Goal: Task Accomplishment & Management: Complete application form

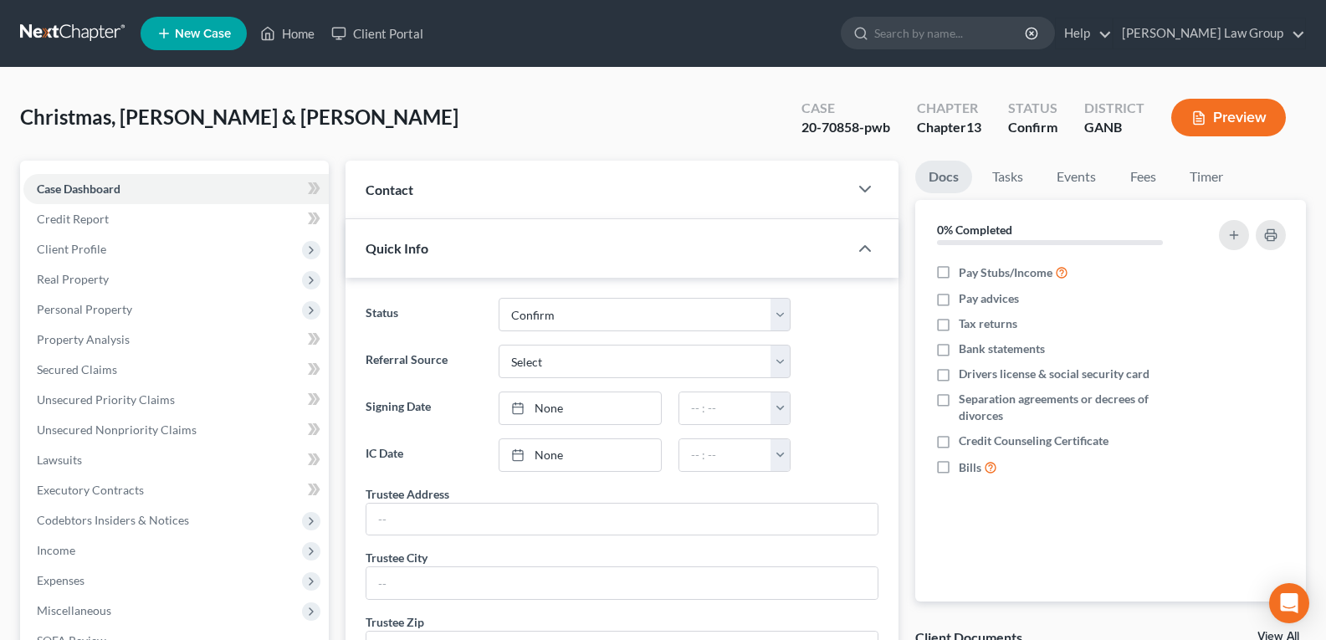
select select "0"
drag, startPoint x: 282, startPoint y: 30, endPoint x: 360, endPoint y: 131, distance: 127.7
click at [282, 30] on link "Home" at bounding box center [287, 33] width 71 height 30
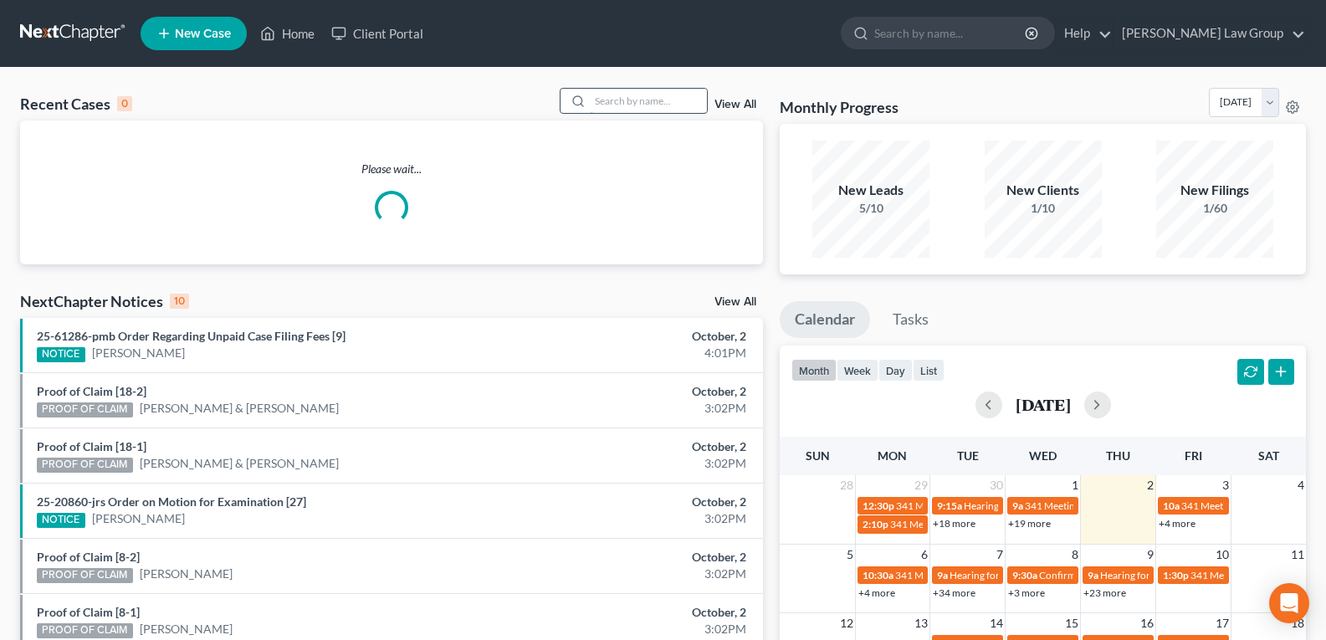
click at [629, 110] on input "search" at bounding box center [648, 101] width 117 height 24
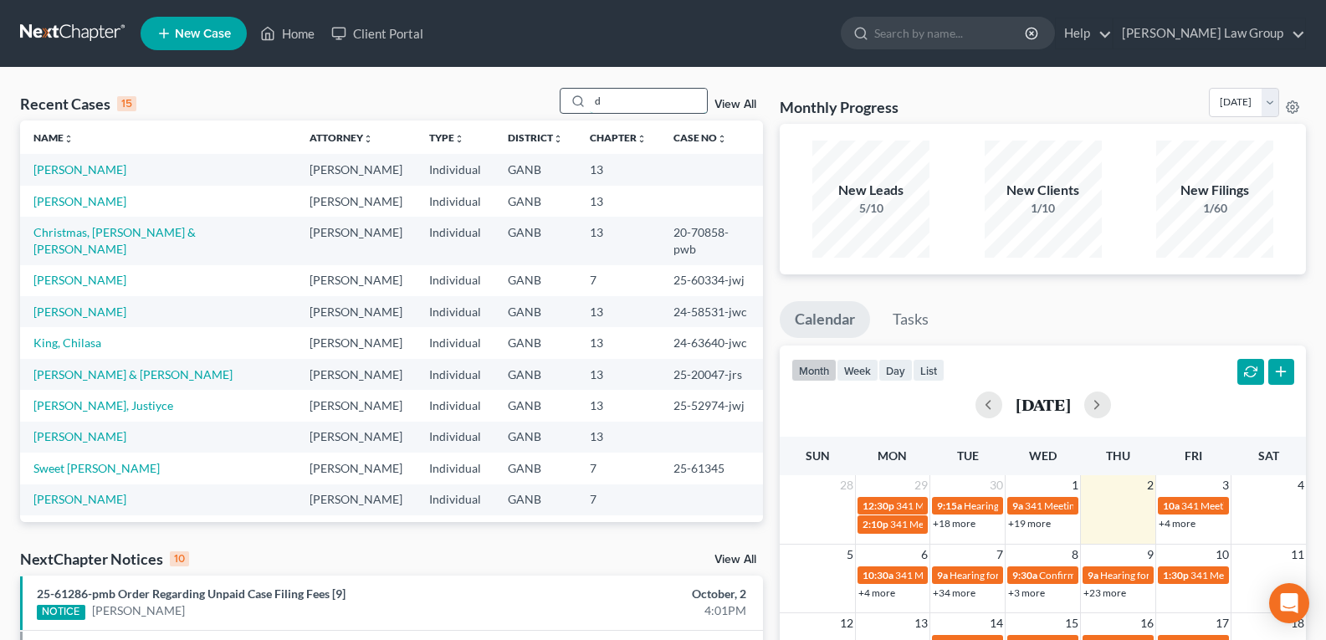
click at [655, 111] on input "d" at bounding box center [648, 101] width 117 height 24
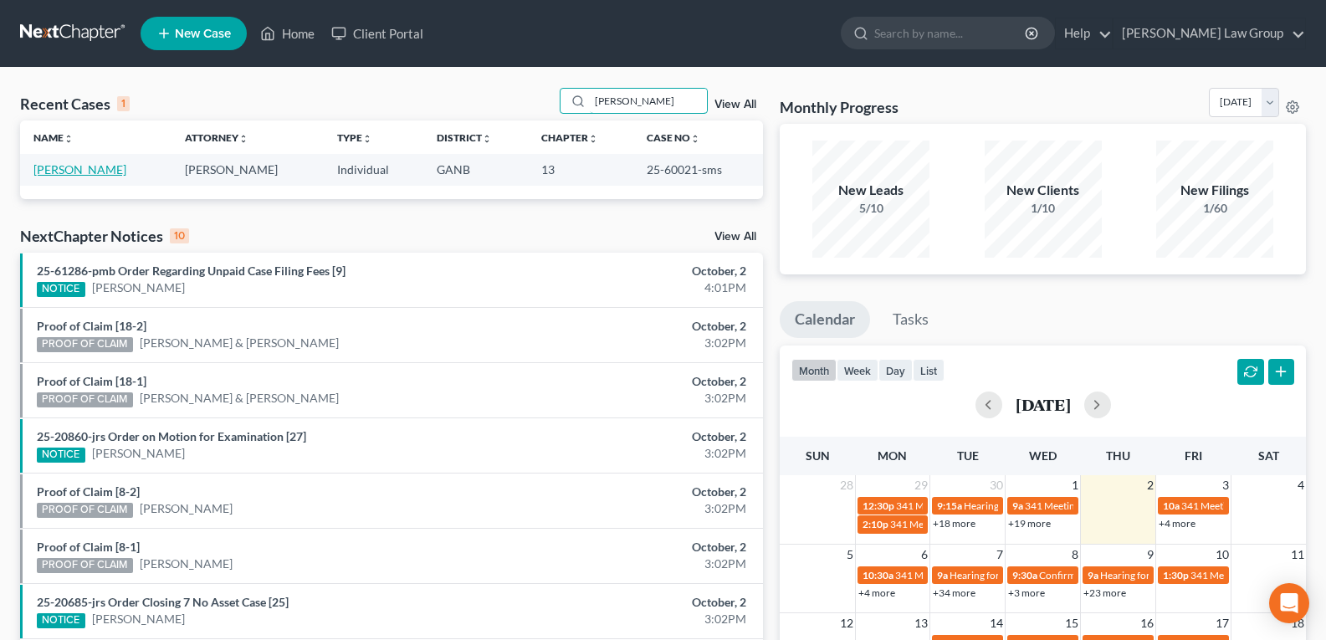
type input "dawkins"
click at [66, 172] on link "[PERSON_NAME]" at bounding box center [79, 169] width 93 height 14
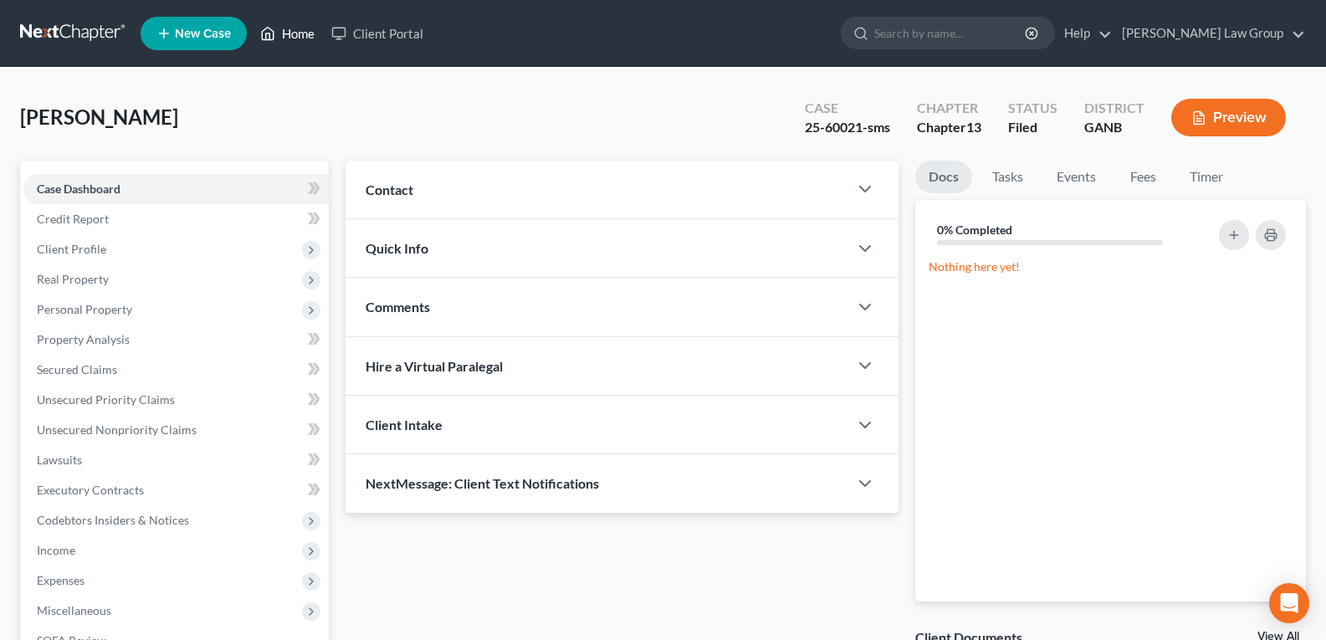
click at [297, 36] on link "Home" at bounding box center [287, 33] width 71 height 30
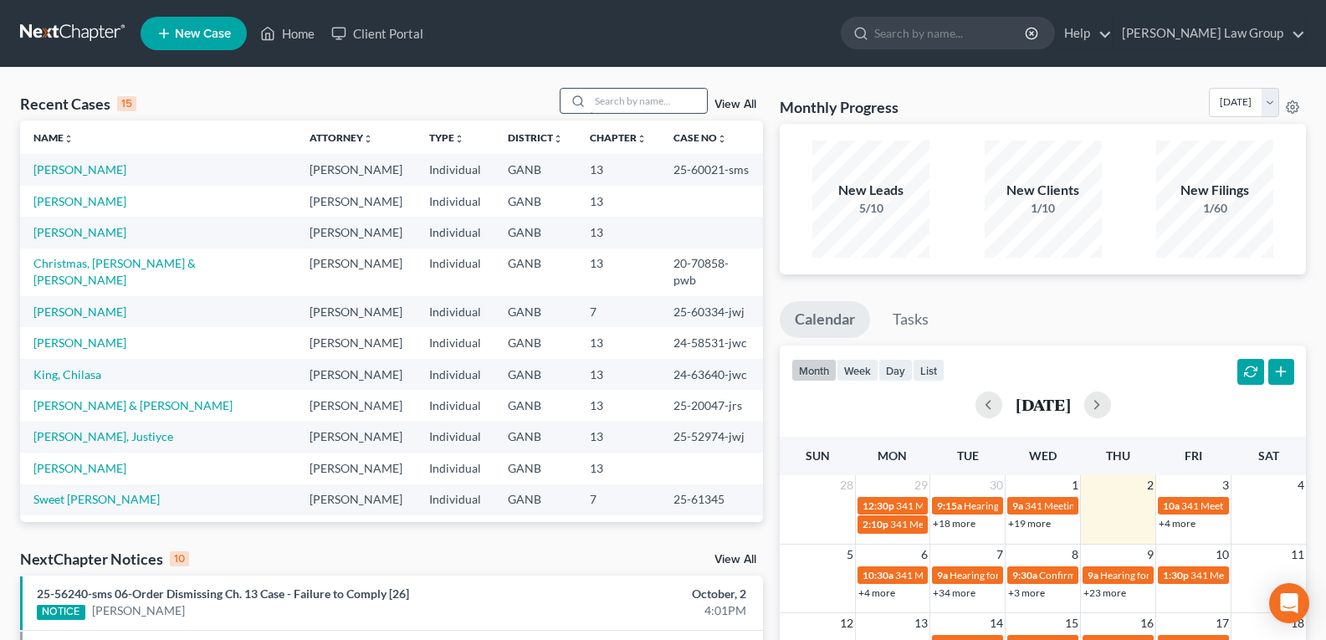
click at [644, 105] on input "search" at bounding box center [648, 101] width 117 height 24
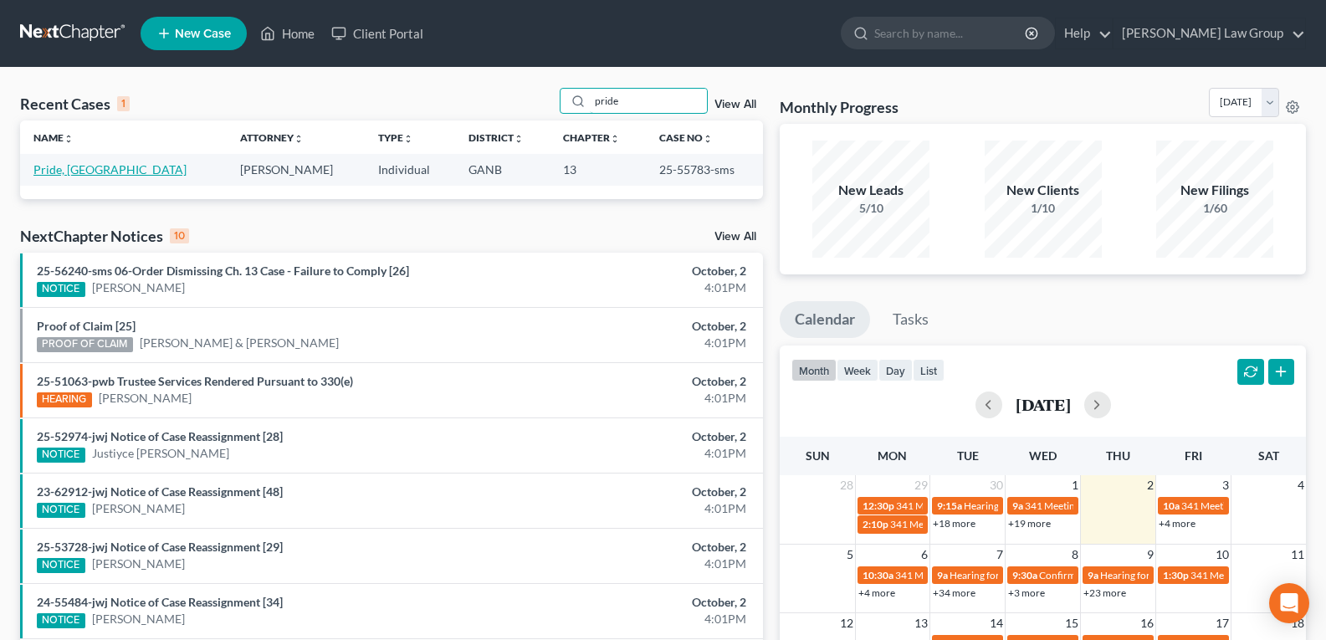
type input "pride"
click at [52, 172] on link "Pride, [GEOGRAPHIC_DATA]" at bounding box center [109, 169] width 153 height 14
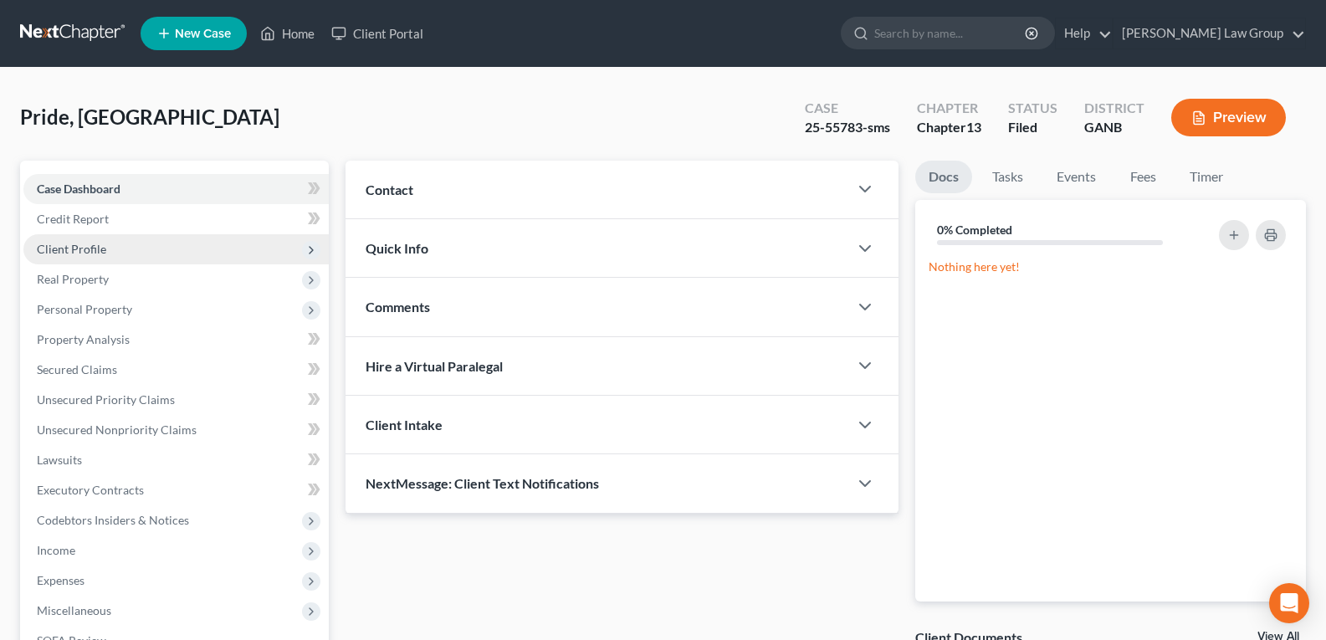
click at [76, 243] on span "Client Profile" at bounding box center [71, 249] width 69 height 14
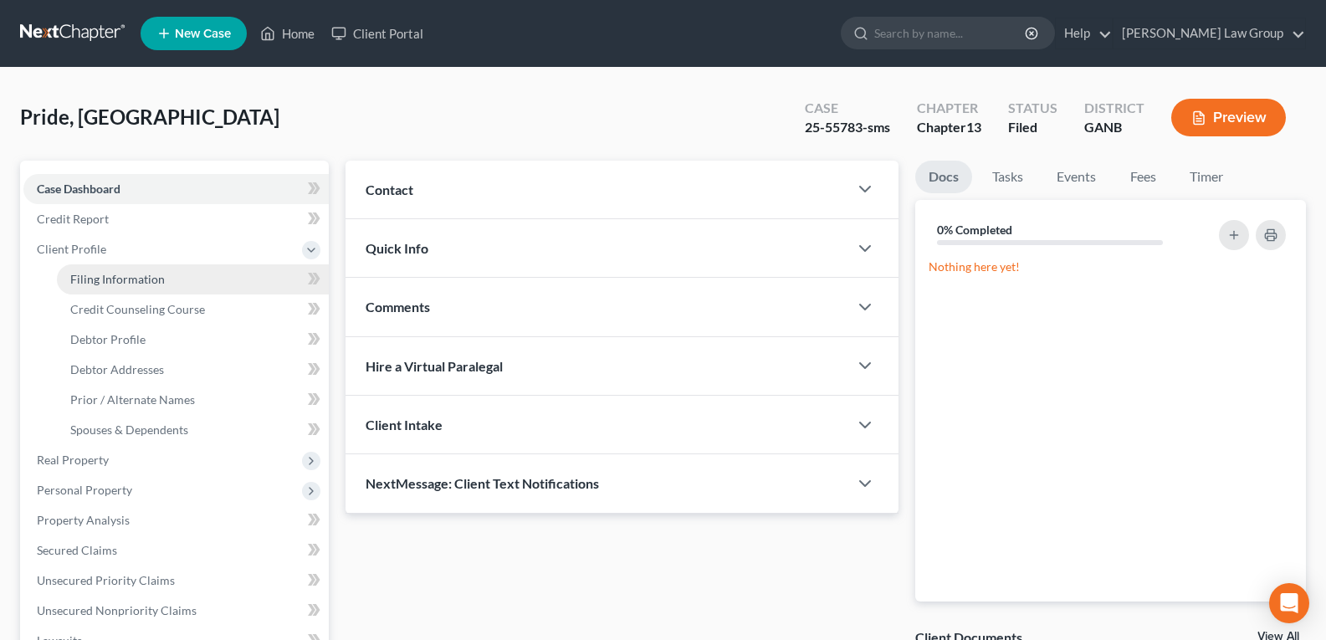
click at [104, 285] on span "Filing Information" at bounding box center [117, 279] width 95 height 14
select select "1"
select select "0"
select select "3"
select select "10"
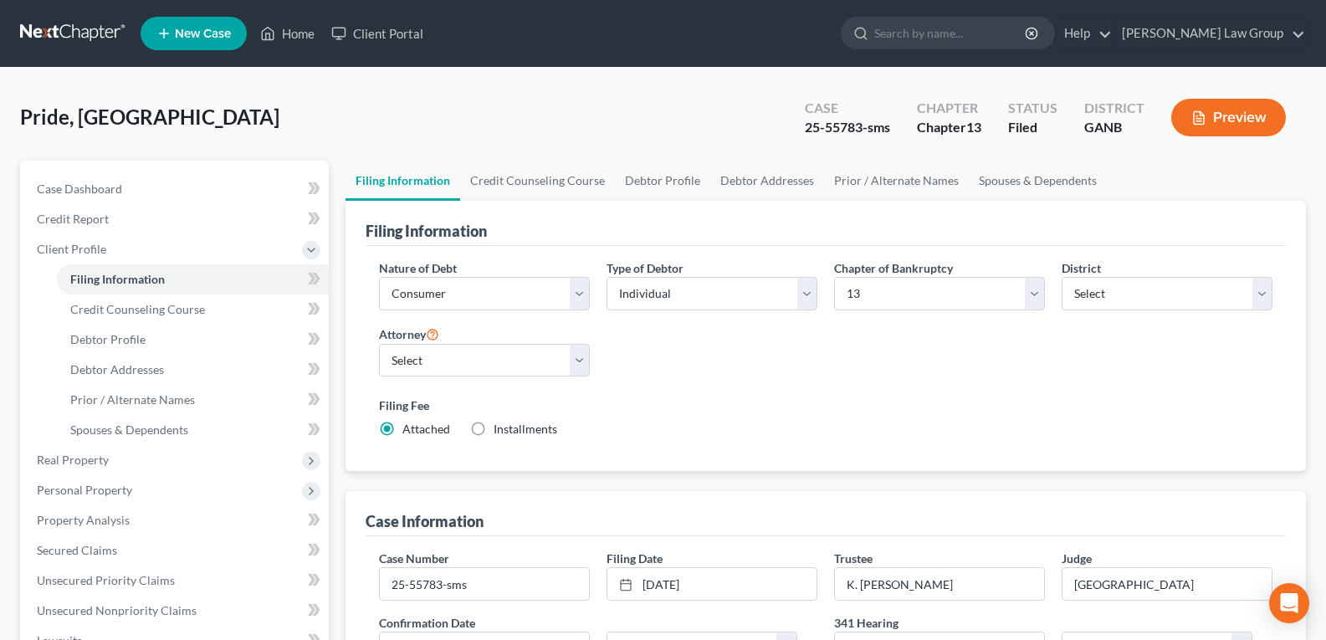
click at [687, 366] on div "Nature of Debt Select Business Consumer Other Nature of Business Select Clearin…" at bounding box center [826, 355] width 910 height 192
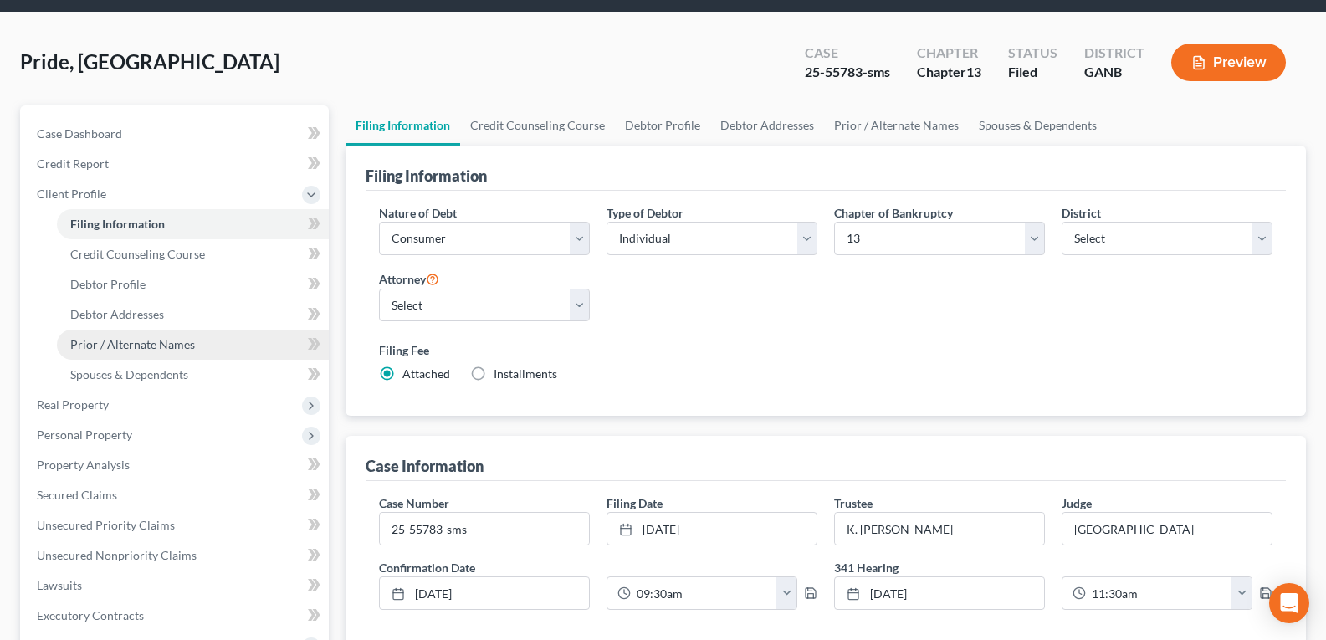
scroll to position [84, 0]
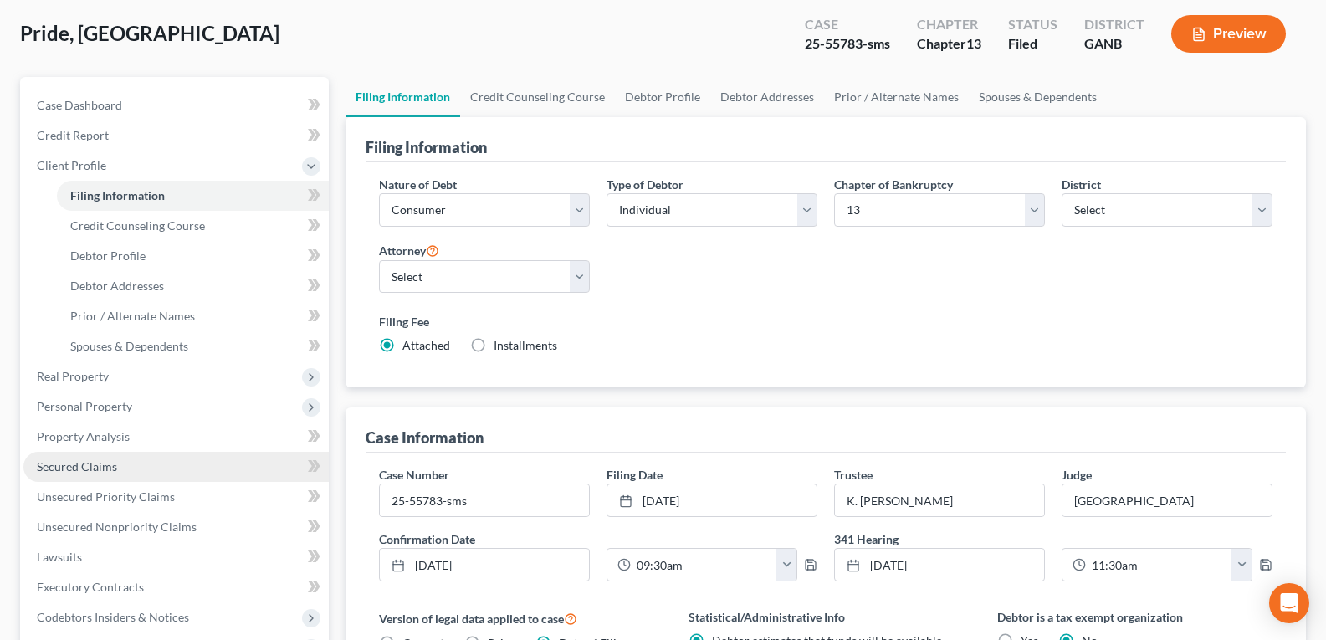
click at [99, 458] on link "Secured Claims" at bounding box center [175, 467] width 305 height 30
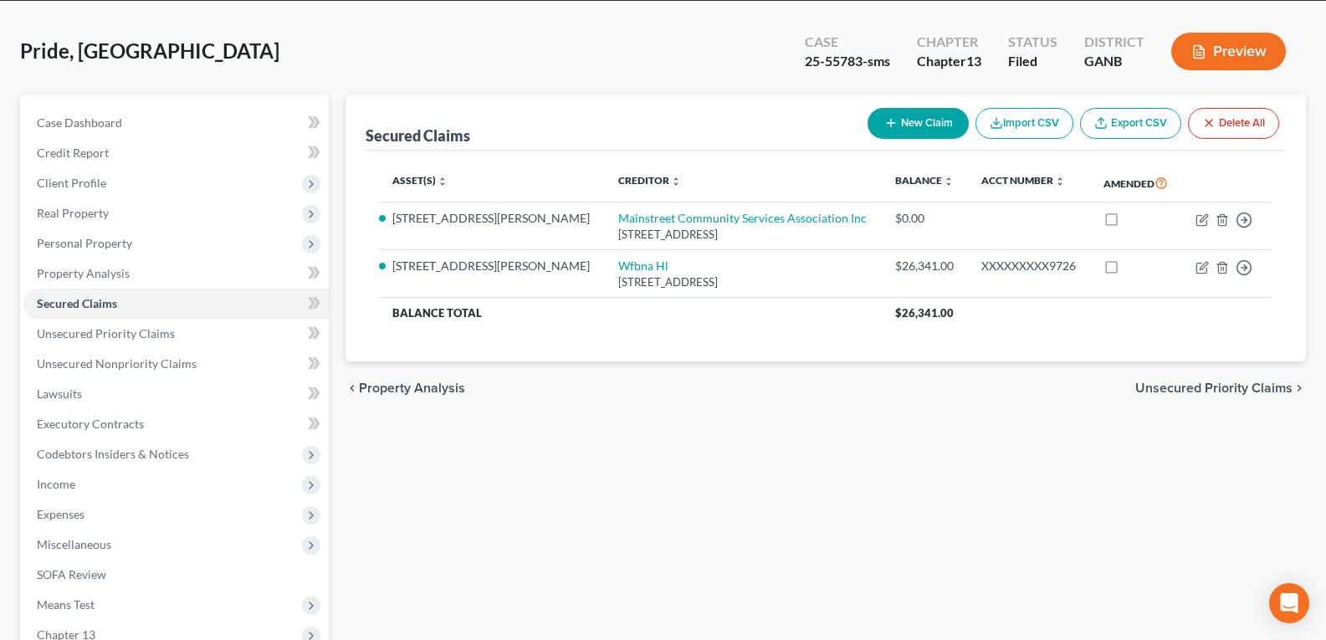
scroll to position [167, 0]
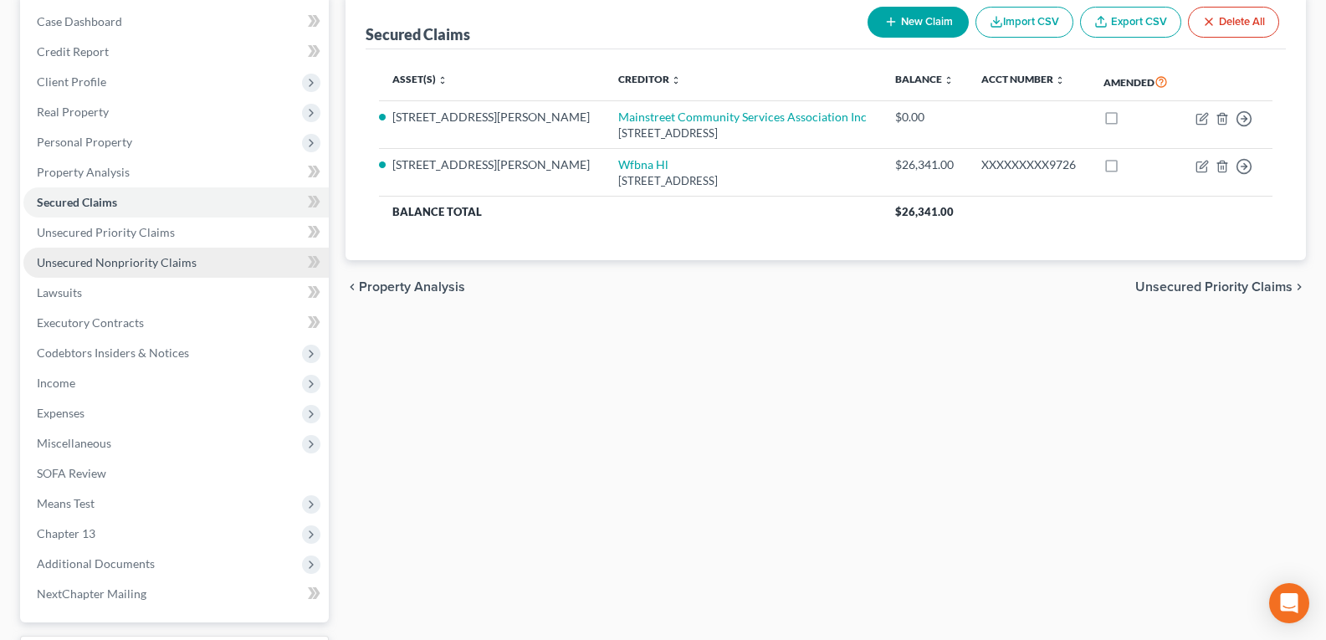
click at [103, 265] on span "Unsecured Nonpriority Claims" at bounding box center [117, 262] width 160 height 14
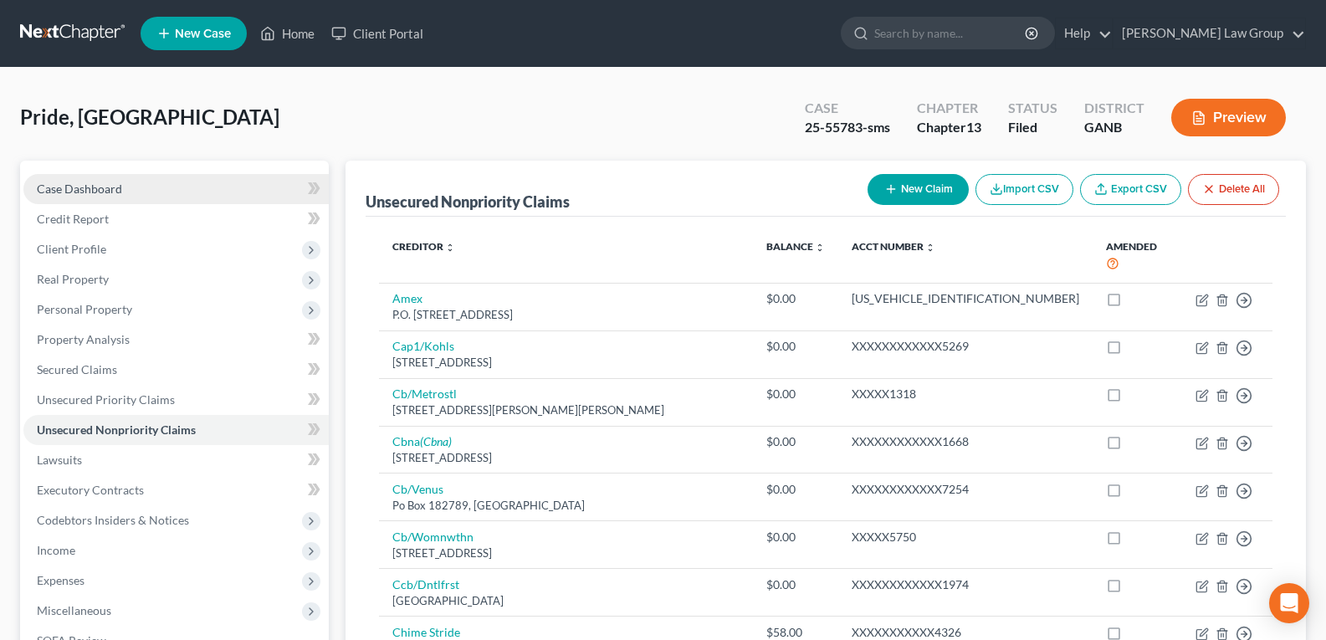
click at [93, 192] on span "Case Dashboard" at bounding box center [79, 189] width 85 height 14
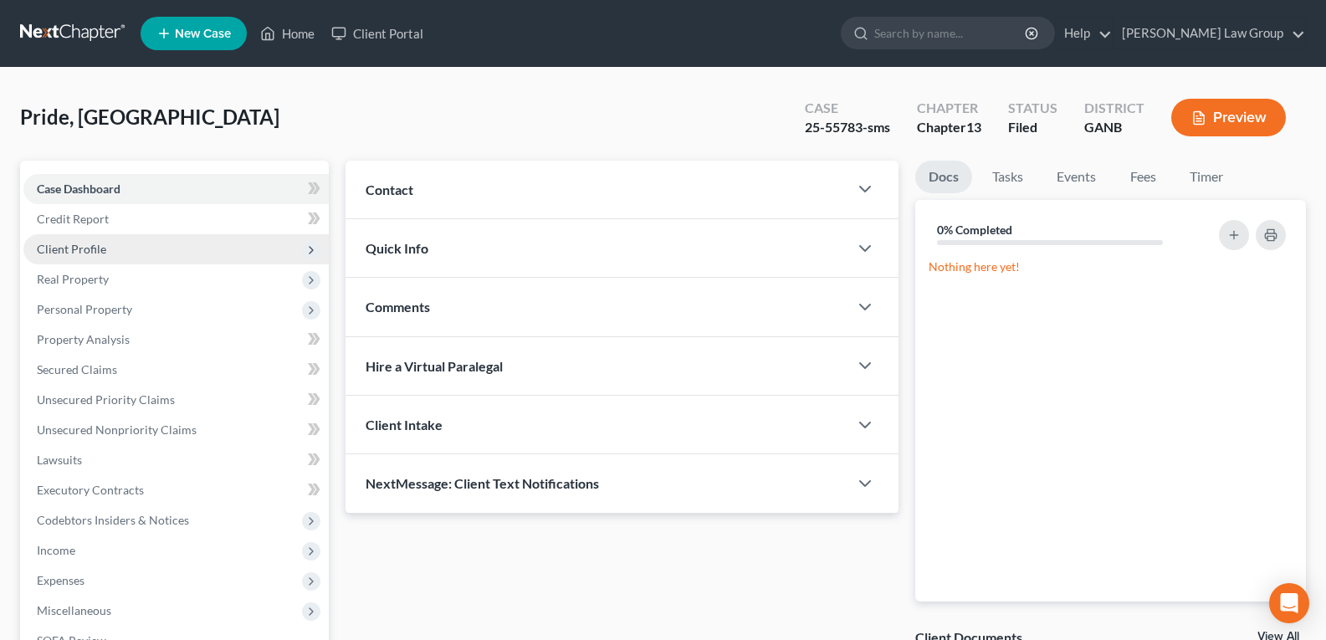
click at [78, 247] on span "Client Profile" at bounding box center [71, 249] width 69 height 14
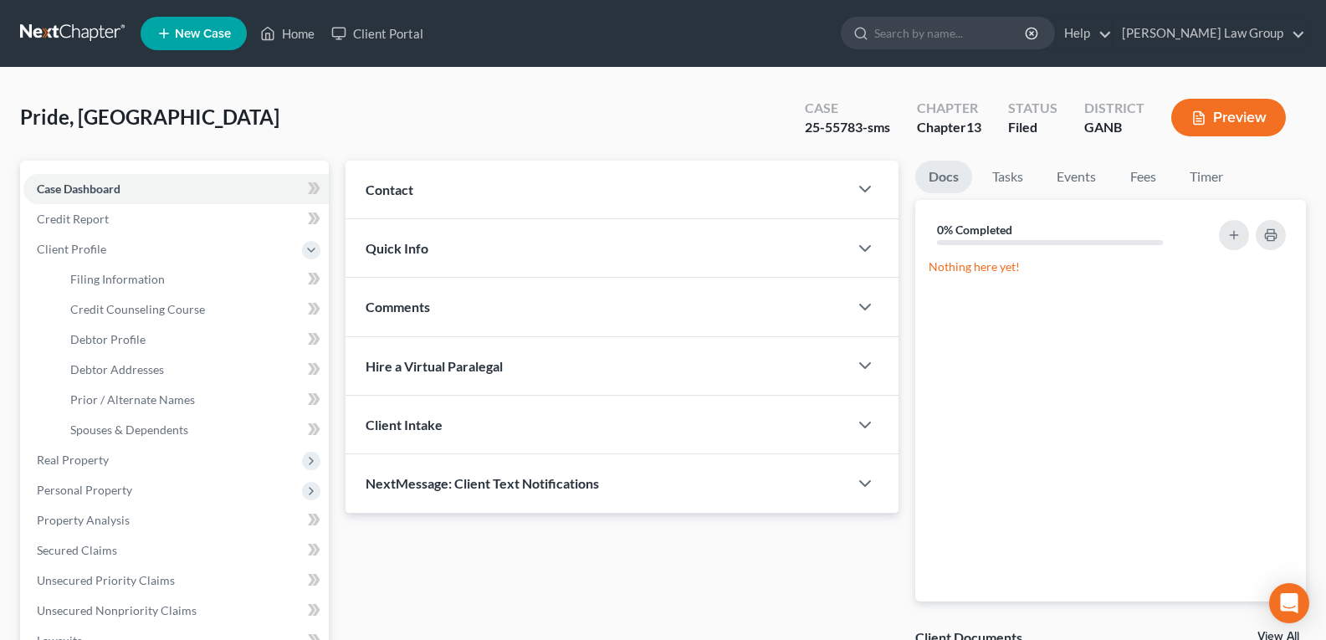
click at [582, 107] on div "Pride, Victoria Upgraded Case 25-55783-sms Chapter Chapter 13 Status Filed Dist…" at bounding box center [663, 124] width 1286 height 73
click at [107, 342] on span "Debtor Profile" at bounding box center [107, 339] width 75 height 14
select select "0"
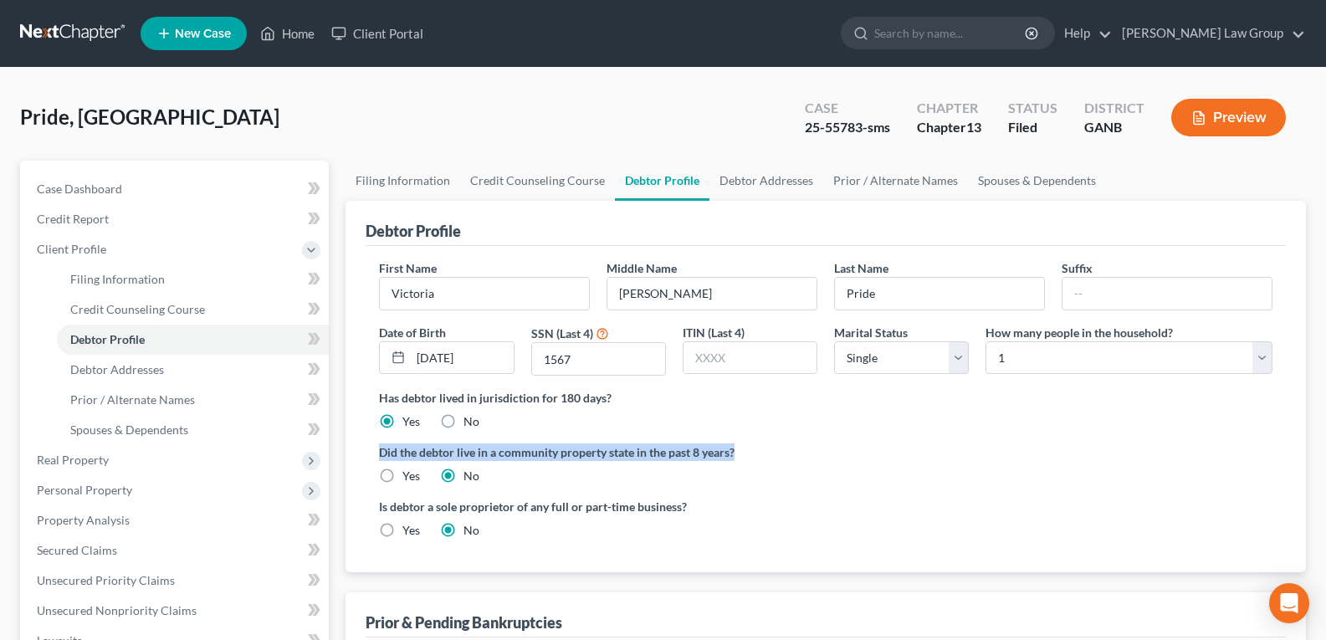
click at [976, 439] on ng-include "First Name Victoria Middle Name Madia Last Name Pride Suffix Date of Birth 11/1…" at bounding box center [826, 405] width 894 height 293
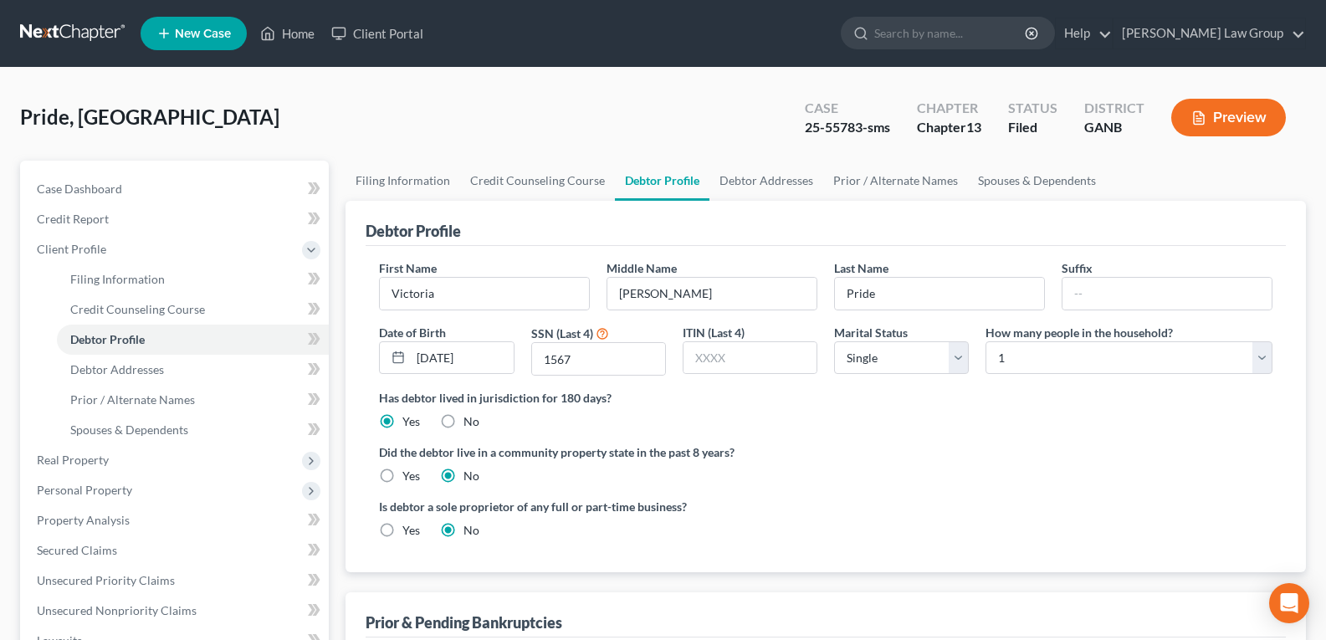
click at [970, 407] on label "Has debtor lived in jurisdiction for 180 days?" at bounding box center [826, 398] width 894 height 18
drag, startPoint x: 802, startPoint y: 133, endPoint x: 859, endPoint y: 134, distance: 57.7
click at [859, 134] on div "Case 25-55783-sms" at bounding box center [847, 119] width 112 height 49
copy div "25-55783"
drag, startPoint x: 270, startPoint y: 38, endPoint x: 226, endPoint y: 233, distance: 200.7
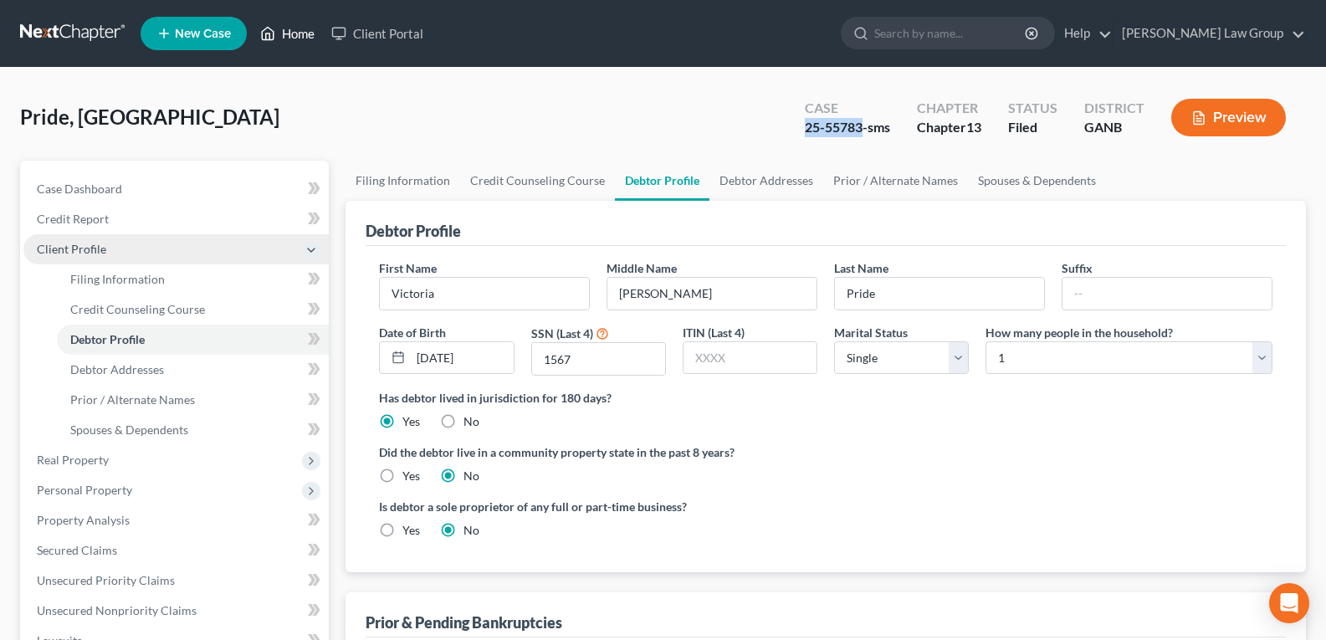
click at [270, 38] on polyline at bounding box center [268, 36] width 4 height 7
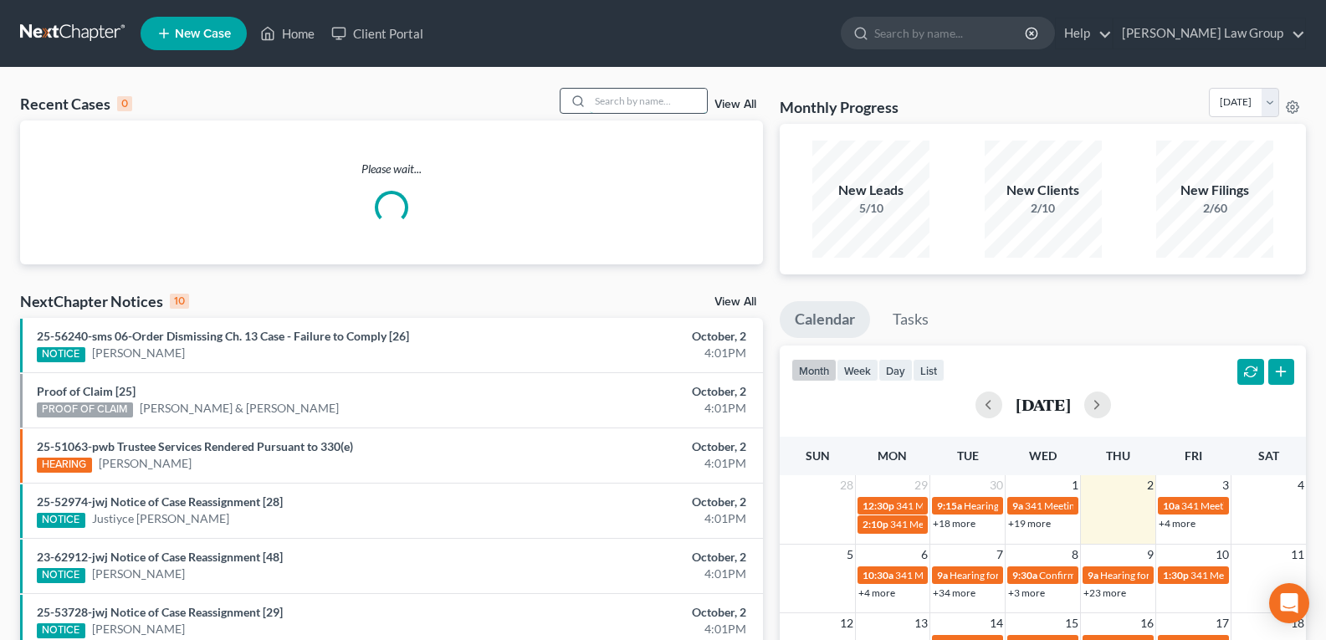
click at [641, 101] on input "search" at bounding box center [648, 101] width 117 height 24
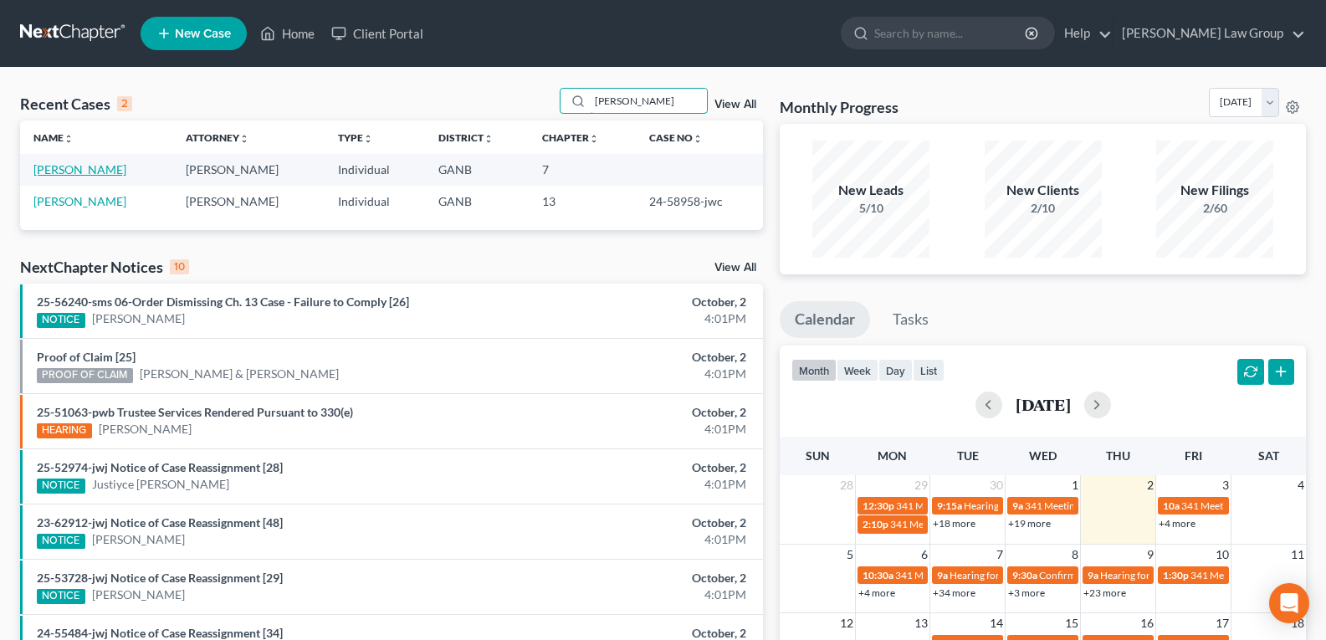
type input "Presley"
click at [65, 174] on link "[PERSON_NAME]" at bounding box center [79, 169] width 93 height 14
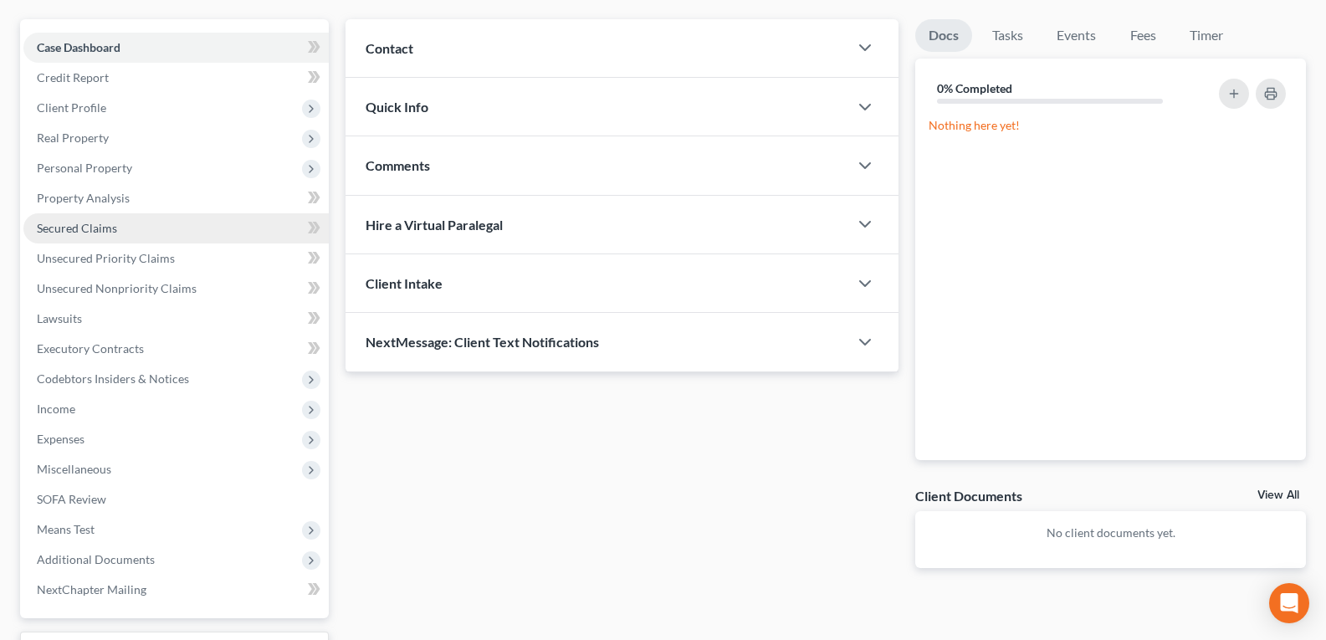
scroll to position [167, 0]
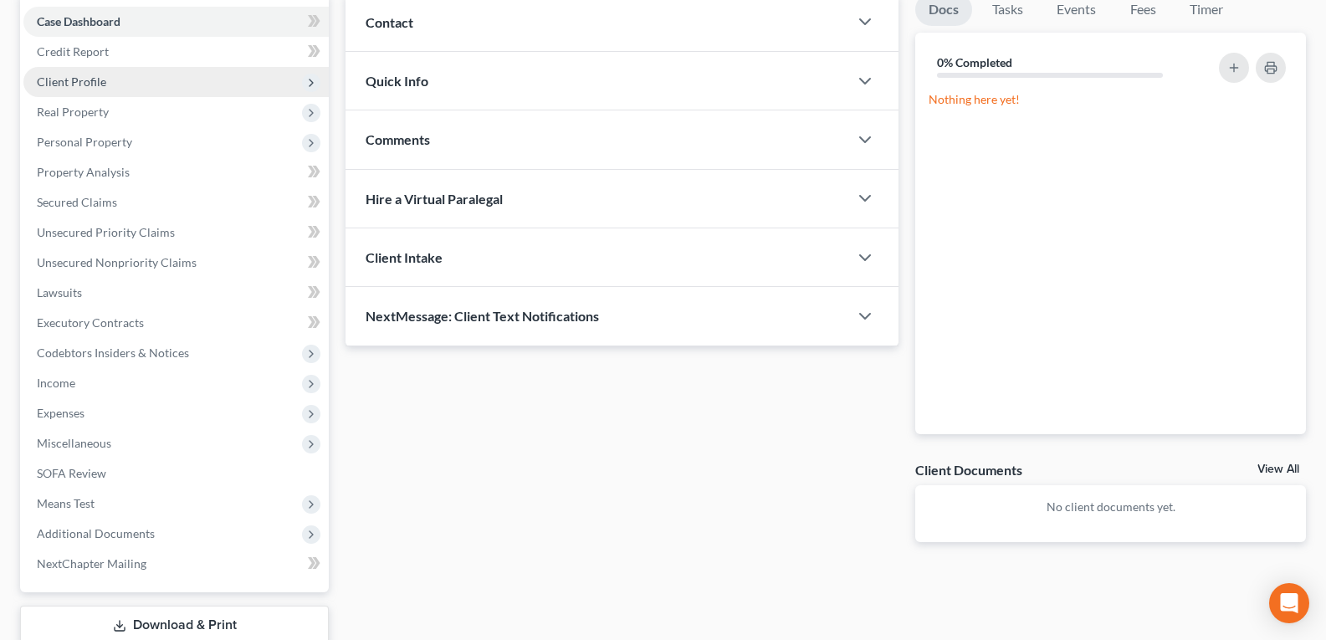
click at [63, 82] on span "Client Profile" at bounding box center [71, 81] width 69 height 14
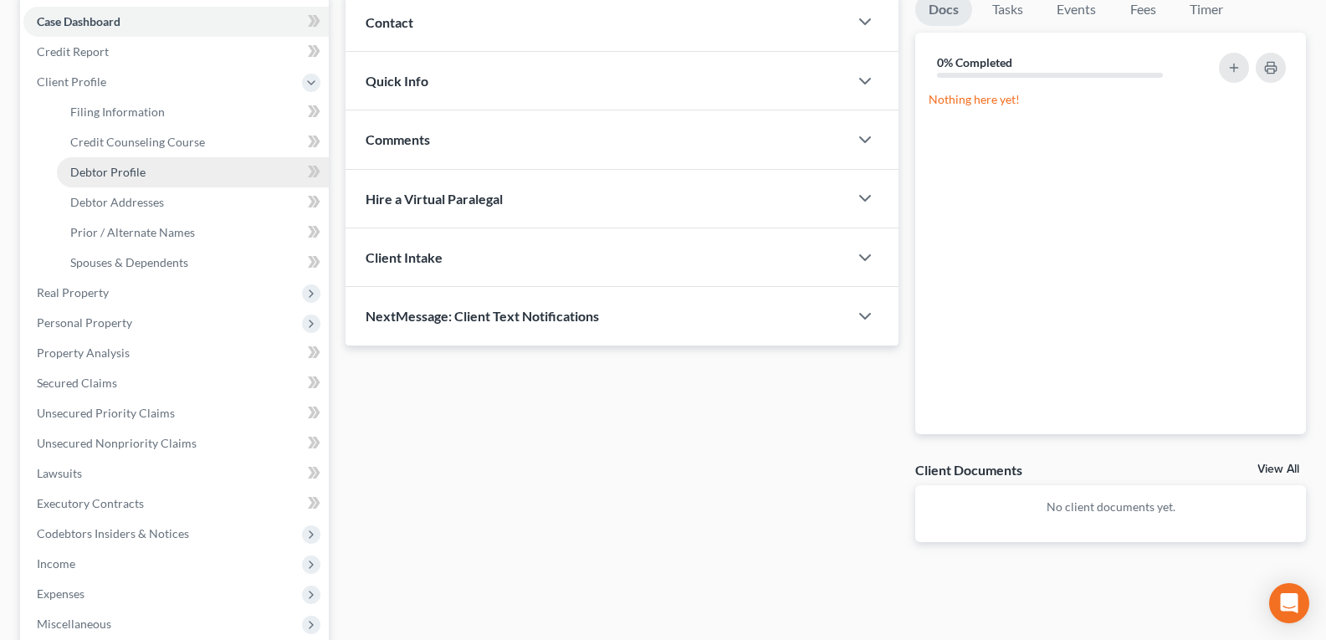
click at [100, 168] on span "Debtor Profile" at bounding box center [107, 172] width 75 height 14
select select "0"
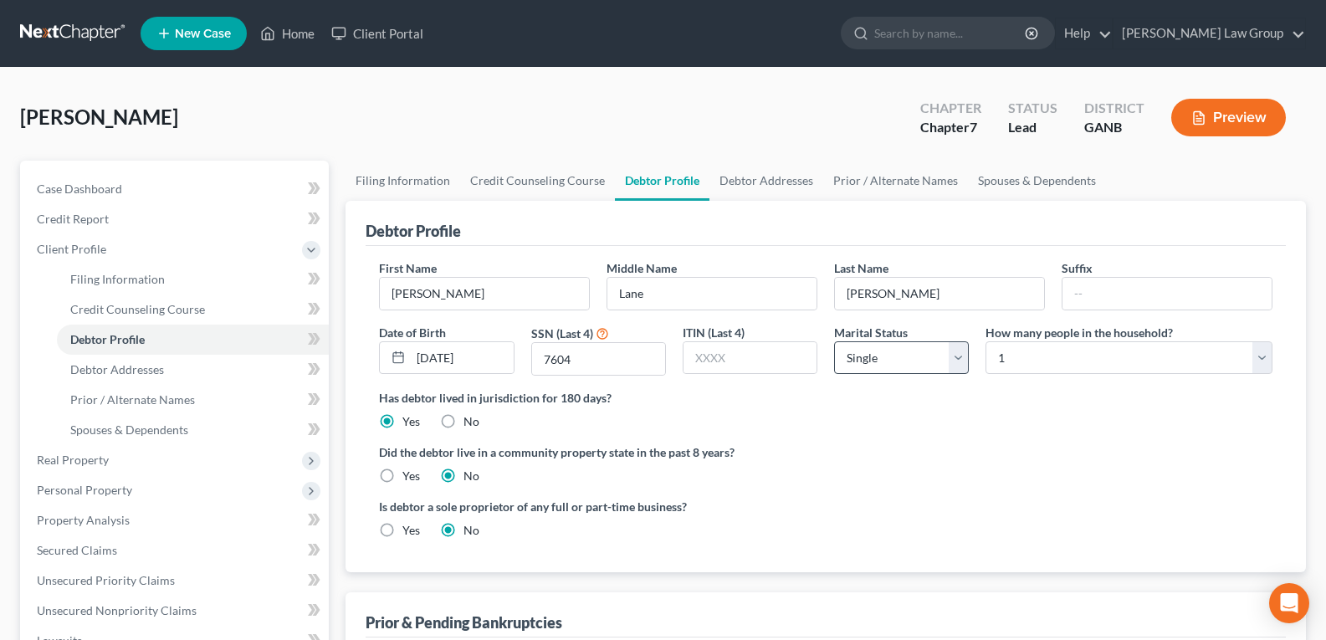
drag, startPoint x: 930, startPoint y: 375, endPoint x: 900, endPoint y: 370, distance: 30.5
click at [902, 370] on div "Marital Status Select Single Married Separated Divorced Widowed" at bounding box center [901, 350] width 151 height 53
click at [894, 367] on select "Select Single Married Separated Divorced Widowed" at bounding box center [901, 357] width 135 height 33
select select "1"
click at [834, 341] on select "Select Single Married Separated Divorced Widowed" at bounding box center [901, 357] width 135 height 33
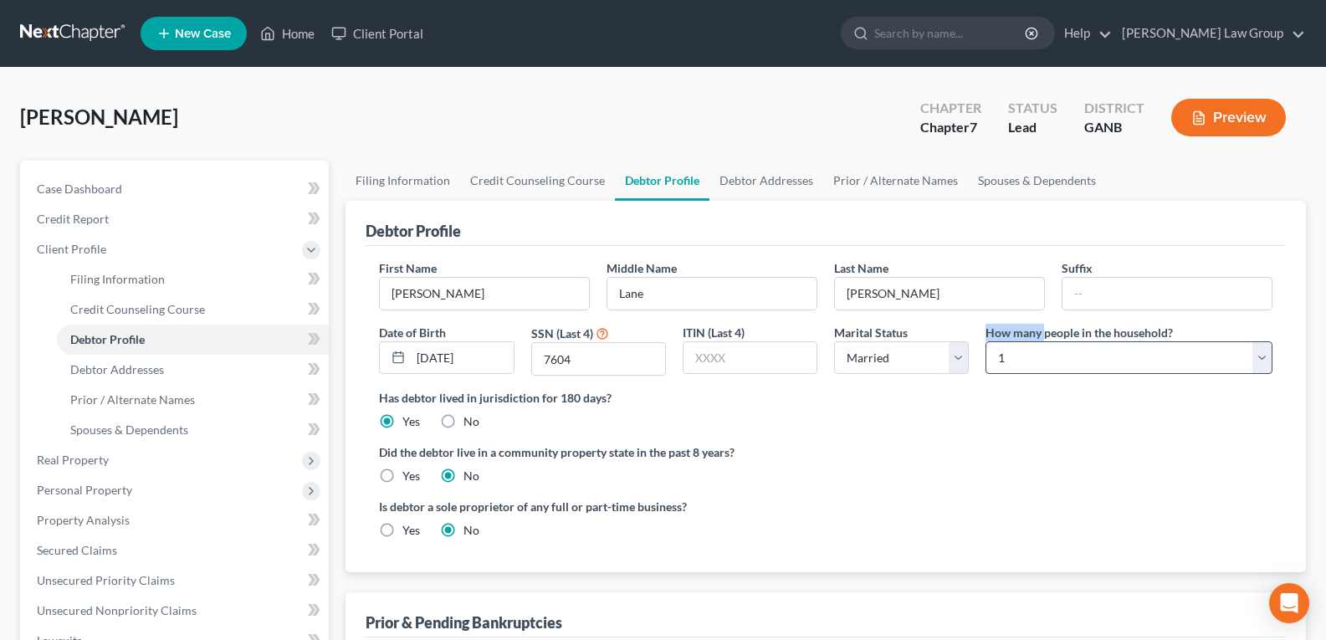
click at [1044, 346] on div "How many people in the household? Select 1 2 3 4 5 6 7 8 9 10 11 12 13 14 15 16…" at bounding box center [1129, 350] width 304 height 53
click at [1039, 356] on select "Select 1 2 3 4 5 6 7 8 9 10 11 12 13 14 15 16 17 18 19 20" at bounding box center [1129, 357] width 287 height 33
select select "4"
click at [986, 341] on select "Select 1 2 3 4 5 6 7 8 9 10 11 12 13 14 15 16 17 18 19 20" at bounding box center [1129, 357] width 287 height 33
click at [1007, 190] on link "Spouses & Dependents" at bounding box center [1037, 181] width 138 height 40
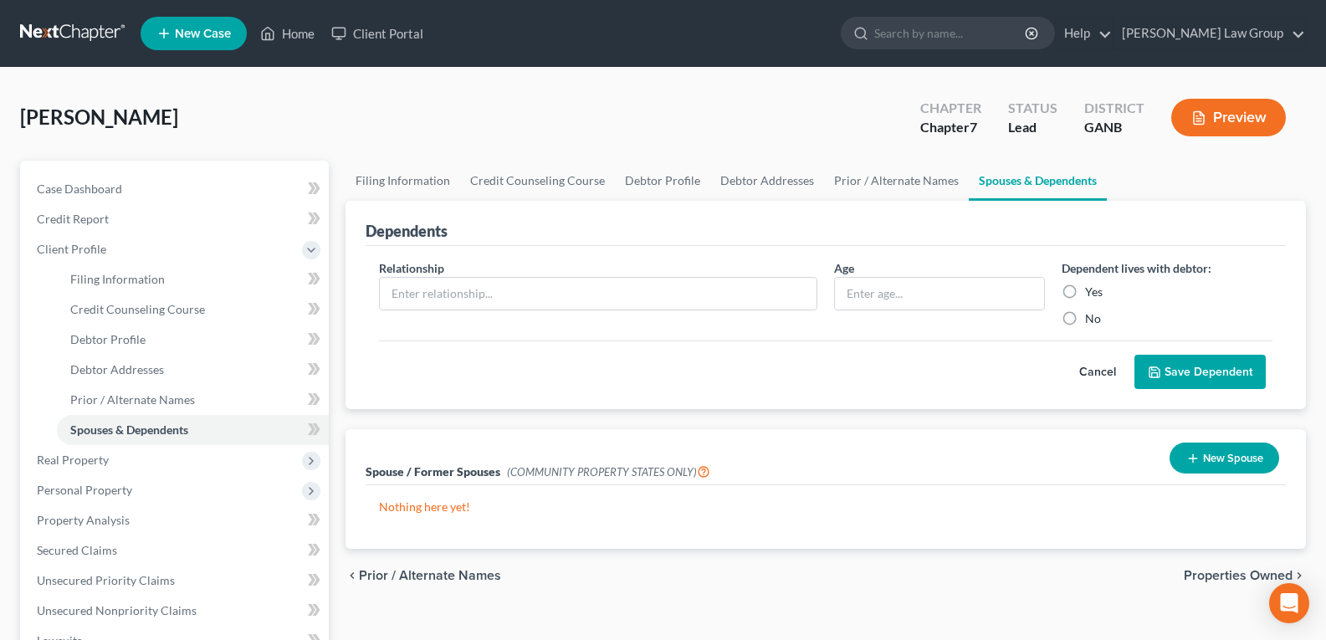
scroll to position [84, 0]
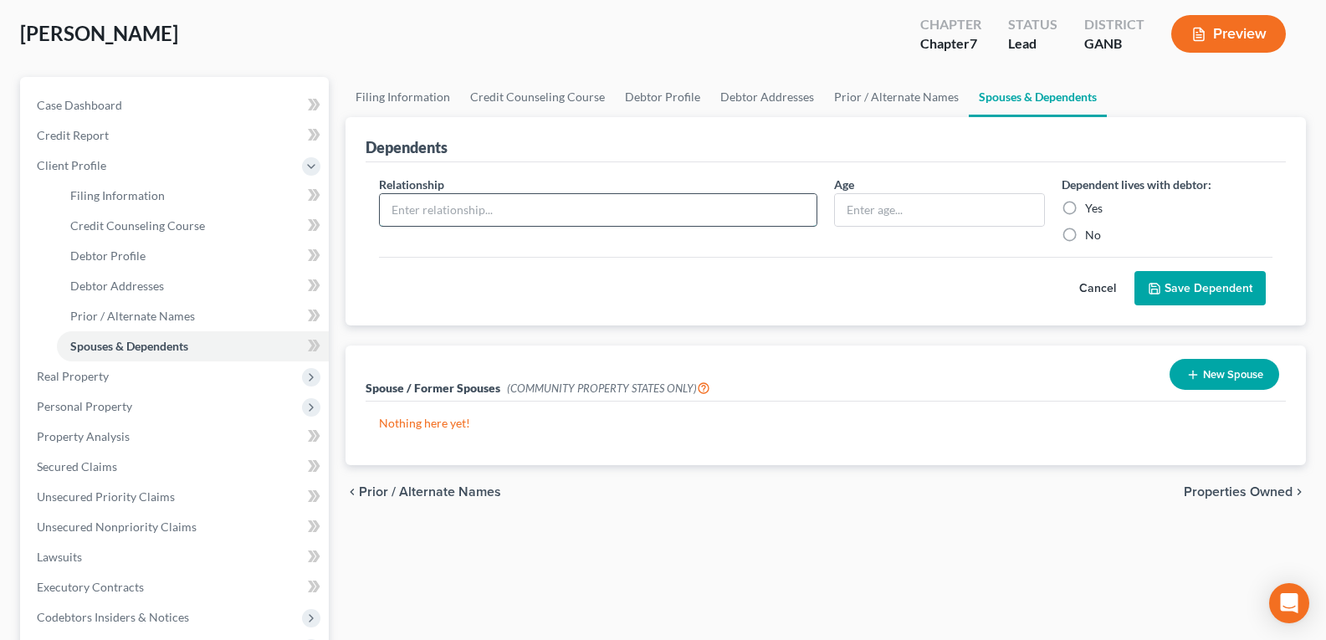
click at [544, 208] on input "text" at bounding box center [598, 210] width 437 height 32
type input "Daughter"
drag, startPoint x: 871, startPoint y: 207, endPoint x: 843, endPoint y: 208, distance: 28.5
click at [863, 211] on input "text" at bounding box center [939, 210] width 209 height 32
type input "8"
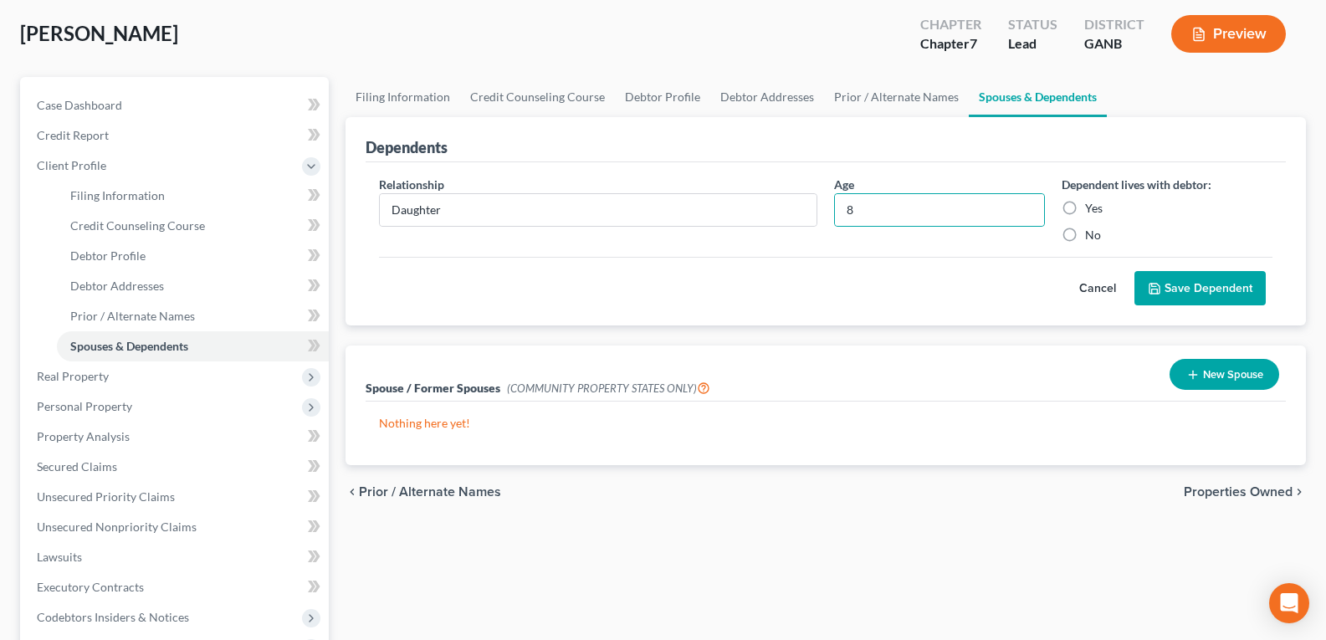
click at [1085, 205] on label "Yes" at bounding box center [1094, 208] width 18 height 17
click at [1092, 205] on input "Yes" at bounding box center [1097, 205] width 11 height 11
radio input "true"
click at [1162, 289] on button "Save Dependent" at bounding box center [1200, 288] width 131 height 35
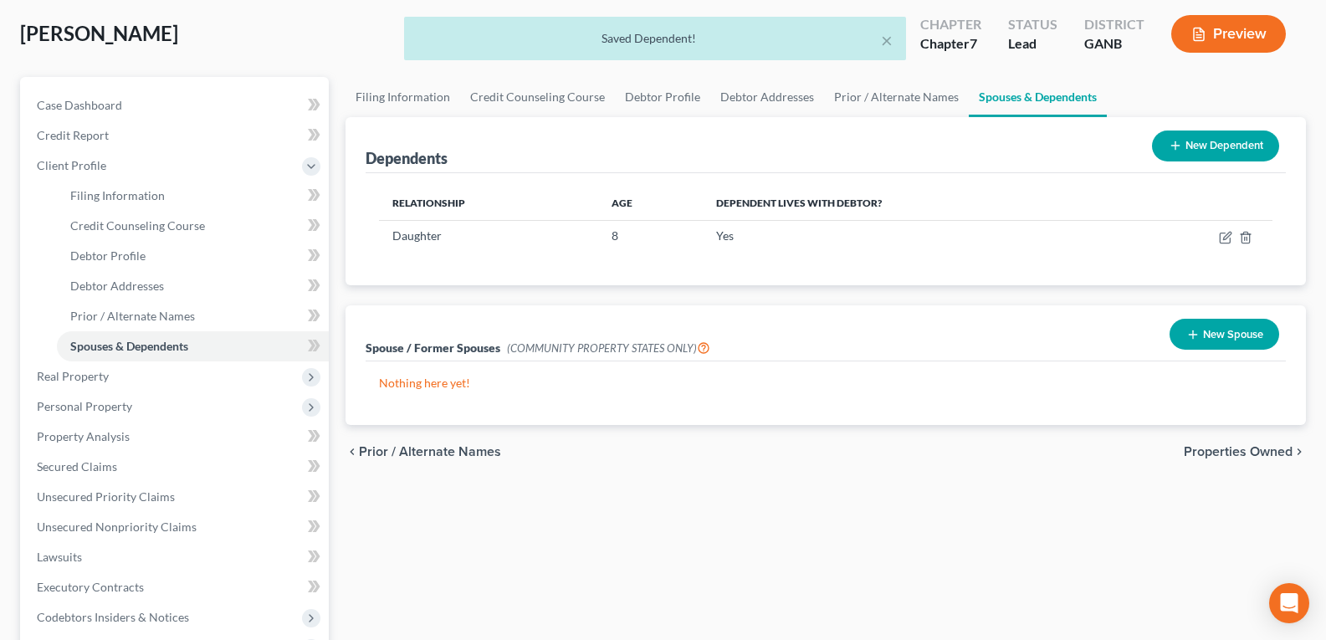
click at [1217, 144] on button "New Dependent" at bounding box center [1215, 146] width 127 height 31
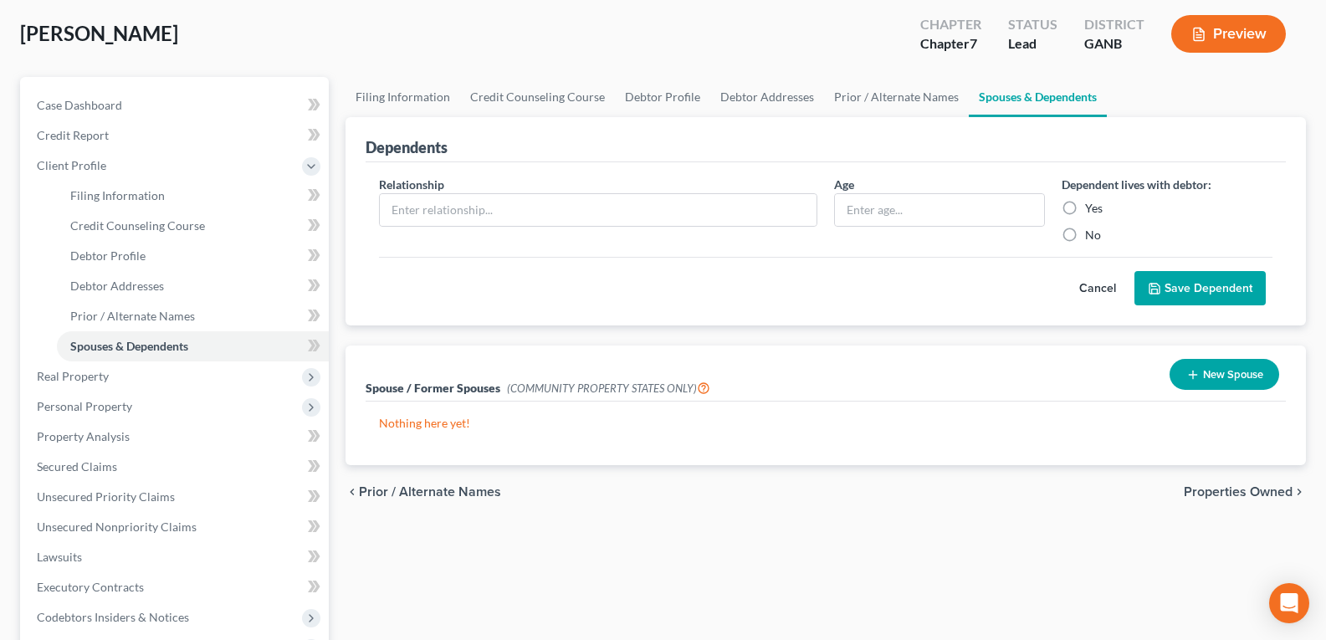
click at [1080, 289] on button "Cancel" at bounding box center [1098, 288] width 74 height 33
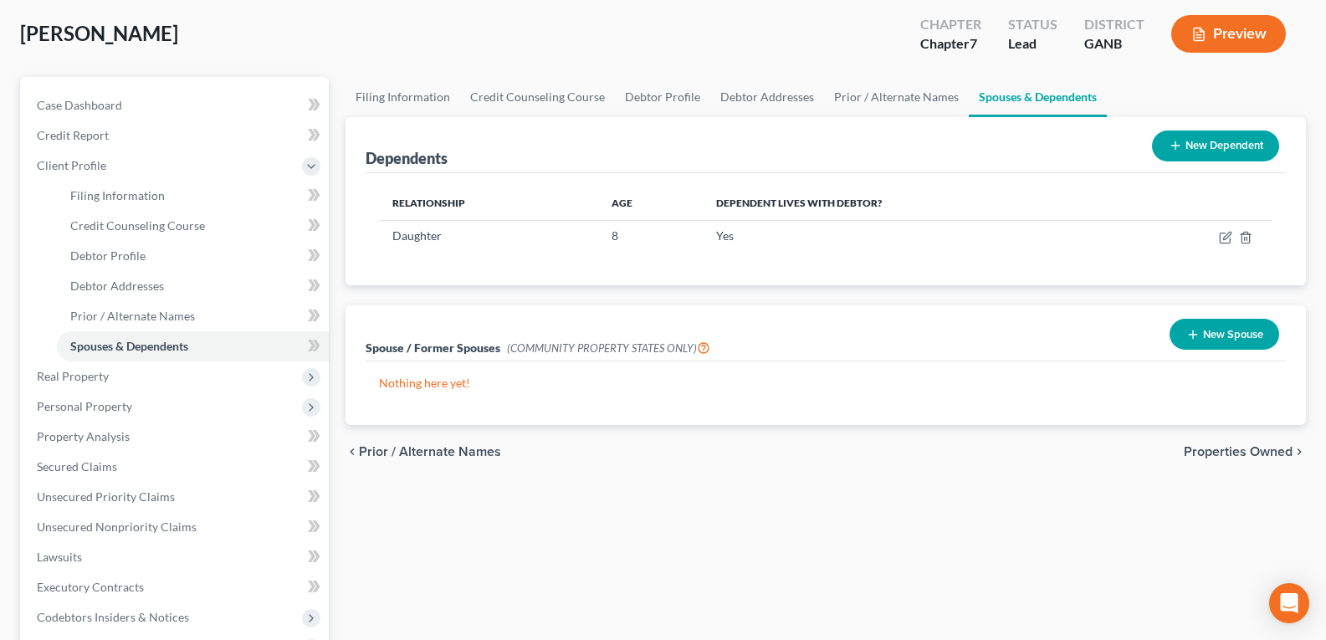
click at [1181, 148] on button "New Dependent" at bounding box center [1215, 146] width 127 height 31
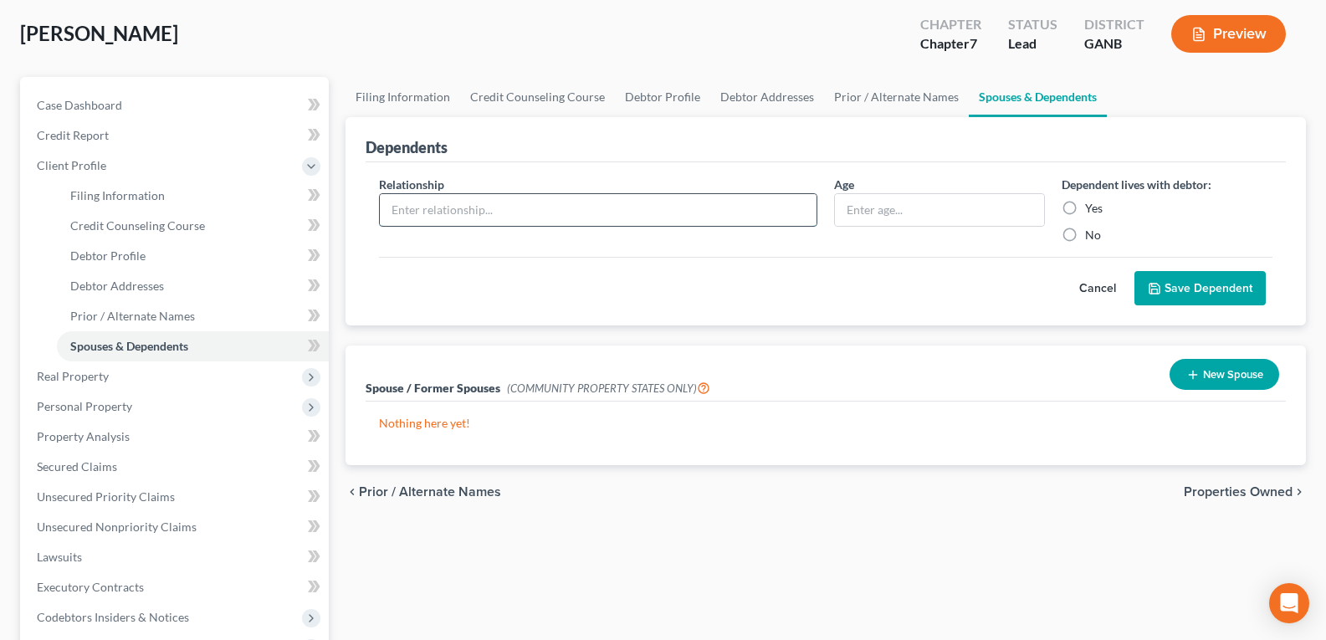
click at [448, 221] on input "text" at bounding box center [598, 210] width 437 height 32
type input "Son"
click at [915, 219] on input "text" at bounding box center [939, 210] width 209 height 32
type input "5"
click at [1085, 206] on label "Yes" at bounding box center [1094, 208] width 18 height 17
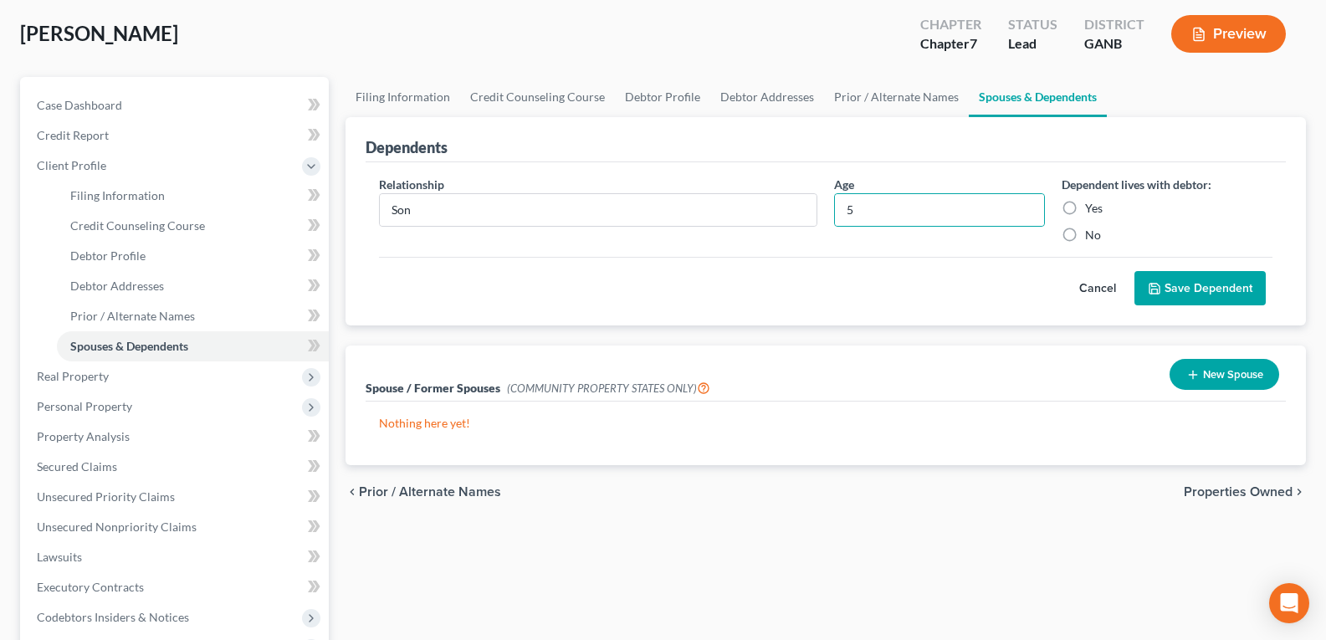
click at [1092, 206] on input "Yes" at bounding box center [1097, 205] width 11 height 11
radio input "true"
click at [1176, 289] on button "Save Dependent" at bounding box center [1200, 288] width 131 height 35
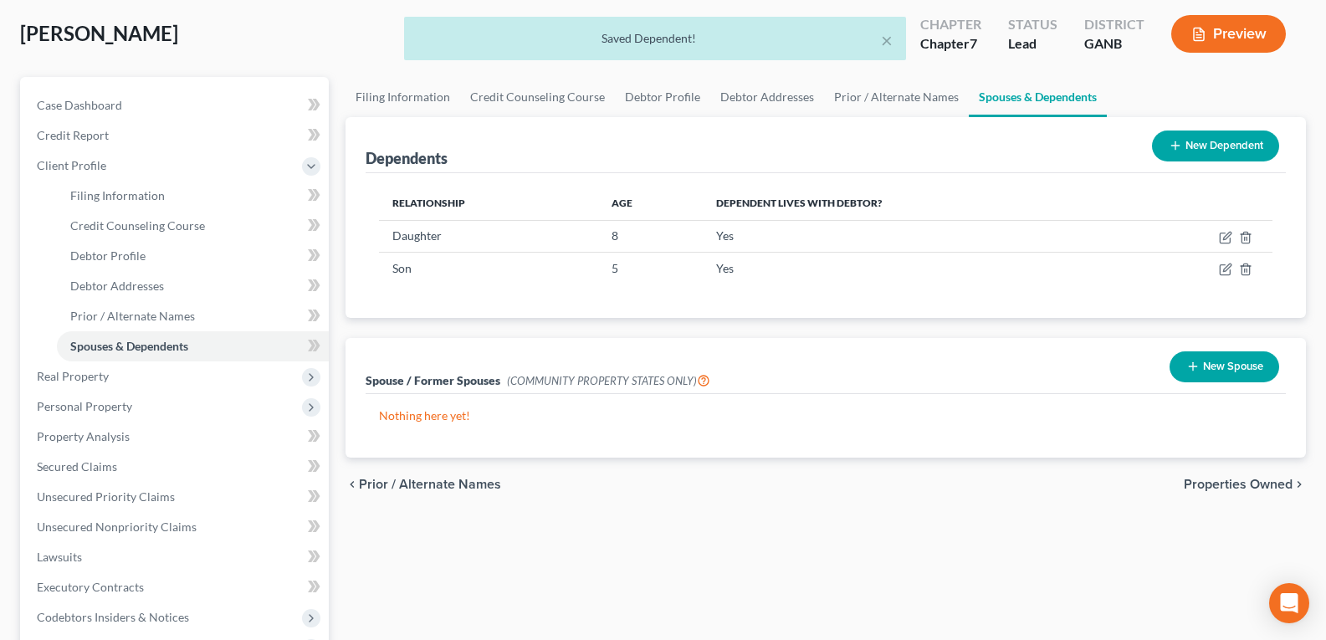
click at [1209, 146] on button "New Dependent" at bounding box center [1215, 146] width 127 height 31
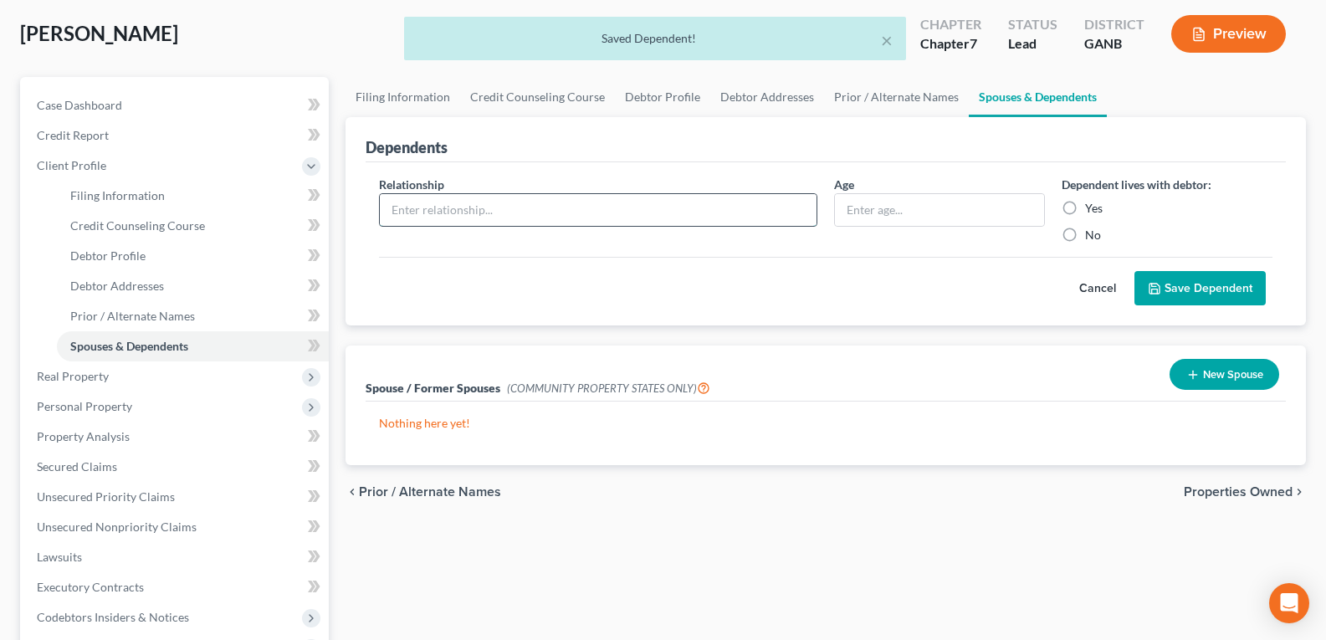
click at [551, 209] on input "text" at bounding box center [598, 210] width 437 height 32
type input "Son"
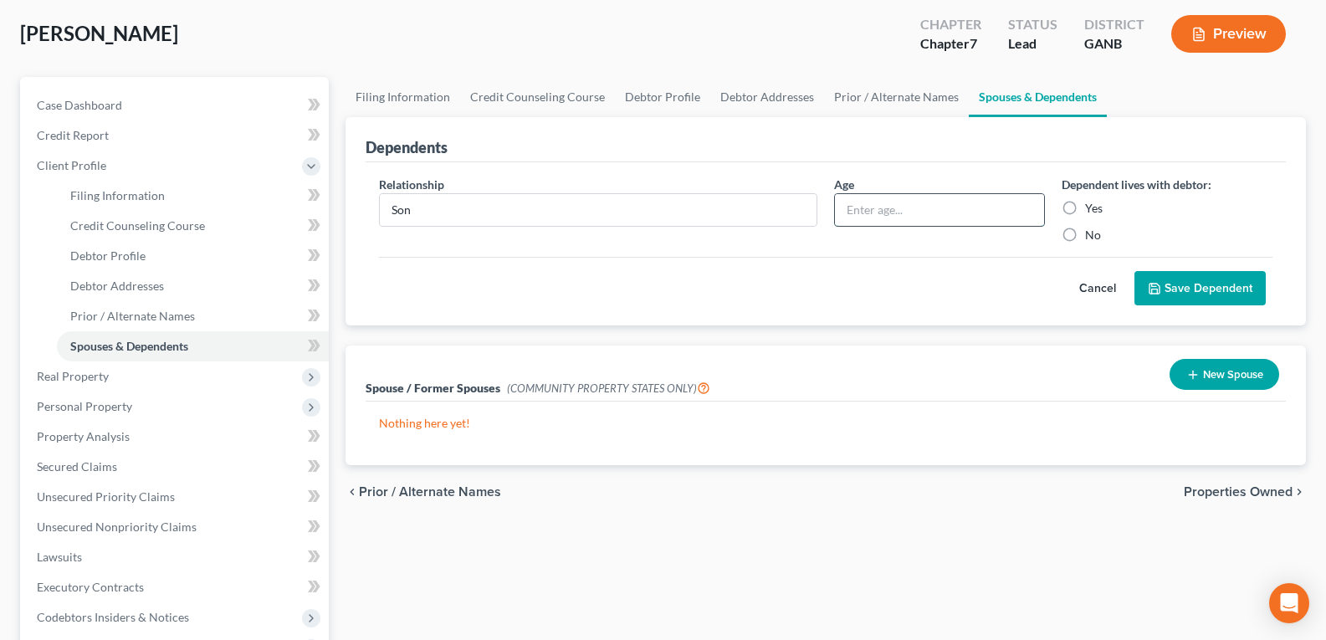
click at [875, 214] on input "text" at bounding box center [939, 210] width 209 height 32
drag, startPoint x: 956, startPoint y: 201, endPoint x: 951, endPoint y: 208, distance: 9.1
click at [954, 204] on input "text" at bounding box center [939, 210] width 209 height 32
type input "1"
click at [1085, 210] on label "Yes" at bounding box center [1094, 208] width 18 height 17
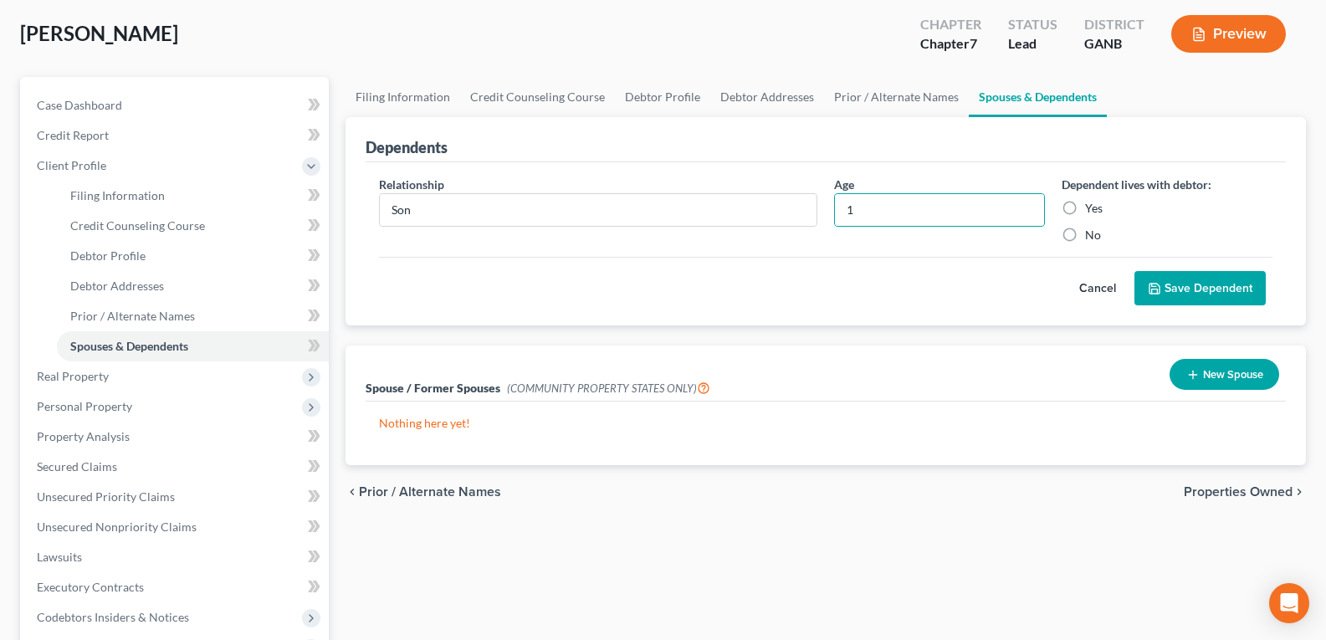
click at [1092, 210] on input "Yes" at bounding box center [1097, 205] width 11 height 11
radio input "true"
drag, startPoint x: 1220, startPoint y: 305, endPoint x: 1215, endPoint y: 295, distance: 11.2
click at [1221, 303] on button "Save Dependent" at bounding box center [1200, 288] width 131 height 35
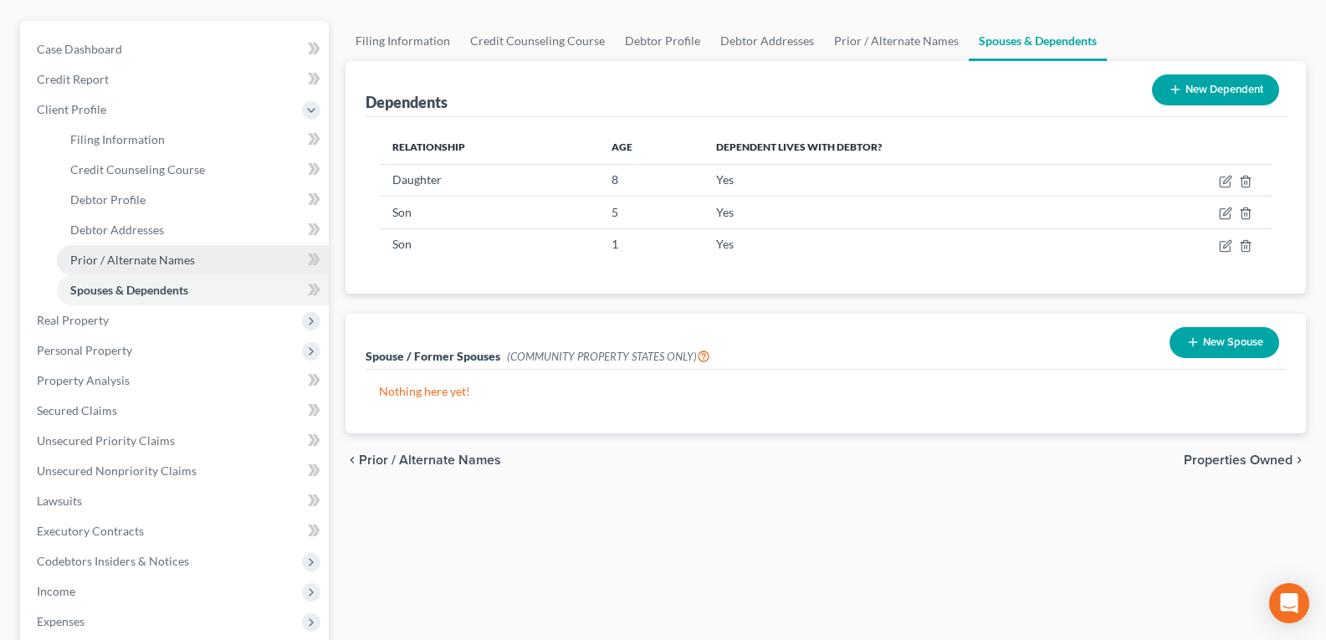
scroll to position [167, 0]
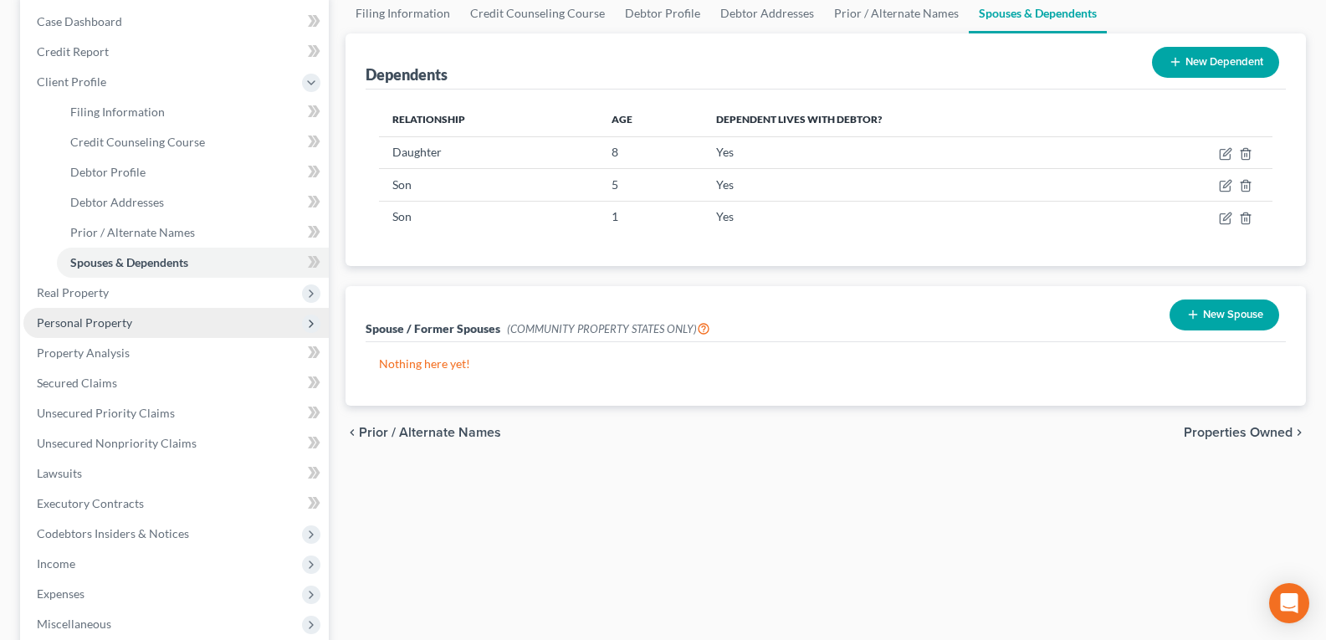
click at [88, 333] on span "Personal Property" at bounding box center [175, 323] width 305 height 30
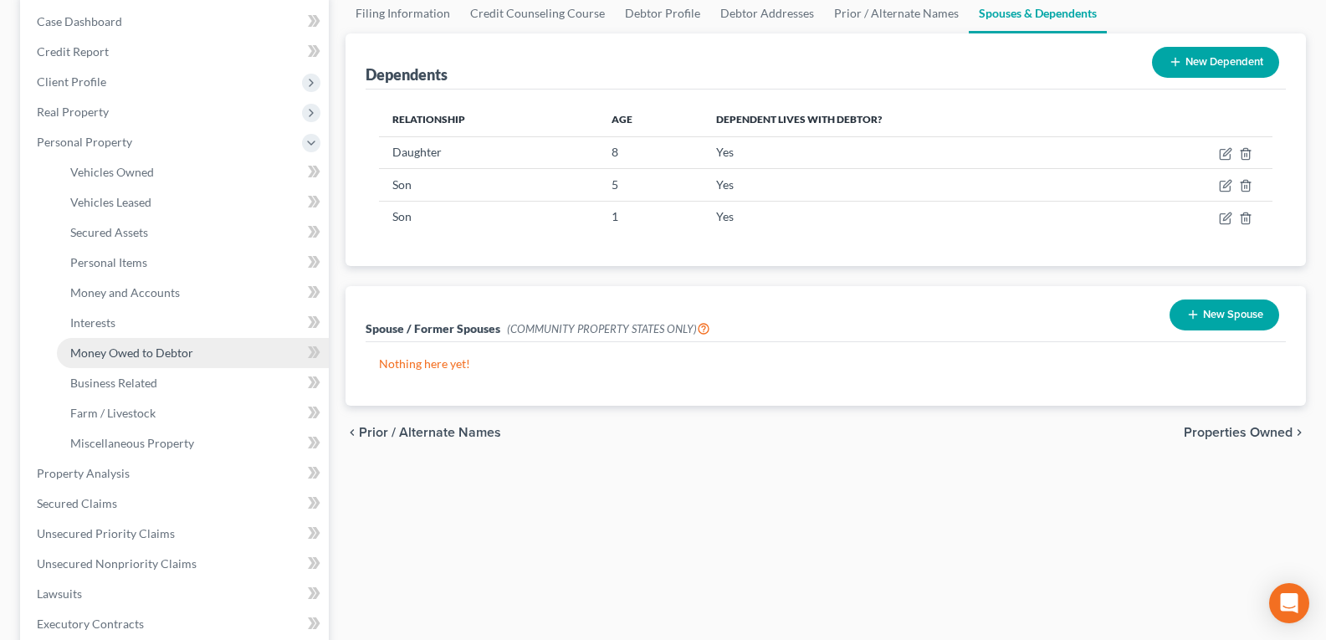
click at [91, 352] on span "Money Owed to Debtor" at bounding box center [131, 353] width 123 height 14
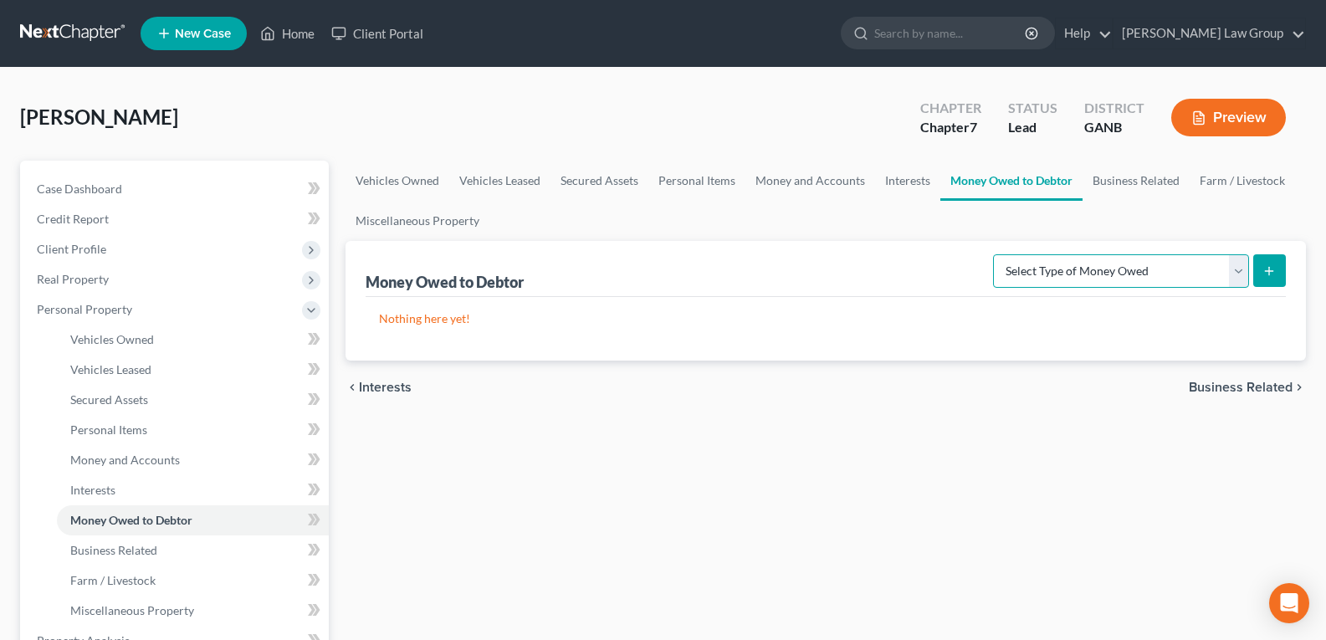
click at [1033, 259] on select "Select Type of Money Owed Accounts Receivable Alimony Child Support Claims Agai…" at bounding box center [1121, 270] width 256 height 33
select select "claims_against_third_parties"
click at [996, 254] on select "Select Type of Money Owed Accounts Receivable Alimony Child Support Claims Agai…" at bounding box center [1121, 270] width 256 height 33
click at [1273, 274] on icon "submit" at bounding box center [1269, 270] width 13 height 13
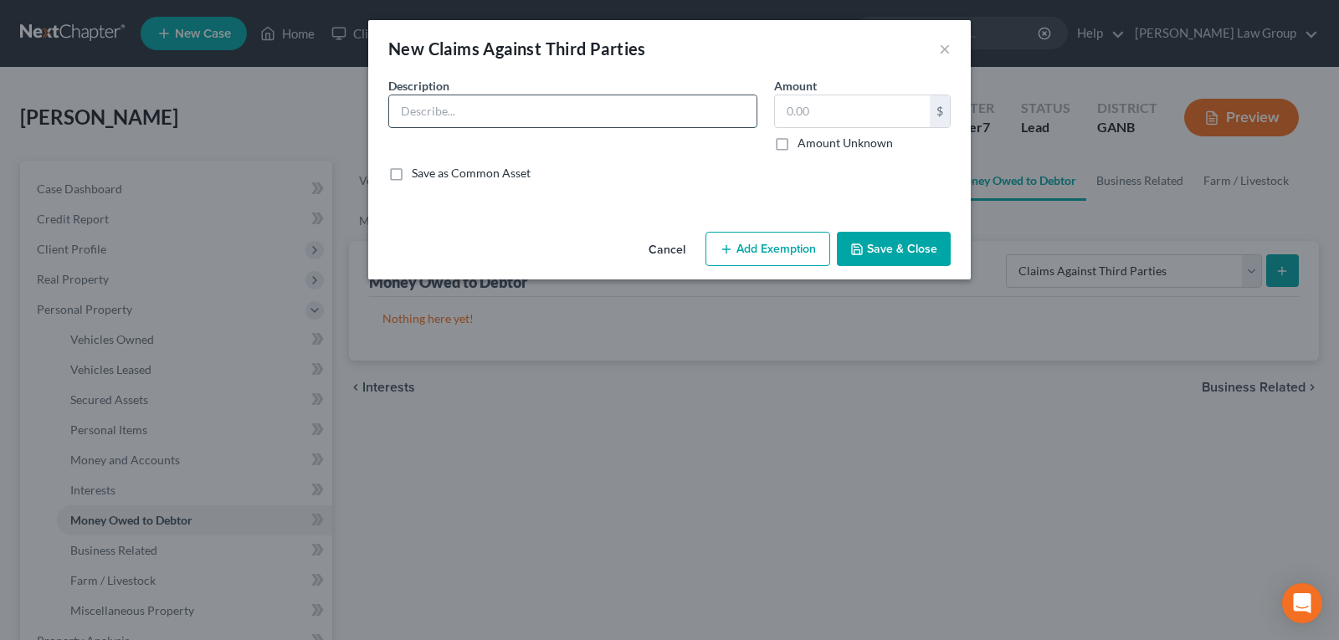
click at [456, 113] on input "text" at bounding box center [572, 111] width 367 height 32
type input "Certivia Laboratories, LLC/Tariq Hafeez"
click at [797, 146] on label "Amount Unknown" at bounding box center [844, 143] width 95 height 17
click at [804, 146] on input "Amount Unknown" at bounding box center [809, 140] width 11 height 11
checkbox input "true"
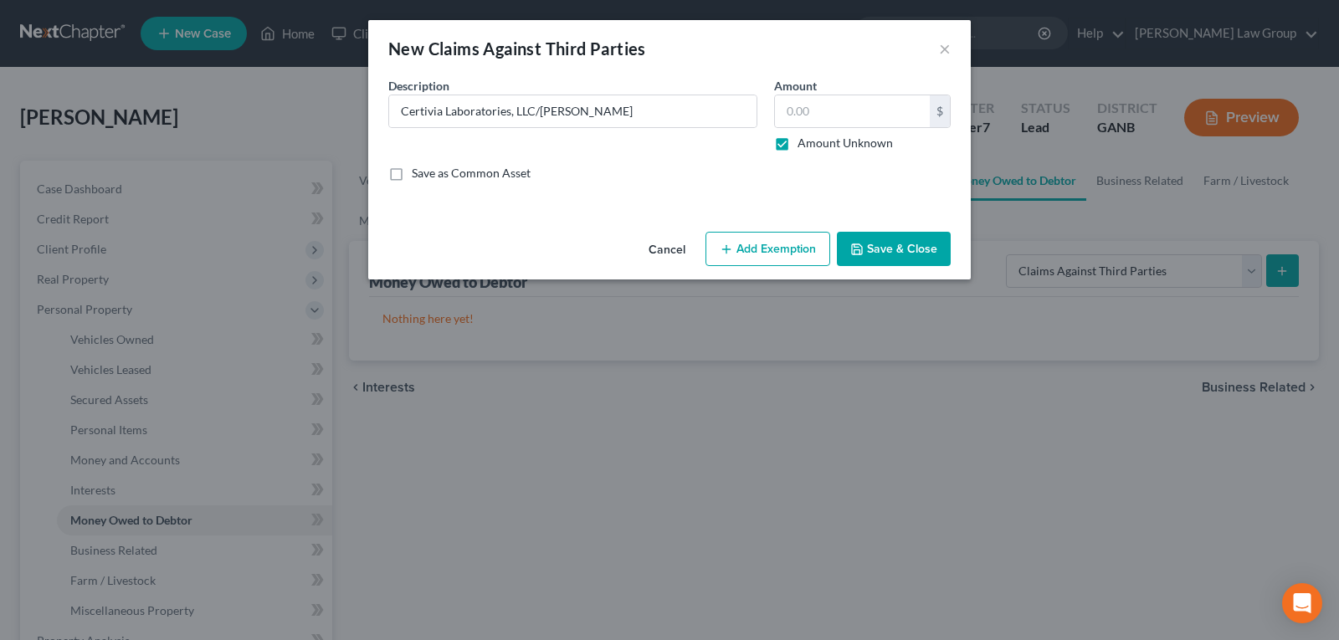
type input "0.00"
click at [882, 256] on button "Save & Close" at bounding box center [894, 249] width 114 height 35
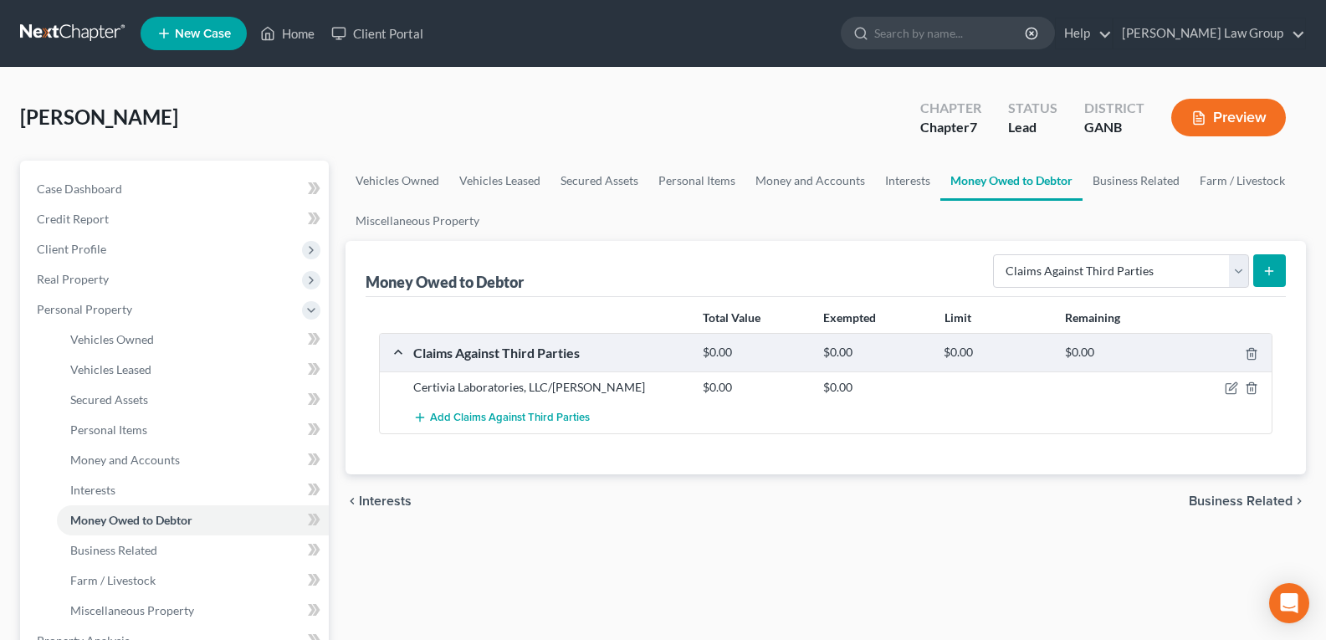
scroll to position [84, 0]
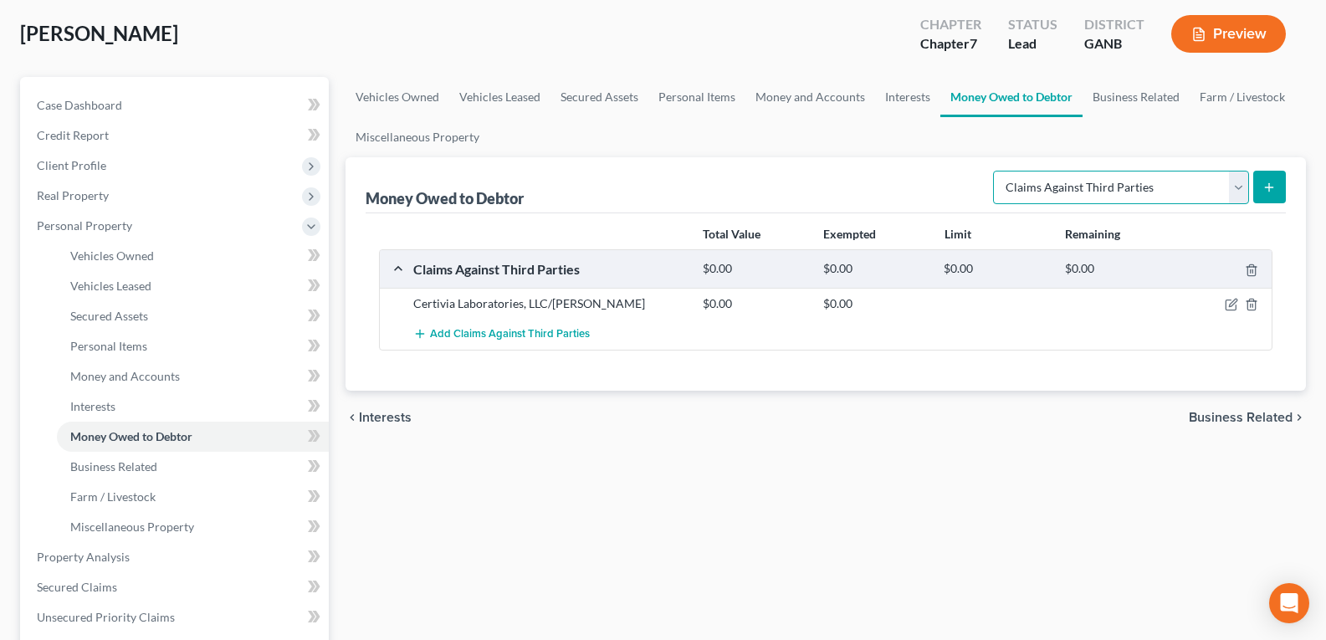
click at [1097, 192] on select "Select Type of Money Owed Accounts Receivable Alimony Child Support Claims Agai…" at bounding box center [1121, 187] width 256 height 33
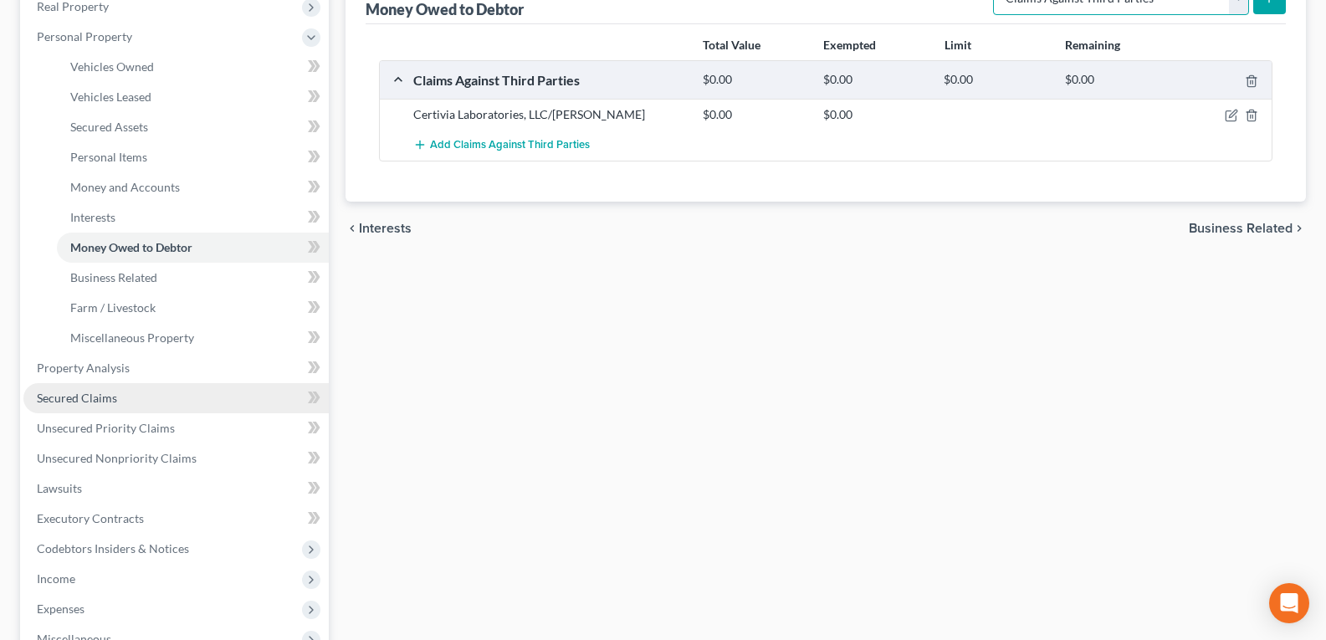
scroll to position [335, 0]
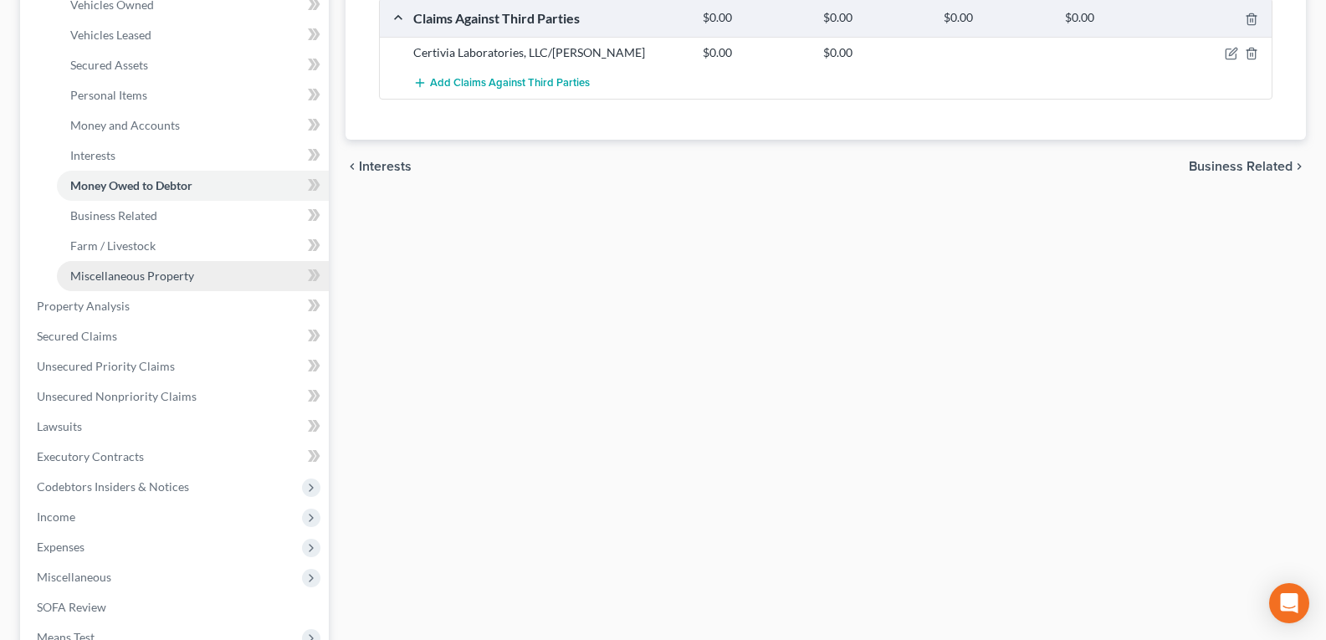
click at [98, 271] on span "Miscellaneous Property" at bounding box center [132, 276] width 124 height 14
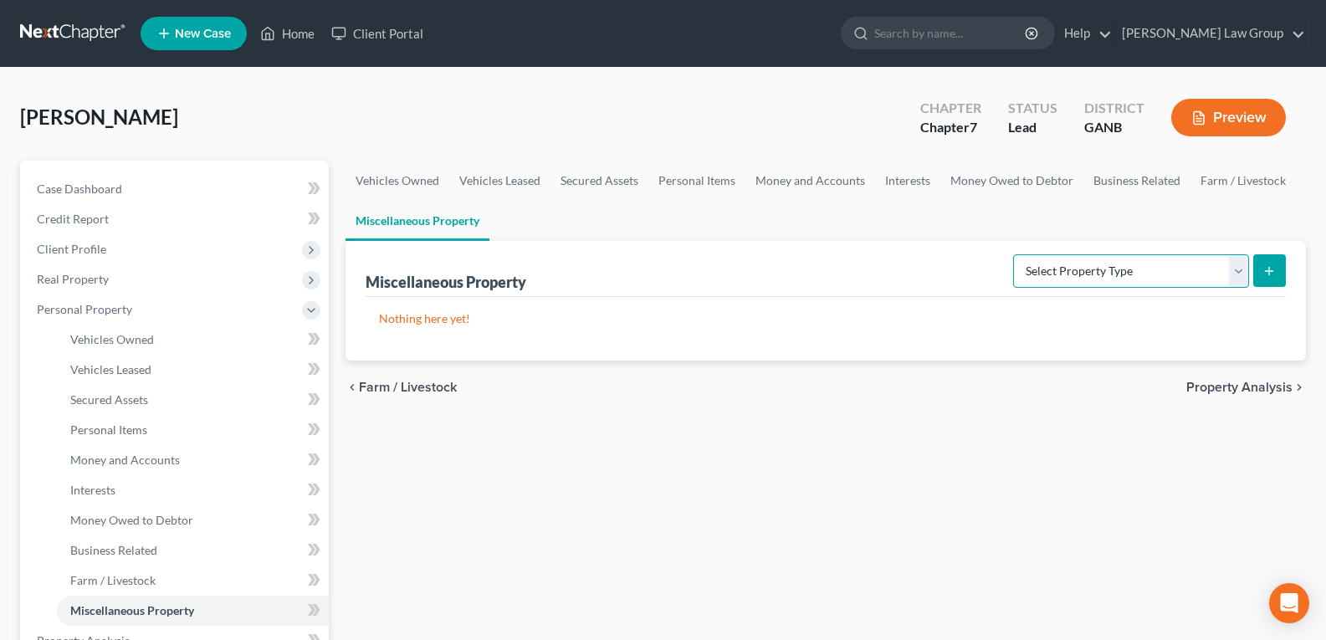
click at [1066, 264] on select "Select Property Type Assigned for Creditor Benefit Within 1 Year Holding for An…" at bounding box center [1131, 270] width 236 height 33
select select "transferred"
click at [1013, 254] on select "Select Property Type Assigned for Creditor Benefit Within 1 Year Holding for An…" at bounding box center [1131, 270] width 236 height 33
click at [1268, 278] on button "submit" at bounding box center [1269, 270] width 33 height 33
select select "Ordinary (within 2 years)"
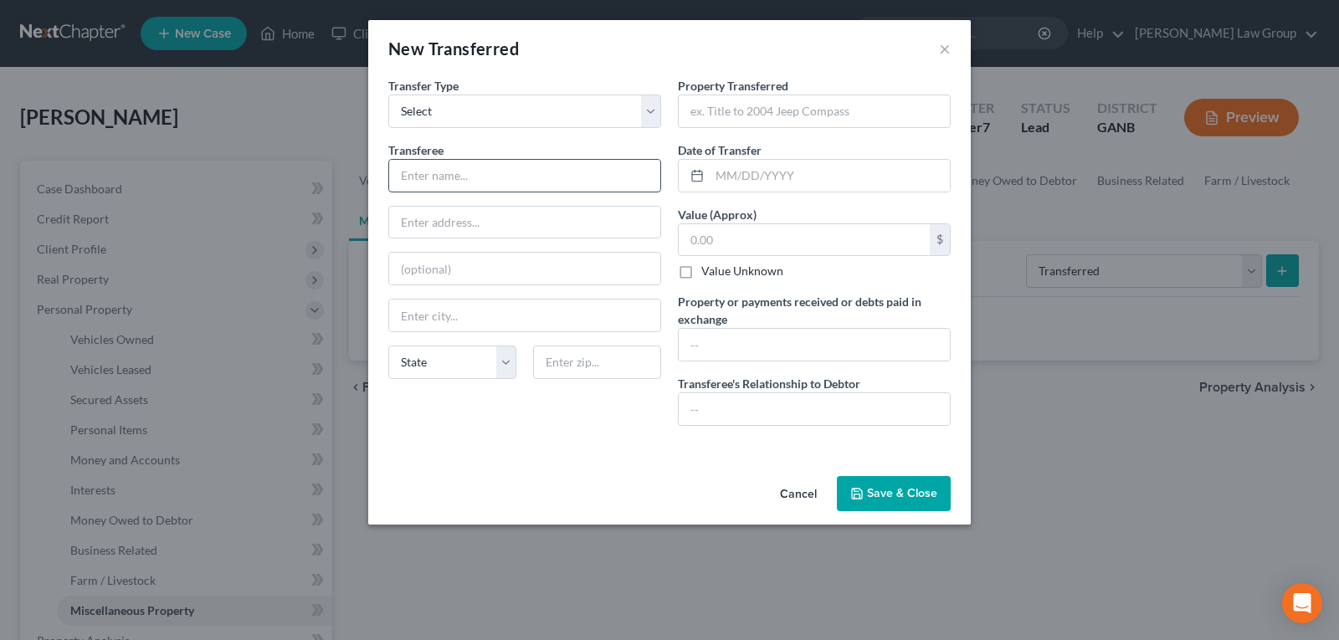
click at [444, 173] on input "text" at bounding box center [524, 176] width 271 height 32
click at [525, 174] on input "text" at bounding box center [524, 176] width 271 height 32
type input "Michael Smith"
click at [476, 319] on input "text" at bounding box center [524, 316] width 271 height 32
type input "Macon"
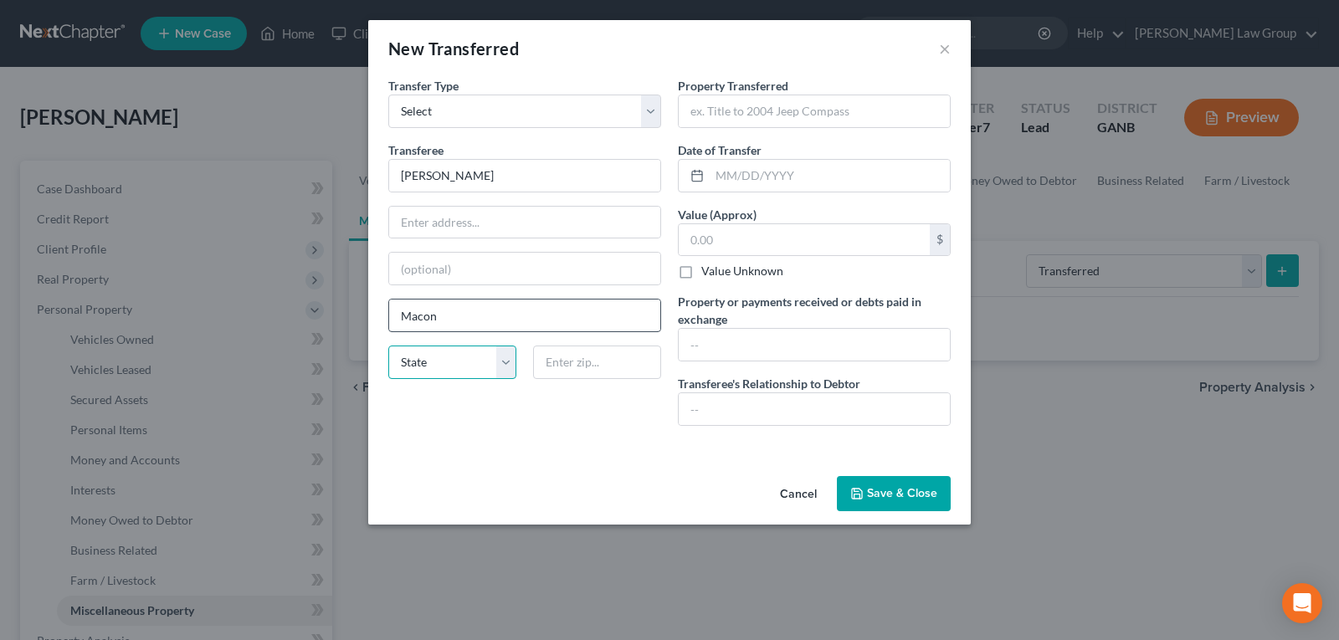
select select "10"
click at [841, 111] on input "text" at bounding box center [814, 111] width 271 height 32
type input "2007 Nissan Titan"
click at [743, 171] on input "text" at bounding box center [830, 176] width 240 height 32
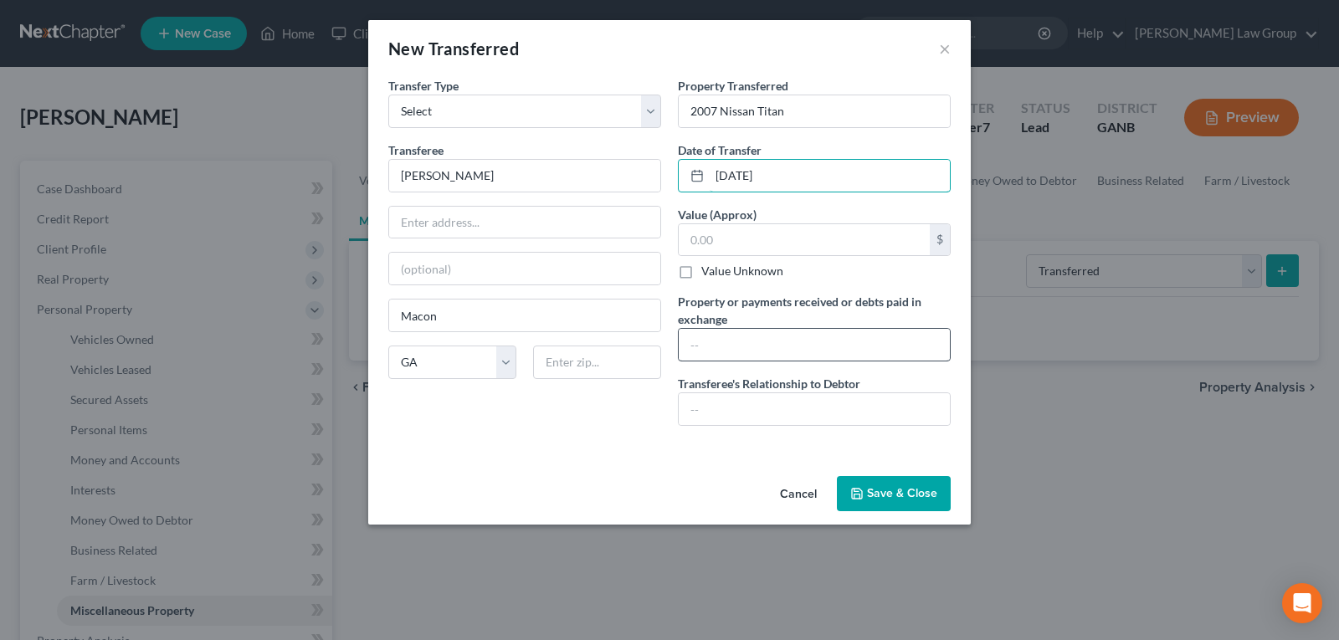
type input "07/04/2020"
click at [743, 357] on input "text" at bounding box center [814, 345] width 271 height 32
type input "7"
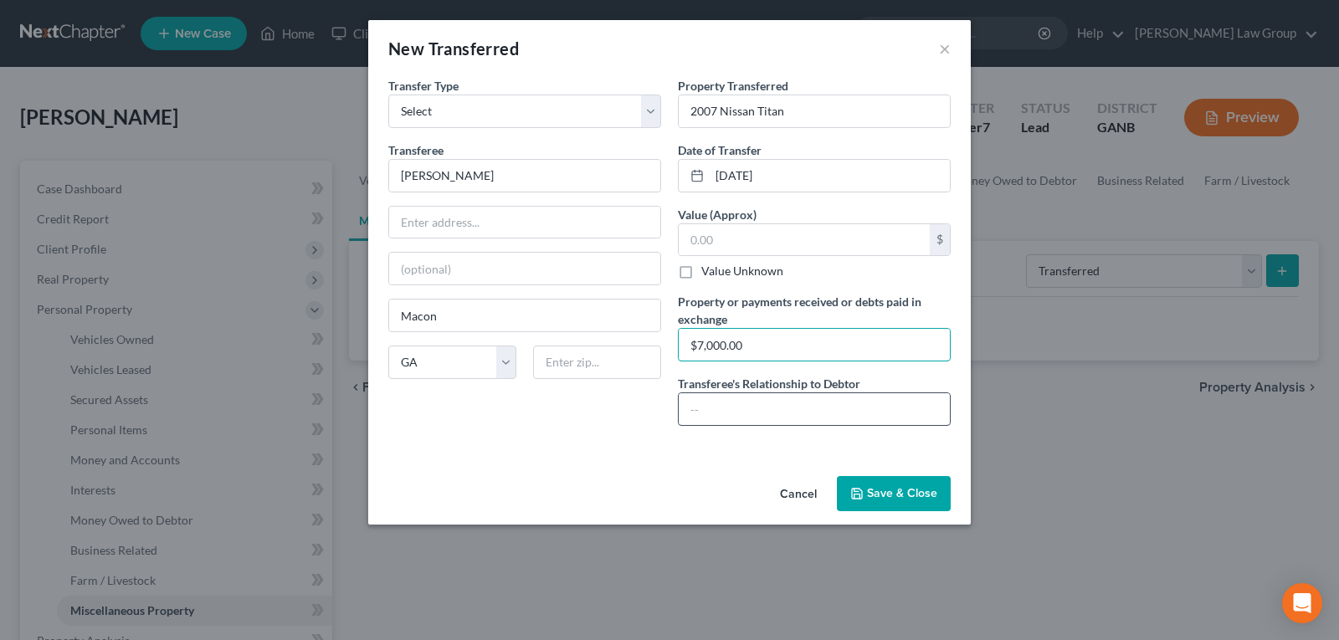
type input "$7,000.00"
click at [731, 423] on input "text" at bounding box center [814, 409] width 271 height 32
type input "Buyer/Seller"
click at [701, 264] on label "Value Unknown" at bounding box center [742, 271] width 82 height 17
click at [708, 264] on input "Value Unknown" at bounding box center [713, 268] width 11 height 11
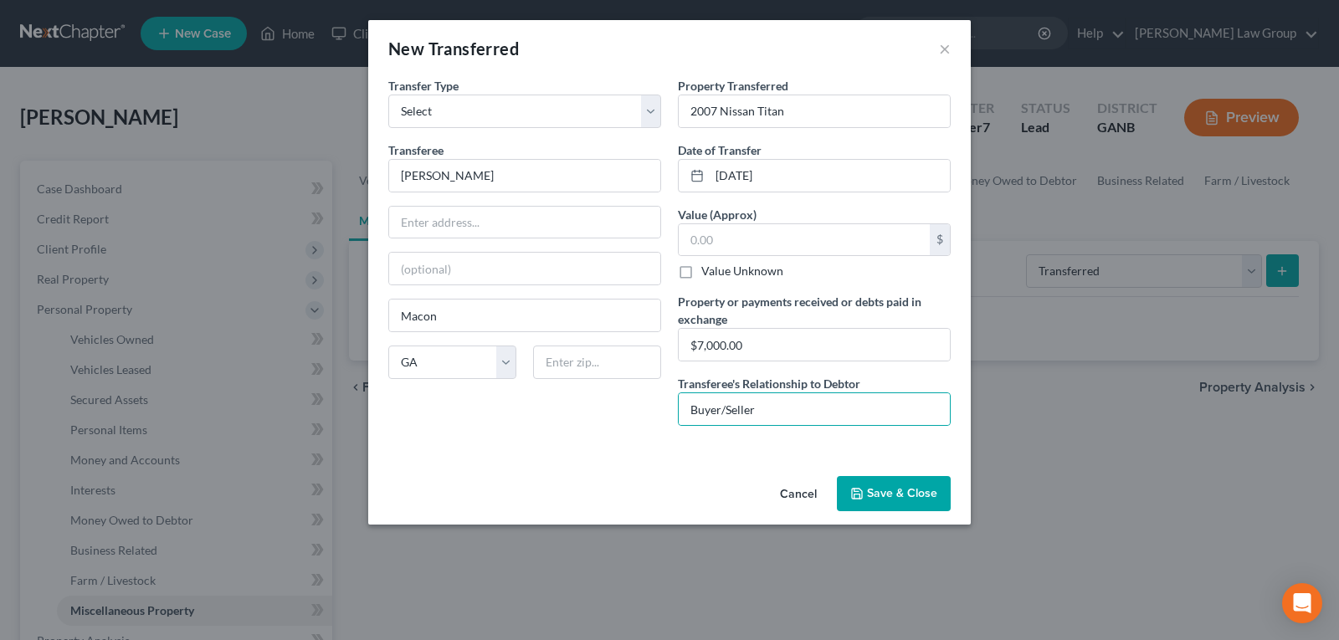
checkbox input "true"
type input "0.00"
drag, startPoint x: 904, startPoint y: 496, endPoint x: 900, endPoint y: 512, distance: 16.4
click at [904, 498] on button "Save & Close" at bounding box center [894, 493] width 114 height 35
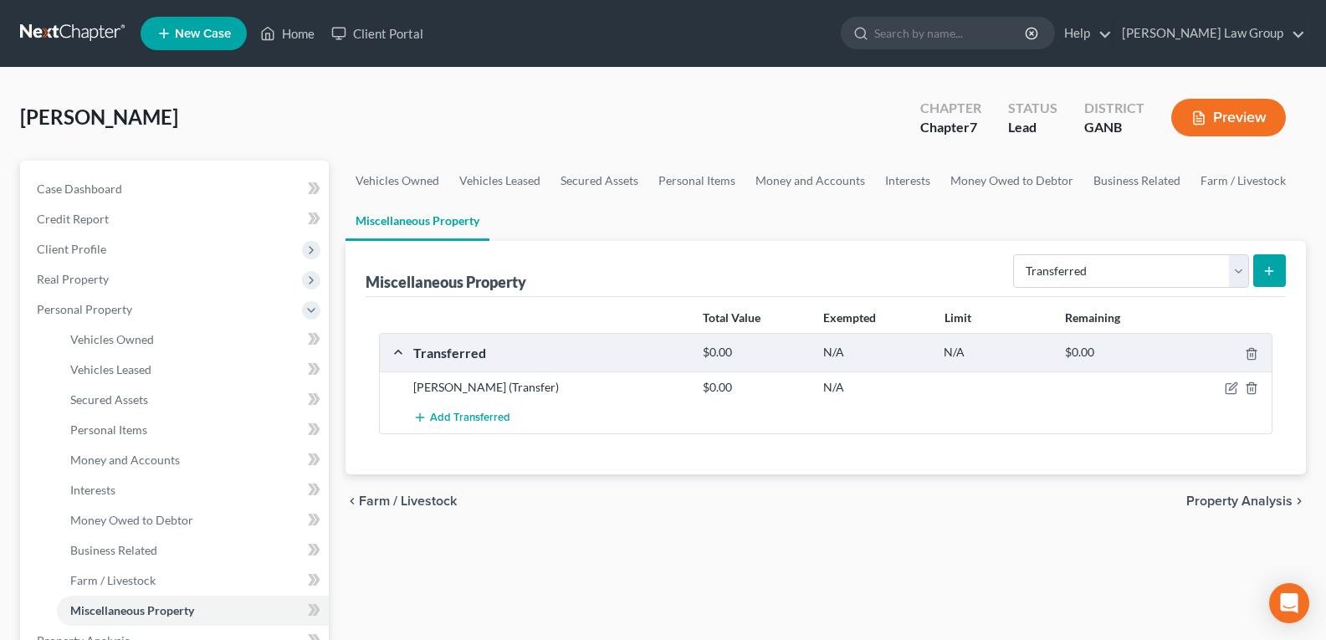
click at [1264, 267] on icon "submit" at bounding box center [1269, 270] width 13 height 13
select select "Ordinary (within 2 years)"
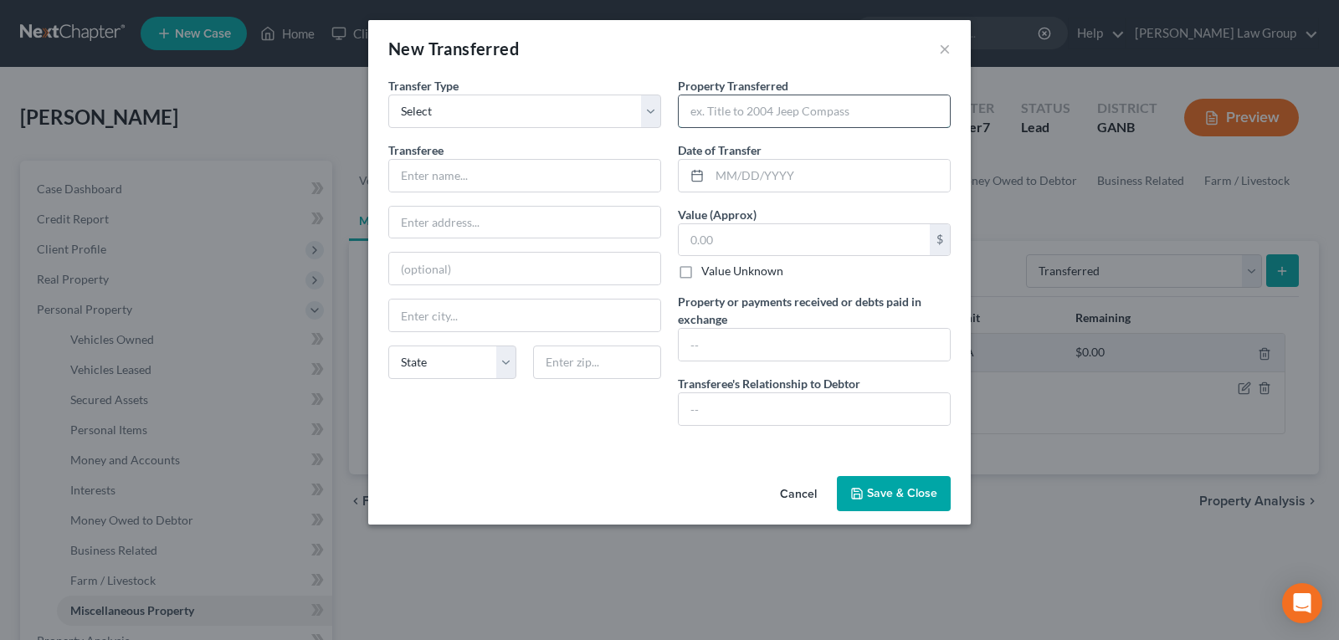
click at [727, 114] on input "text" at bounding box center [814, 111] width 271 height 32
drag, startPoint x: 489, startPoint y: 174, endPoint x: 499, endPoint y: 176, distance: 10.2
click at [504, 177] on input "text" at bounding box center [524, 176] width 271 height 32
type input "Buyer's name"
click at [832, 100] on input "text" at bounding box center [814, 111] width 271 height 32
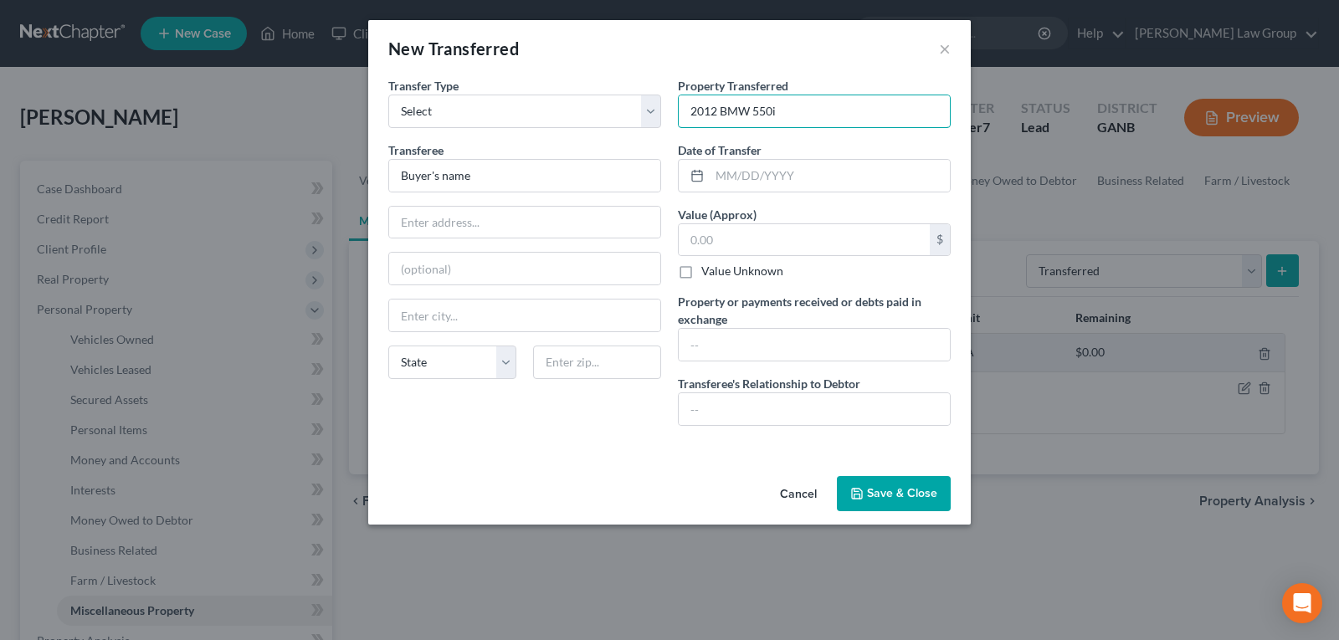
type input "2012 BMW 550i"
click at [890, 489] on button "Save & Close" at bounding box center [894, 493] width 114 height 35
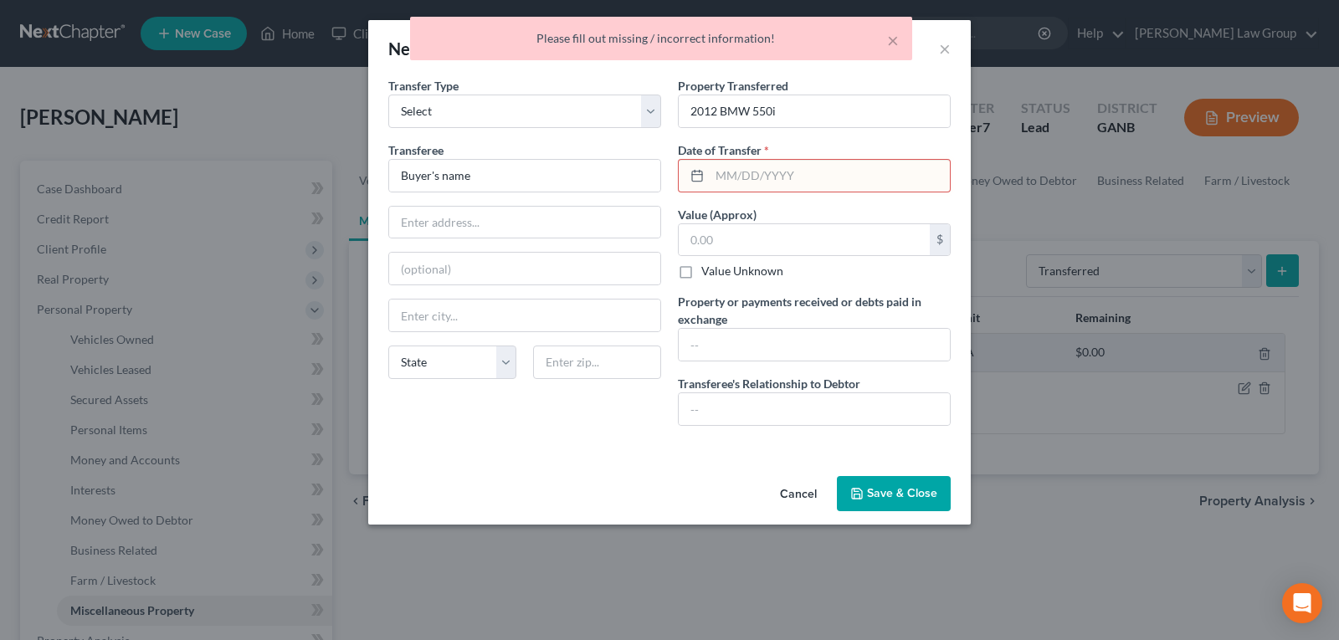
click at [751, 186] on input "text" at bounding box center [830, 176] width 240 height 32
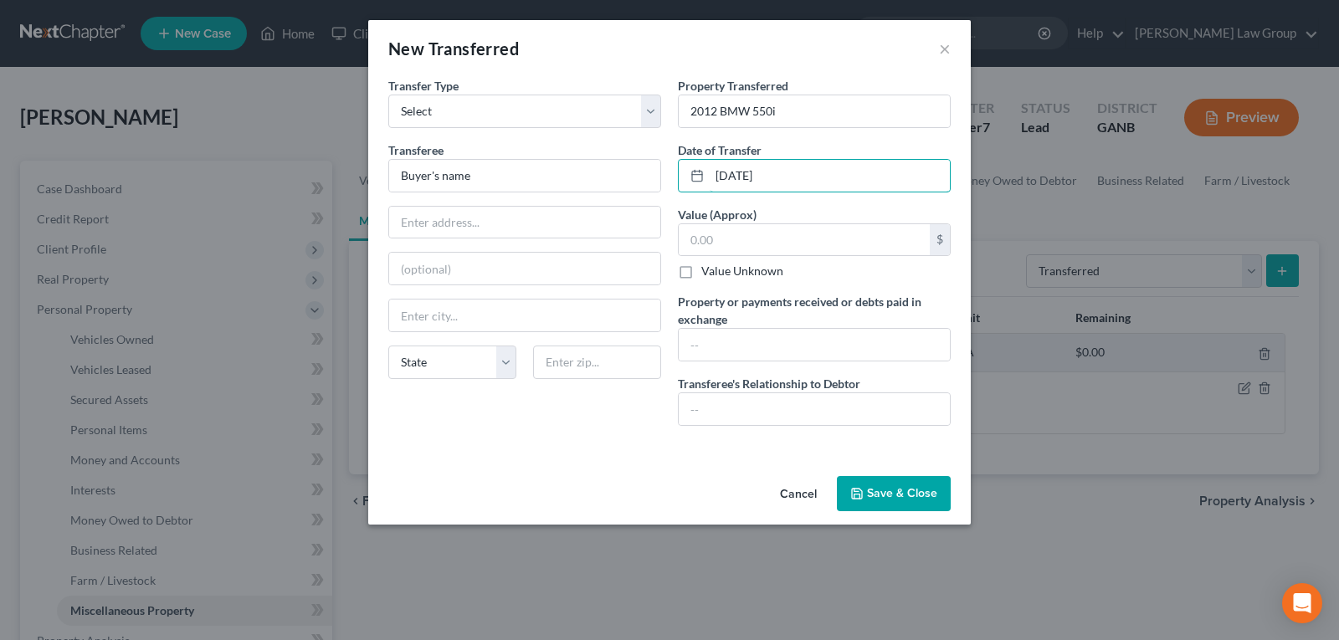
type input "07/04/2020"
click at [897, 505] on button "Save & Close" at bounding box center [894, 493] width 114 height 35
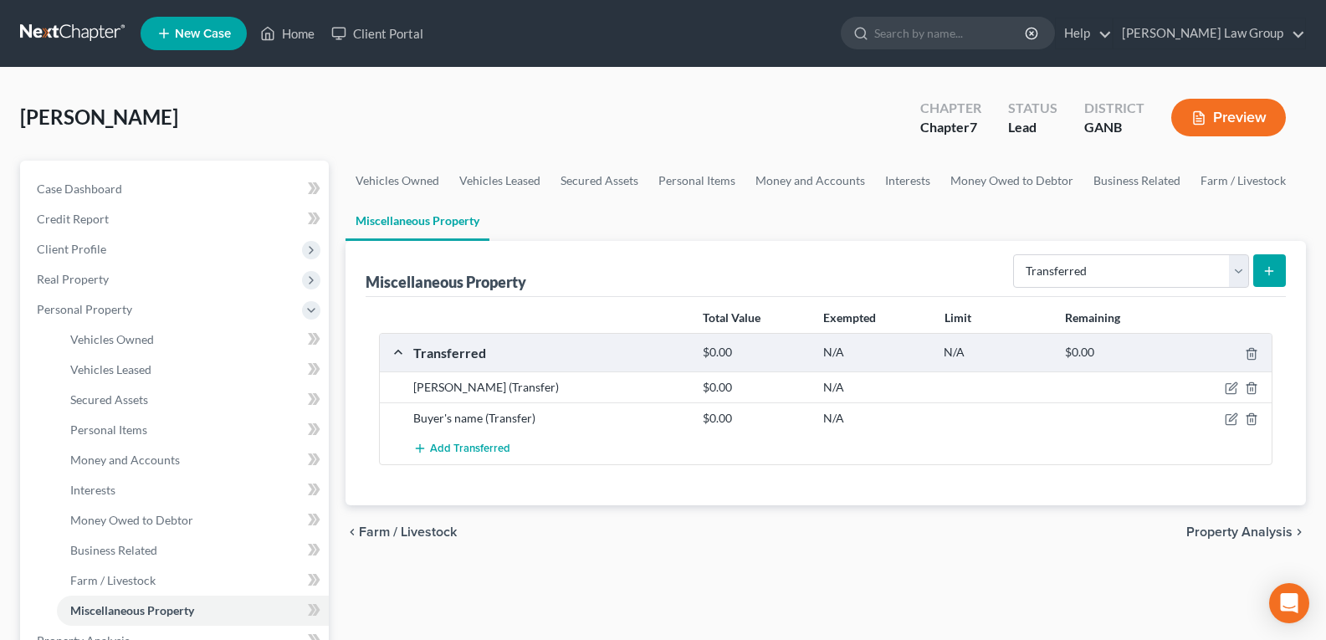
click at [1277, 275] on button "submit" at bounding box center [1269, 270] width 33 height 33
select select "Ordinary (within 2 years)"
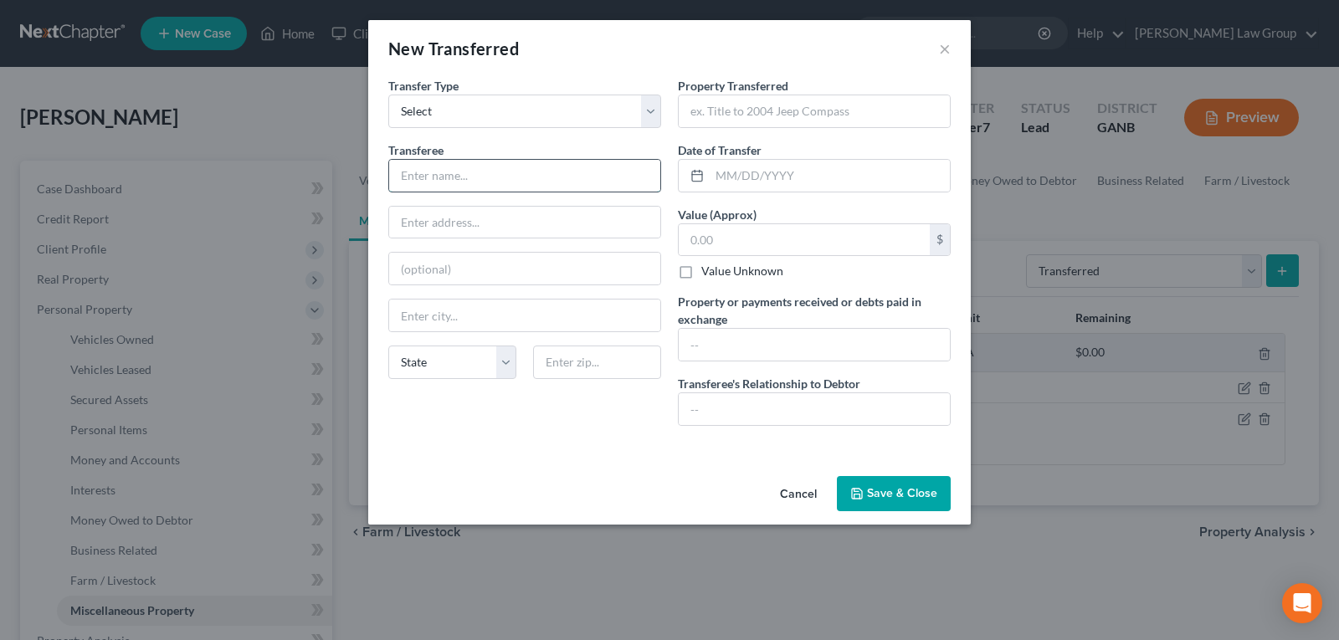
click at [436, 182] on input "text" at bounding box center [524, 176] width 271 height 32
type input "Buyer's name"
click at [758, 108] on input "text" at bounding box center [814, 111] width 271 height 32
type input "2006 Mercedes Benz CLK 550"
click at [781, 171] on input "text" at bounding box center [830, 176] width 240 height 32
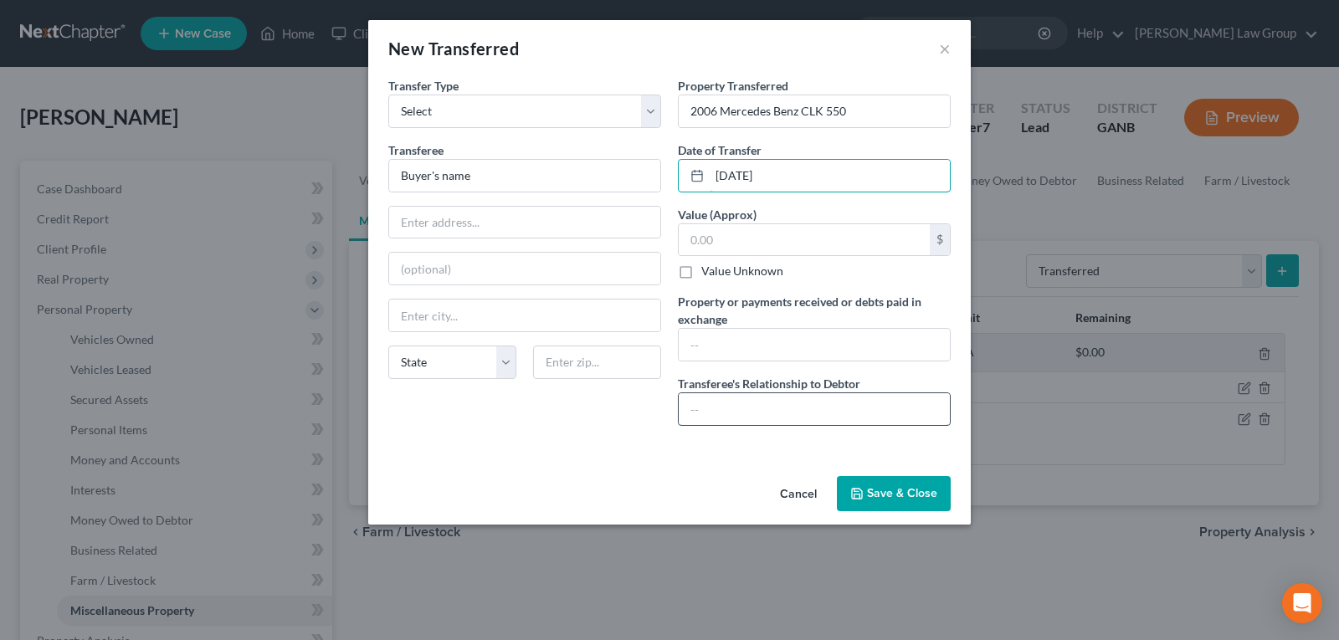
type input "07/04/2020"
click at [710, 398] on input "text" at bounding box center [814, 409] width 271 height 32
type input "Buyer/Seller"
click at [900, 500] on button "Save & Close" at bounding box center [894, 493] width 114 height 35
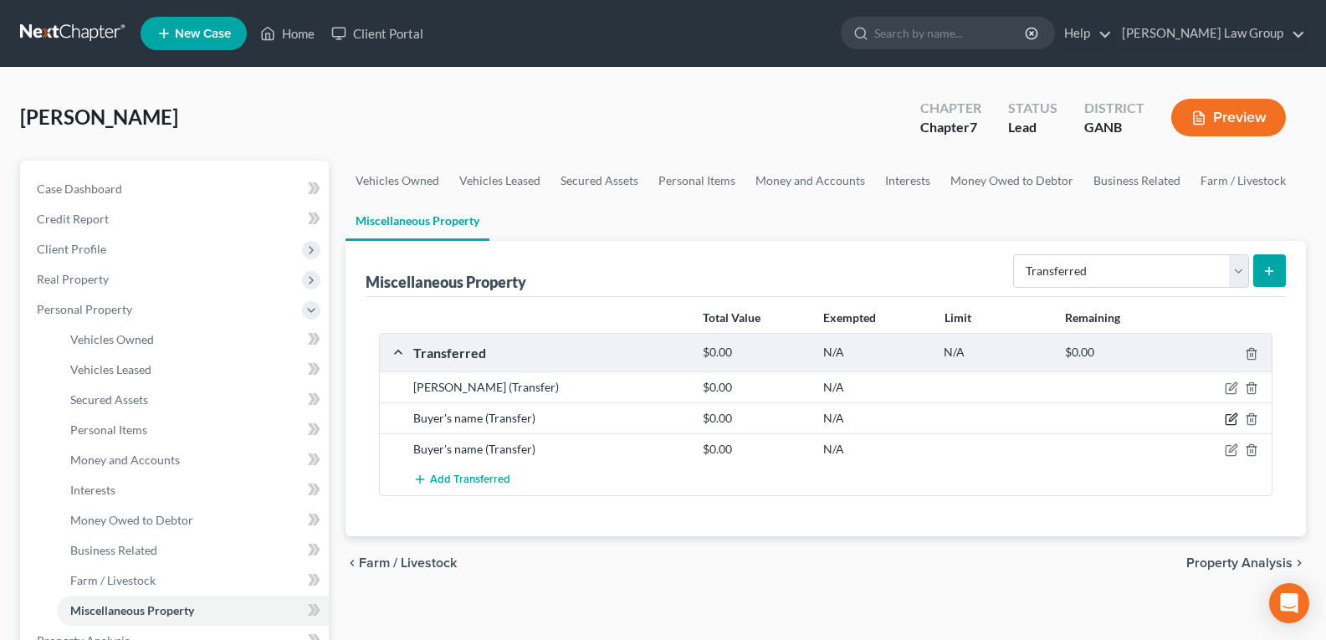
click at [1231, 418] on icon "button" at bounding box center [1231, 418] width 13 height 13
select select "Ordinary (within 2 years)"
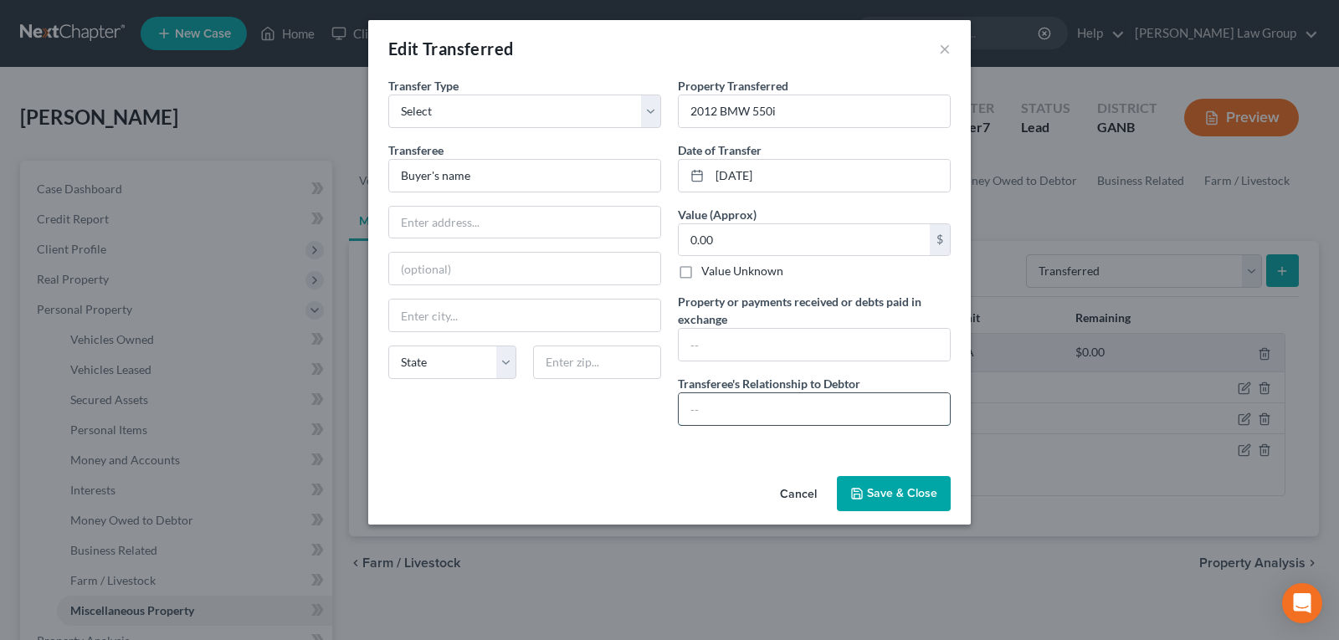
click at [717, 403] on input "text" at bounding box center [814, 409] width 271 height 32
type input "Buyer/Seller"
click at [915, 484] on button "Save & Close" at bounding box center [894, 493] width 114 height 35
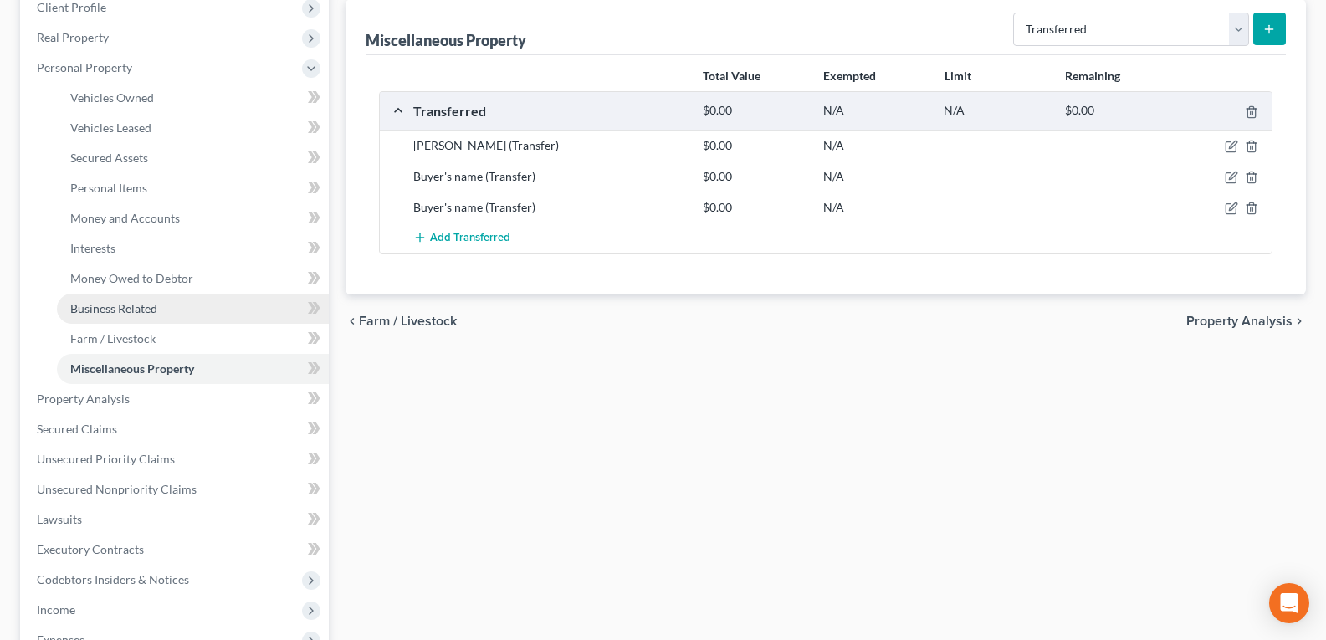
scroll to position [251, 0]
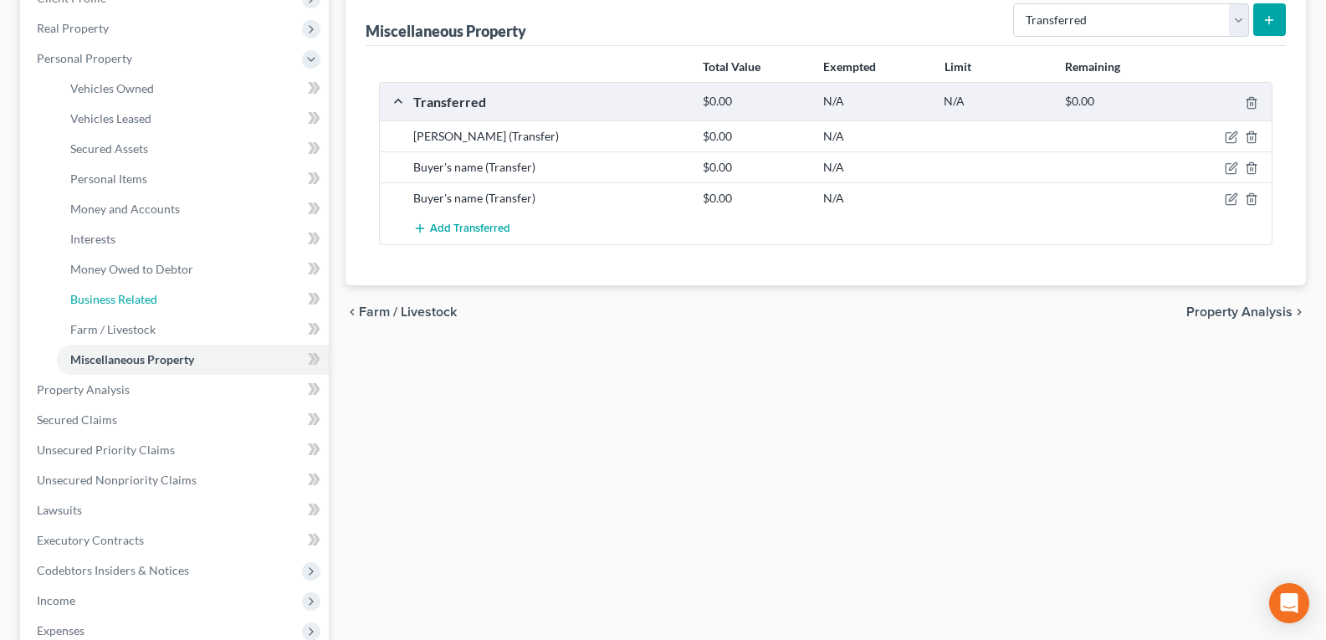
drag, startPoint x: 124, startPoint y: 306, endPoint x: 547, endPoint y: 278, distance: 424.3
click at [124, 306] on link "Business Related" at bounding box center [193, 299] width 272 height 30
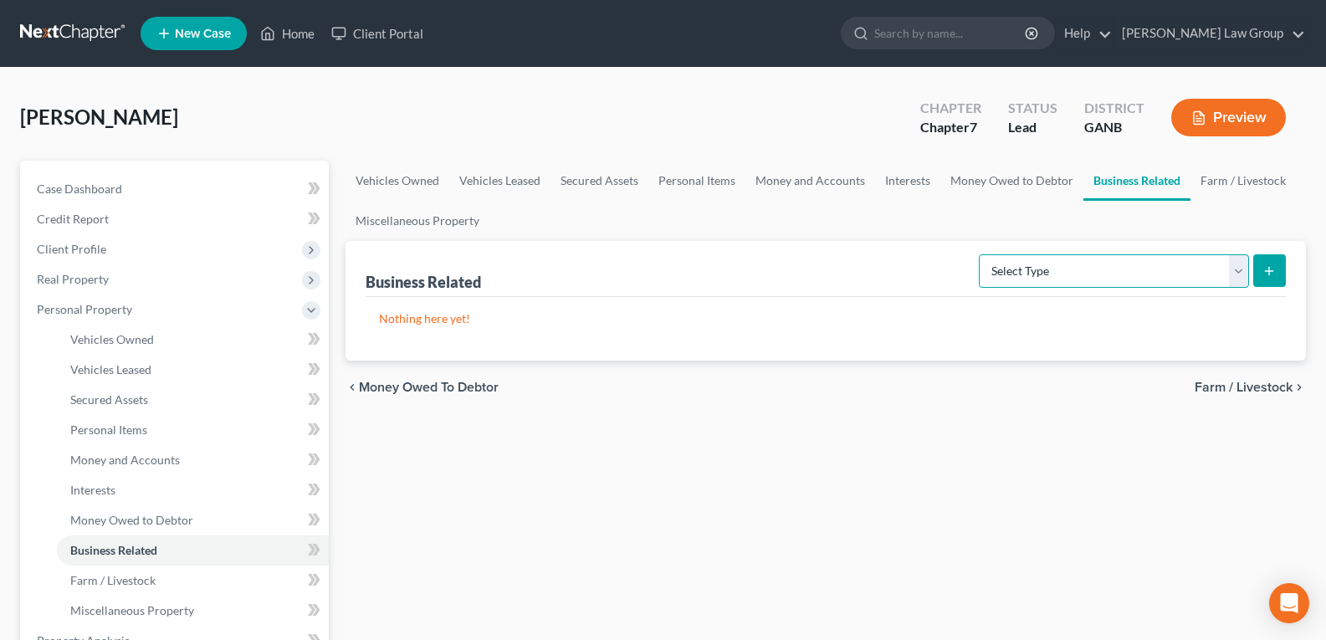
click at [1244, 272] on select "Select Type Customer Lists Franchises Inventory Licenses Machinery Office Equip…" at bounding box center [1114, 270] width 270 height 33
click at [1269, 267] on line "submit" at bounding box center [1269, 271] width 0 height 8
drag, startPoint x: 784, startPoint y: 272, endPoint x: 936, endPoint y: 281, distance: 152.6
click at [784, 271] on div "Business Related Select Type Customer Lists Franchises Inventory Licenses Machi…" at bounding box center [826, 269] width 920 height 56
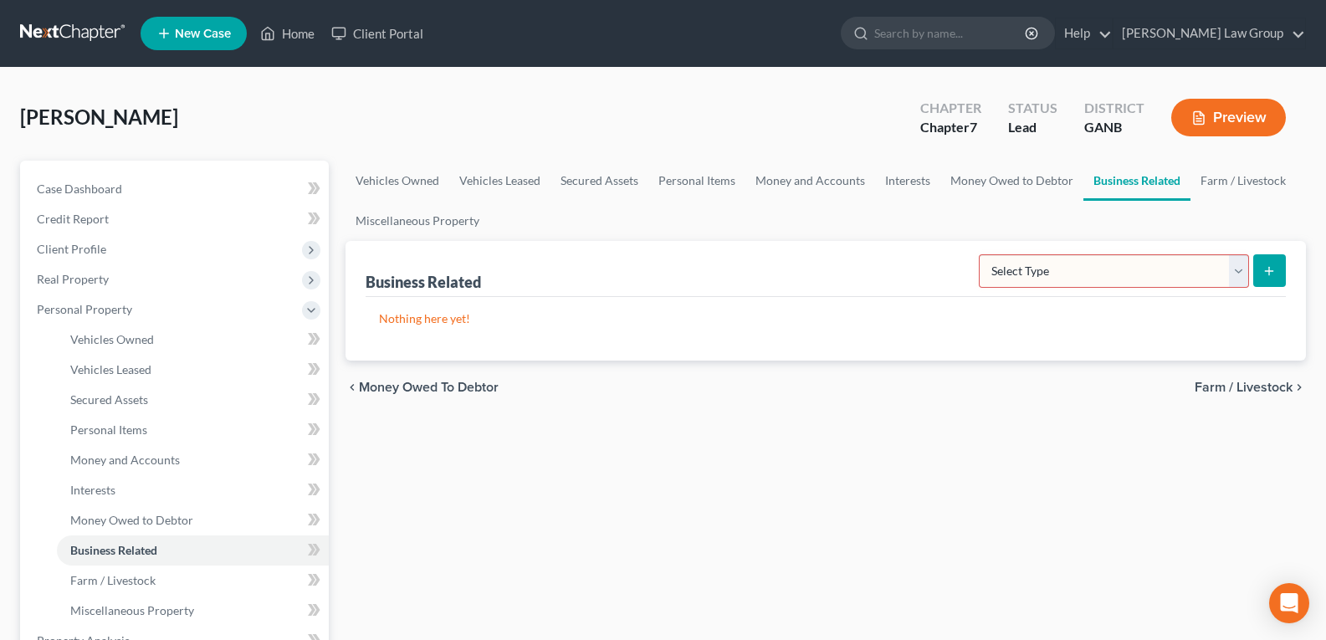
click at [1022, 274] on select "Select Type Customer Lists Franchises Inventory Licenses Machinery Office Equip…" at bounding box center [1114, 270] width 270 height 33
drag, startPoint x: 783, startPoint y: 254, endPoint x: 837, endPoint y: 275, distance: 57.5
click at [783, 254] on div "Business Related Select Type Customer Lists Franchises Inventory Licenses Machi…" at bounding box center [826, 269] width 920 height 56
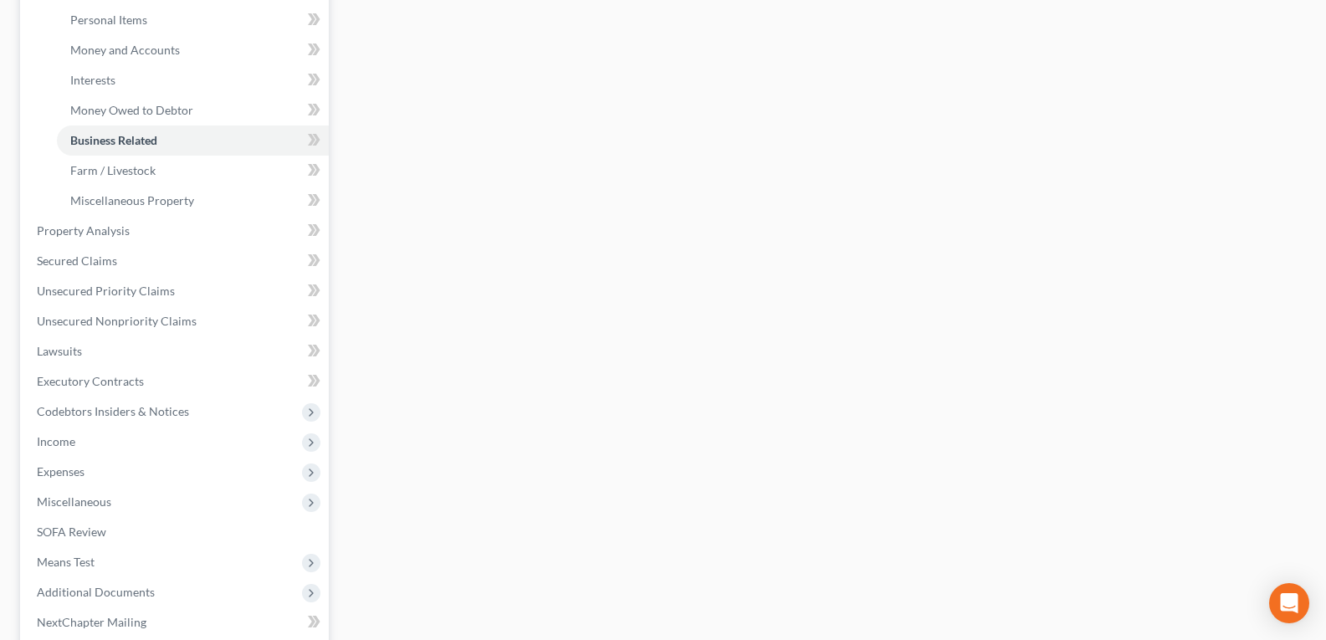
scroll to position [581, 0]
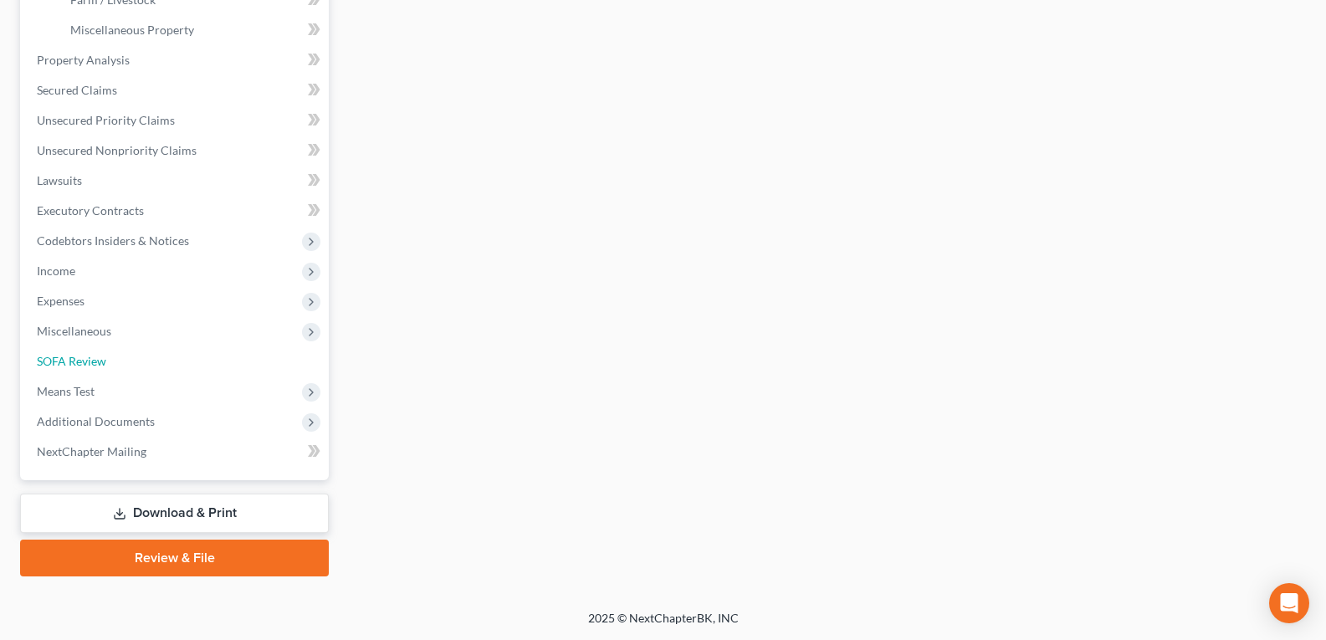
drag, startPoint x: 74, startPoint y: 366, endPoint x: 668, endPoint y: 395, distance: 594.8
click at [74, 366] on span "SOFA Review" at bounding box center [71, 361] width 69 height 14
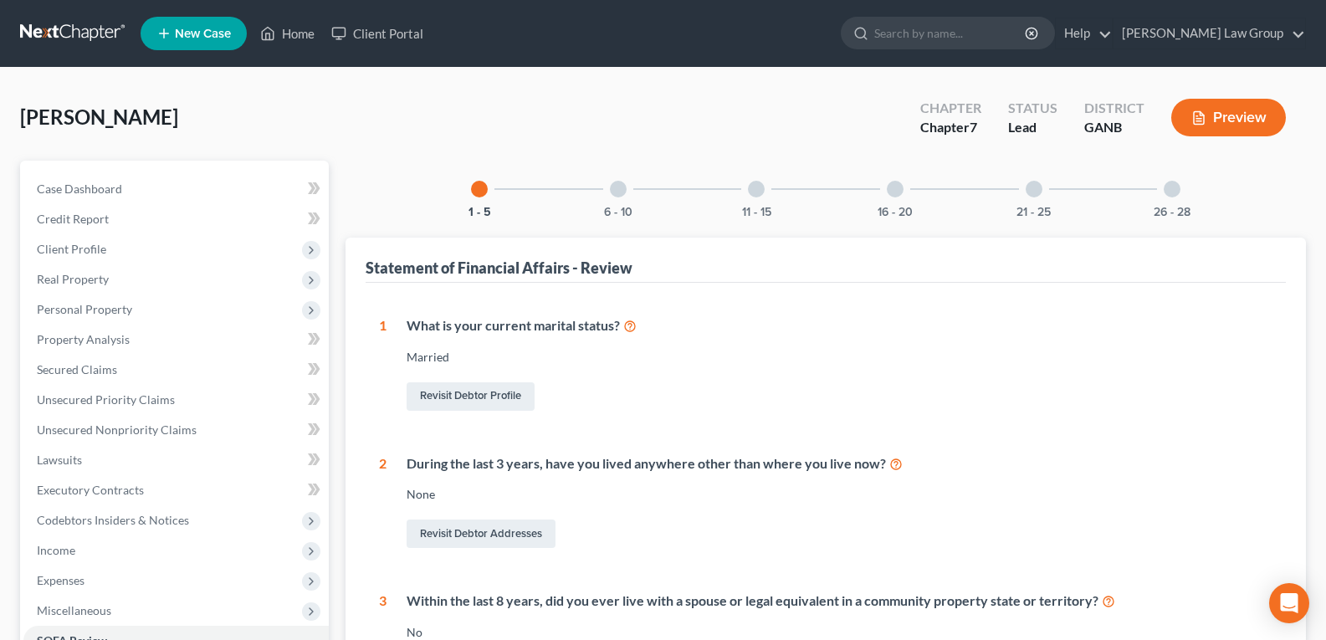
click at [1175, 192] on div at bounding box center [1172, 189] width 17 height 17
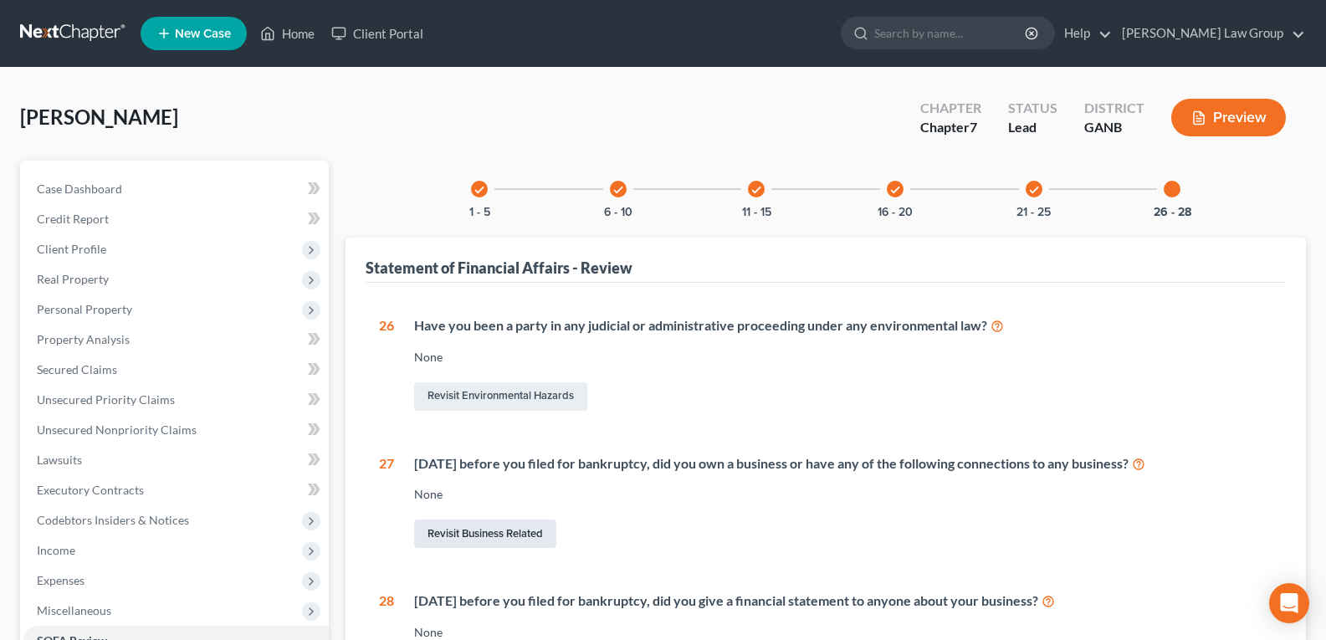
click at [453, 529] on link "Revisit Business Related" at bounding box center [485, 534] width 142 height 28
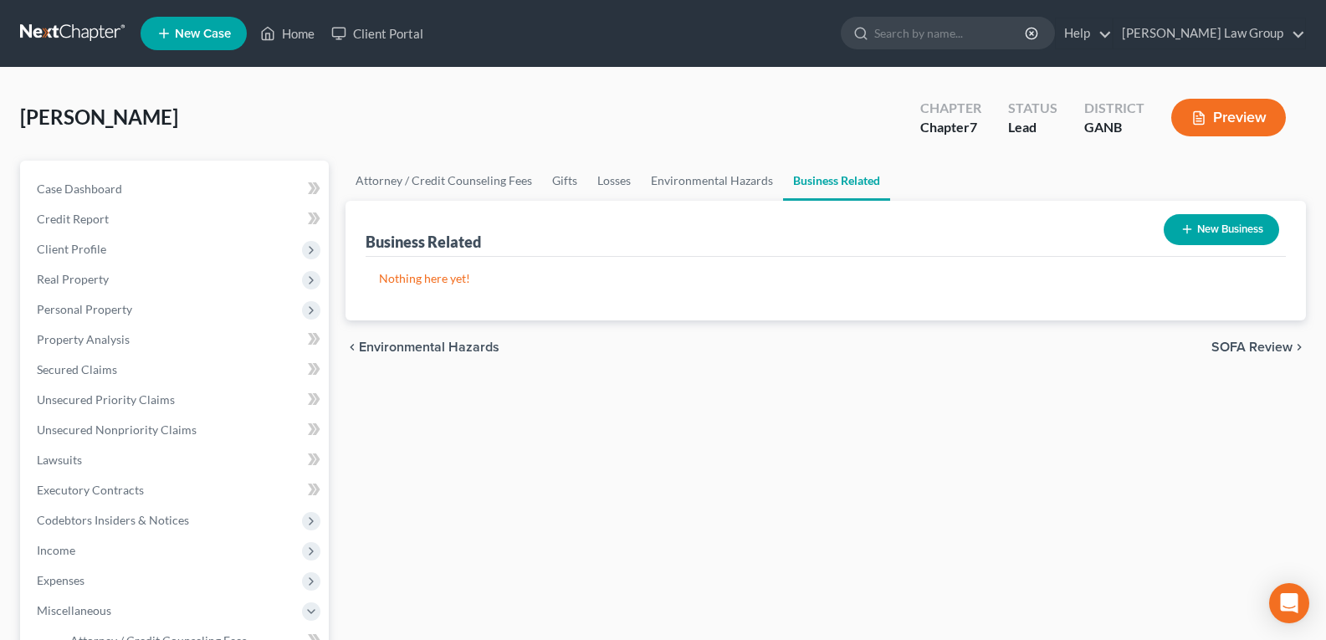
click at [1219, 231] on button "New Business" at bounding box center [1221, 229] width 115 height 31
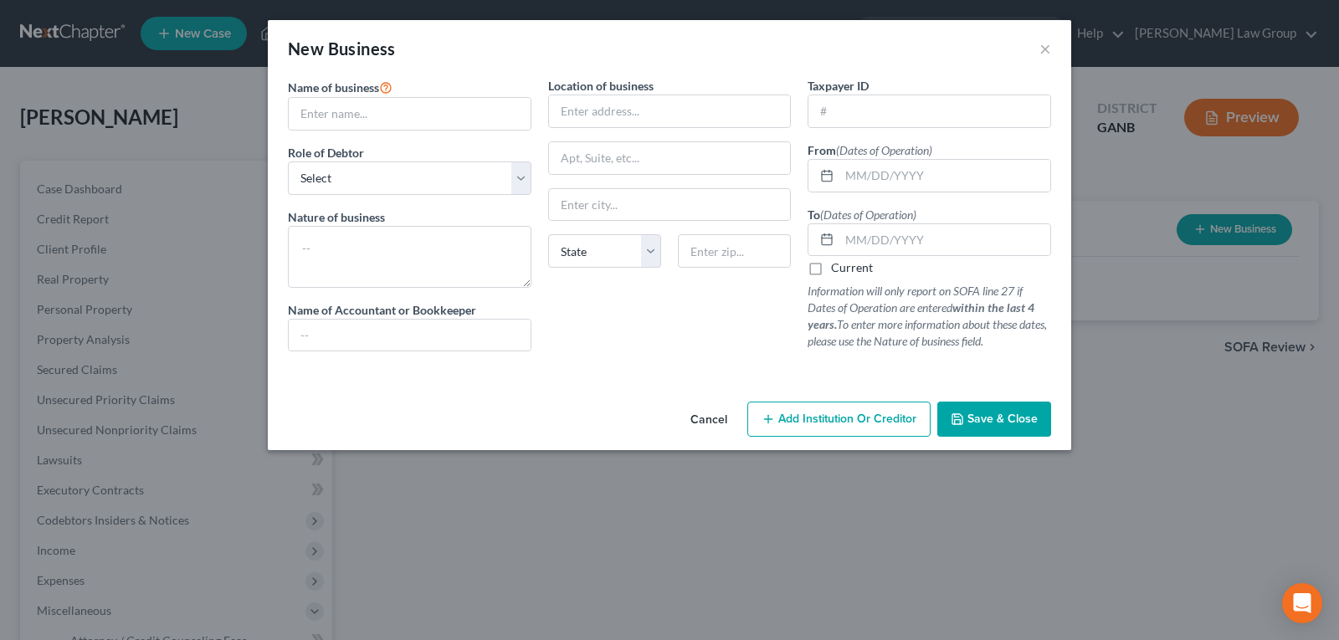
click at [386, 95] on label "Name of business *" at bounding box center [340, 87] width 105 height 20
drag, startPoint x: 386, startPoint y: 100, endPoint x: 380, endPoint y: 114, distance: 14.6
click at [380, 112] on input "text" at bounding box center [410, 114] width 242 height 32
type input "Creative Health Technologies, LLC"
click at [314, 181] on select "Select A member of a limited liability company (LLC) or limited liability partn…" at bounding box center [409, 177] width 243 height 33
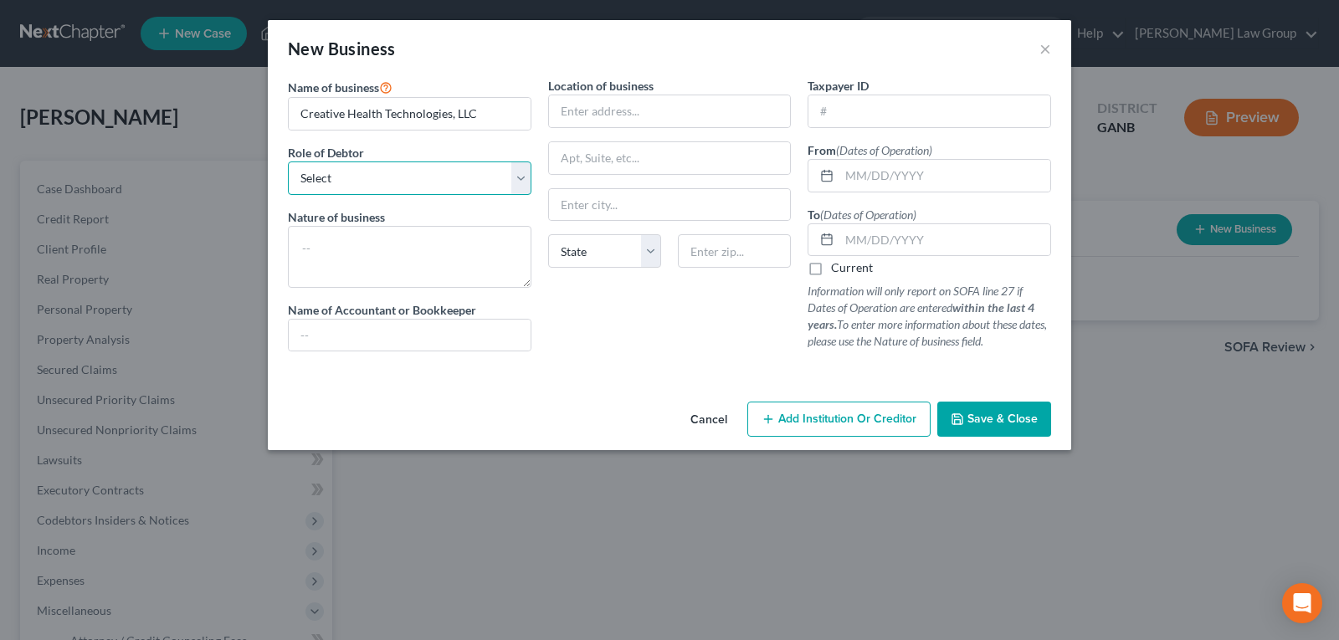
select select "sole_proprietor"
click at [288, 161] on select "Select A member of a limited liability company (LLC) or limited liability partn…" at bounding box center [409, 177] width 243 height 33
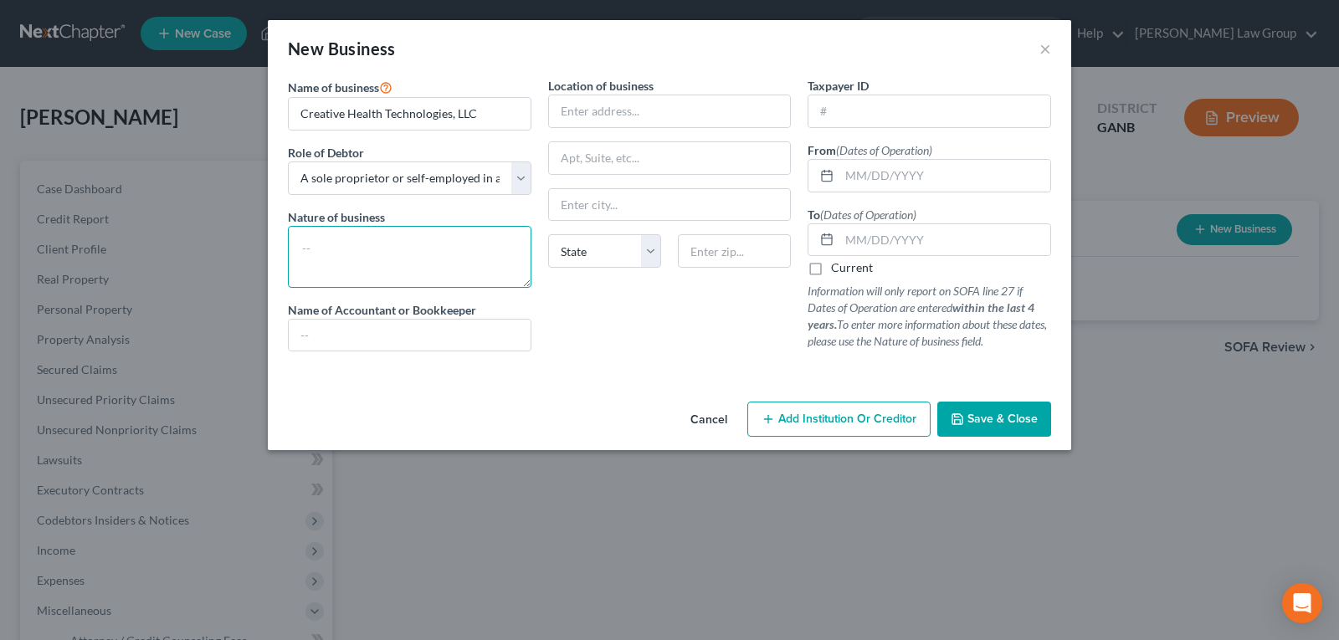
click at [318, 262] on textarea at bounding box center [409, 257] width 243 height 62
type textarea "Medical Ancillary/Allergy Pharmacy"
click at [990, 413] on span "Save & Close" at bounding box center [1002, 419] width 70 height 14
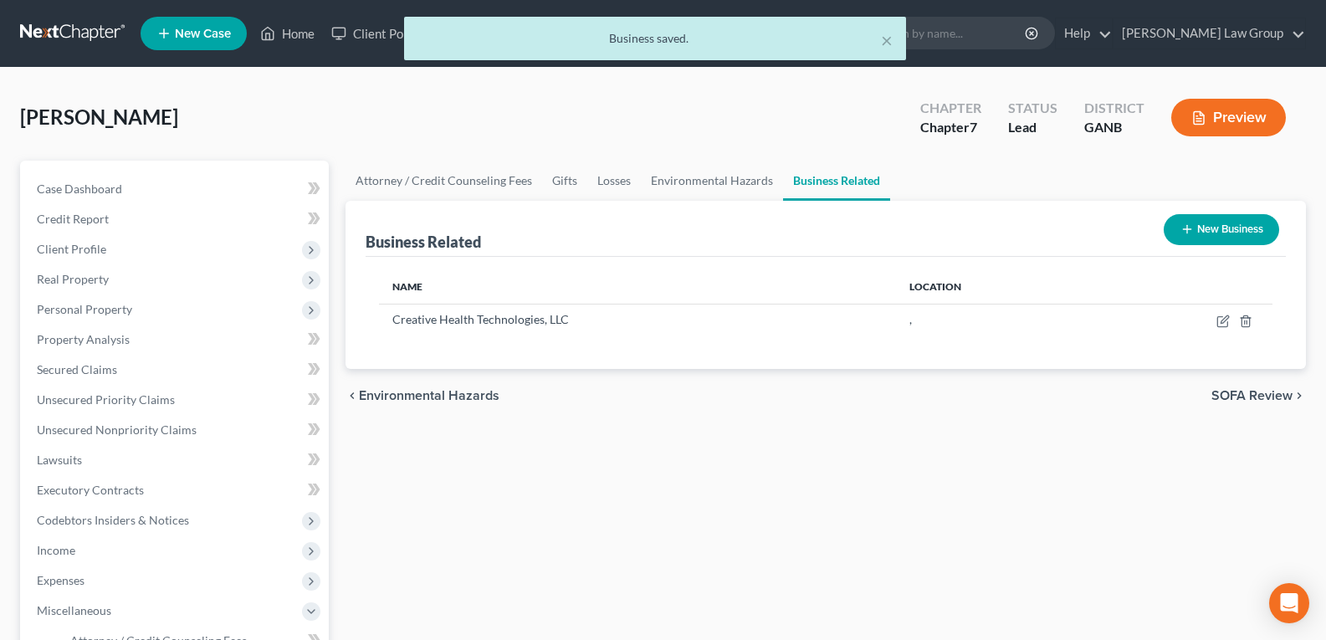
click at [1206, 238] on button "New Business" at bounding box center [1221, 229] width 115 height 31
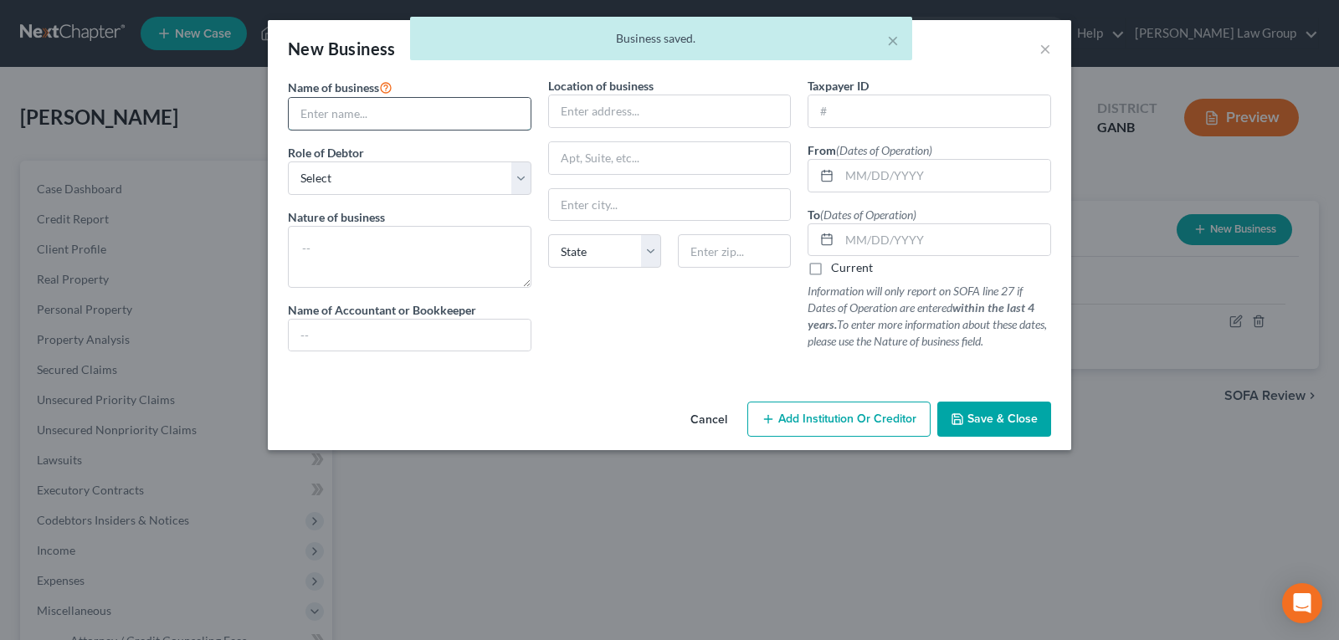
click at [416, 107] on input "text" at bounding box center [410, 114] width 242 height 32
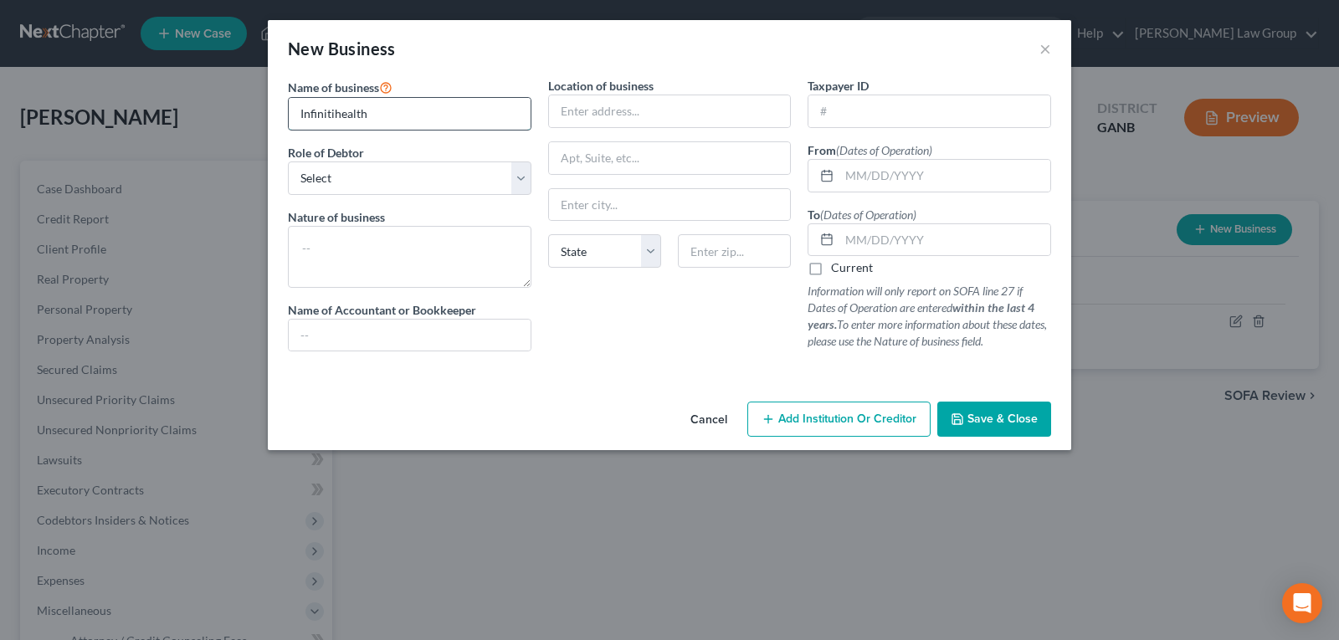
click at [416, 107] on input "Infinitihealth" at bounding box center [410, 114] width 242 height 32
drag, startPoint x: 416, startPoint y: 107, endPoint x: 443, endPoint y: 115, distance: 28.6
click at [443, 115] on input "Infinitihealth" at bounding box center [410, 114] width 242 height 32
type input "Infinitihealth"
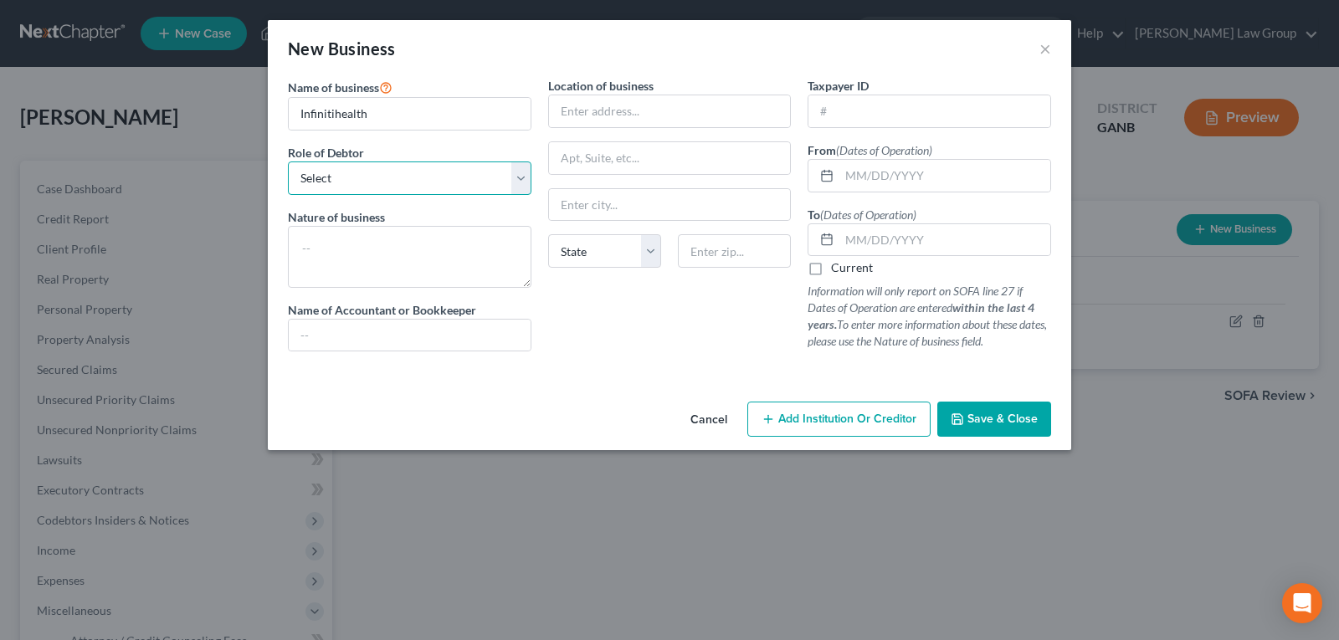
click at [379, 185] on select "Select A member of a limited liability company (LLC) or limited liability partn…" at bounding box center [409, 177] width 243 height 33
select select "sole_proprietor"
click at [288, 161] on select "Select A member of a limited liability company (LLC) or limited liability partn…" at bounding box center [409, 177] width 243 height 33
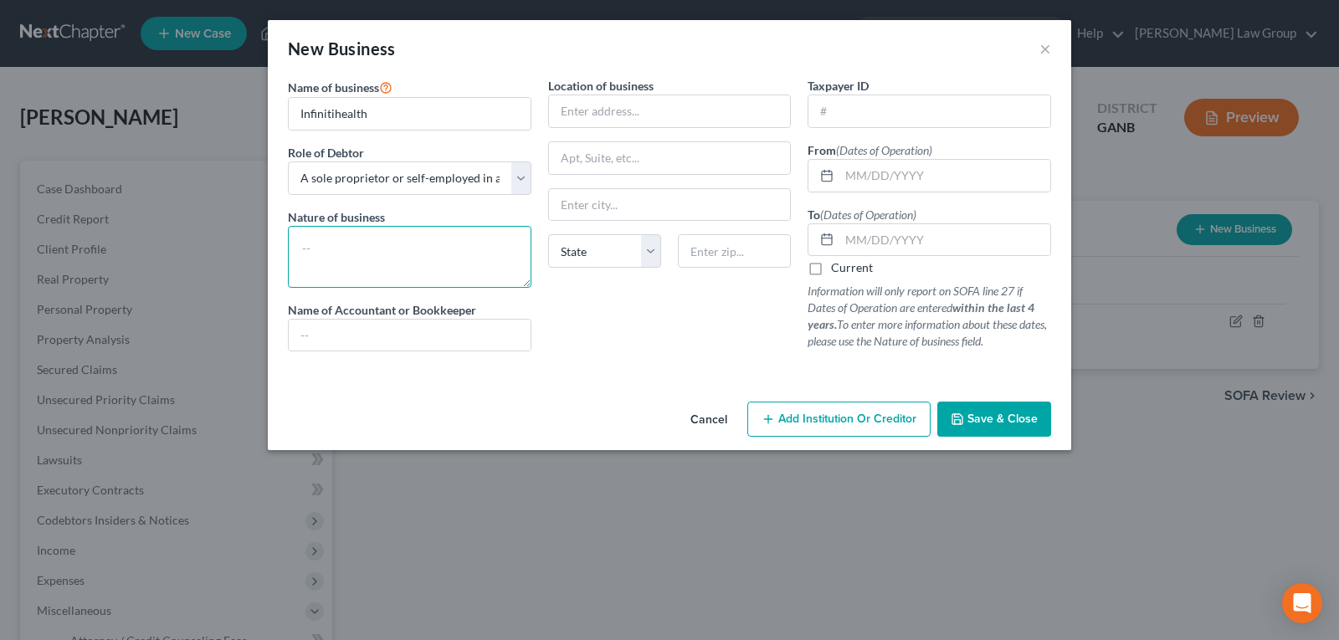
click at [335, 256] on textarea at bounding box center [409, 257] width 243 height 62
click at [388, 113] on input "Infinitihealth" at bounding box center [410, 114] width 242 height 32
type input "Infinitihealth Sciences, Inc."
click at [342, 248] on textarea at bounding box center [409, 257] width 243 height 62
type textarea "g"
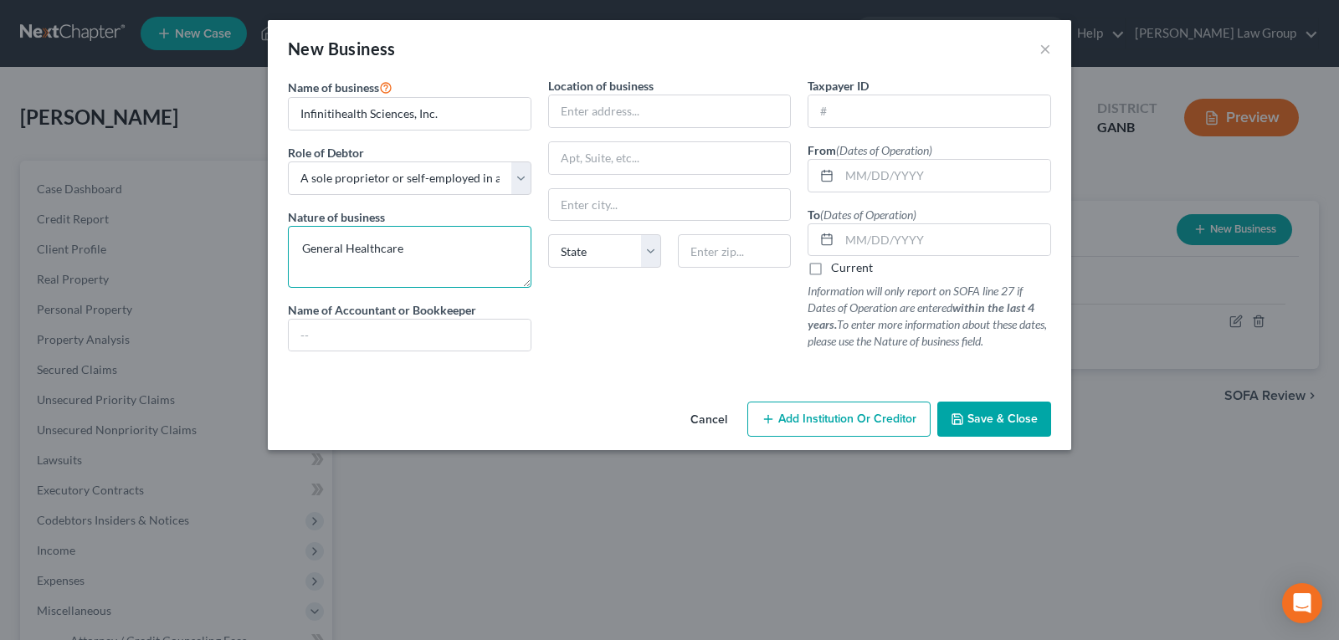
type textarea "General Healthcare"
click at [966, 403] on div "New Business × Name of business * Infinitihealth Sciences, Inc. Role of Debtor …" at bounding box center [669, 235] width 803 height 430
click at [981, 422] on span "Save & Close" at bounding box center [1002, 419] width 70 height 14
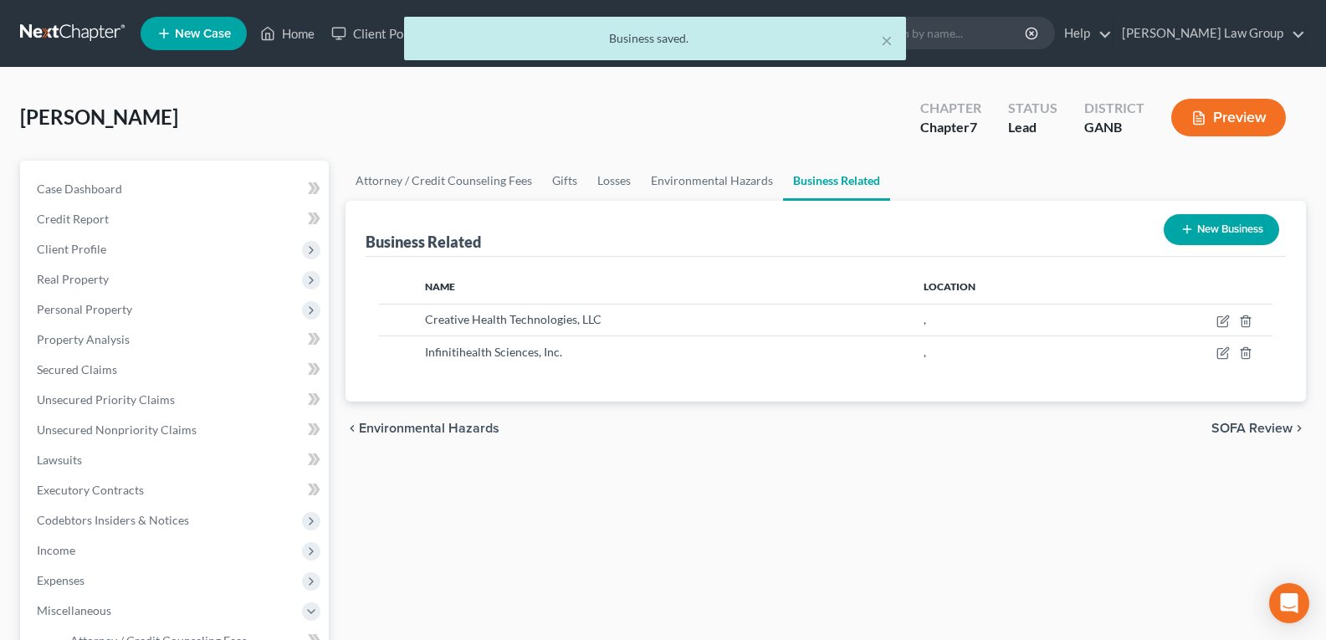
click at [1189, 221] on button "New Business" at bounding box center [1221, 229] width 115 height 31
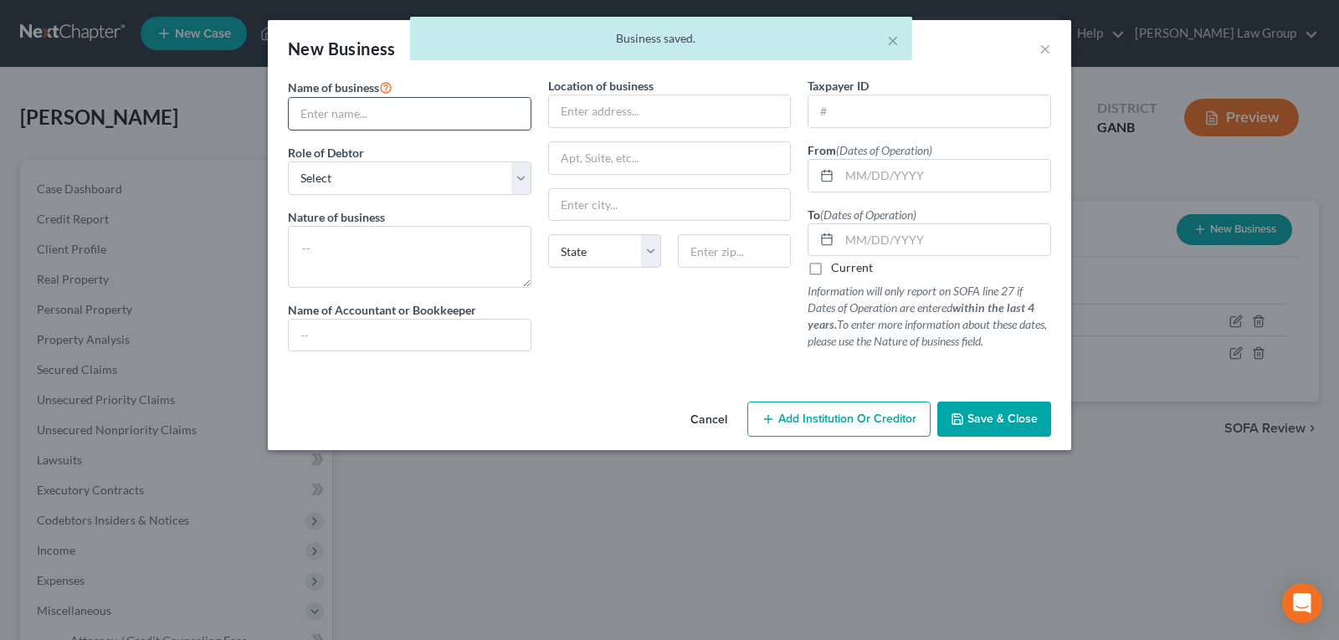
click at [394, 118] on input "text" at bounding box center [410, 114] width 242 height 32
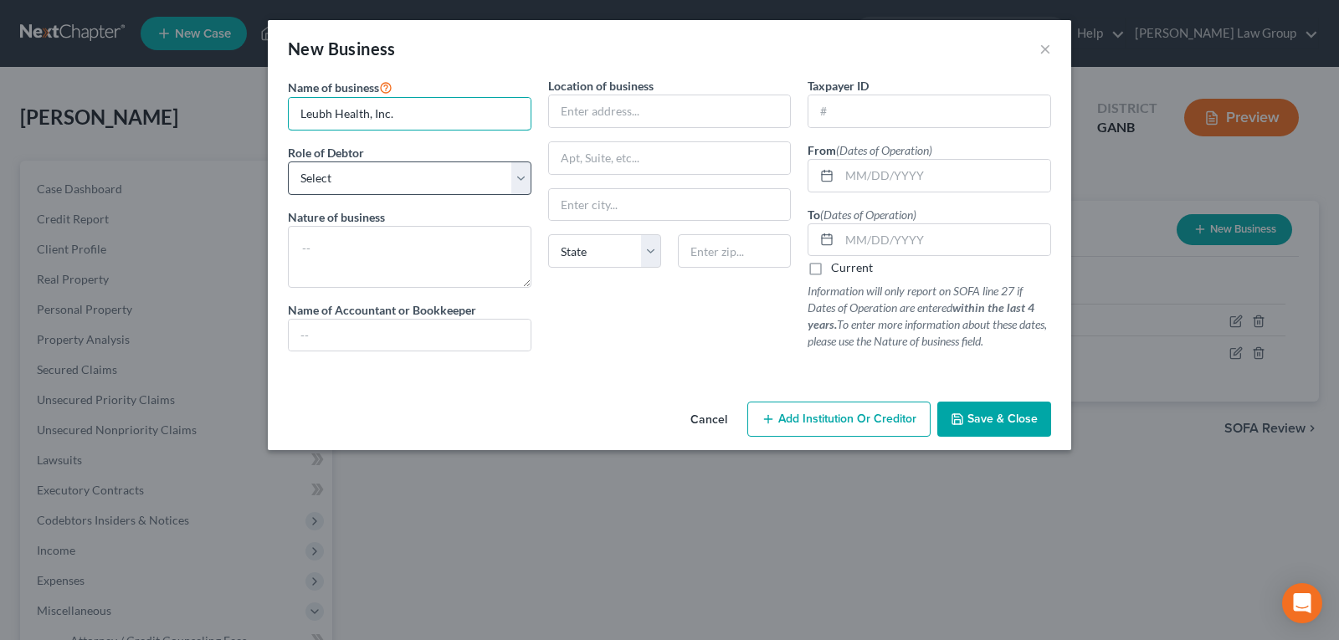
type input "Leubh Health, Inc."
click at [389, 175] on select "Select A member of a limited liability company (LLC) or limited liability partn…" at bounding box center [409, 177] width 243 height 33
select select "sole_proprietor"
click at [288, 161] on select "Select A member of a limited liability company (LLC) or limited liability partn…" at bounding box center [409, 177] width 243 height 33
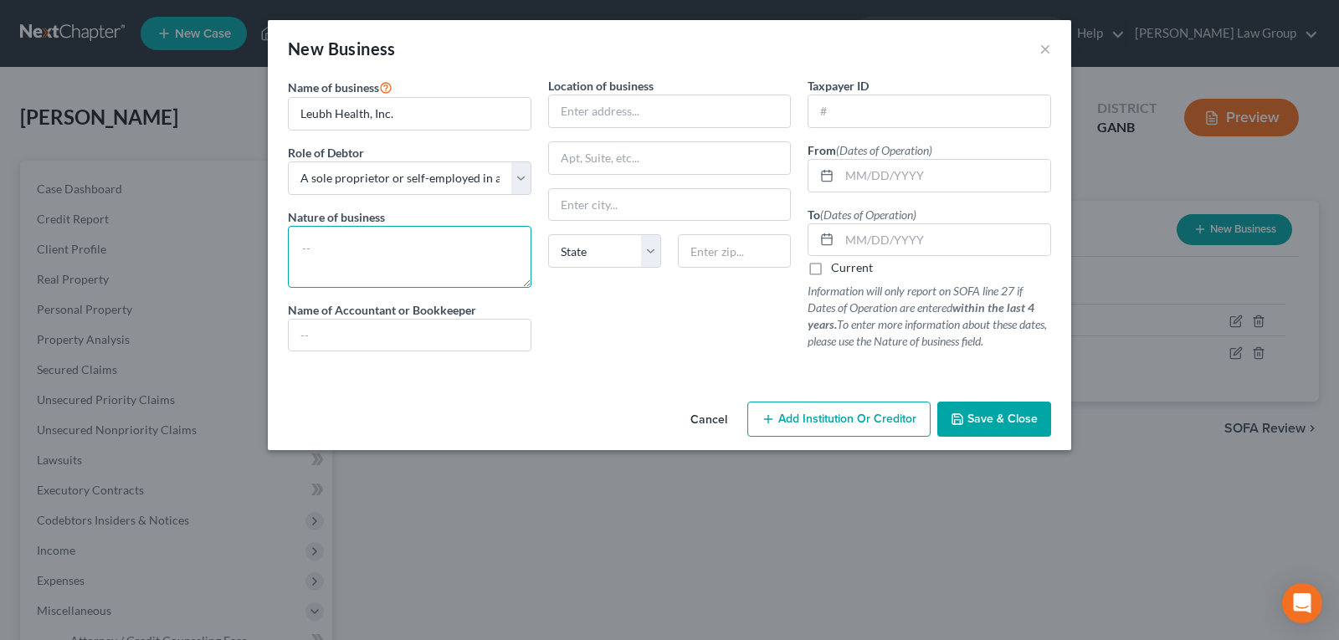
click at [355, 259] on textarea at bounding box center [409, 257] width 243 height 62
type textarea "Mental Health Software"
click at [996, 425] on span "Save & Close" at bounding box center [1002, 419] width 70 height 14
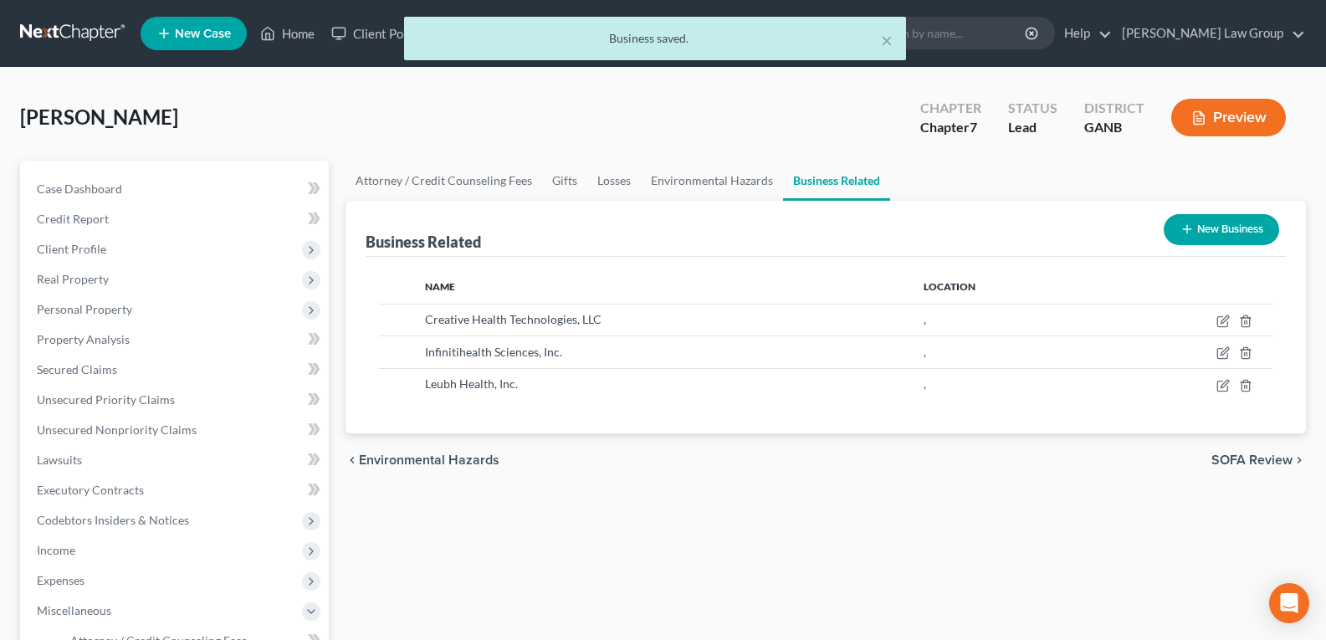
click at [1198, 229] on button "New Business" at bounding box center [1221, 229] width 115 height 31
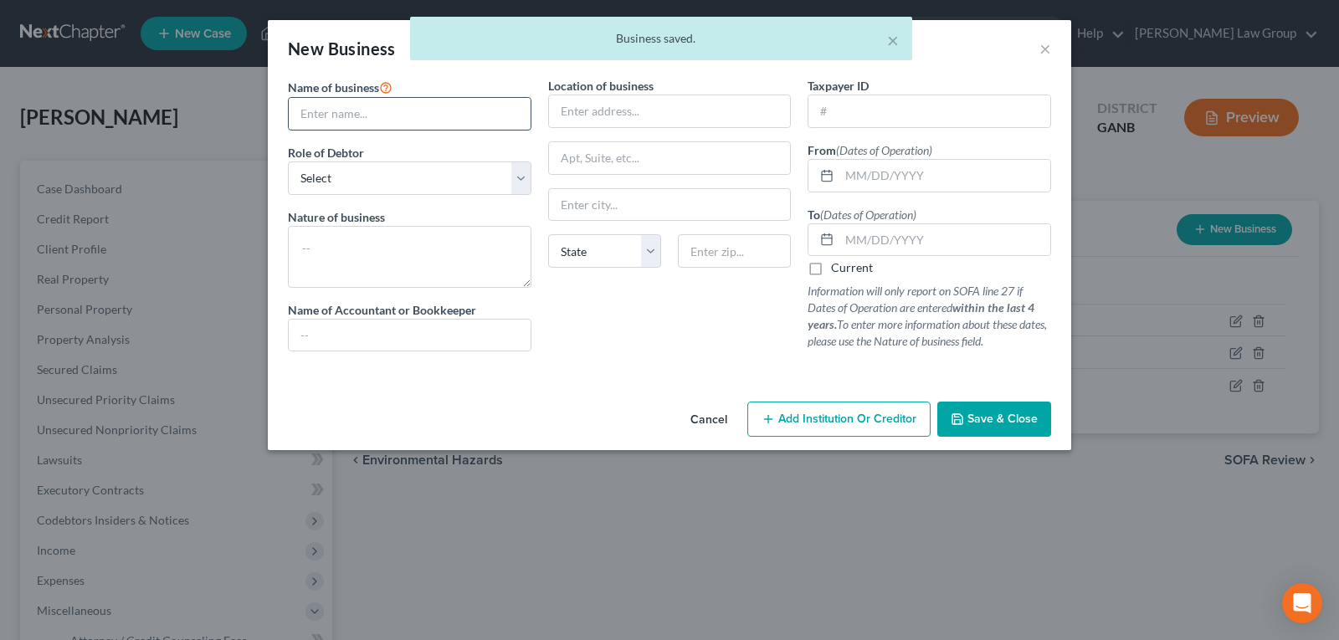
drag, startPoint x: 411, startPoint y: 101, endPoint x: 402, endPoint y: 126, distance: 26.7
click at [410, 107] on input "text" at bounding box center [410, 114] width 242 height 32
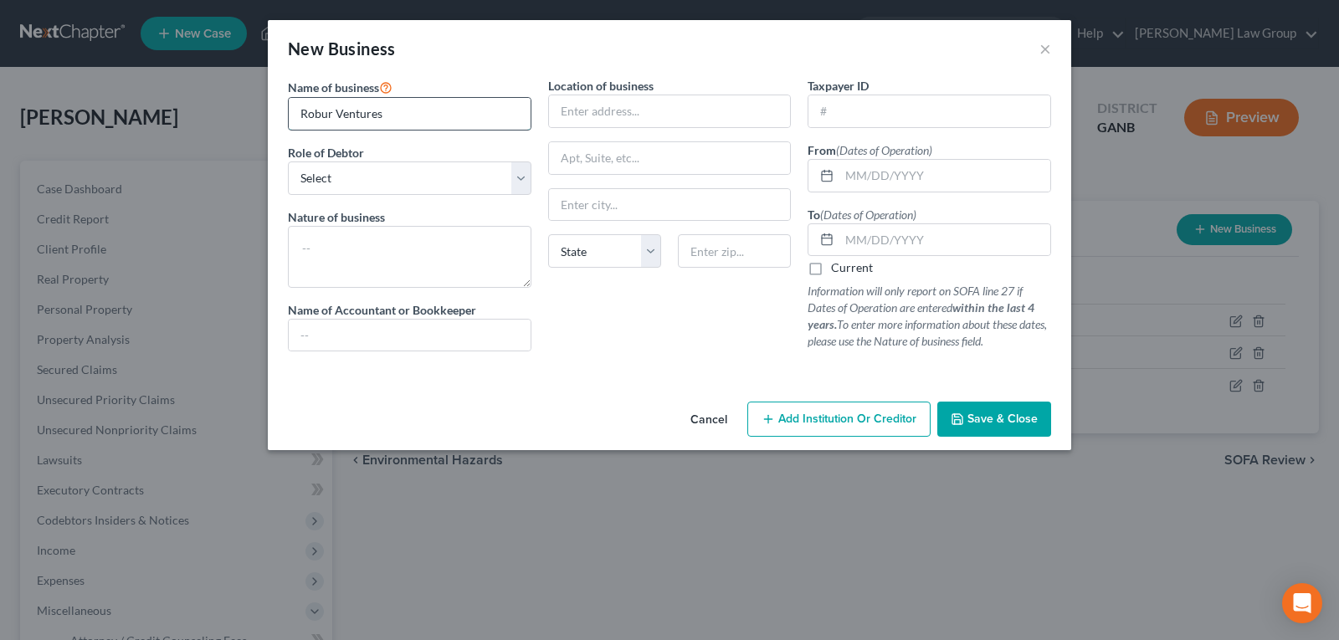
type input "Robur Ventures"
click at [378, 200] on div "Name of business * Robur Ventures Role of Debtor * Select A member of a limited…" at bounding box center [409, 221] width 260 height 288
click at [378, 177] on select "Select A member of a limited liability company (LLC) or limited liability partn…" at bounding box center [409, 177] width 243 height 33
select select "sole_proprietor"
click at [288, 161] on select "Select A member of a limited liability company (LLC) or limited liability partn…" at bounding box center [409, 177] width 243 height 33
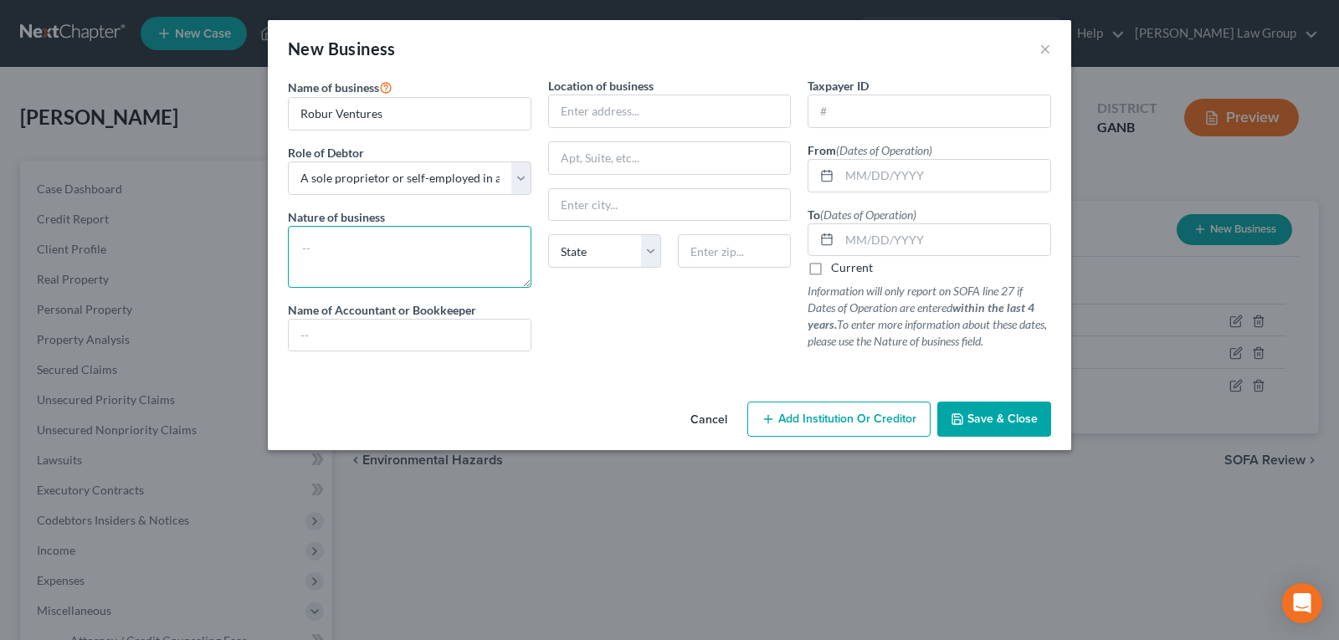
click at [366, 277] on textarea at bounding box center [409, 257] width 243 height 62
type textarea "Healthcare advocacy and health cost reduction"
click at [1004, 419] on span "Save & Close" at bounding box center [1002, 419] width 70 height 14
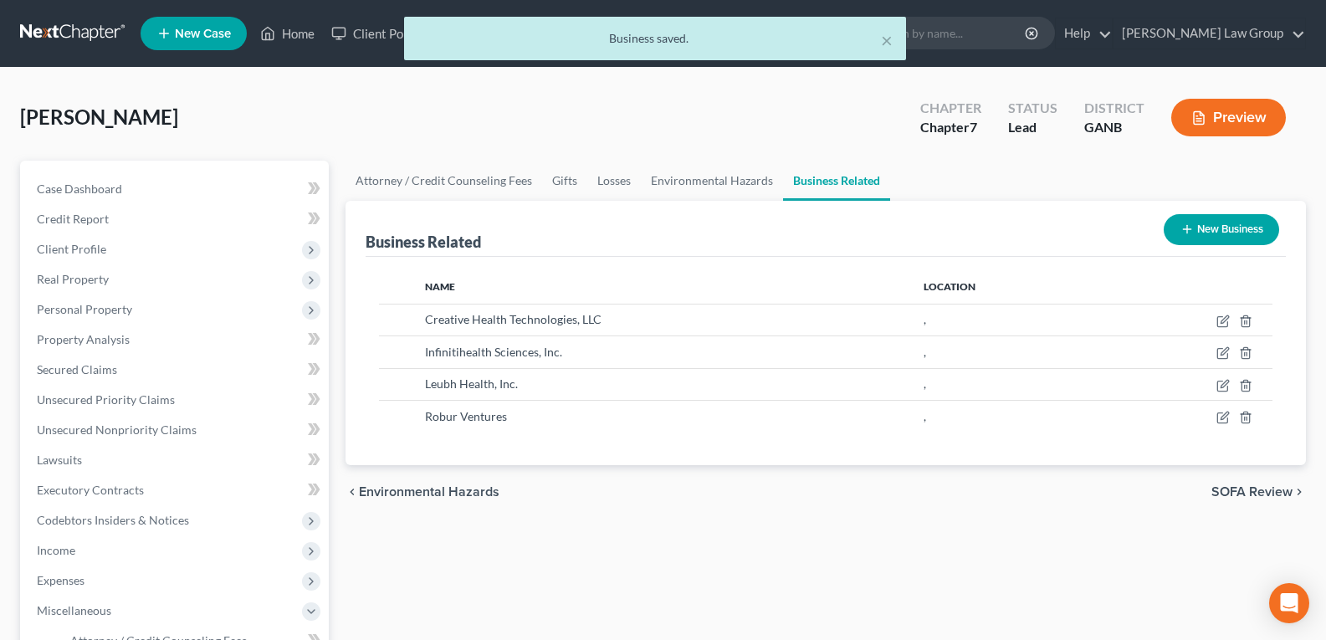
click at [1205, 224] on button "New Business" at bounding box center [1221, 229] width 115 height 31
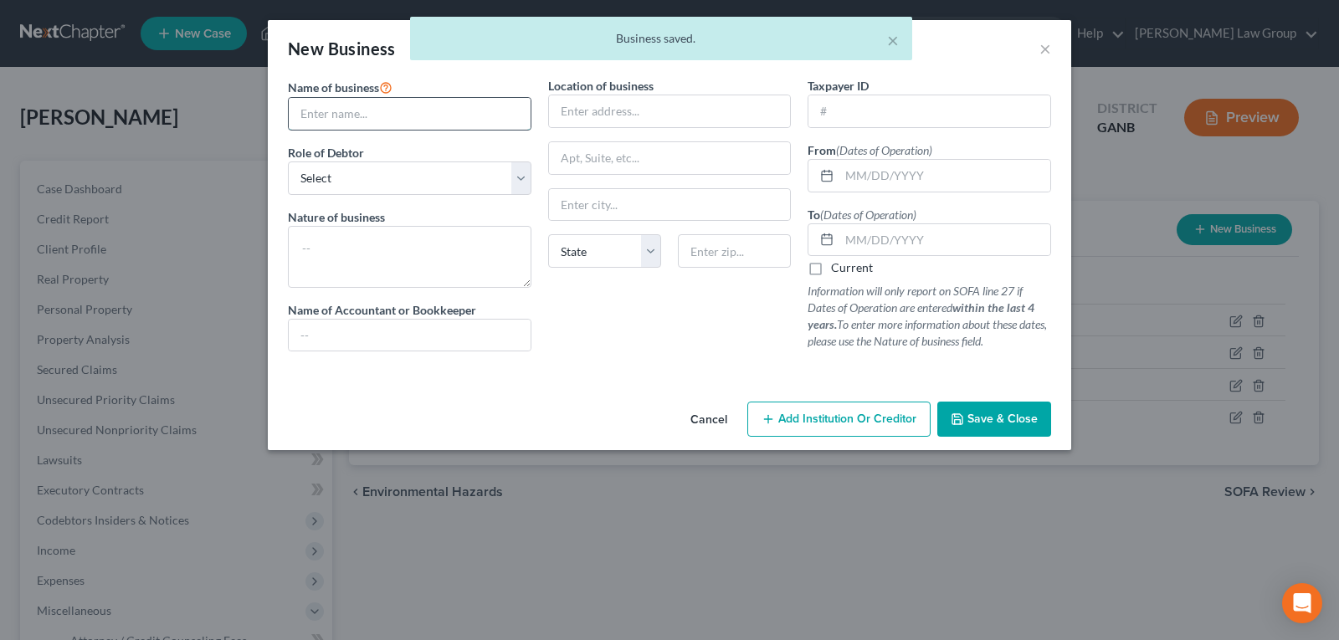
click at [386, 114] on input "text" at bounding box center [410, 114] width 242 height 32
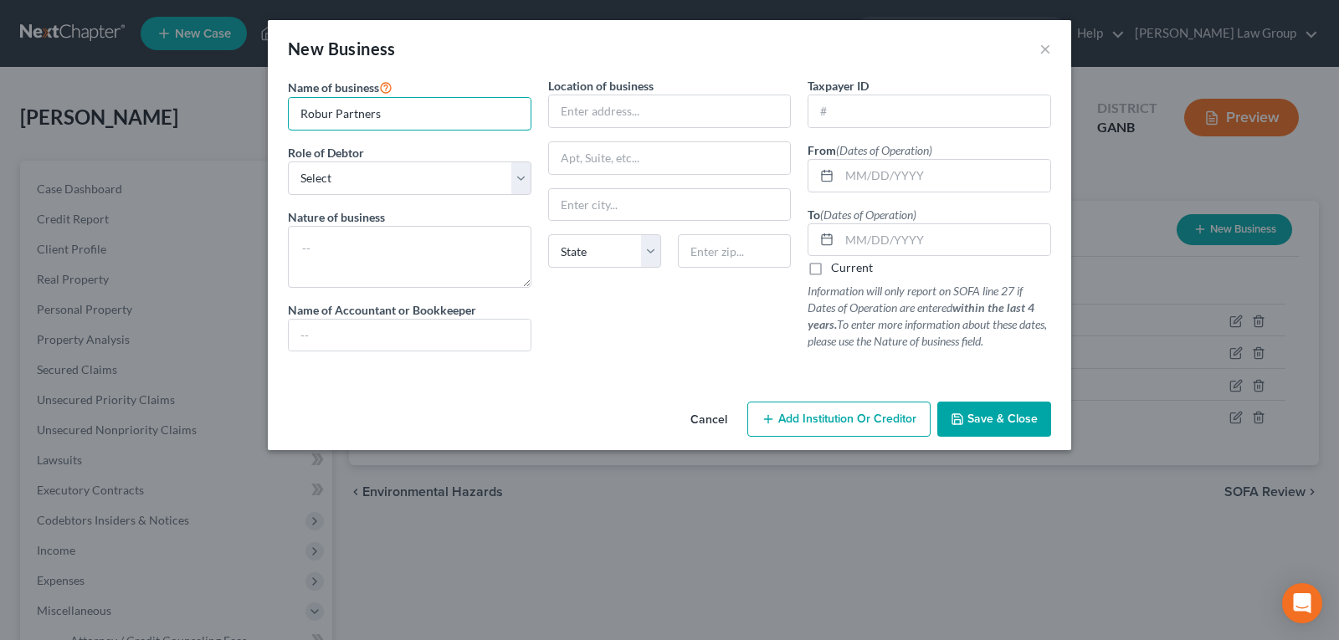
type input "Robur Partners"
click at [381, 153] on div "Role of Debtor * Select A member of a limited liability company (LLC) or limite…" at bounding box center [409, 169] width 243 height 51
click at [371, 193] on select "Select A member of a limited liability company (LLC) or limited liability partn…" at bounding box center [409, 177] width 243 height 33
select select "sole_proprietor"
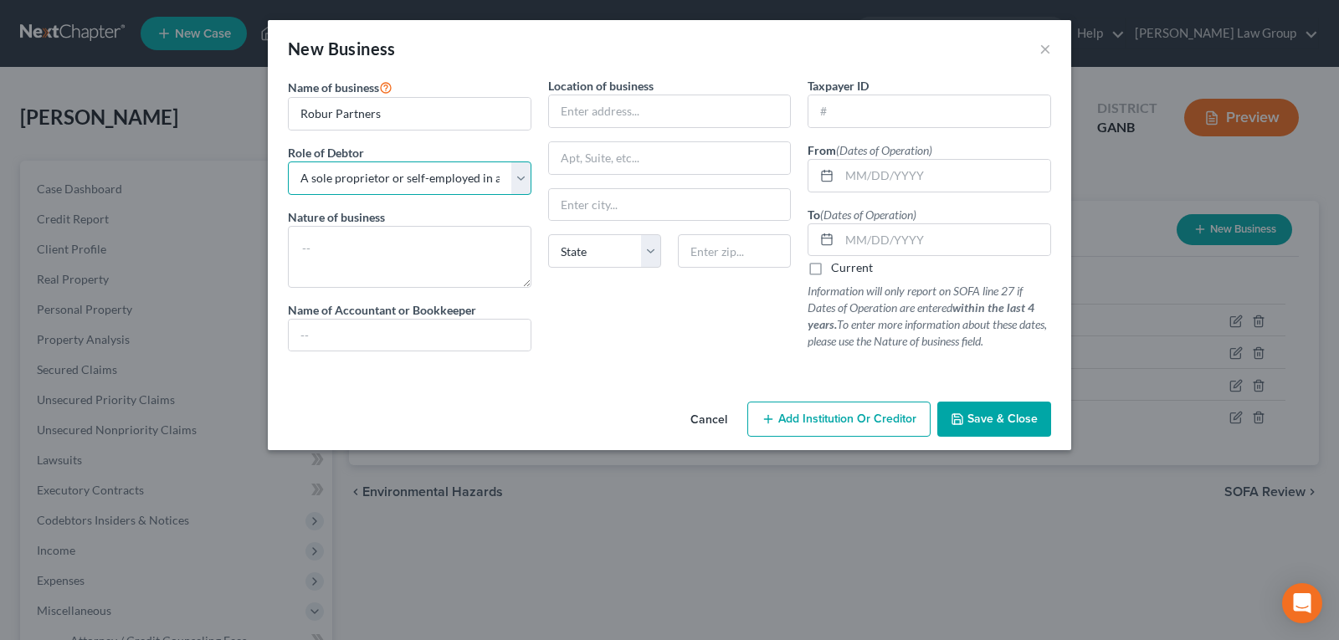
click at [288, 161] on select "Select A member of a limited liability company (LLC) or limited liability partn…" at bounding box center [409, 177] width 243 height 33
click at [351, 248] on textarea at bounding box center [409, 257] width 243 height 62
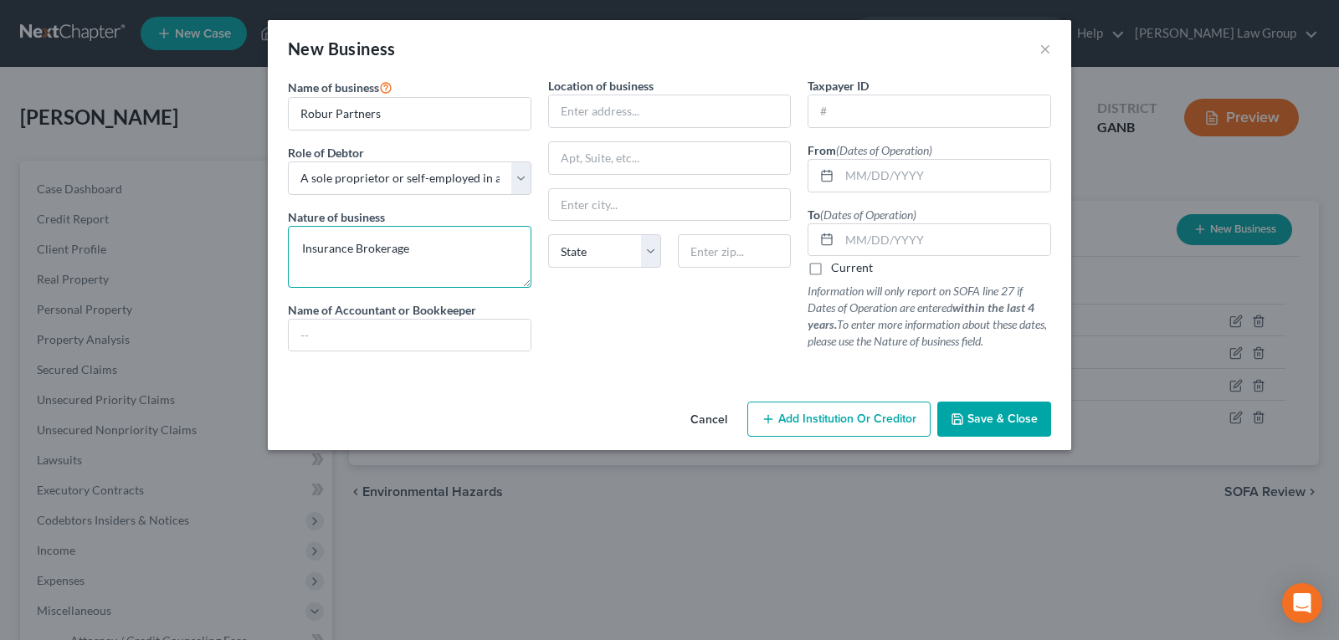
type textarea "Insurance Brokerage"
click at [963, 421] on icon "button" at bounding box center [956, 418] width 13 height 13
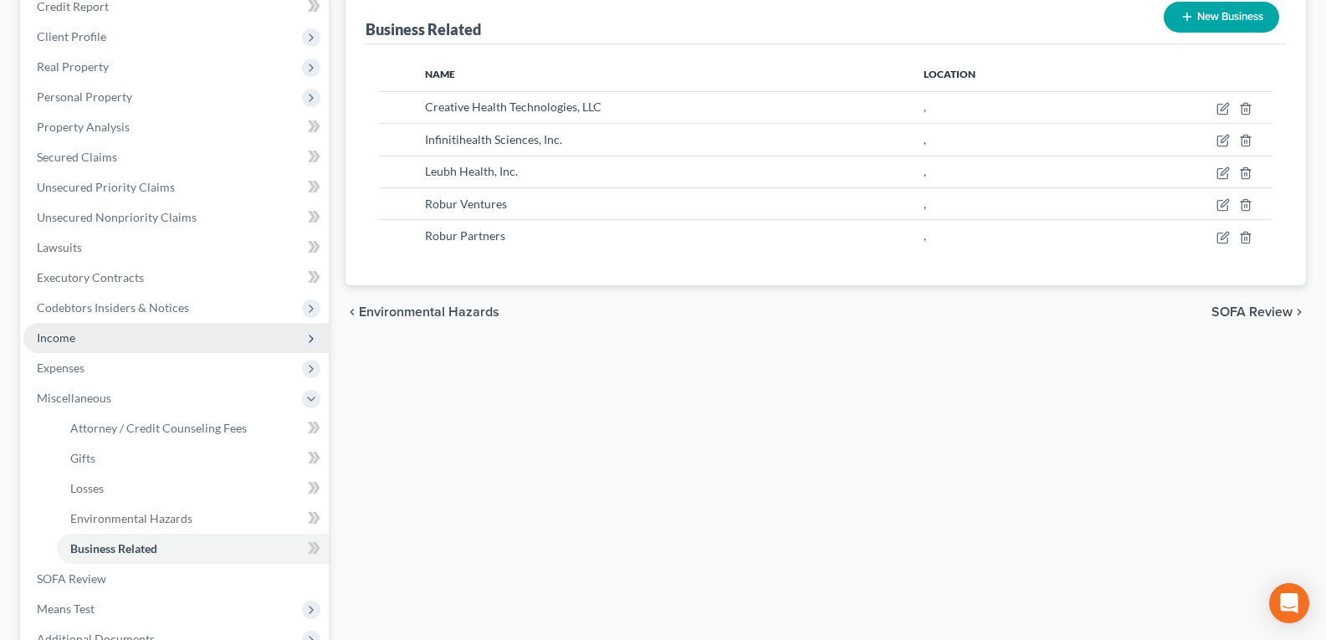
scroll to position [251, 0]
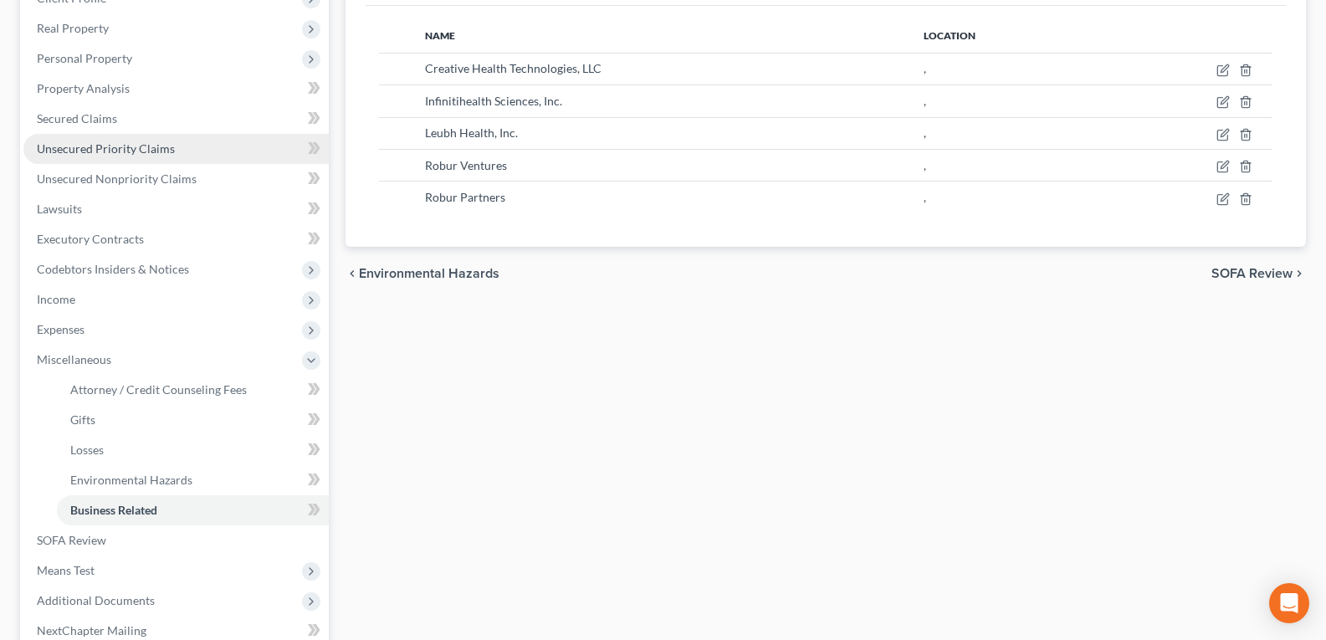
click at [72, 143] on span "Unsecured Priority Claims" at bounding box center [106, 148] width 138 height 14
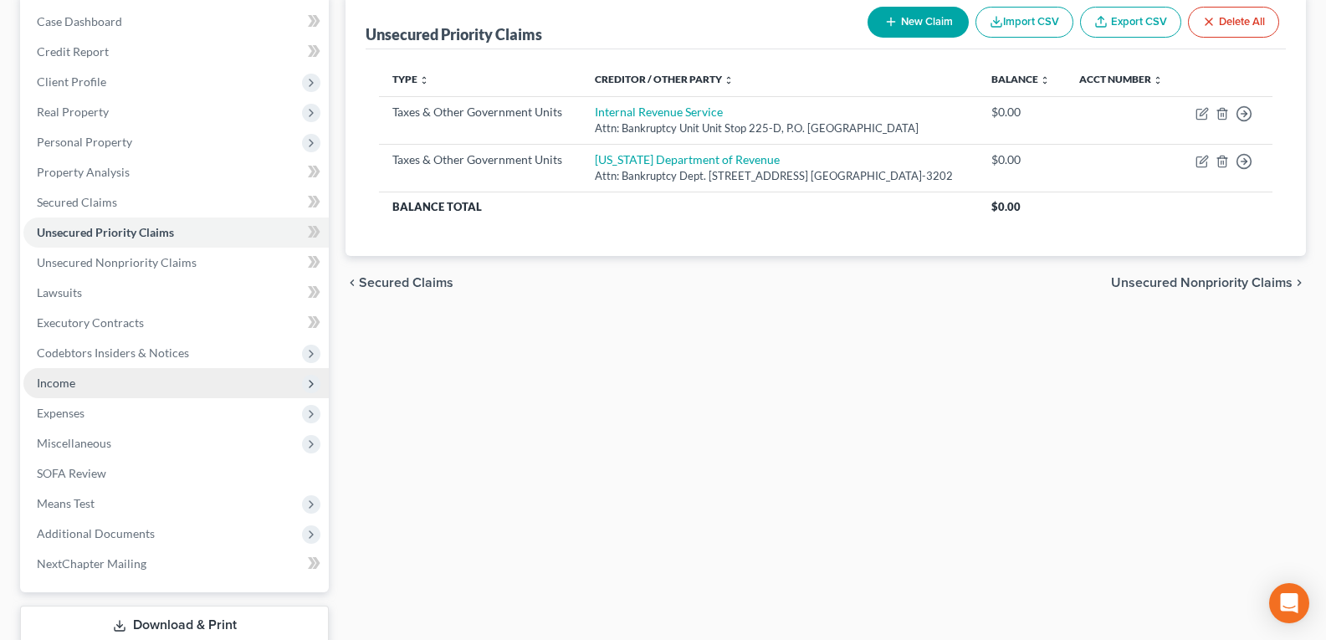
scroll to position [251, 0]
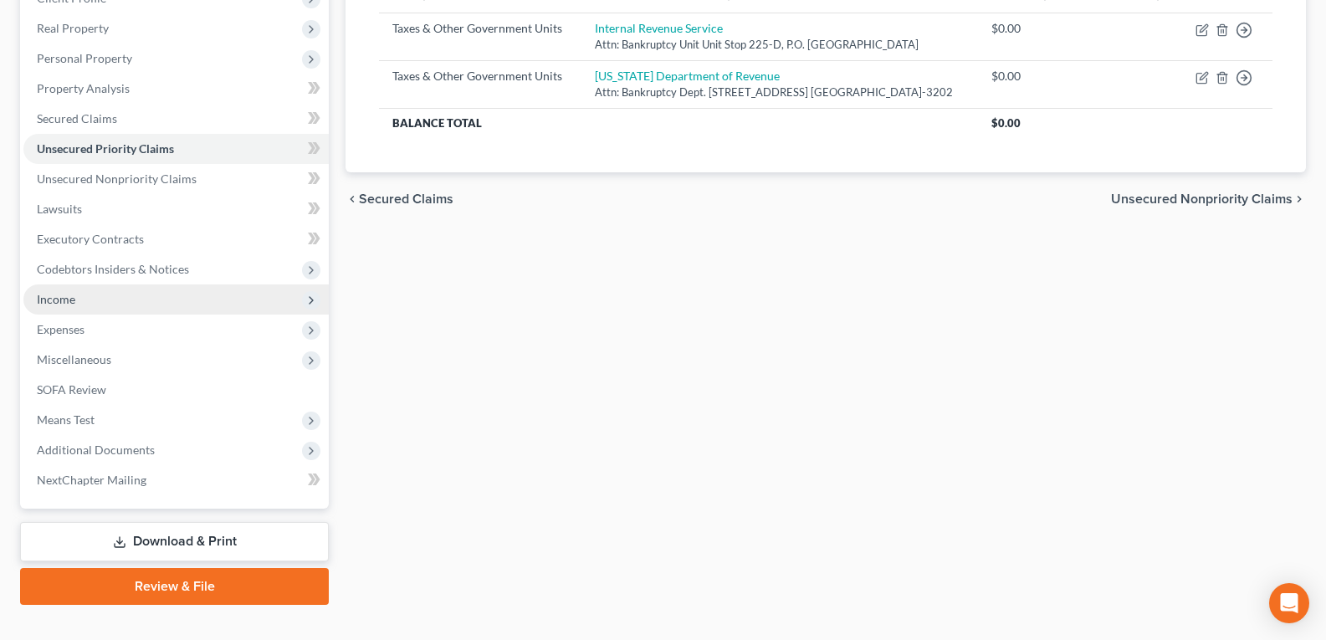
click at [77, 301] on span "Income" at bounding box center [175, 299] width 305 height 30
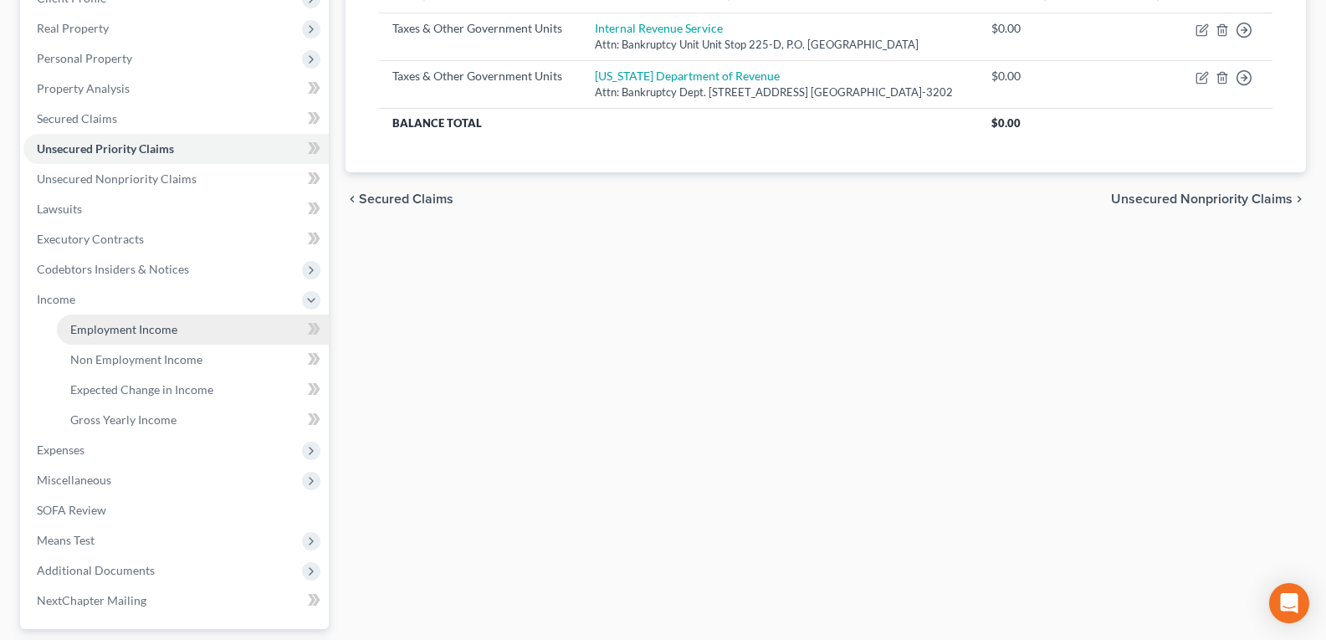
click at [121, 331] on span "Employment Income" at bounding box center [123, 329] width 107 height 14
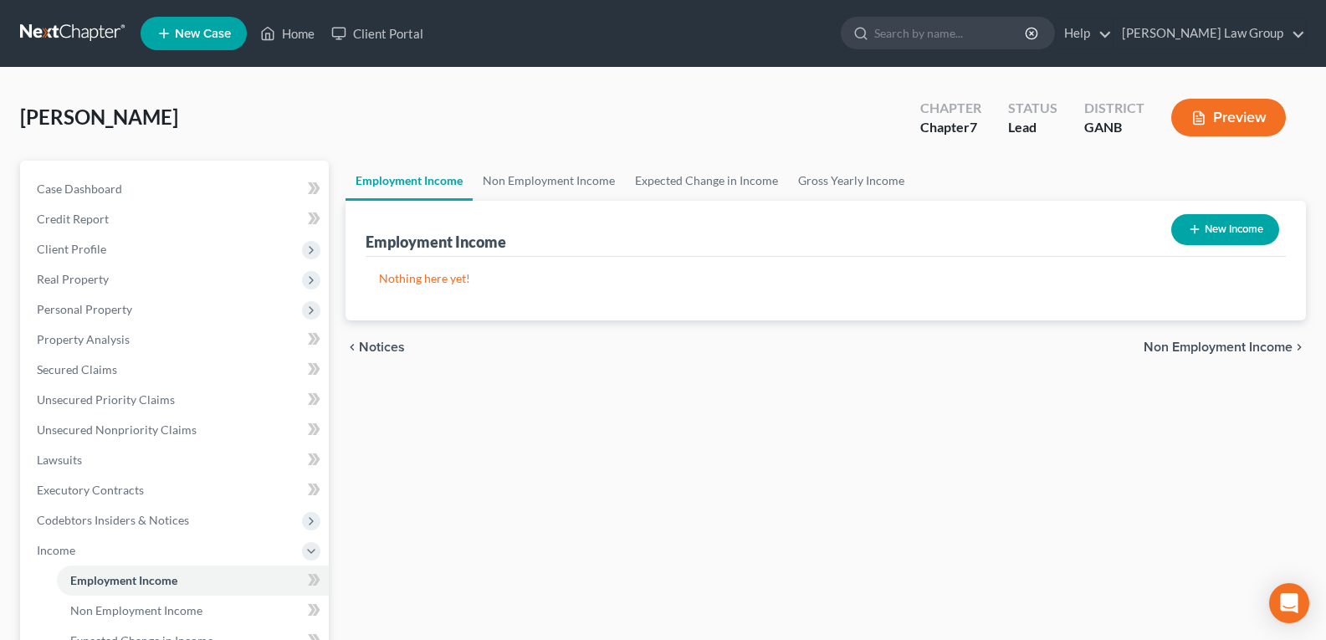
click at [1237, 230] on button "New Income" at bounding box center [1225, 229] width 108 height 31
select select "0"
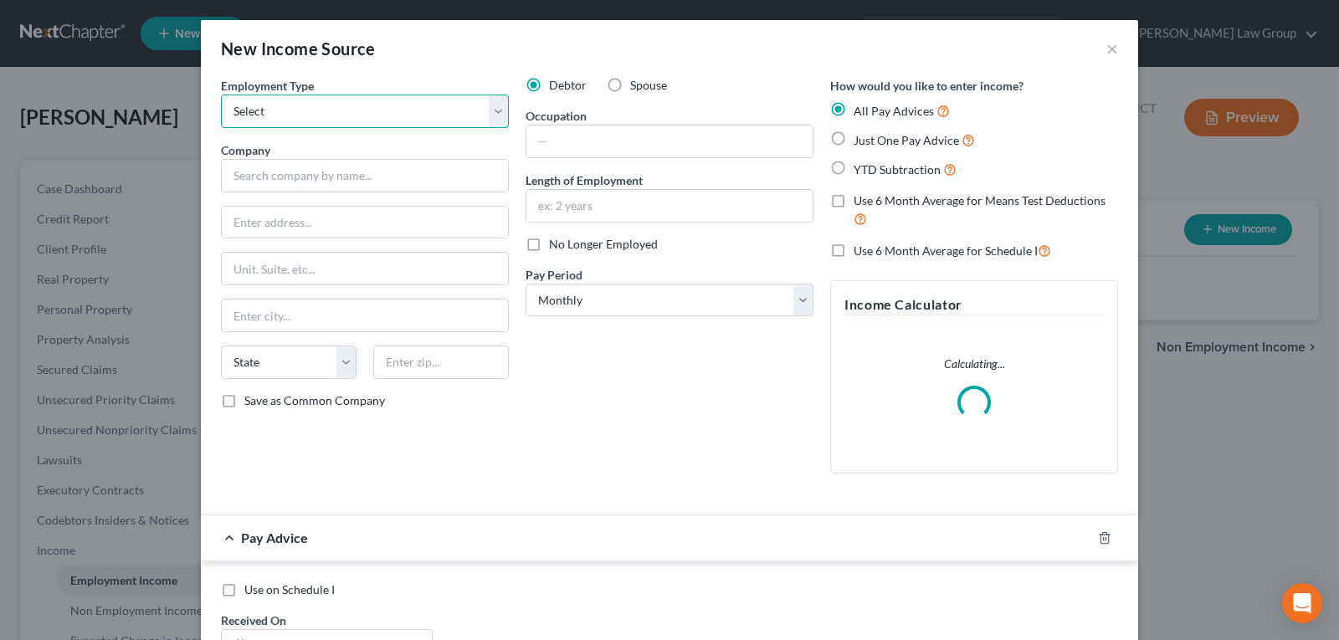
drag, startPoint x: 383, startPoint y: 103, endPoint x: 366, endPoint y: 125, distance: 28.0
click at [382, 102] on select "Select Full or Part Time Employment Self Employment" at bounding box center [365, 111] width 288 height 33
select select "0"
click at [221, 95] on select "Select Full or Part Time Employment Self Employment" at bounding box center [365, 111] width 288 height 33
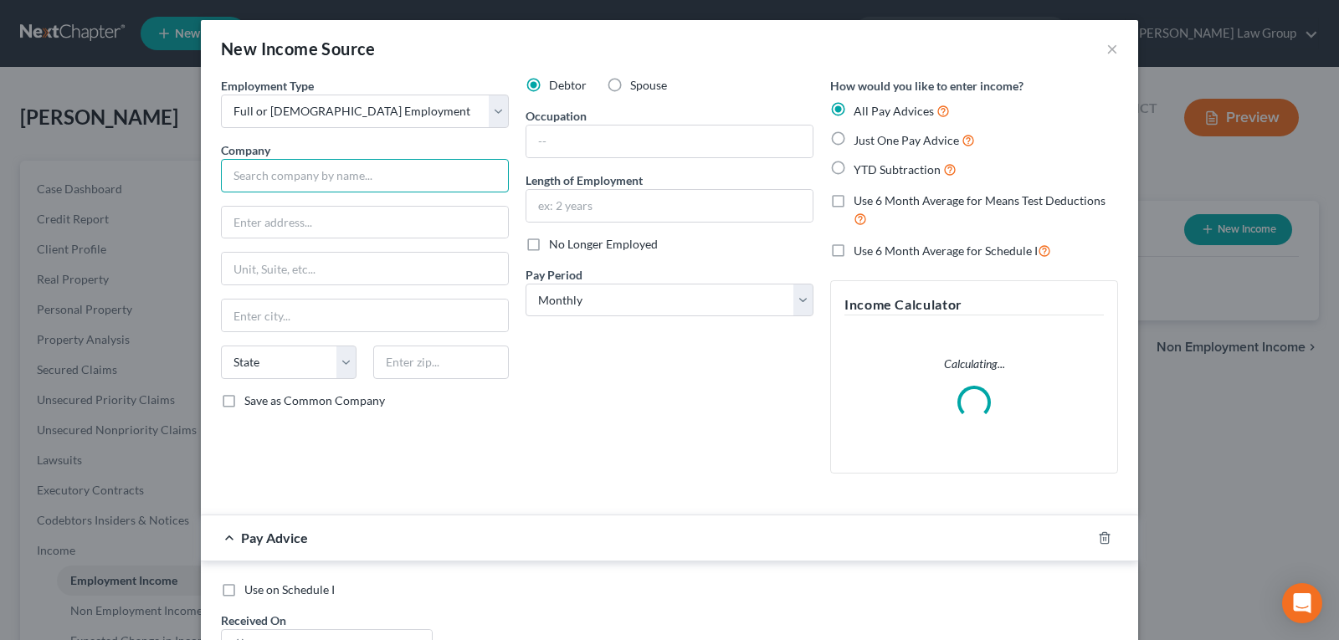
click at [310, 169] on input "text" at bounding box center [365, 175] width 288 height 33
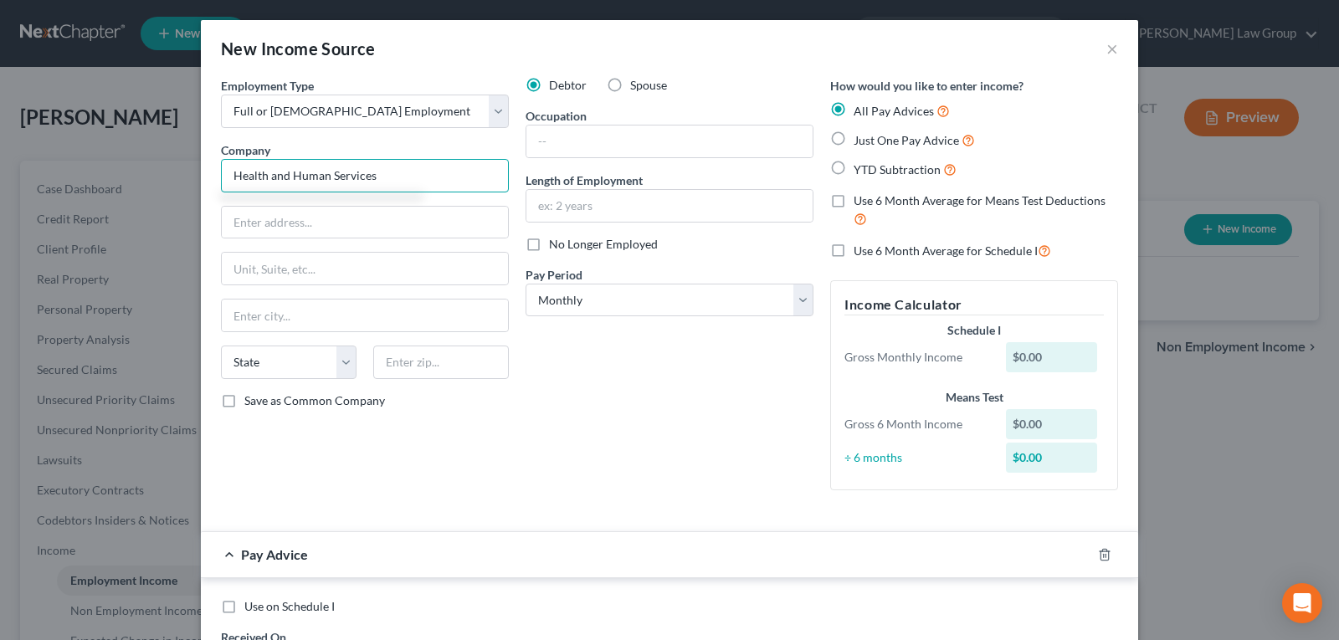
type input "Health and Human Services"
type input "2945 Flowers Rd. South"
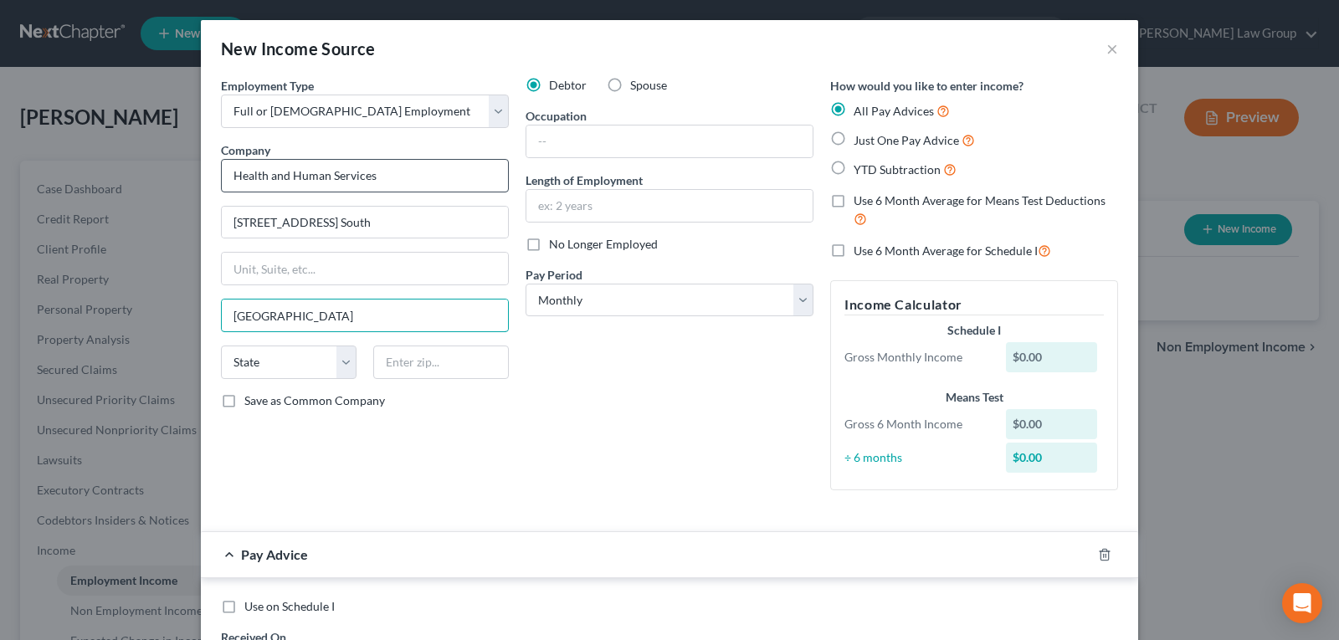
type input "Atlanta"
select select "10"
type input "30341"
click at [622, 125] on div at bounding box center [669, 141] width 288 height 33
drag, startPoint x: 707, startPoint y: 141, endPoint x: 719, endPoint y: 141, distance: 11.7
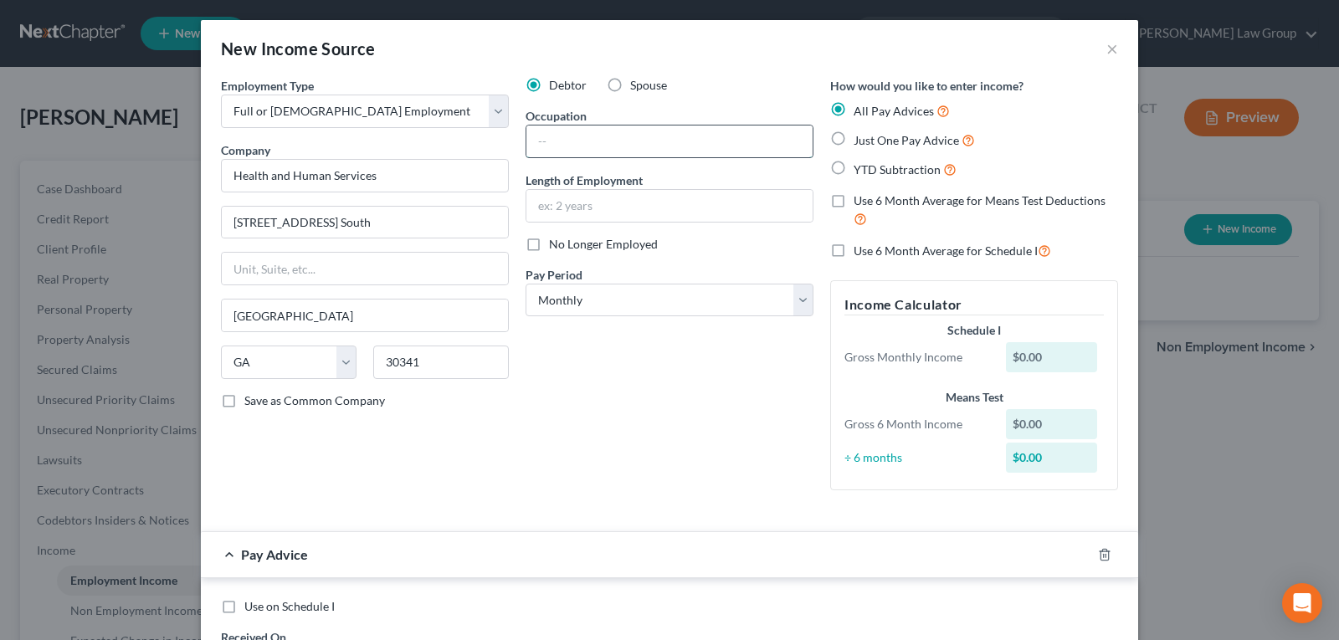
click at [707, 141] on input "text" at bounding box center [669, 142] width 286 height 32
type input "Management and Program Analyst"
type input "6 years 10 months"
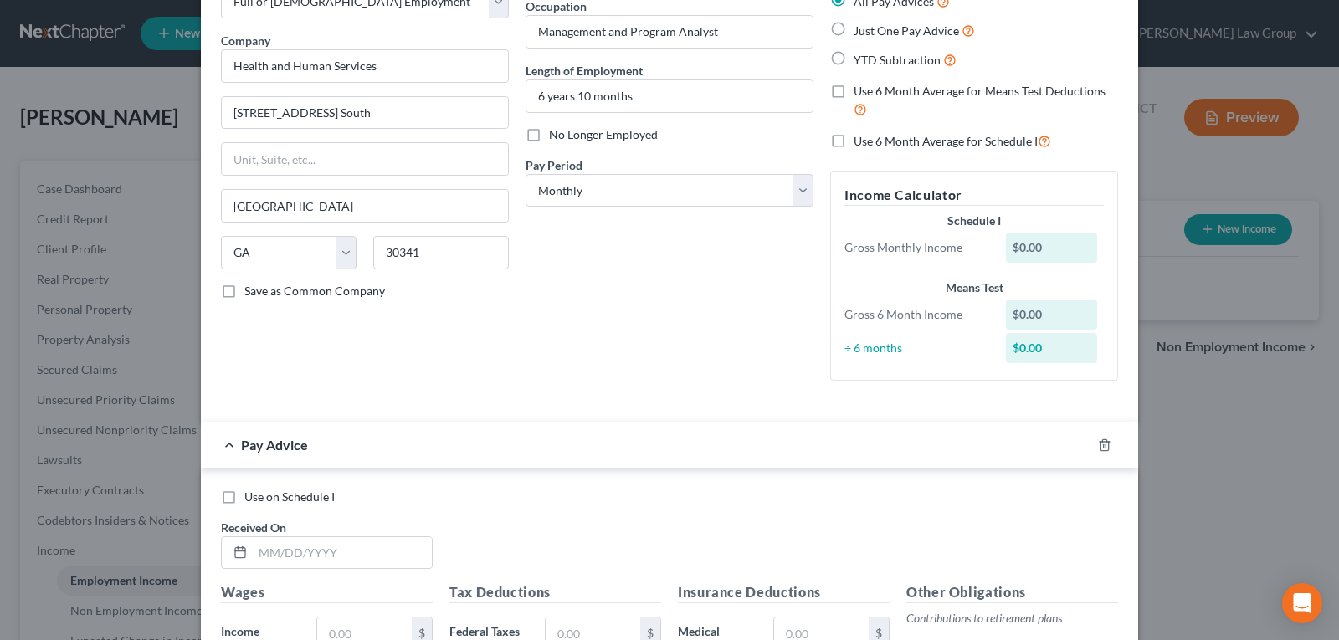
scroll to position [251, 0]
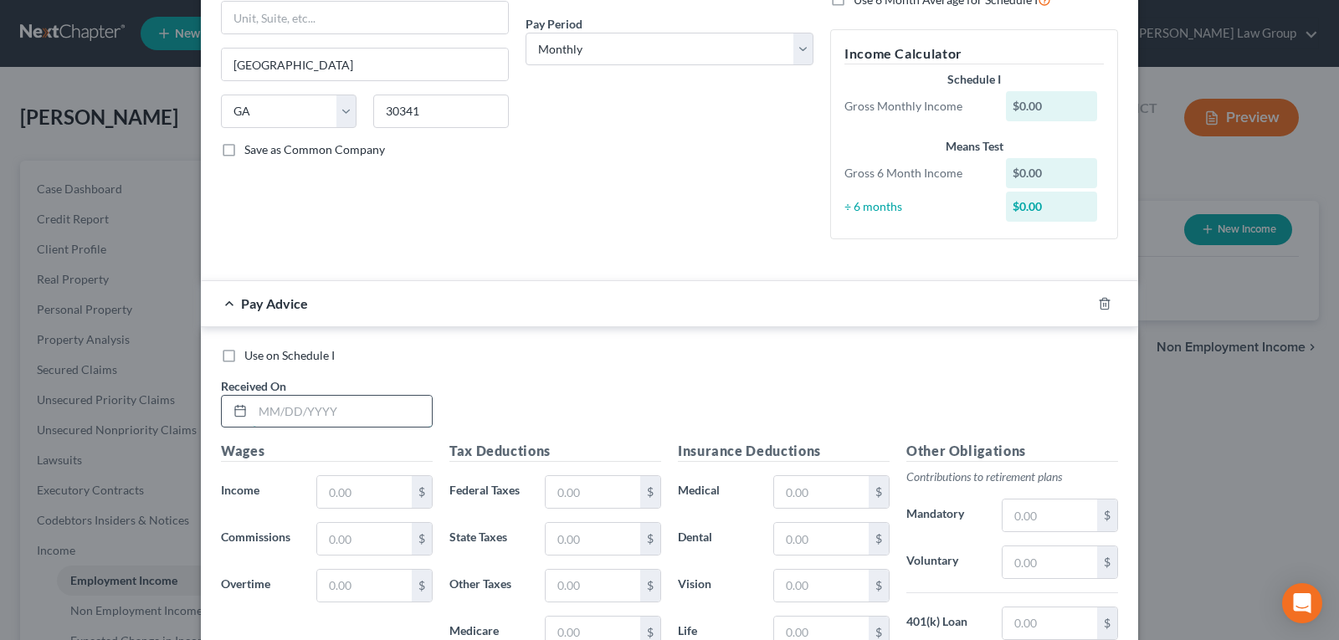
click at [355, 407] on input "text" at bounding box center [342, 412] width 179 height 32
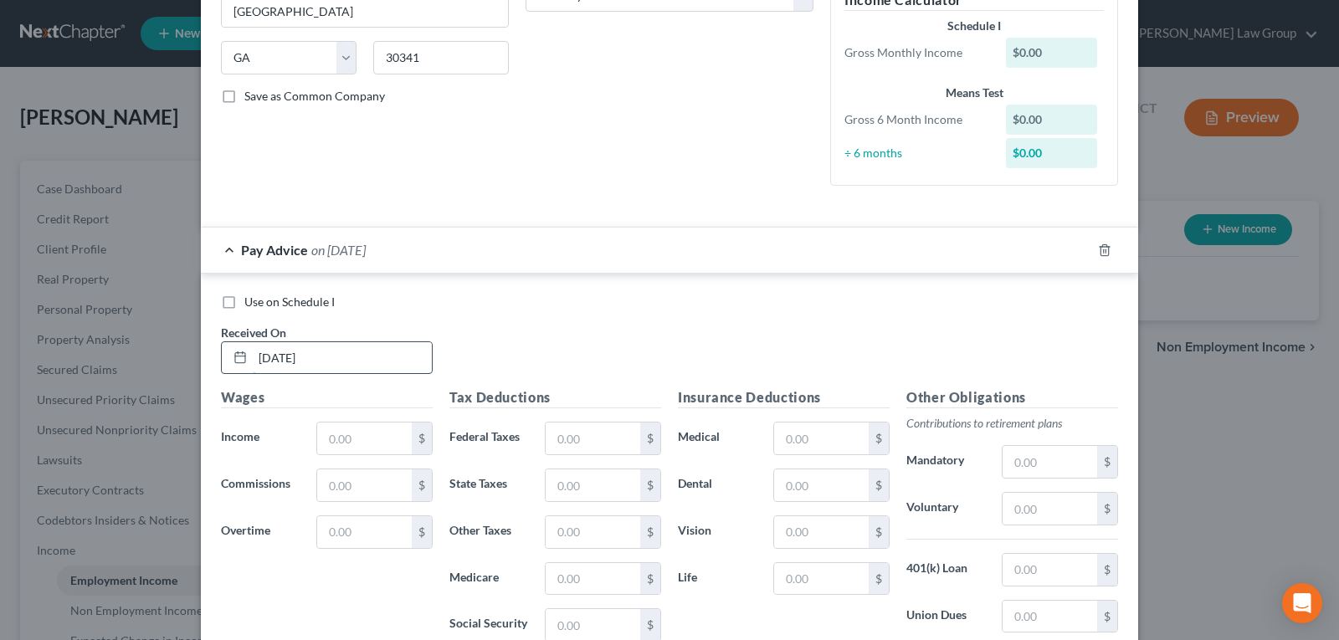
scroll to position [335, 0]
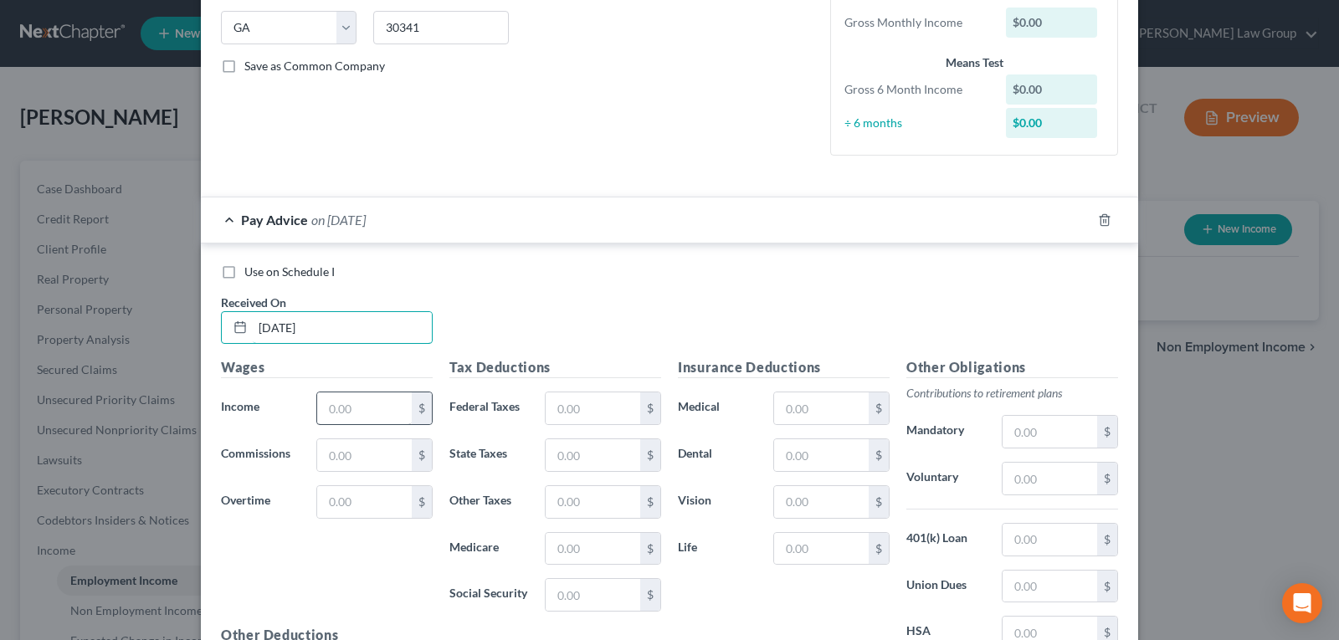
type input "09/26/2025"
click at [338, 418] on input "text" at bounding box center [364, 408] width 95 height 32
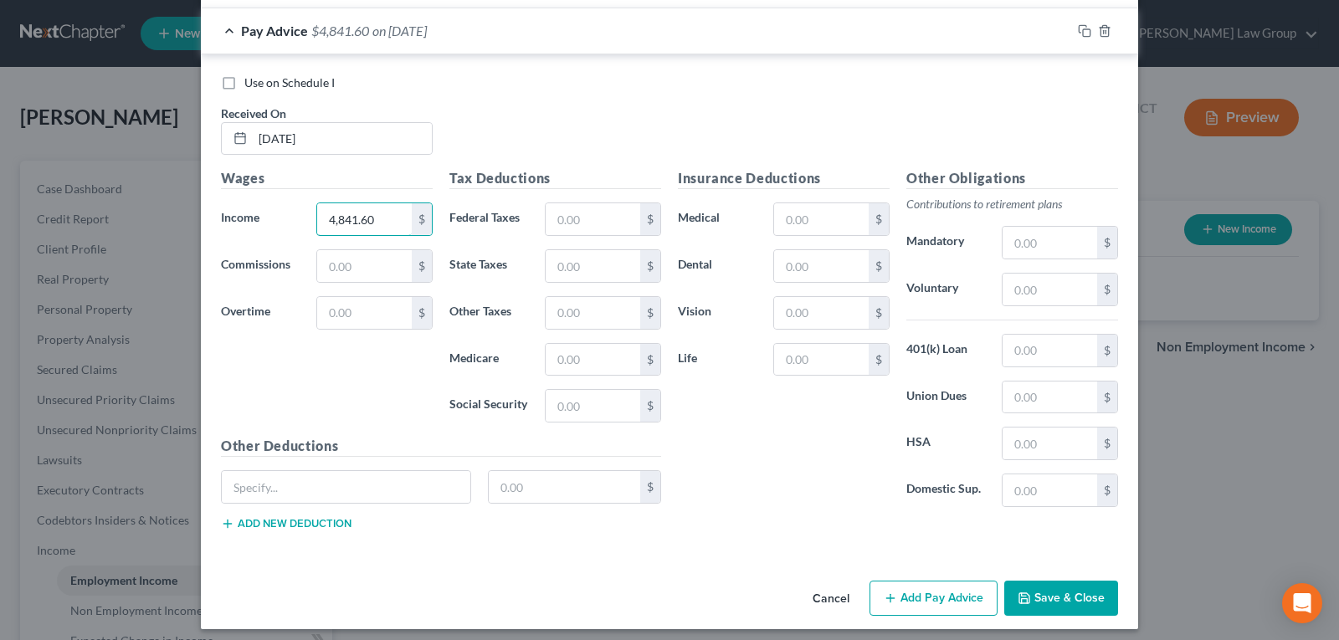
scroll to position [533, 0]
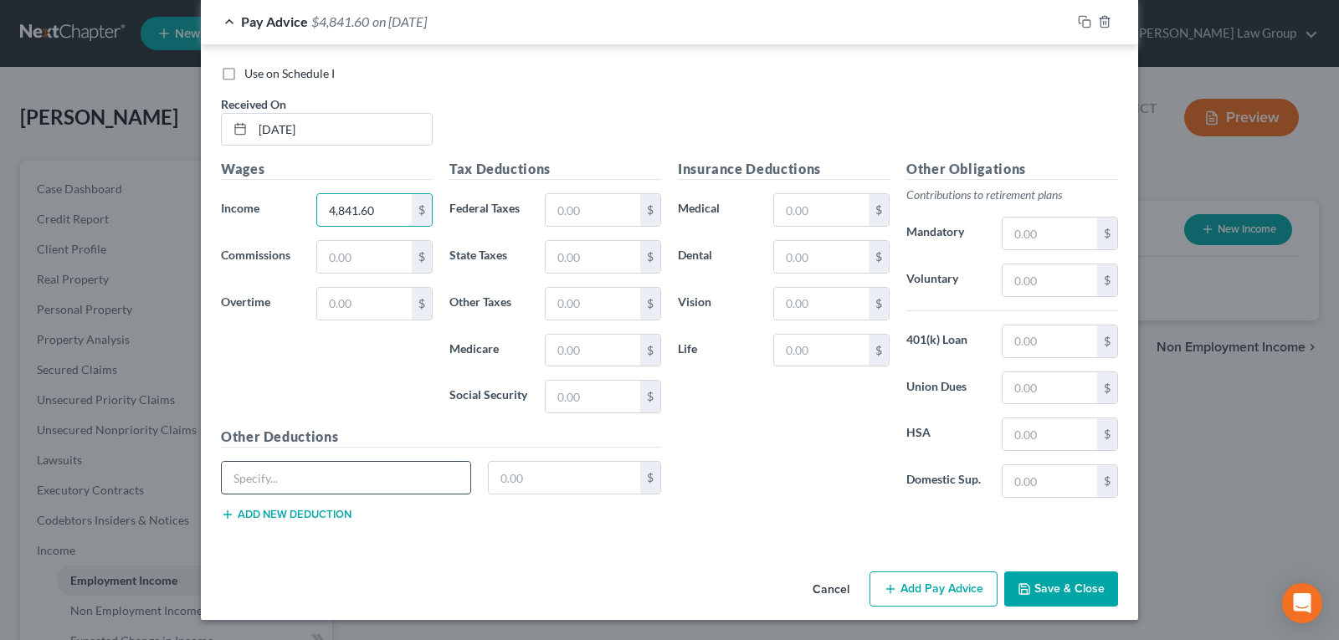
type input "4,841.60"
click at [279, 484] on input "text" at bounding box center [346, 478] width 248 height 32
type input "FEGLI"
type input "20.64"
click at [297, 519] on button "Add new deduction" at bounding box center [286, 514] width 131 height 13
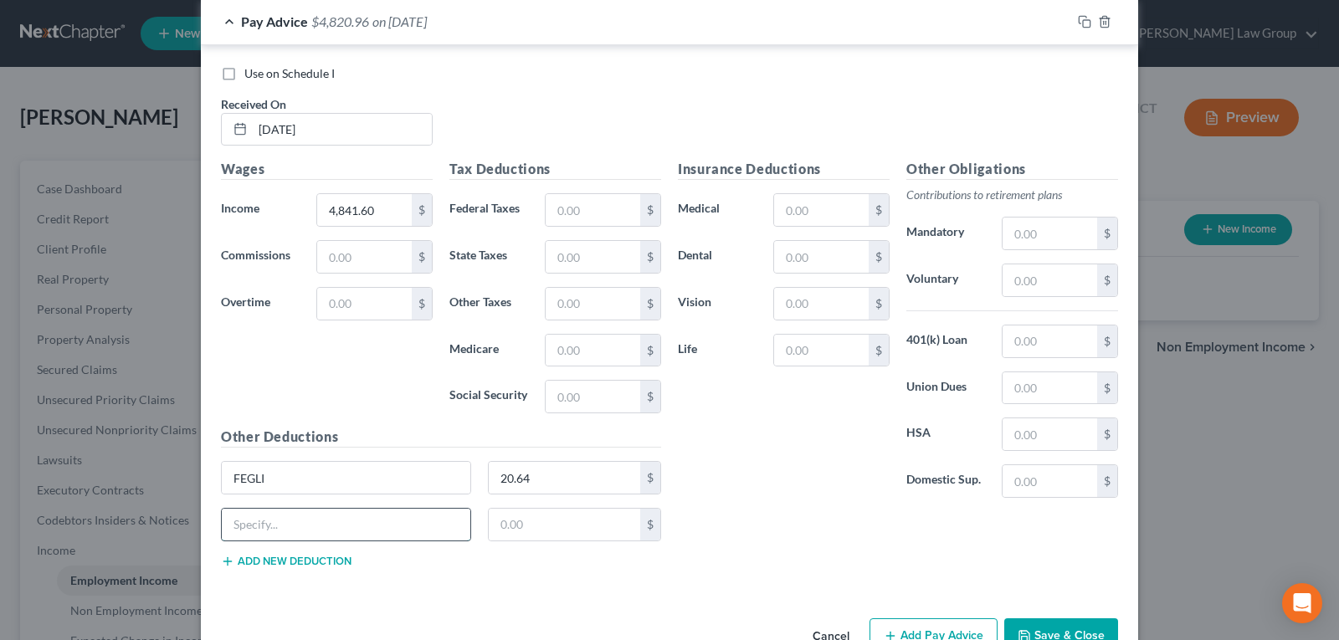
click at [297, 519] on input "text" at bounding box center [346, 525] width 248 height 32
type input "FEHB"
drag, startPoint x: 526, startPoint y: 512, endPoint x: 523, endPoint y: 533, distance: 21.2
click at [525, 530] on input "text" at bounding box center [565, 525] width 152 height 32
type input "303.61"
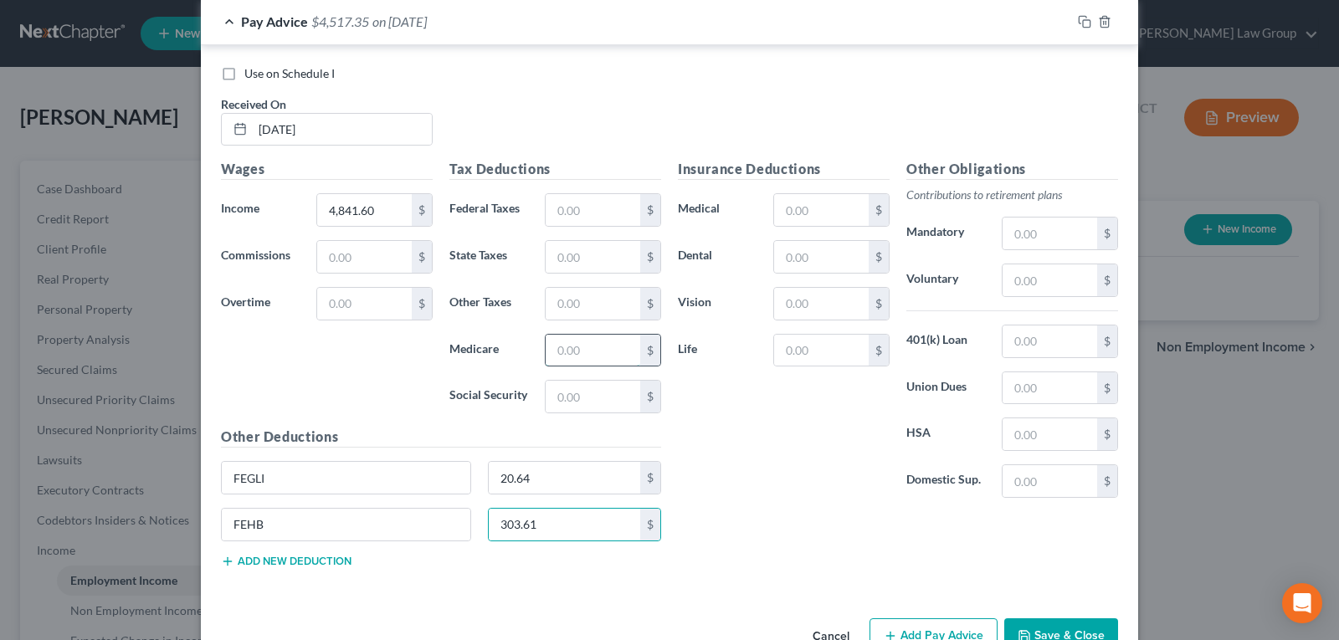
click at [573, 357] on input "text" at bounding box center [593, 351] width 95 height 32
type input "64.22"
click at [1002, 222] on input "text" at bounding box center [1049, 234] width 95 height 32
click at [1006, 223] on input "38.73" at bounding box center [1049, 234] width 95 height 32
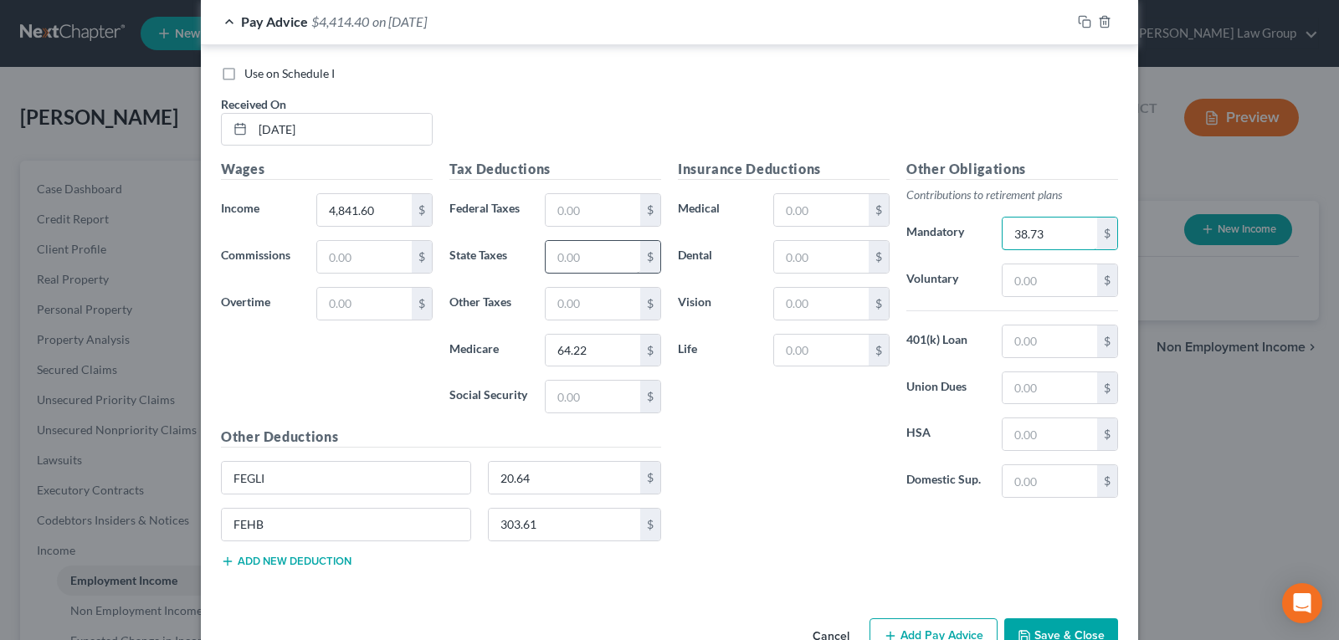
type input "38.73"
click at [565, 246] on input "text" at bounding box center [593, 257] width 95 height 32
type input "157.99"
click at [1035, 335] on input "text" at bounding box center [1049, 341] width 95 height 32
type input "83.48"
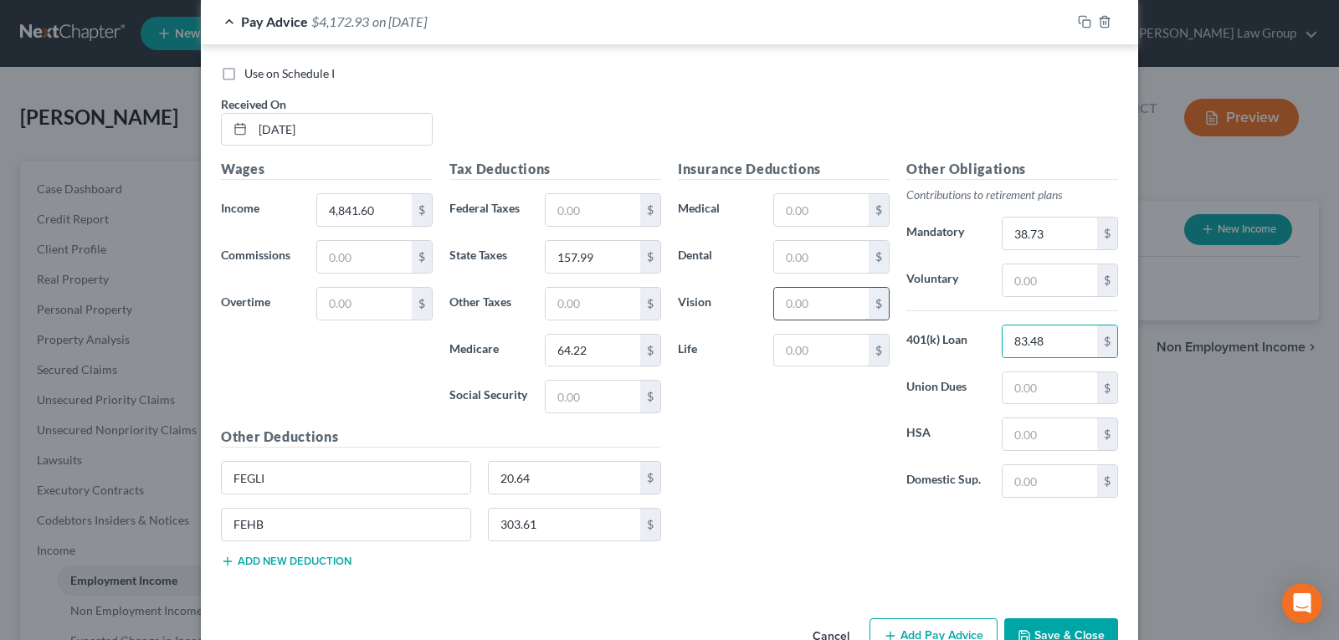
click at [812, 301] on input "text" at bounding box center [821, 304] width 95 height 32
type input "2"
type input "20.19"
type input "30.80"
click at [1029, 438] on input "text" at bounding box center [1049, 434] width 95 height 32
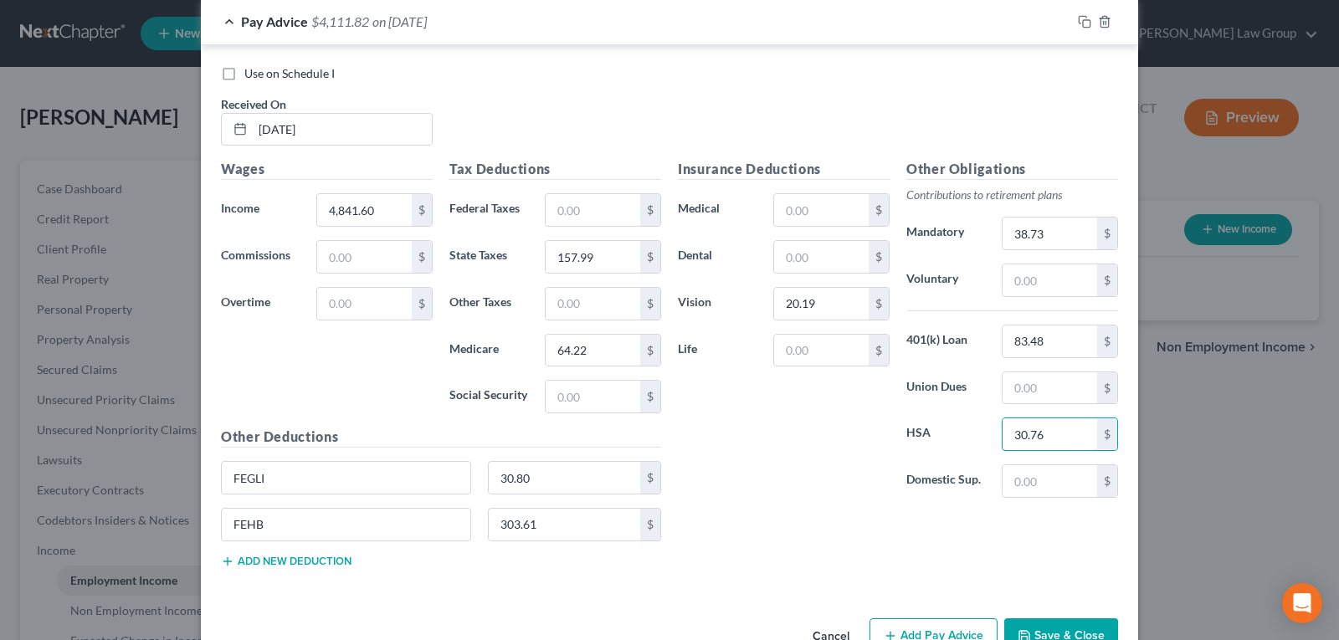
type input "30.76"
click at [287, 564] on button "Add new deduction" at bounding box center [286, 561] width 131 height 13
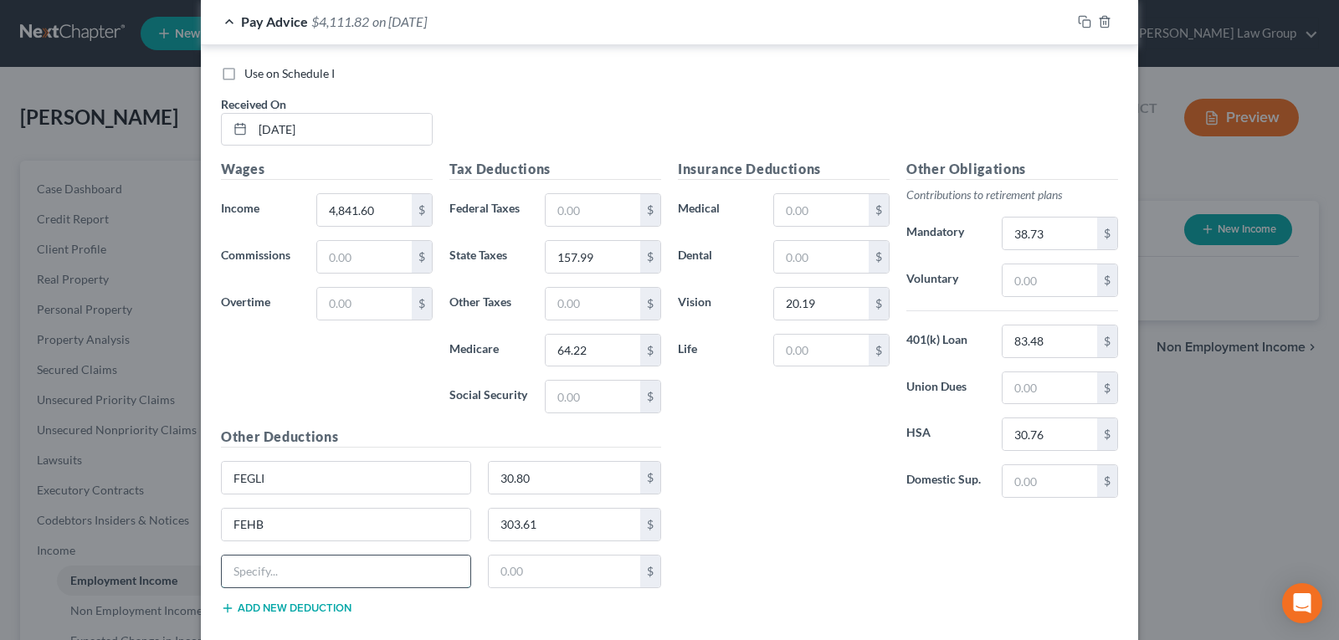
click at [289, 564] on input "text" at bounding box center [346, 572] width 248 height 32
type input "OASDI"
click at [548, 576] on input "text" at bounding box center [565, 572] width 152 height 32
type input "274.58"
click at [581, 209] on input "text" at bounding box center [593, 210] width 95 height 32
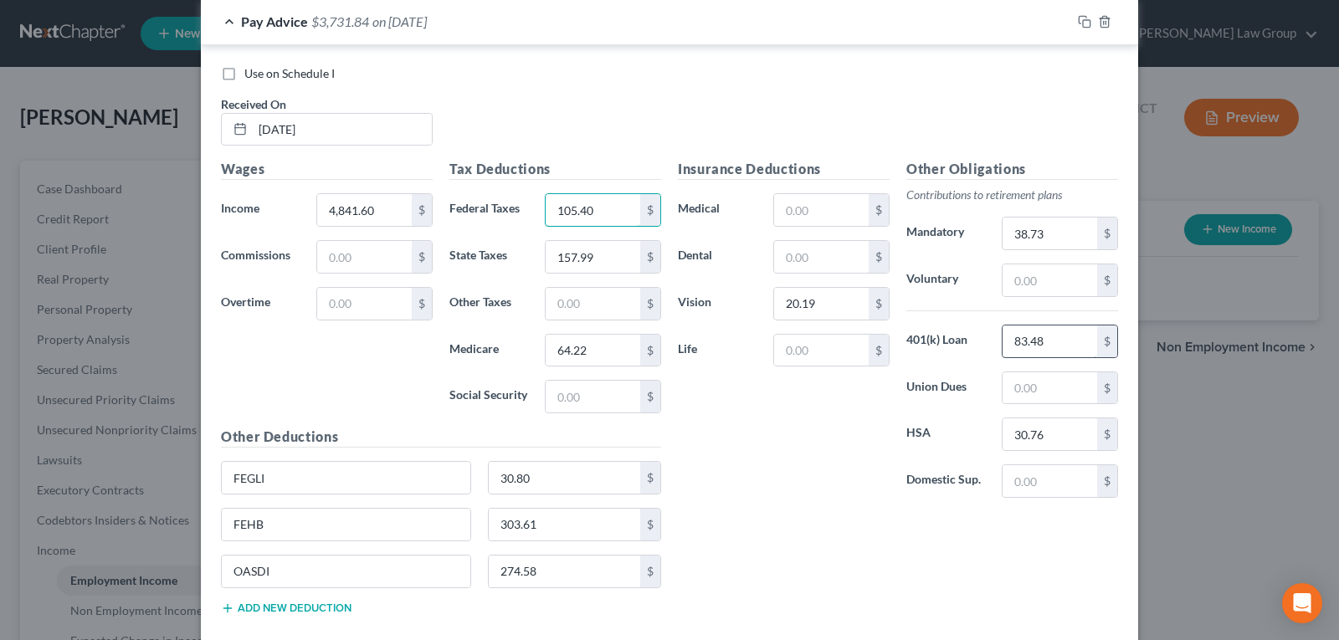
type input "105.40"
click at [1048, 341] on input "83.48" at bounding box center [1049, 341] width 95 height 32
drag, startPoint x: 1048, startPoint y: 341, endPoint x: 1004, endPoint y: 338, distance: 44.5
click at [1004, 338] on input "83.48" at bounding box center [1049, 341] width 95 height 32
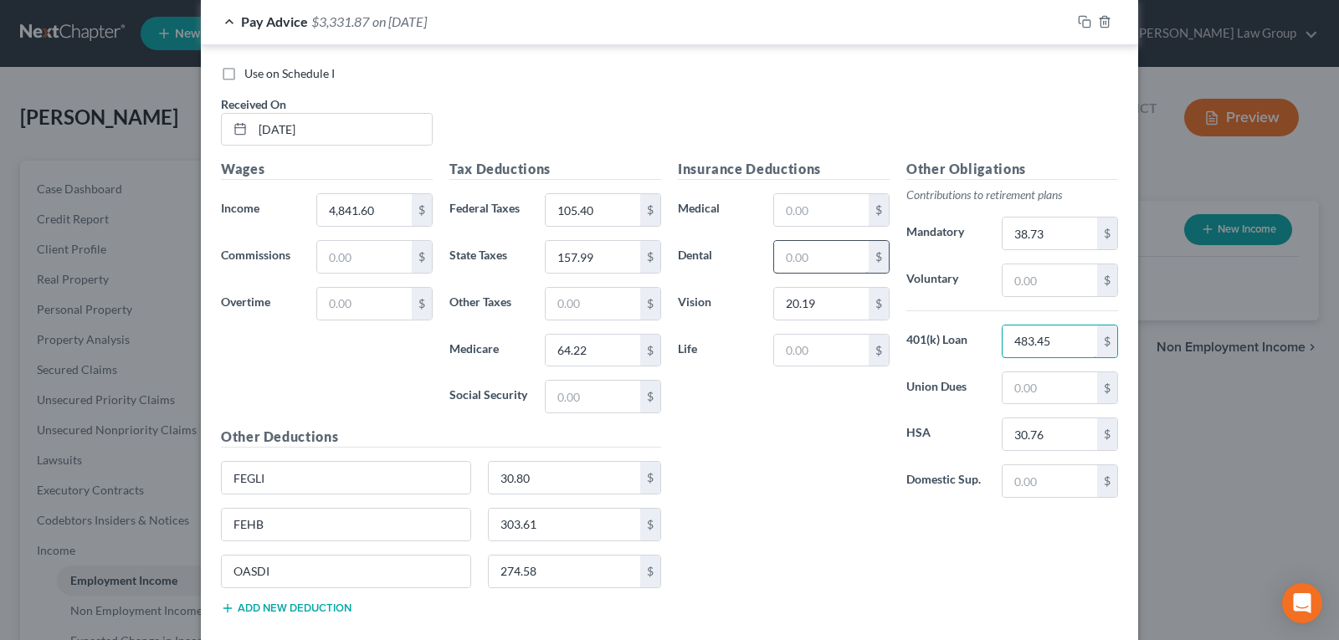
type input "483.45"
click at [827, 253] on input "text" at bounding box center [821, 257] width 95 height 32
type input "58.38"
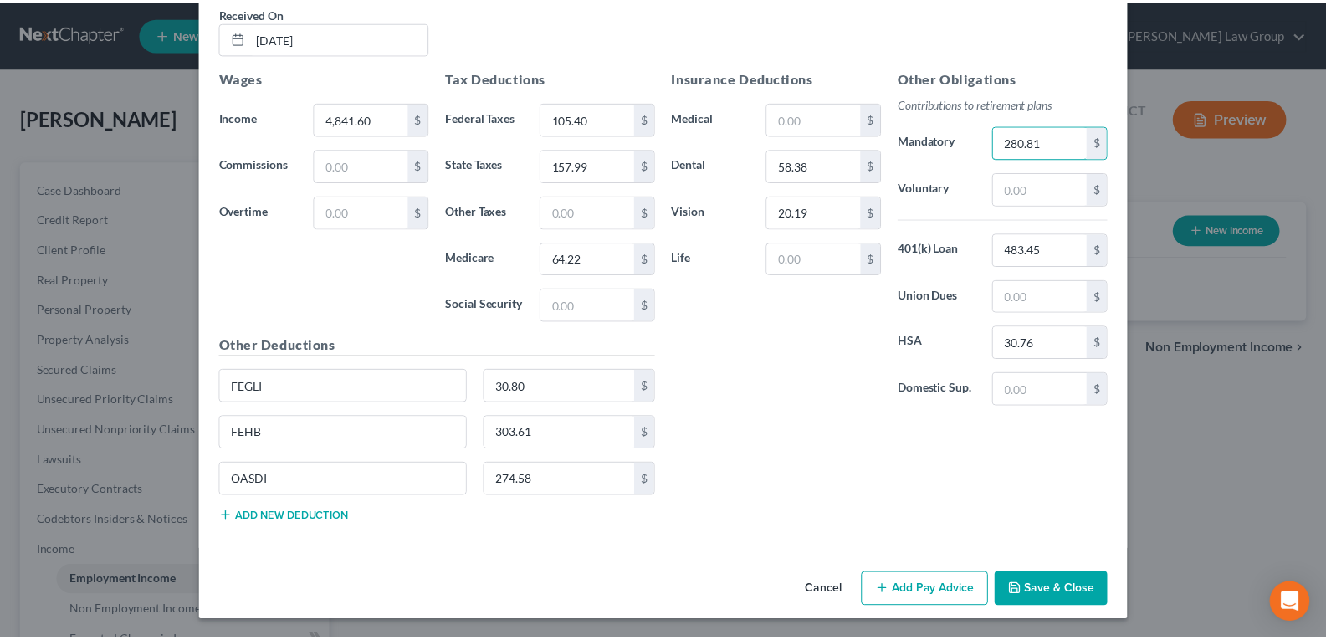
scroll to position [626, 0]
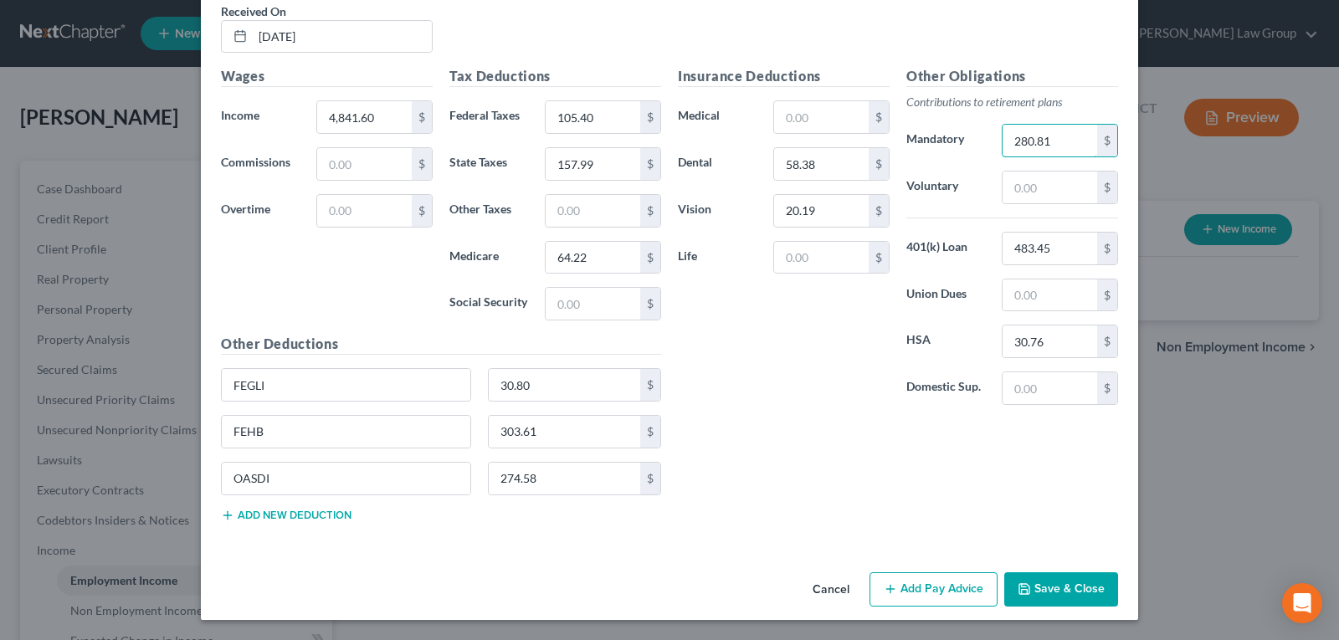
type input "280.81"
click at [1058, 599] on button "Save & Close" at bounding box center [1061, 589] width 114 height 35
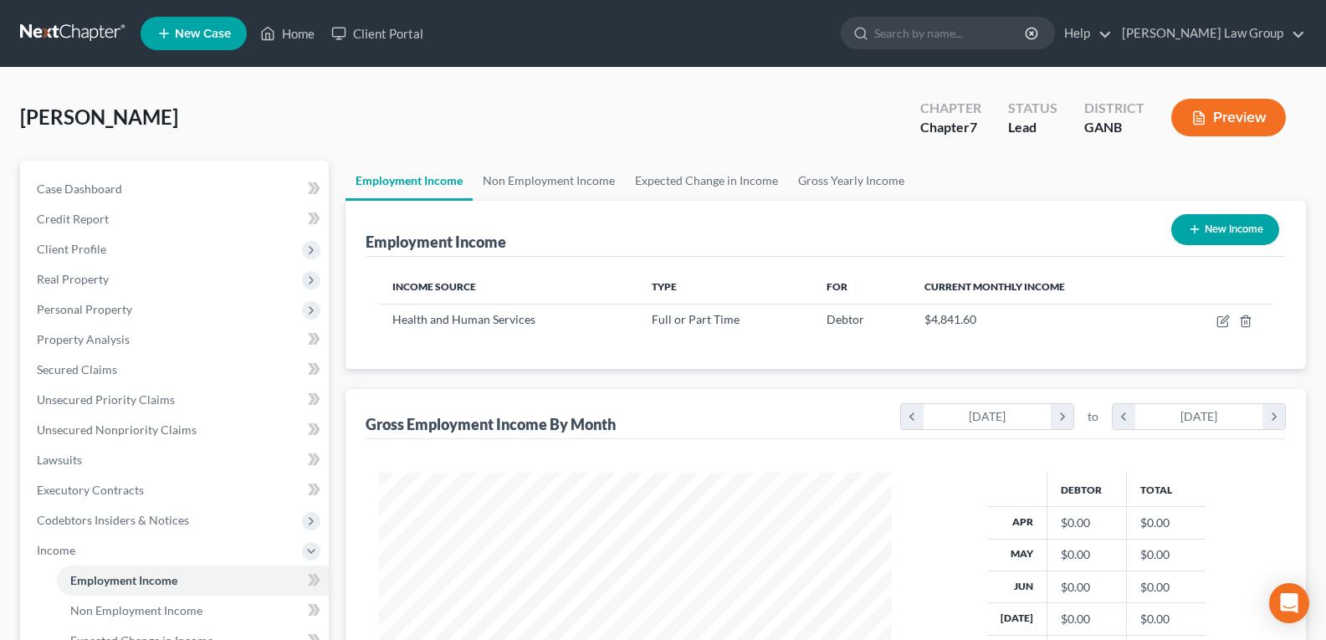
scroll to position [300, 540]
click at [1053, 240] on div "Employment Income New Income" at bounding box center [826, 229] width 920 height 56
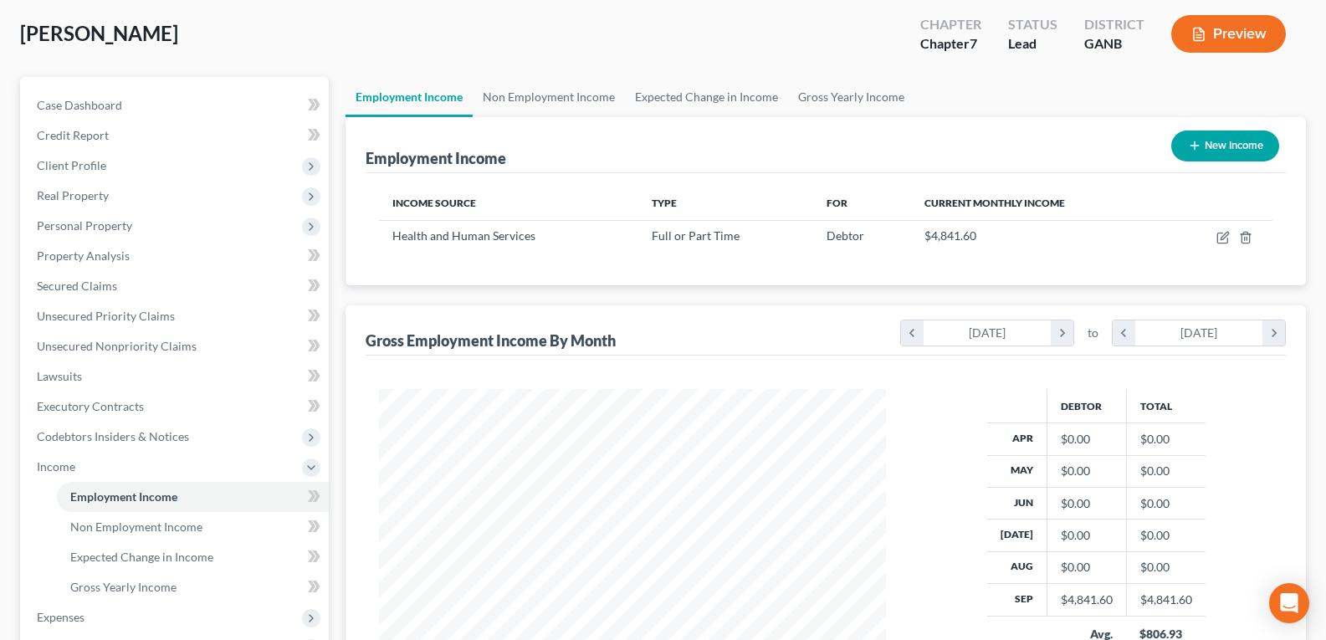
scroll to position [0, 0]
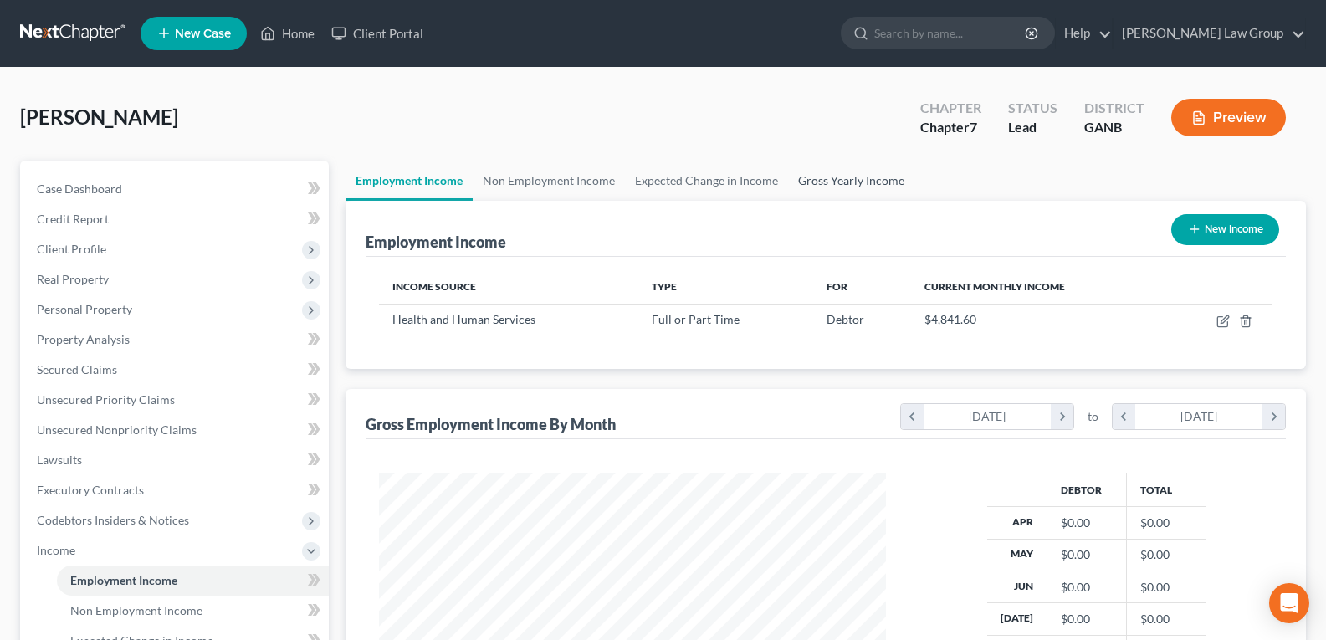
click at [853, 193] on link "Gross Yearly Income" at bounding box center [851, 181] width 126 height 40
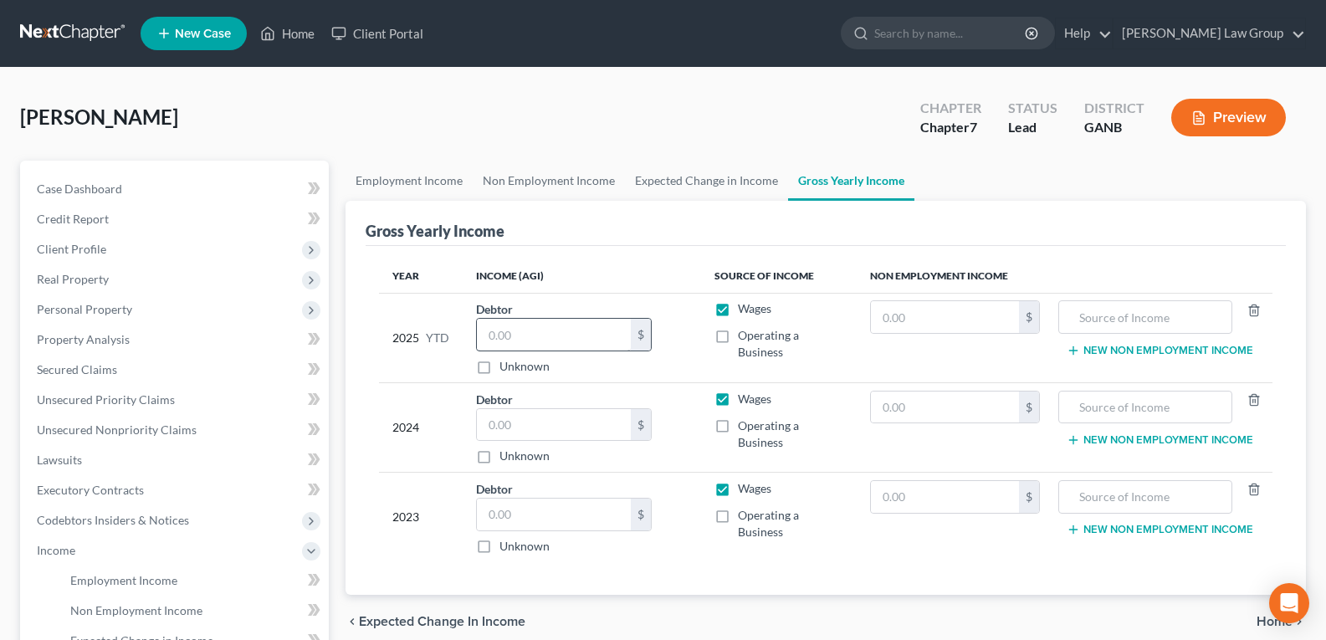
drag, startPoint x: 534, startPoint y: 314, endPoint x: 530, endPoint y: 325, distance: 12.2
click at [533, 320] on div "Debtor $ Unknown Balance Undetermined $ Unknown" at bounding box center [582, 337] width 212 height 74
drag, startPoint x: 530, startPoint y: 325, endPoint x: 530, endPoint y: 336, distance: 10.0
click at [530, 330] on input "text" at bounding box center [554, 335] width 154 height 32
type input "4,006.57"
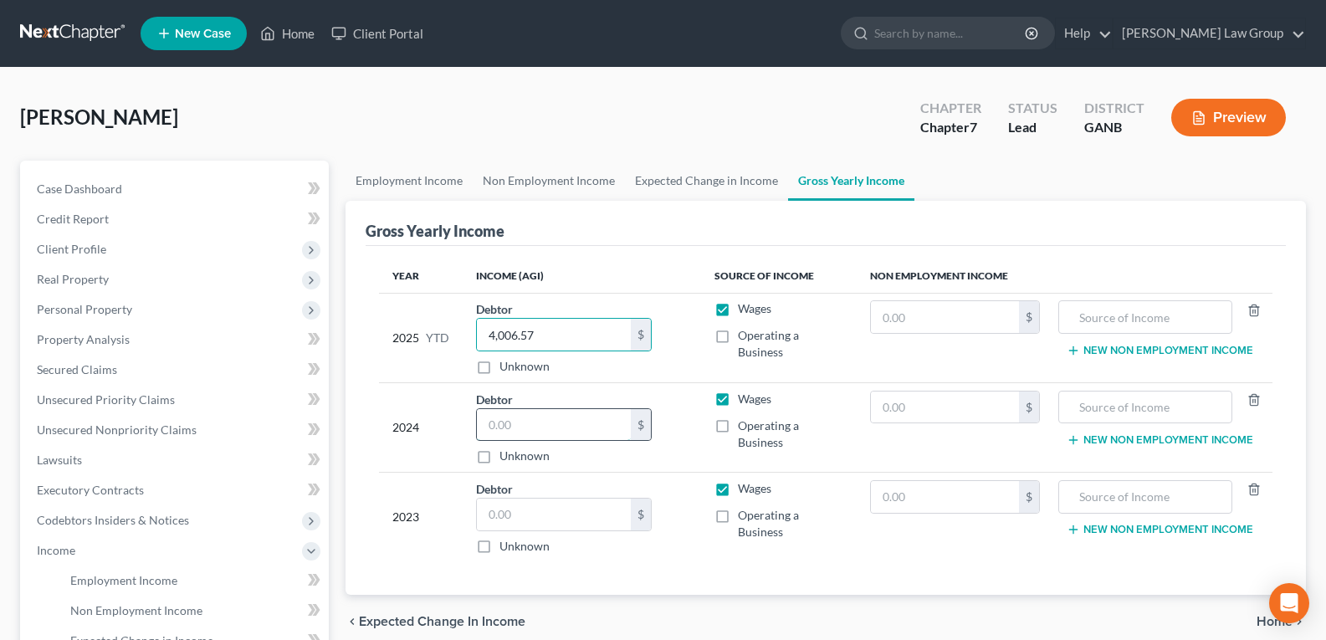
click at [514, 422] on input "text" at bounding box center [554, 425] width 154 height 32
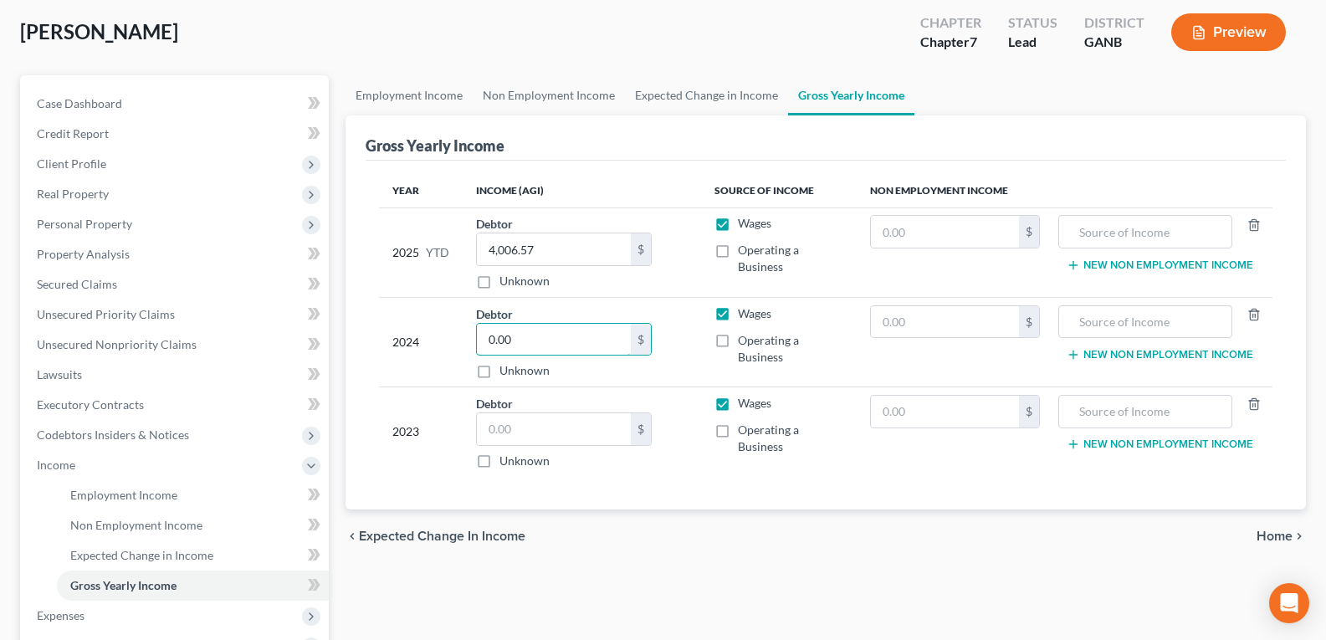
scroll to position [167, 0]
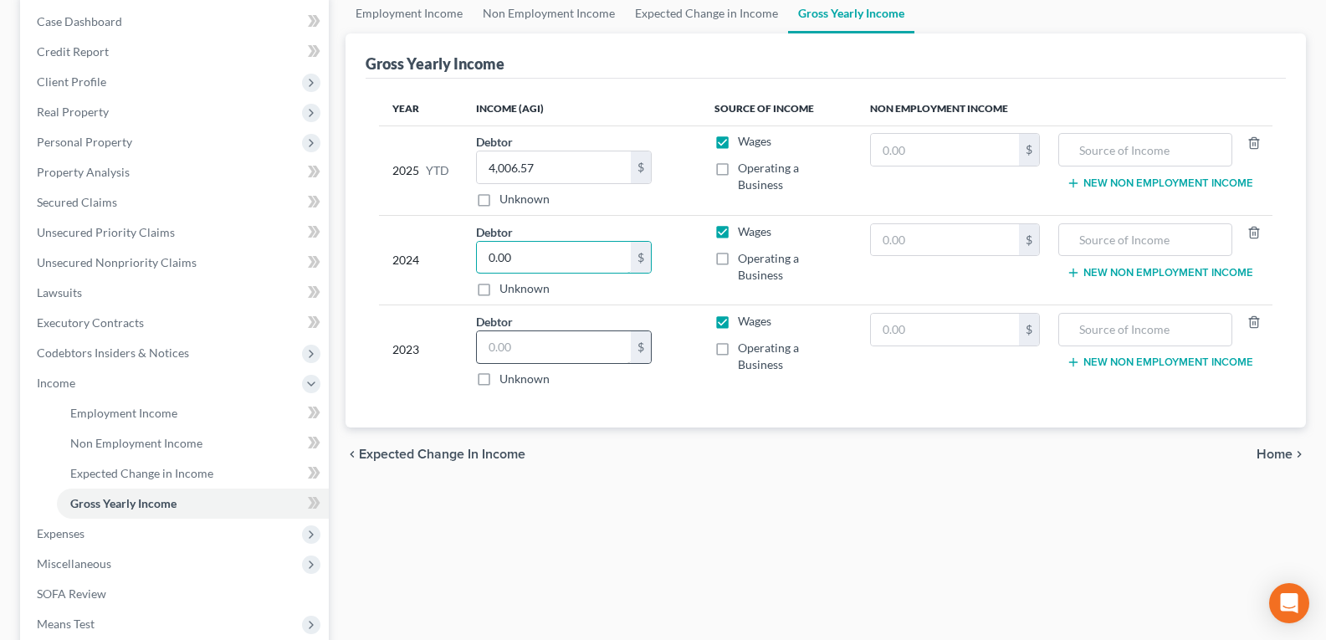
type input "0.00"
click at [522, 350] on input "text" at bounding box center [554, 347] width 154 height 32
type input "47,412.00"
click at [920, 161] on input "text" at bounding box center [945, 150] width 149 height 32
type input "58,014.52"
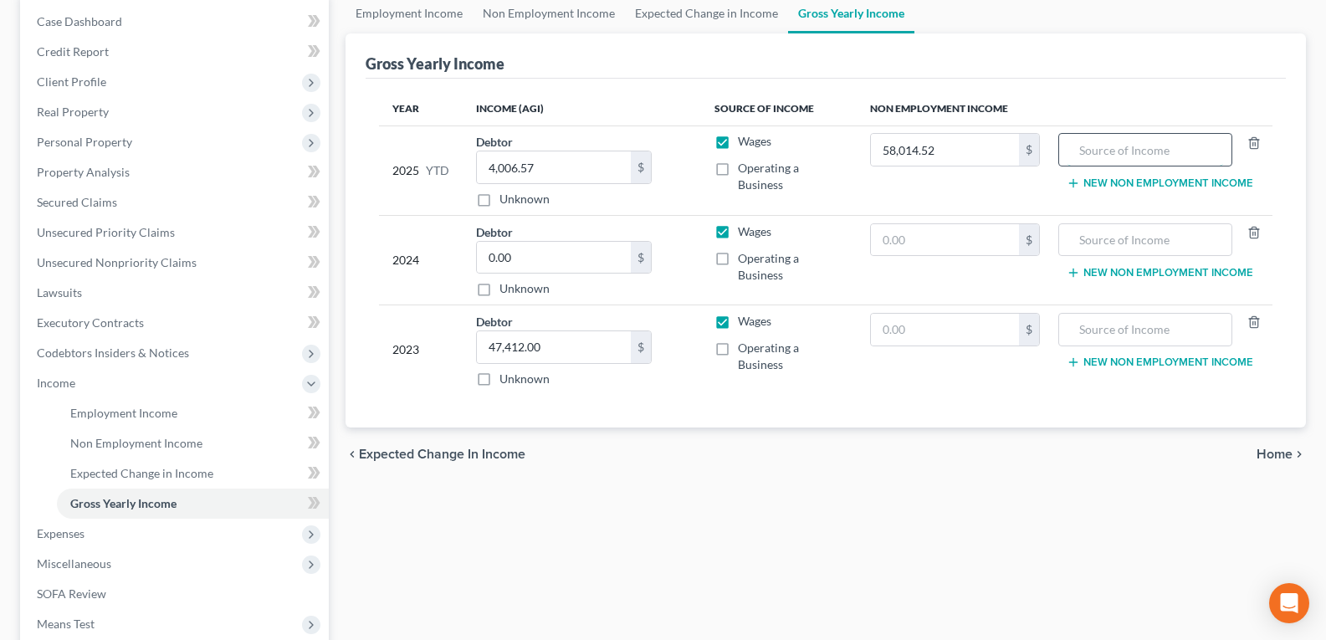
click at [1121, 156] on input "text" at bounding box center [1146, 150] width 156 height 32
type input "NFS income"
drag, startPoint x: 964, startPoint y: 243, endPoint x: 962, endPoint y: 228, distance: 14.3
click at [963, 237] on input "text" at bounding box center [945, 240] width 149 height 32
click at [961, 226] on input "1" at bounding box center [945, 240] width 149 height 32
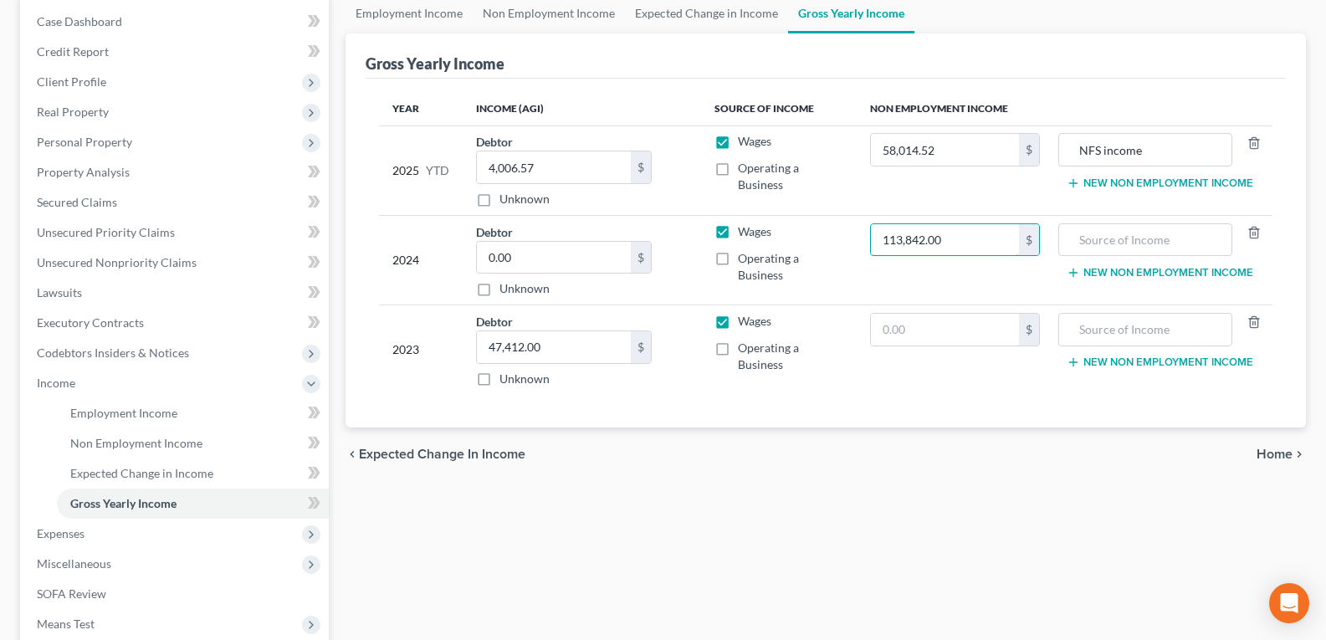
type input "113,842.00"
click at [1170, 221] on td "New Non Employment Income" at bounding box center [1162, 260] width 219 height 90
click at [1160, 230] on input "text" at bounding box center [1146, 240] width 156 height 32
type input "NFS income"
click at [987, 336] on input "text" at bounding box center [945, 330] width 149 height 32
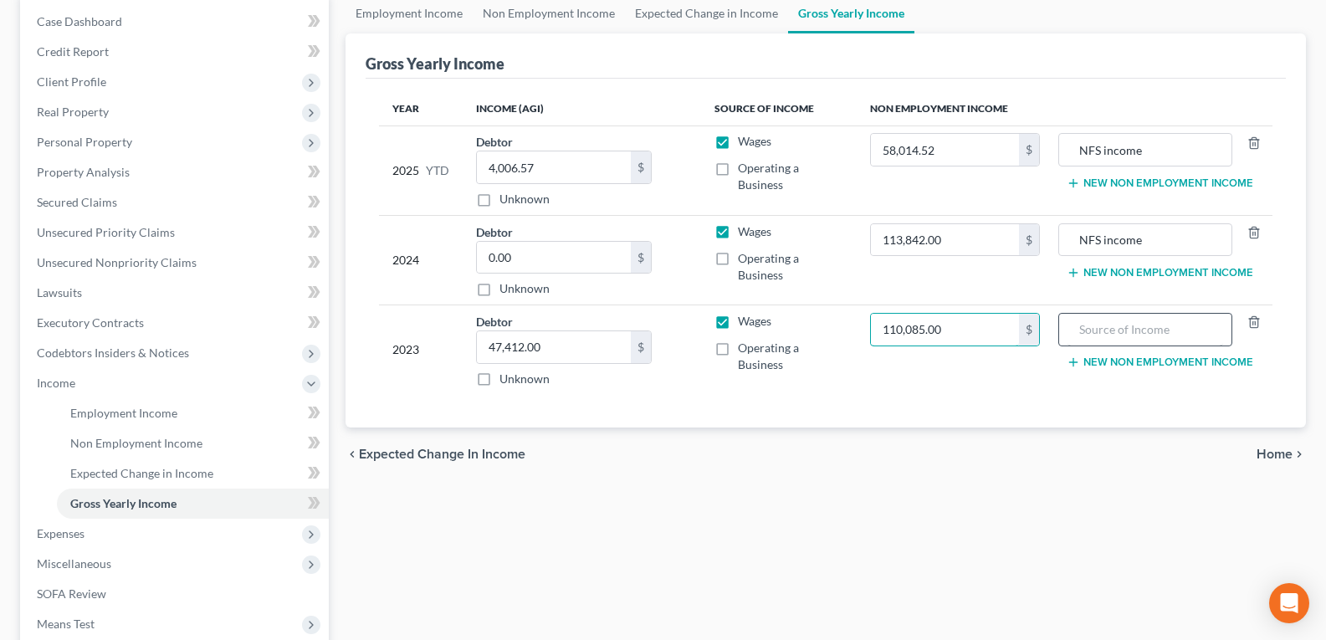
type input "110,085.00"
click at [1108, 331] on input "text" at bounding box center [1146, 330] width 156 height 32
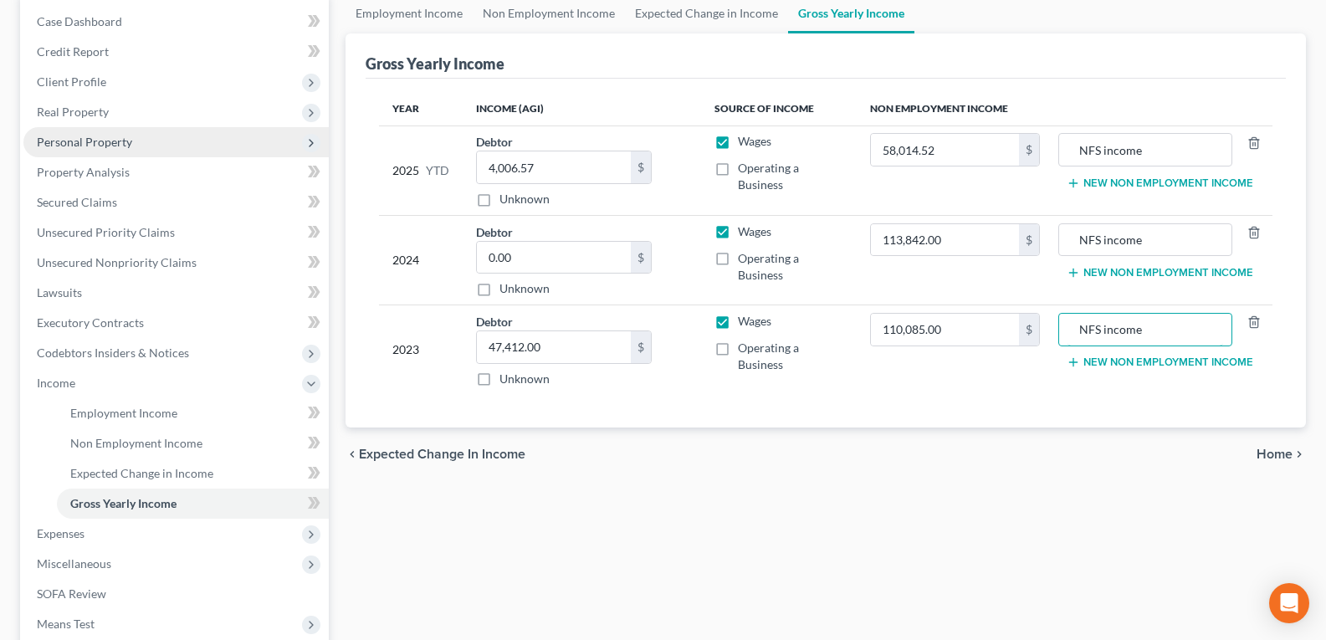
type input "NFS income"
click at [74, 145] on span "Personal Property" at bounding box center [84, 142] width 95 height 14
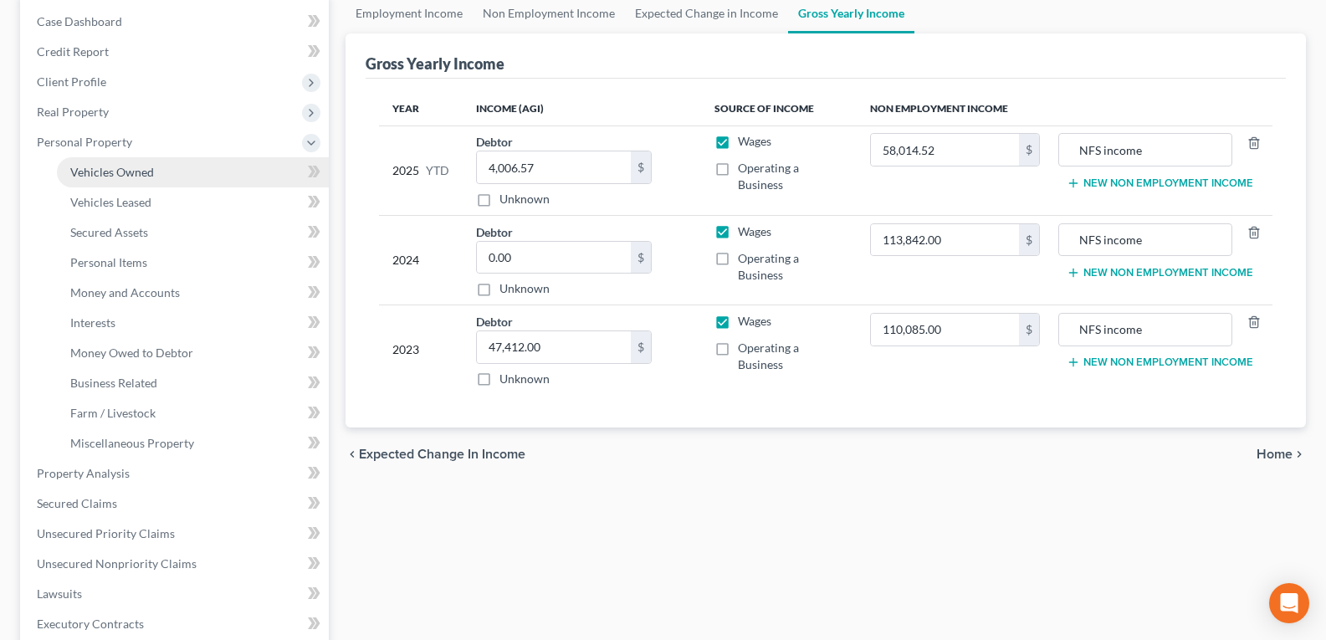
click at [93, 168] on span "Vehicles Owned" at bounding box center [112, 172] width 84 height 14
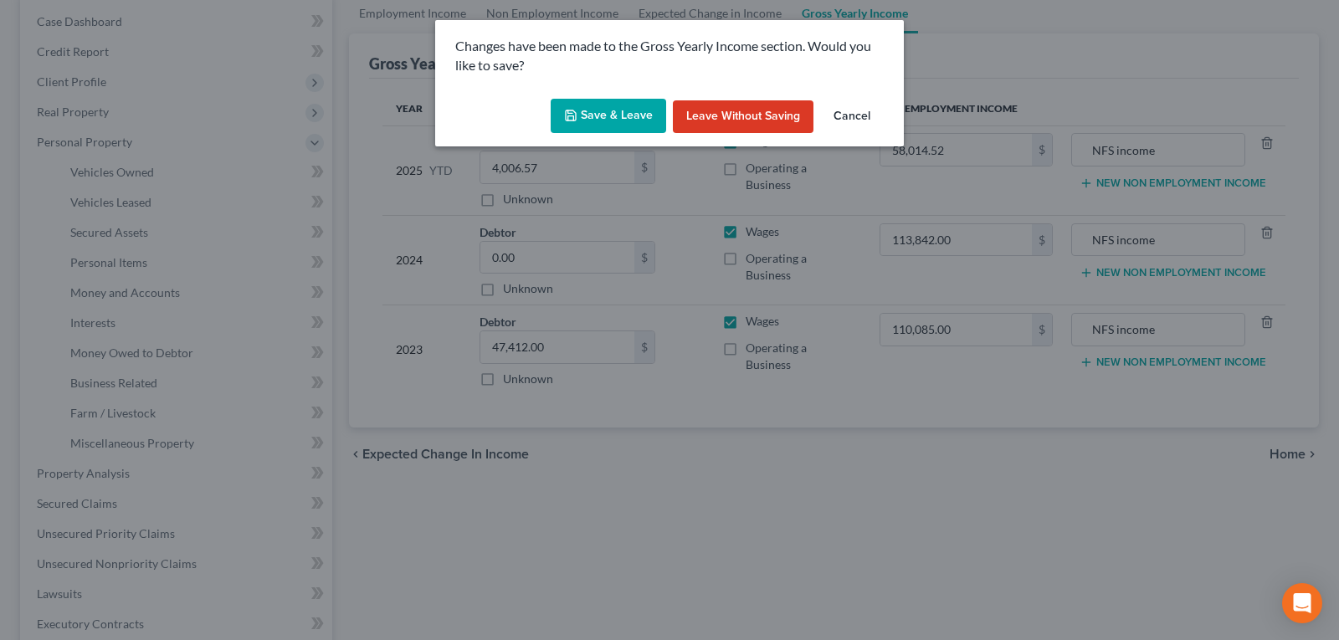
drag, startPoint x: 583, startPoint y: 110, endPoint x: 530, endPoint y: 385, distance: 280.3
click at [581, 118] on button "Save & Leave" at bounding box center [608, 116] width 115 height 35
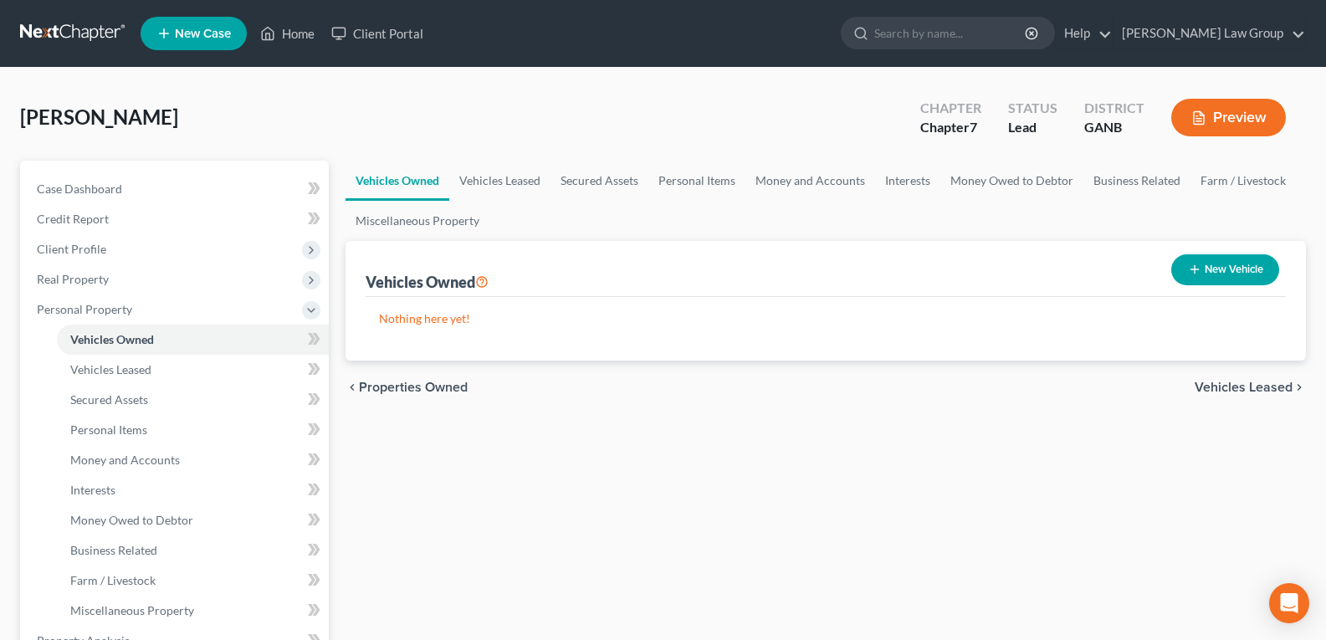
click at [1223, 275] on button "New Vehicle" at bounding box center [1225, 269] width 108 height 31
select select "0"
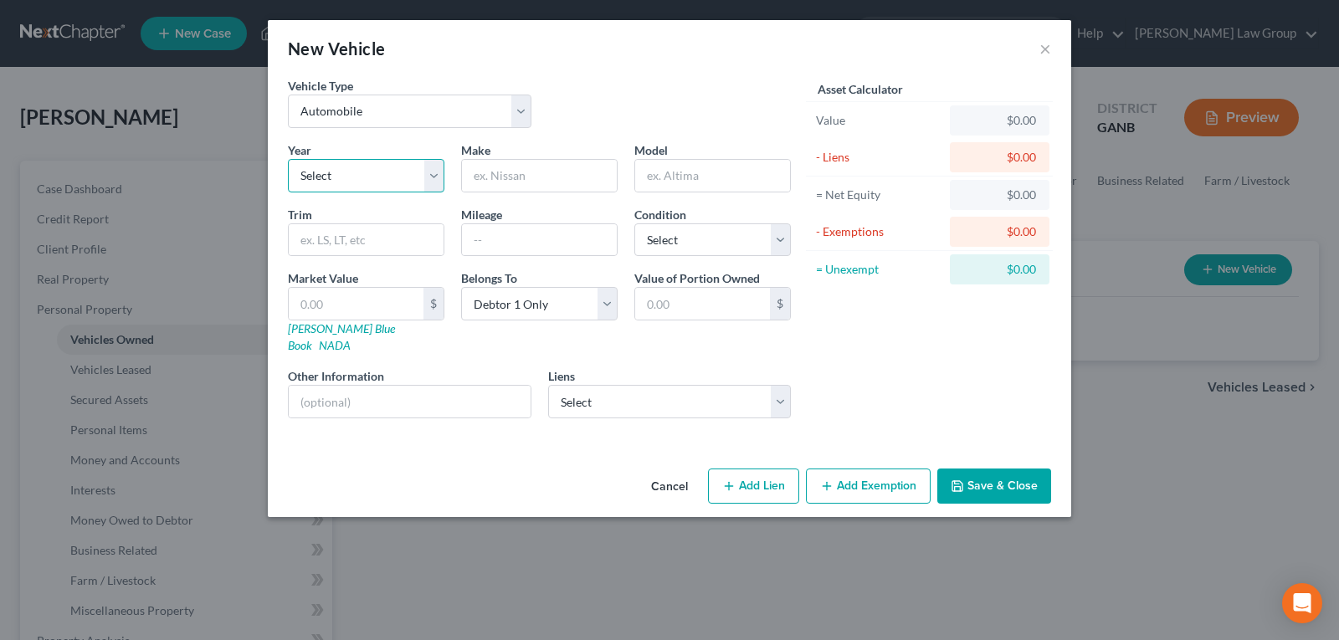
click at [329, 172] on select "Select 2026 2025 2024 2023 2022 2021 2020 2019 2018 2017 2016 2015 2014 2013 20…" at bounding box center [366, 175] width 156 height 33
select select "13"
click at [288, 159] on select "Select 2026 2025 2024 2023 2022 2021 2020 2019 2018 2017 2016 2015 2014 2013 20…" at bounding box center [366, 175] width 156 height 33
click at [517, 170] on input "text" at bounding box center [539, 176] width 155 height 32
type input "Chevrolet"
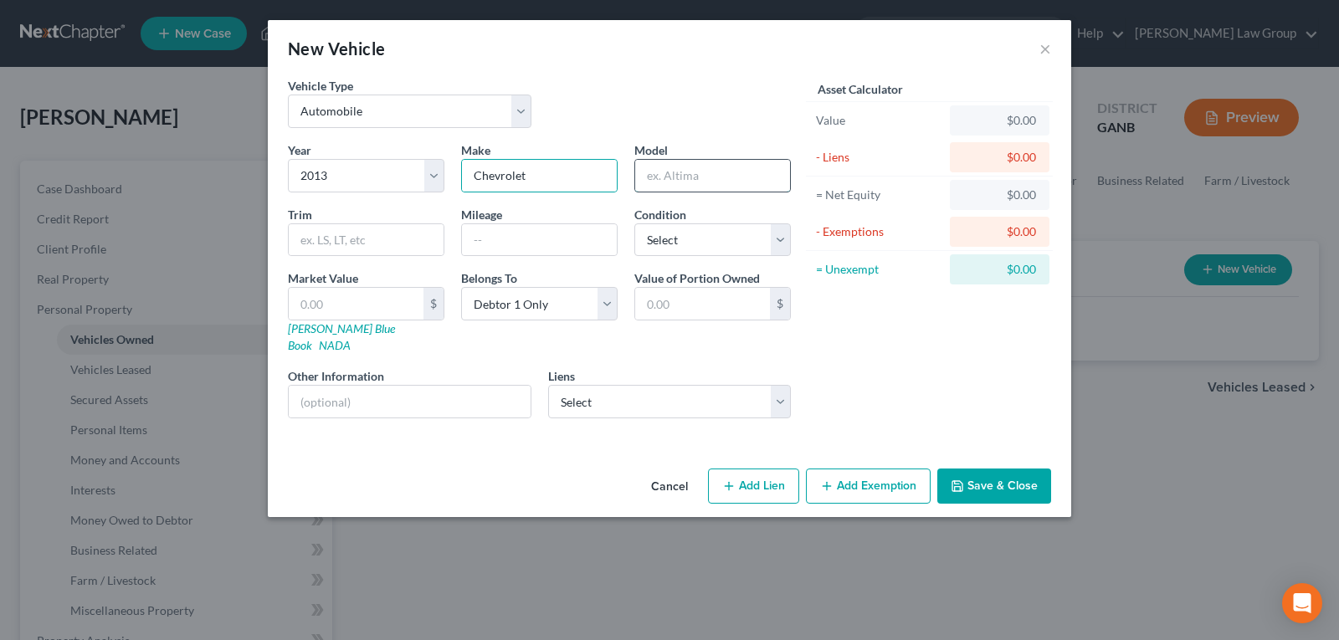
drag, startPoint x: 684, startPoint y: 187, endPoint x: 681, endPoint y: 179, distance: 9.0
click at [684, 187] on input "text" at bounding box center [712, 176] width 155 height 32
type input "Corvette"
click at [534, 243] on input "text" at bounding box center [539, 240] width 155 height 32
type input "17525"
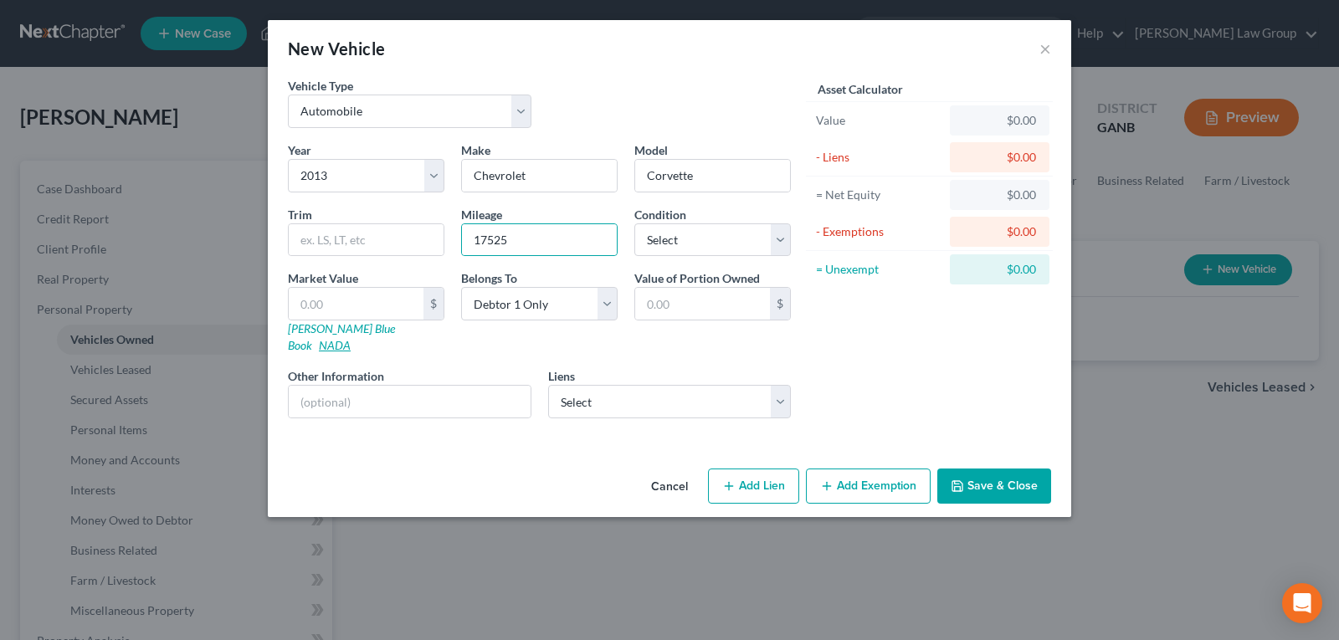
click at [351, 338] on link "NADA" at bounding box center [335, 345] width 32 height 14
click at [352, 296] on input "text" at bounding box center [356, 304] width 135 height 32
type input "5"
type input "5.00"
type input "57"
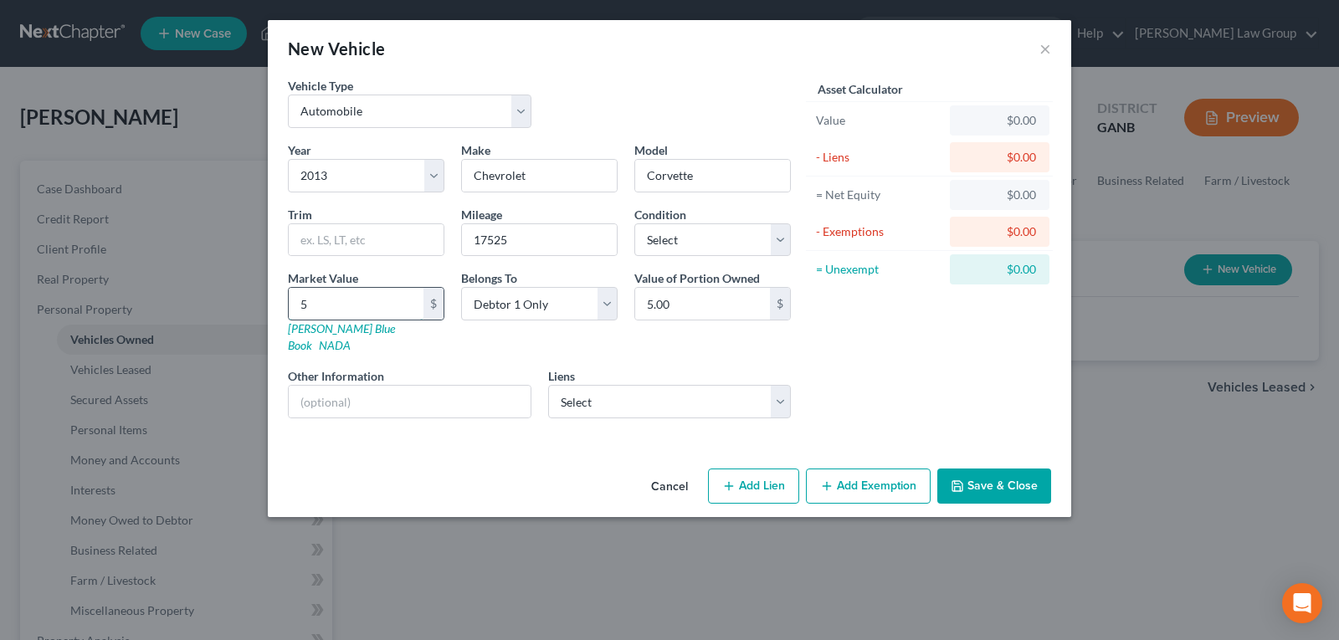
type input "57.00"
type input "570"
type input "570.00"
type input "5700"
type input "5,700.00"
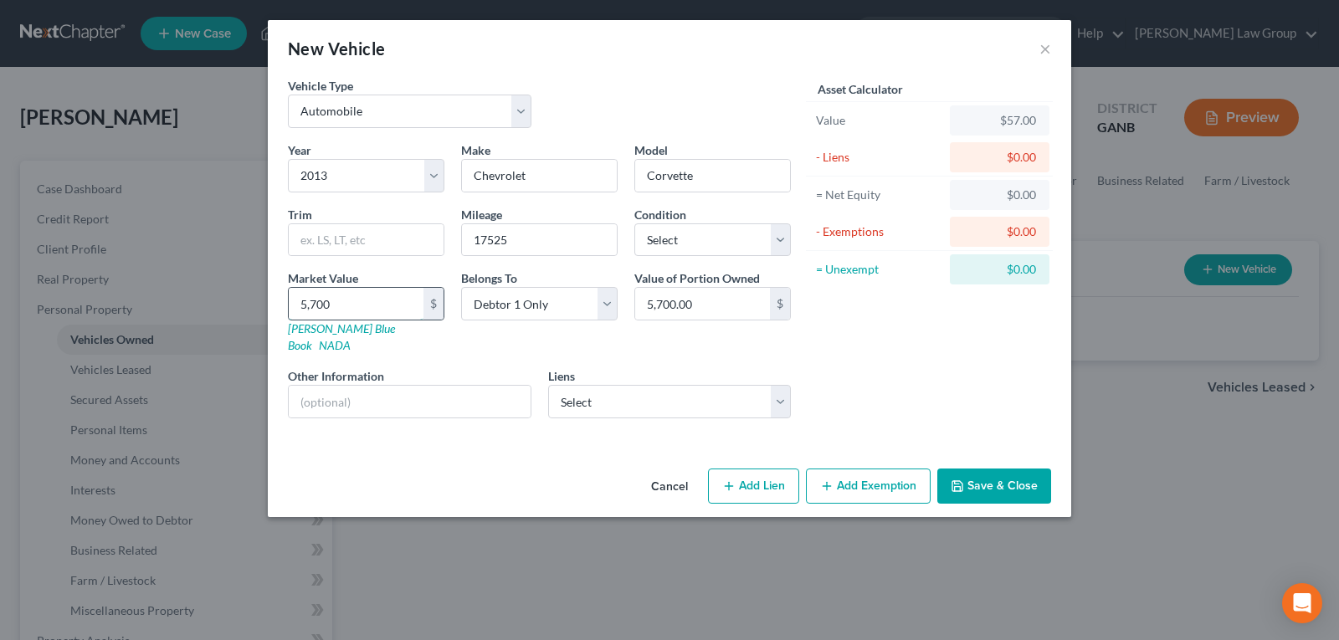
type input "5,7000"
type input "57,000.00"
drag, startPoint x: 963, startPoint y: 453, endPoint x: 747, endPoint y: 477, distance: 217.1
click at [966, 469] on button "Save & Close" at bounding box center [994, 486] width 114 height 35
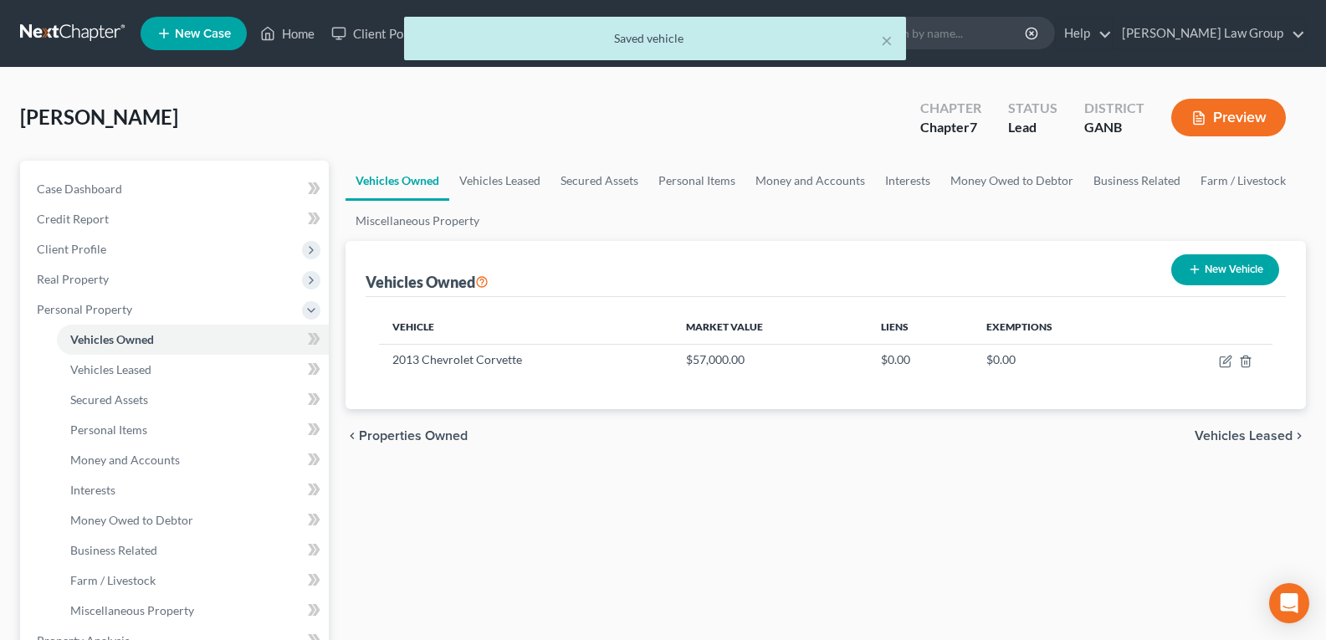
click at [1188, 276] on icon "button" at bounding box center [1194, 269] width 13 height 13
select select "0"
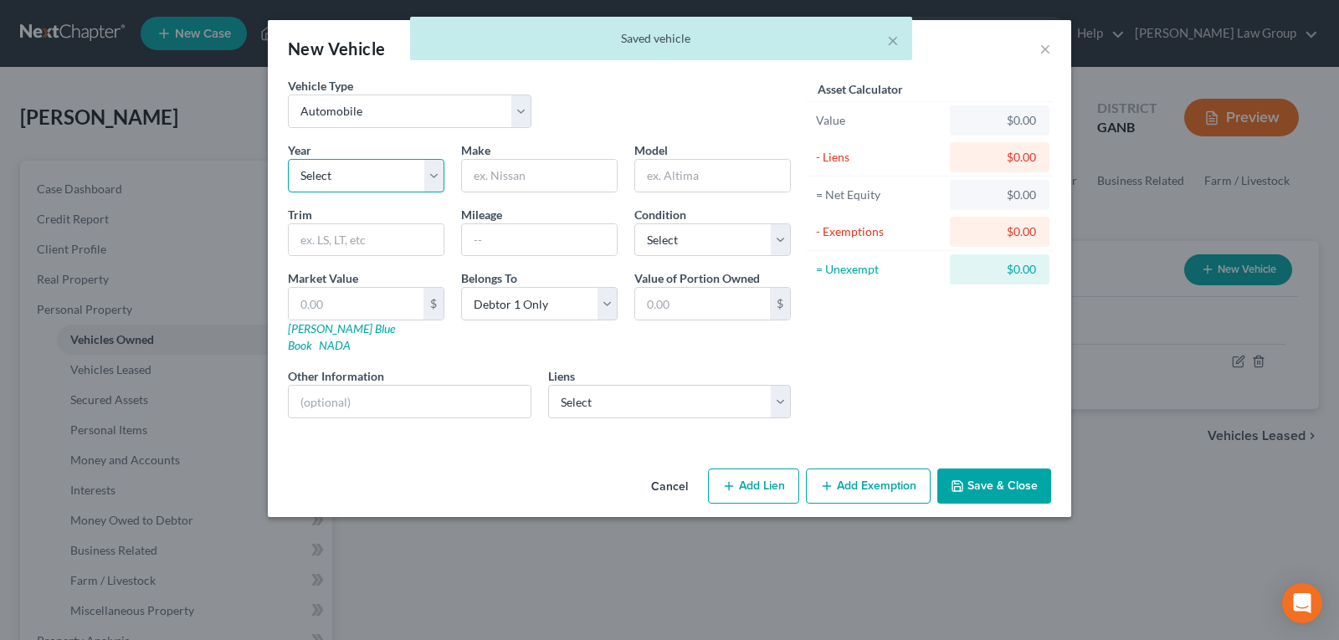
drag, startPoint x: 321, startPoint y: 172, endPoint x: 320, endPoint y: 189, distance: 17.6
click at [321, 172] on select "Select 2026 2025 2024 2023 2022 2021 2020 2019 2018 2017 2016 2015 2014 2013 20…" at bounding box center [366, 175] width 156 height 33
select select "7"
click at [288, 159] on select "Select 2026 2025 2024 2023 2022 2021 2020 2019 2018 2017 2016 2015 2014 2013 20…" at bounding box center [366, 175] width 156 height 33
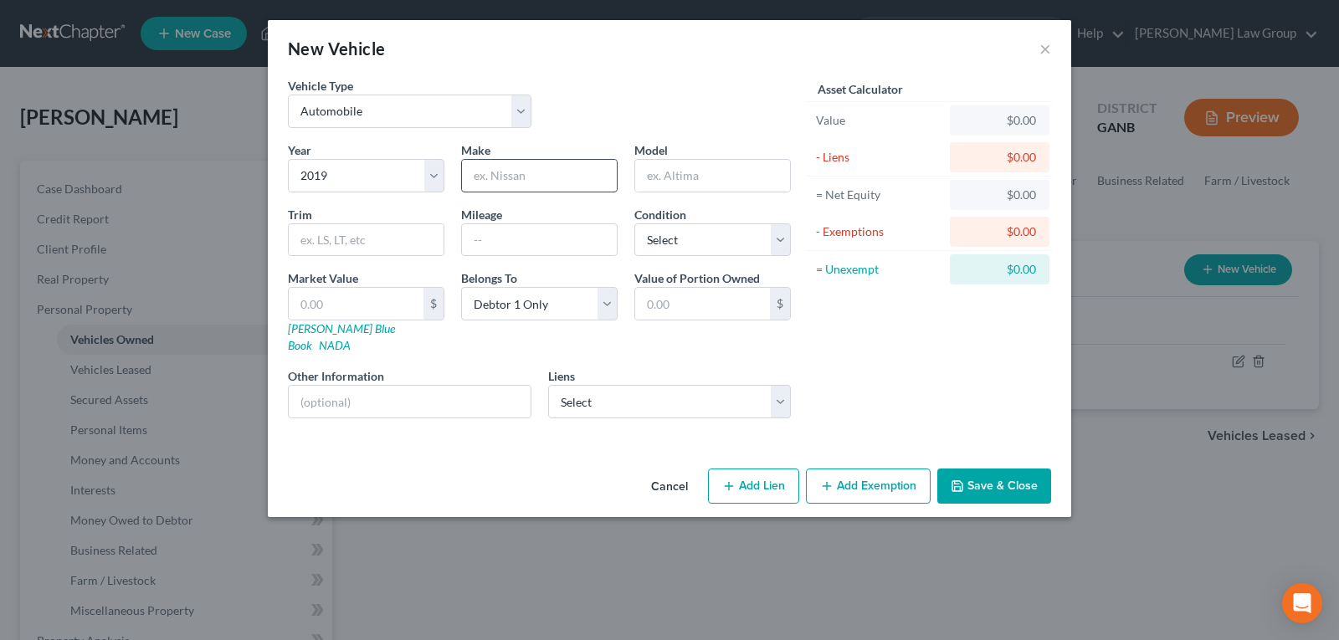
drag, startPoint x: 504, startPoint y: 197, endPoint x: 505, endPoint y: 179, distance: 18.5
click at [506, 181] on div "Year Select 2026 2025 2024 2023 2022 2021 2020 2019 2018 2017 2016 2015 2014 20…" at bounding box center [539, 286] width 520 height 290
click at [505, 179] on input "text" at bounding box center [539, 176] width 155 height 32
type input "Land Rover"
type input "Range Rover"
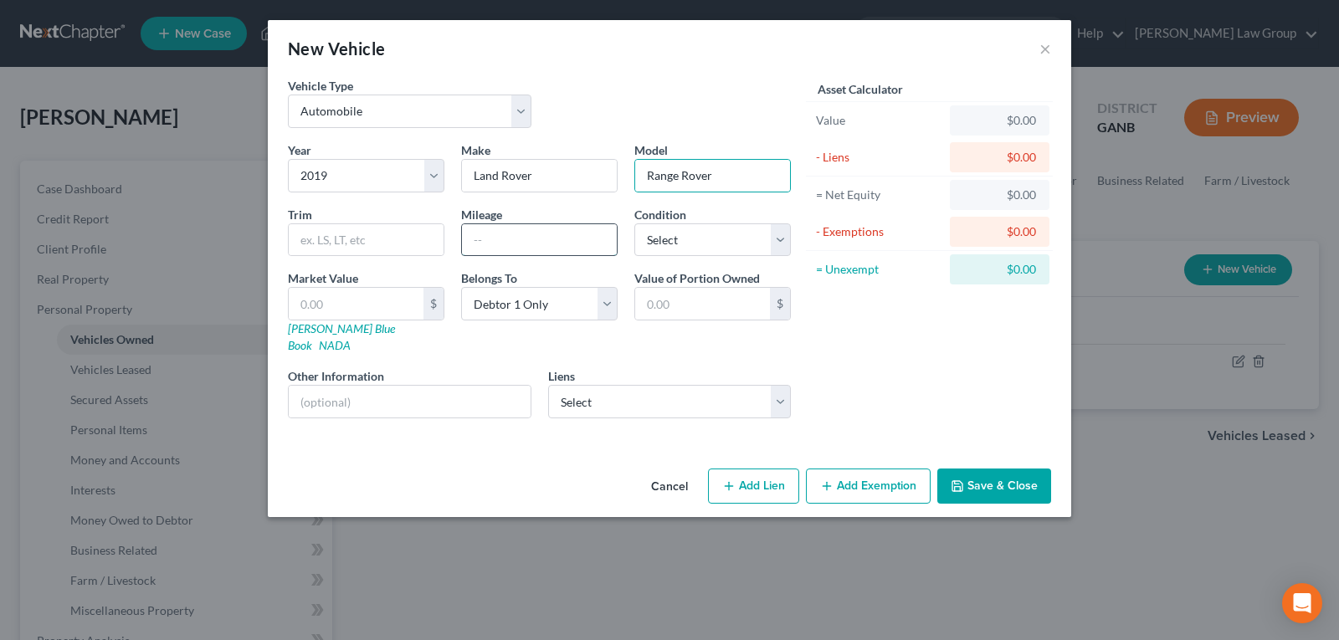
click at [529, 227] on input "text" at bounding box center [539, 240] width 155 height 32
type input "59720"
click at [351, 338] on link "NADA" at bounding box center [335, 345] width 32 height 14
drag, startPoint x: 318, startPoint y: 305, endPoint x: 265, endPoint y: 1, distance: 309.1
click at [317, 305] on input "text" at bounding box center [356, 304] width 135 height 32
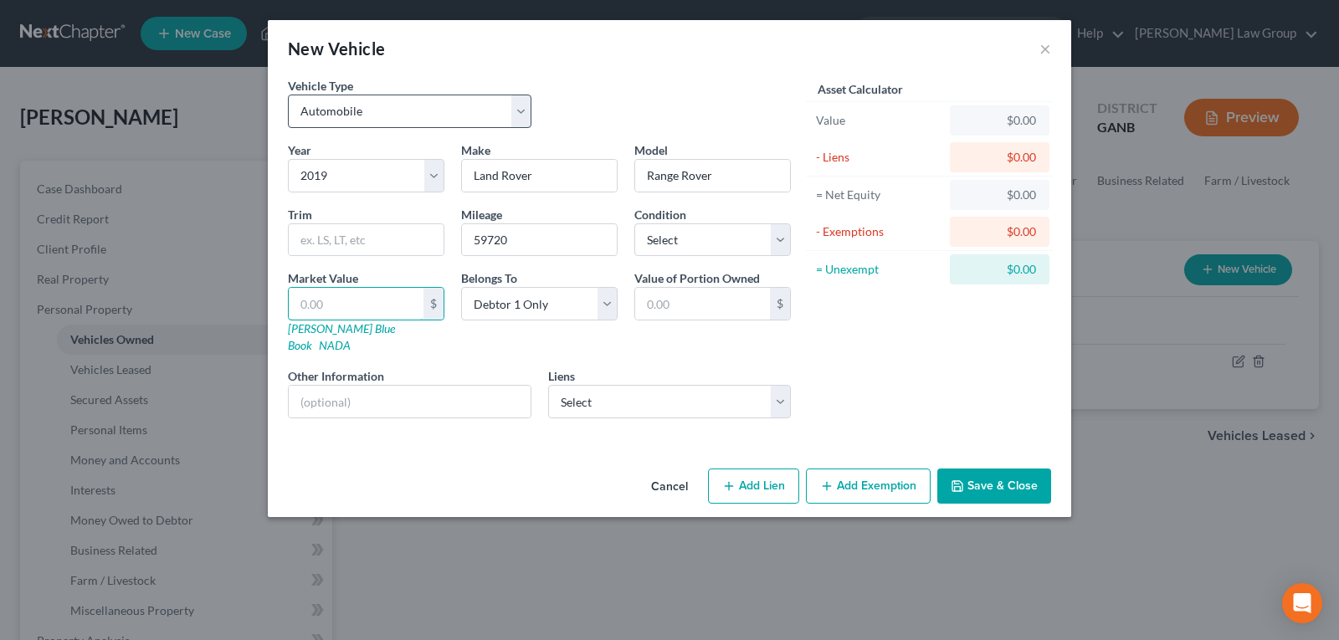
type input "5"
type input "5.00"
type input "52"
type input "52.00"
type input "527"
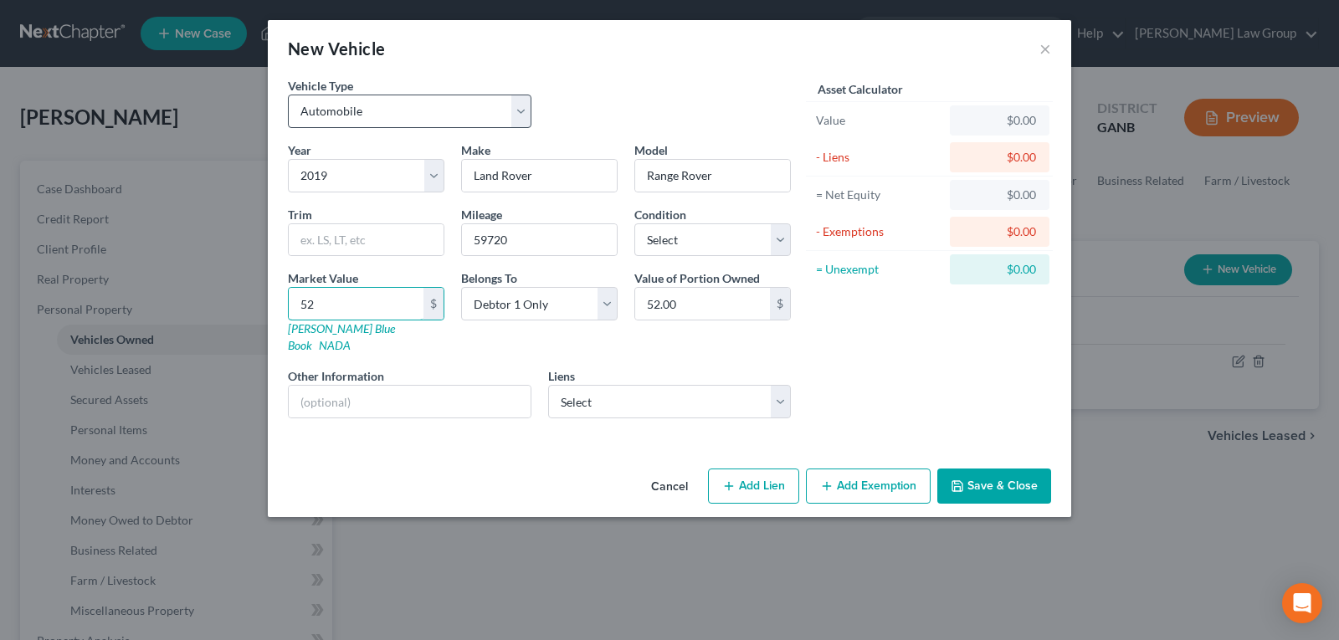
type input "527.00"
type input "5276"
type input "5,276.00"
type input "5,2760"
type input "52,760.00"
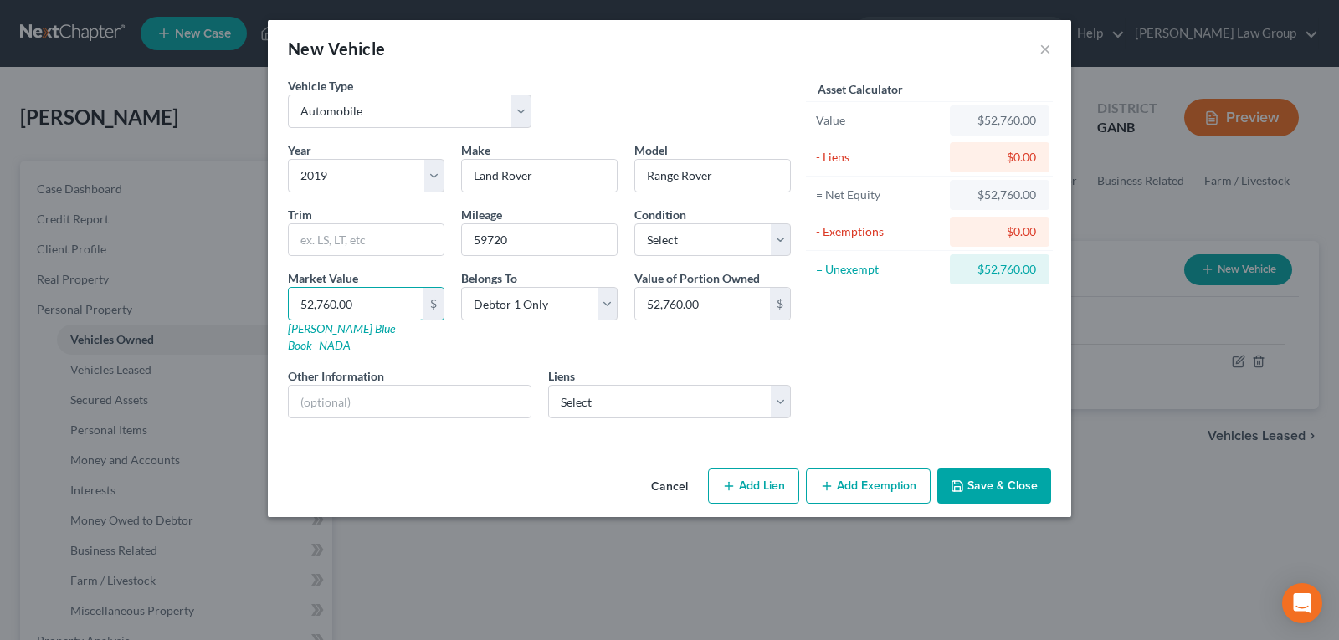
type input "52,760.00"
drag, startPoint x: 1018, startPoint y: 459, endPoint x: 530, endPoint y: 285, distance: 517.9
click at [1018, 469] on button "Save & Close" at bounding box center [994, 486] width 114 height 35
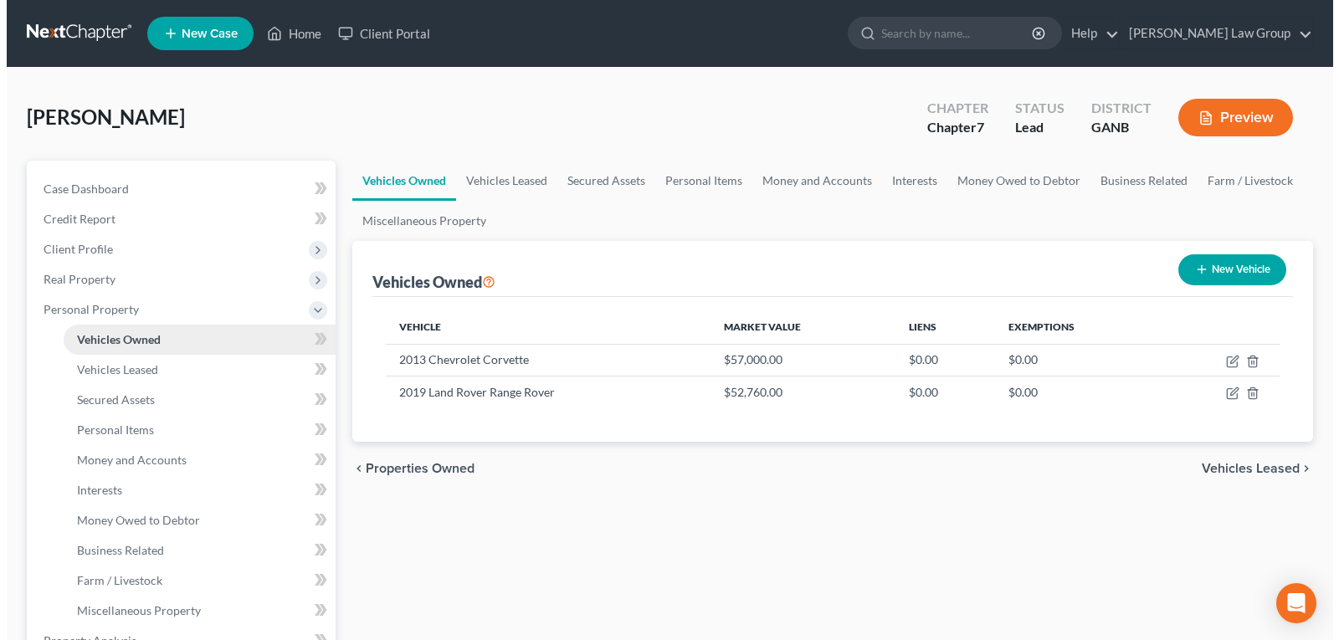
scroll to position [167, 0]
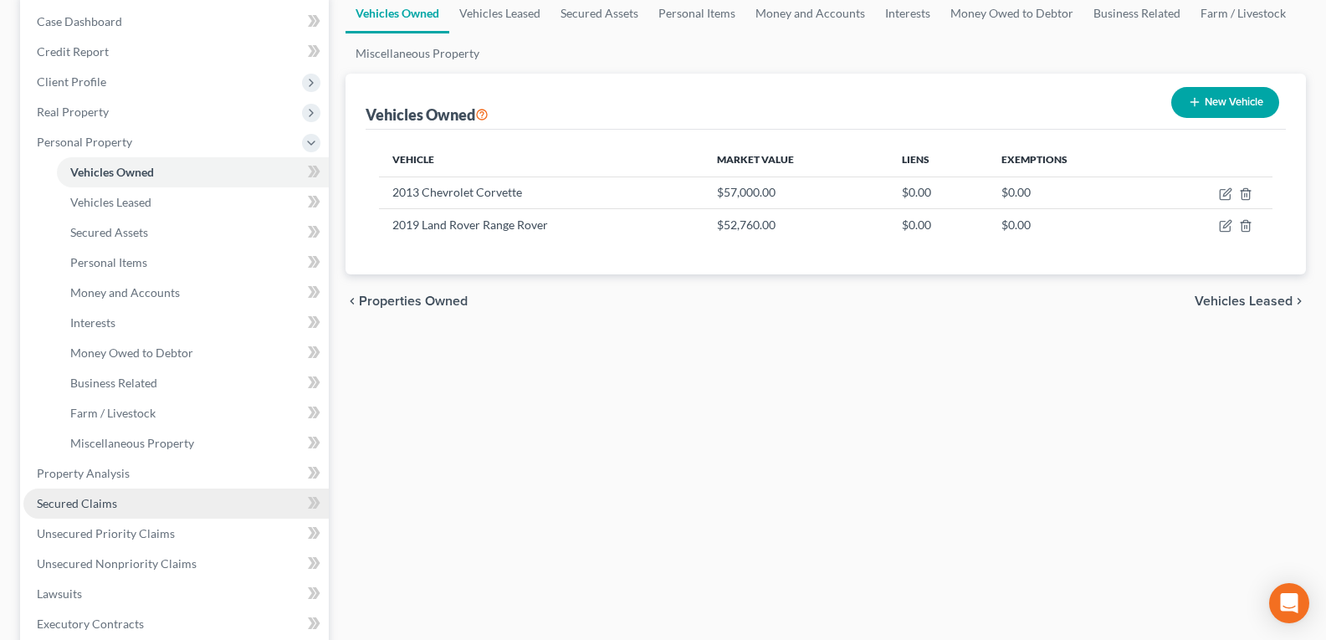
click at [78, 502] on span "Secured Claims" at bounding box center [77, 503] width 80 height 14
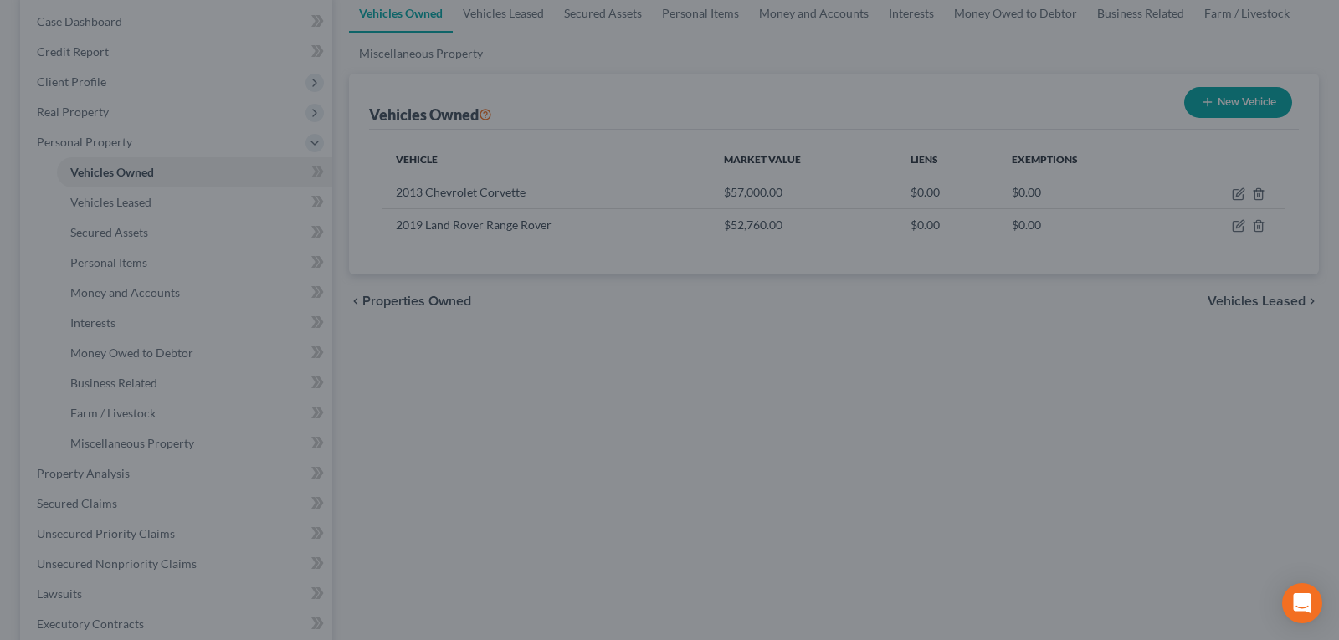
click at [830, 205] on div at bounding box center [669, 320] width 1339 height 640
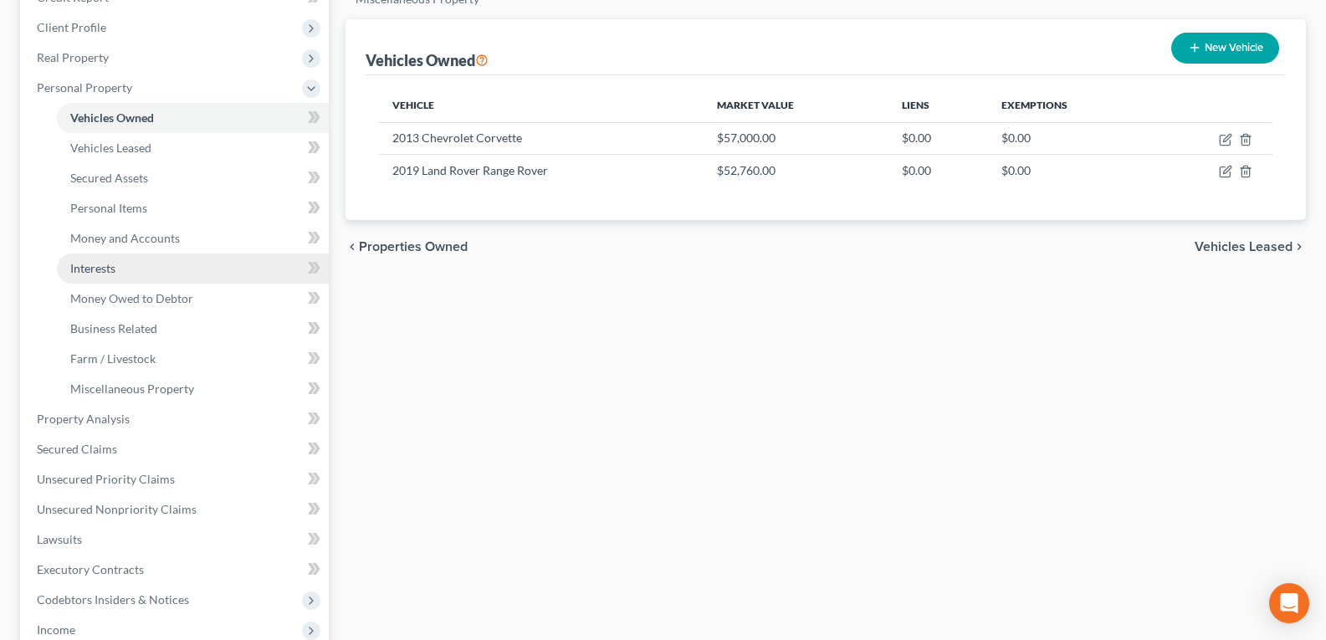
scroll to position [251, 0]
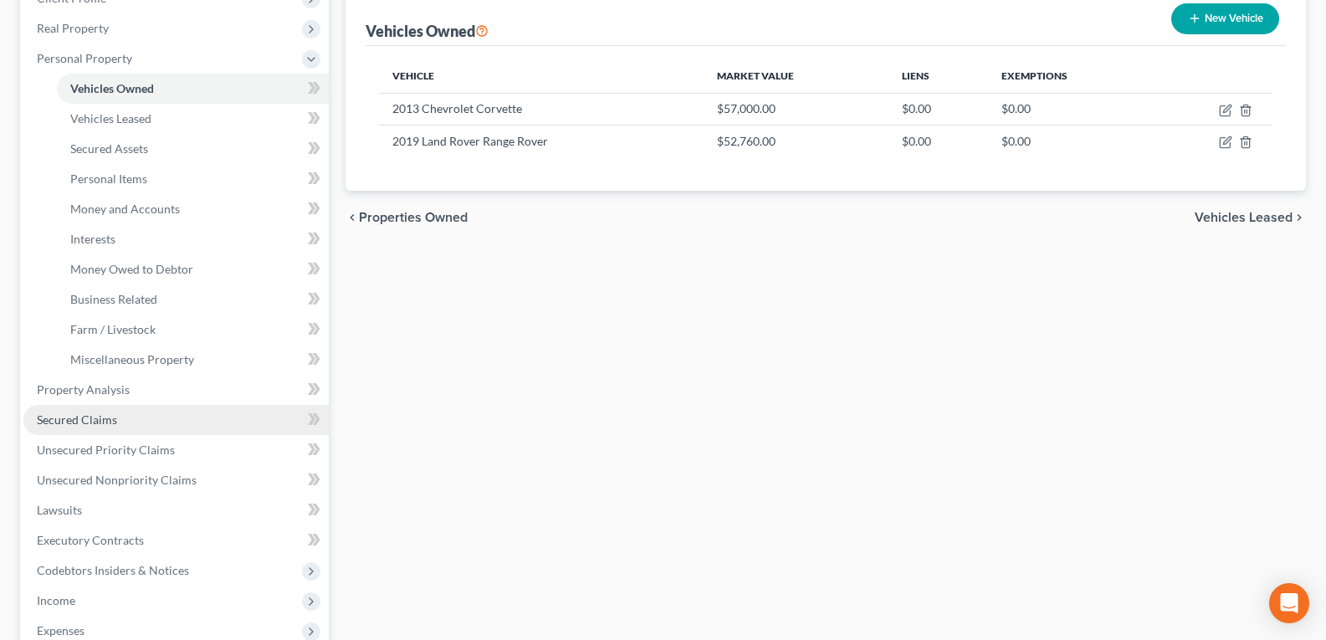
click at [69, 428] on link "Secured Claims" at bounding box center [175, 420] width 305 height 30
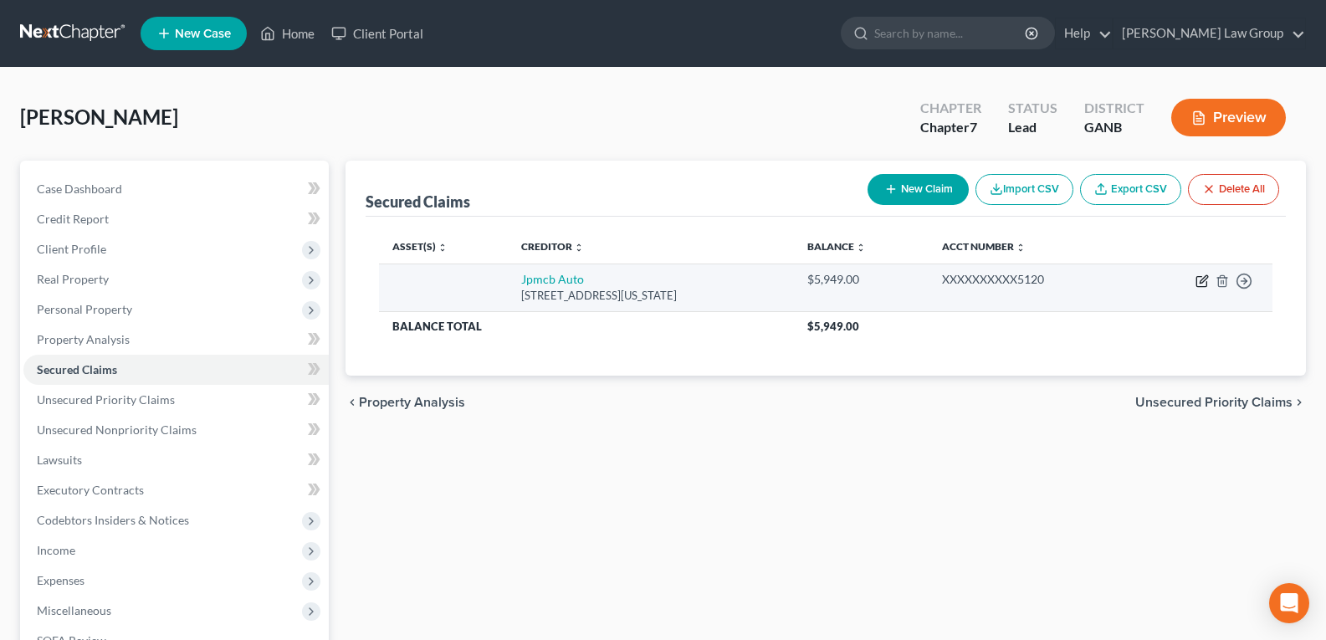
click at [1199, 280] on icon "button" at bounding box center [1202, 280] width 13 height 13
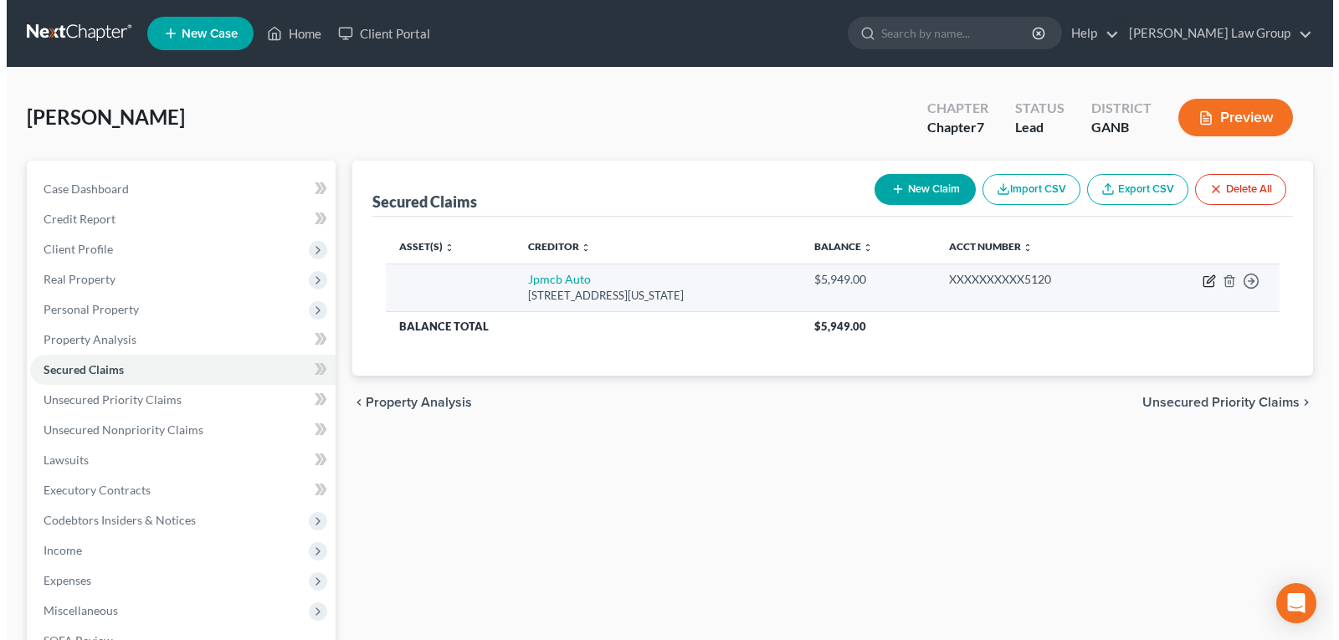
select select "19"
select select "0"
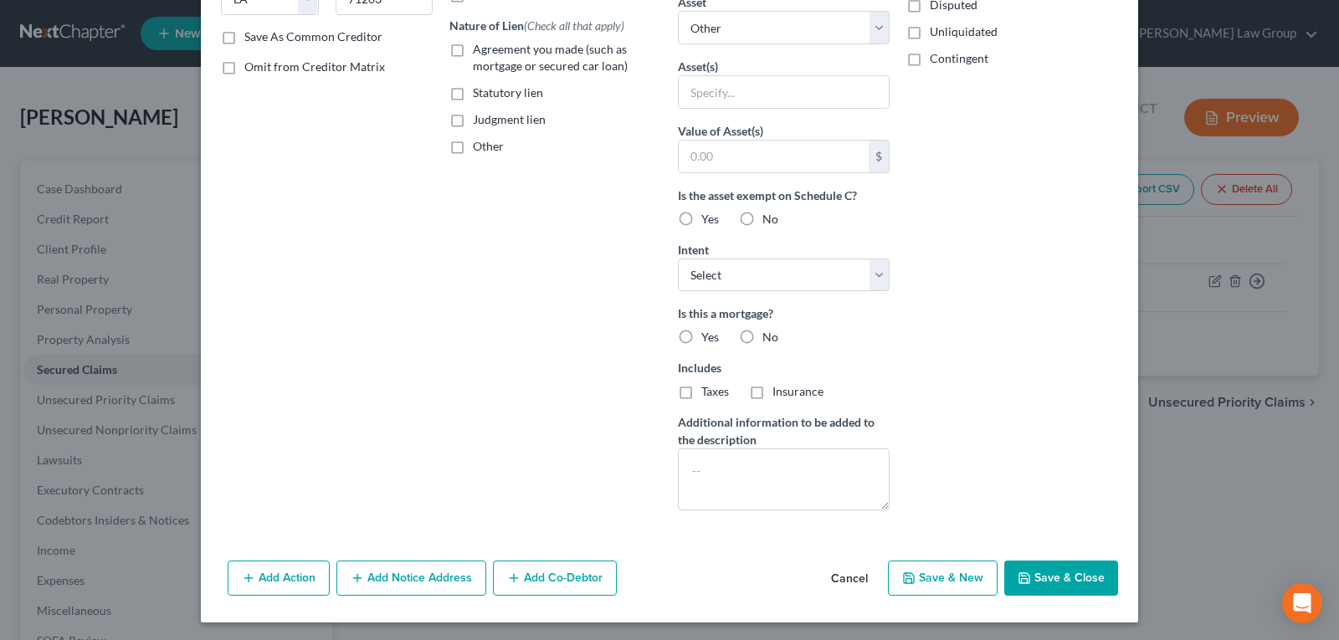
scroll to position [302, 0]
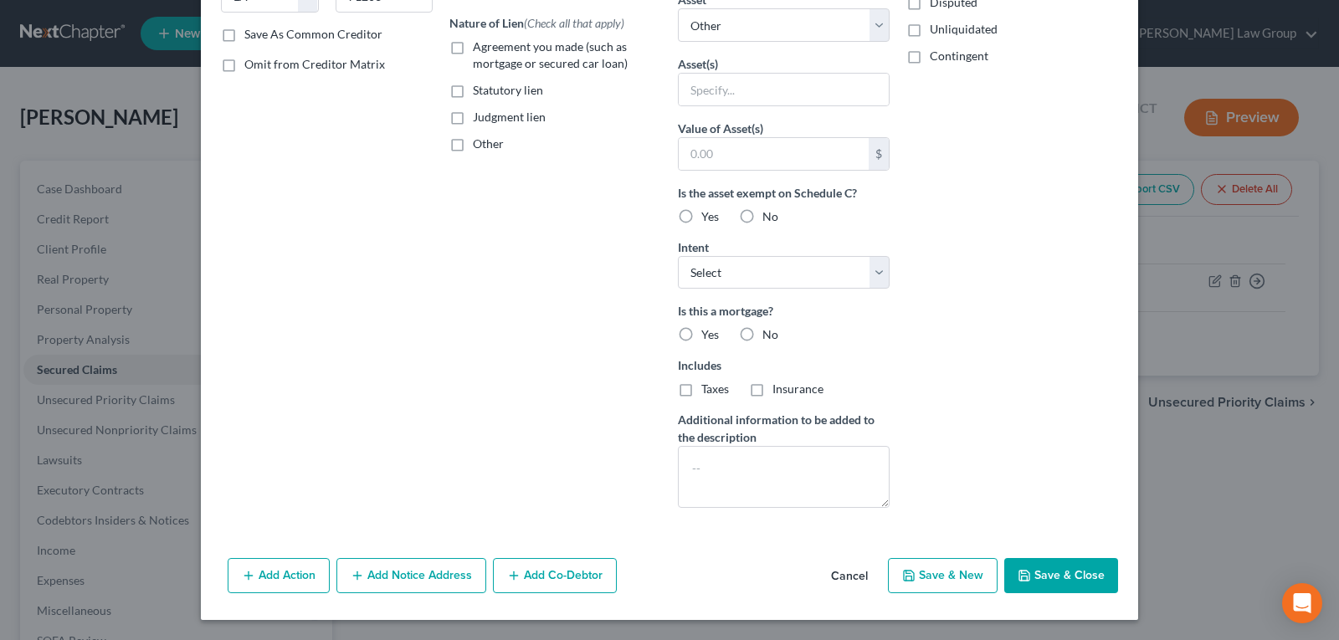
click at [834, 583] on button "Cancel" at bounding box center [849, 576] width 64 height 33
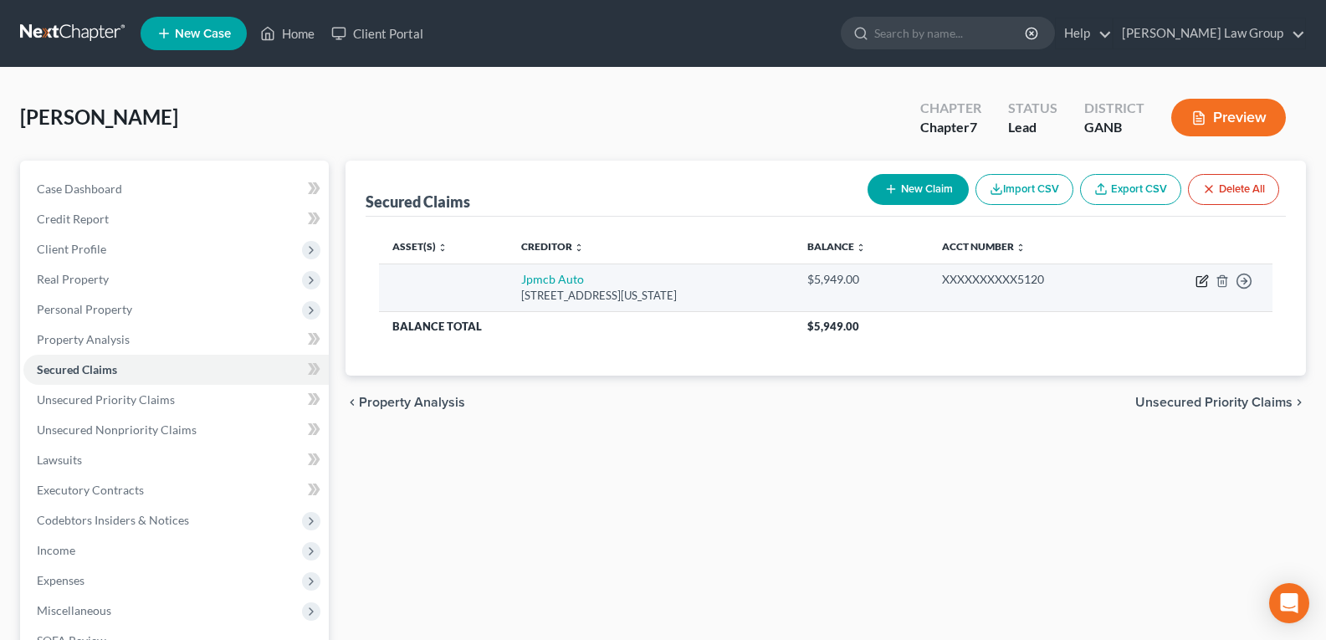
click at [1200, 284] on icon "button" at bounding box center [1202, 280] width 13 height 13
select select "19"
select select "0"
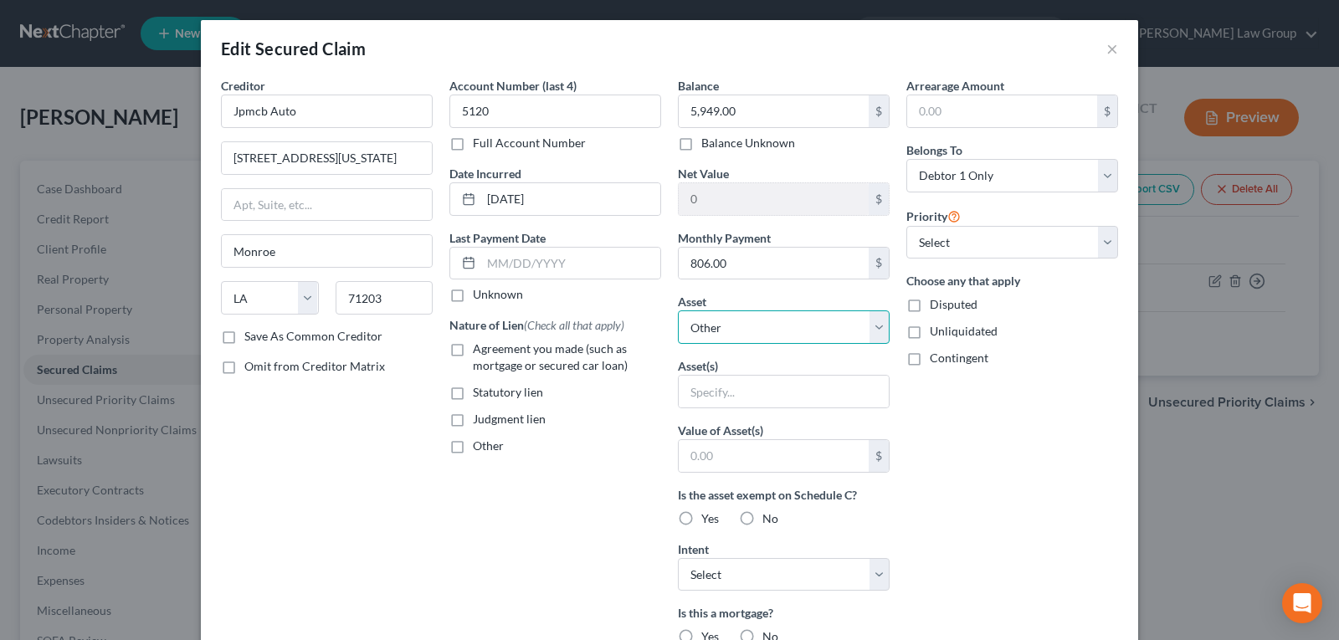
click at [730, 326] on select "Select Other Multiple Assets Clothing - Clothing - $500.0 Electronics - Electro…" at bounding box center [784, 326] width 212 height 33
select select "10"
click at [678, 310] on select "Select Other Multiple Assets Clothing - Clothing - $500.0 Electronics - Electro…" at bounding box center [784, 326] width 212 height 33
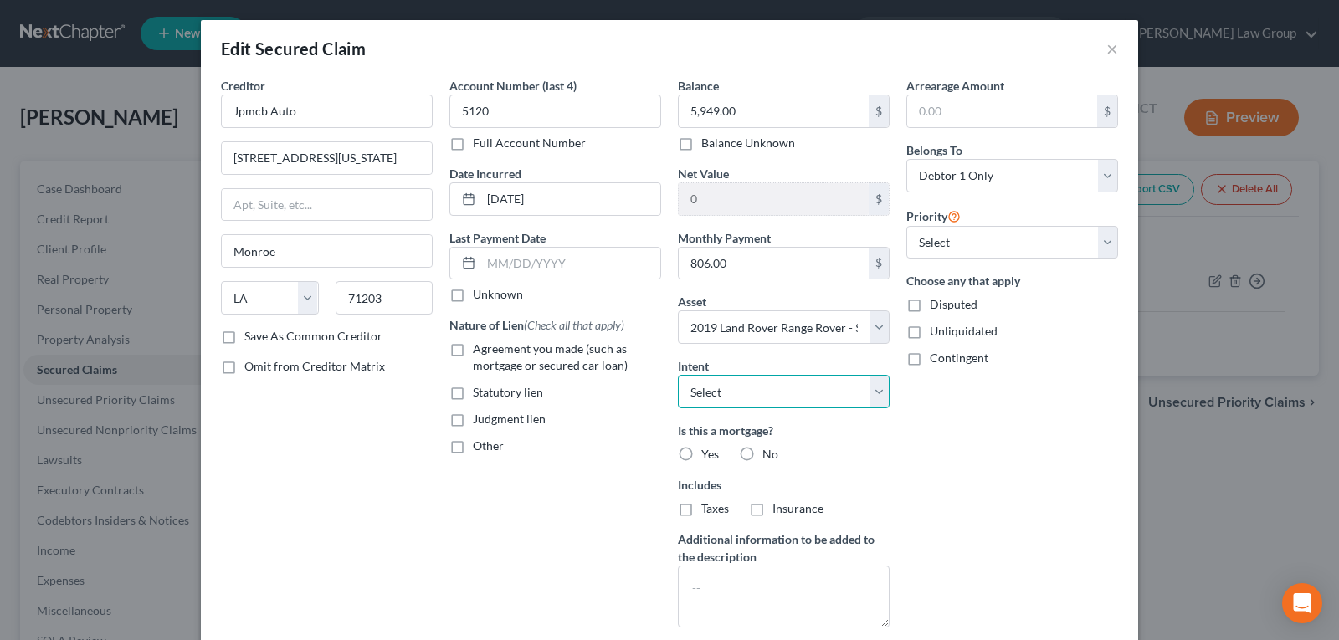
drag, startPoint x: 753, startPoint y: 381, endPoint x: 749, endPoint y: 393, distance: 13.2
click at [753, 380] on select "Select Surrender Redeem Reaffirm Avoid Other" at bounding box center [784, 391] width 212 height 33
select select "2"
click at [678, 375] on select "Select Surrender Redeem Reaffirm Avoid Other" at bounding box center [784, 391] width 212 height 33
click at [762, 452] on label "No" at bounding box center [770, 454] width 16 height 17
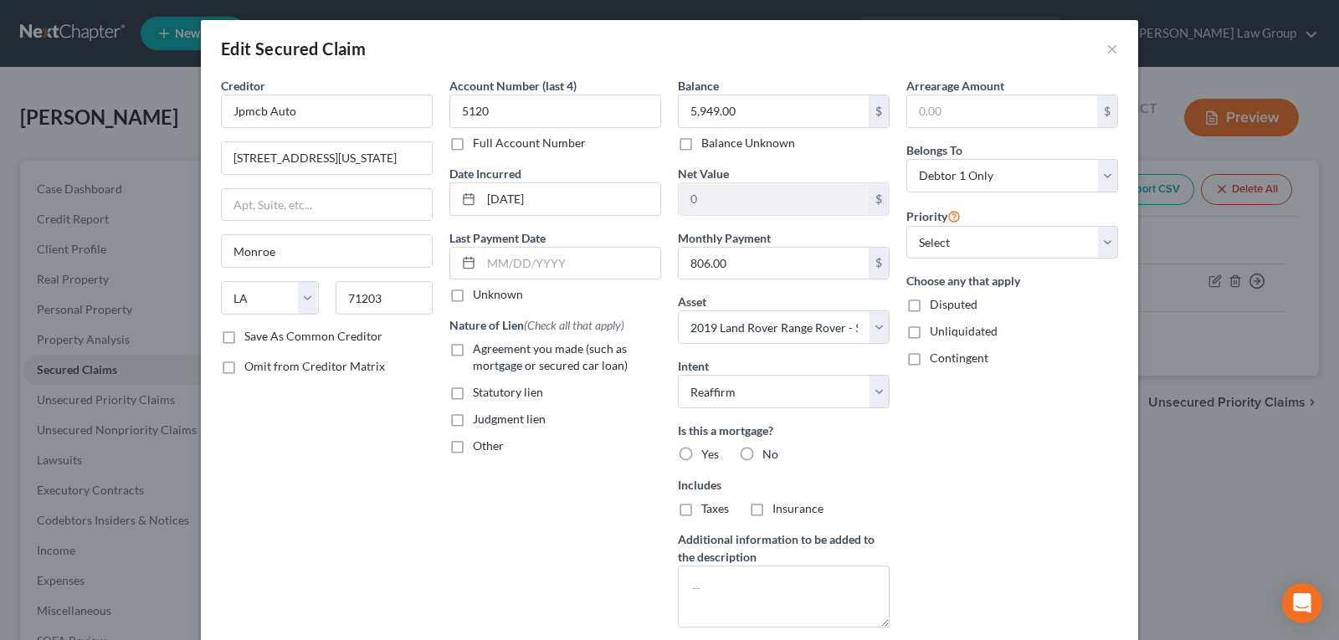
click at [769, 452] on input "No" at bounding box center [774, 451] width 11 height 11
radio input "true"
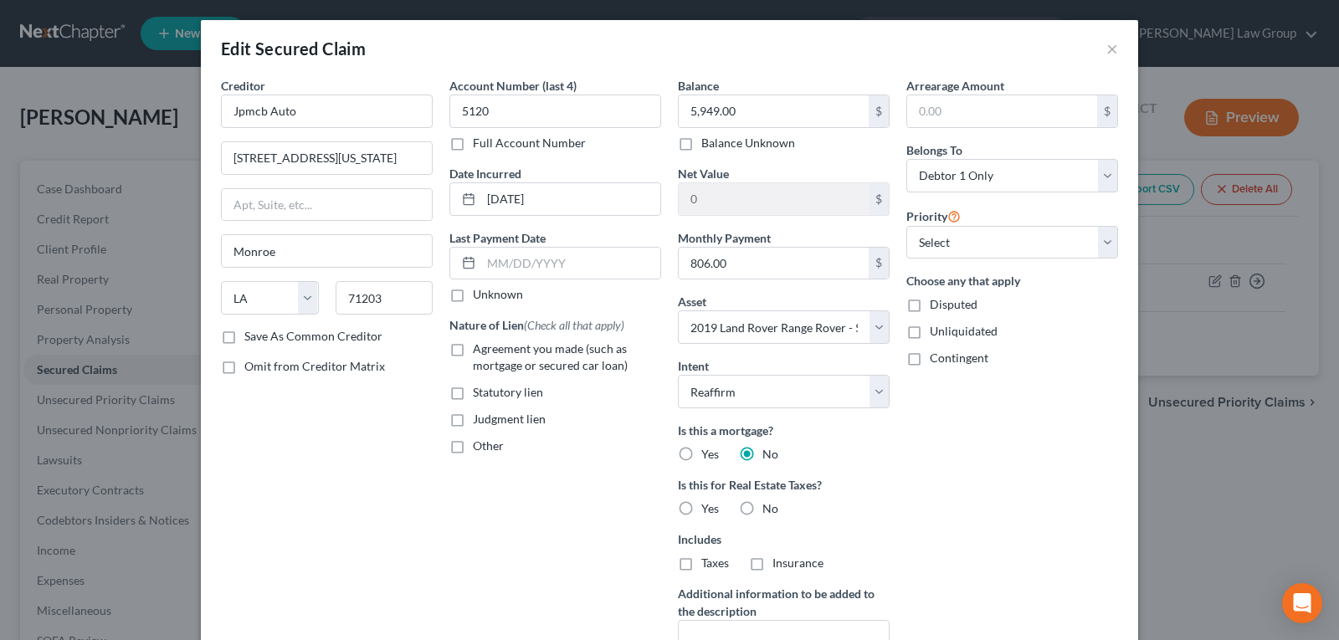
click at [473, 348] on label "Agreement you made (such as mortgage or secured car loan)" at bounding box center [567, 357] width 188 height 33
click at [479, 348] on input "Agreement you made (such as mortgage or secured car loan)" at bounding box center [484, 346] width 11 height 11
checkbox input "true"
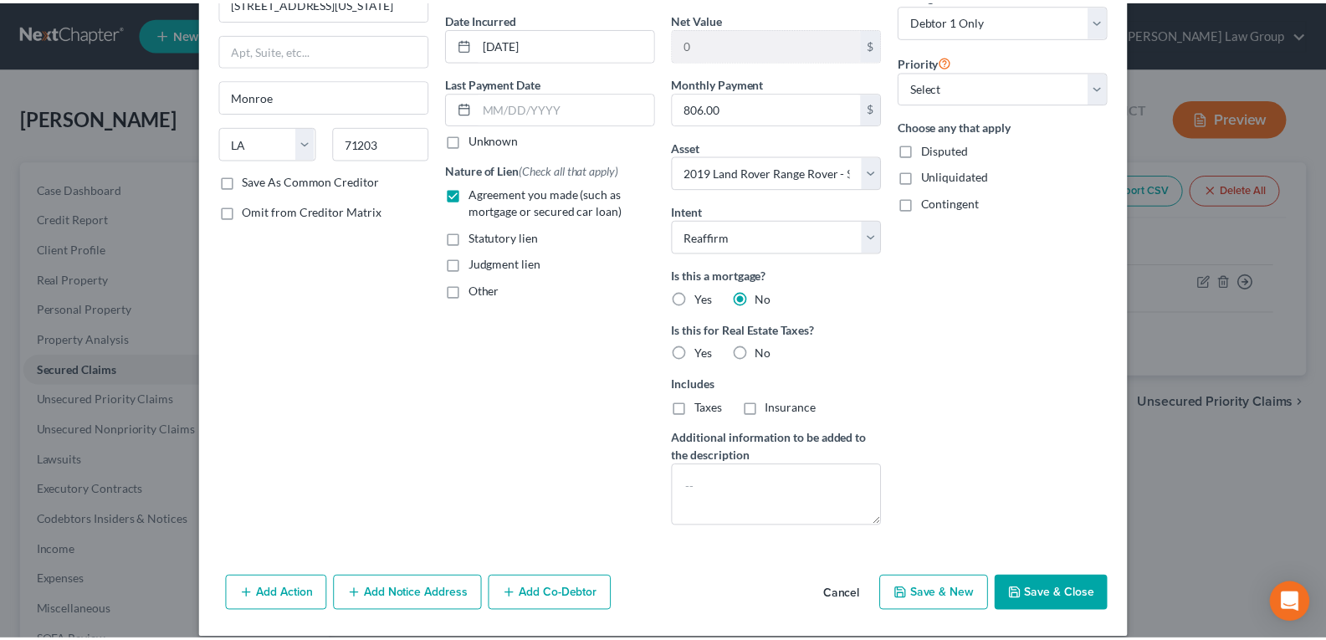
scroll to position [167, 0]
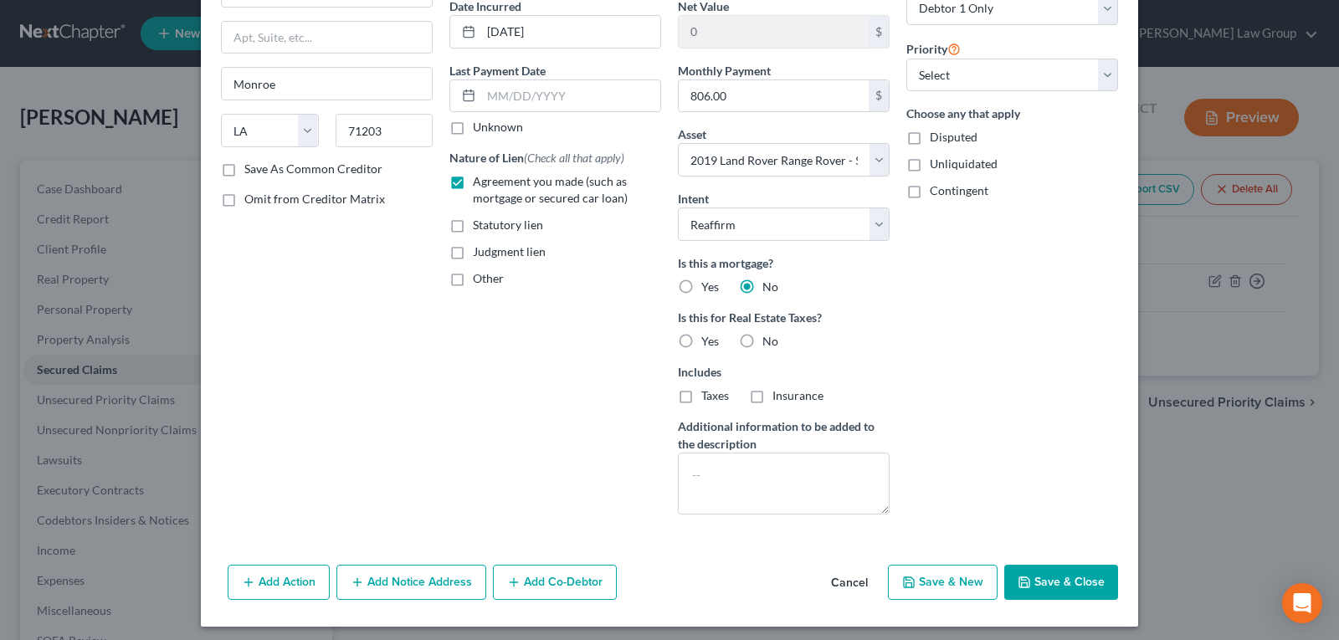
click at [1028, 575] on button "Save & Close" at bounding box center [1061, 582] width 114 height 35
select select
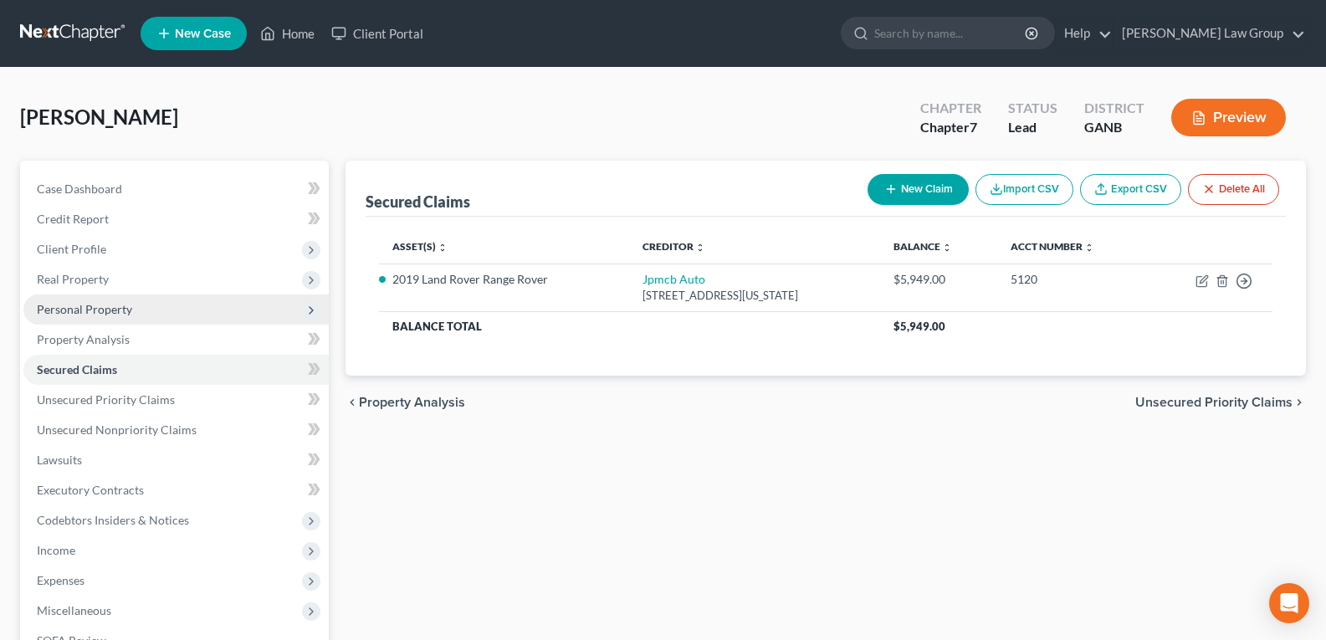
click at [54, 311] on span "Personal Property" at bounding box center [84, 309] width 95 height 14
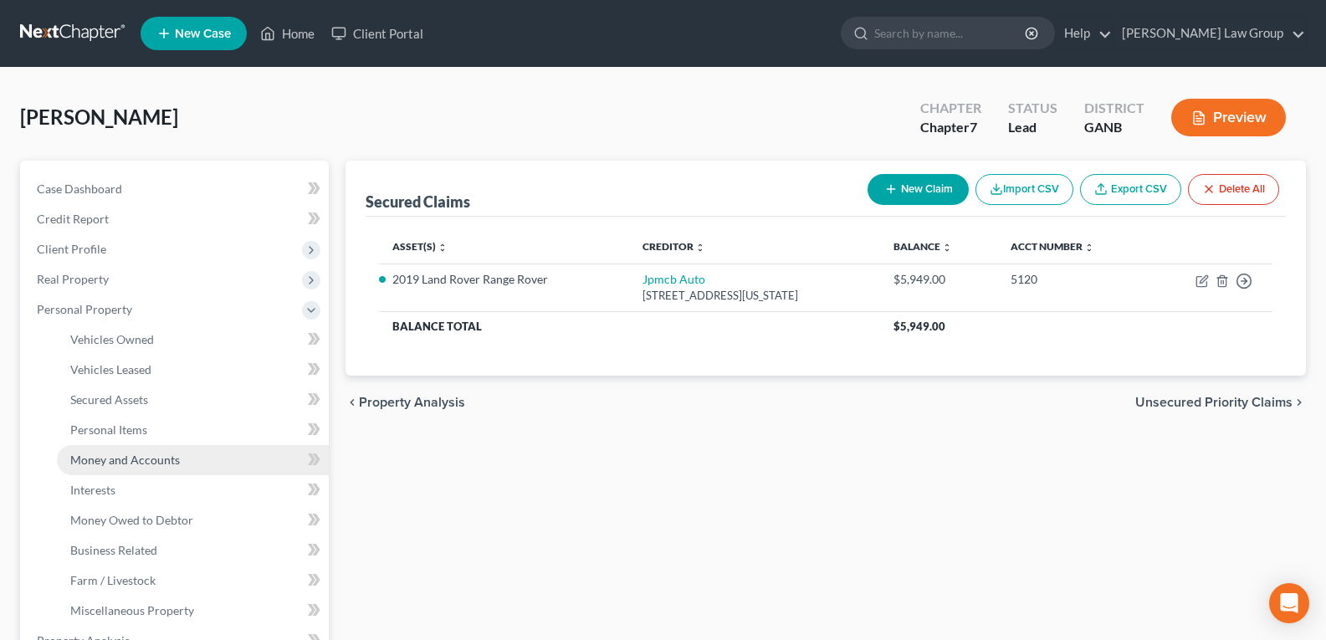
click at [108, 453] on span "Money and Accounts" at bounding box center [125, 460] width 110 height 14
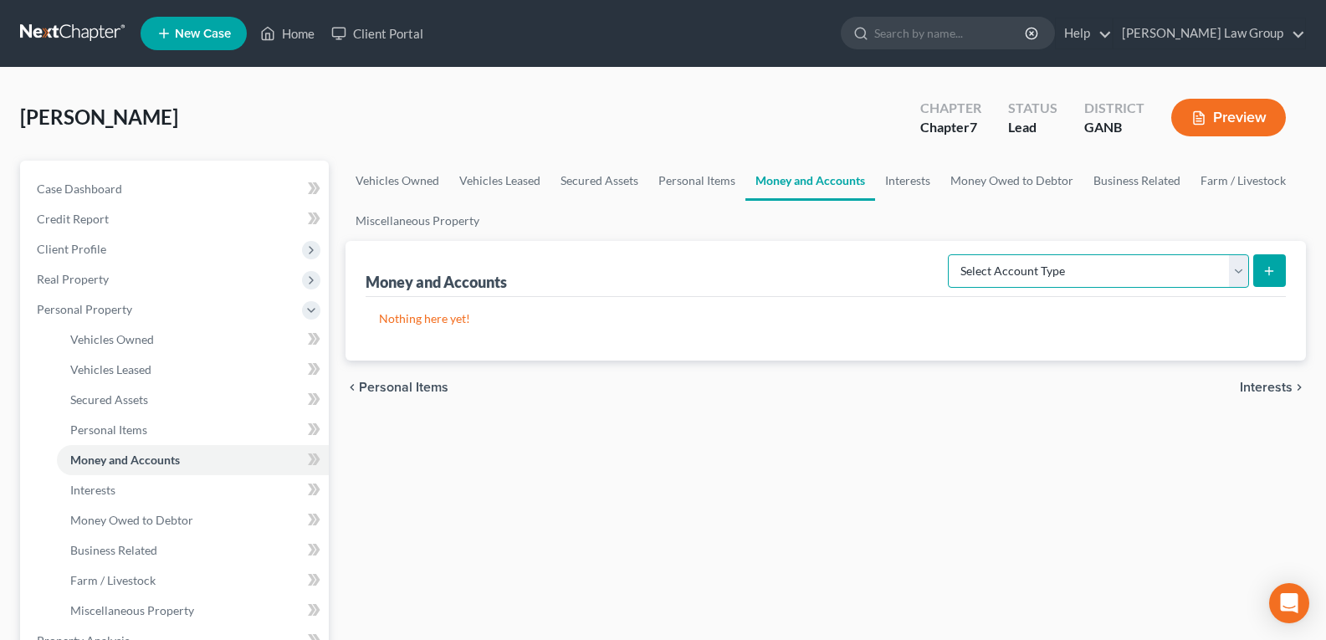
drag, startPoint x: 1226, startPoint y: 269, endPoint x: 1207, endPoint y: 276, distance: 19.6
click at [1226, 269] on select "Select Account Type Brokerage Cash on Hand Certificates of Deposit Checking Acc…" at bounding box center [1098, 270] width 301 height 33
select select "checking"
click at [951, 254] on select "Select Account Type Brokerage Cash on Hand Certificates of Deposit Checking Acc…" at bounding box center [1098, 270] width 301 height 33
click at [1271, 269] on icon "submit" at bounding box center [1269, 270] width 13 height 13
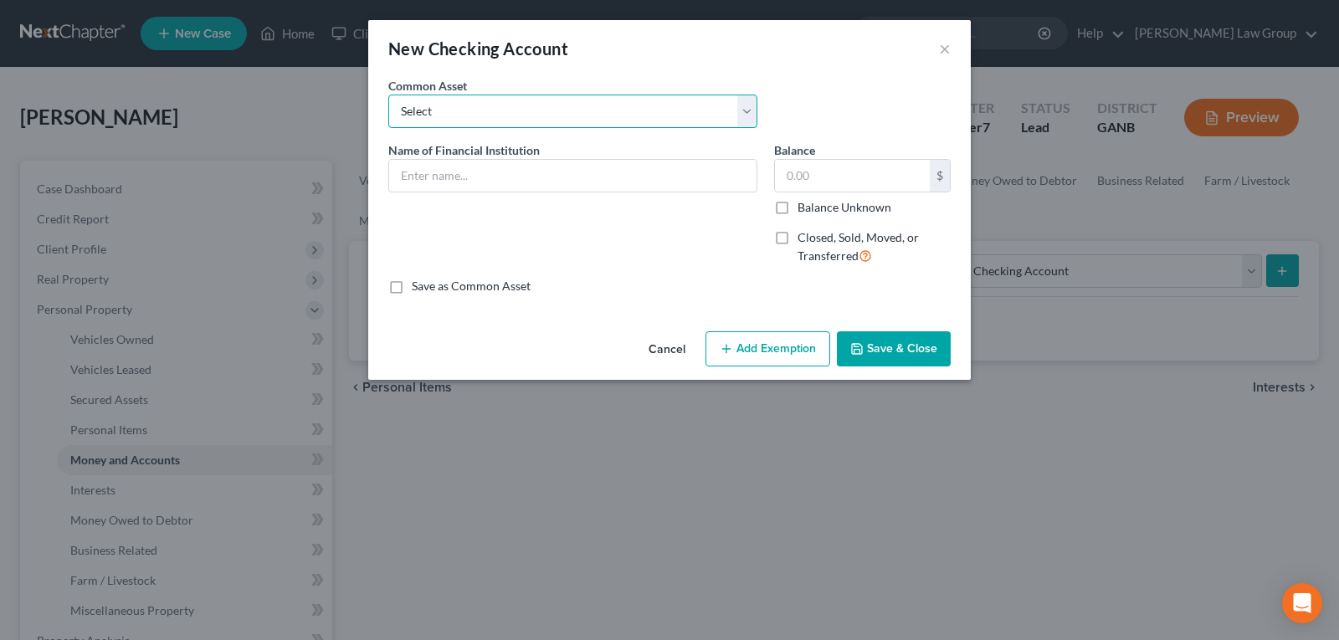
click at [471, 102] on select "Select PLATINUM FEDERAL CREDIT UNION UNITED COMMUNITY BANK Truist PNC Bank Navy…" at bounding box center [572, 111] width 369 height 33
select select "10"
click at [388, 95] on select "Select PLATINUM FEDERAL CREDIT UNION UNITED COMMUNITY BANK Truist PNC Bank Navy…" at bounding box center [572, 111] width 369 height 33
type input "[PERSON_NAME] Fargo Bank"
click at [808, 185] on input "text" at bounding box center [852, 176] width 155 height 32
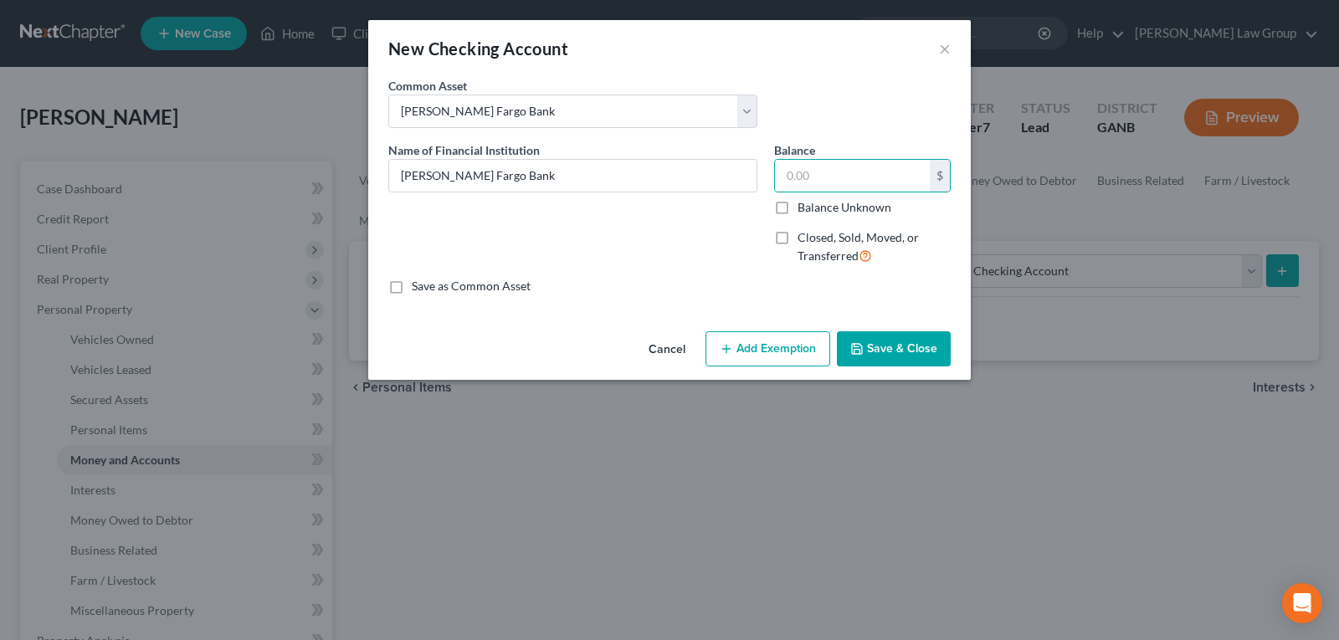
click at [797, 206] on label "Balance Unknown" at bounding box center [844, 207] width 94 height 17
click at [804, 206] on input "Balance Unknown" at bounding box center [809, 204] width 11 height 11
checkbox input "true"
type input "0.00"
click at [914, 349] on button "Save & Close" at bounding box center [894, 348] width 114 height 35
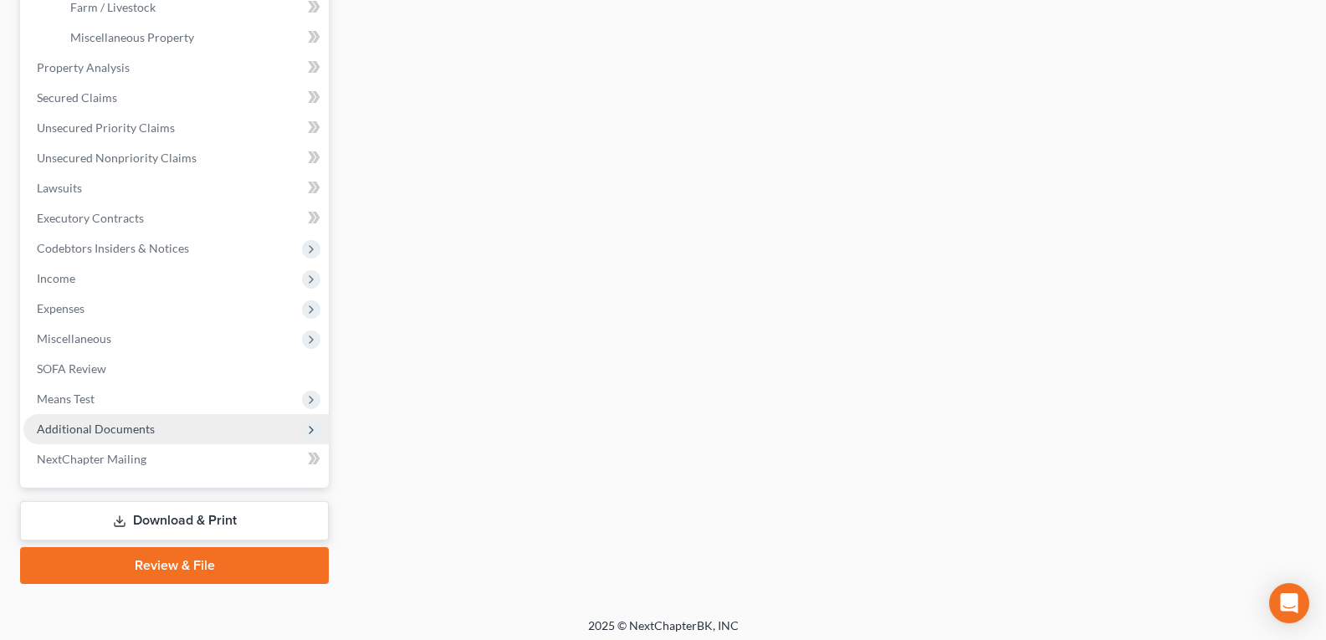
scroll to position [581, 0]
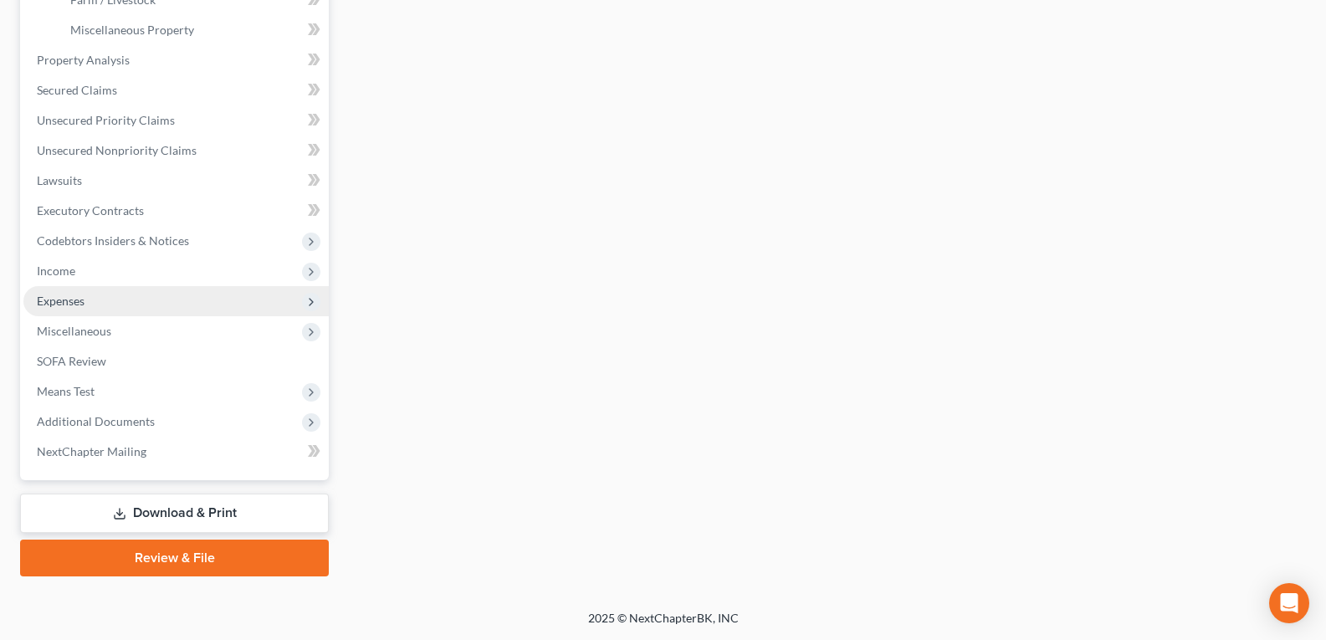
click at [64, 305] on span "Expenses" at bounding box center [61, 301] width 48 height 14
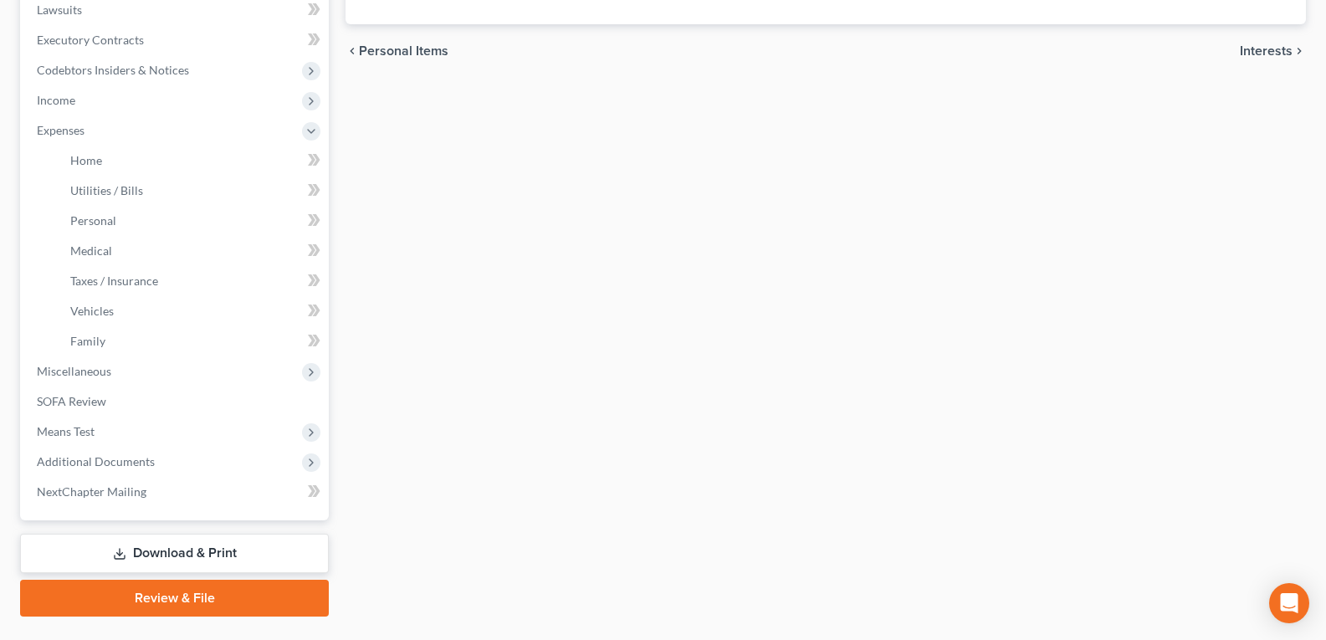
scroll to position [490, 0]
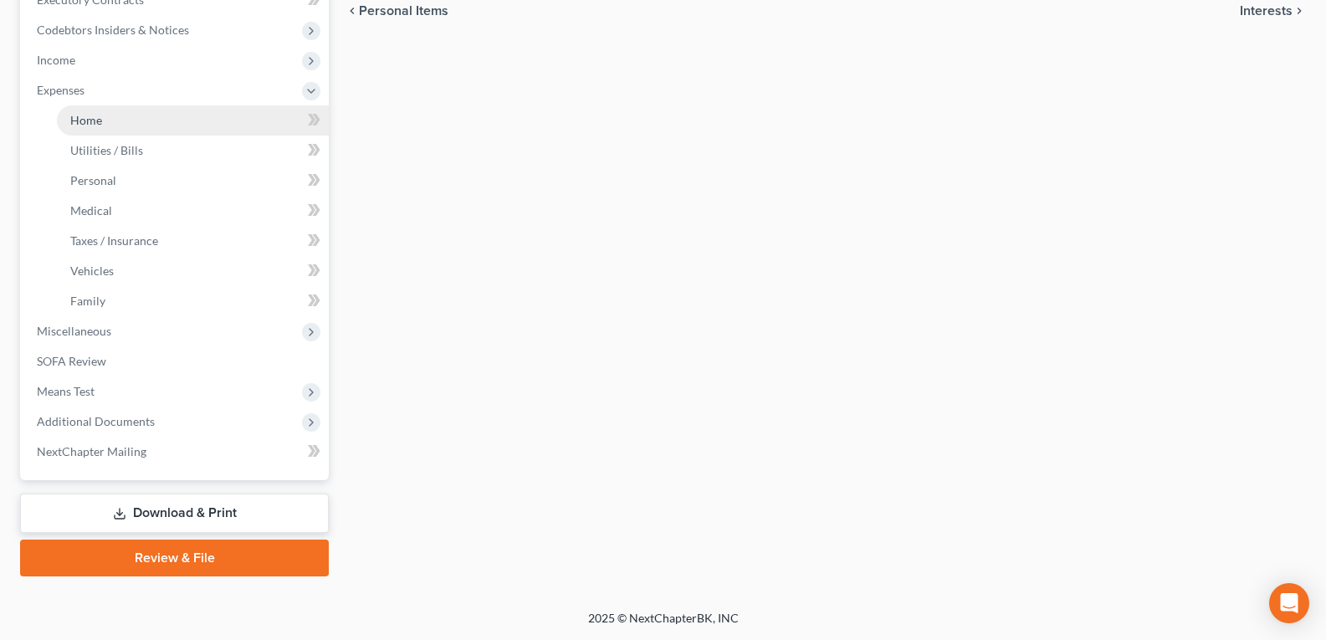
click at [77, 122] on span "Home" at bounding box center [86, 120] width 32 height 14
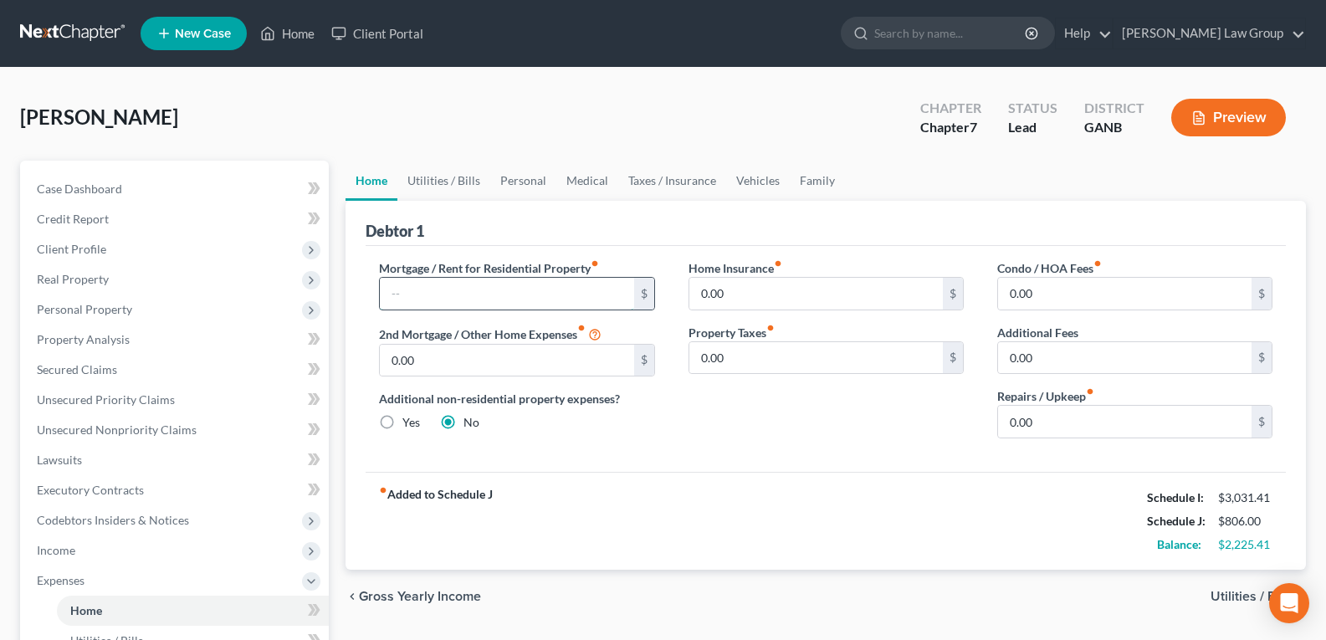
click at [432, 284] on input "text" at bounding box center [507, 294] width 254 height 32
type input "2,273.25"
drag, startPoint x: 436, startPoint y: 341, endPoint x: 431, endPoint y: 350, distance: 9.8
click at [433, 347] on div "2nd Mortgage / Other Home Expenses fiber_manual_record 0.00 $" at bounding box center [516, 351] width 275 height 54
click at [423, 360] on input "0.00" at bounding box center [507, 361] width 254 height 32
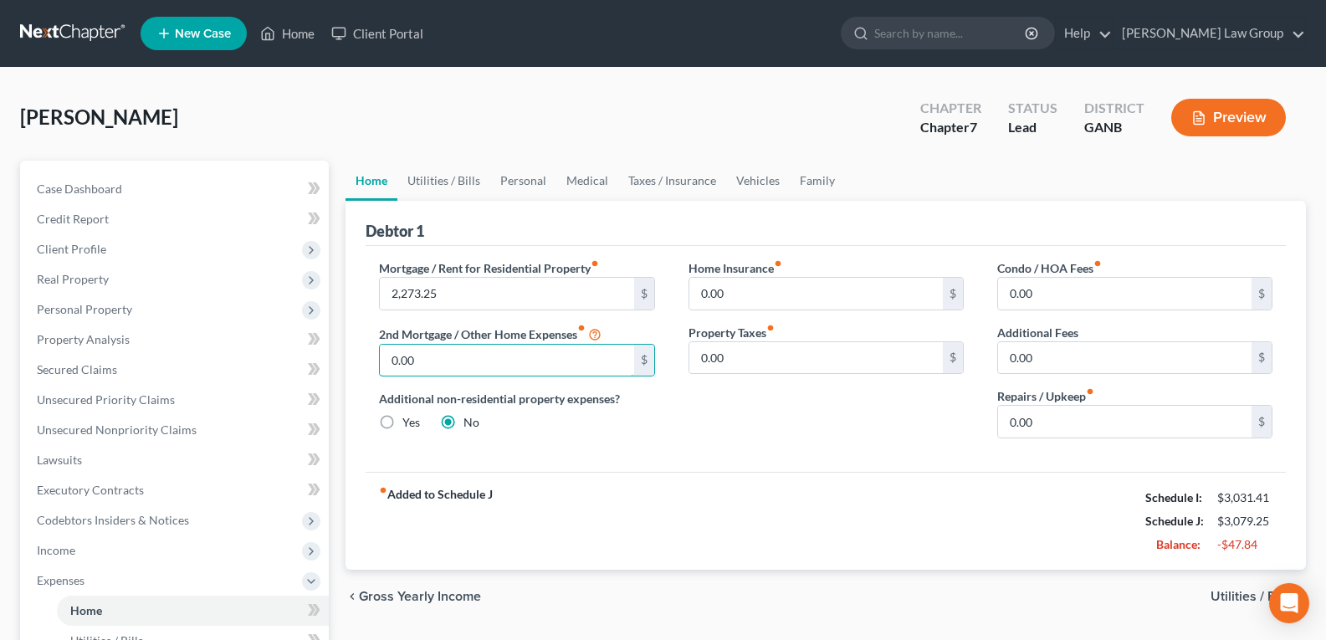
drag, startPoint x: 422, startPoint y: 361, endPoint x: 301, endPoint y: 364, distance: 120.5
click at [302, 363] on div "Petition Navigation Case Dashboard Payments Invoices Payments Payments Credit R…" at bounding box center [663, 614] width 1303 height 906
type input "1,902.25"
click at [465, 182] on link "Utilities / Bills" at bounding box center [443, 181] width 93 height 40
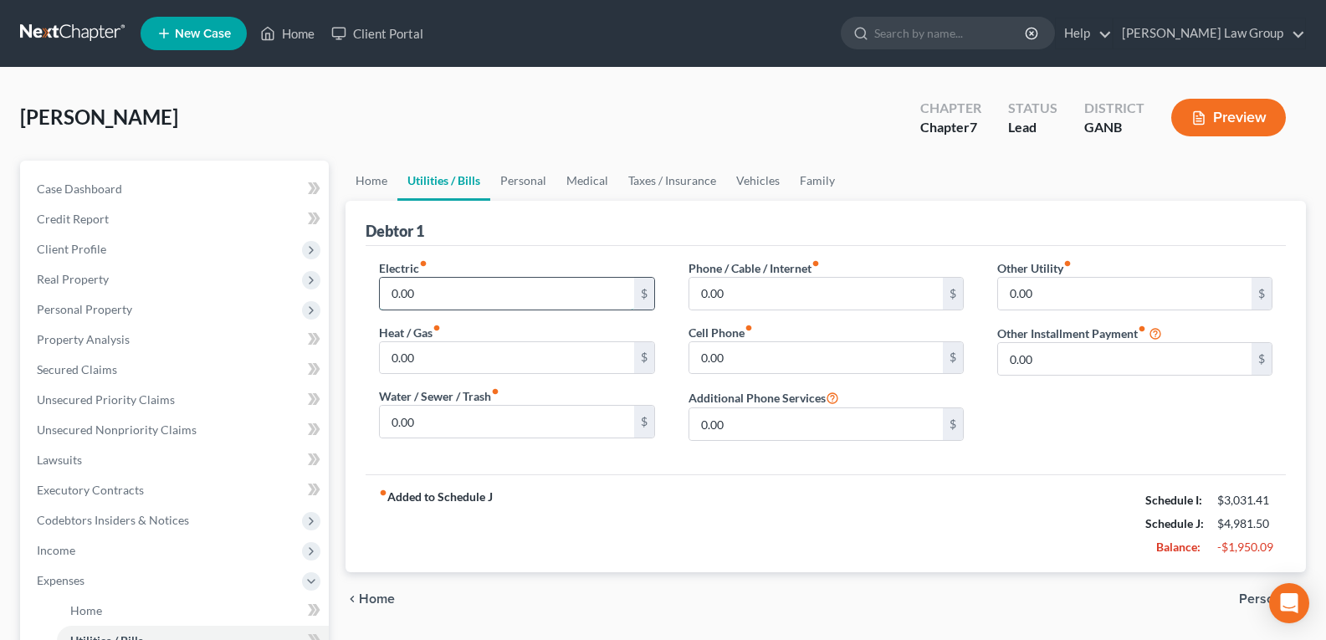
click at [459, 309] on input "0.00" at bounding box center [507, 294] width 254 height 32
type input "981.00"
click at [433, 415] on input "0.00" at bounding box center [507, 422] width 254 height 32
type input "166.00"
click at [781, 303] on input "0.00" at bounding box center [816, 294] width 254 height 32
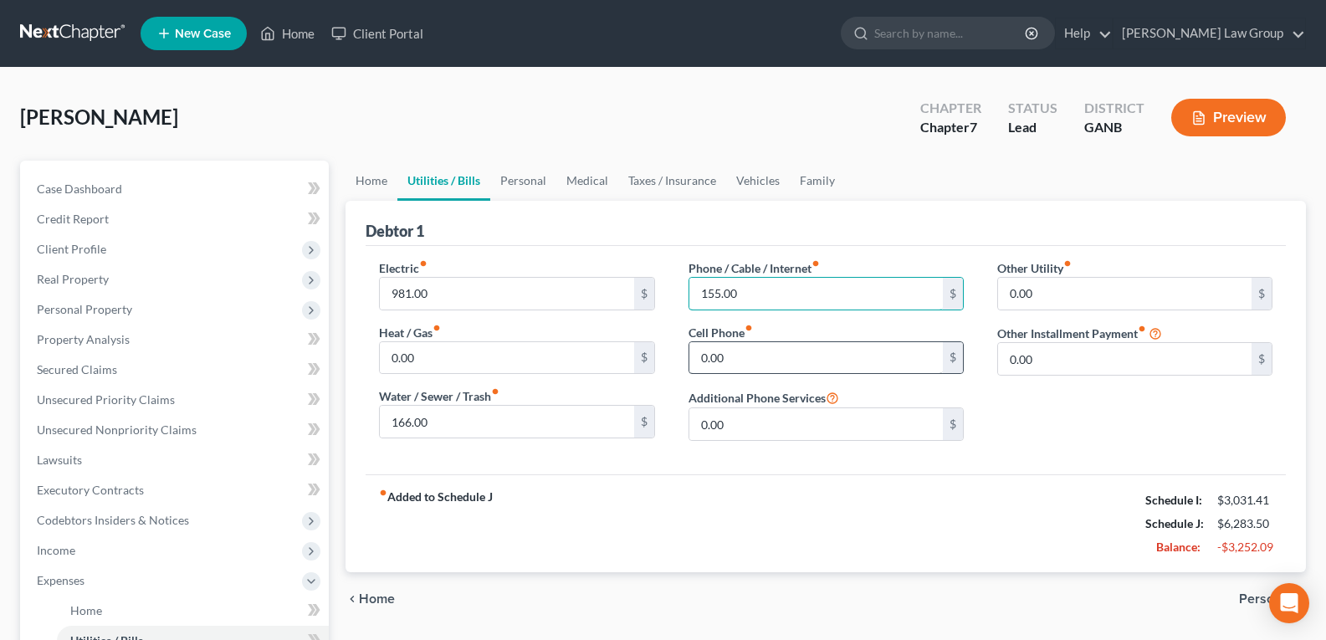
type input "155.00"
click at [776, 365] on input "0.00" at bounding box center [816, 358] width 254 height 32
type input "162.18"
drag, startPoint x: 1043, startPoint y: 301, endPoint x: 1035, endPoint y: 302, distance: 8.4
click at [1043, 302] on input "0.00" at bounding box center [1125, 294] width 254 height 32
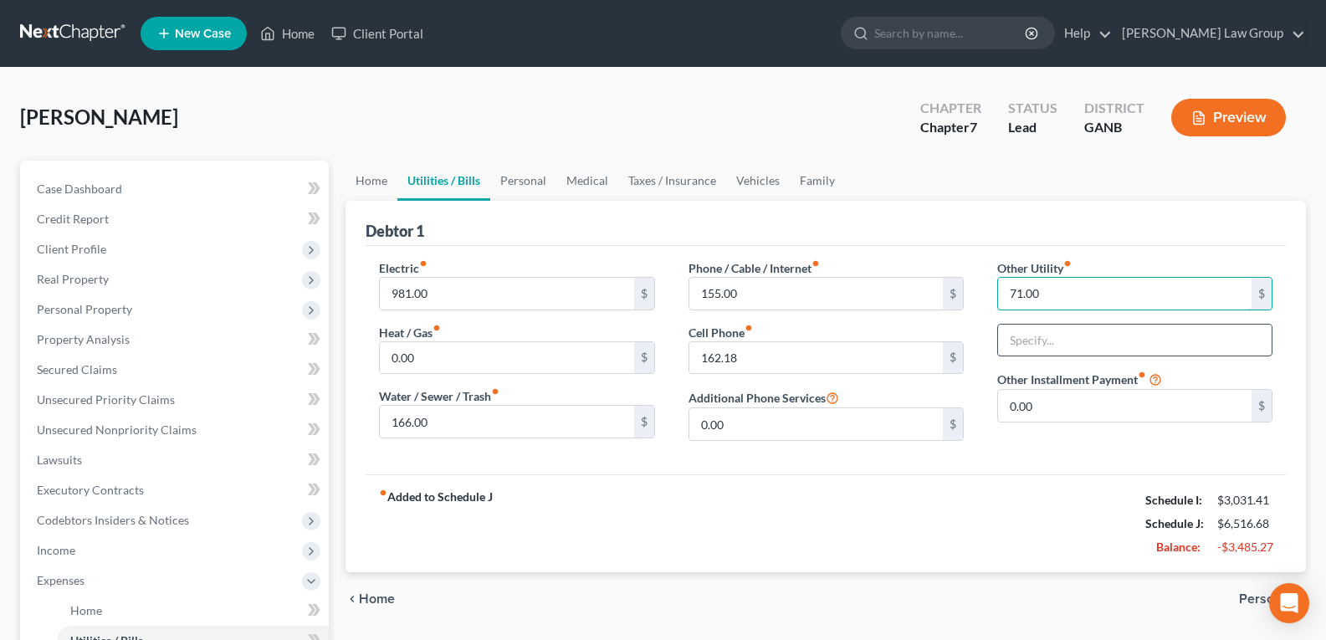
type input "71.00"
click at [1087, 336] on input "text" at bounding box center [1135, 341] width 274 height 32
type input "Pest Control"
click at [1051, 405] on input "0.00" at bounding box center [1125, 406] width 254 height 32
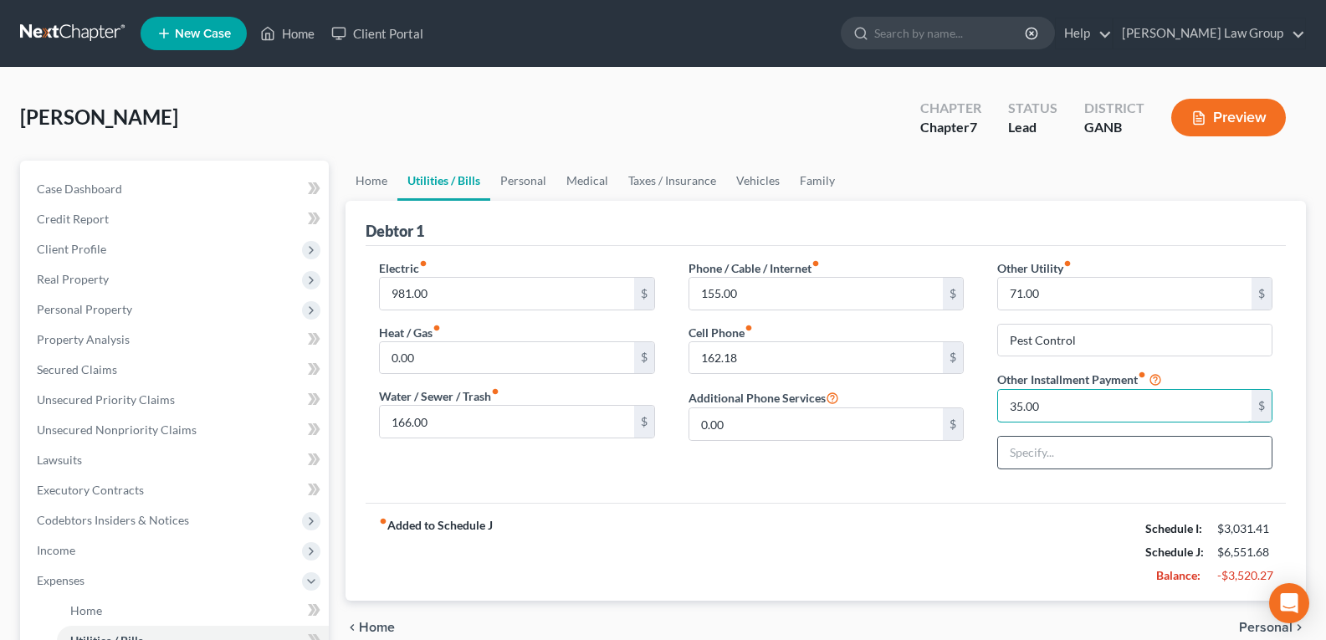
type input "35.00"
click at [1069, 461] on input "text" at bounding box center [1135, 453] width 274 height 32
type input "Alarm"
click at [523, 182] on link "Personal" at bounding box center [523, 181] width 66 height 40
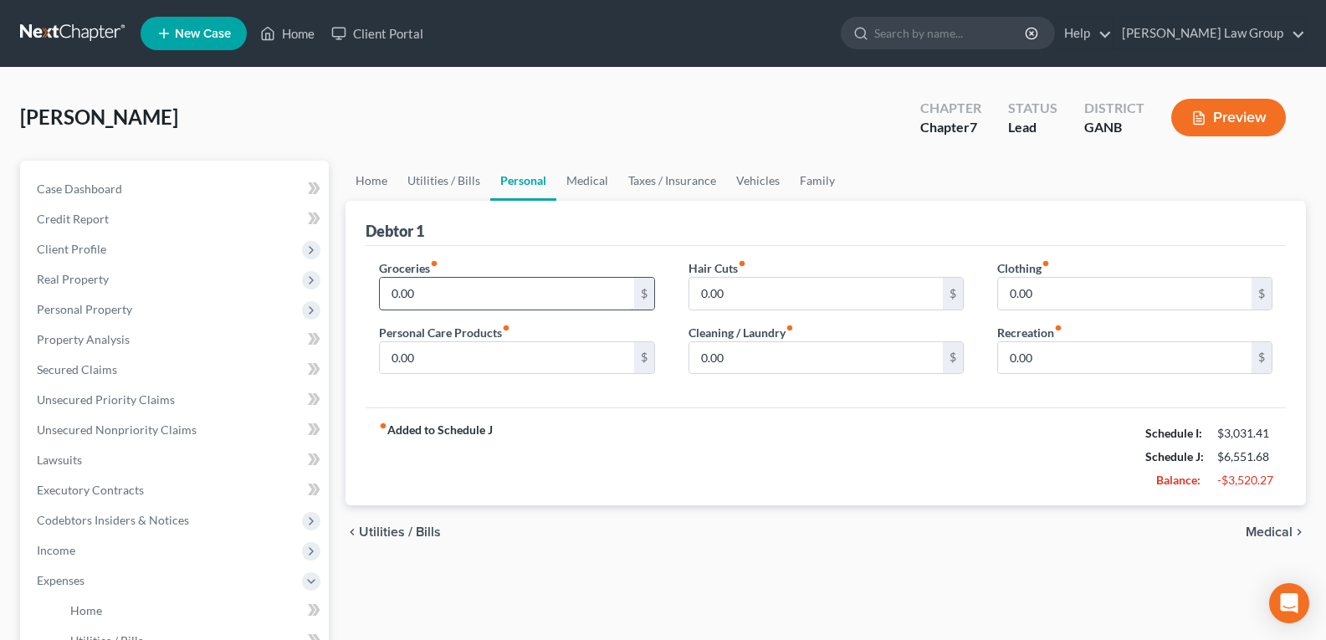
click at [489, 301] on input "0.00" at bounding box center [507, 294] width 254 height 32
type input "1,300.00"
click at [1071, 289] on input "0.00" at bounding box center [1125, 294] width 254 height 32
type input "300.00"
click at [451, 361] on input "0.00" at bounding box center [507, 358] width 254 height 32
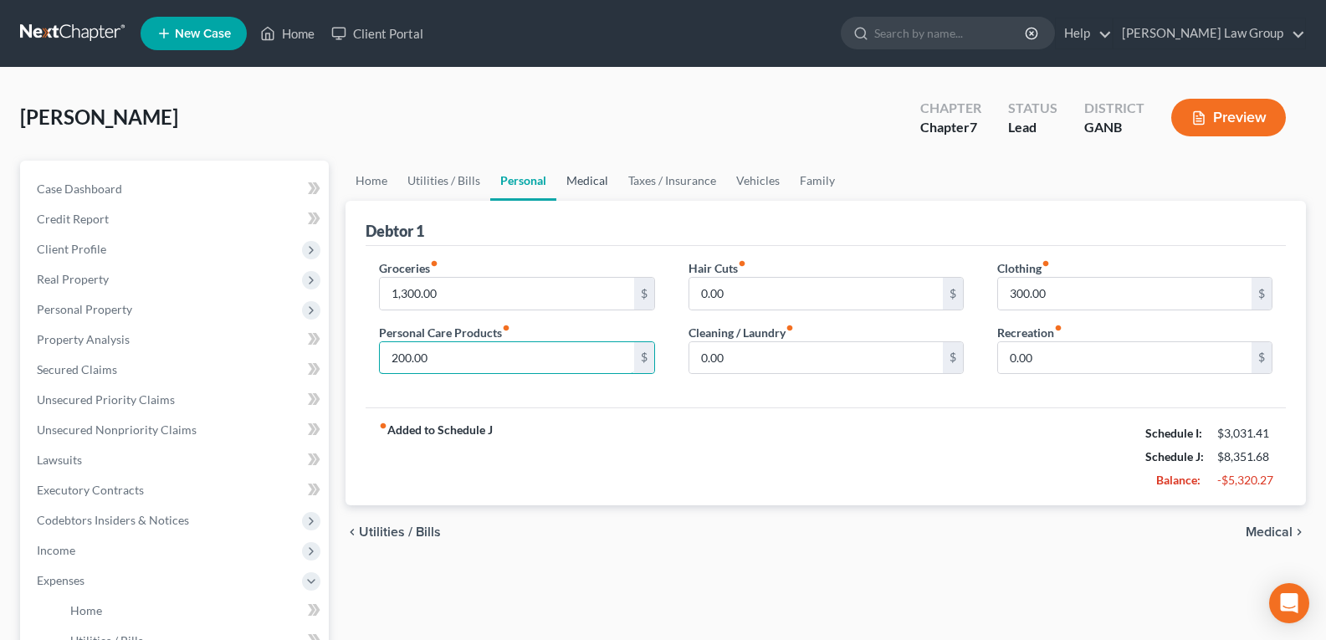
type input "200.00"
click at [597, 182] on link "Medical" at bounding box center [587, 181] width 62 height 40
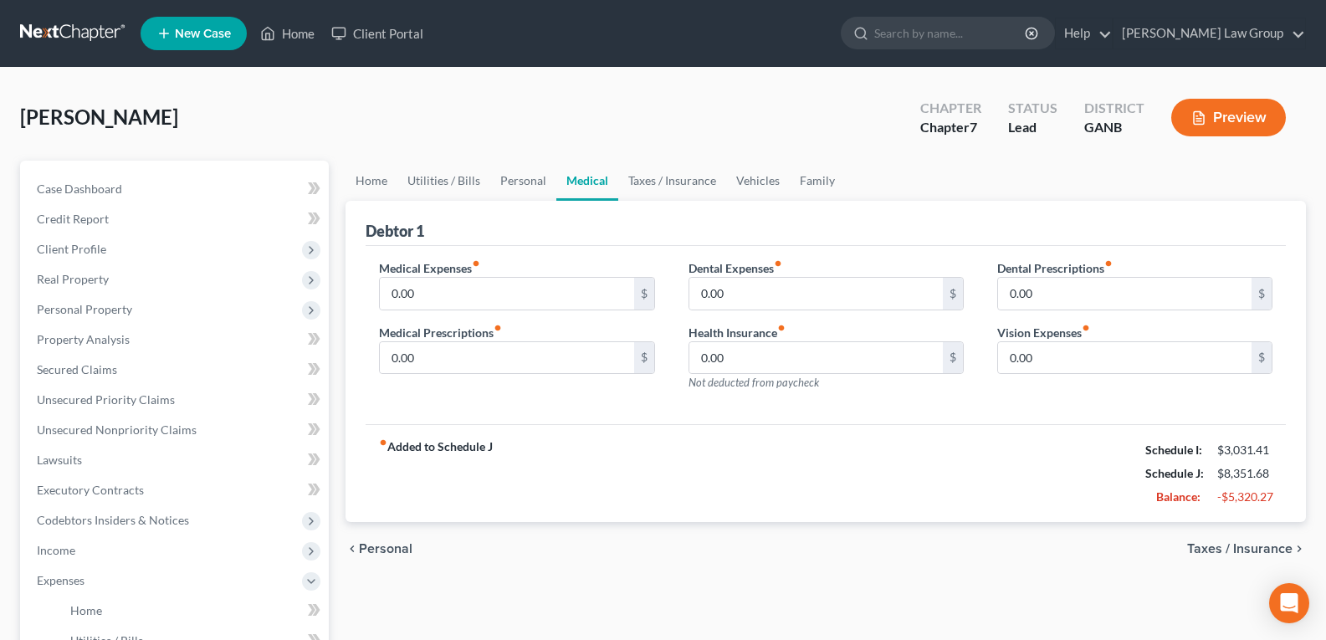
click at [594, 182] on link "Medical" at bounding box center [587, 181] width 62 height 40
click at [578, 188] on link "Medical" at bounding box center [587, 181] width 62 height 40
click at [499, 299] on input "0.00" at bounding box center [507, 294] width 254 height 32
type input "70.00"
click at [760, 188] on link "Vehicles" at bounding box center [758, 181] width 64 height 40
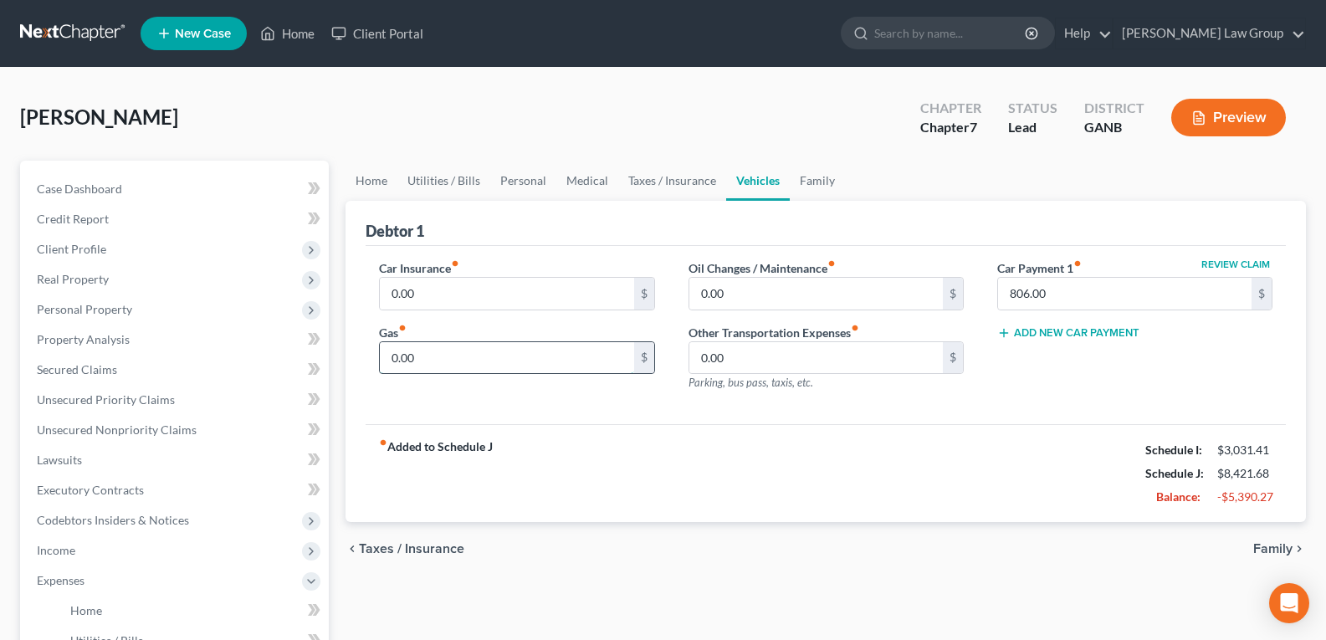
click at [418, 356] on input "0.00" at bounding box center [507, 358] width 254 height 32
type input "350.00"
click at [459, 274] on label "Car Insurance fiber_manual_record" at bounding box center [419, 268] width 80 height 18
click at [456, 293] on input "0.00" at bounding box center [507, 294] width 254 height 32
click at [461, 288] on input "0.00" at bounding box center [507, 294] width 254 height 32
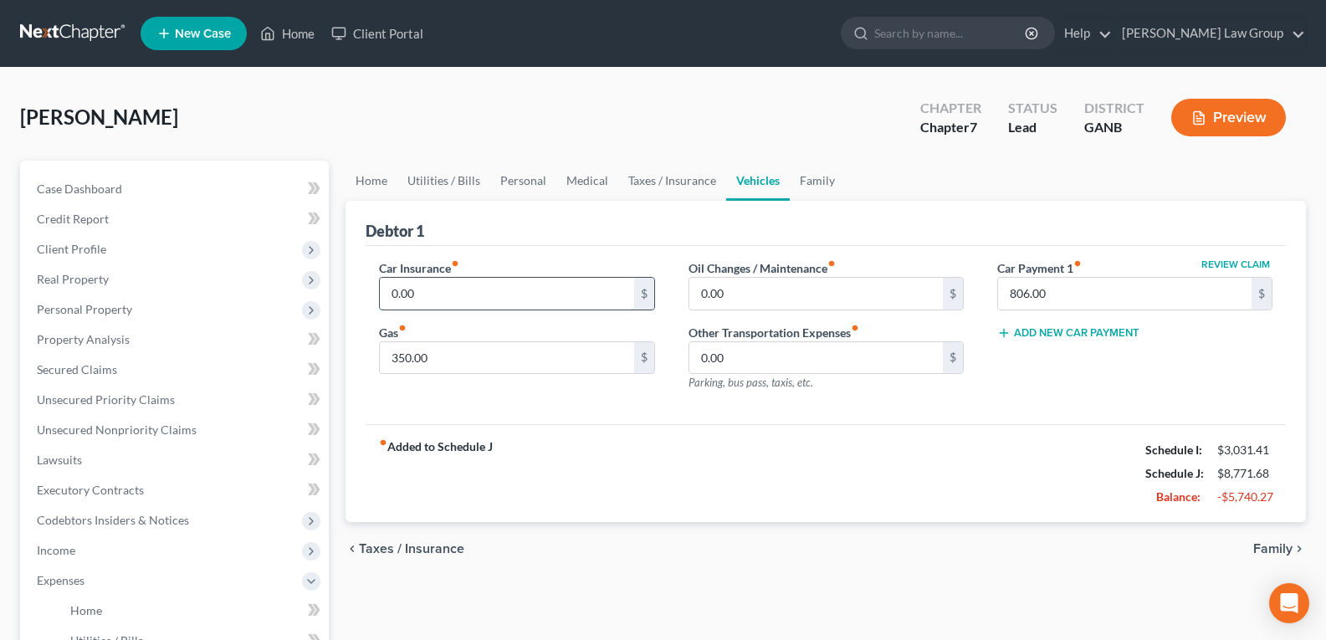
click at [461, 288] on input "0.00" at bounding box center [507, 294] width 254 height 32
type input "0"
type input "652.00"
click at [801, 184] on link "Family" at bounding box center [817, 181] width 55 height 40
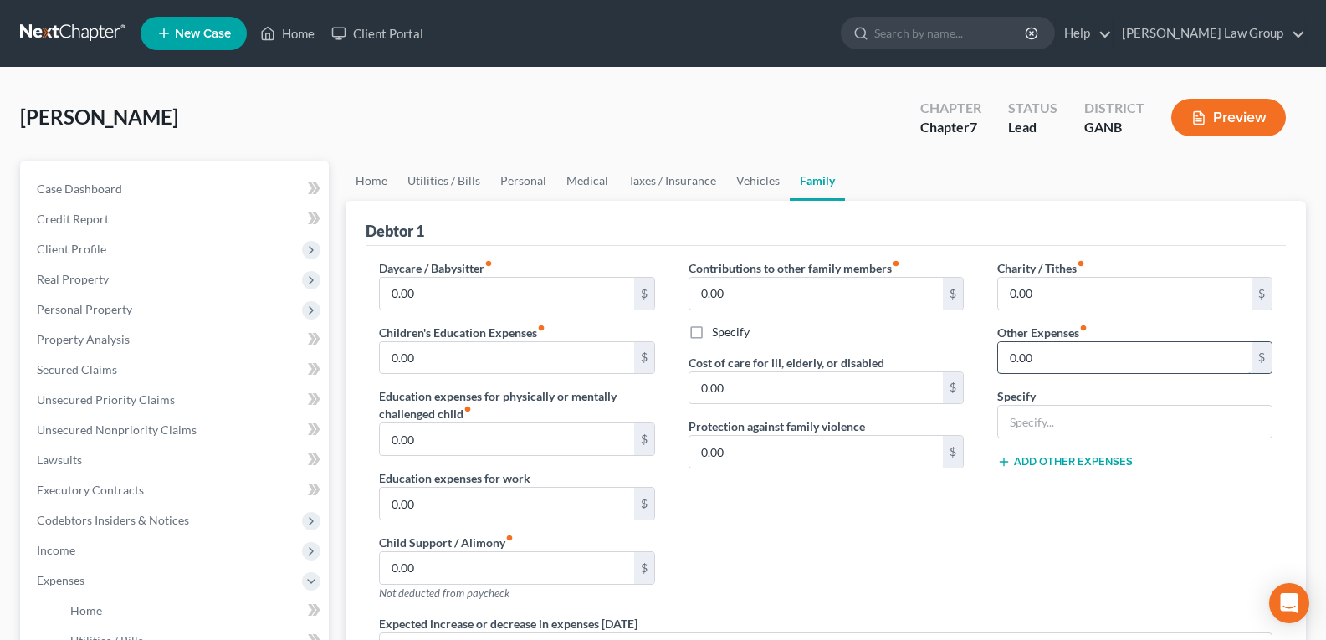
click at [1053, 362] on input "0.00" at bounding box center [1125, 358] width 254 height 32
type input "1,186.00"
click at [1057, 411] on input "text" at bounding box center [1135, 422] width 274 height 32
type input "Business expenses"
click at [1037, 525] on div "Charity / Tithes fiber_manual_record 0.00 $ Other Expenses fiber_manual_record …" at bounding box center [1135, 437] width 309 height 356
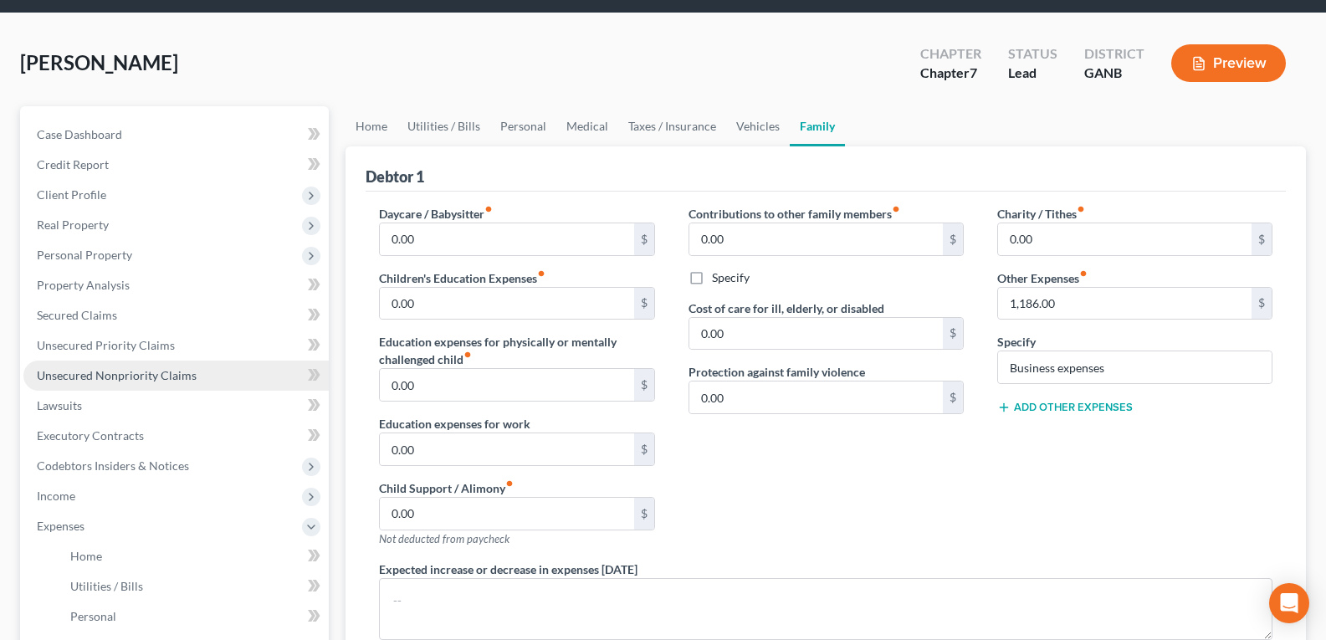
scroll to position [84, 0]
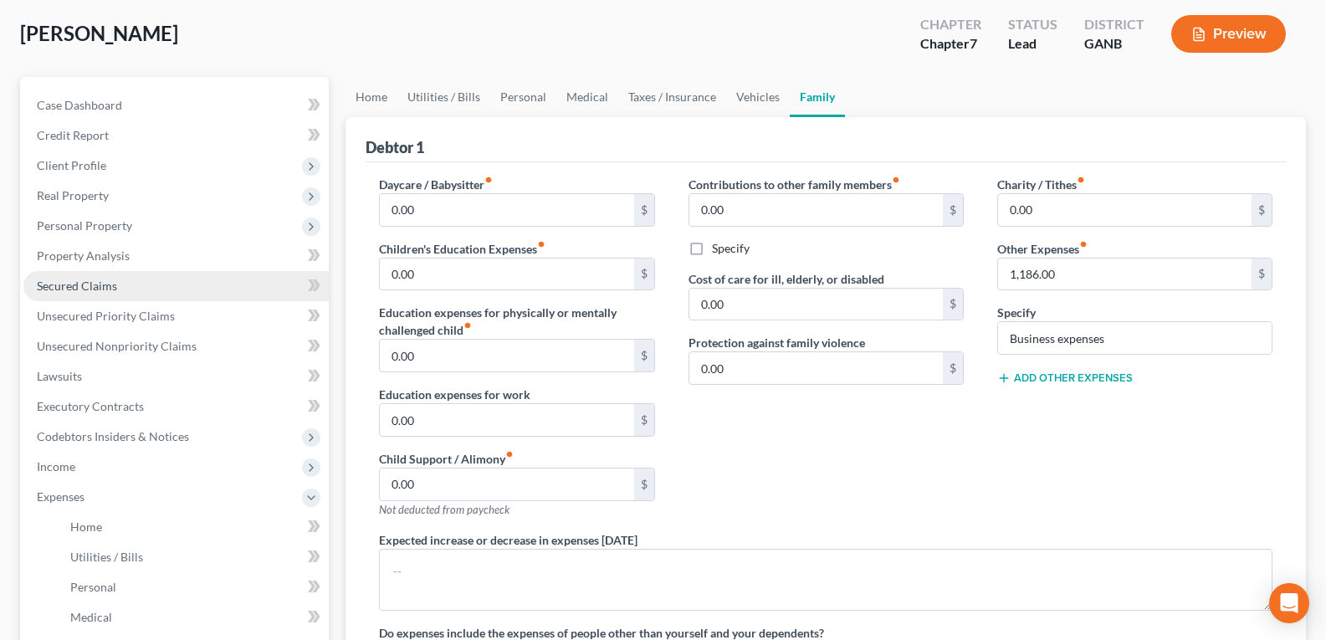
click at [58, 284] on span "Secured Claims" at bounding box center [77, 286] width 80 height 14
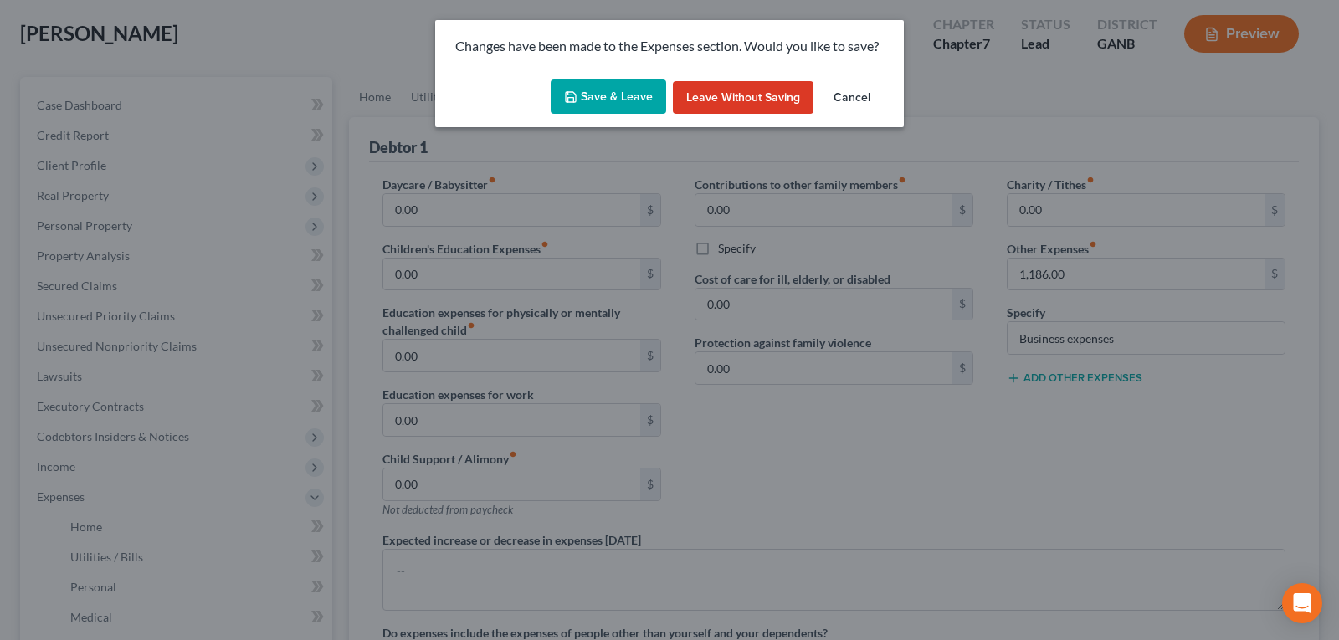
drag, startPoint x: 582, startPoint y: 79, endPoint x: 581, endPoint y: 91, distance: 11.8
click at [581, 91] on button "Save & Leave" at bounding box center [608, 96] width 115 height 35
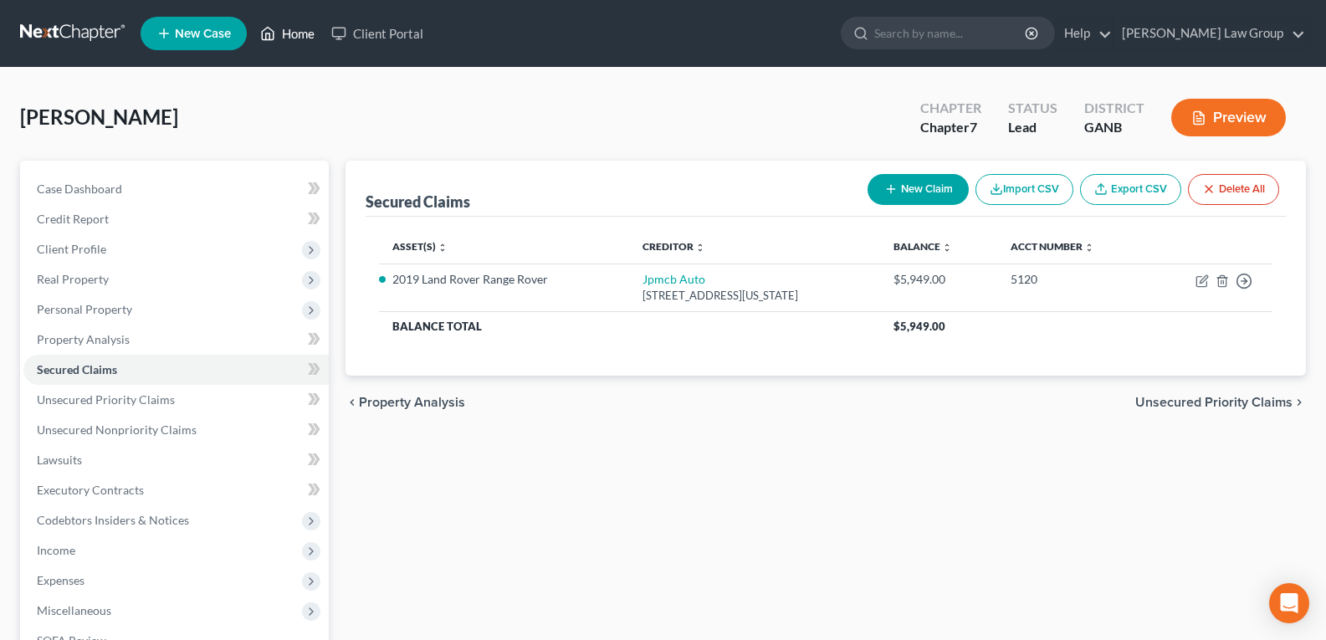
click at [313, 38] on link "Home" at bounding box center [287, 33] width 71 height 30
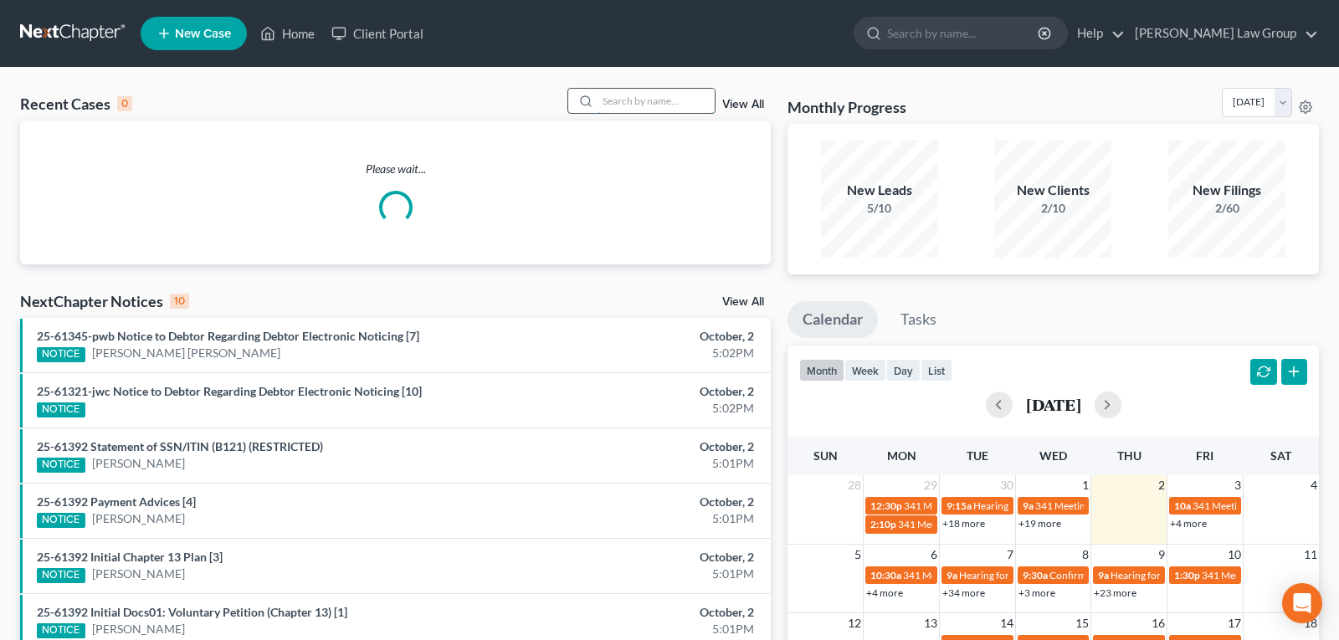
click at [646, 96] on input "search" at bounding box center [655, 101] width 117 height 24
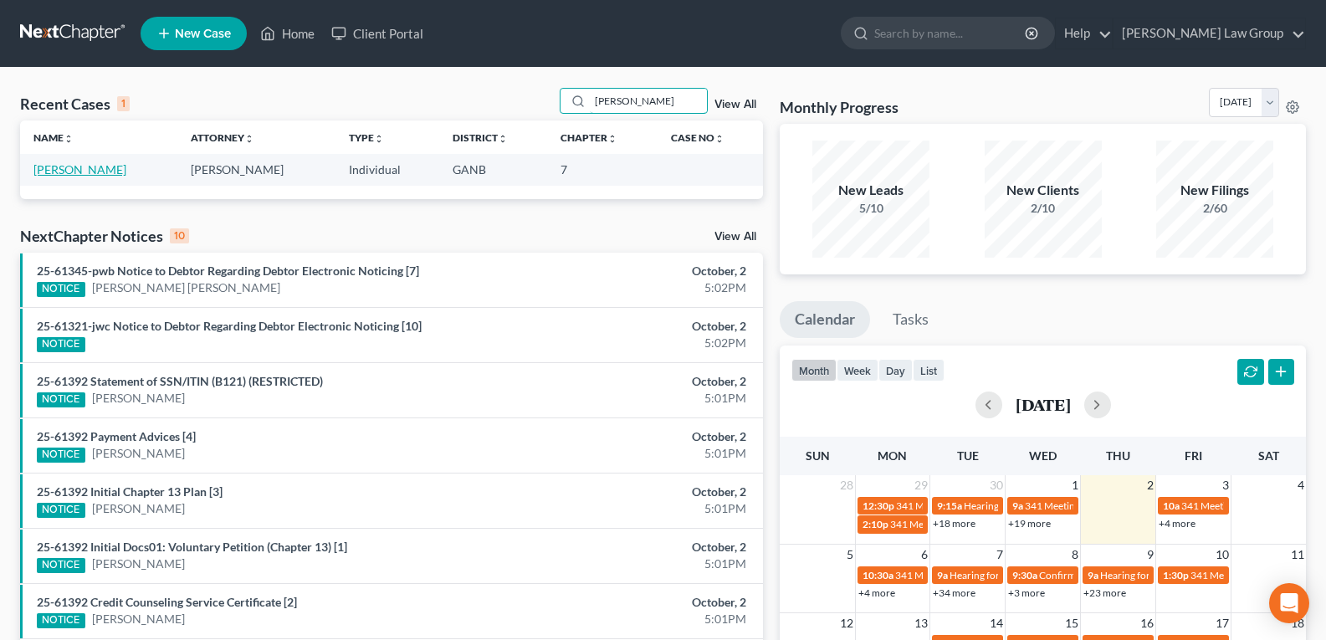
type input "guerrero"
click at [84, 173] on link "[PERSON_NAME]" at bounding box center [79, 169] width 93 height 14
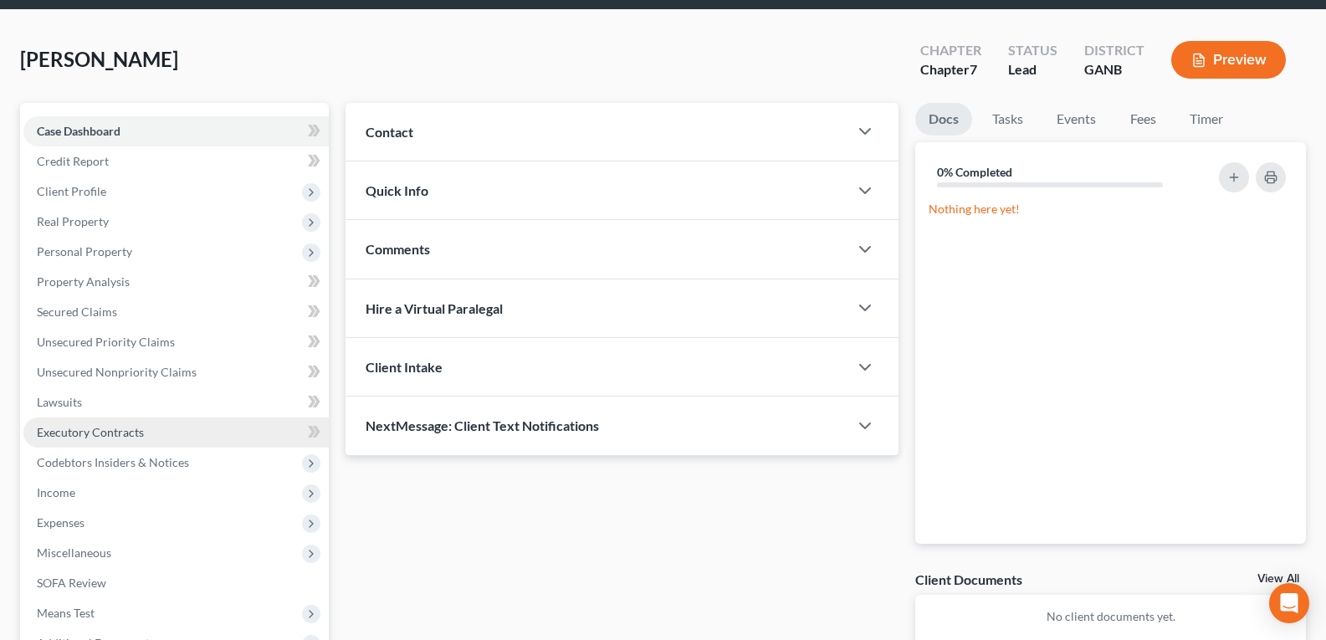
scroll to position [84, 0]
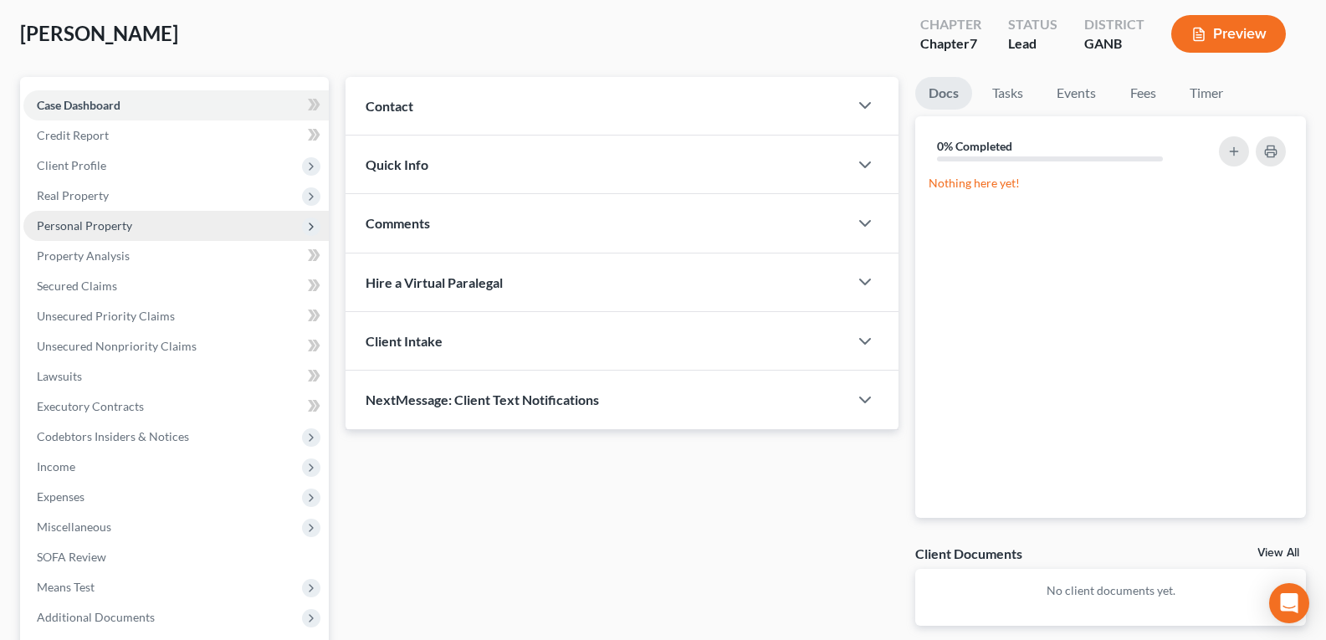
click at [95, 228] on span "Personal Property" at bounding box center [84, 225] width 95 height 14
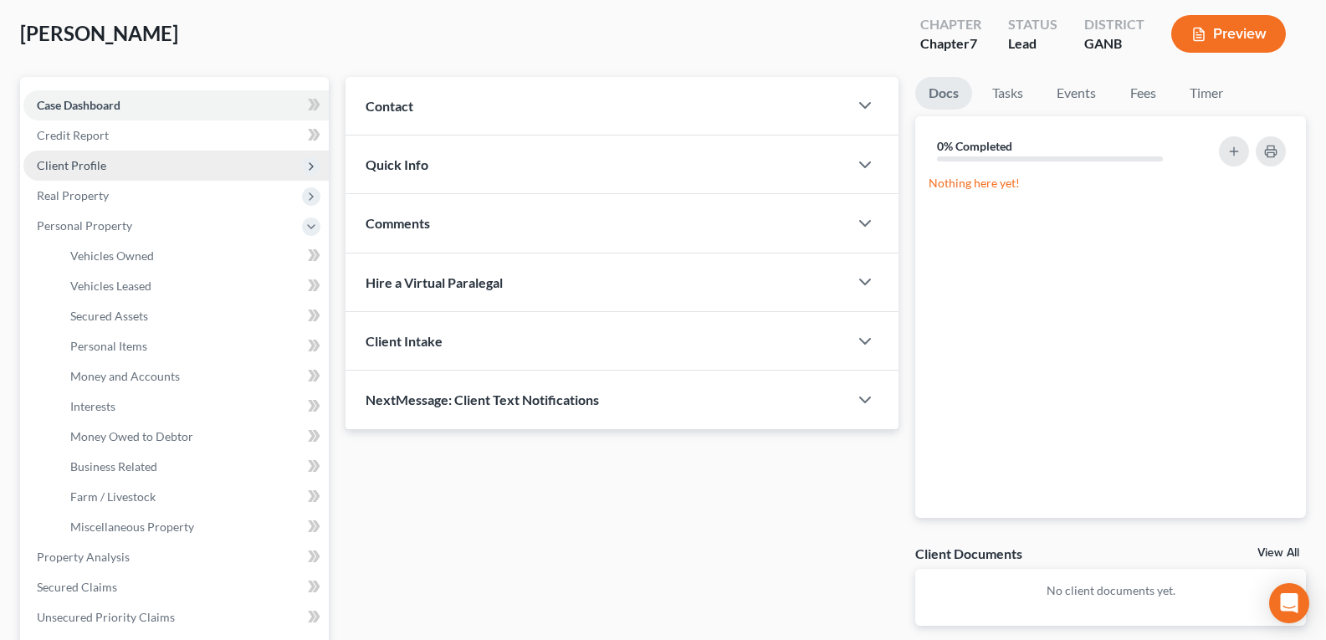
click at [64, 163] on span "Client Profile" at bounding box center [71, 165] width 69 height 14
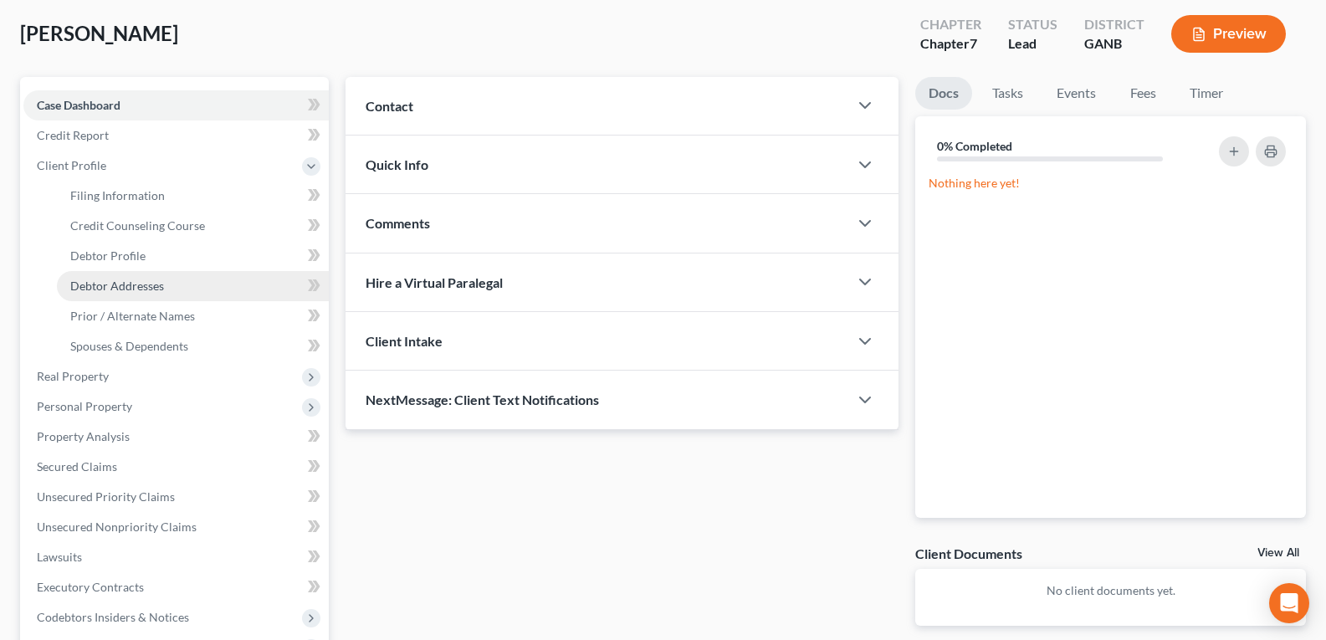
click at [118, 289] on span "Debtor Addresses" at bounding box center [117, 286] width 94 height 14
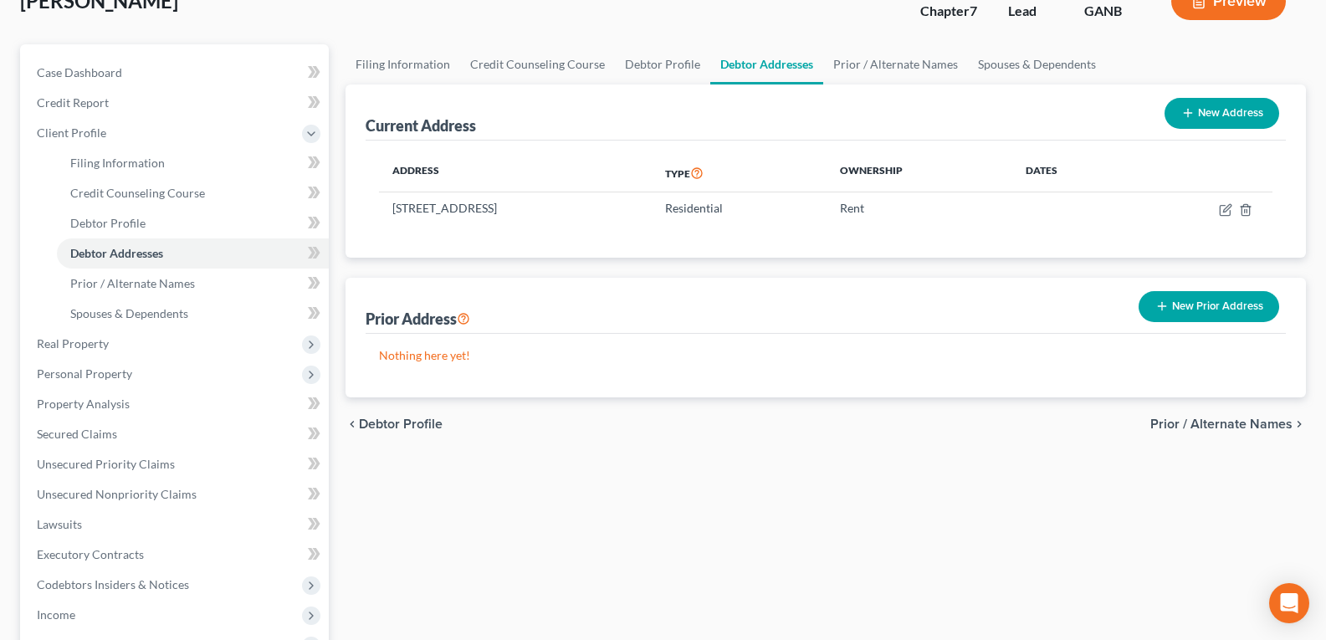
scroll to position [167, 0]
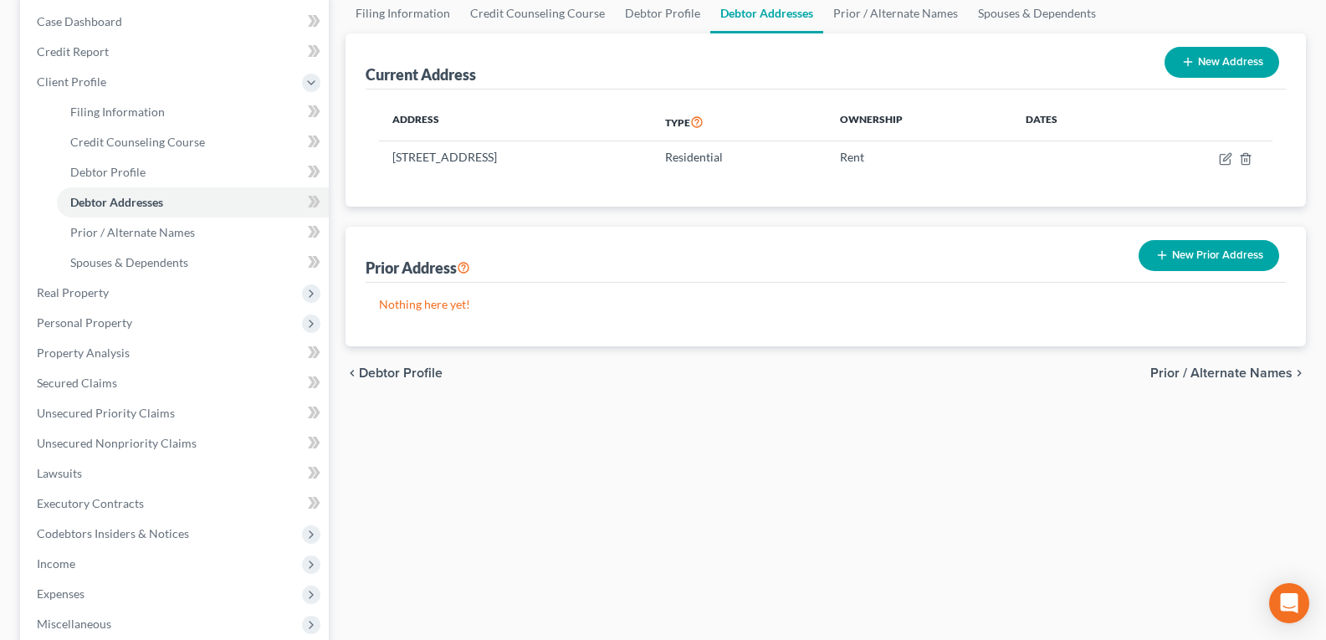
click at [1230, 259] on button "New Prior Address" at bounding box center [1209, 255] width 141 height 31
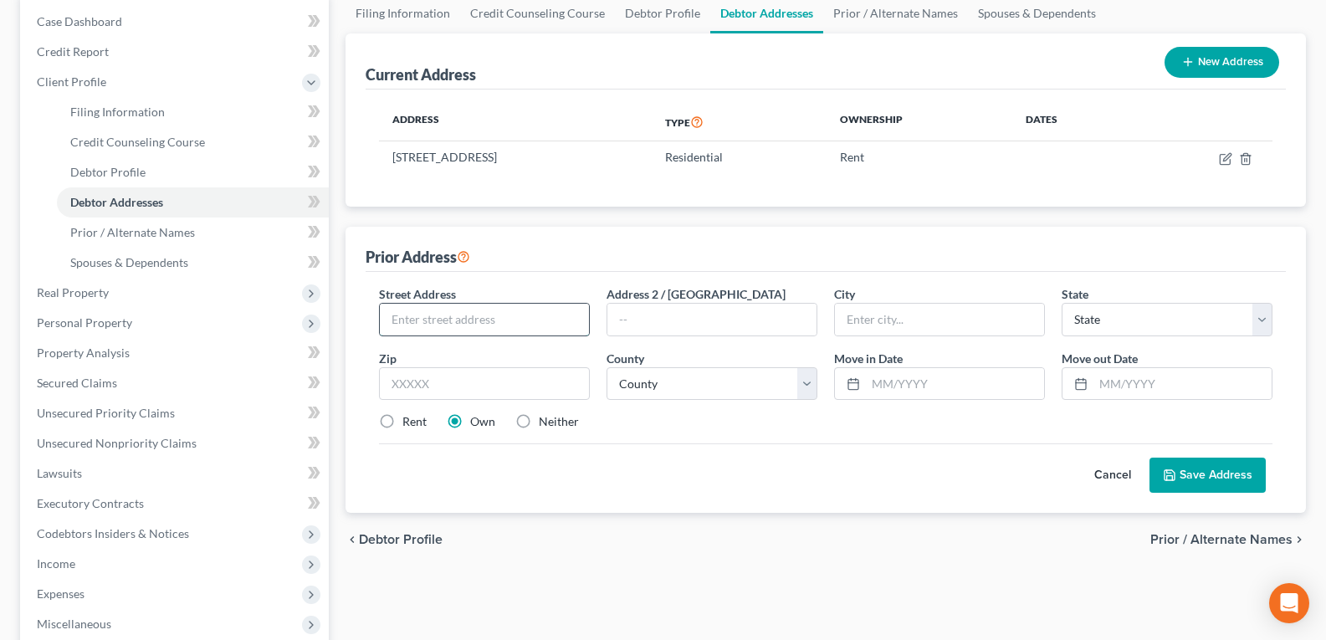
click at [487, 320] on input "text" at bounding box center [484, 320] width 209 height 32
type input "330 E. Mission Ave."
type input "Apt. 25"
type input "Escondido"
select select "4"
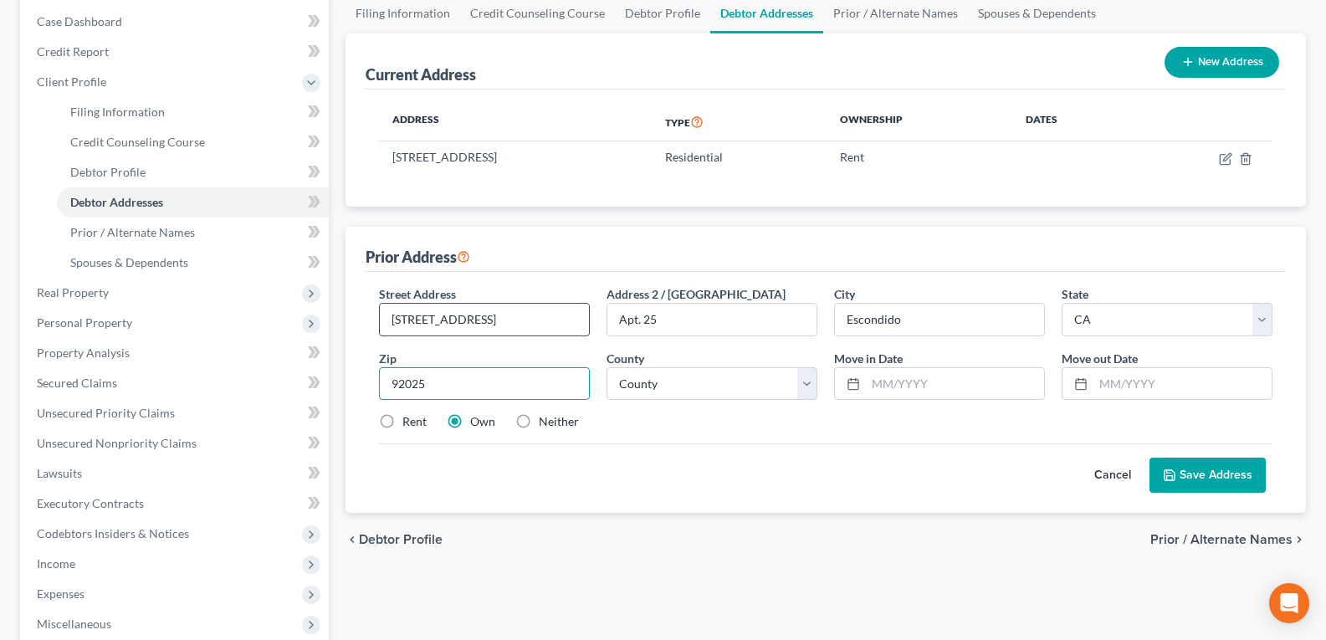
type input "92025"
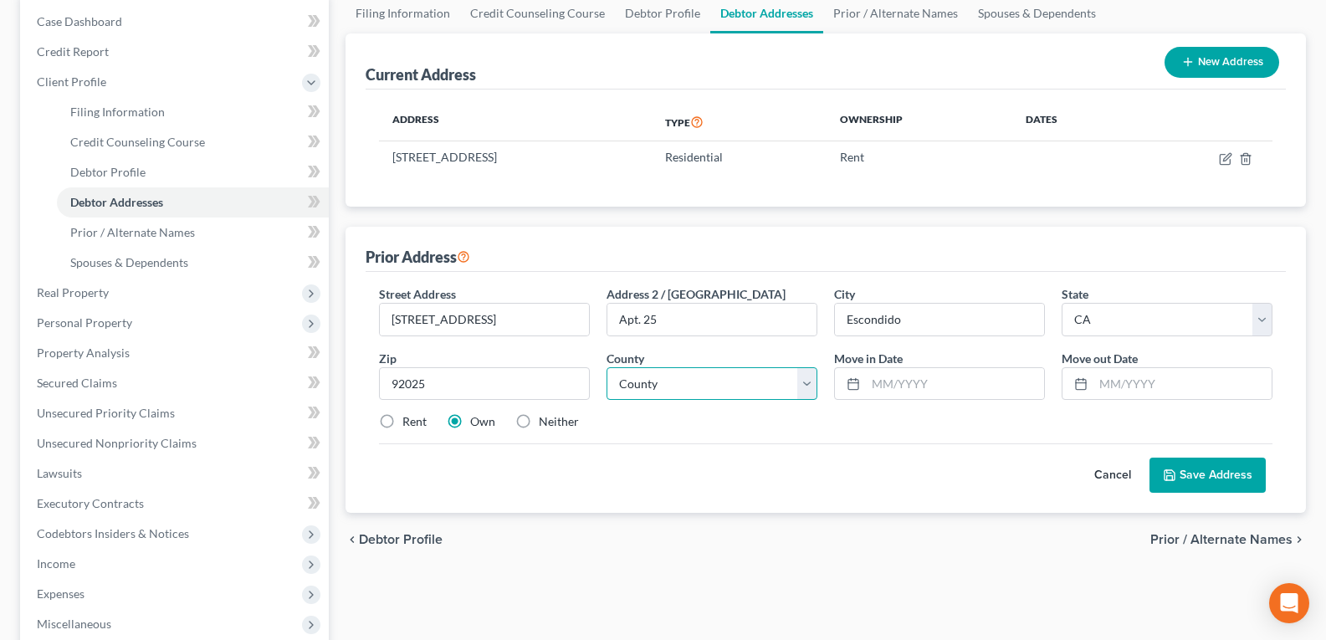
click at [700, 389] on select "County Alameda County Alpine County Amador County Butte County Calaveras County…" at bounding box center [712, 383] width 211 height 33
select select "36"
click at [607, 367] on select "County Alameda County Alpine County Amador County Butte County Calaveras County…" at bounding box center [712, 383] width 211 height 33
click at [718, 477] on div "Cancel Save Address" at bounding box center [826, 467] width 894 height 49
click at [746, 376] on select "County Alameda County Alpine County Amador County Butte County Calaveras County…" at bounding box center [712, 383] width 211 height 33
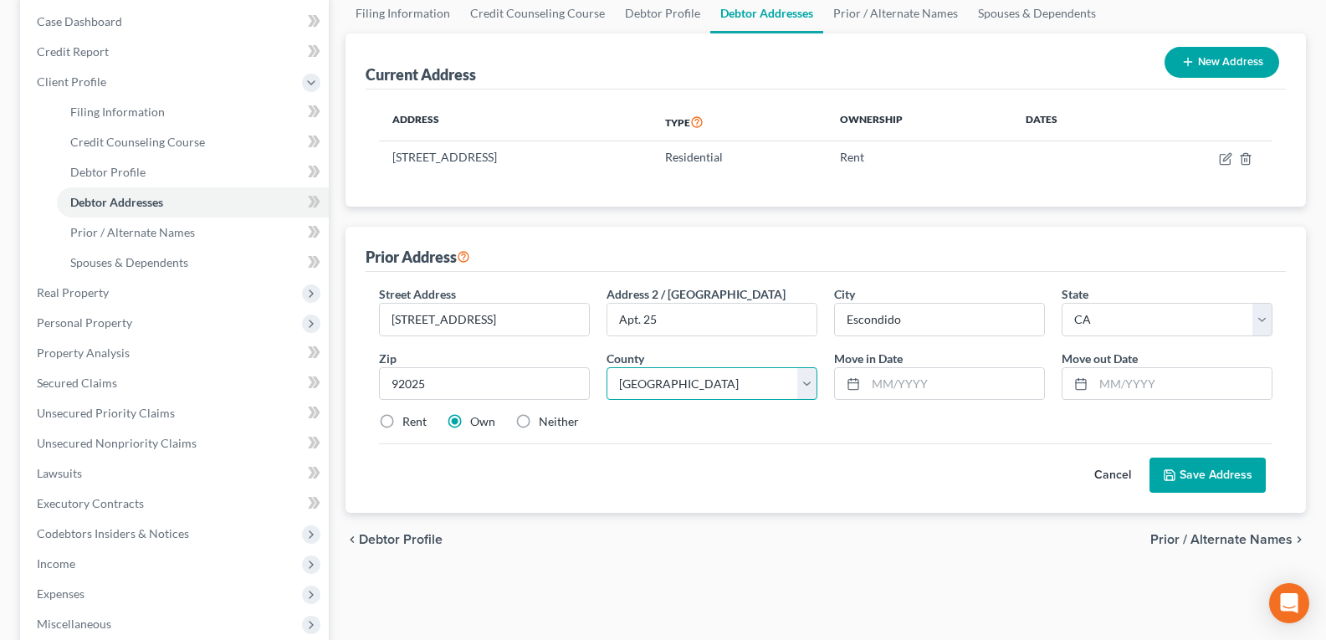
click at [607, 367] on select "County Alameda County Alpine County Amador County Butte County Calaveras County…" at bounding box center [712, 383] width 211 height 33
click at [761, 512] on div "Street Address * 330 E. Mission Ave. Address 2 / PO Box Apt. 25 City * Escondid…" at bounding box center [826, 392] width 920 height 241
click at [881, 378] on input "text" at bounding box center [955, 384] width 178 height 32
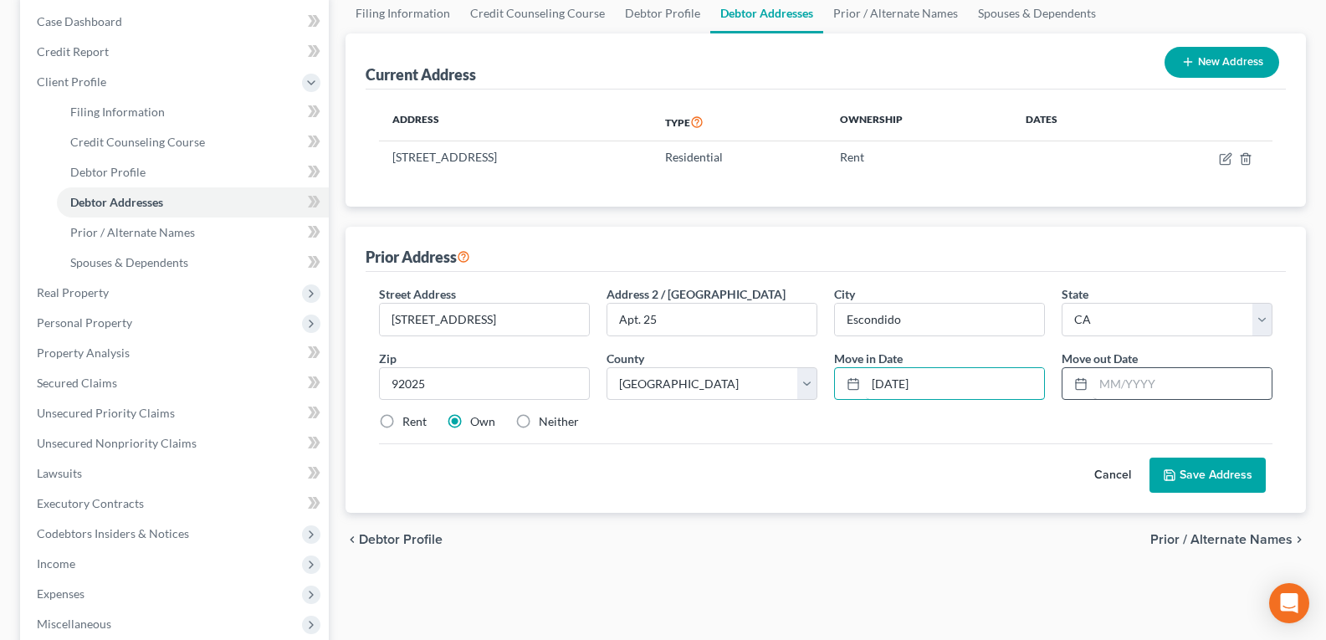
type input "03/16/2021"
click at [1157, 380] on input "text" at bounding box center [1183, 384] width 178 height 32
type input "01/03/2025"
click at [402, 419] on label "Rent" at bounding box center [414, 421] width 24 height 17
click at [409, 419] on input "Rent" at bounding box center [414, 418] width 11 height 11
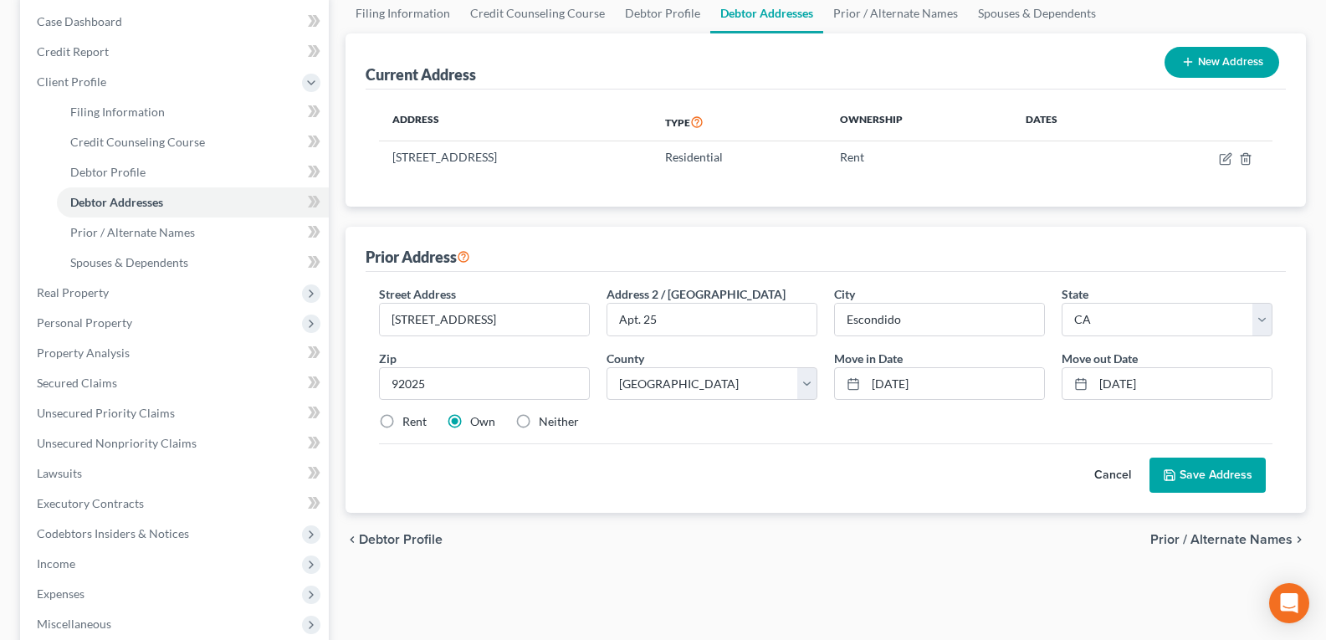
radio input "true"
click at [1190, 475] on button "Save Address" at bounding box center [1208, 475] width 116 height 35
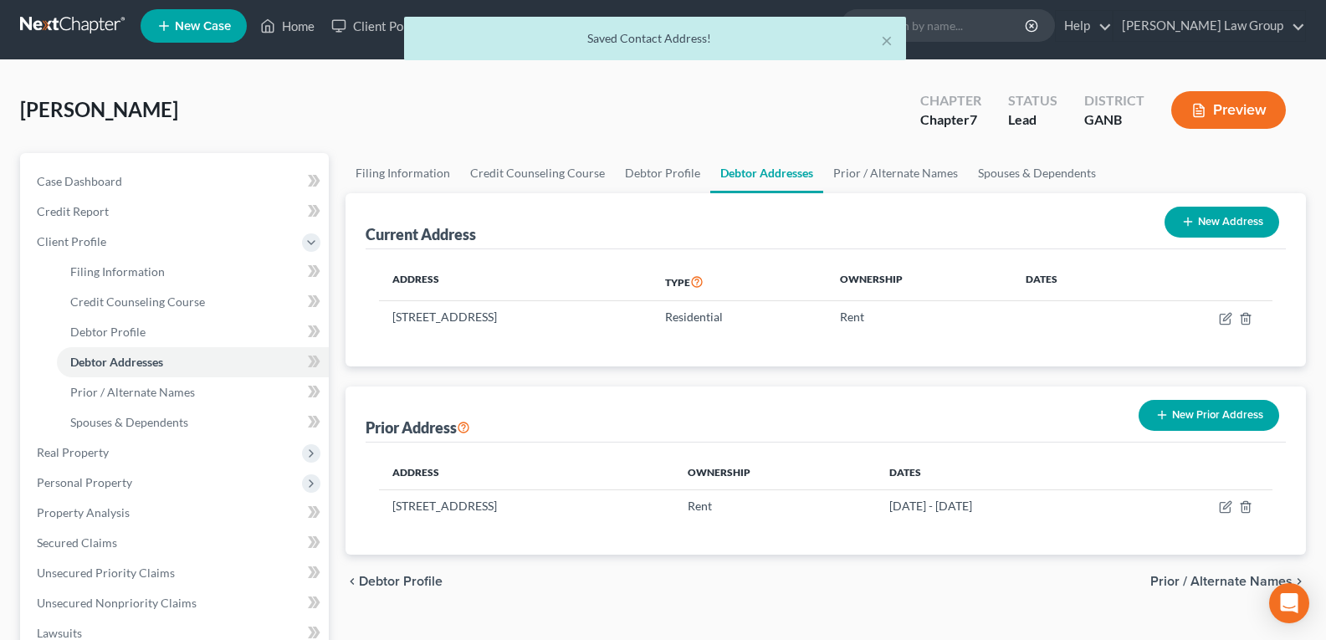
scroll to position [0, 0]
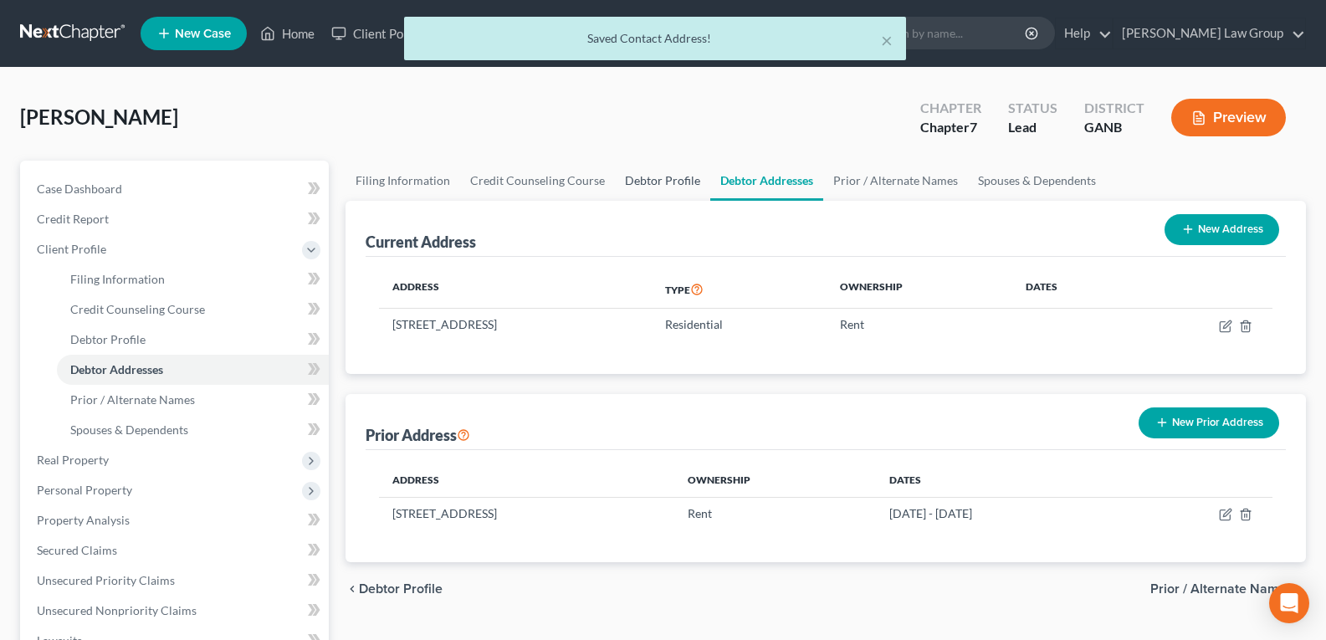
click at [648, 189] on link "Debtor Profile" at bounding box center [662, 181] width 95 height 40
select select "0"
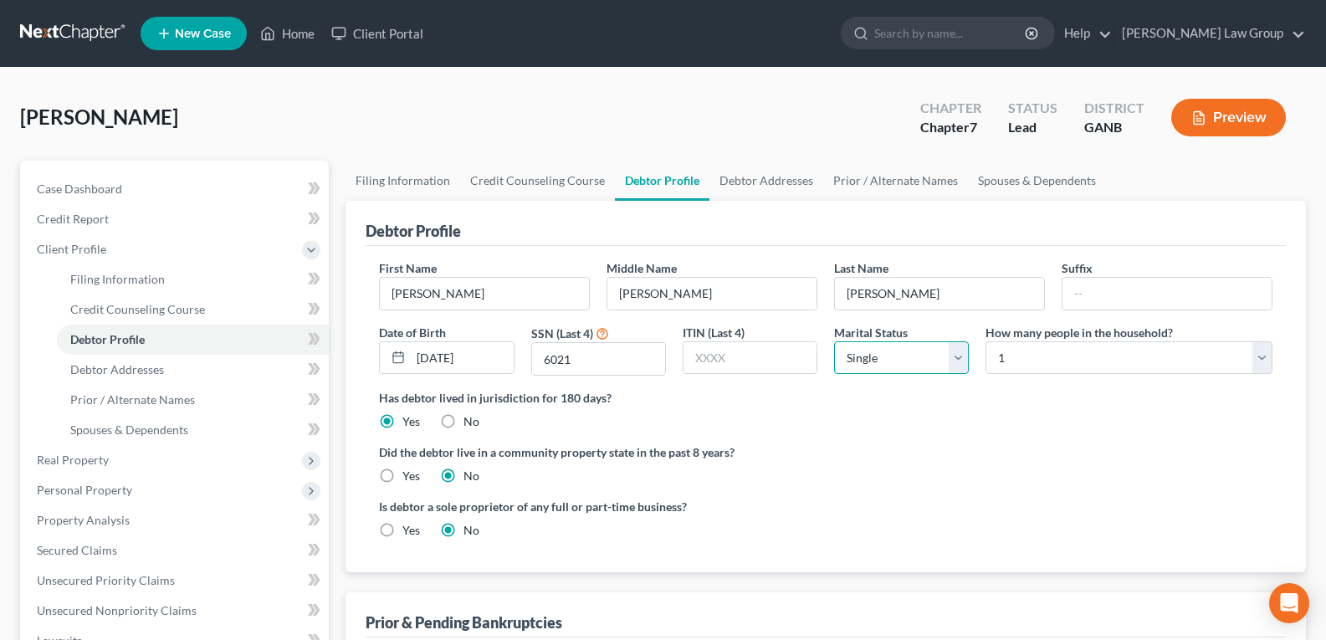
drag, startPoint x: 919, startPoint y: 358, endPoint x: 917, endPoint y: 371, distance: 13.5
click at [918, 358] on select "Select Single Married Separated Divorced Widowed" at bounding box center [901, 357] width 135 height 33
select select "1"
click at [834, 341] on select "Select Single Married Separated Divorced Widowed" at bounding box center [901, 357] width 135 height 33
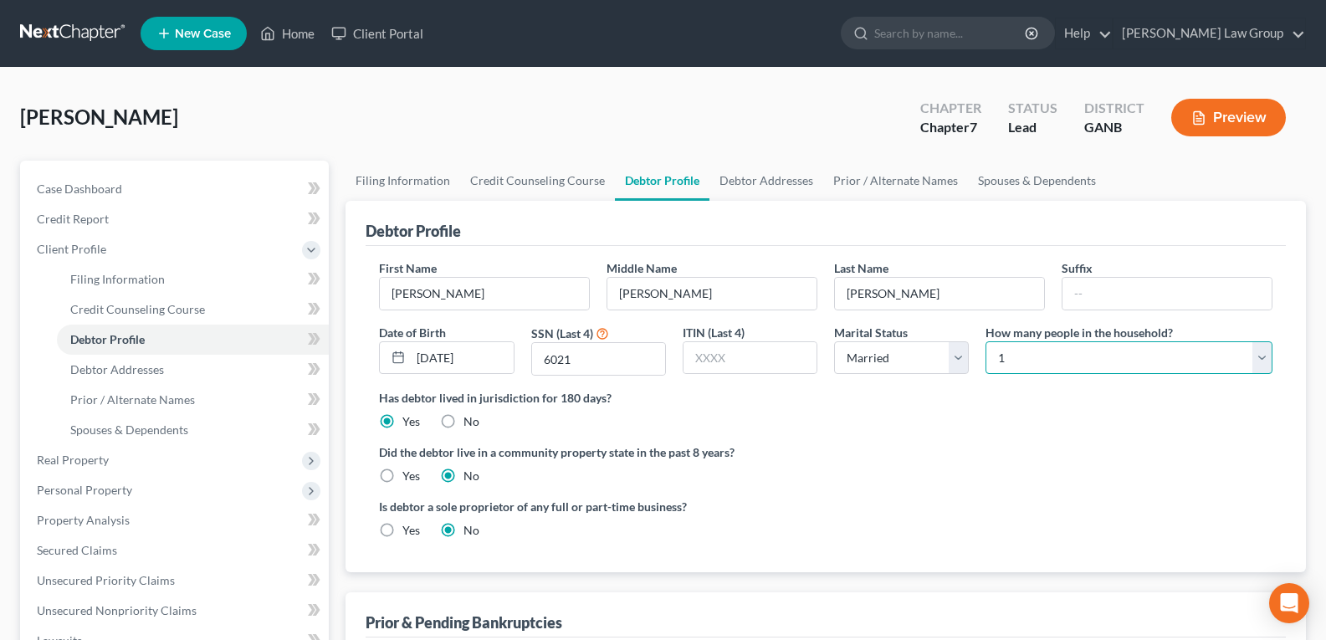
click at [1019, 371] on select "Select 1 2 3 4 5 6 7 8 9 10 11 12 13 14 15 16 17 18 19 20" at bounding box center [1129, 357] width 287 height 33
select select "3"
click at [986, 341] on select "Select 1 2 3 4 5 6 7 8 9 10 11 12 13 14 15 16 17 18 19 20" at bounding box center [1129, 357] width 287 height 33
click at [1007, 184] on link "Spouses & Dependents" at bounding box center [1037, 181] width 138 height 40
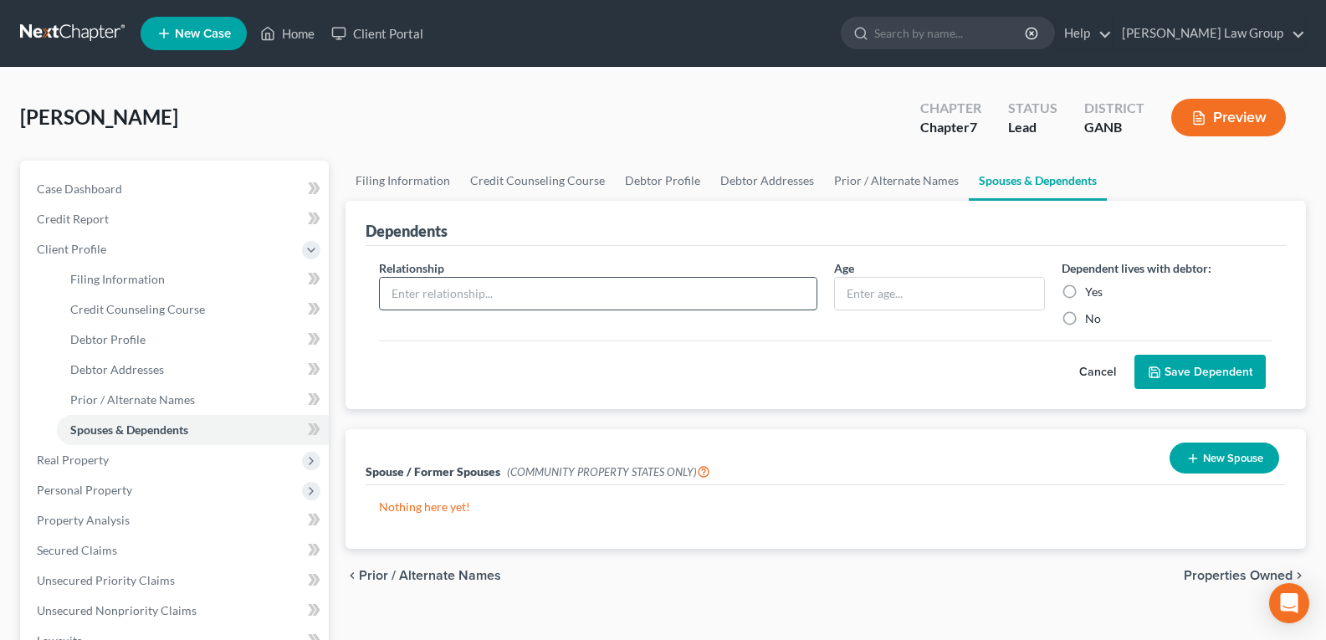
click at [494, 292] on input "text" at bounding box center [598, 294] width 437 height 32
type input "Son"
click at [860, 285] on input "text" at bounding box center [939, 294] width 209 height 32
type input "5"
drag, startPoint x: 1063, startPoint y: 289, endPoint x: 1122, endPoint y: 334, distance: 74.0
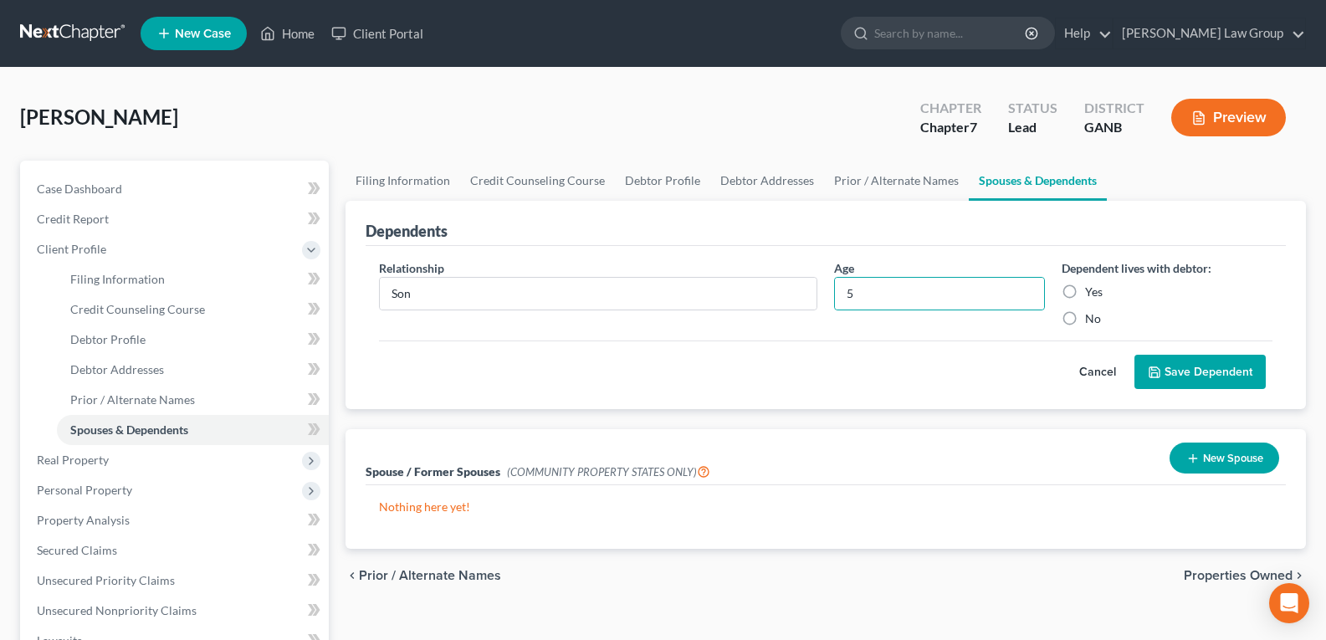
click at [1085, 290] on label "Yes" at bounding box center [1094, 292] width 18 height 17
click at [1092, 290] on input "Yes" at bounding box center [1097, 289] width 11 height 11
radio input "true"
click at [1196, 377] on button "Save Dependent" at bounding box center [1200, 372] width 131 height 35
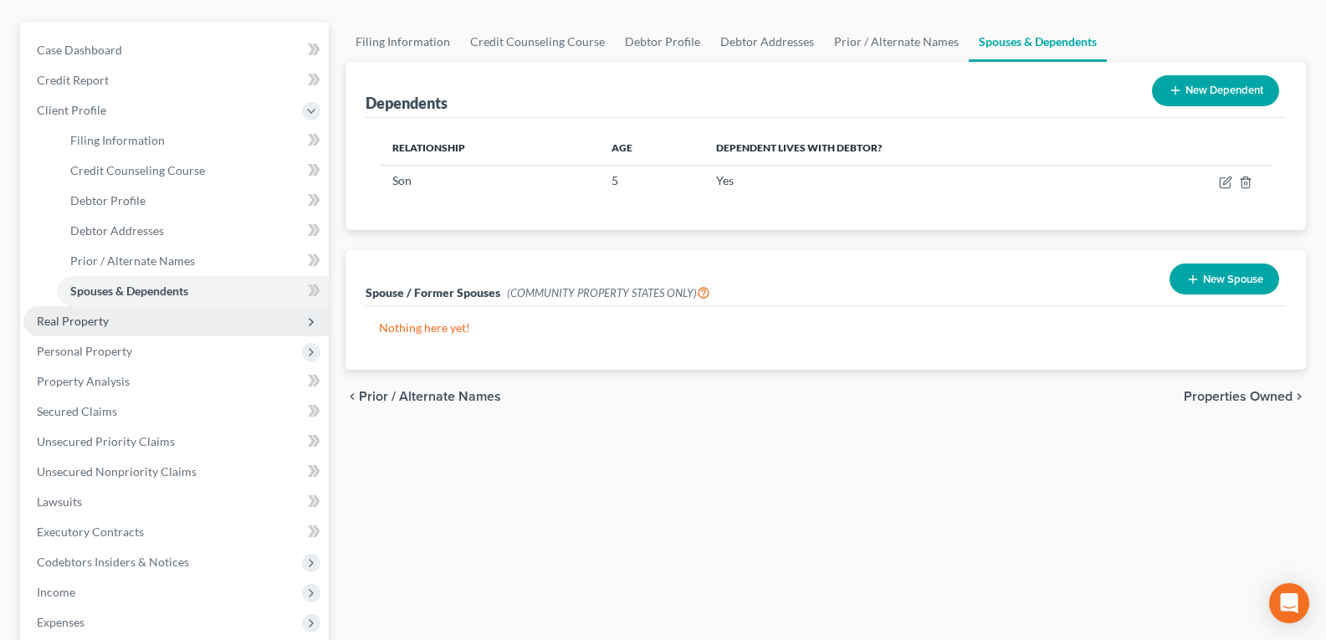
scroll to position [167, 0]
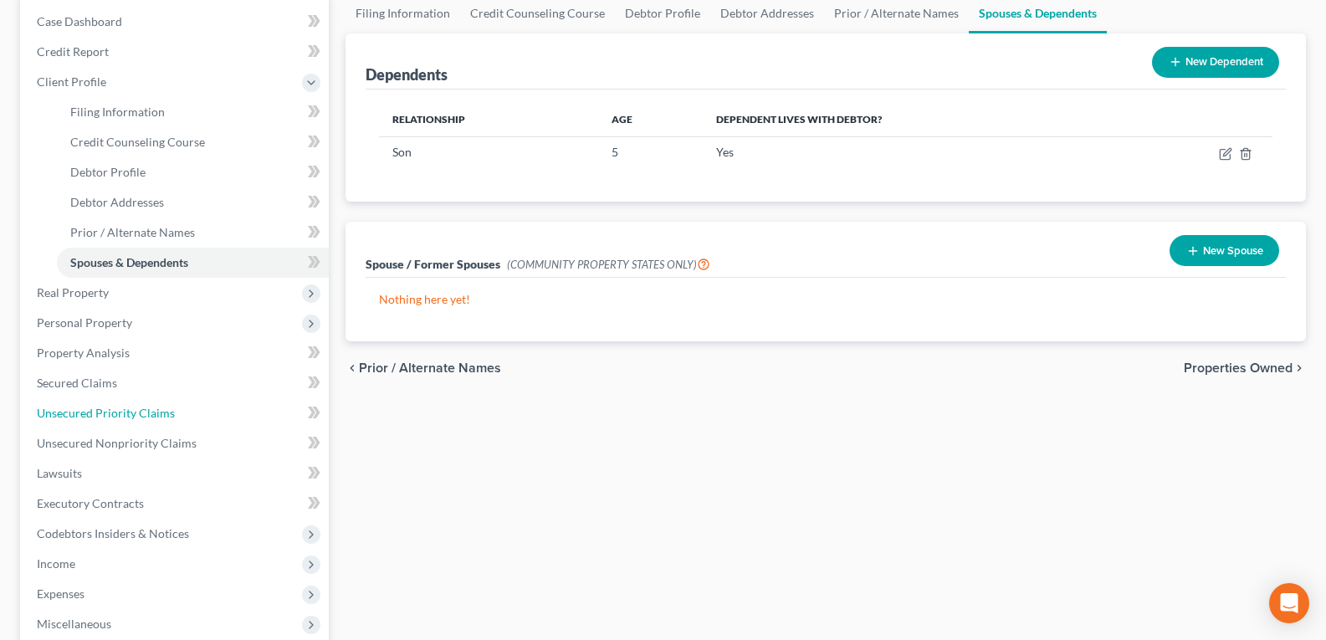
drag, startPoint x: 104, startPoint y: 412, endPoint x: 525, endPoint y: 441, distance: 422.6
click at [104, 412] on span "Unsecured Priority Claims" at bounding box center [106, 413] width 138 height 14
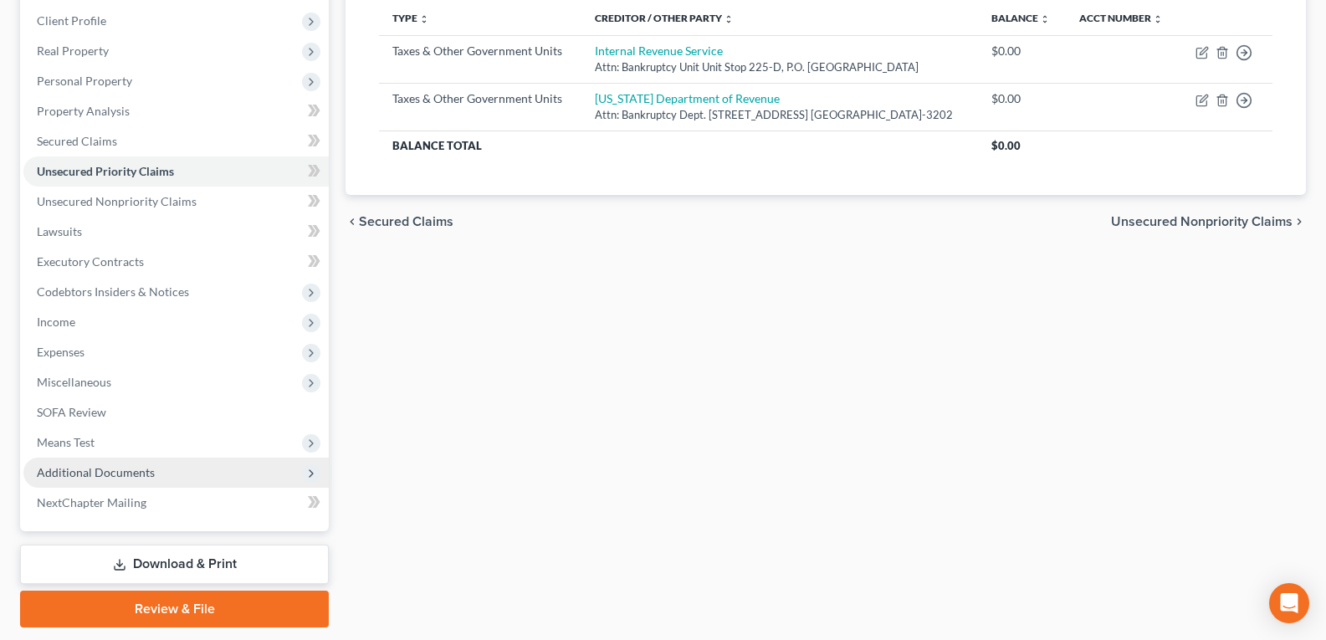
scroll to position [279, 0]
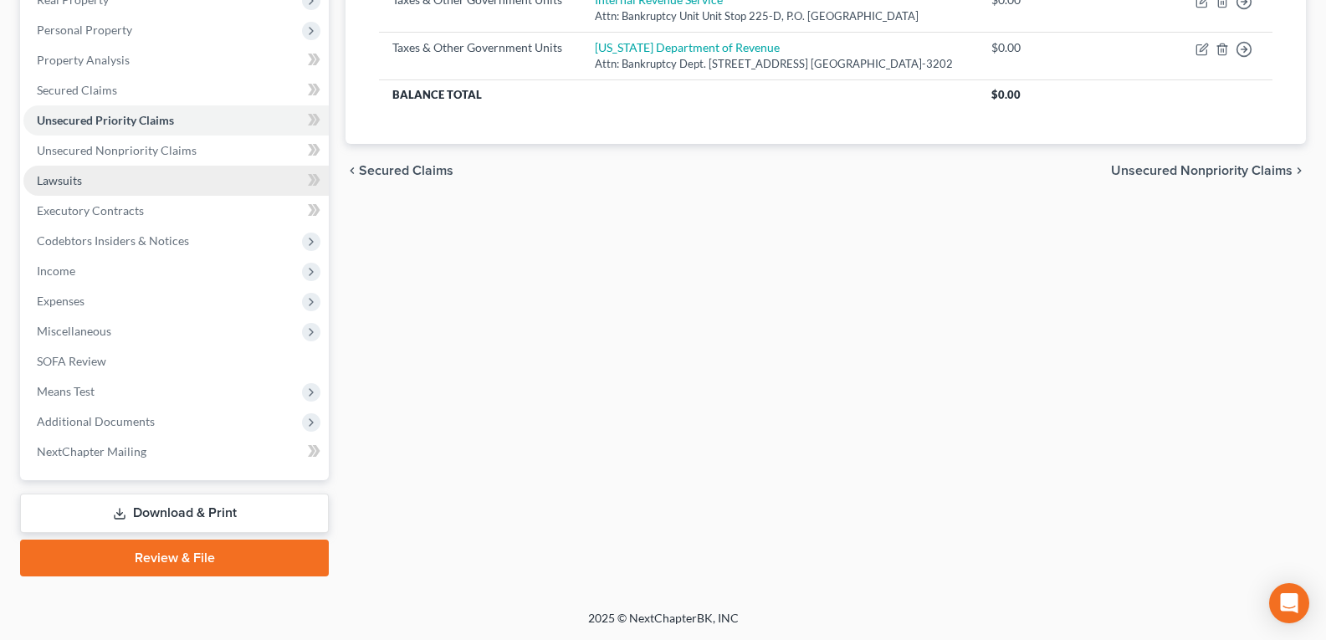
click at [64, 186] on span "Lawsuits" at bounding box center [59, 180] width 45 height 14
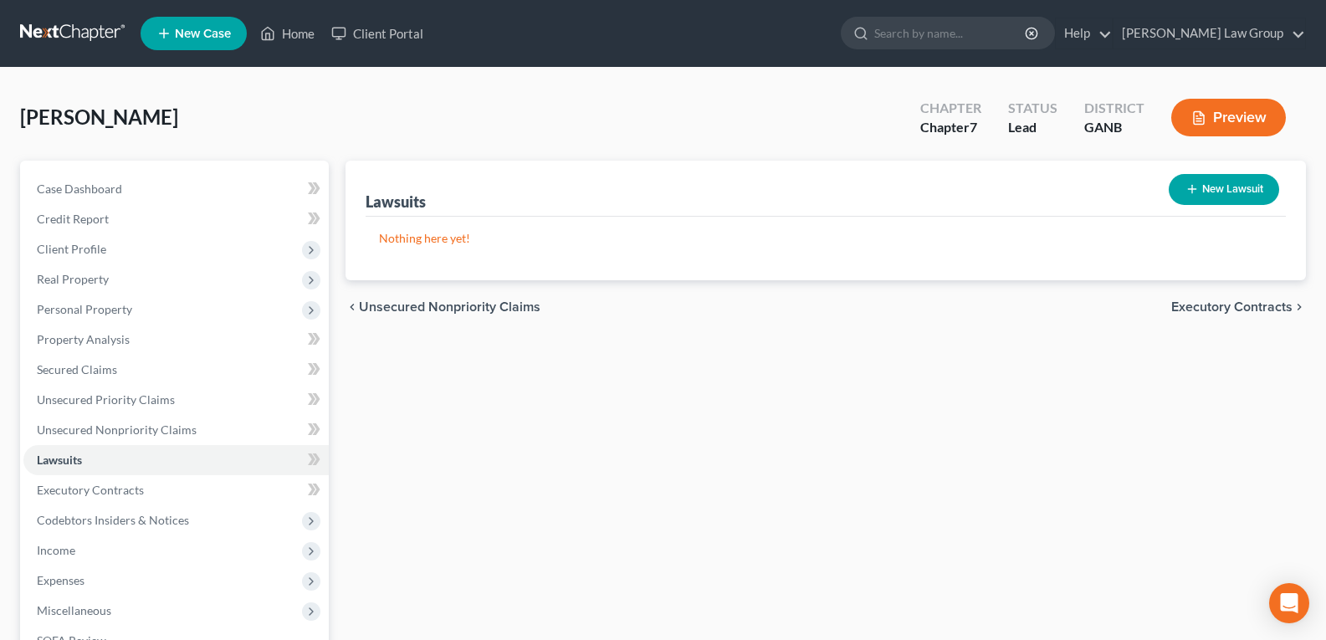
click at [1214, 182] on button "New Lawsuit" at bounding box center [1224, 189] width 110 height 31
select select "0"
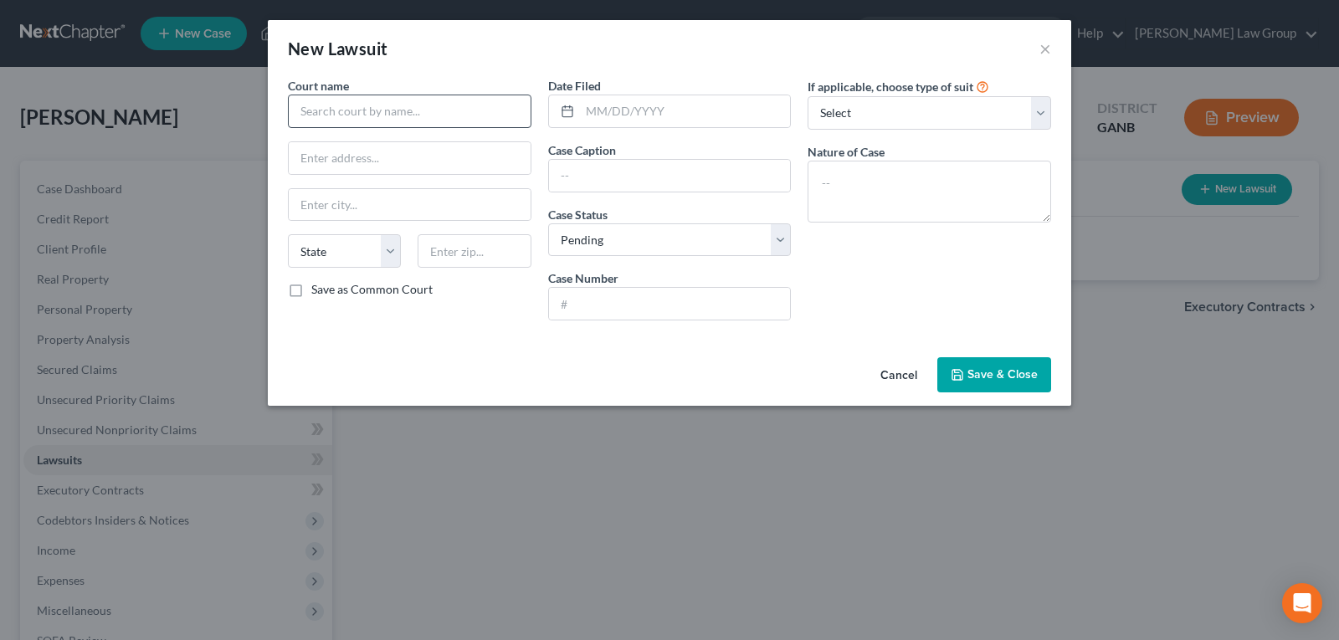
drag, startPoint x: 316, startPoint y: 88, endPoint x: 315, endPoint y: 99, distance: 10.9
click at [317, 94] on label "Court name *" at bounding box center [318, 86] width 61 height 18
click at [315, 105] on input "text" at bounding box center [409, 111] width 243 height 33
type input "Magistrate Court of [GEOGRAPHIC_DATA]"
click at [363, 156] on input "text" at bounding box center [410, 158] width 242 height 32
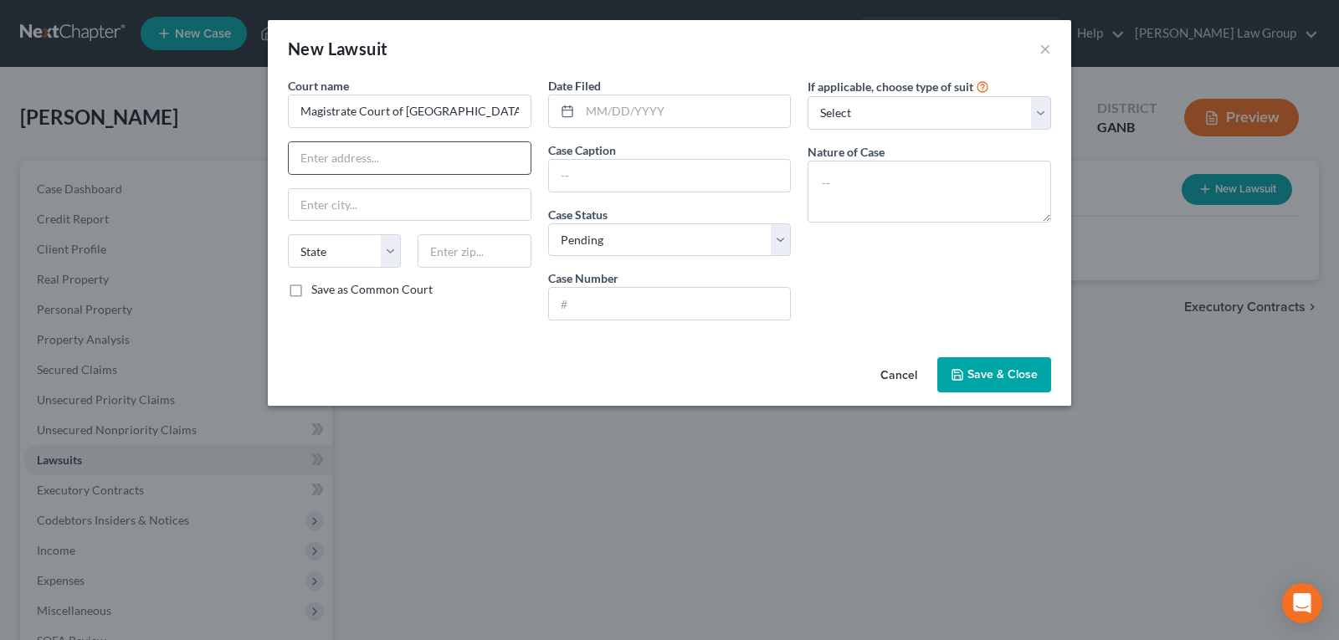
paste input "9151 Tara Blvd, Jonesboro, GA 30236"
type input "9151 Tara Blvd, Jonesboro, GA 30236"
click at [336, 207] on input "text" at bounding box center [410, 205] width 242 height 32
type input "[GEOGRAPHIC_DATA]"
select select "10"
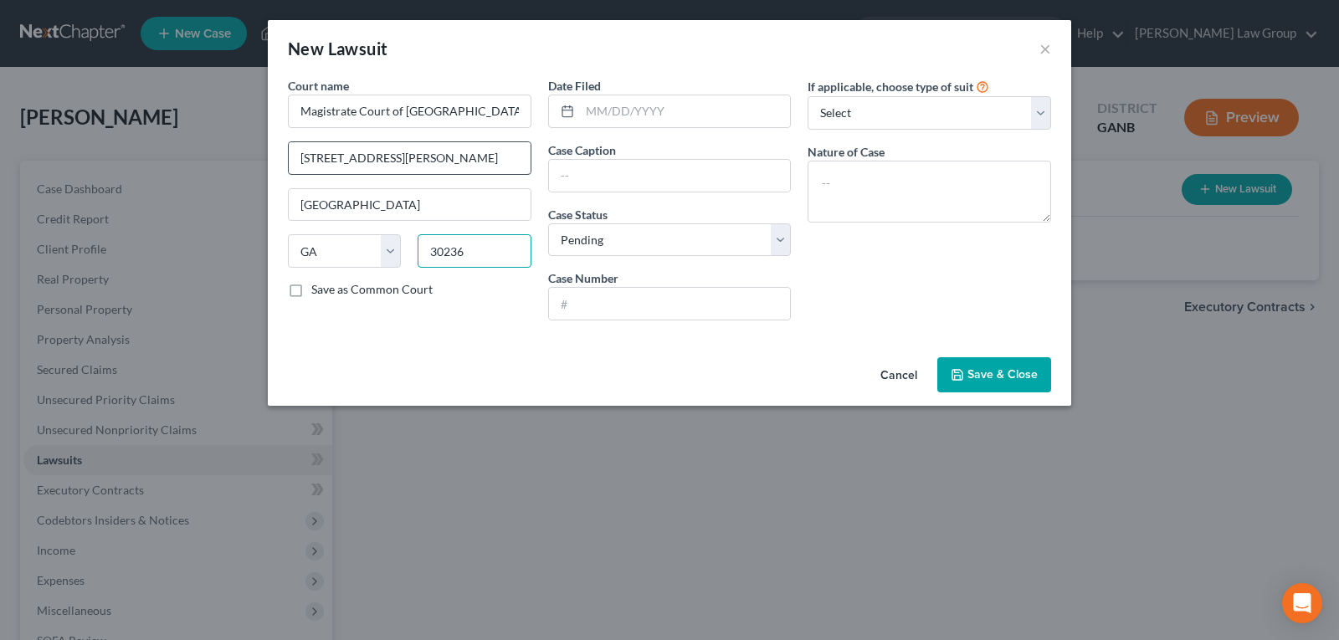
type input "30236"
click at [501, 154] on input "9151 Tara Blvd, Jonesboro, GA 30236" at bounding box center [410, 158] width 242 height 32
type input "[STREET_ADDRESS][PERSON_NAME]"
click at [678, 111] on input "text" at bounding box center [685, 111] width 211 height 32
click at [671, 104] on input "text" at bounding box center [685, 111] width 211 height 32
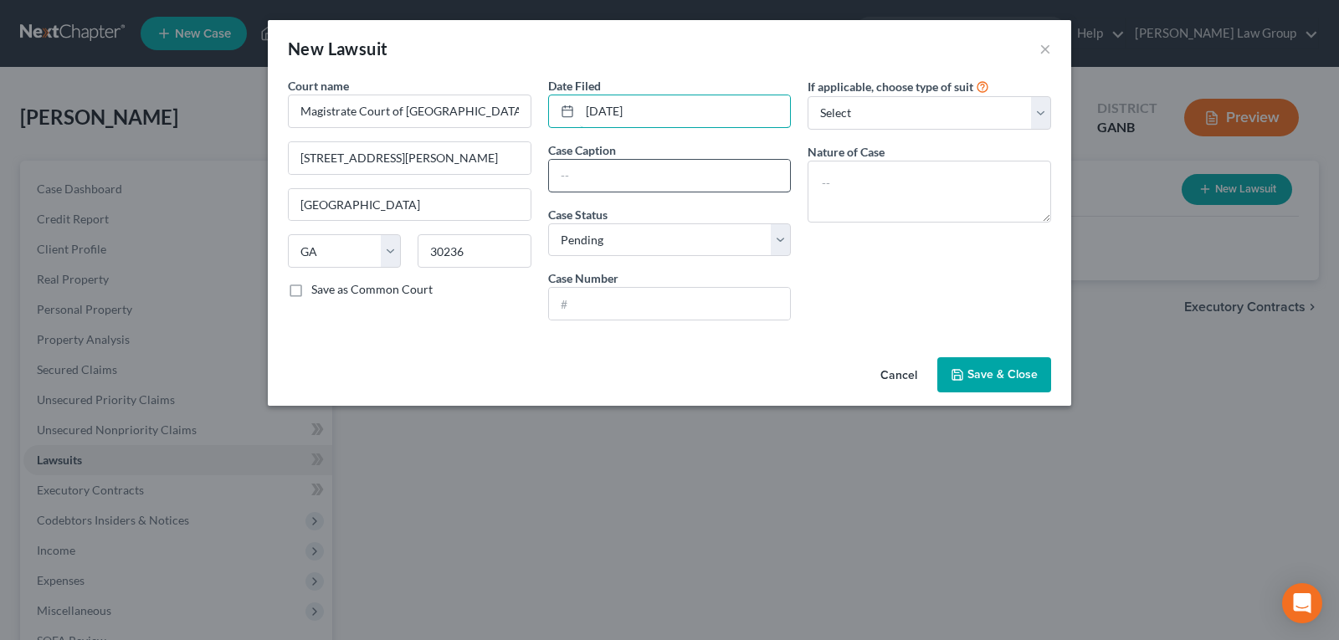
type input "[DATE]"
click at [663, 164] on input "text" at bounding box center [670, 176] width 242 height 32
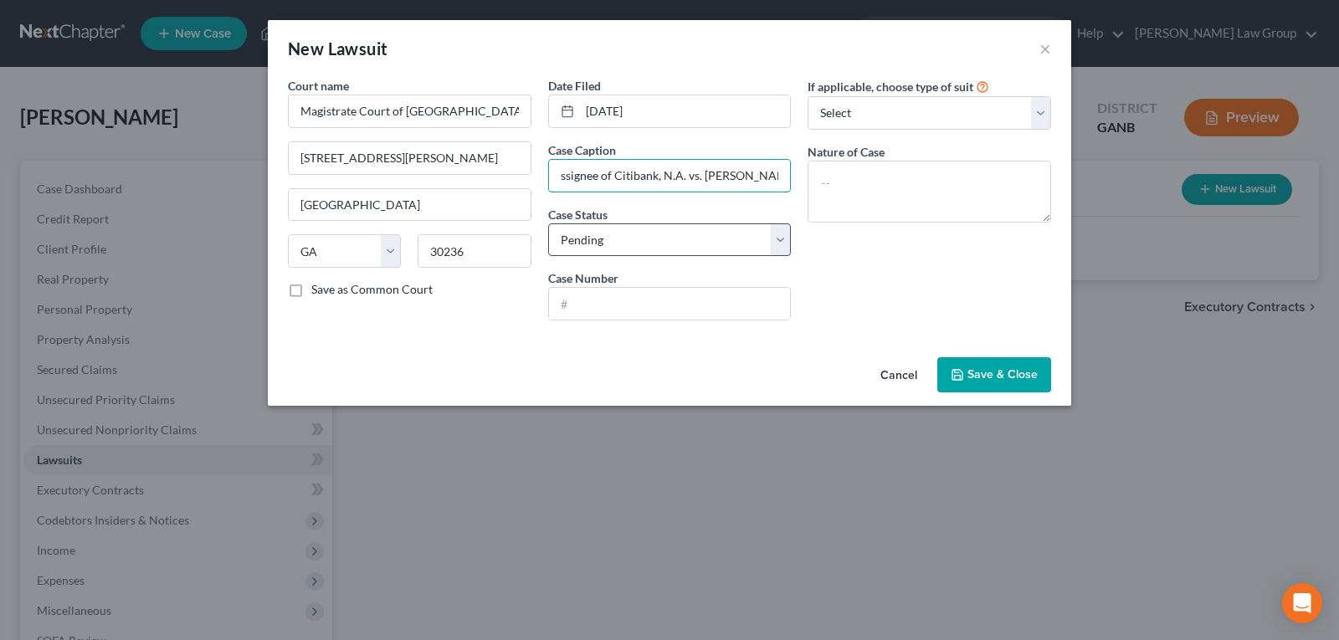
type input "Portfolio Recovery Associates, LLC assignee of Citibank, N.A. vs. [PERSON_NAME]"
click at [616, 246] on select "Select Pending On Appeal Concluded" at bounding box center [669, 239] width 243 height 33
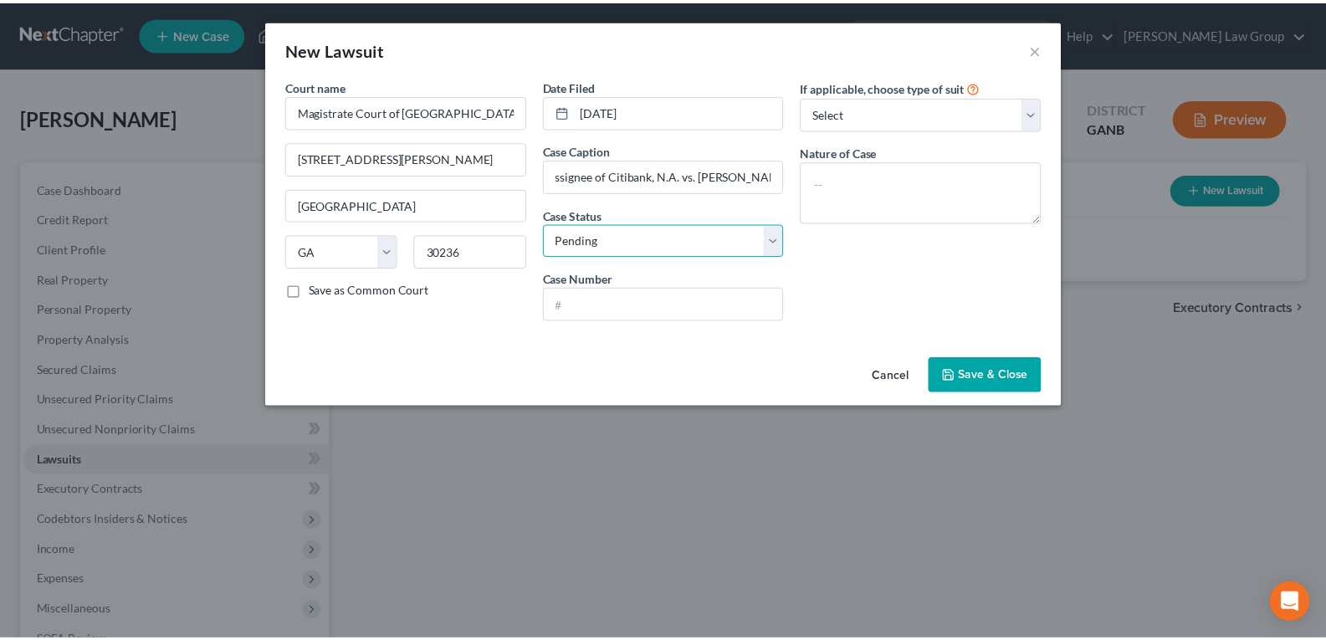
scroll to position [0, 0]
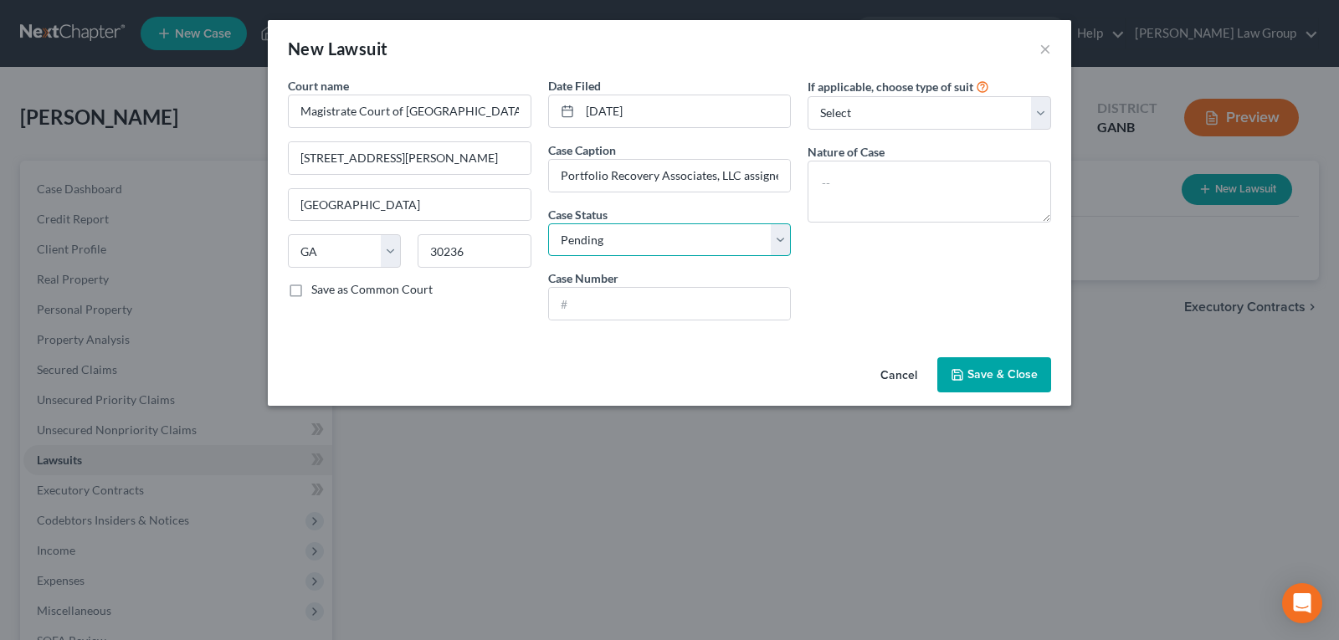
select select "2"
click at [548, 223] on select "Select Pending On Appeal Concluded" at bounding box center [669, 239] width 243 height 33
drag, startPoint x: 606, startPoint y: 305, endPoint x: 594, endPoint y: 305, distance: 11.7
click at [606, 305] on input "text" at bounding box center [670, 304] width 242 height 32
type input "25"
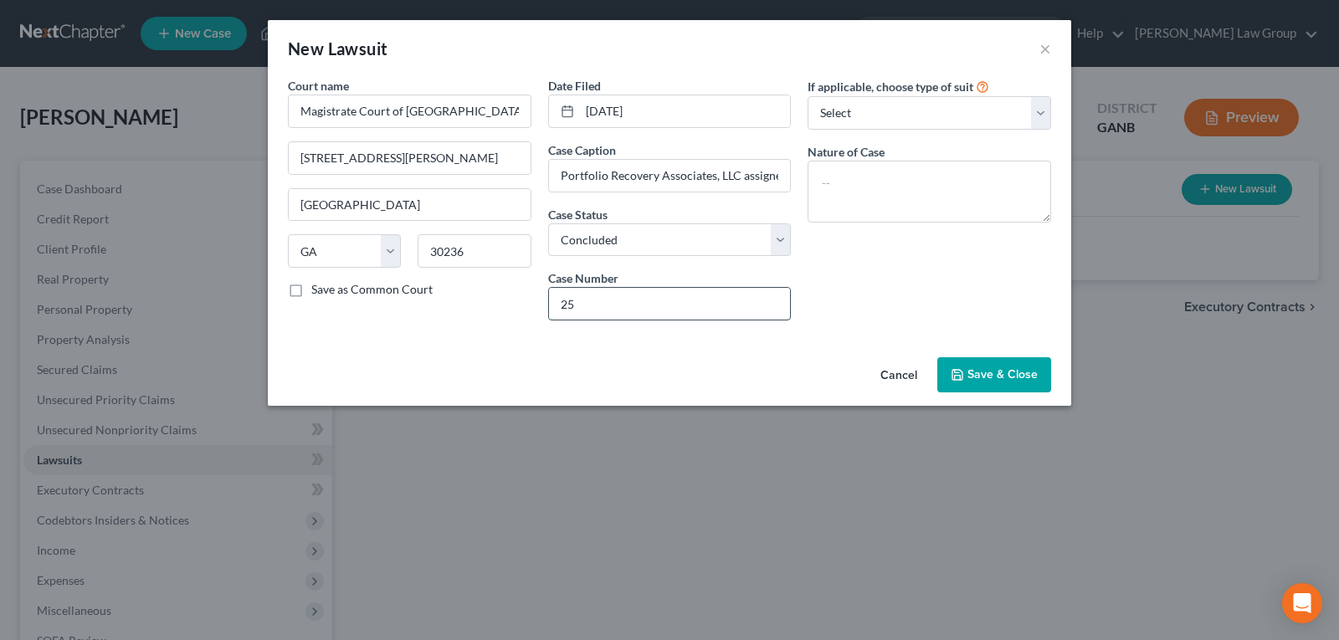
click at [594, 305] on input "25" at bounding box center [670, 304] width 242 height 32
click at [594, 305] on input "2025" at bounding box center [670, 304] width 242 height 32
type input "2025CM21475"
drag, startPoint x: 1069, startPoint y: 364, endPoint x: 1012, endPoint y: 366, distance: 56.9
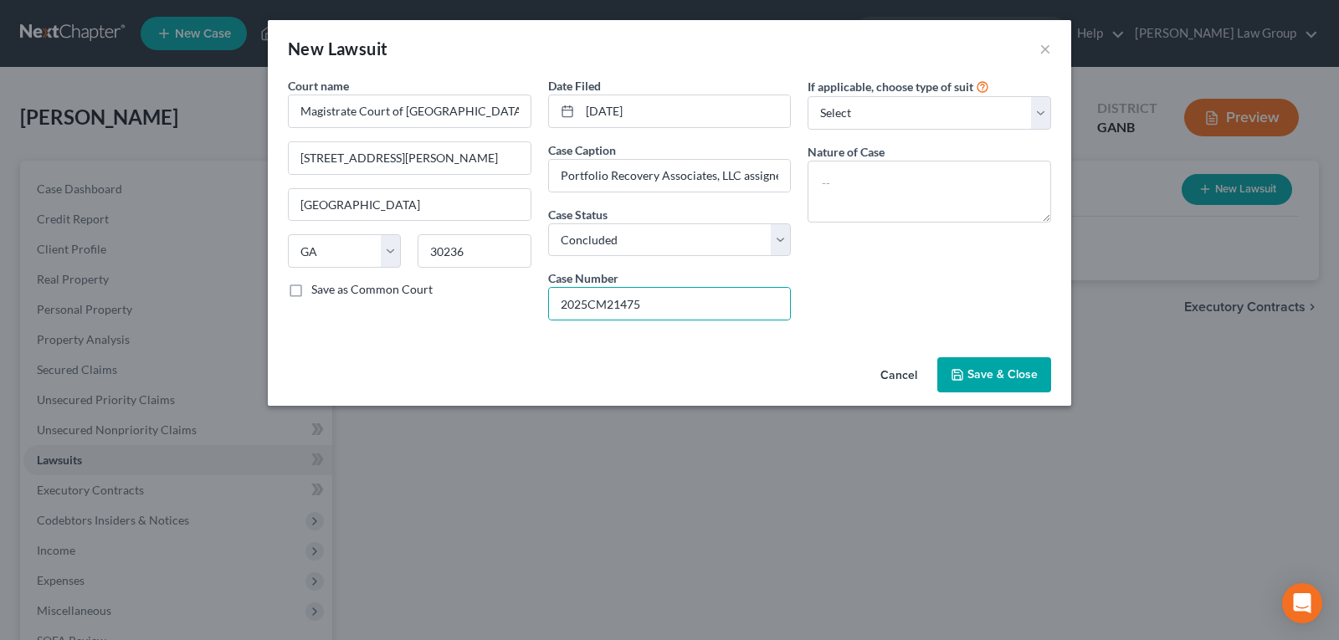
click at [1069, 363] on div "Cancel Save & Close" at bounding box center [669, 378] width 803 height 55
click at [990, 366] on button "Save & Close" at bounding box center [994, 374] width 114 height 35
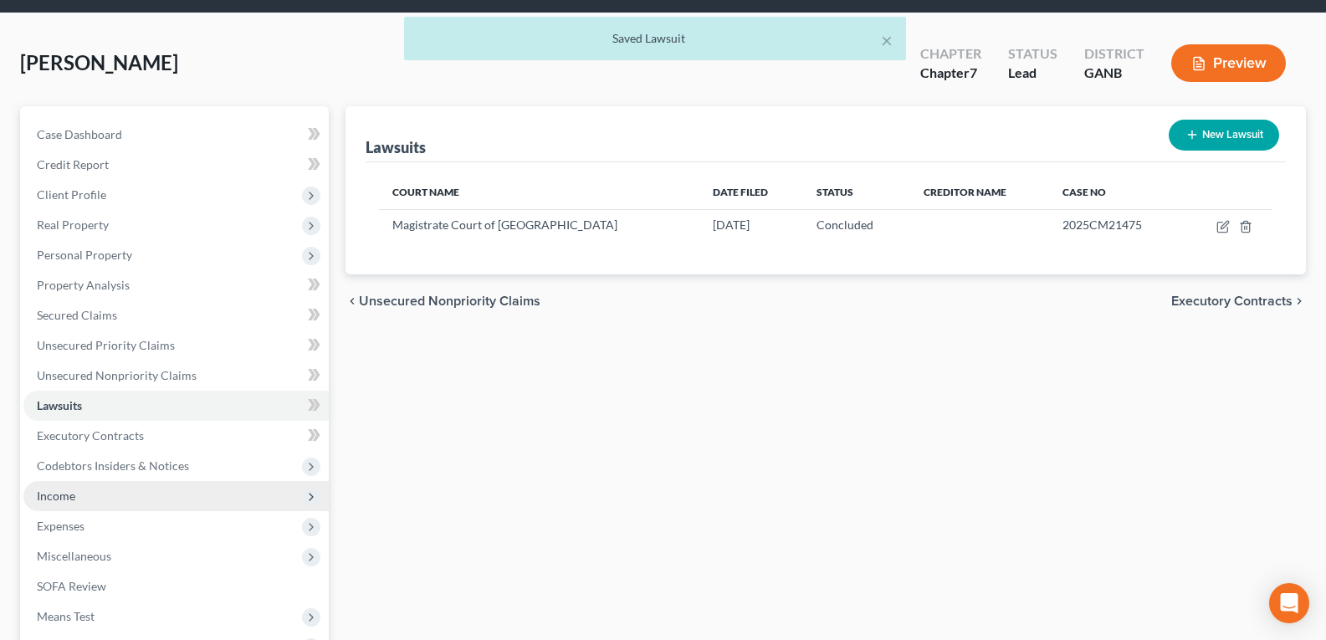
scroll to position [84, 0]
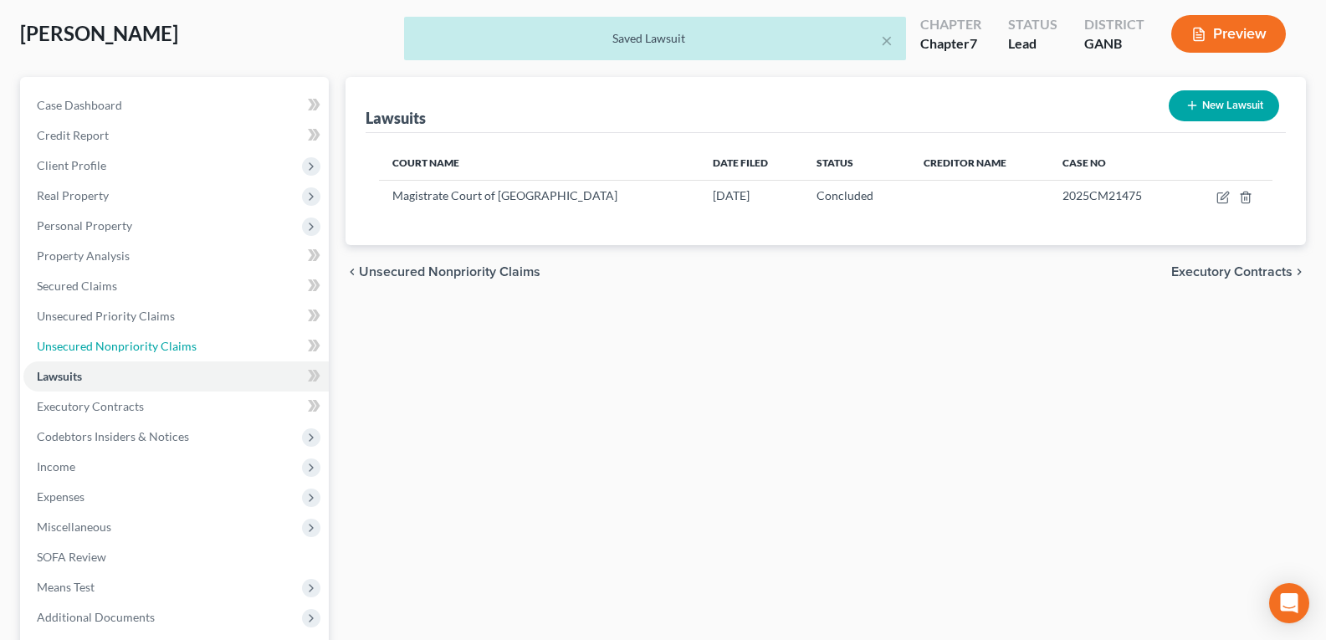
drag, startPoint x: 79, startPoint y: 340, endPoint x: 508, endPoint y: 453, distance: 443.8
click at [79, 340] on span "Unsecured Nonpriority Claims" at bounding box center [117, 346] width 160 height 14
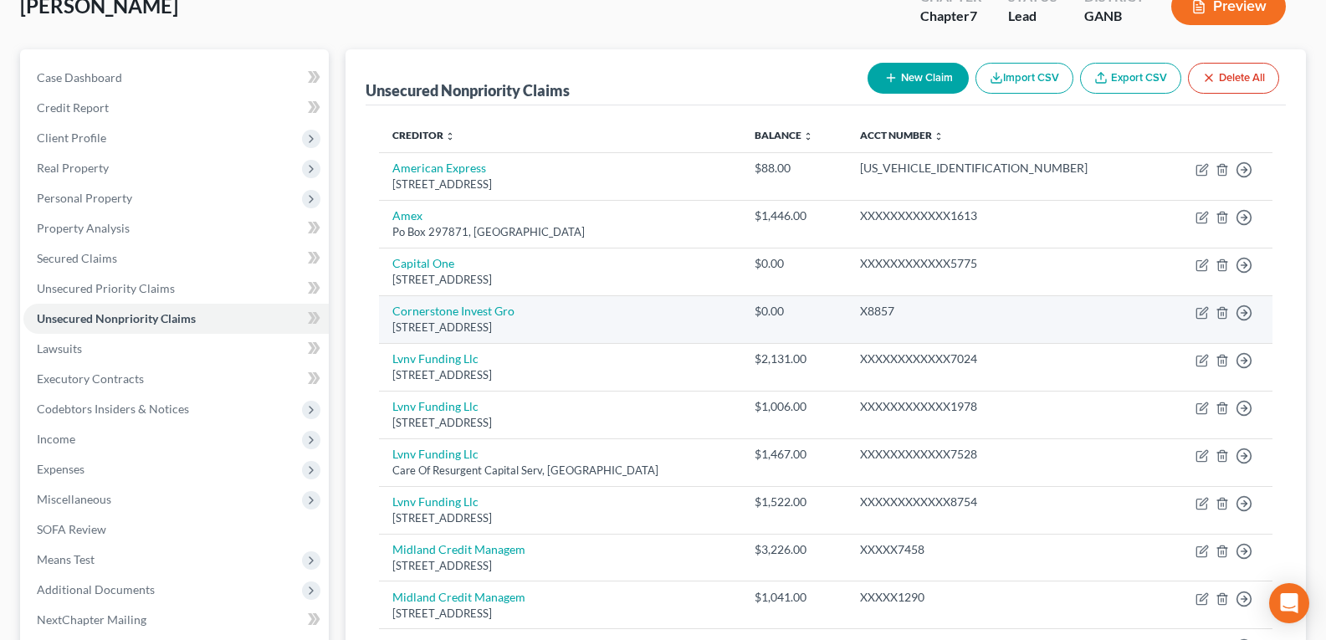
scroll to position [84, 0]
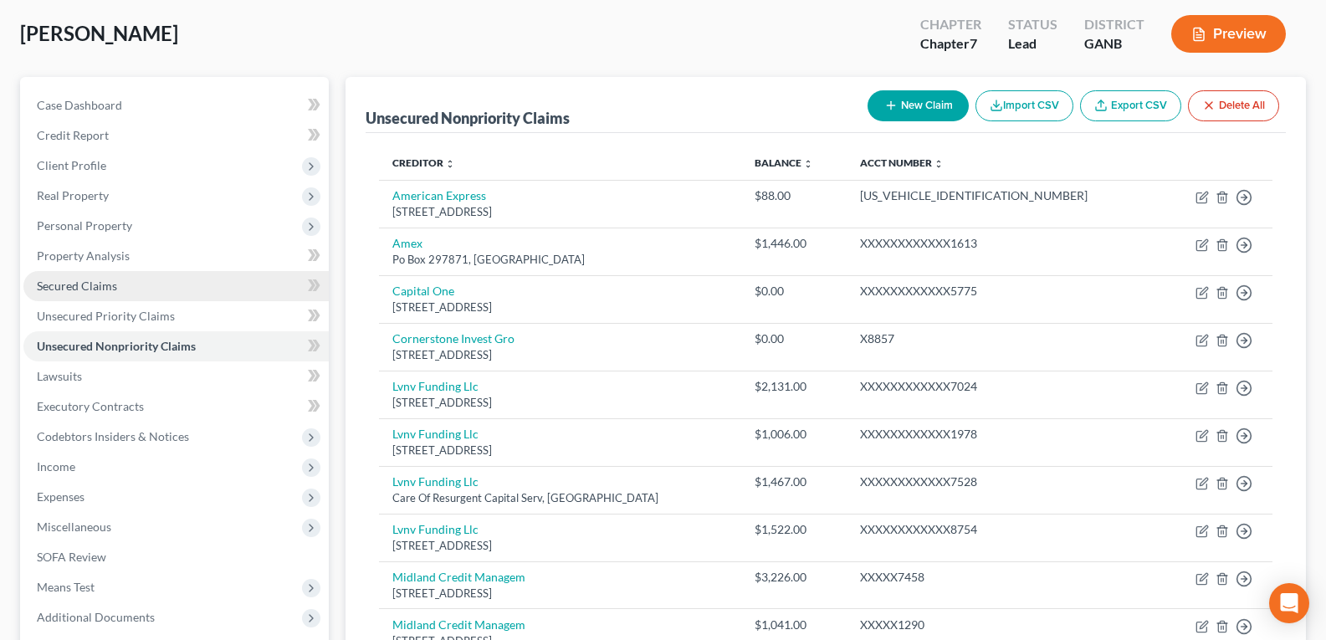
click at [94, 285] on span "Secured Claims" at bounding box center [77, 286] width 80 height 14
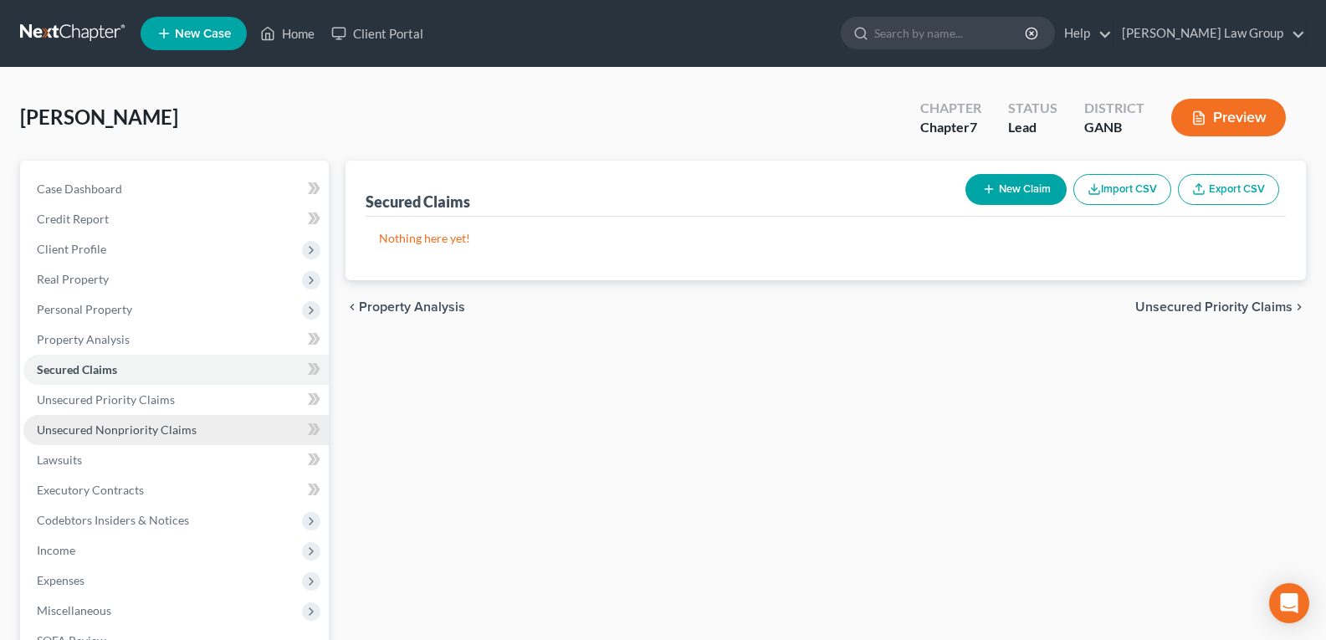
click at [127, 435] on span "Unsecured Nonpriority Claims" at bounding box center [117, 430] width 160 height 14
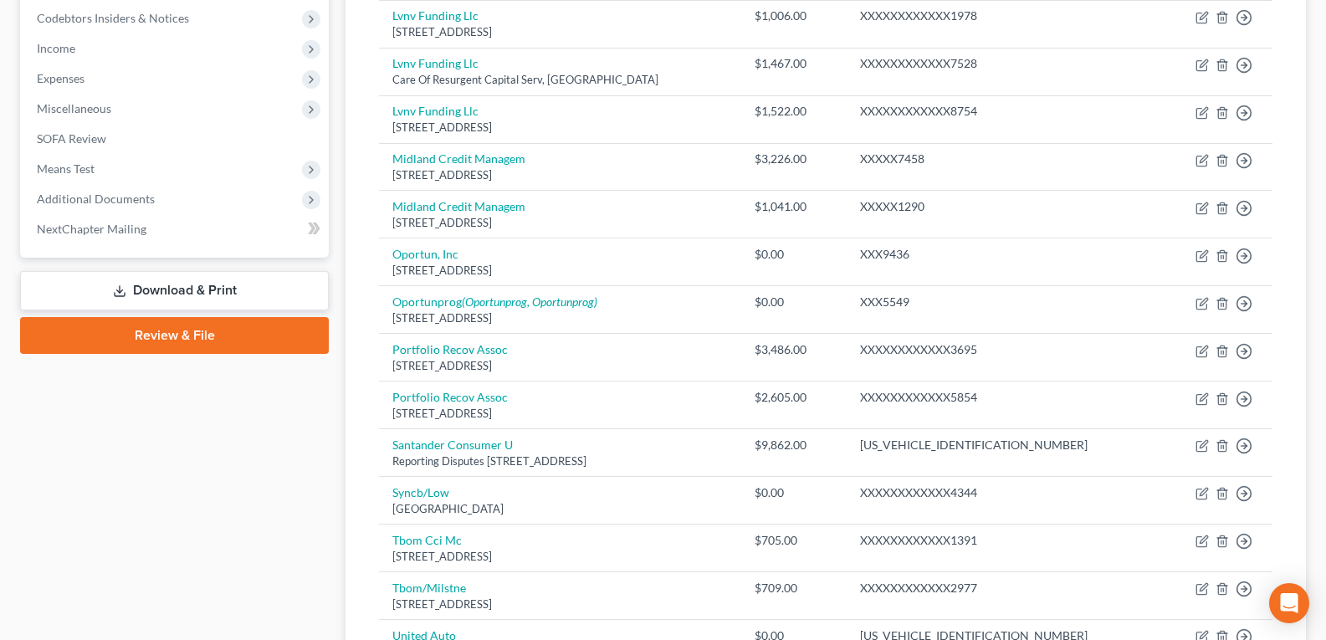
scroll to position [586, 0]
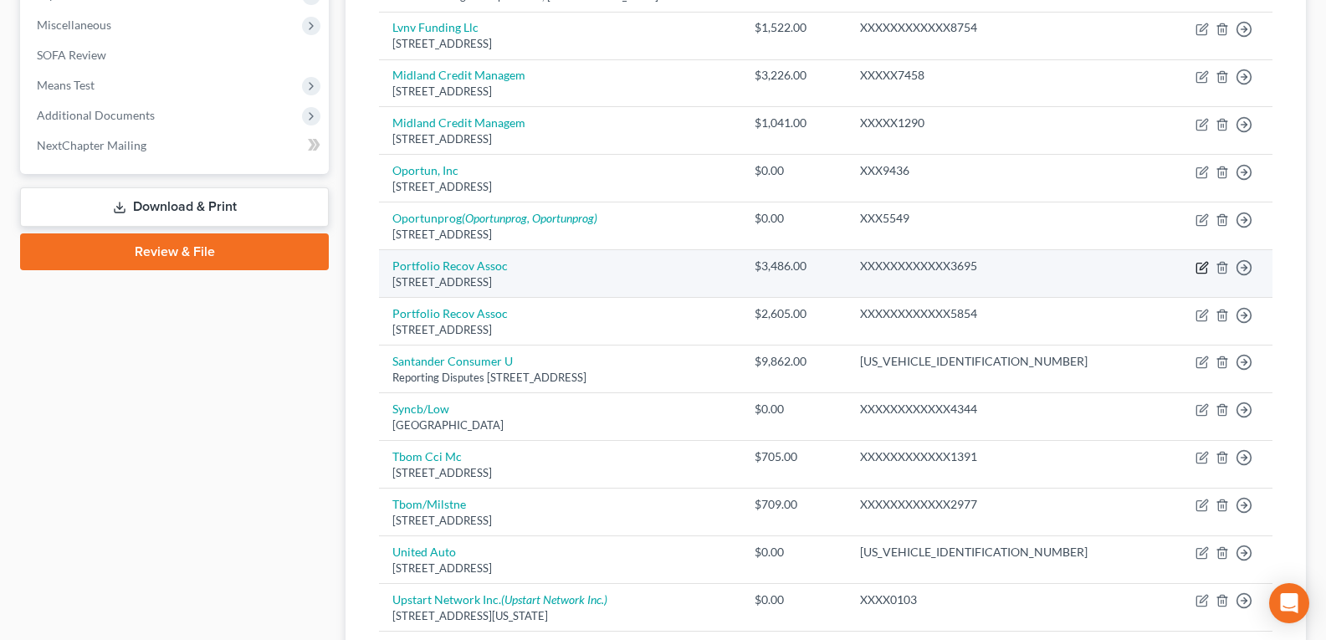
click at [1204, 271] on icon "button" at bounding box center [1202, 267] width 13 height 13
select select "48"
select select "0"
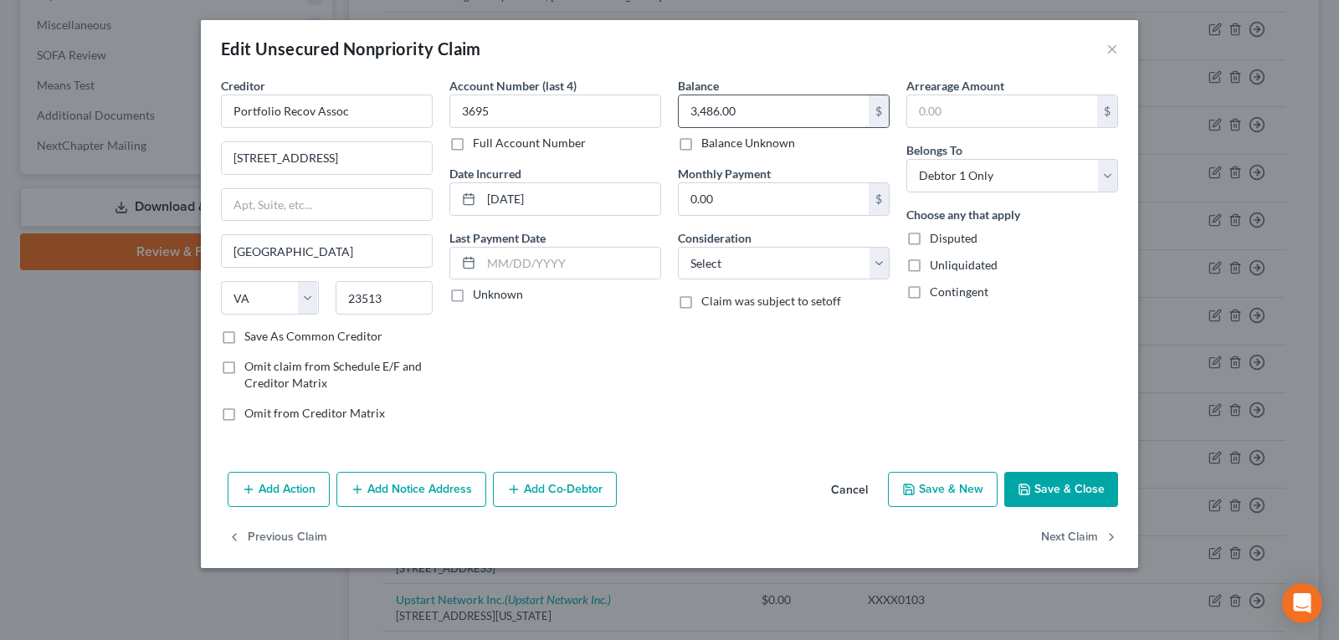
click at [756, 112] on input "3,486.00" at bounding box center [774, 111] width 190 height 32
click at [757, 112] on input "3,486.00" at bounding box center [774, 111] width 190 height 32
type input "3,486.30"
click at [768, 259] on select "Select Cable / Satellite Services Collection Agency Credit Card Debt Debt Couns…" at bounding box center [784, 263] width 212 height 33
select select "14"
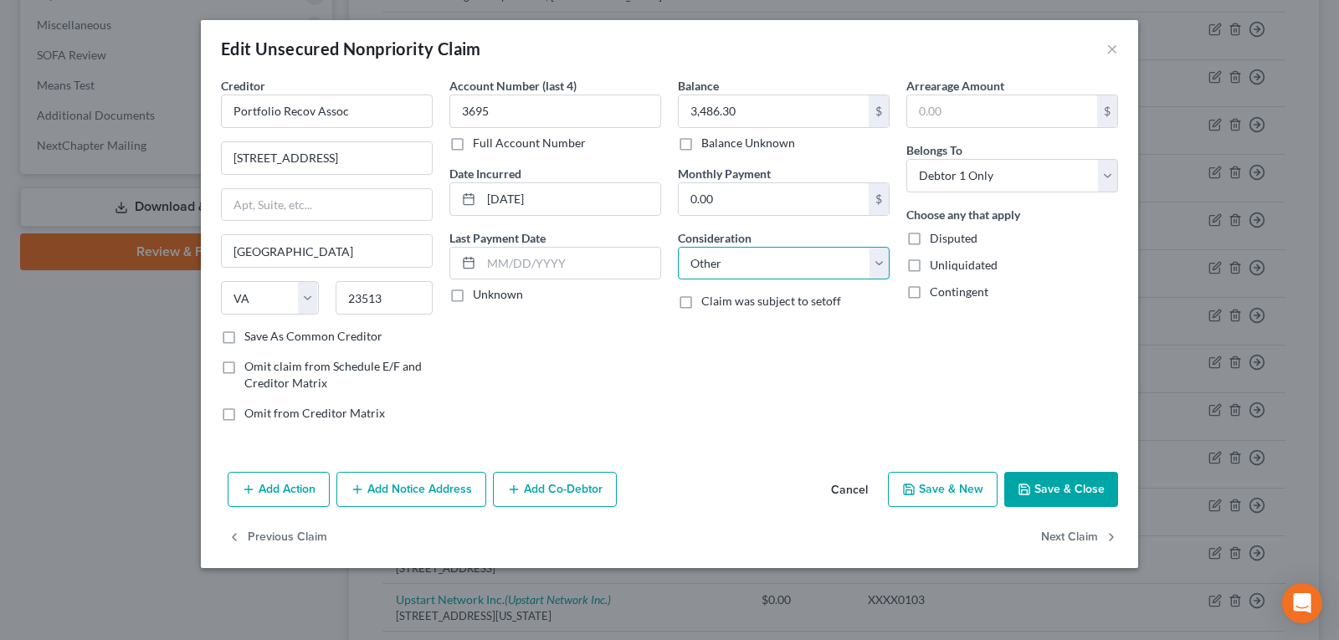
click at [678, 247] on select "Select Cable / Satellite Services Collection Agency Credit Card Debt Debt Couns…" at bounding box center [784, 263] width 212 height 33
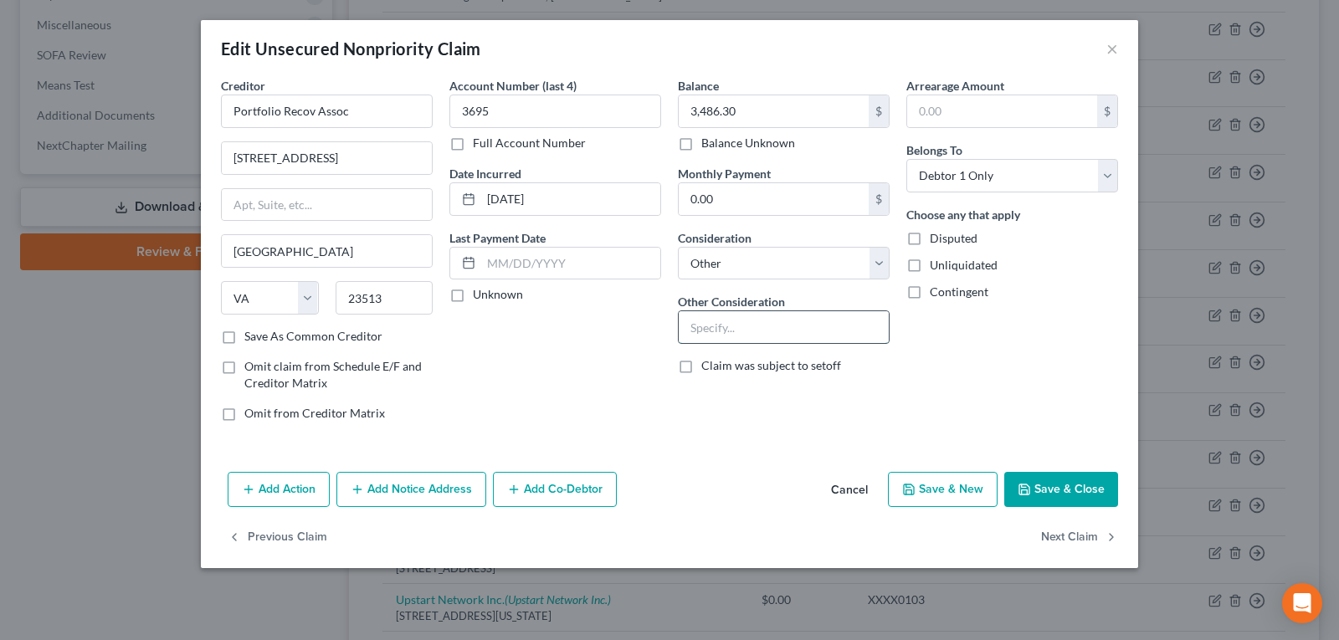
click at [729, 320] on input "text" at bounding box center [784, 327] width 210 height 32
type input "L"
type input "P"
drag, startPoint x: 1053, startPoint y: 495, endPoint x: 860, endPoint y: 524, distance: 194.5
click at [1053, 494] on button "Save & Close" at bounding box center [1061, 489] width 114 height 35
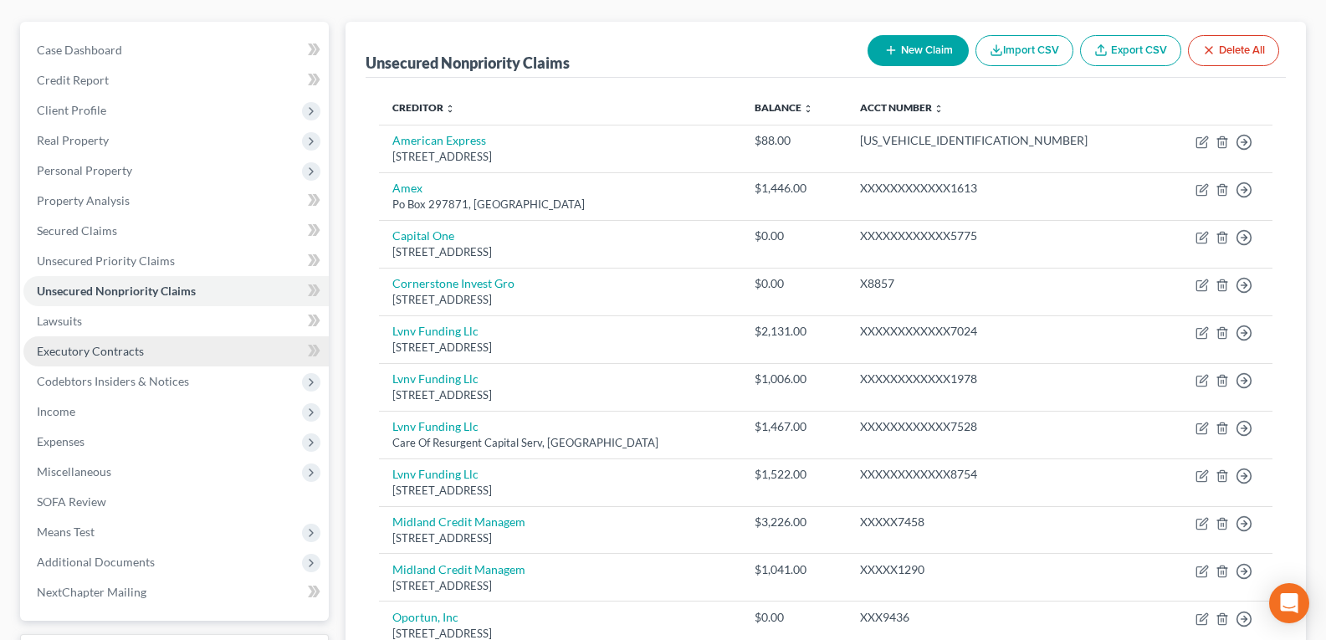
scroll to position [167, 0]
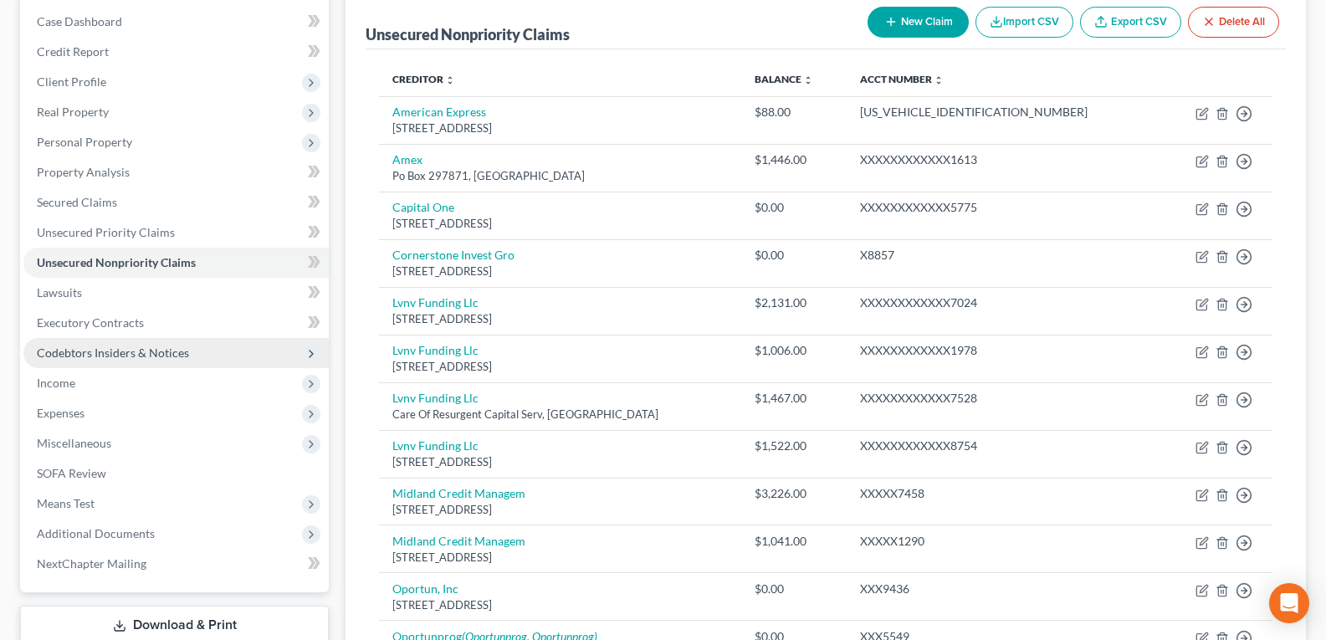
click at [112, 361] on span "Codebtors Insiders & Notices" at bounding box center [175, 353] width 305 height 30
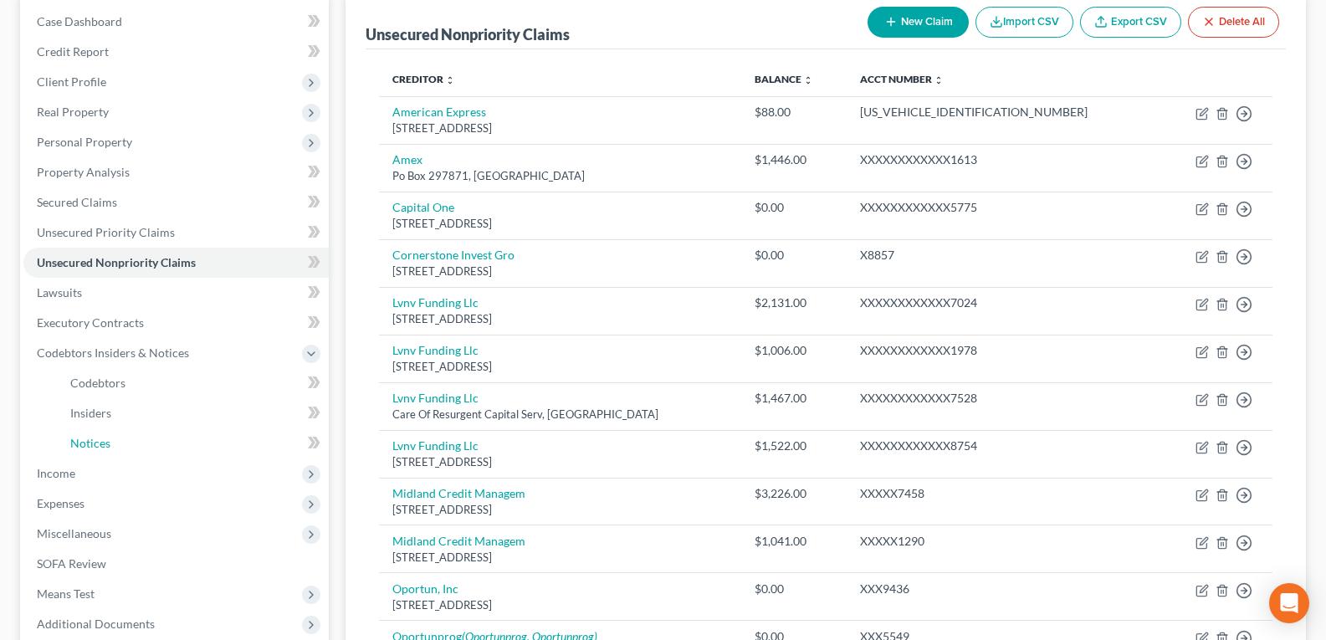
drag, startPoint x: 106, startPoint y: 441, endPoint x: 639, endPoint y: 416, distance: 533.6
click at [106, 443] on span "Notices" at bounding box center [90, 443] width 40 height 14
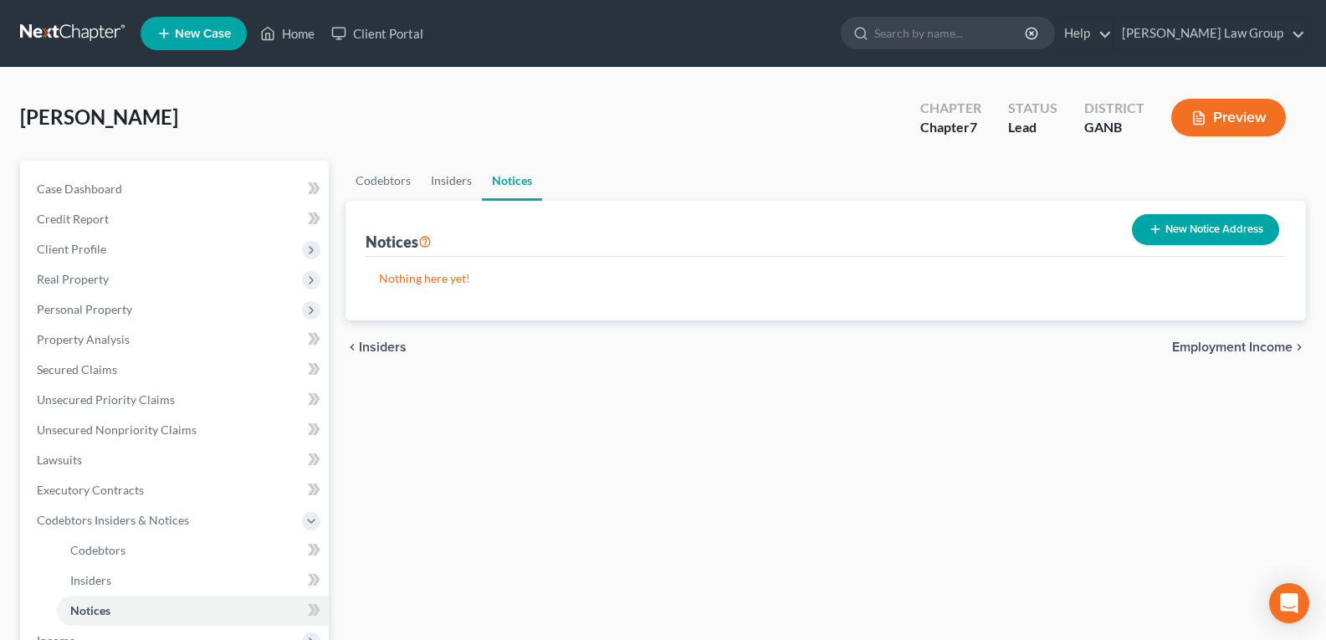
click at [1165, 219] on button "New Notice Address" at bounding box center [1205, 229] width 147 height 31
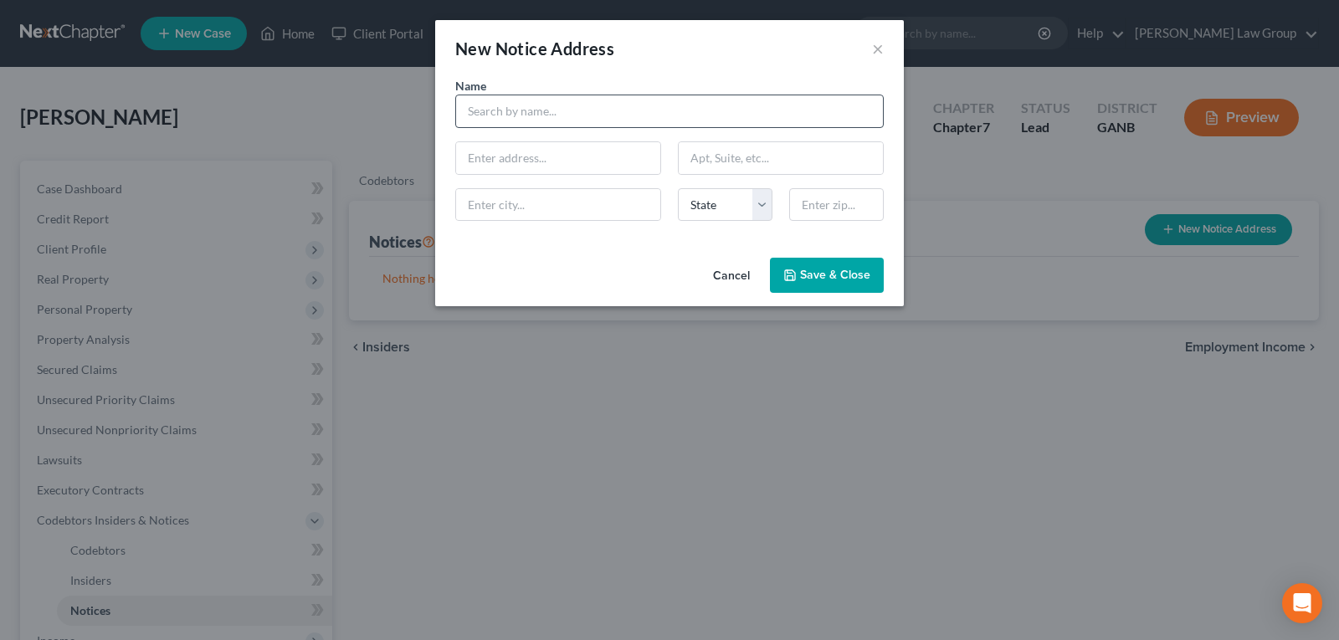
drag, startPoint x: 535, startPoint y: 94, endPoint x: 508, endPoint y: 118, distance: 36.1
click at [517, 112] on div "Name *" at bounding box center [669, 102] width 445 height 51
click at [508, 117] on input "text" at bounding box center [669, 111] width 428 height 33
type input "B"
click at [491, 115] on input "text" at bounding box center [669, 111] width 428 height 33
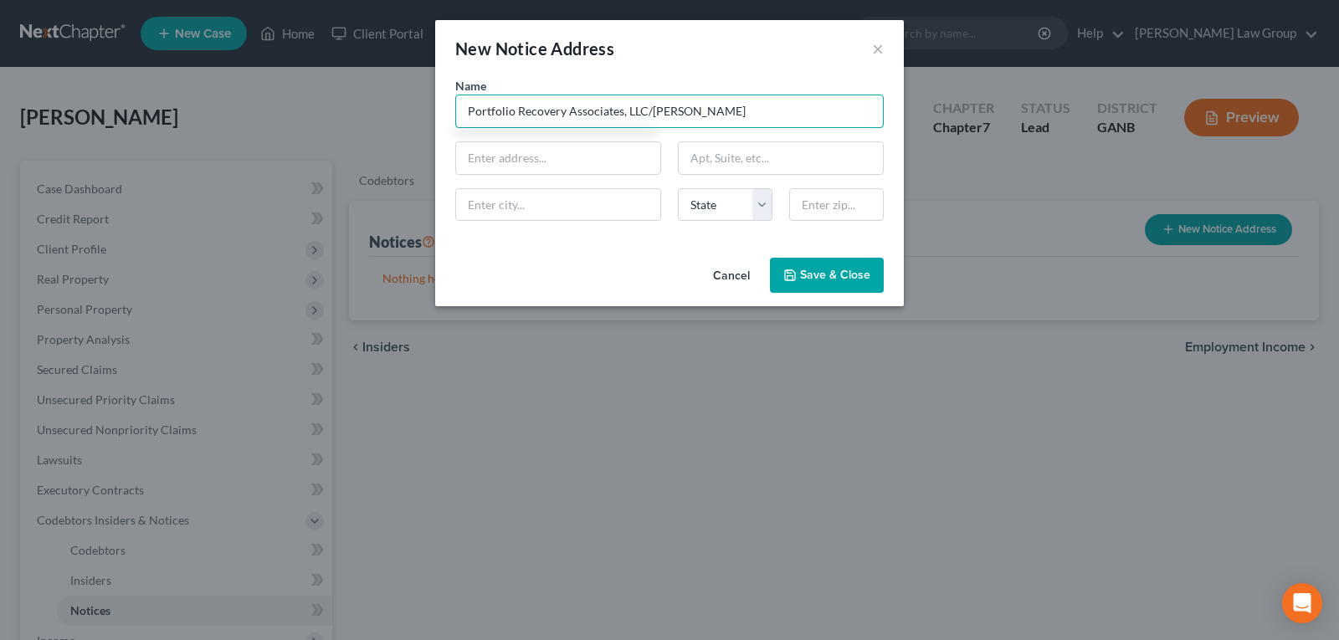
type input "Portfolio Recovery Associates, LLC/Bryan Thompson"
type input "[STREET_ADDRESS]"
type input "[GEOGRAPHIC_DATA]"
select select "48"
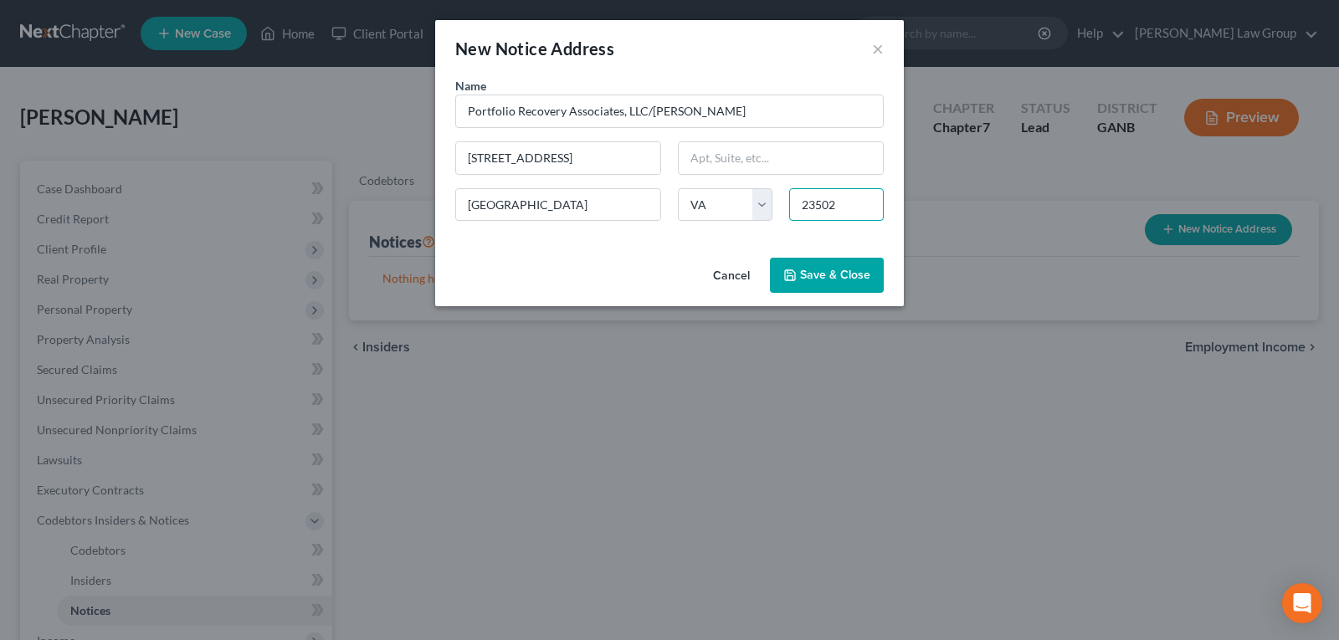
type input "23502"
drag, startPoint x: 844, startPoint y: 269, endPoint x: 858, endPoint y: 299, distance: 32.2
click at [844, 270] on span "Save & Close" at bounding box center [835, 275] width 70 height 14
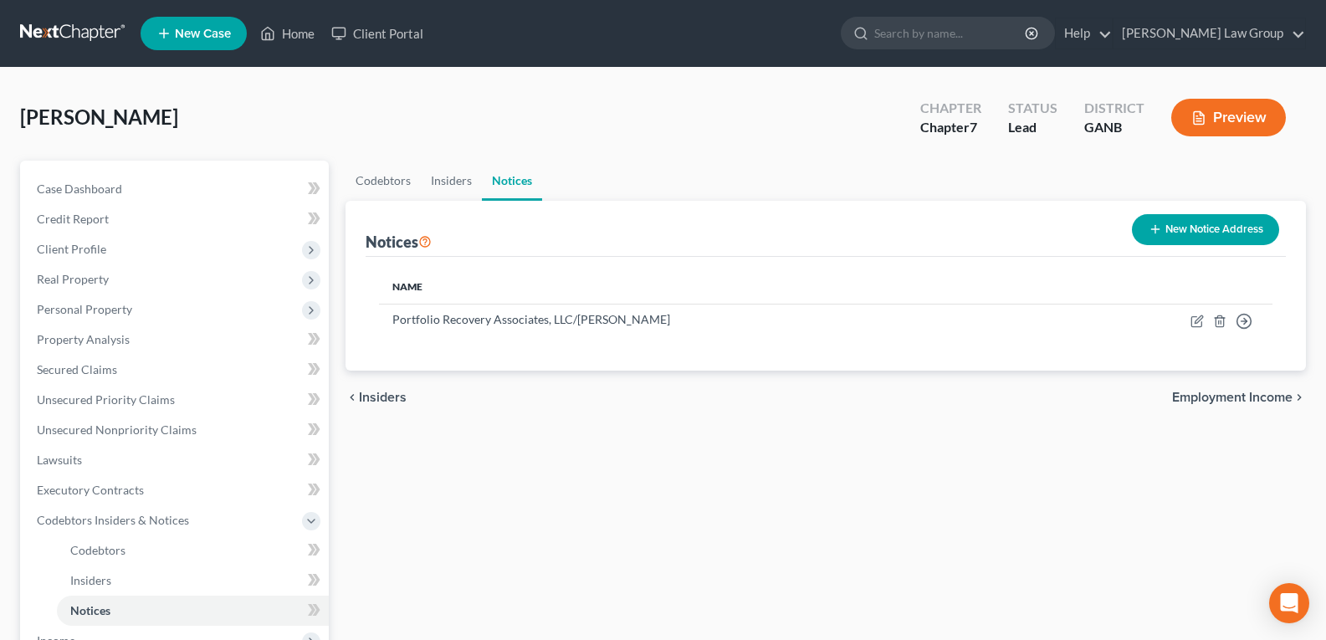
click at [750, 459] on div "Codebtors Insiders Notices Notices New Notice Address Name Portfolio Recovery A…" at bounding box center [825, 554] width 977 height 786
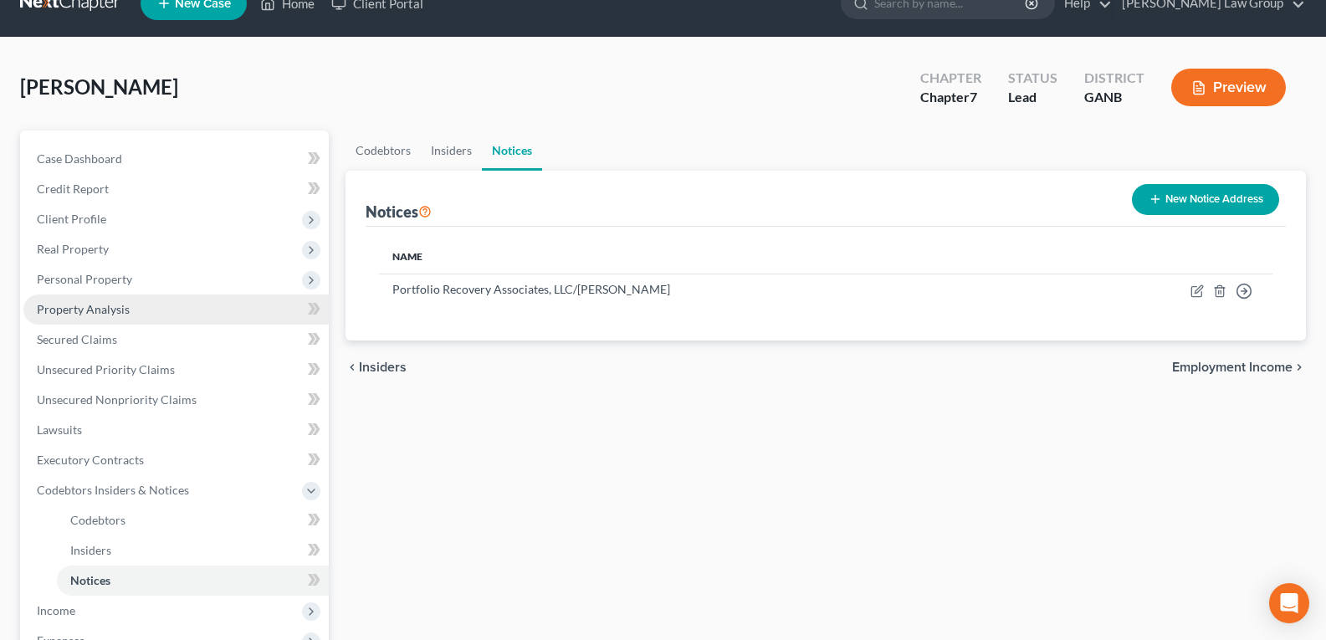
scroll to position [84, 0]
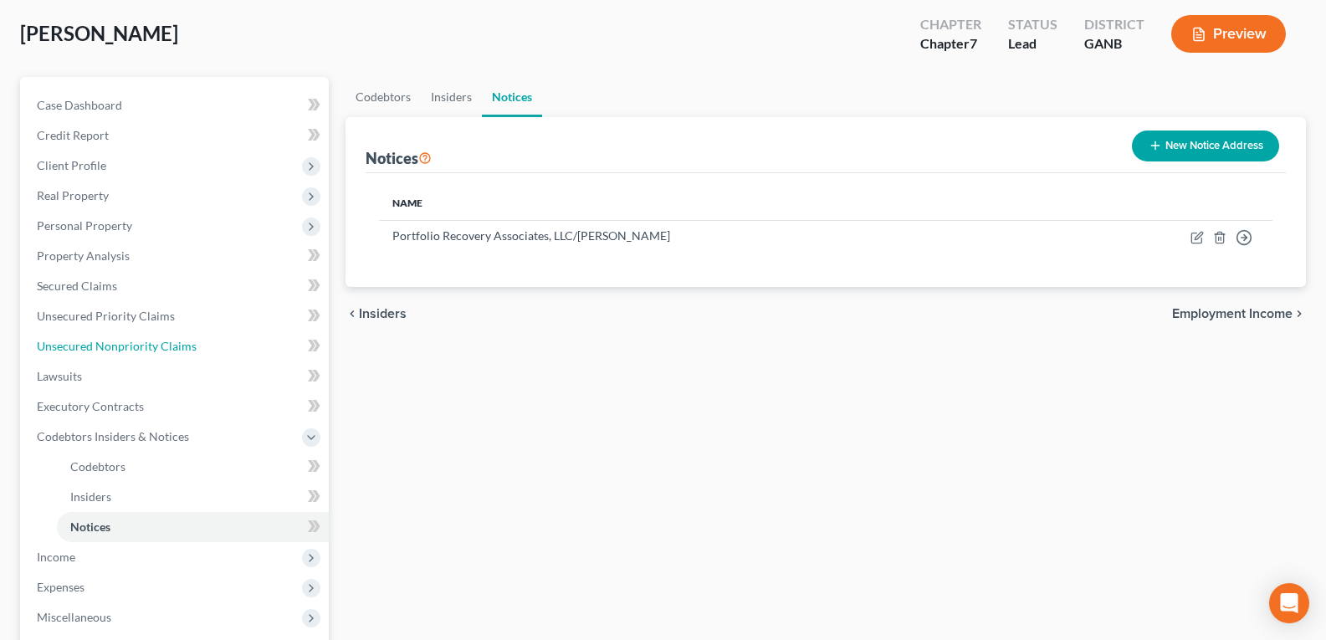
drag, startPoint x: 83, startPoint y: 342, endPoint x: 612, endPoint y: 451, distance: 540.7
click at [83, 342] on span "Unsecured Nonpriority Claims" at bounding box center [117, 346] width 160 height 14
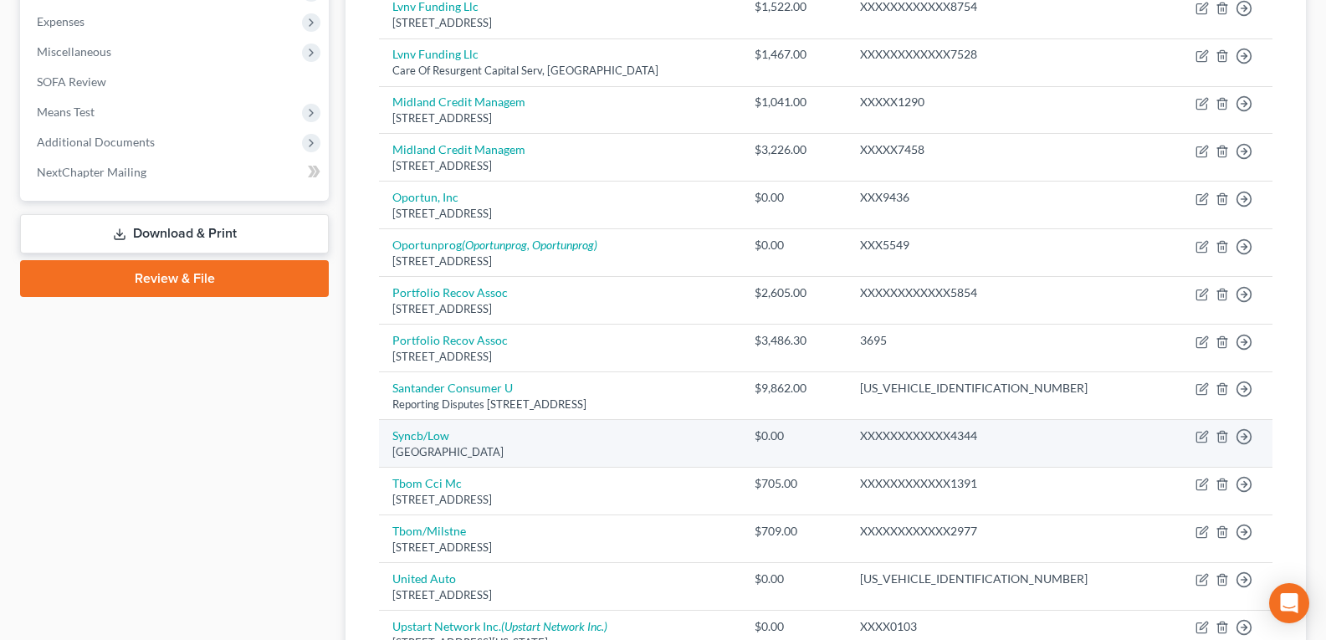
scroll to position [586, 0]
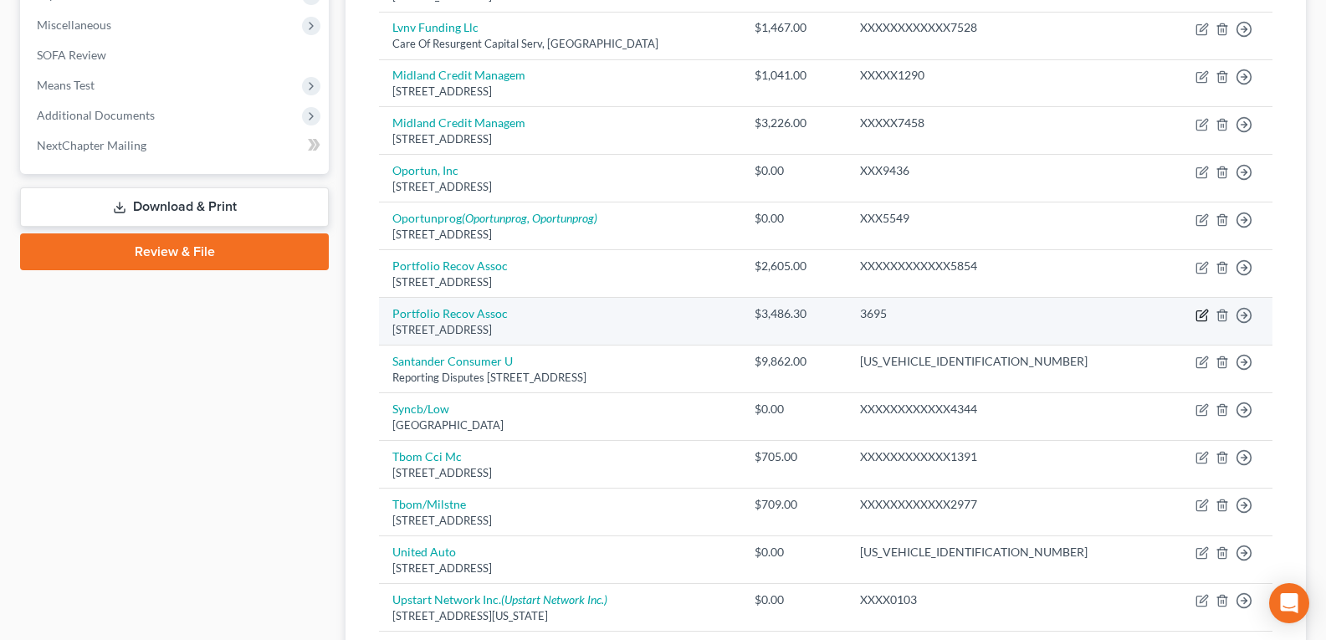
click at [1201, 315] on icon "button" at bounding box center [1202, 315] width 13 height 13
select select "48"
select select "14"
select select "0"
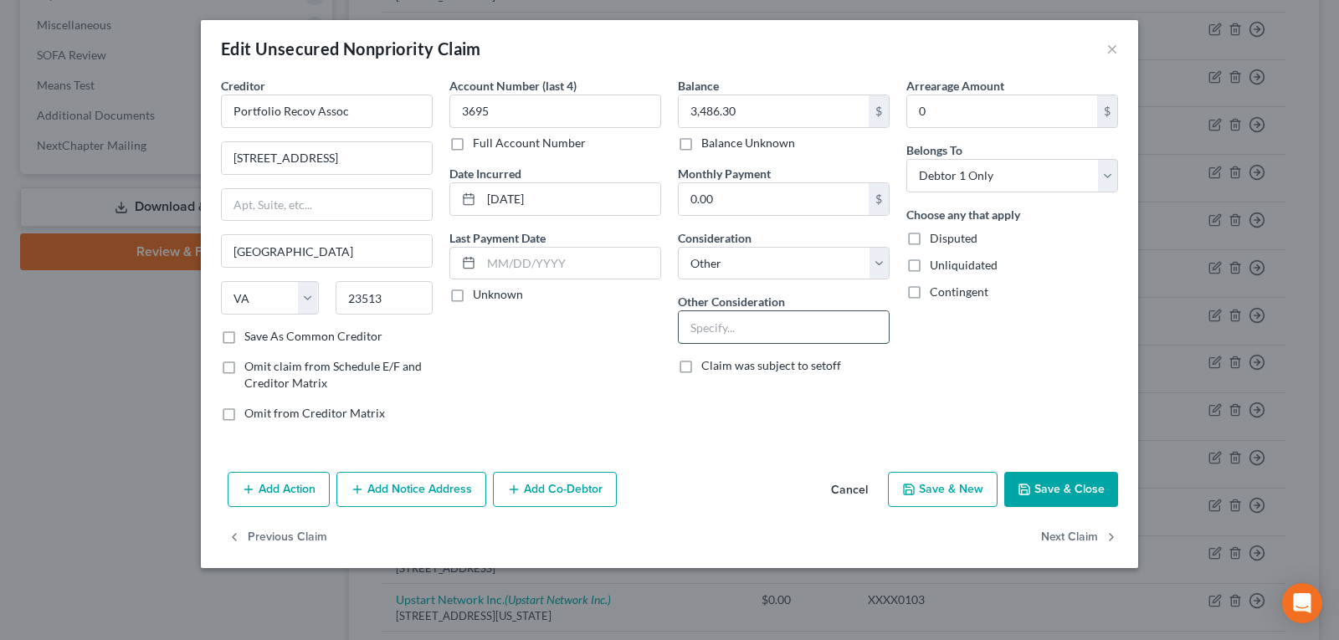
click at [726, 329] on input "text" at bounding box center [784, 327] width 210 height 32
drag, startPoint x: 1047, startPoint y: 477, endPoint x: 874, endPoint y: 521, distance: 178.0
click at [1048, 488] on button "Save & Close" at bounding box center [1061, 489] width 114 height 35
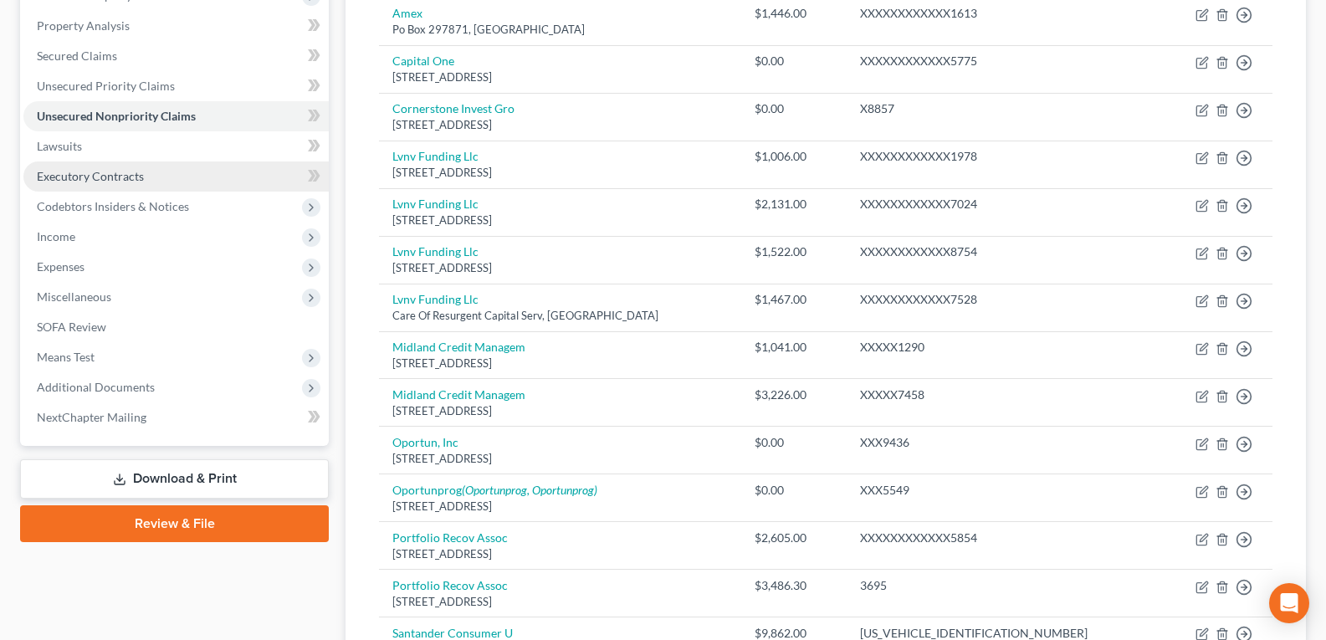
scroll to position [167, 0]
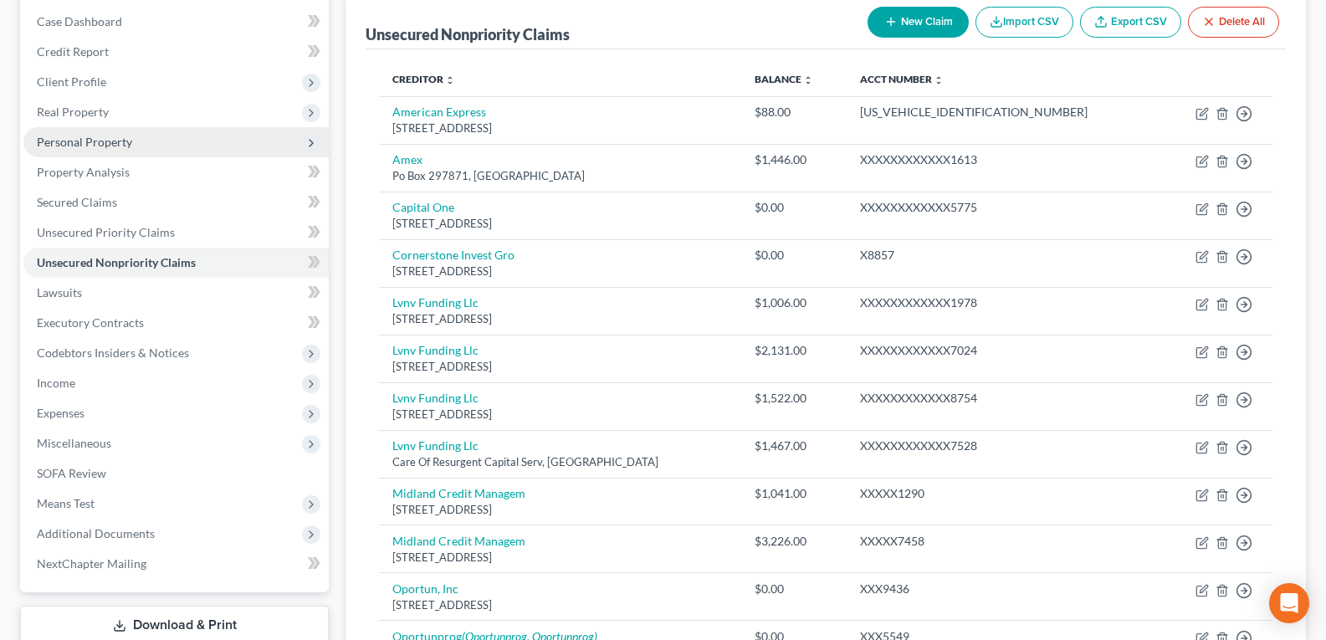
click at [81, 143] on span "Personal Property" at bounding box center [84, 142] width 95 height 14
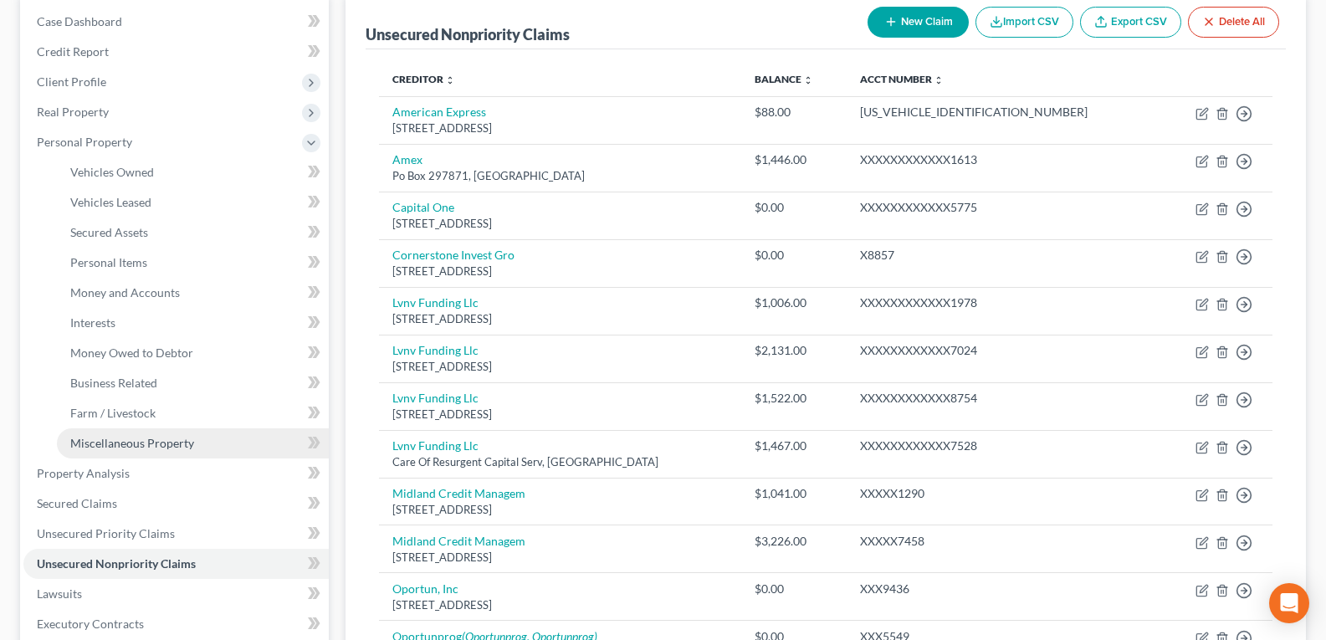
click at [148, 453] on link "Miscellaneous Property" at bounding box center [193, 443] width 272 height 30
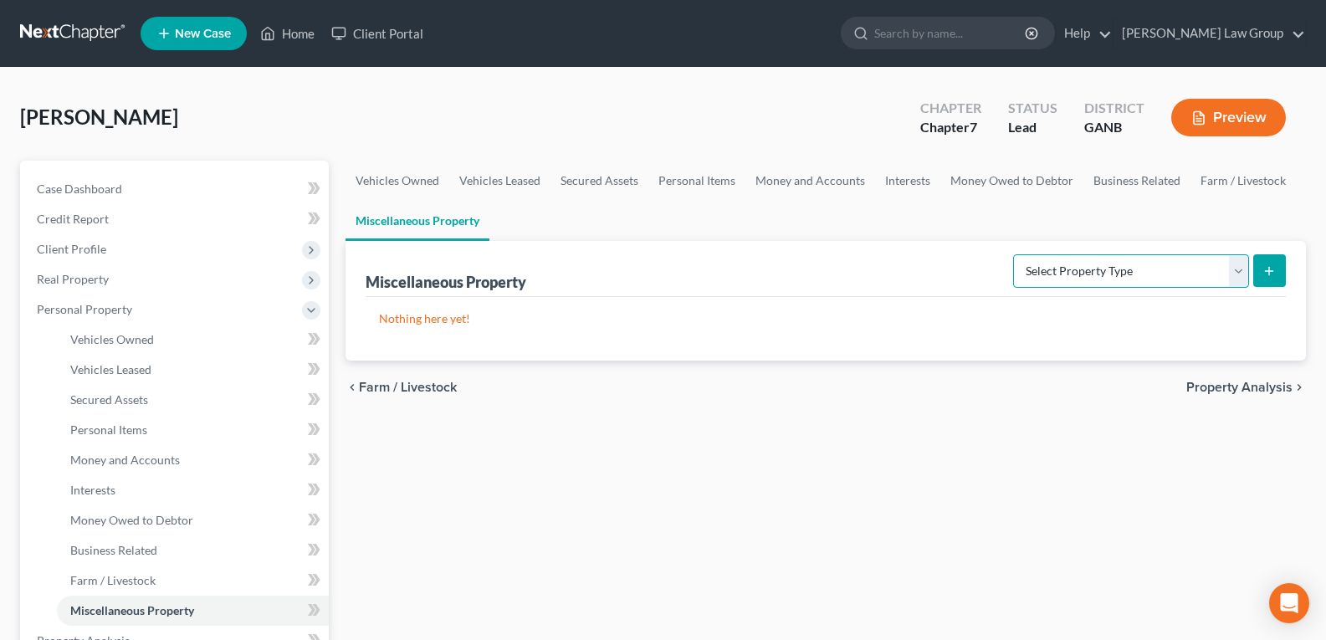
click at [1033, 277] on select "Select Property Type Assigned for Creditor Benefit Within 1 Year Holding for An…" at bounding box center [1131, 270] width 236 height 33
select select "transferred"
click at [1013, 254] on select "Select Property Type Assigned for Creditor Benefit Within 1 Year Holding for An…" at bounding box center [1131, 270] width 236 height 33
click at [1263, 269] on icon "submit" at bounding box center [1269, 270] width 13 height 13
select select "Ordinary (within 2 years)"
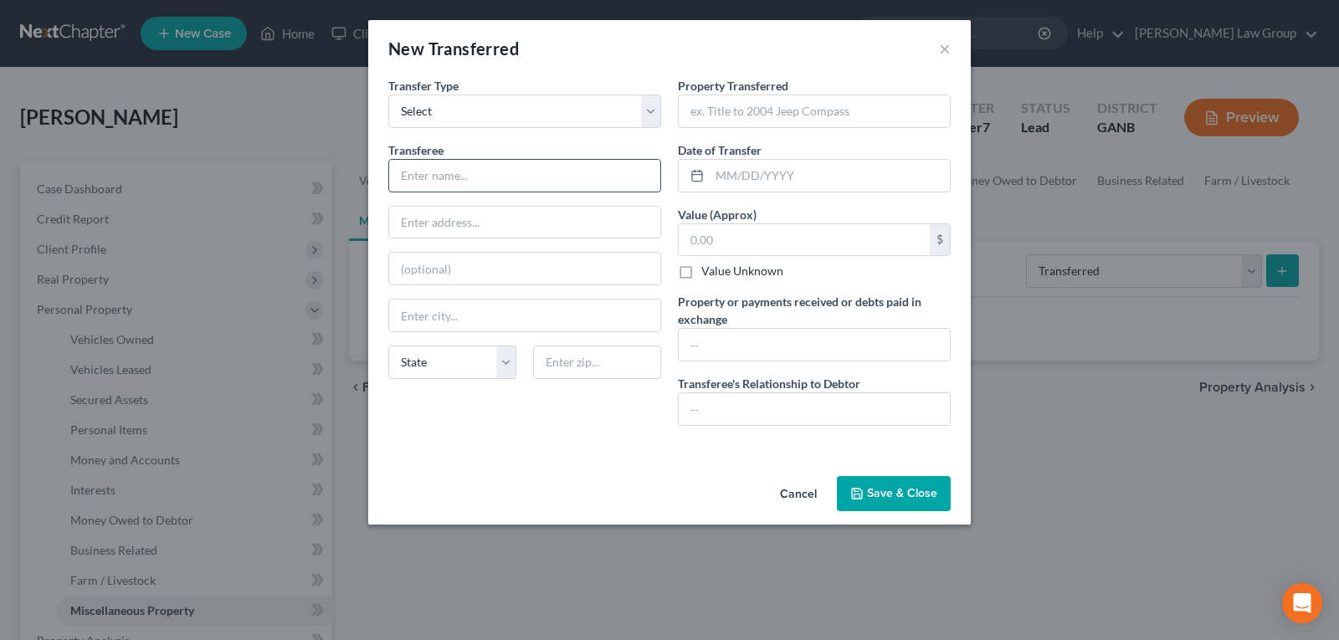
click at [464, 176] on input "text" at bounding box center [524, 176] width 271 height 32
type input "Gerardo Perez"
type input "1120 N. Broadway"
type input "Escondido"
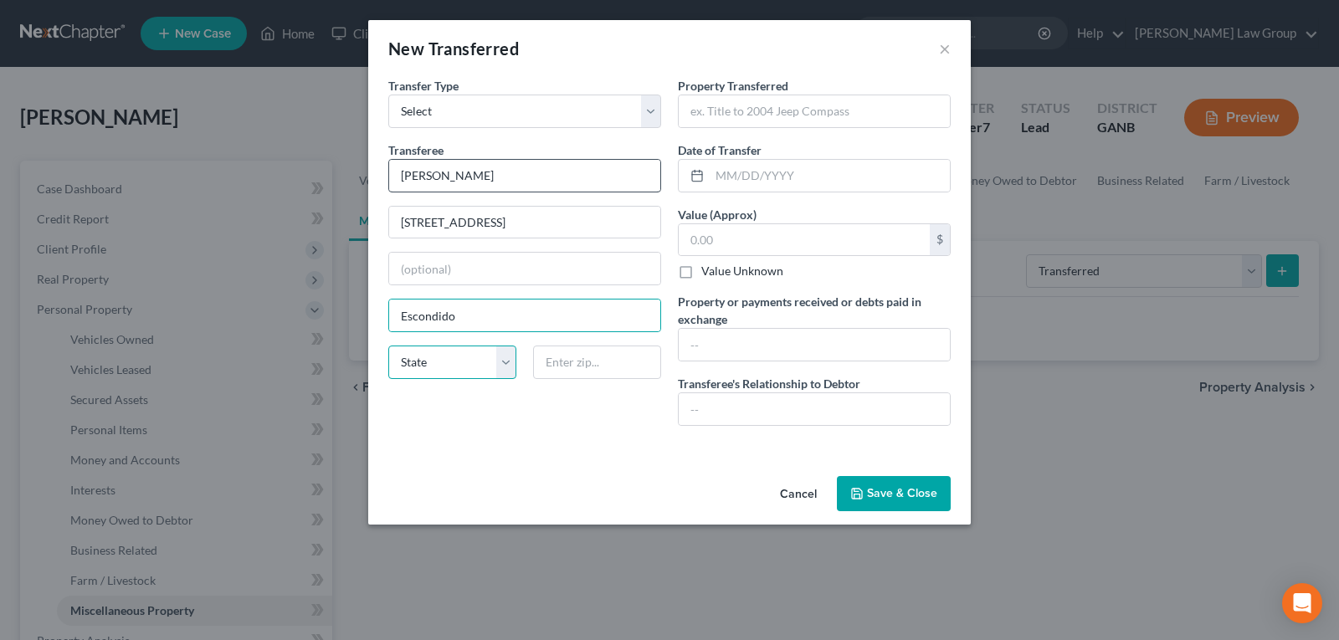
select select "4"
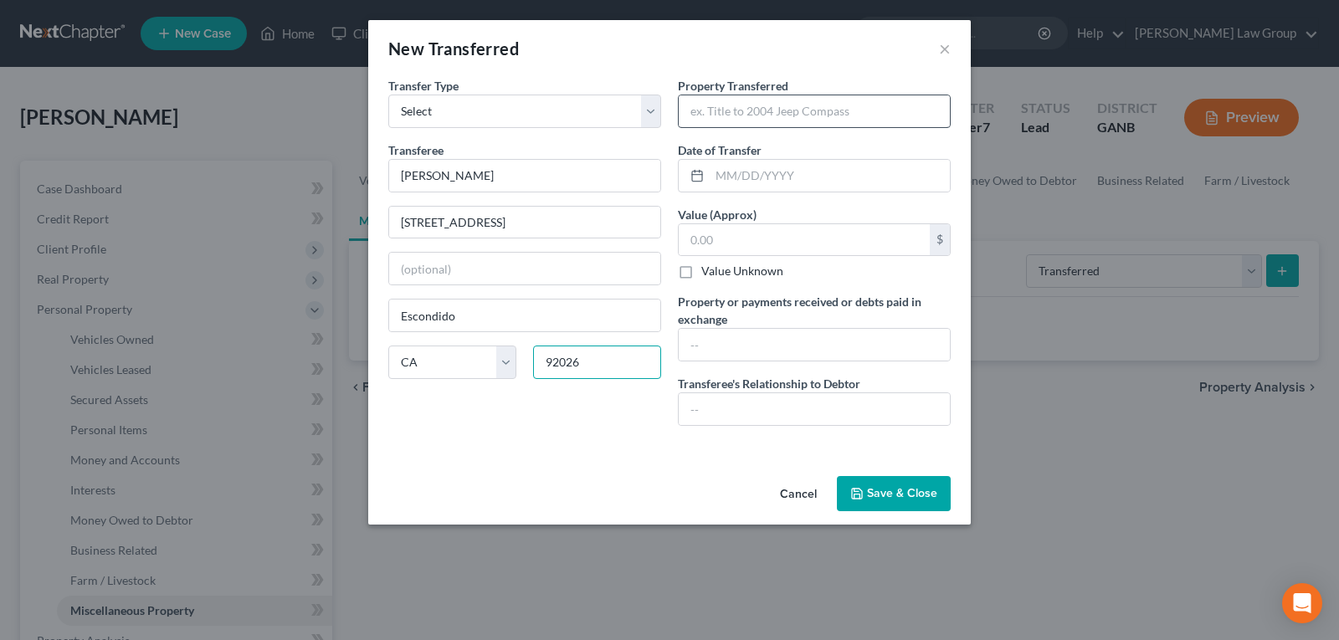
type input "92026"
click at [761, 105] on input "text" at bounding box center [814, 111] width 271 height 32
type input "Car"
drag, startPoint x: 745, startPoint y: 153, endPoint x: 741, endPoint y: 170, distance: 17.1
click at [744, 157] on label "Date of Transfer *" at bounding box center [720, 150] width 84 height 18
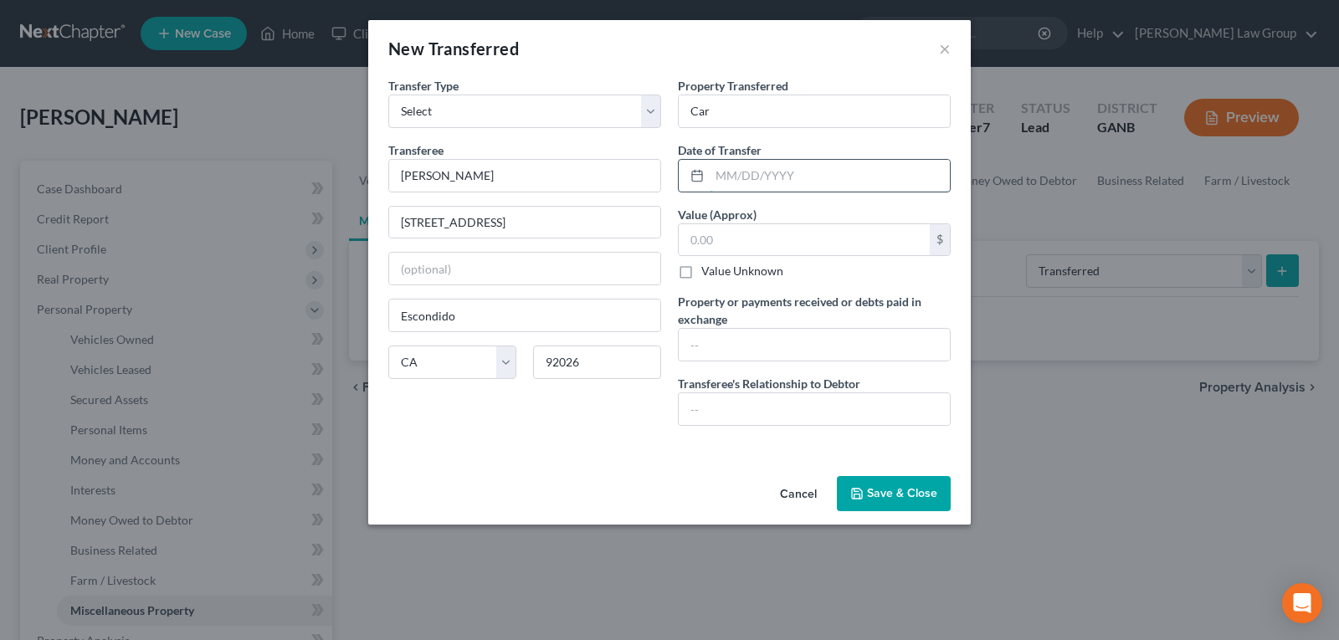
click at [740, 170] on input "text" at bounding box center [830, 176] width 240 height 32
type input "12/08/2021"
click at [736, 402] on input "text" at bounding box center [814, 409] width 271 height 32
type input "Buyer/Seller"
click at [766, 353] on input "text" at bounding box center [814, 345] width 271 height 32
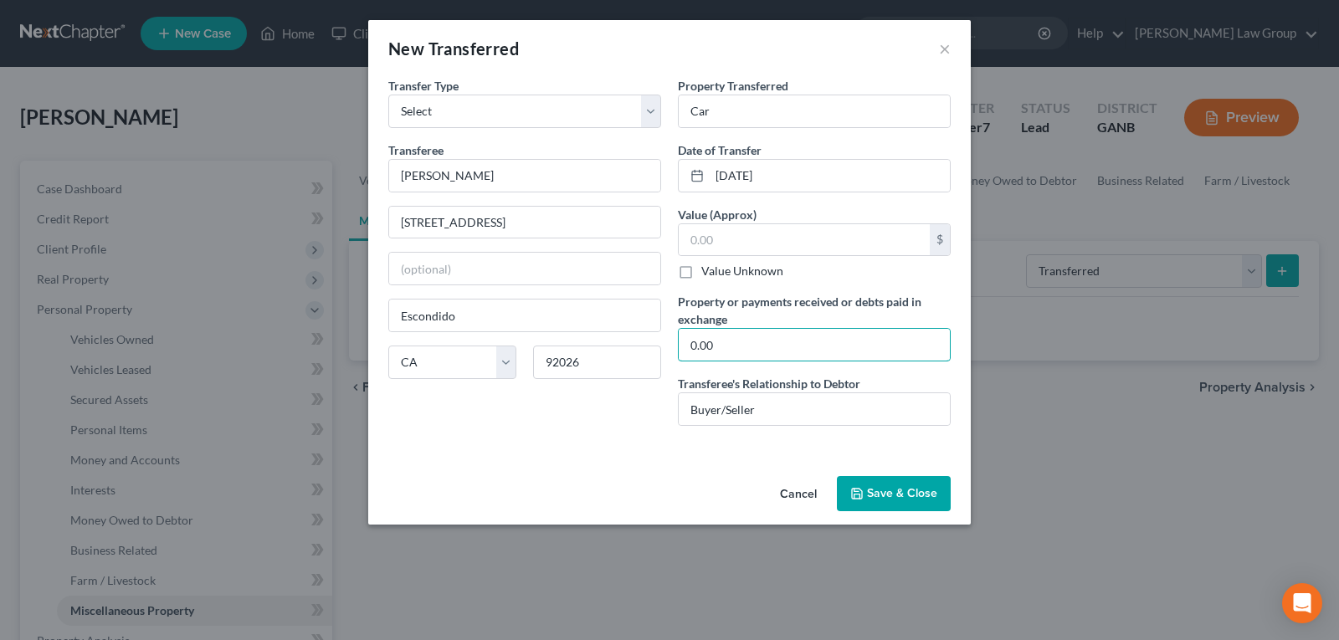
type input "0.00"
click at [869, 488] on button "Save & Close" at bounding box center [894, 493] width 114 height 35
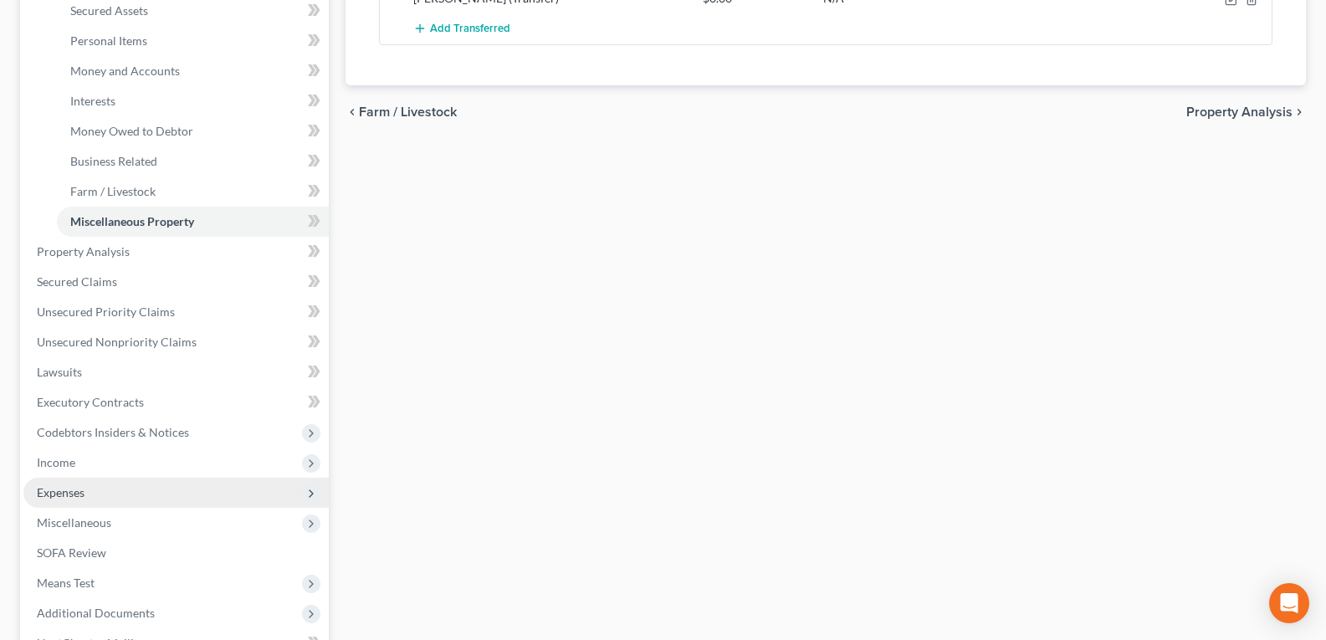
scroll to position [418, 0]
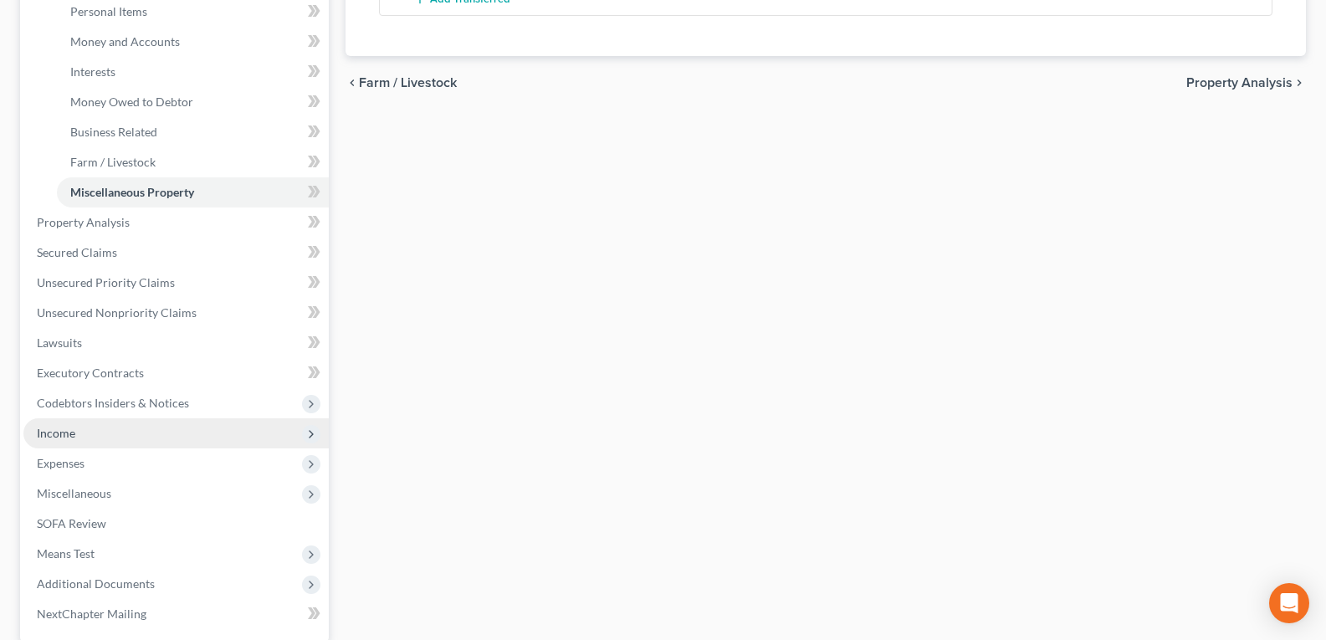
click at [82, 433] on span "Income" at bounding box center [175, 433] width 305 height 30
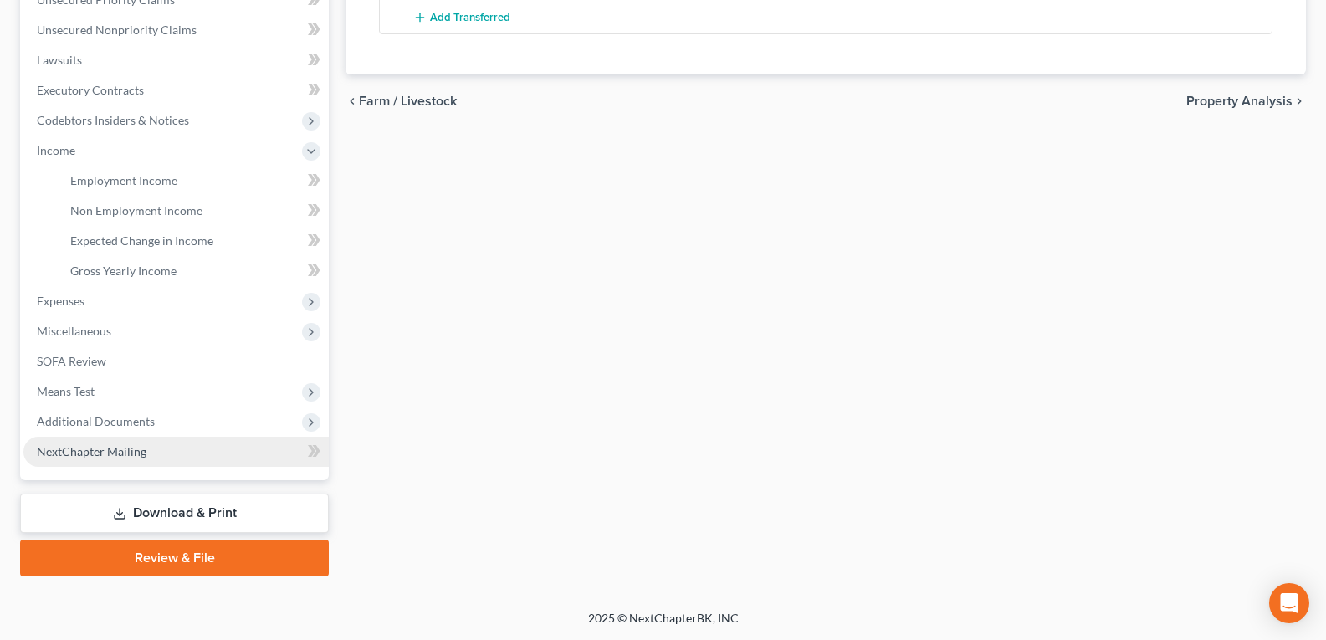
scroll to position [400, 0]
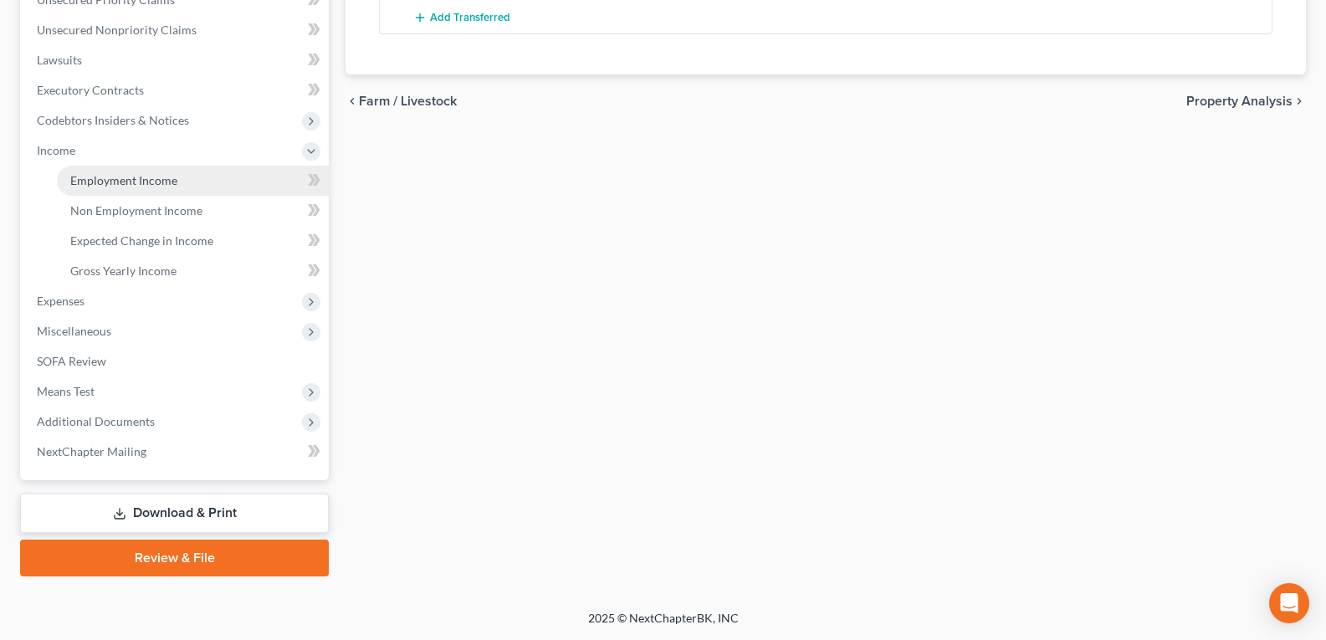
click at [132, 185] on span "Employment Income" at bounding box center [123, 180] width 107 height 14
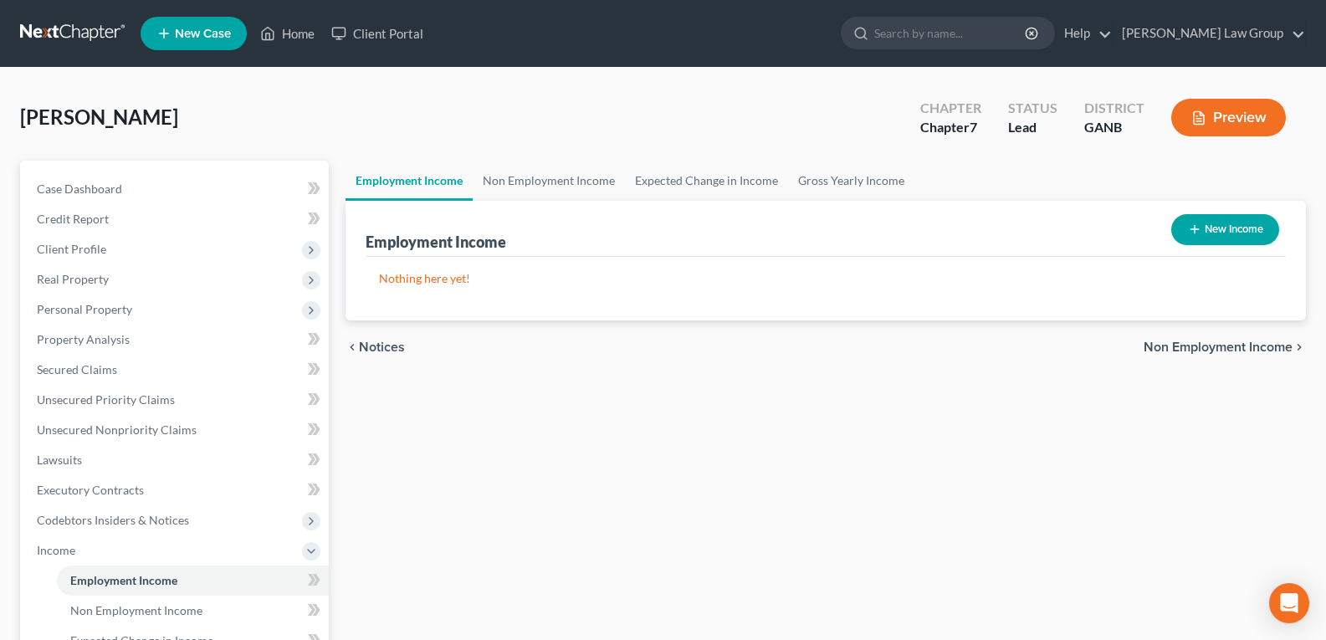
click at [1231, 228] on button "New Income" at bounding box center [1225, 229] width 108 height 31
select select "0"
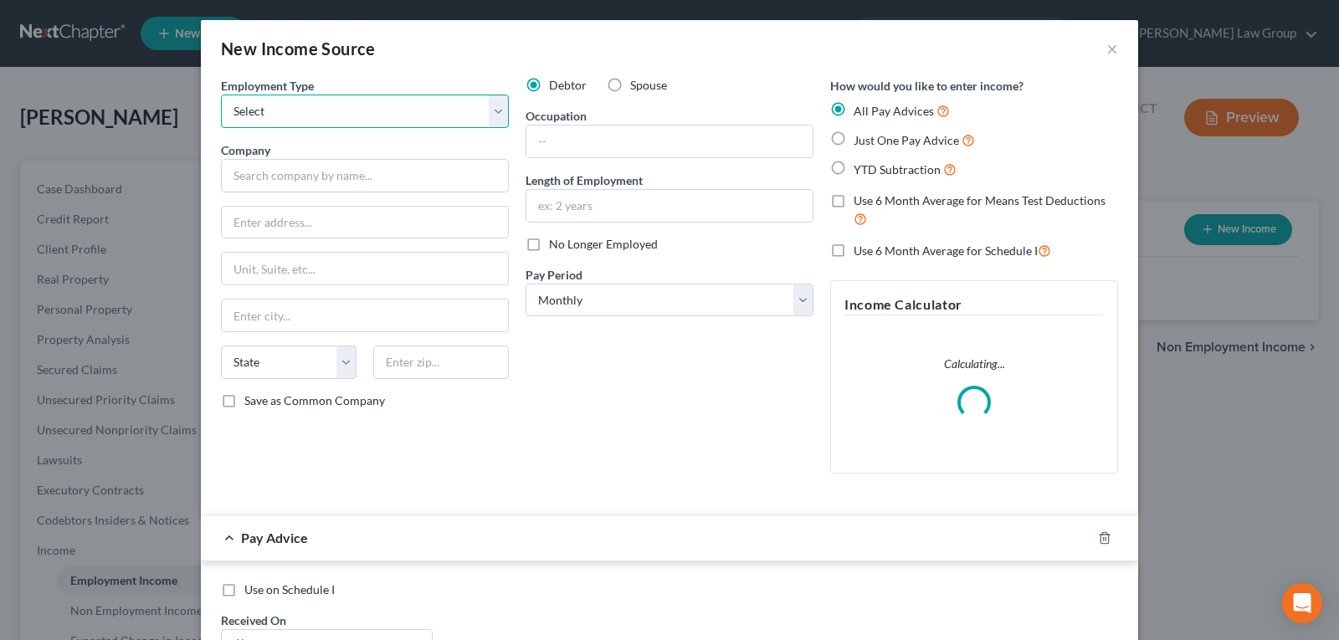
click at [331, 120] on select "Select Full or Part Time Employment Self Employment" at bounding box center [365, 111] width 288 height 33
select select "0"
click at [221, 95] on select "Select Full or Part Time Employment Self Employment" at bounding box center [365, 111] width 288 height 33
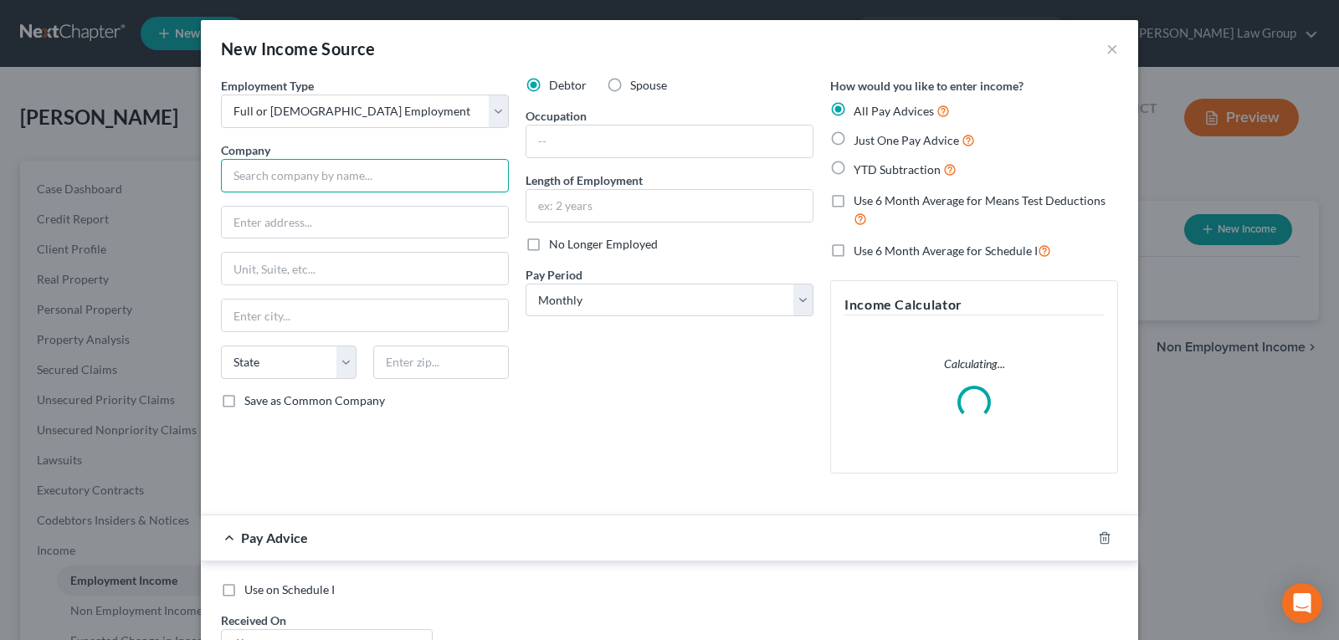
click at [281, 187] on input "text" at bounding box center [365, 175] width 288 height 33
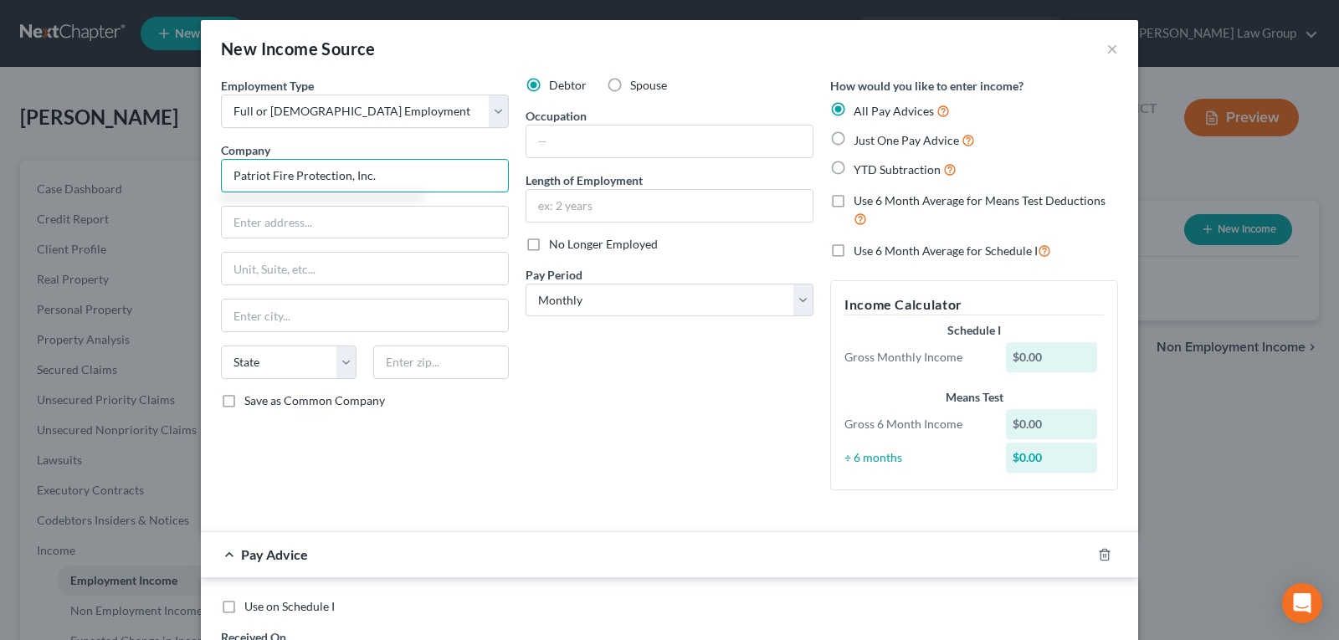
type input "Patriot Fire Protection, Inc."
type input "81 Andrew Dr."
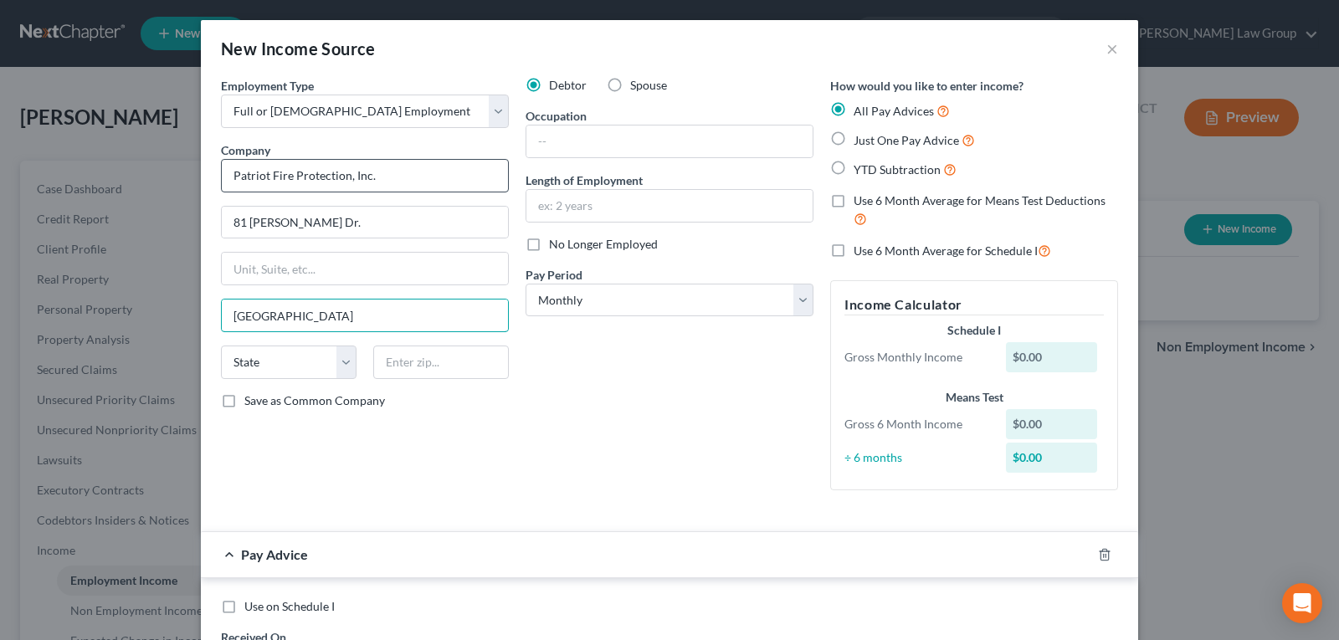
type input "Stockbridge"
select select "10"
type input "30281"
click at [611, 141] on input "text" at bounding box center [669, 142] width 286 height 32
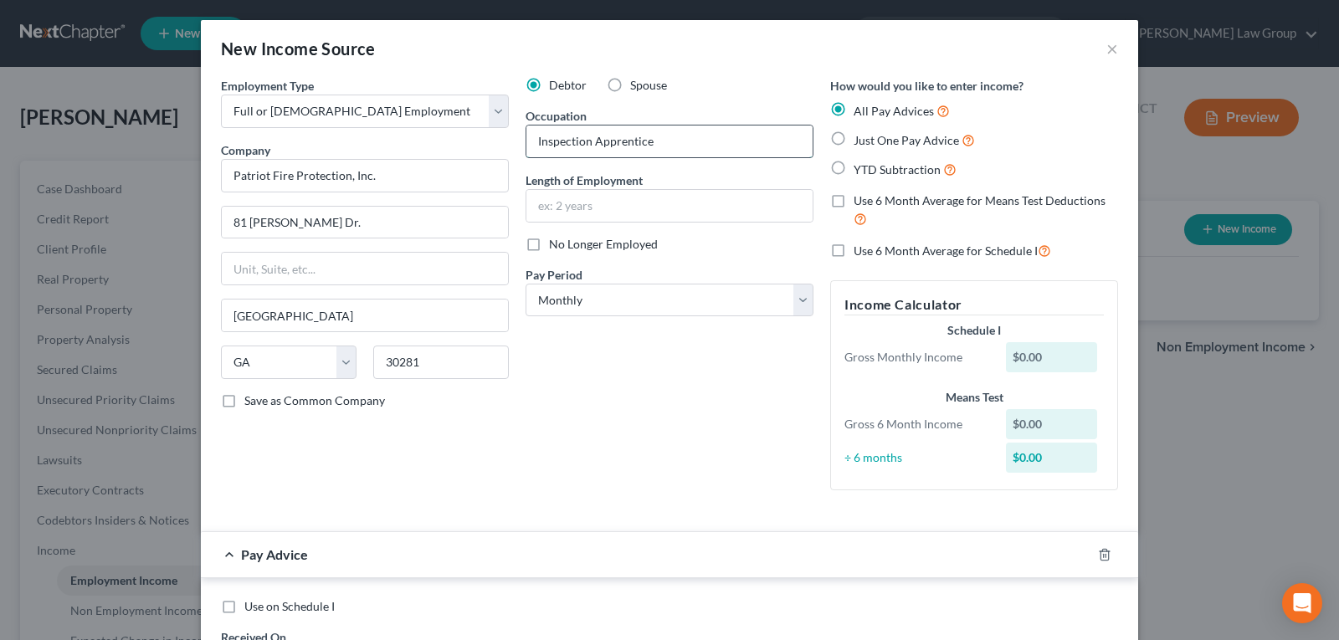
type input "Inspection Apprentice"
type input "5 months"
click at [710, 306] on select "Select Monthly Twice Monthly Every Other Week Weekly" at bounding box center [669, 300] width 288 height 33
select select "2"
click at [525, 284] on select "Select Monthly Twice Monthly Every Other Week Weekly" at bounding box center [669, 300] width 288 height 33
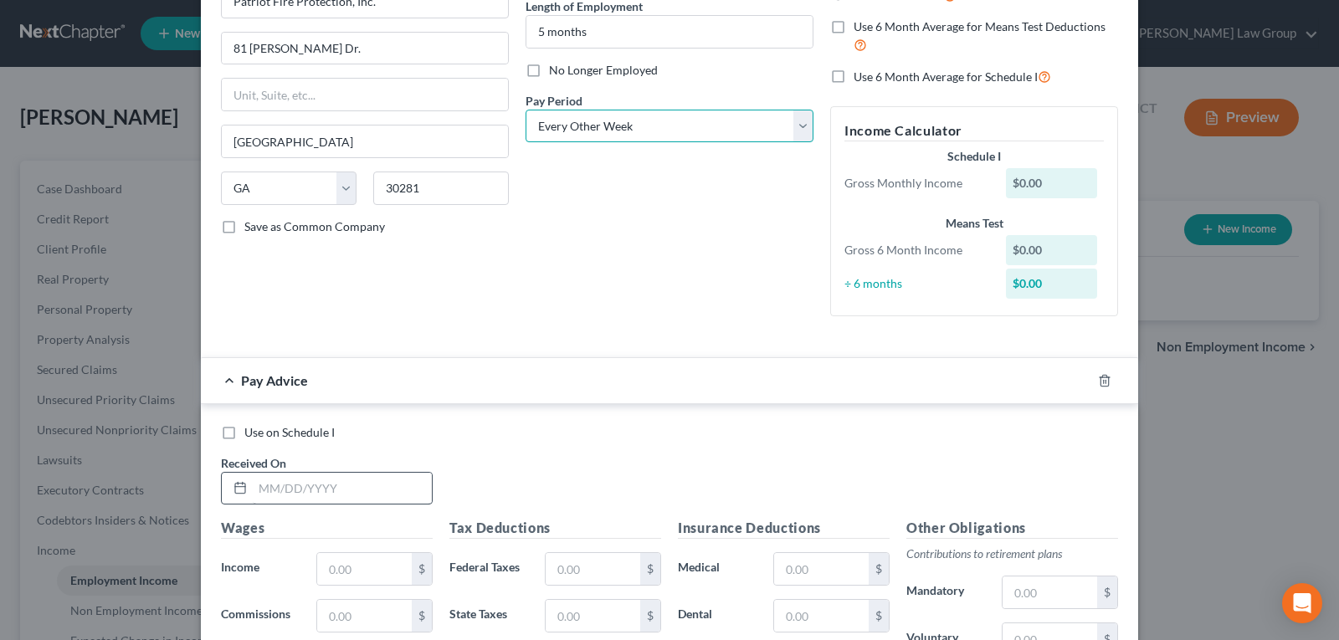
scroll to position [251, 0]
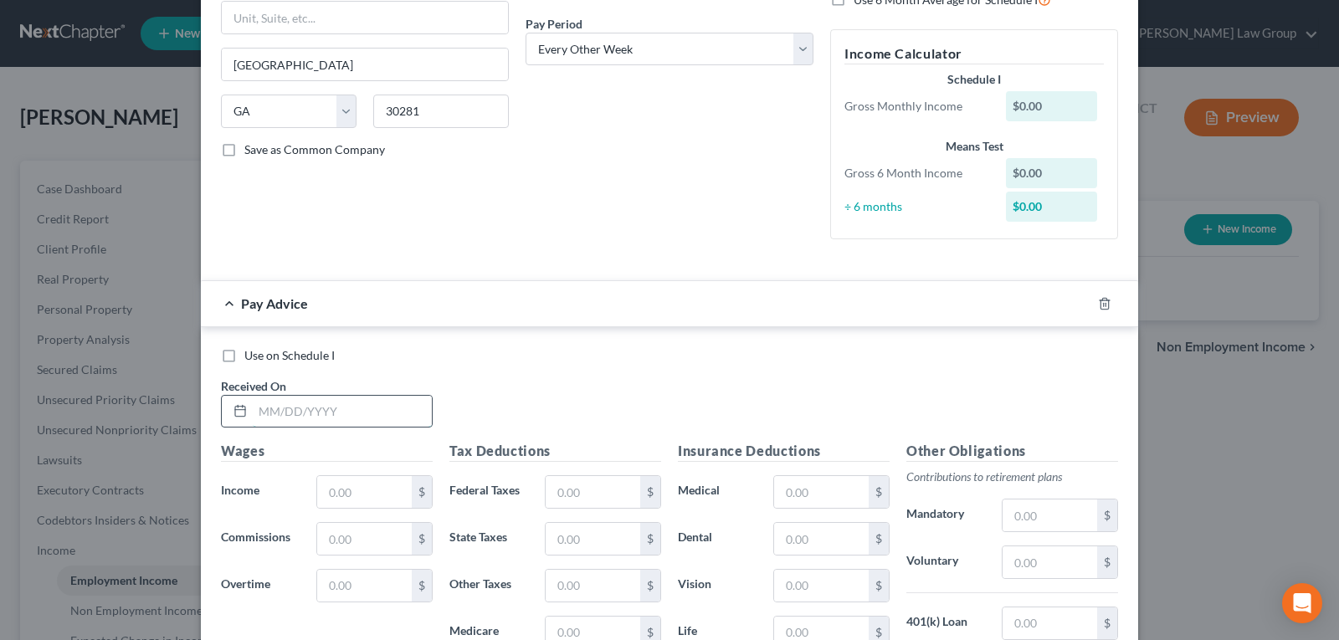
click at [306, 420] on input "text" at bounding box center [342, 412] width 179 height 32
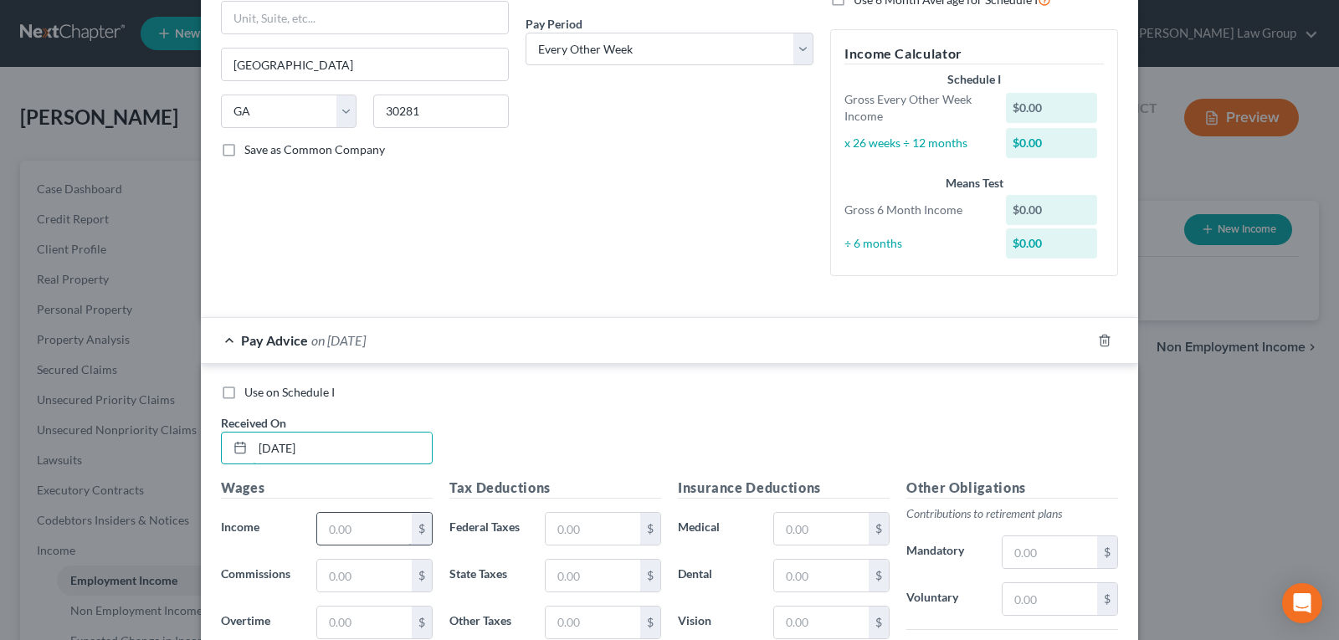
type input "05/02/2025"
click at [319, 530] on input "text" at bounding box center [364, 529] width 95 height 32
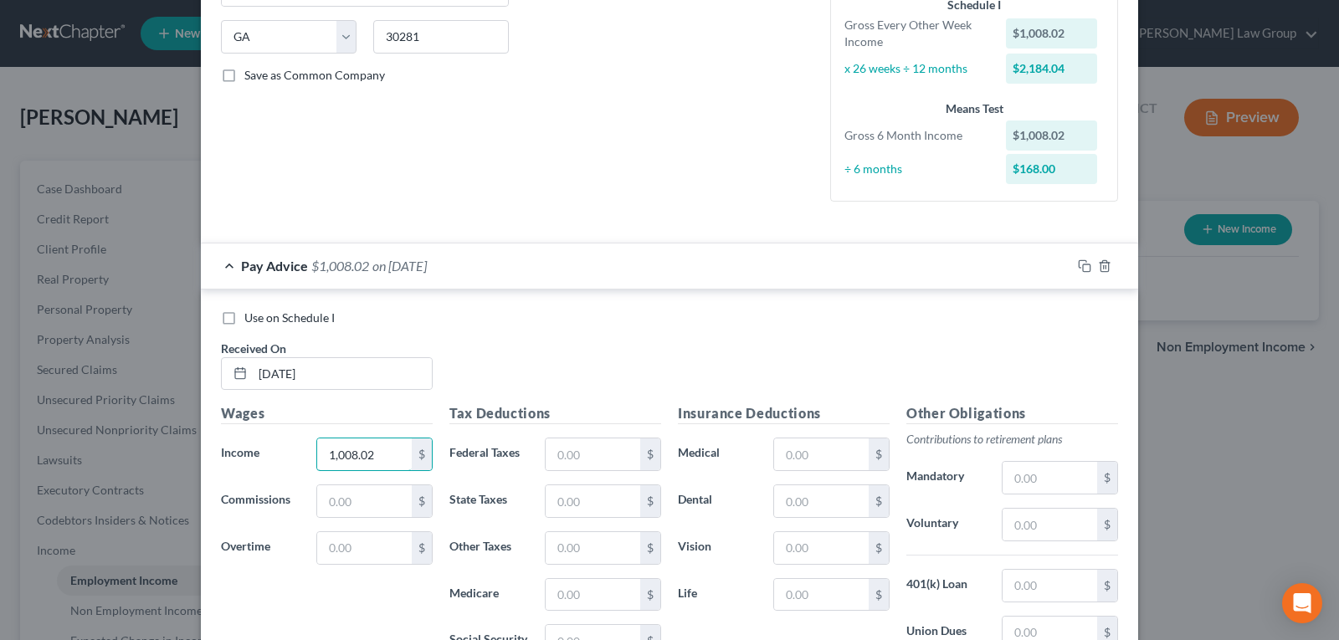
scroll to position [502, 0]
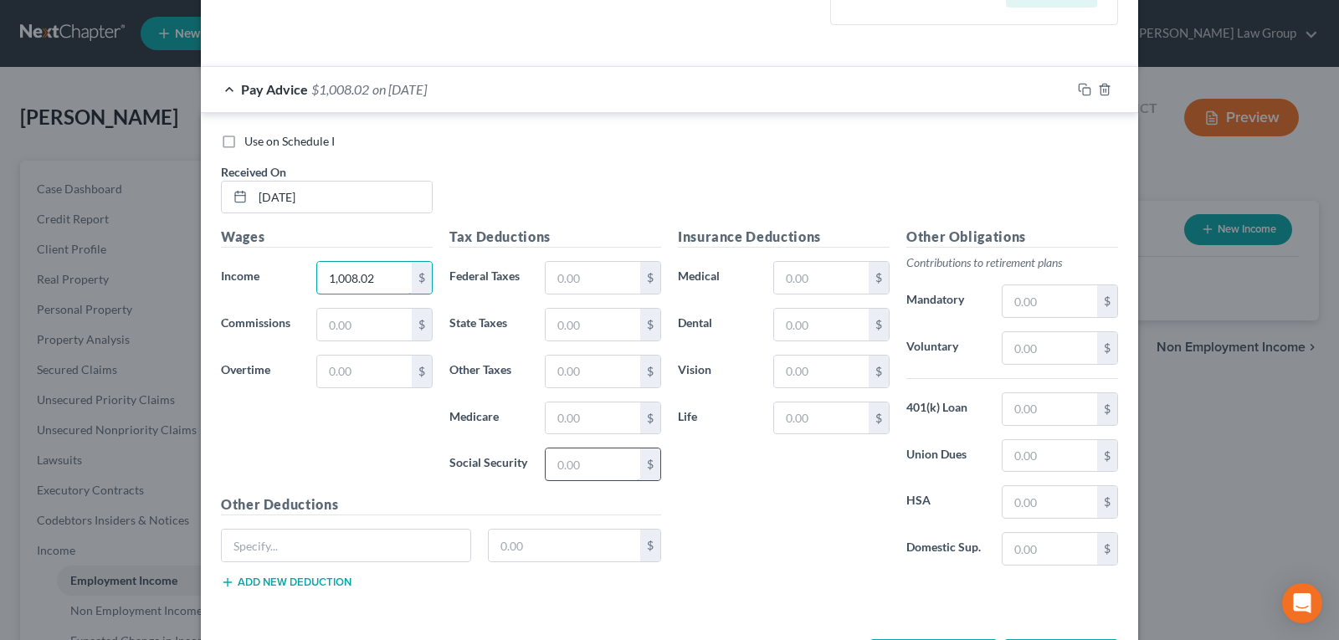
type input "1,008.02"
drag, startPoint x: 568, startPoint y: 451, endPoint x: 499, endPoint y: 441, distance: 70.2
click at [567, 450] on input "text" at bounding box center [593, 464] width 95 height 32
type input "62.50"
click at [573, 428] on input "text" at bounding box center [593, 418] width 95 height 32
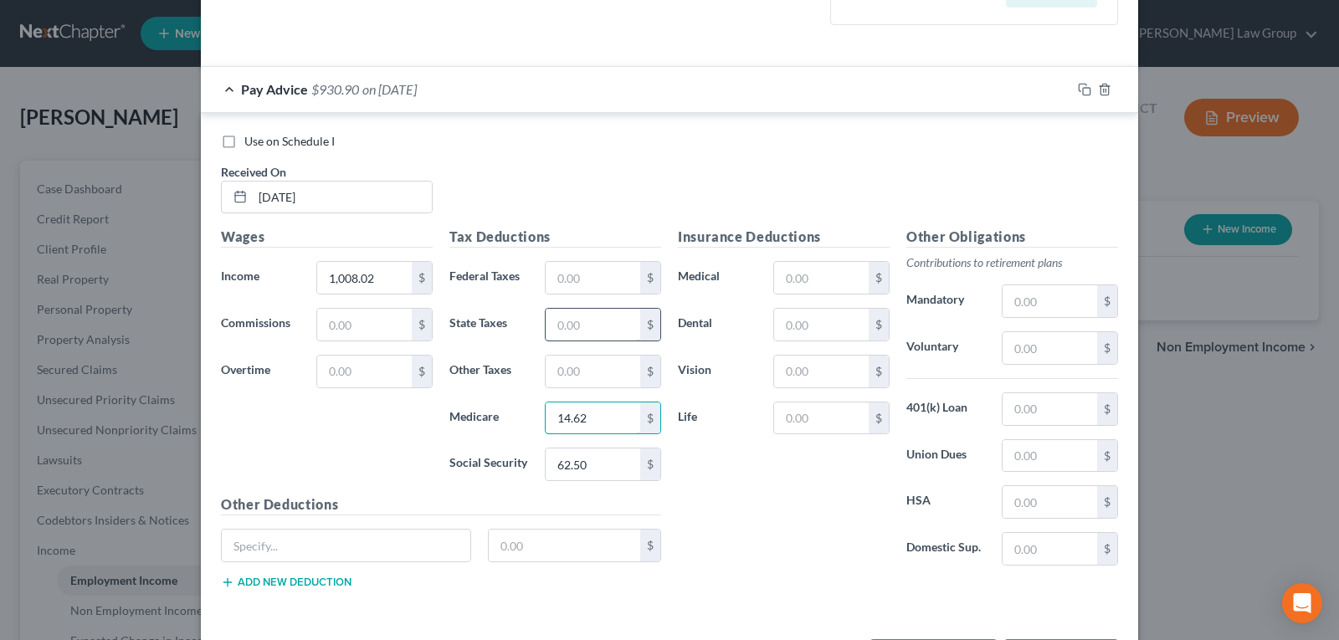
type input "14.62"
click at [596, 312] on input "text" at bounding box center [593, 325] width 95 height 32
type input "29.46"
click at [344, 305] on div "Wages Income * 1,008.02 $ Commissions $ Overtime $" at bounding box center [327, 361] width 228 height 268
click at [338, 320] on input "text" at bounding box center [364, 325] width 95 height 32
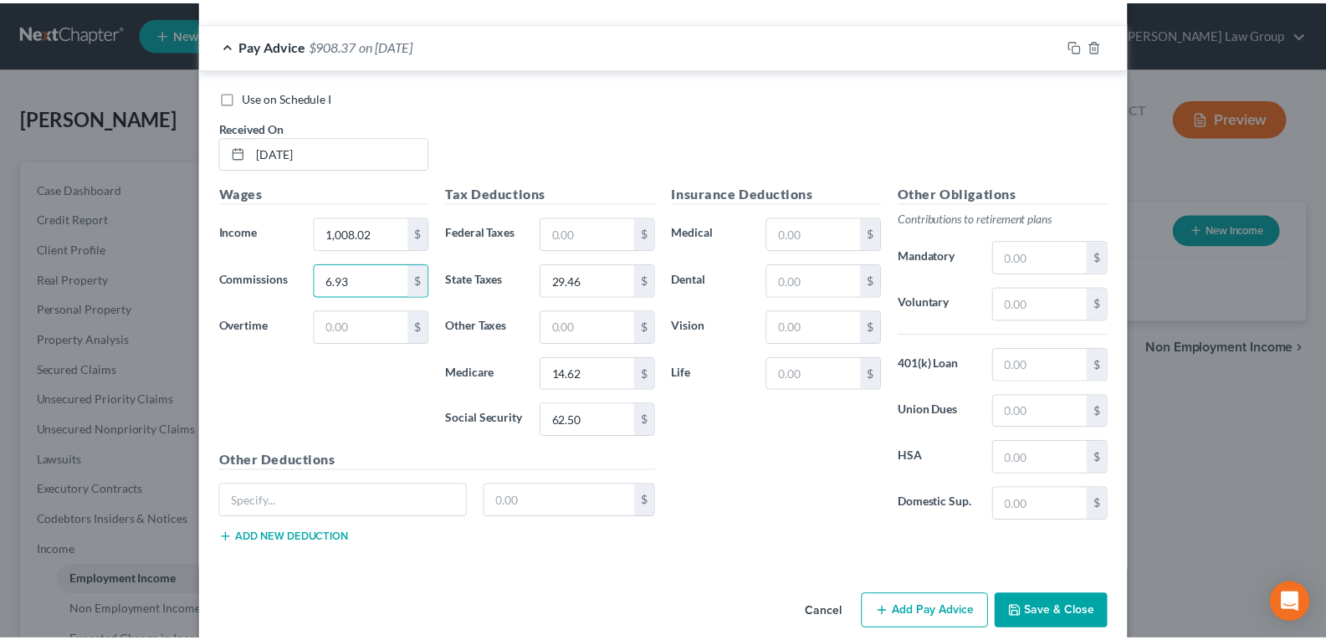
scroll to position [570, 0]
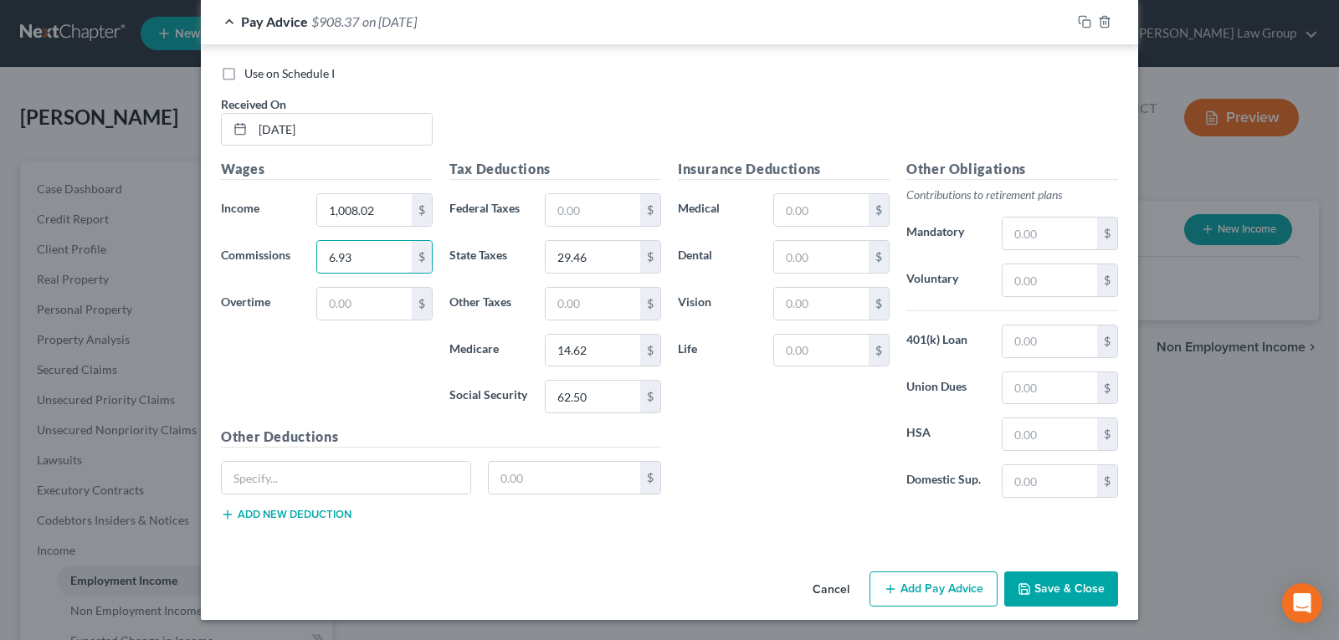
type input "6.93"
click at [1052, 599] on button "Save & Close" at bounding box center [1061, 588] width 114 height 35
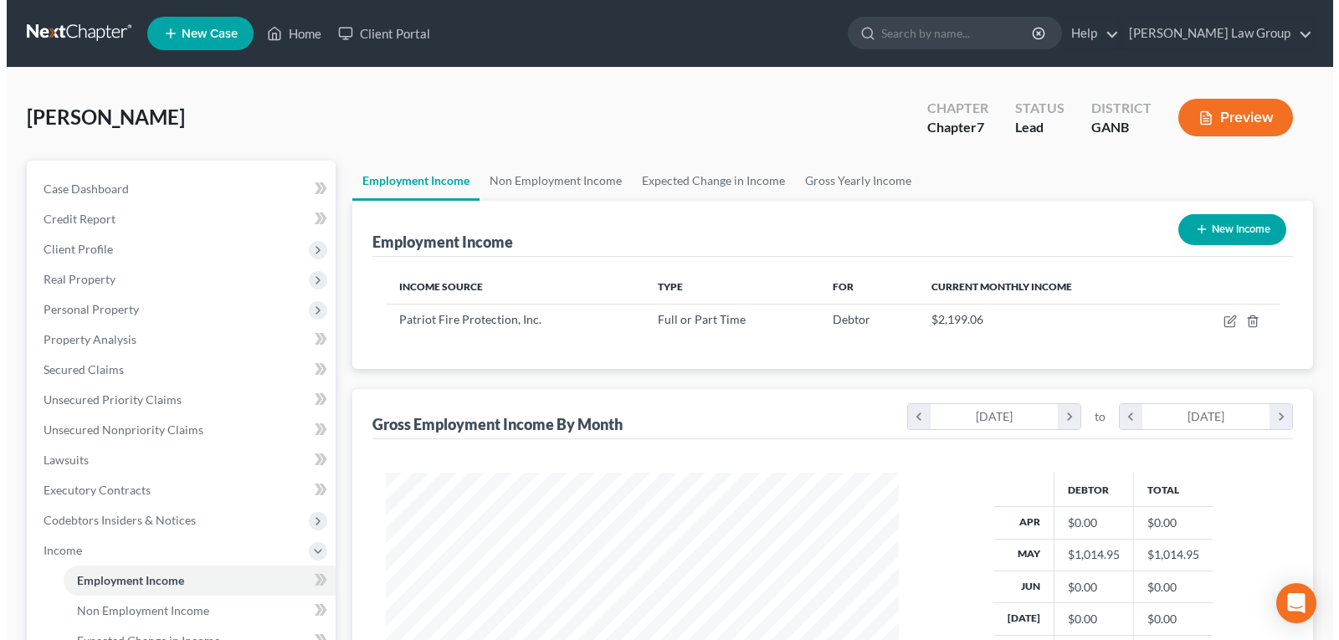
scroll to position [300, 540]
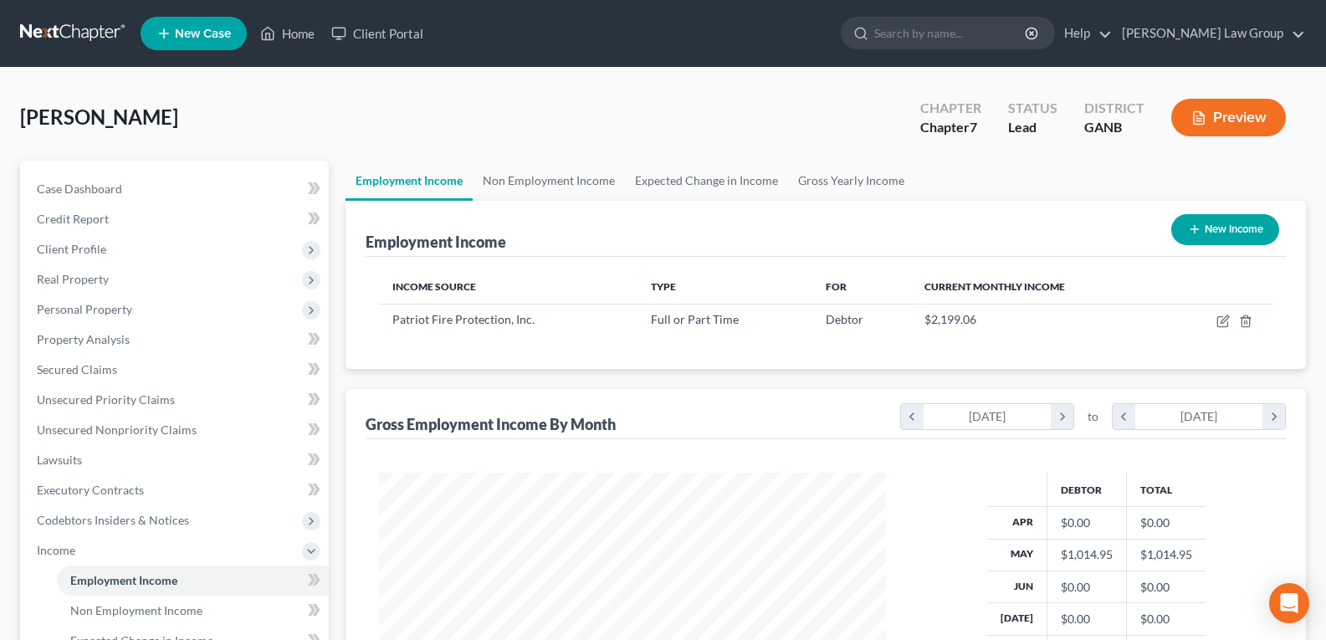
click at [1215, 235] on button "New Income" at bounding box center [1225, 229] width 108 height 31
select select "0"
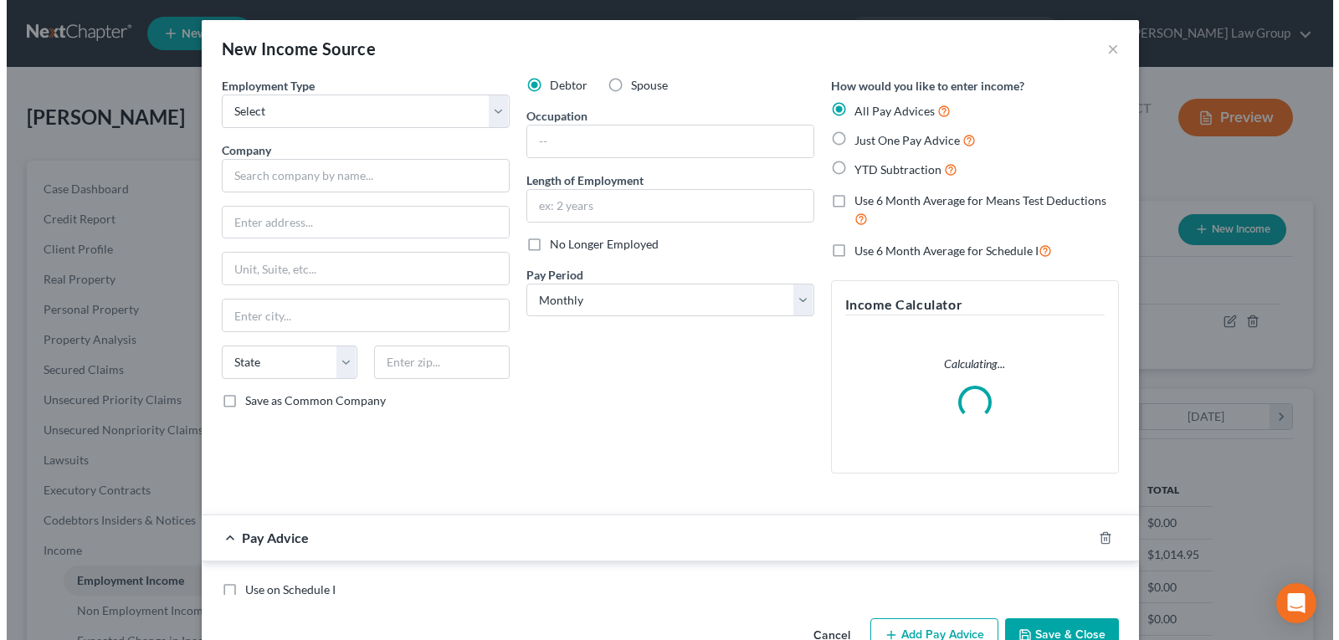
scroll to position [300, 546]
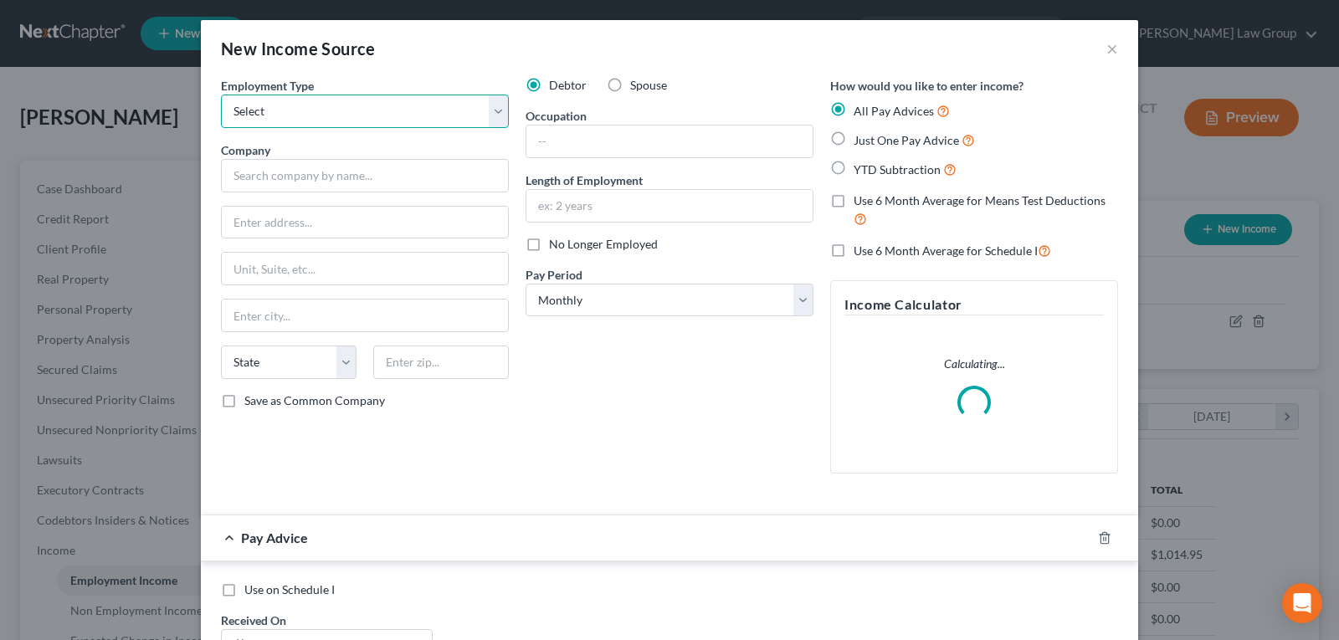
drag, startPoint x: 335, startPoint y: 95, endPoint x: 329, endPoint y: 117, distance: 22.5
click at [335, 95] on select "Select Full or Part Time Employment Self Employment" at bounding box center [365, 111] width 288 height 33
select select "0"
click at [221, 95] on select "Select Full or Part Time Employment Self Employment" at bounding box center [365, 111] width 288 height 33
click at [638, 87] on span "Spouse" at bounding box center [648, 85] width 37 height 14
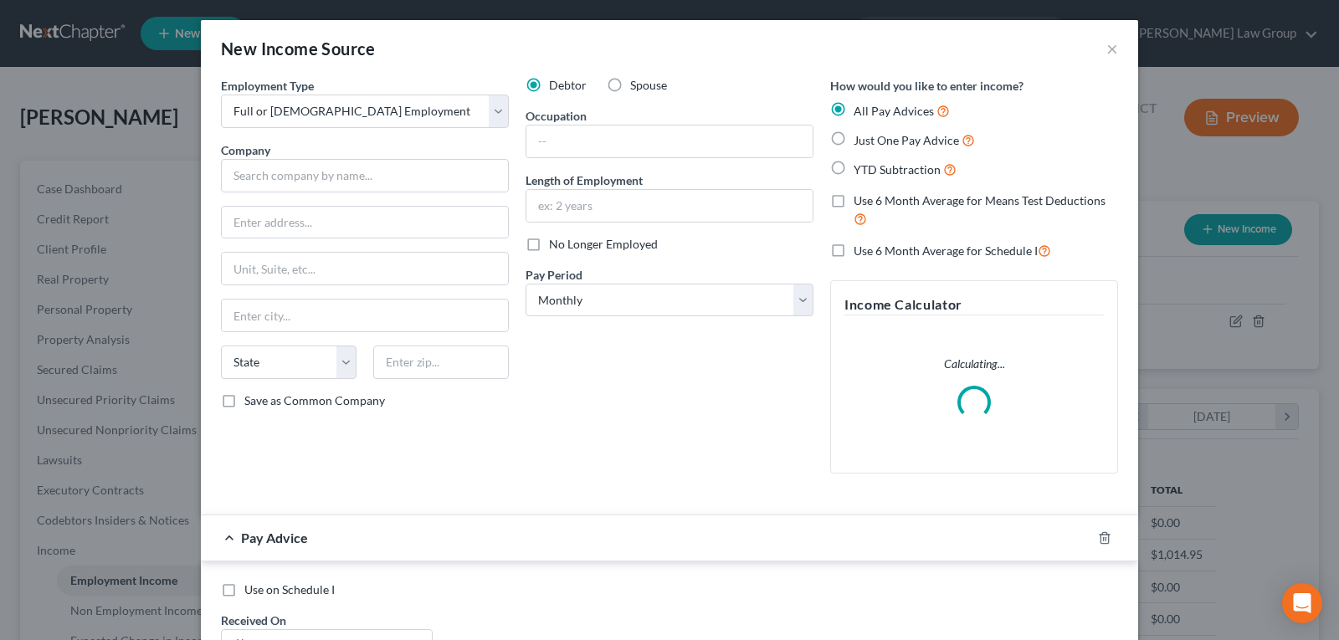
click at [638, 87] on input "Spouse" at bounding box center [642, 82] width 11 height 11
radio input "true"
click at [317, 180] on input "text" at bounding box center [365, 175] width 288 height 33
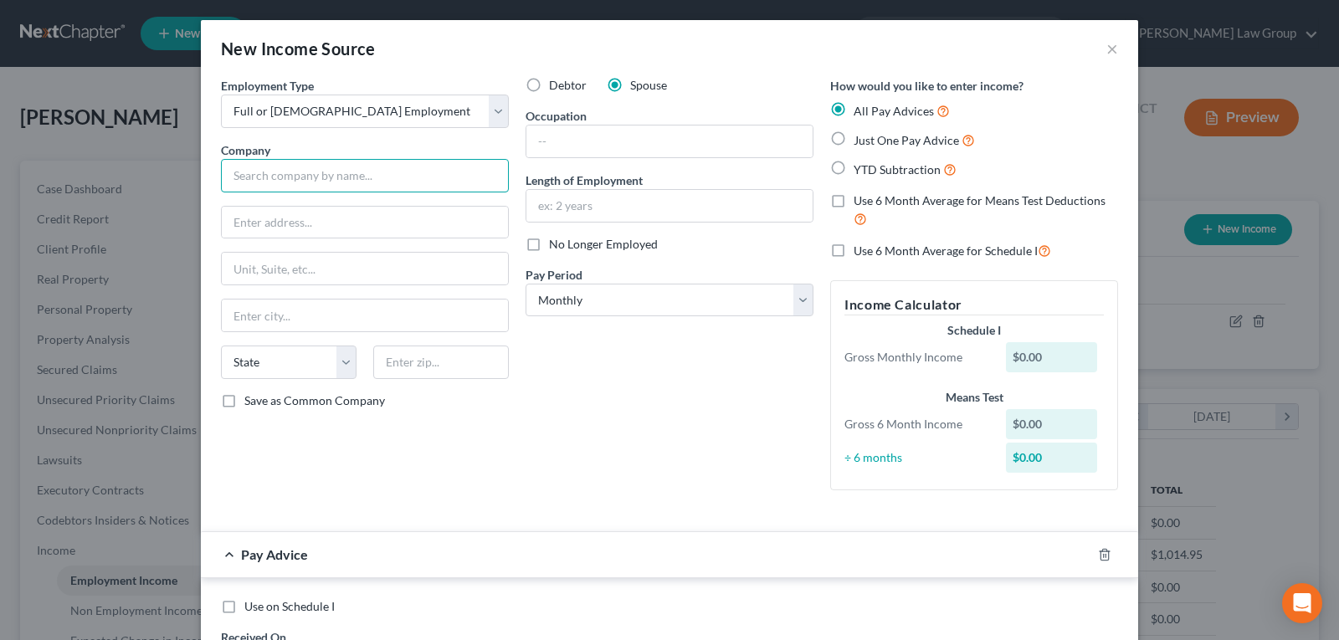
click at [291, 179] on input "text" at bounding box center [365, 175] width 288 height 33
type input "Starbucks"
type input "6564 Tara Blvd."
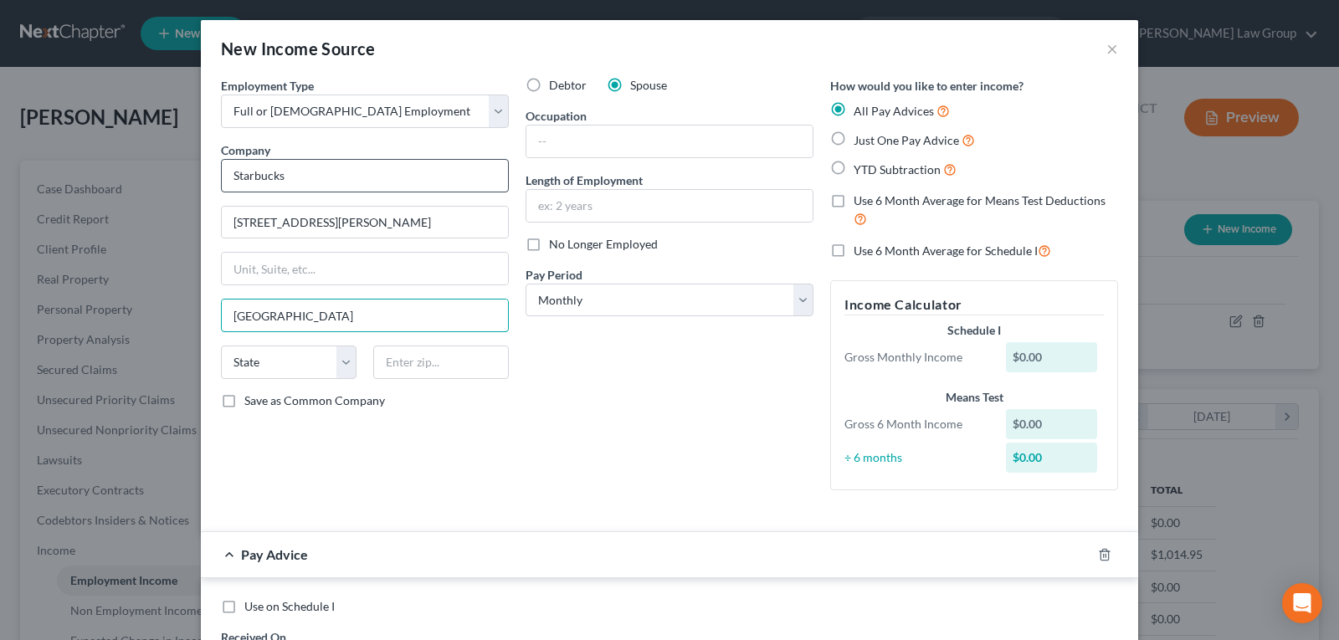
type input "[GEOGRAPHIC_DATA]"
select select "10"
type input "30236"
click at [581, 140] on input "text" at bounding box center [669, 142] width 286 height 32
type input "Barista"
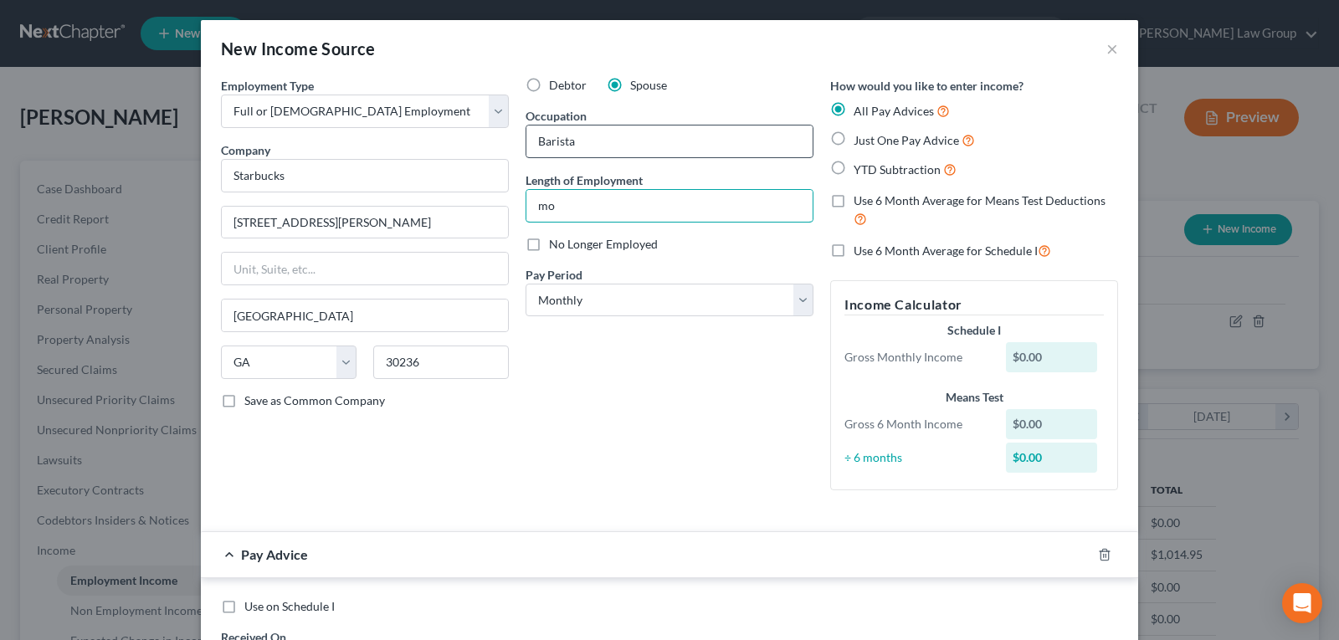
type input "m"
type input "1 month"
drag, startPoint x: 599, startPoint y: 289, endPoint x: 628, endPoint y: 289, distance: 28.4
click at [599, 289] on select "Select Monthly Twice Monthly Every Other Week Weekly" at bounding box center [669, 300] width 288 height 33
click at [651, 306] on select "Select Monthly Twice Monthly Every Other Week Weekly" at bounding box center [669, 300] width 288 height 33
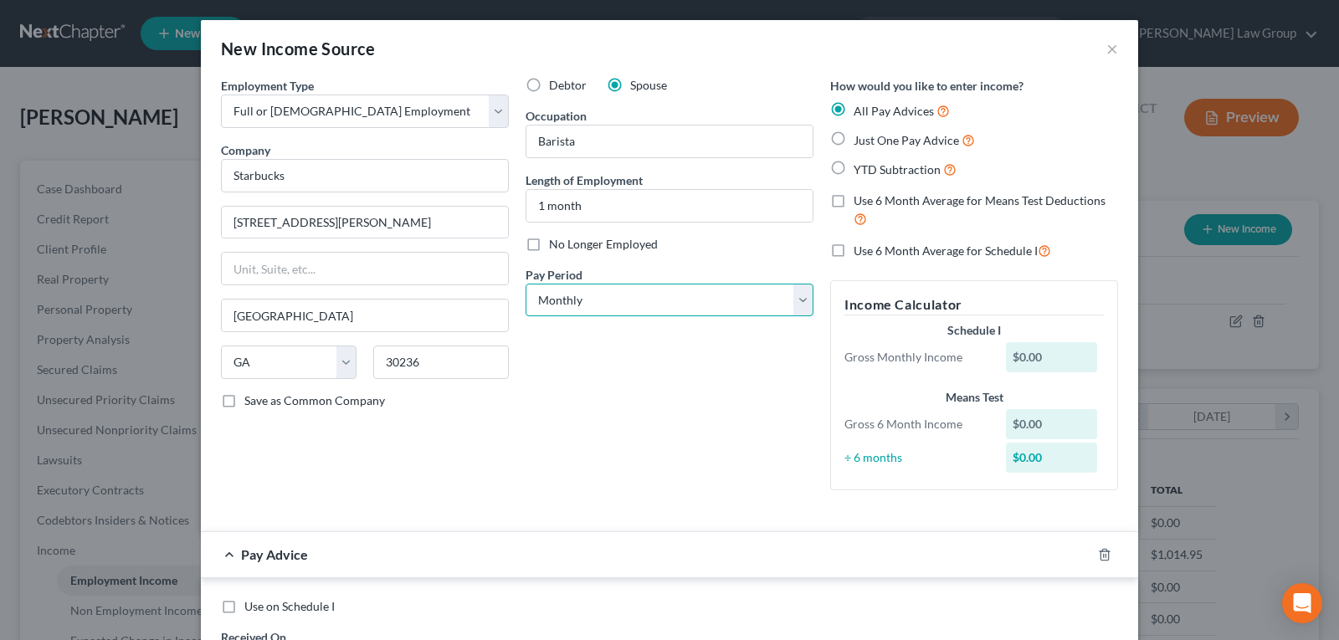
select select "2"
click at [525, 284] on select "Select Monthly Twice Monthly Every Other Week Weekly" at bounding box center [669, 300] width 288 height 33
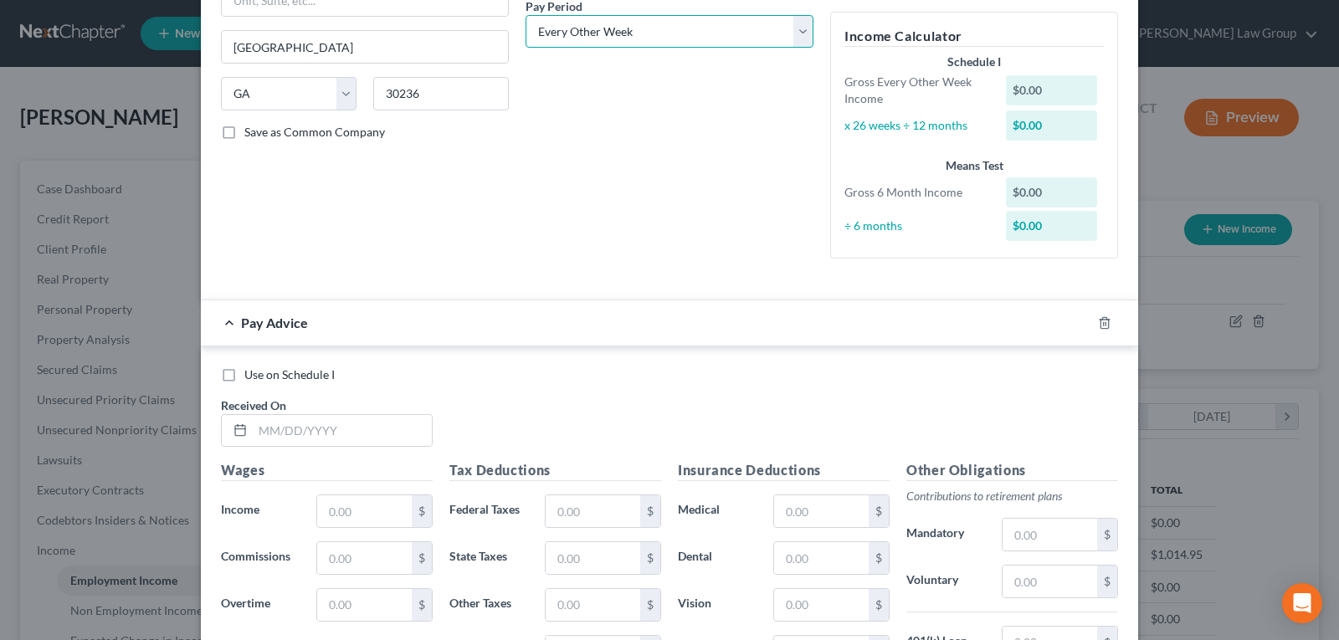
scroll to position [335, 0]
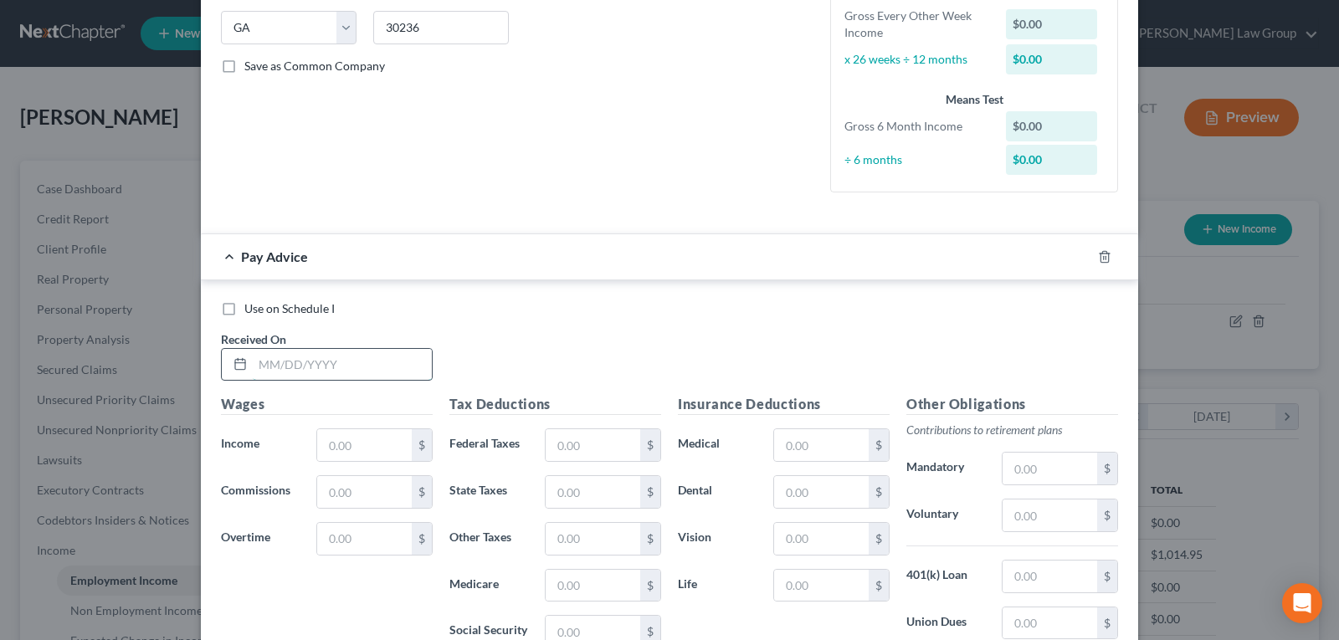
click at [341, 372] on input "text" at bounding box center [342, 365] width 179 height 32
type input "09/12/2025"
click at [328, 434] on input "text" at bounding box center [364, 445] width 95 height 32
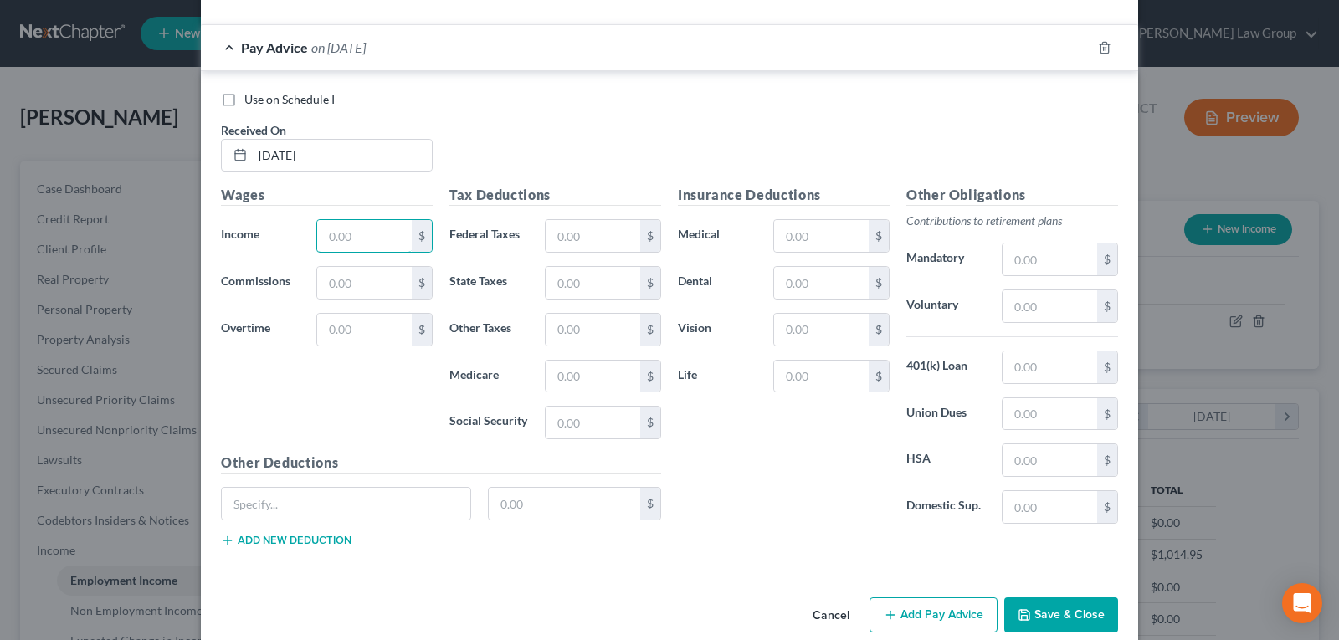
scroll to position [570, 0]
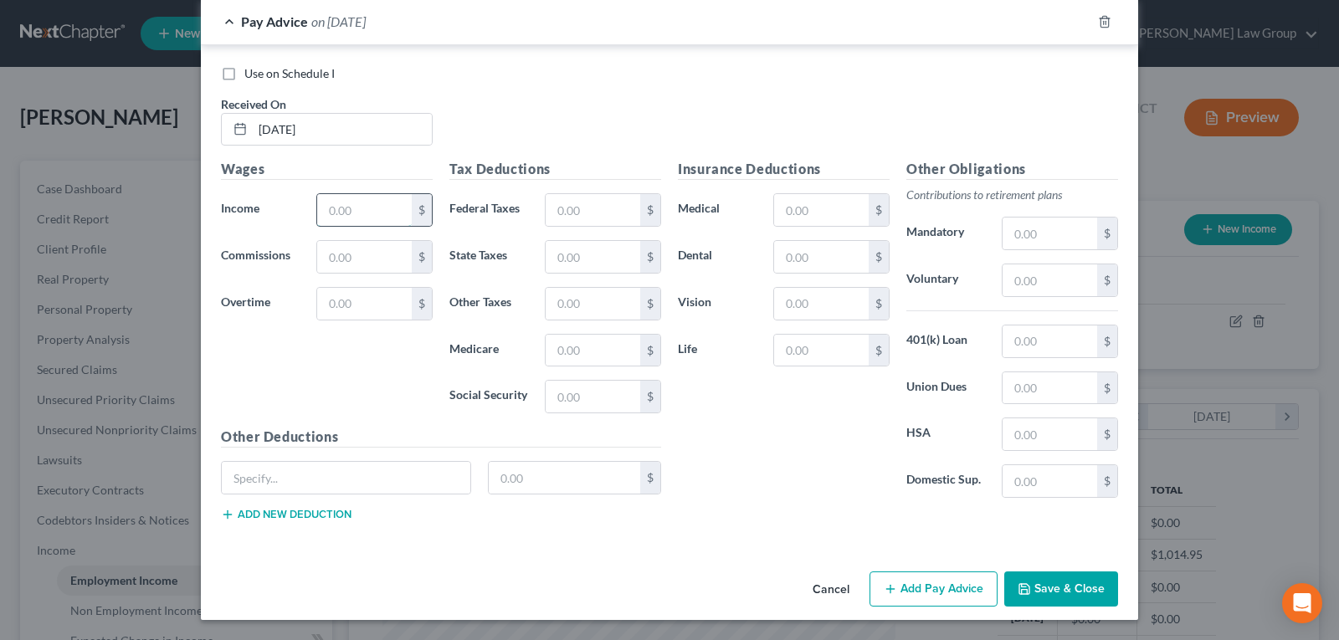
click at [350, 213] on input "text" at bounding box center [364, 210] width 95 height 32
type input "549.15"
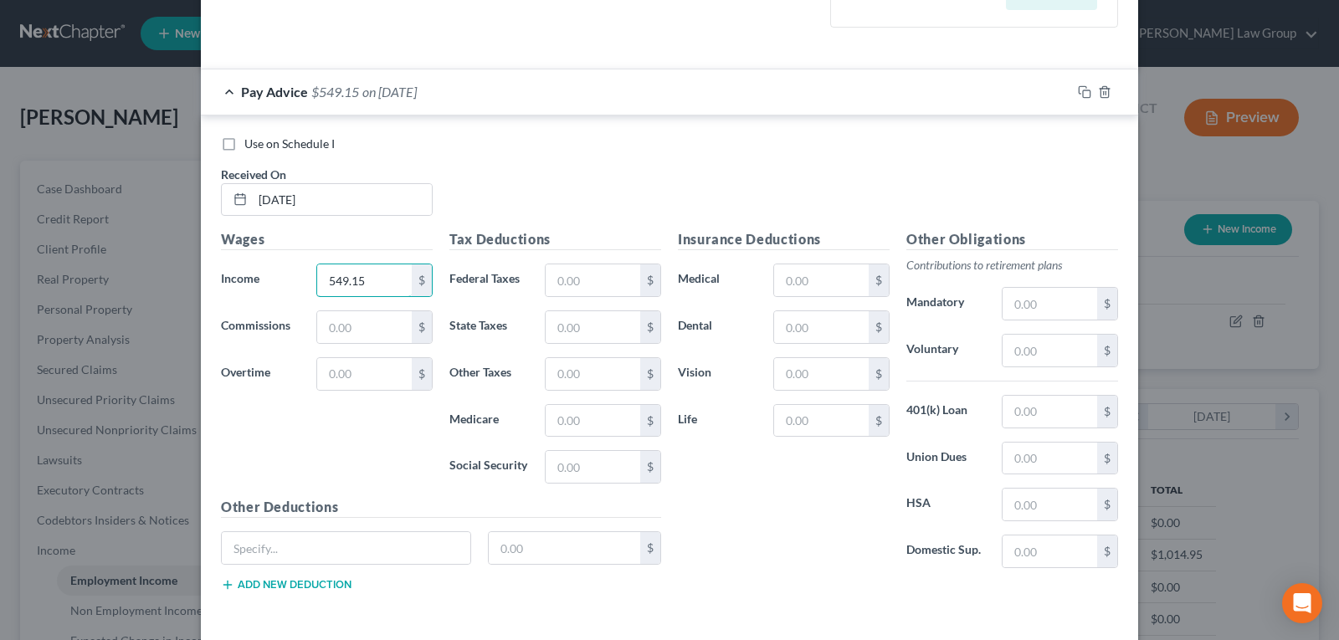
scroll to position [235, 0]
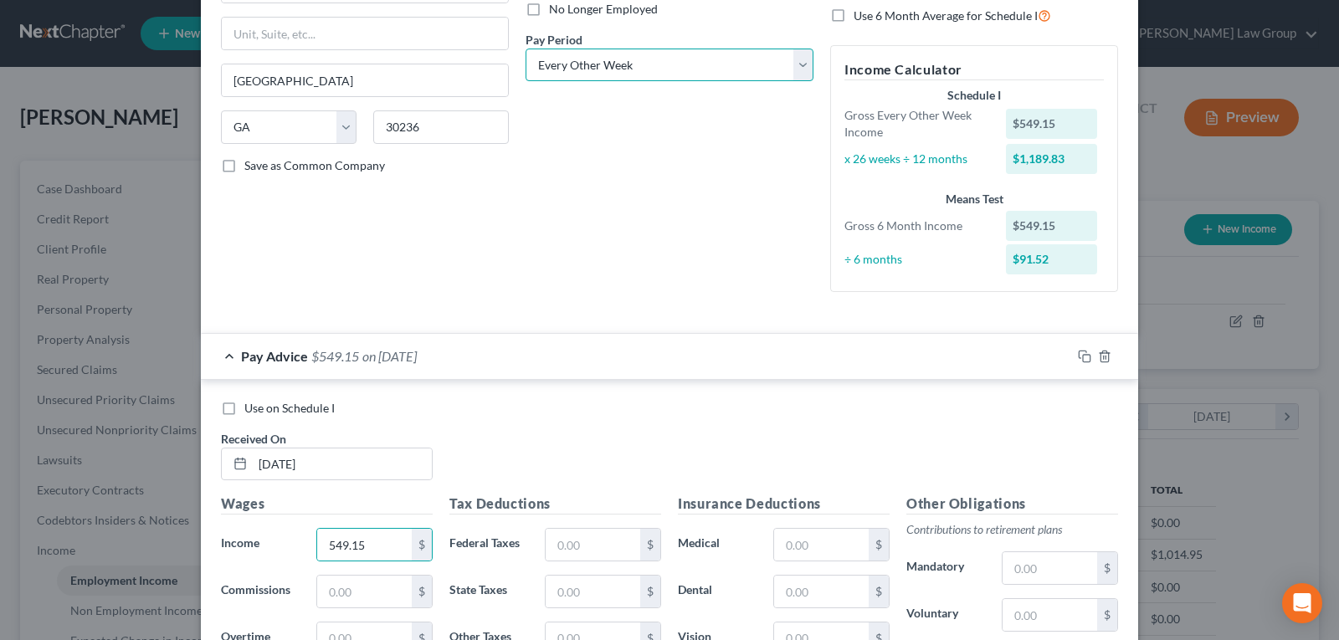
click at [595, 61] on select "Select Monthly Twice Monthly Every Other Week Weekly" at bounding box center [669, 65] width 288 height 33
select select "3"
click at [525, 49] on select "Select Monthly Twice Monthly Every Other Week Weekly" at bounding box center [669, 65] width 288 height 33
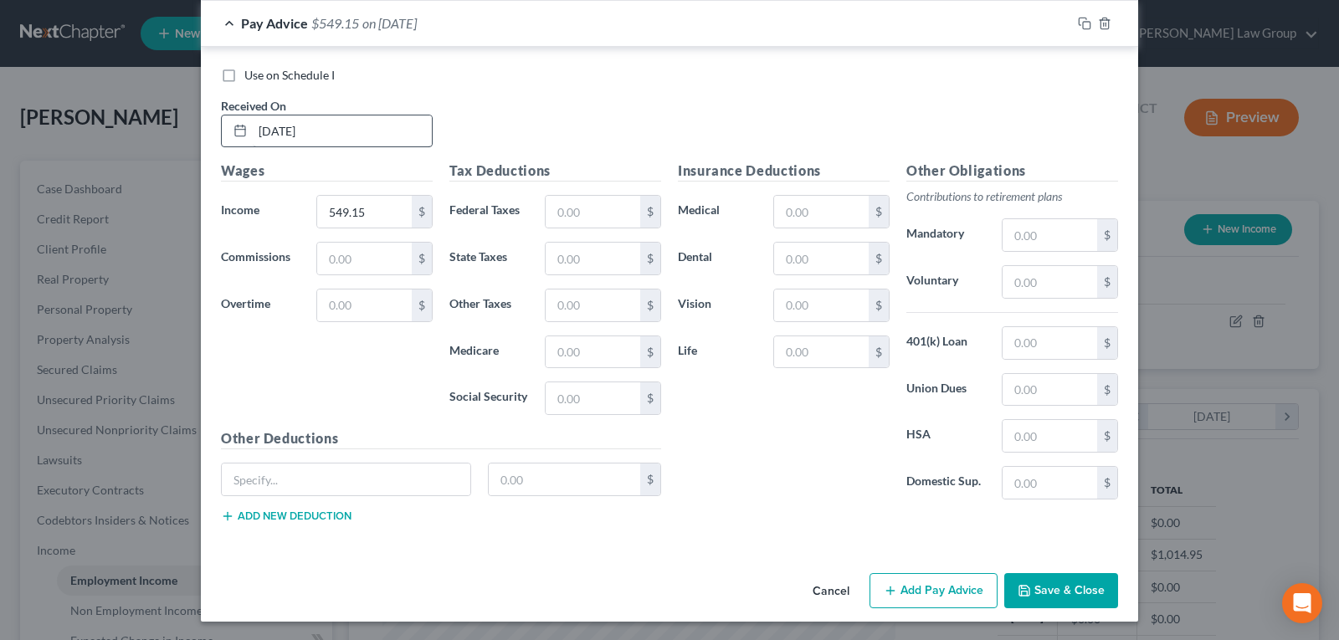
scroll to position [566, 0]
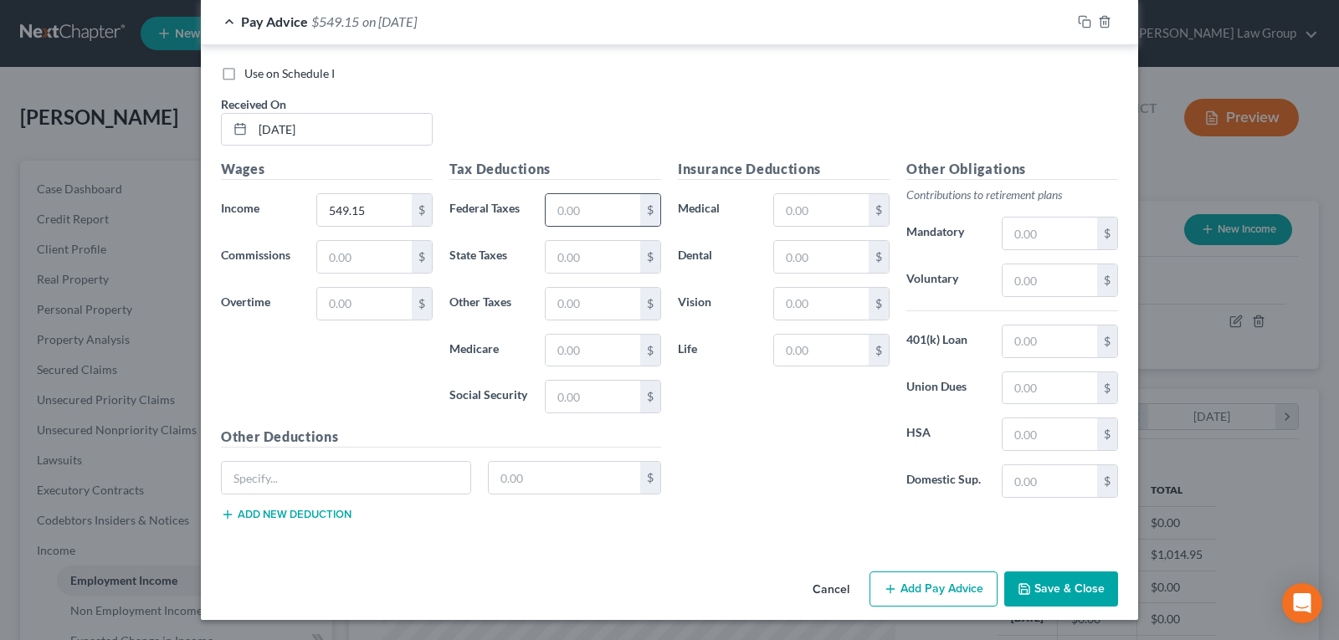
click at [598, 193] on div "$" at bounding box center [603, 209] width 116 height 33
click at [566, 216] on input "text" at bounding box center [593, 210] width 95 height 32
type input "21.53"
click at [574, 399] on input "text" at bounding box center [593, 397] width 95 height 32
type input "31.23"
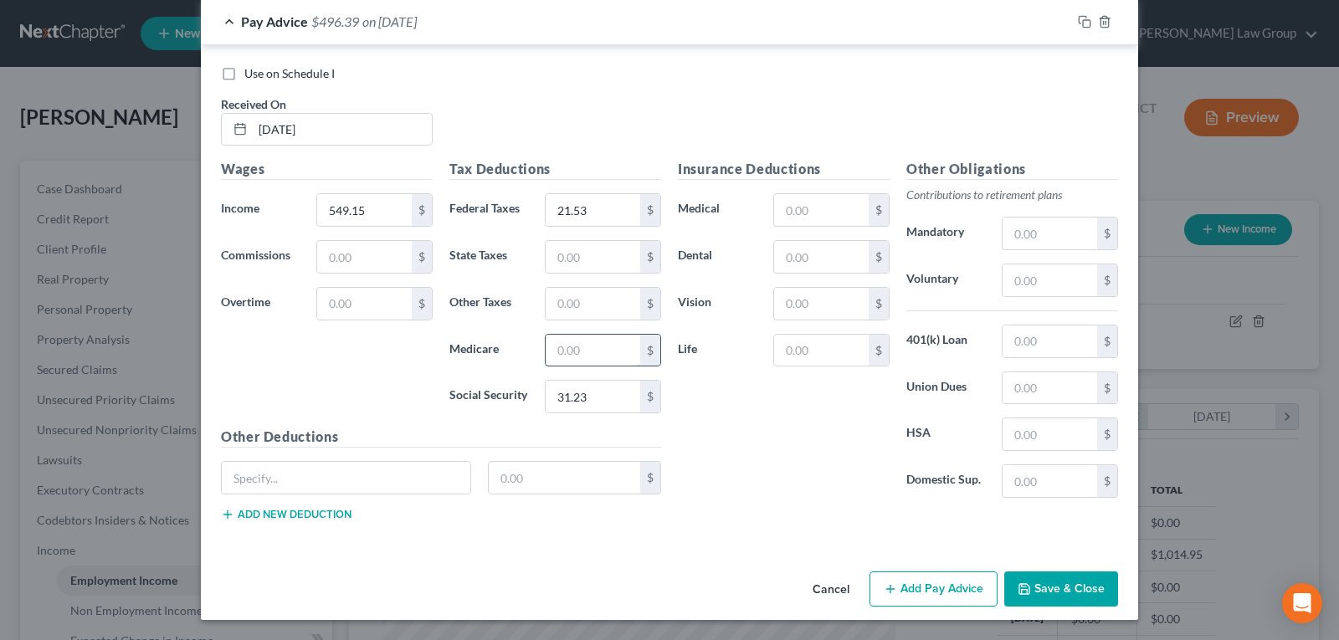
click at [549, 343] on input "text" at bounding box center [593, 351] width 95 height 32
type input "7.31"
click at [599, 207] on input "21.53" at bounding box center [593, 210] width 95 height 32
type input "26.70"
type input "3"
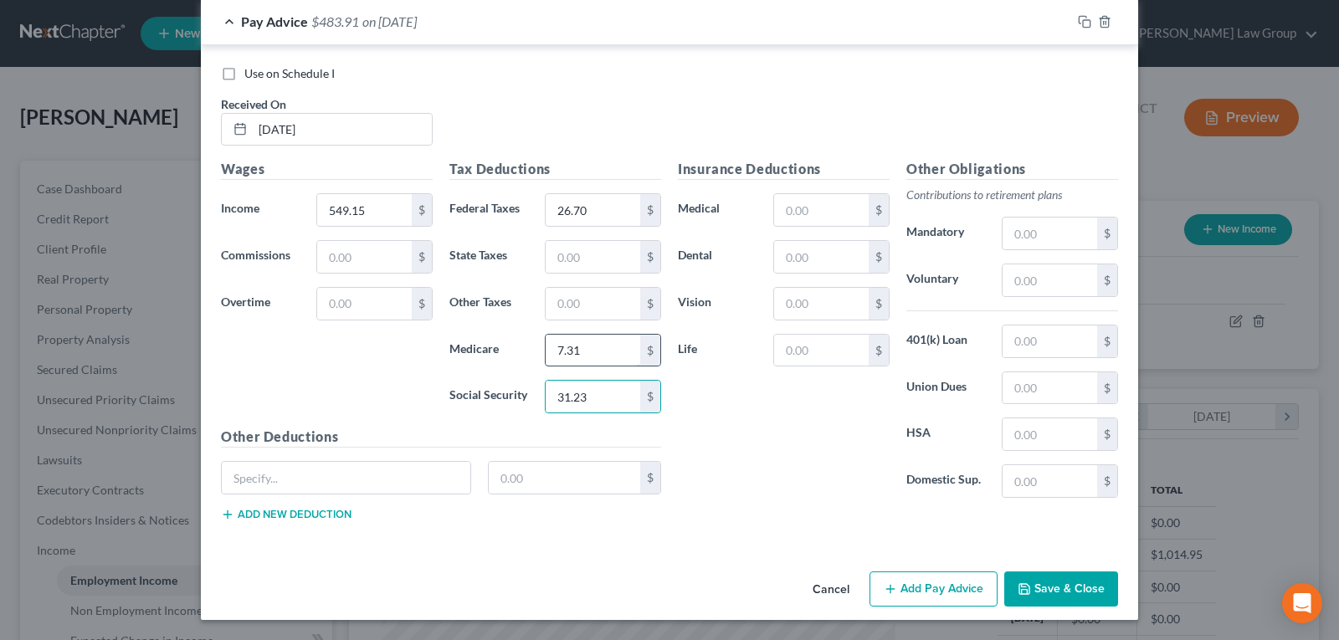
click at [595, 355] on input "7.31" at bounding box center [593, 351] width 95 height 32
type input "34.05"
type input "7.97"
click at [281, 481] on input "text" at bounding box center [346, 478] width 248 height 32
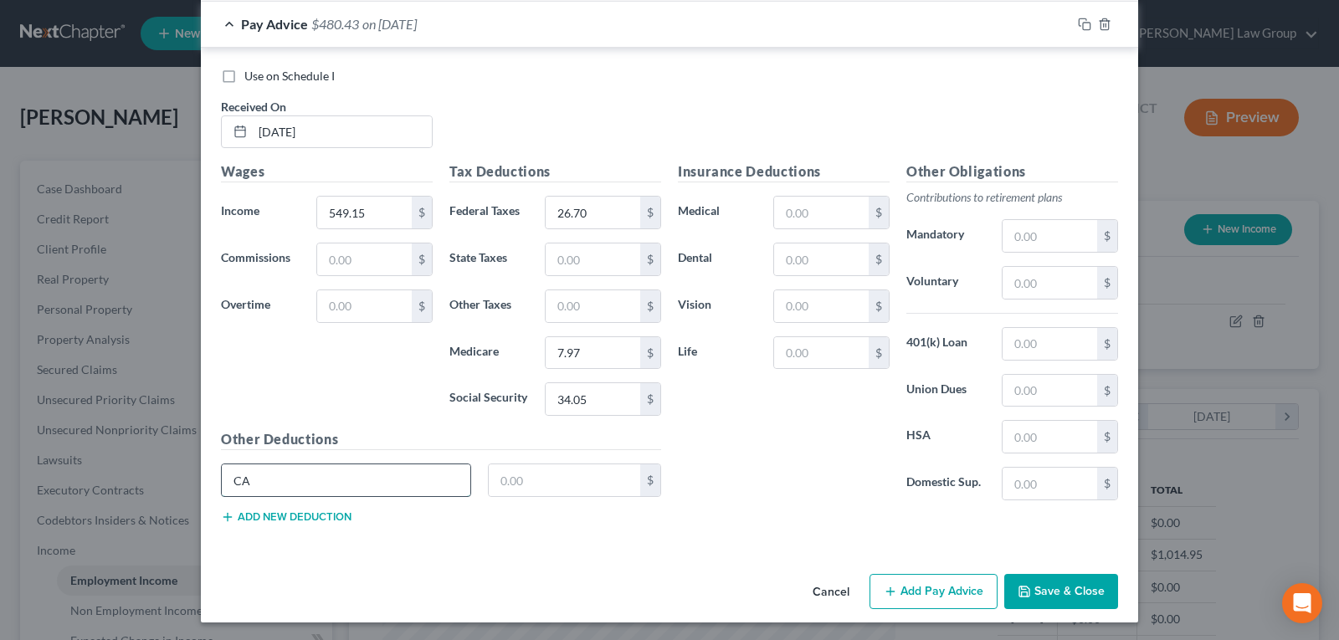
scroll to position [565, 0]
type input "CA Tax"
click at [591, 473] on input "text" at bounding box center [565, 480] width 152 height 32
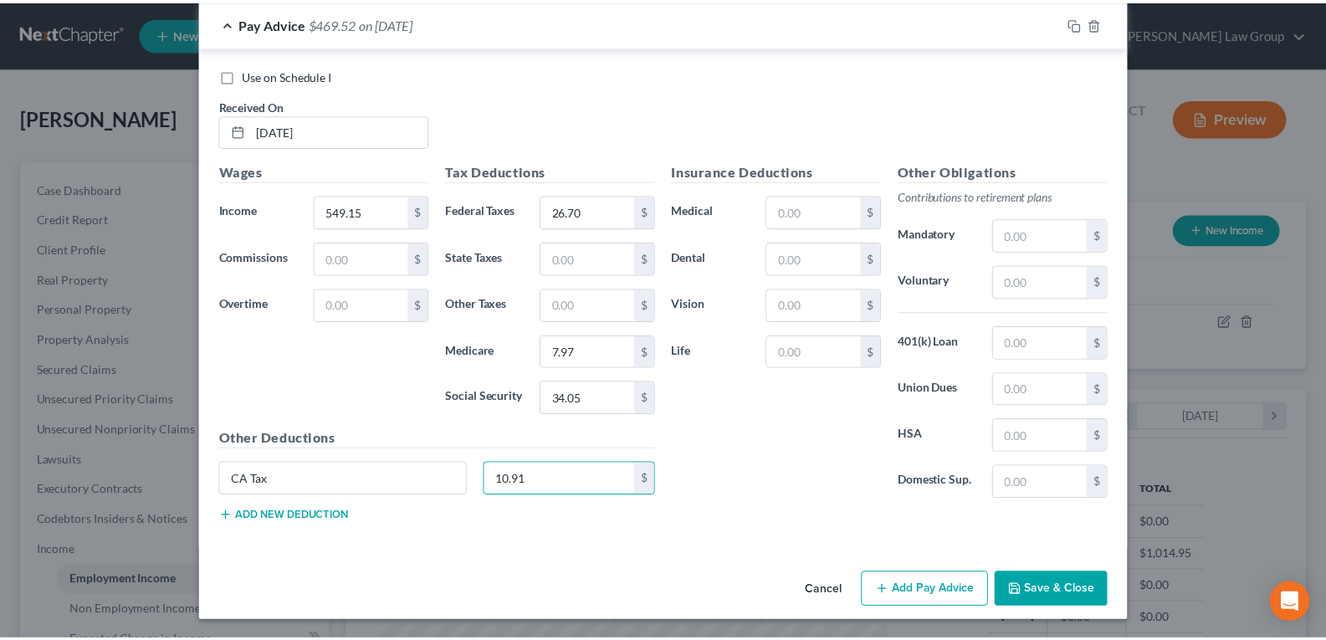
scroll to position [566, 0]
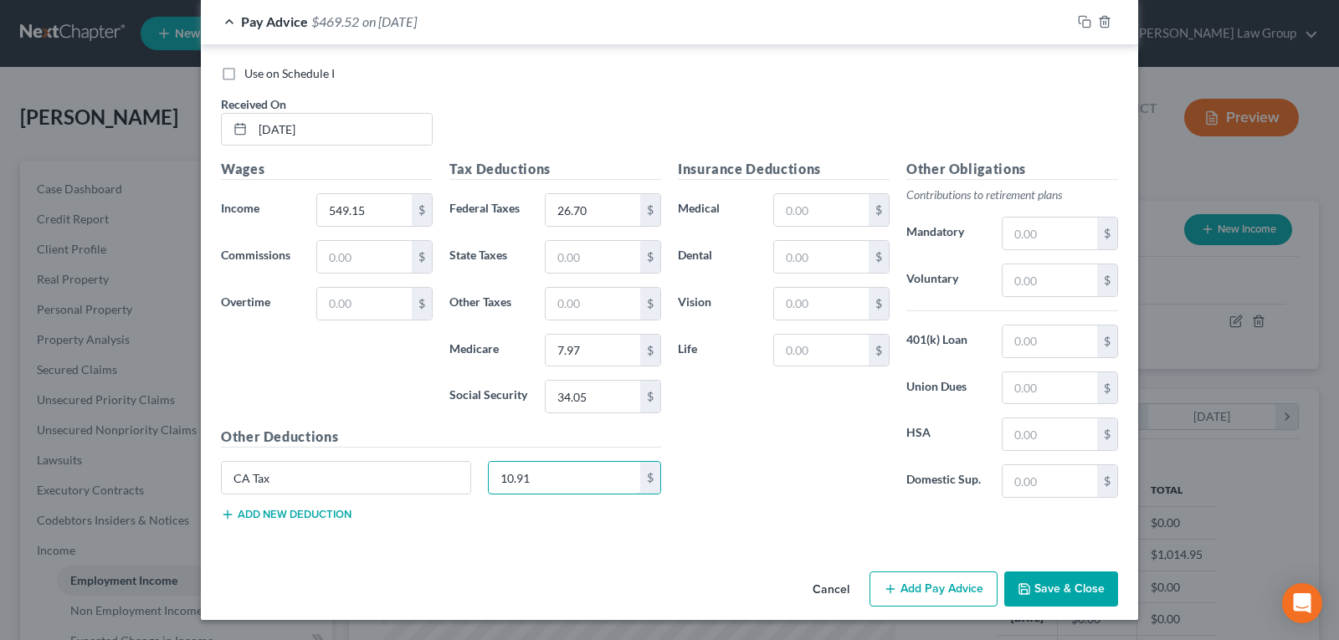
type input "10.91"
click at [1047, 597] on button "Save & Close" at bounding box center [1061, 588] width 114 height 35
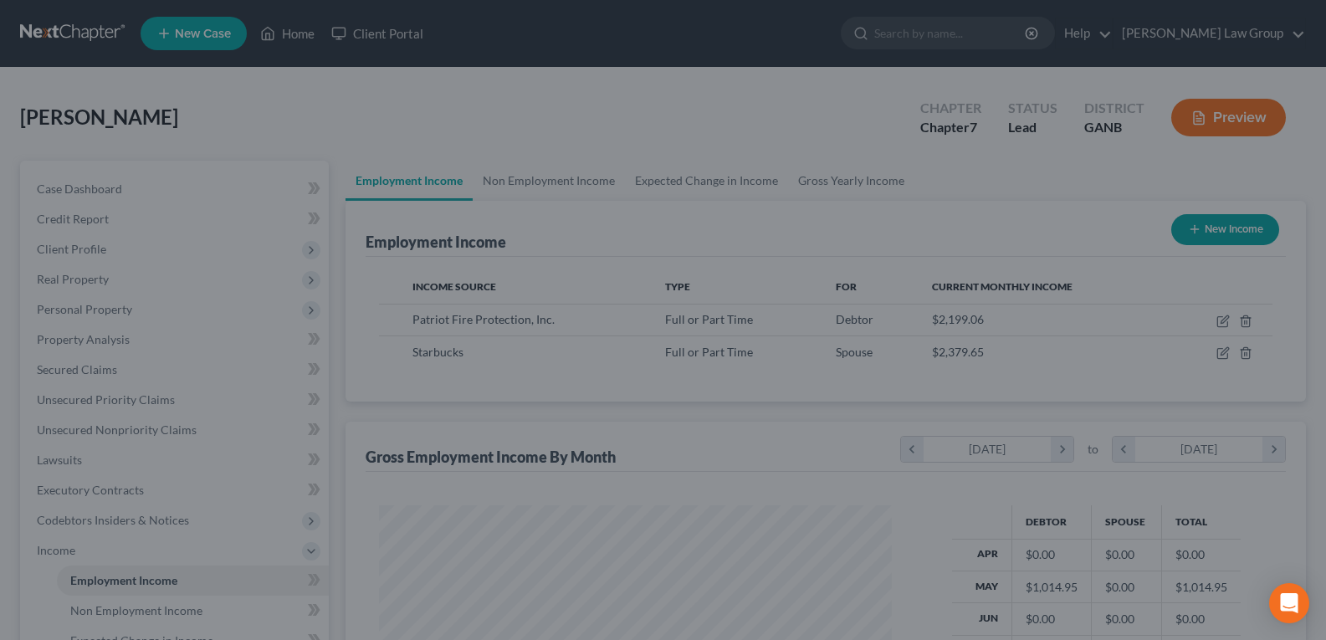
scroll to position [836379, 836138]
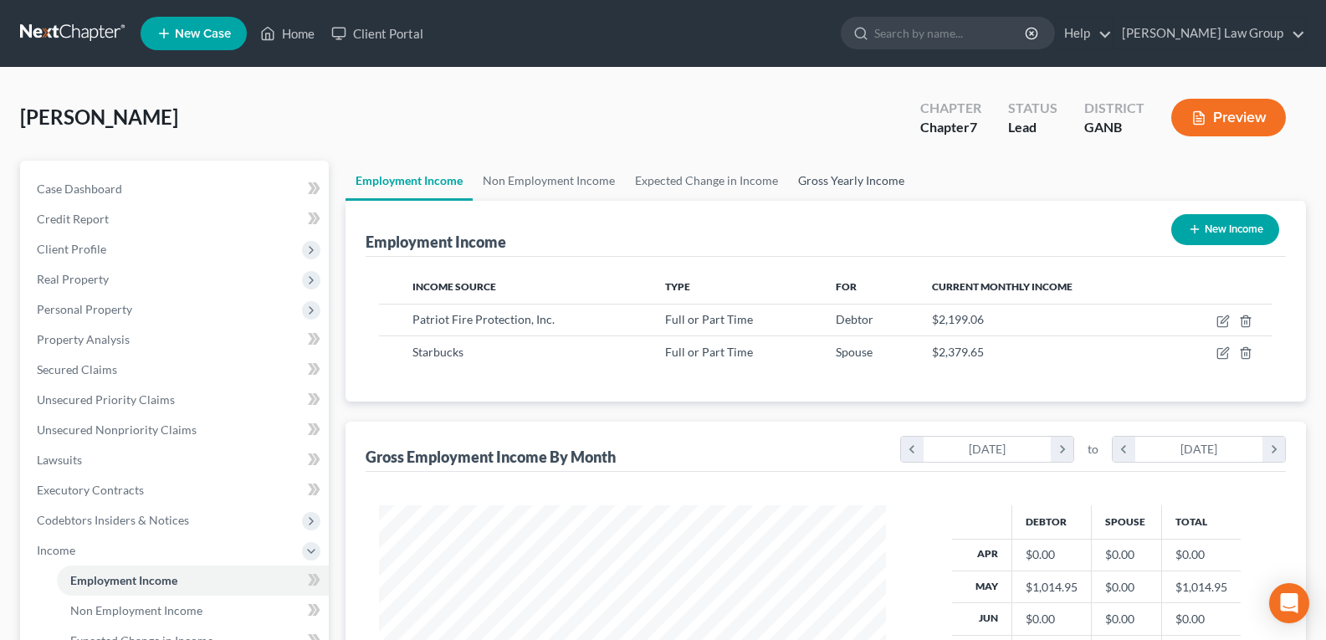
drag, startPoint x: 859, startPoint y: 185, endPoint x: 1306, endPoint y: 254, distance: 452.2
click at [859, 185] on link "Gross Yearly Income" at bounding box center [851, 181] width 126 height 40
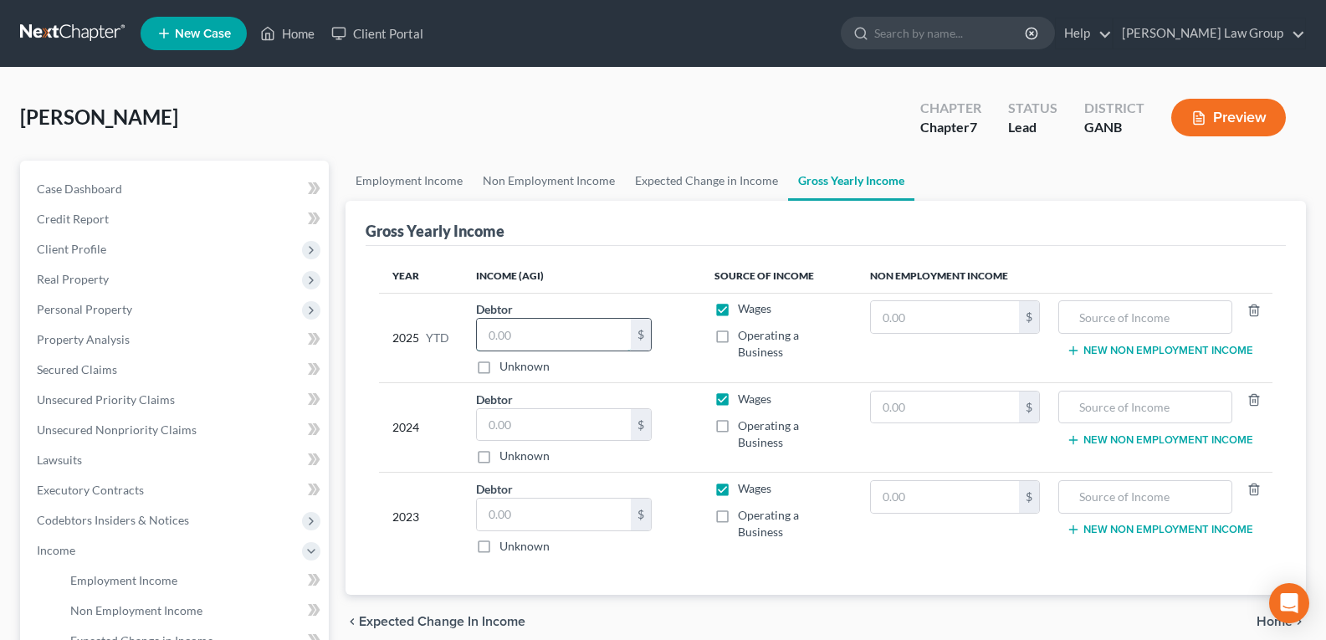
drag, startPoint x: 556, startPoint y: 319, endPoint x: 511, endPoint y: 321, distance: 45.3
click at [552, 321] on input "text" at bounding box center [554, 335] width 154 height 32
click at [511, 338] on input "text" at bounding box center [554, 335] width 154 height 32
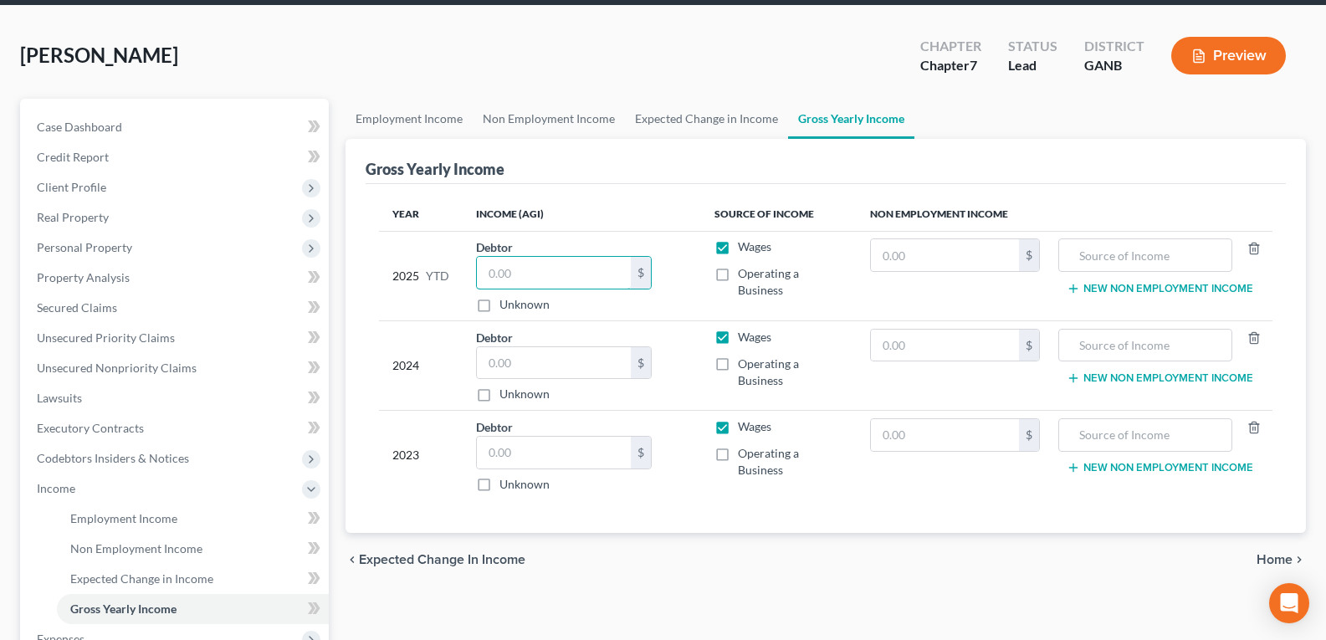
scroll to position [167, 0]
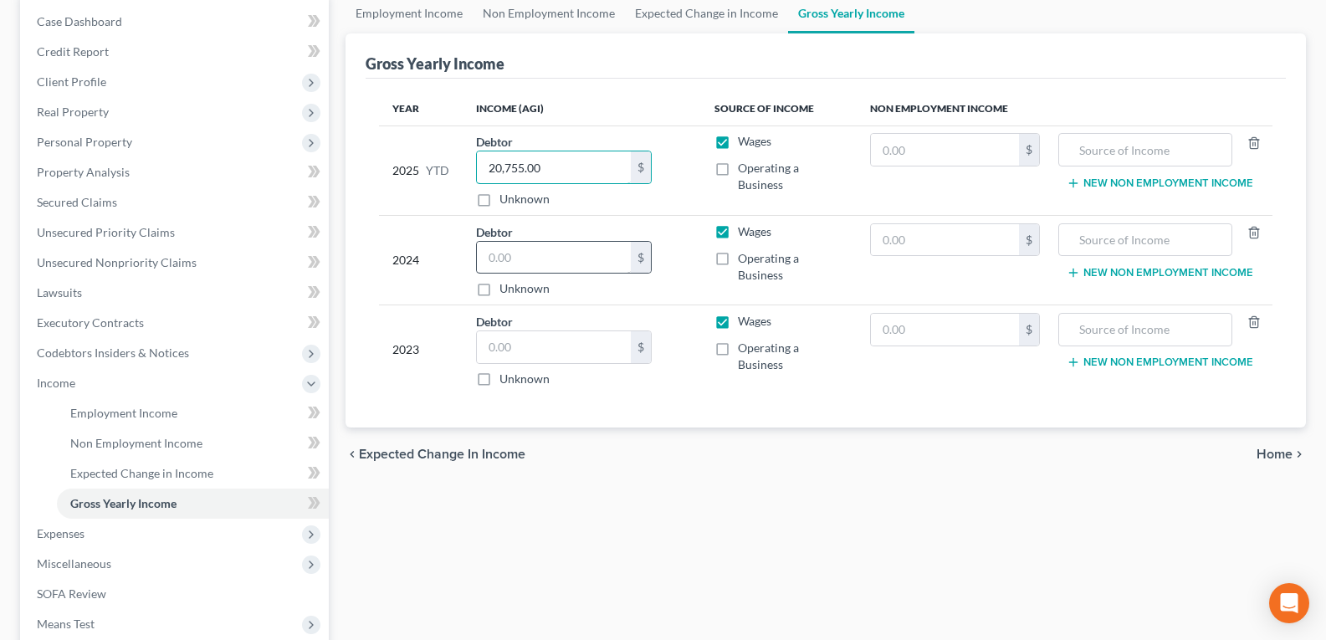
type input "20,755.00"
click at [522, 257] on input "text" at bounding box center [554, 258] width 154 height 32
type input "70,100.00"
click at [549, 351] on input "text" at bounding box center [554, 347] width 154 height 32
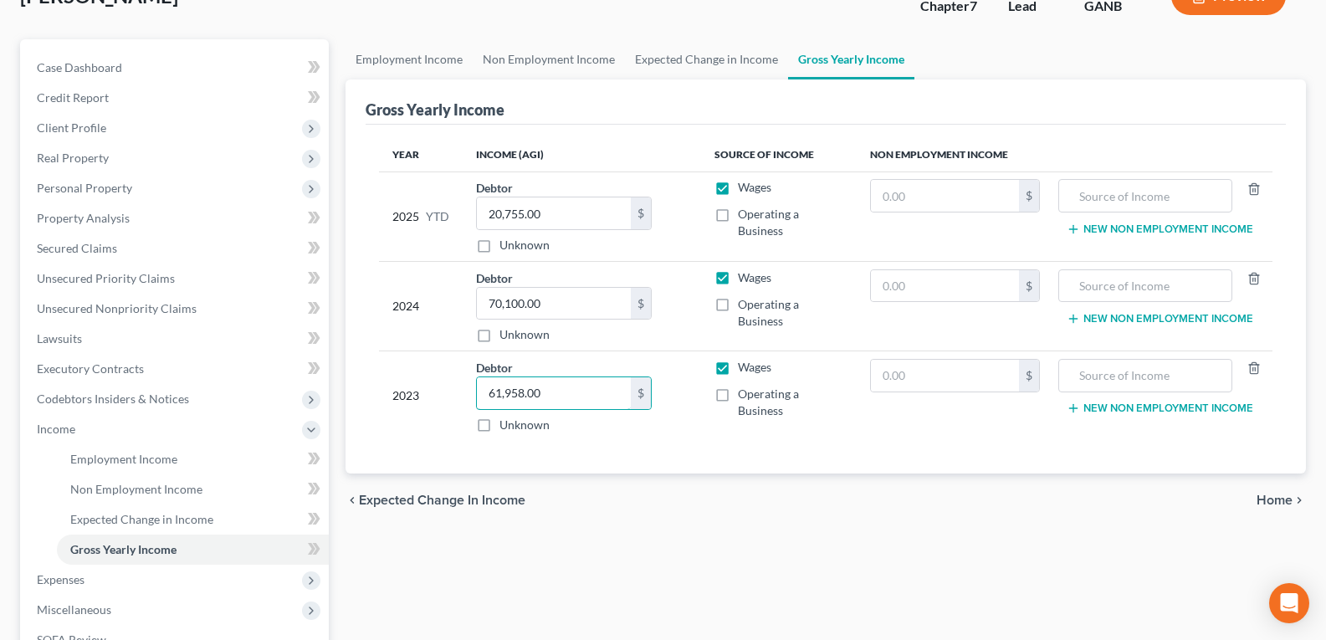
scroll to position [84, 0]
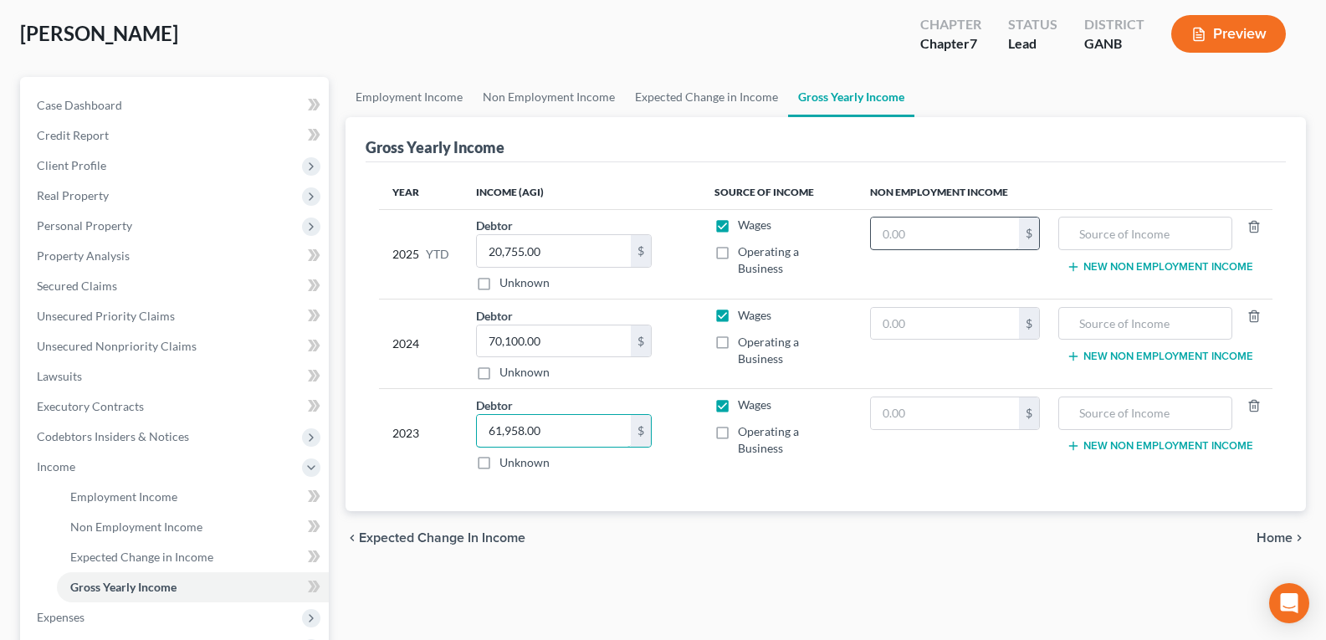
type input "61,958.00"
click at [927, 232] on input "text" at bounding box center [945, 234] width 149 height 32
type input "755.29"
click at [917, 310] on input "text" at bounding box center [945, 324] width 149 height 32
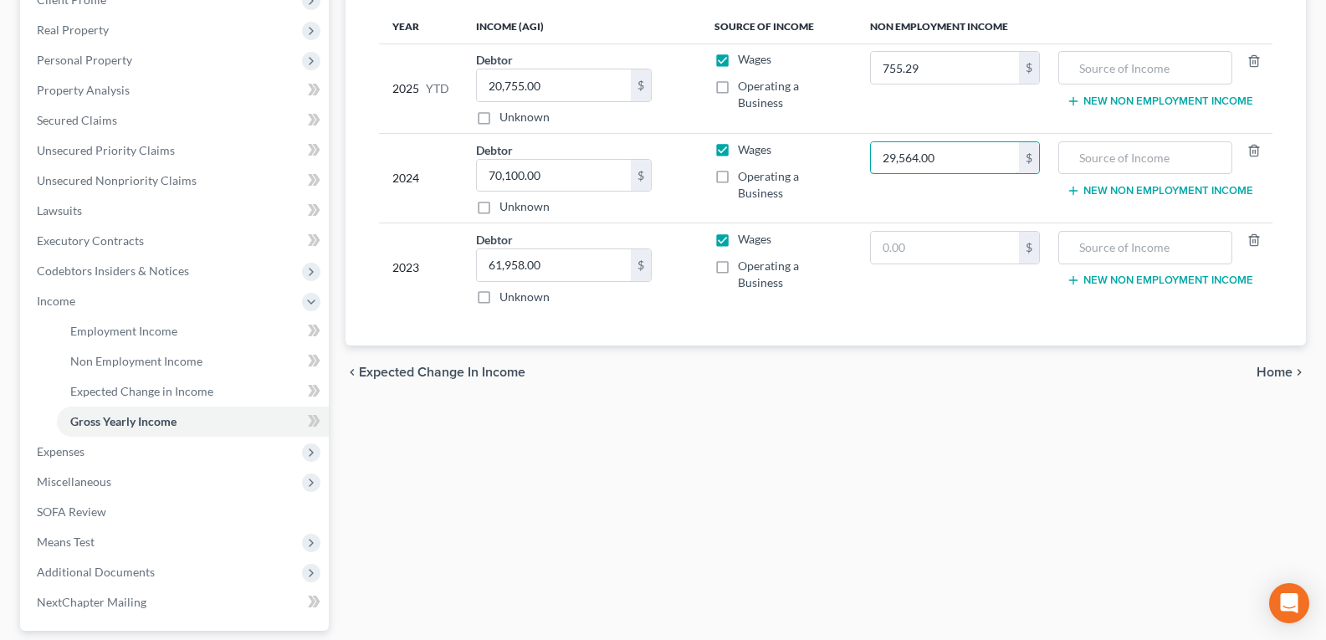
scroll to position [251, 0]
drag, startPoint x: 915, startPoint y: 155, endPoint x: 839, endPoint y: 156, distance: 76.2
click at [840, 156] on tr "2024 Debtor 70,100.00 $ Unknown Balance Undetermined 70,100.00 $ Unknown Wages …" at bounding box center [826, 176] width 894 height 90
type input "29,564.00"
click at [926, 236] on input "text" at bounding box center [945, 246] width 149 height 32
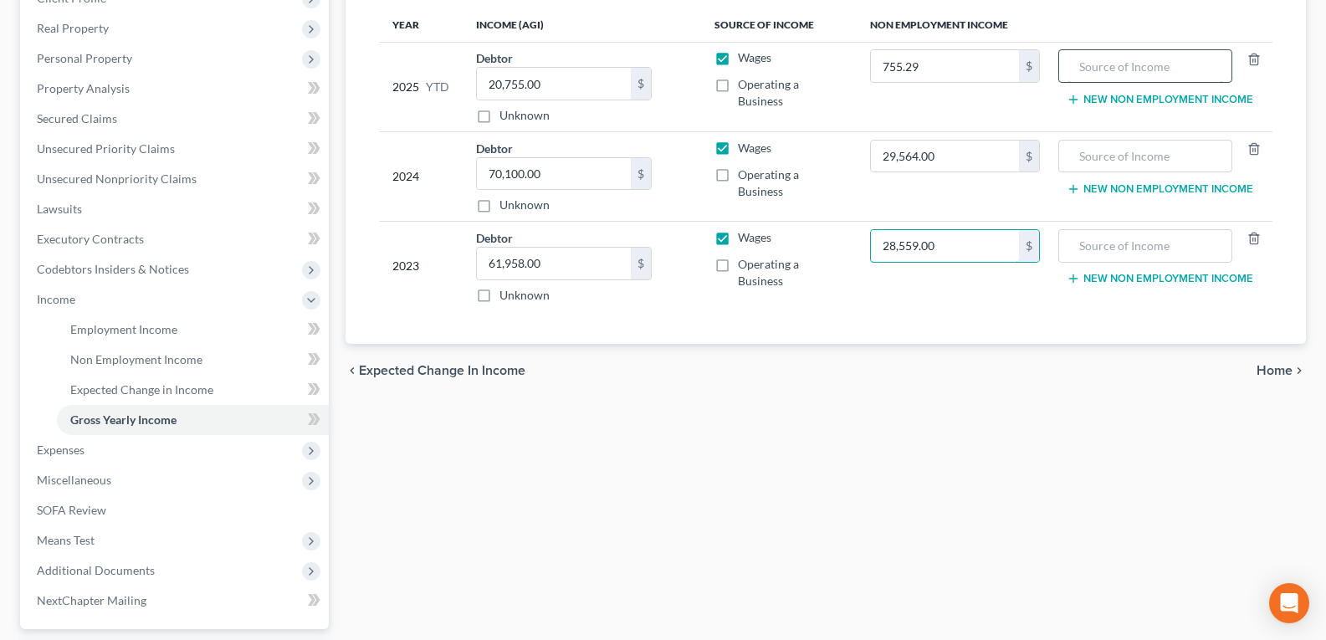
type input "28,559.00"
click at [1109, 78] on input "text" at bounding box center [1146, 66] width 156 height 32
type input "NFS income"
click at [1118, 163] on input "text" at bounding box center [1146, 157] width 156 height 32
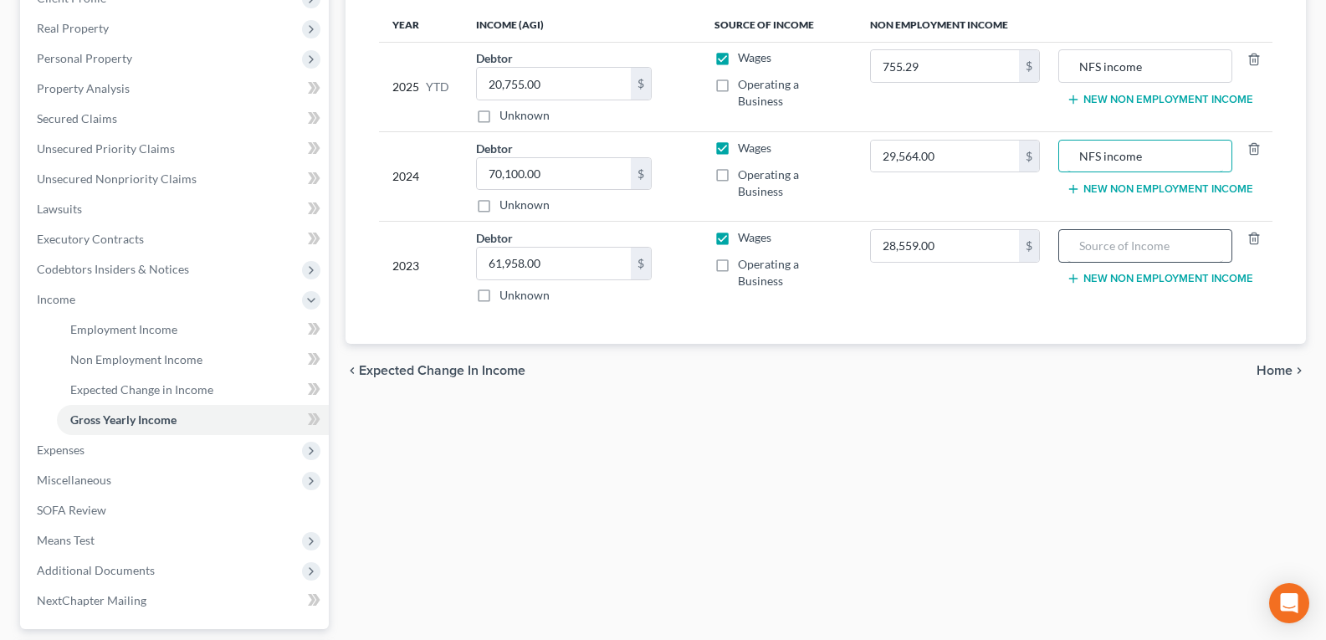
type input "NFS income"
click at [1114, 254] on input "text" at bounding box center [1146, 246] width 156 height 32
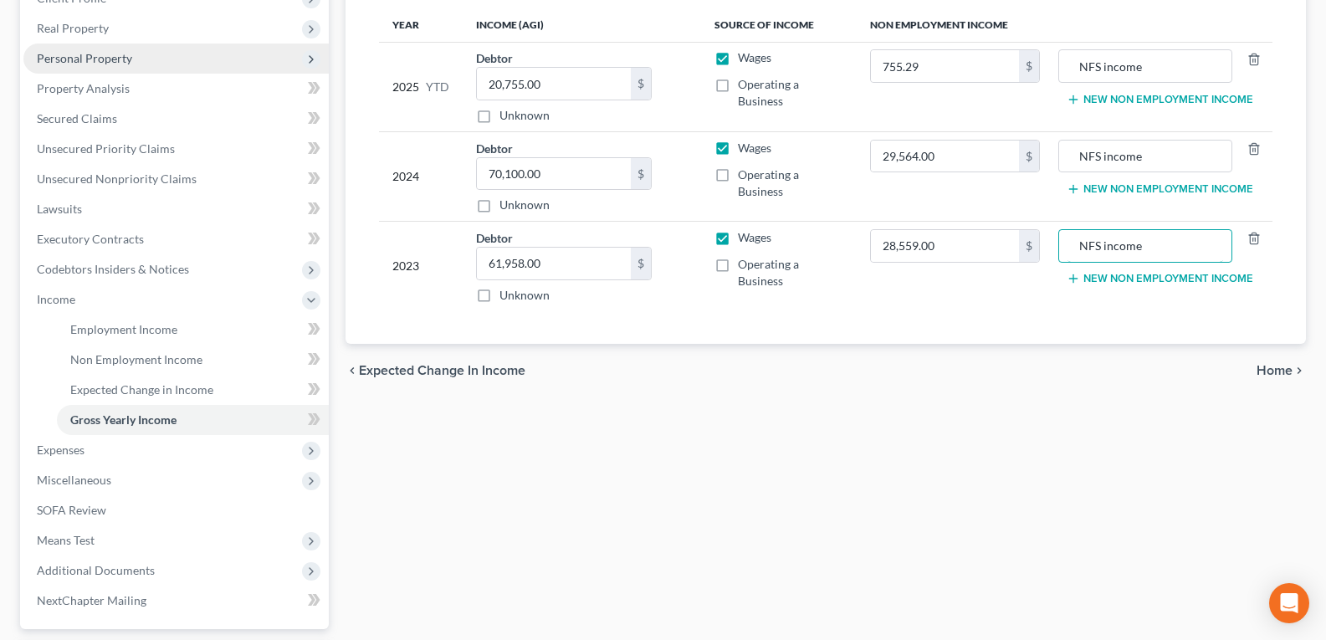
type input "NFS income"
click at [78, 61] on span "Personal Property" at bounding box center [84, 58] width 95 height 14
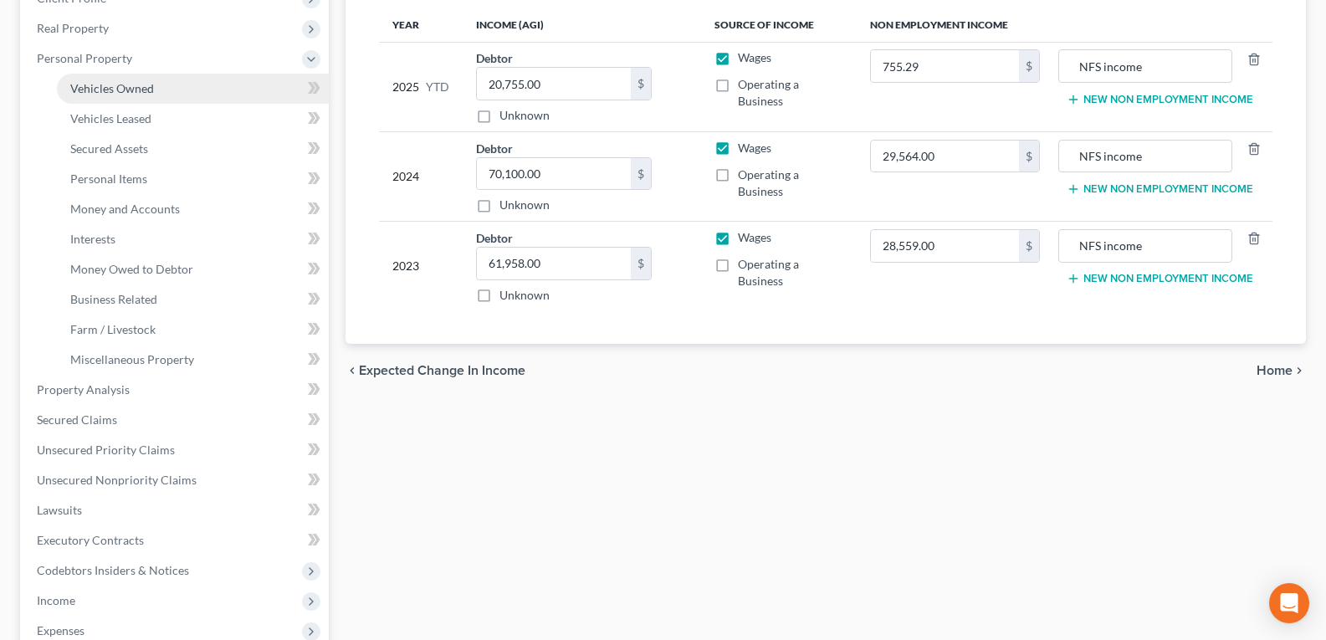
click at [105, 82] on span "Vehicles Owned" at bounding box center [112, 88] width 84 height 14
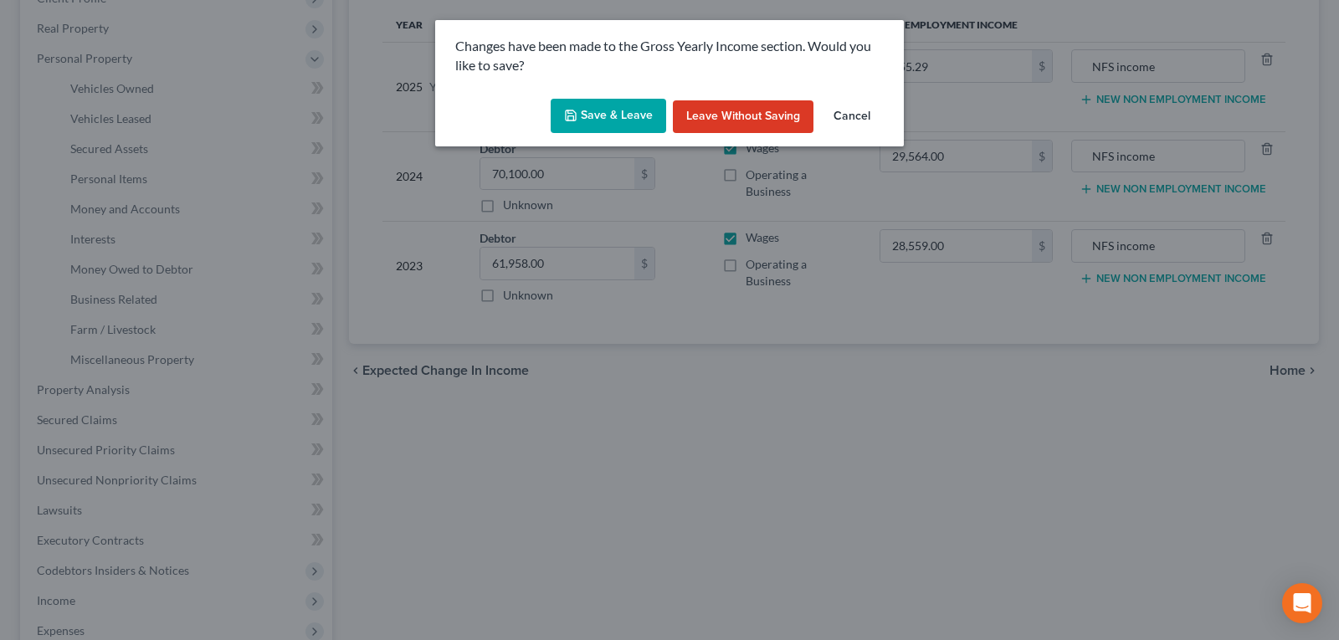
click at [591, 110] on button "Save & Leave" at bounding box center [608, 116] width 115 height 35
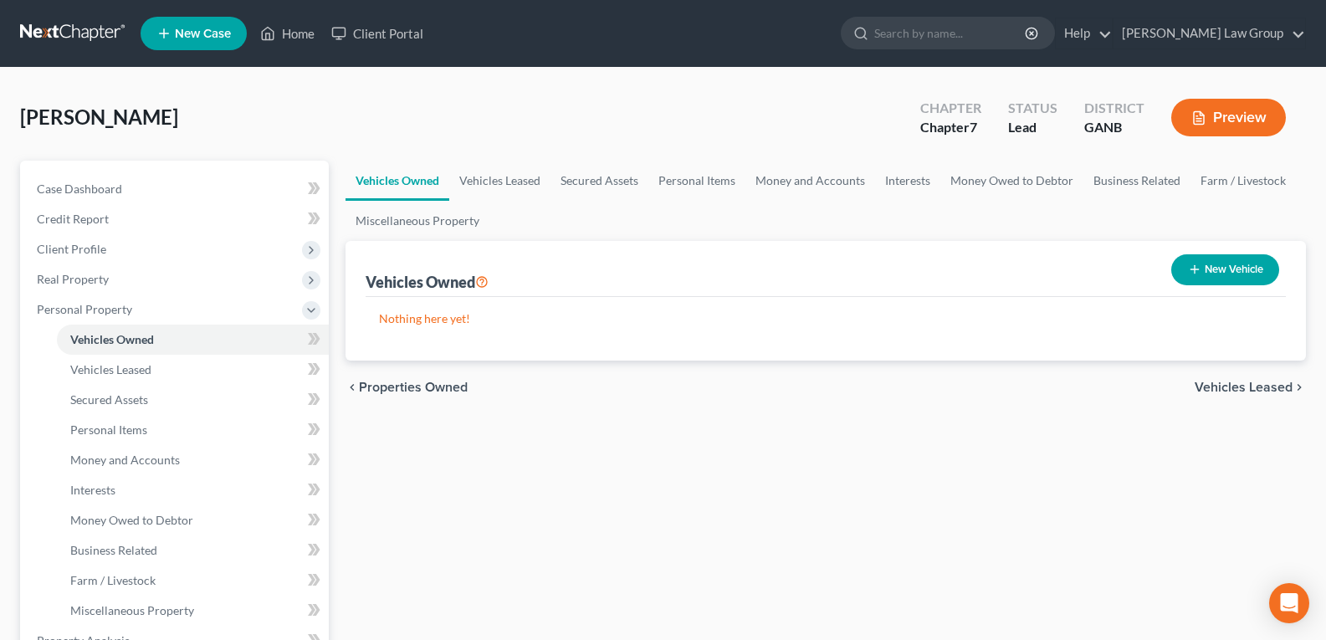
click at [1216, 274] on button "New Vehicle" at bounding box center [1225, 269] width 108 height 31
select select "0"
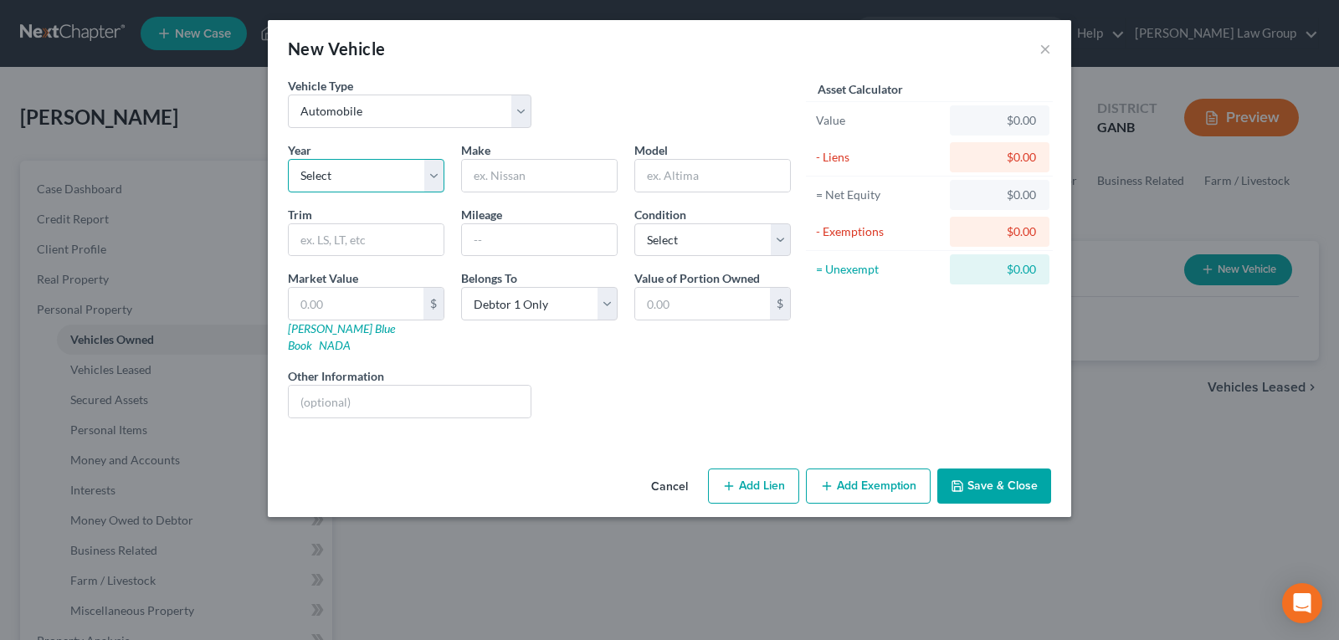
click at [372, 176] on select "Select 2026 2025 2024 2023 2022 2021 2020 2019 2018 2017 2016 2015 2014 2013 20…" at bounding box center [366, 175] width 156 height 33
select select "1"
click at [288, 159] on select "Select 2026 2025 2024 2023 2022 2021 2020 2019 2018 2017 2016 2015 2014 2013 20…" at bounding box center [366, 175] width 156 height 33
click at [532, 162] on input "text" at bounding box center [539, 176] width 155 height 32
type input "Toyota"
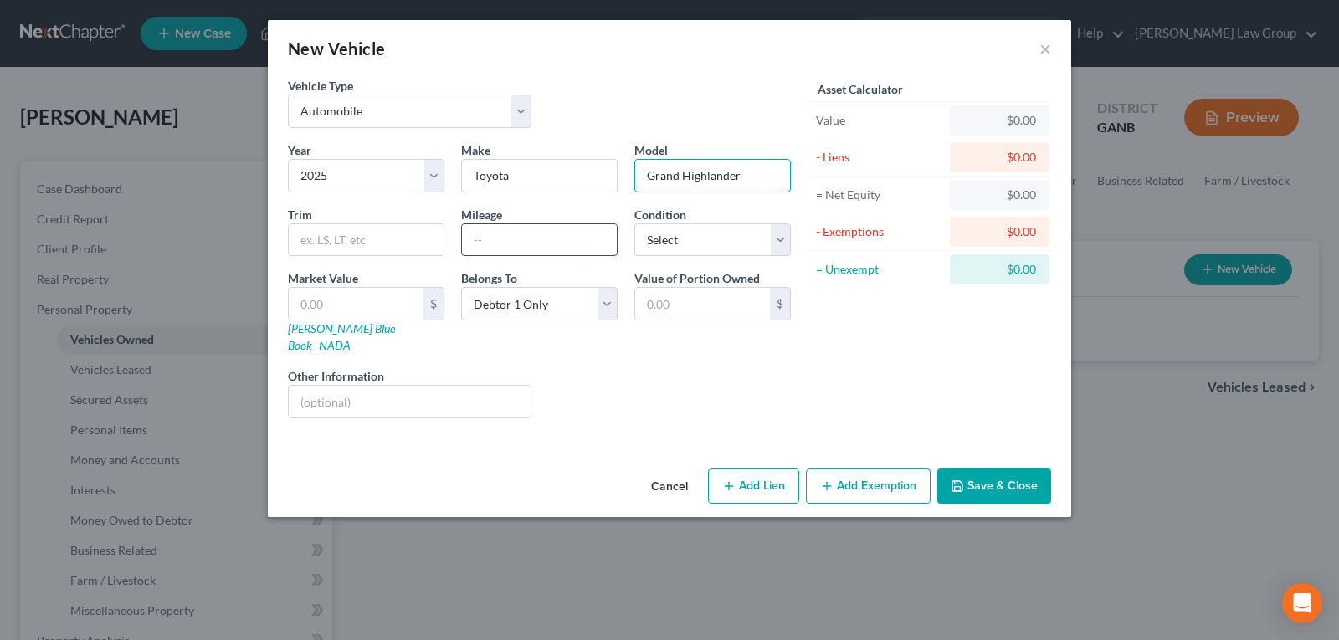
type input "Grand Highlander"
click at [521, 233] on input "text" at bounding box center [539, 240] width 155 height 32
type input "7780"
click at [351, 338] on link "NADA" at bounding box center [335, 345] width 32 height 14
click at [345, 304] on input "text" at bounding box center [356, 304] width 135 height 32
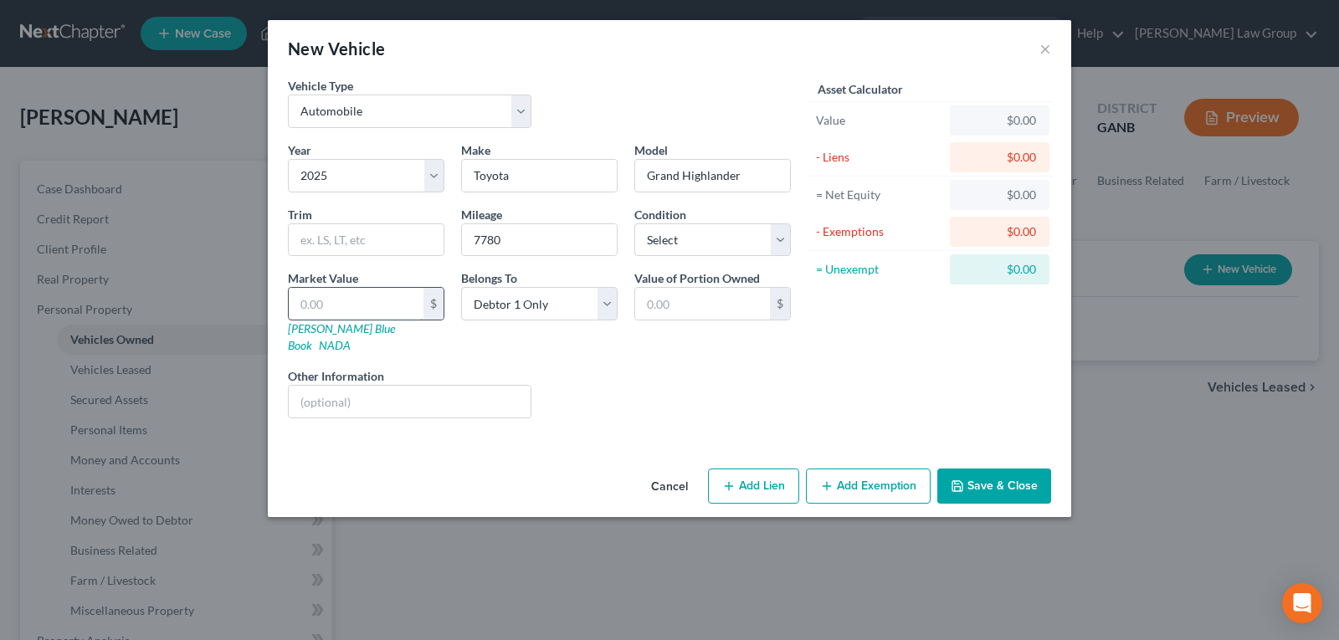
type input "4"
type input "4.00"
type input "47"
type input "47.00"
type input "472"
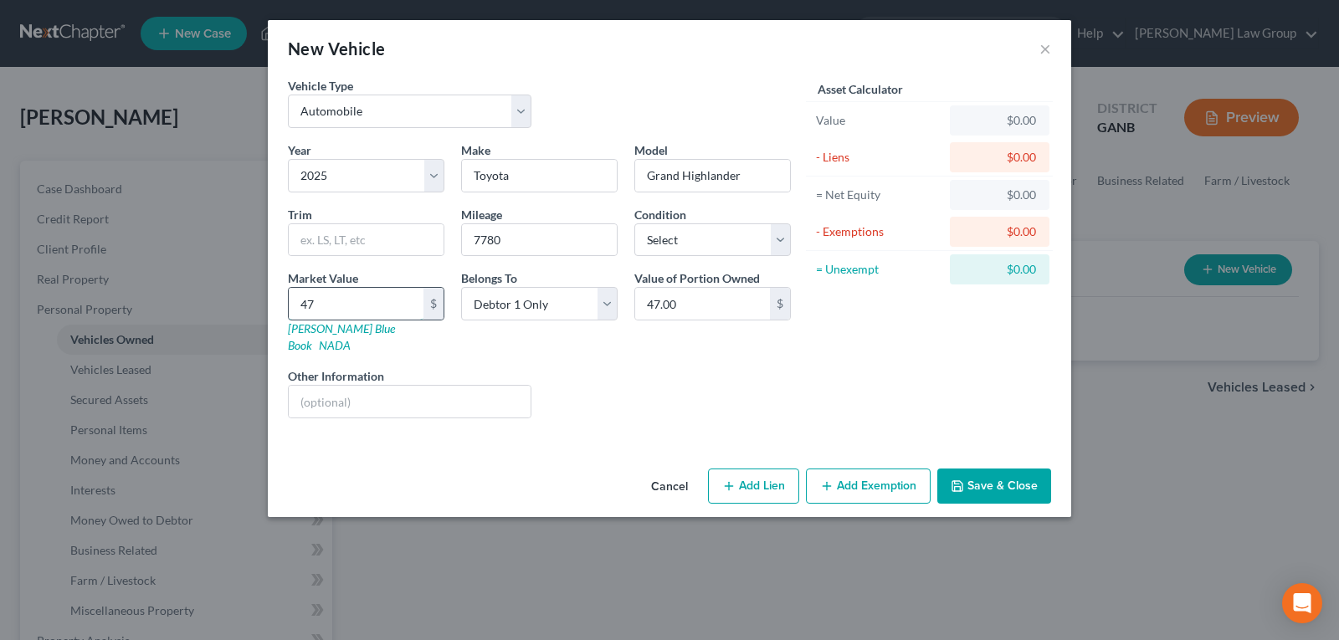
type input "472.00"
type input "4720"
type input "4,720.00"
type input "4,7200"
type input "47,200.00"
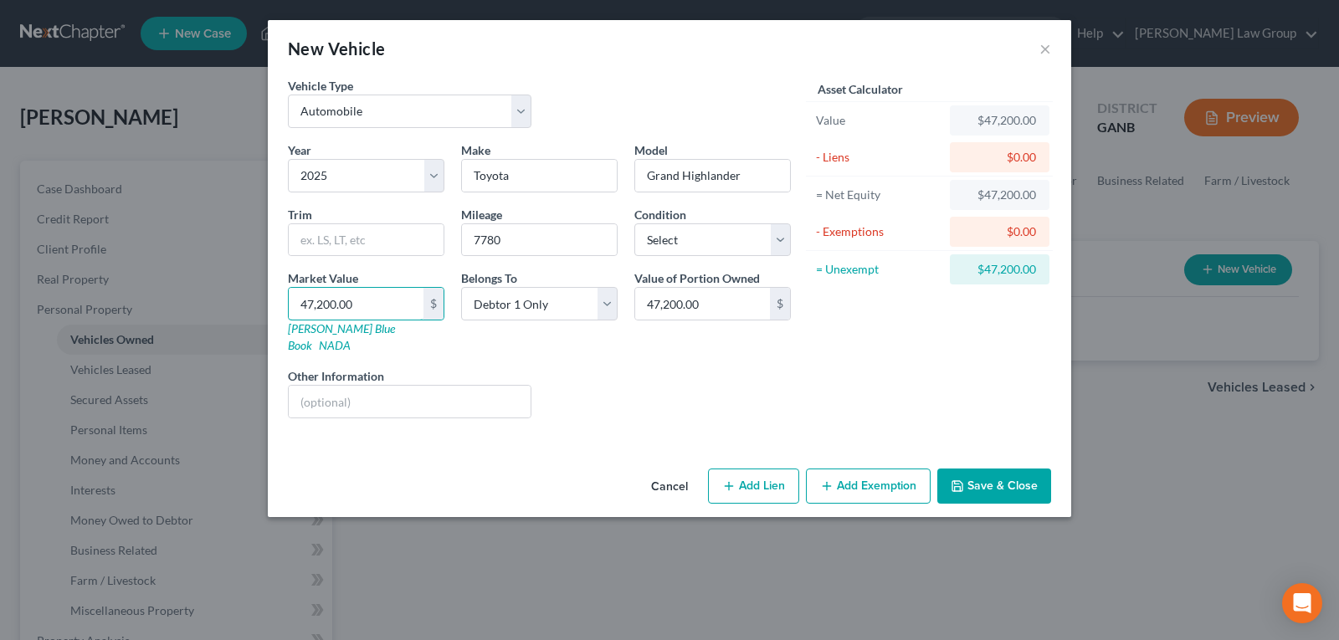
type input "47,200.00"
click at [975, 469] on button "Save & Close" at bounding box center [994, 486] width 114 height 35
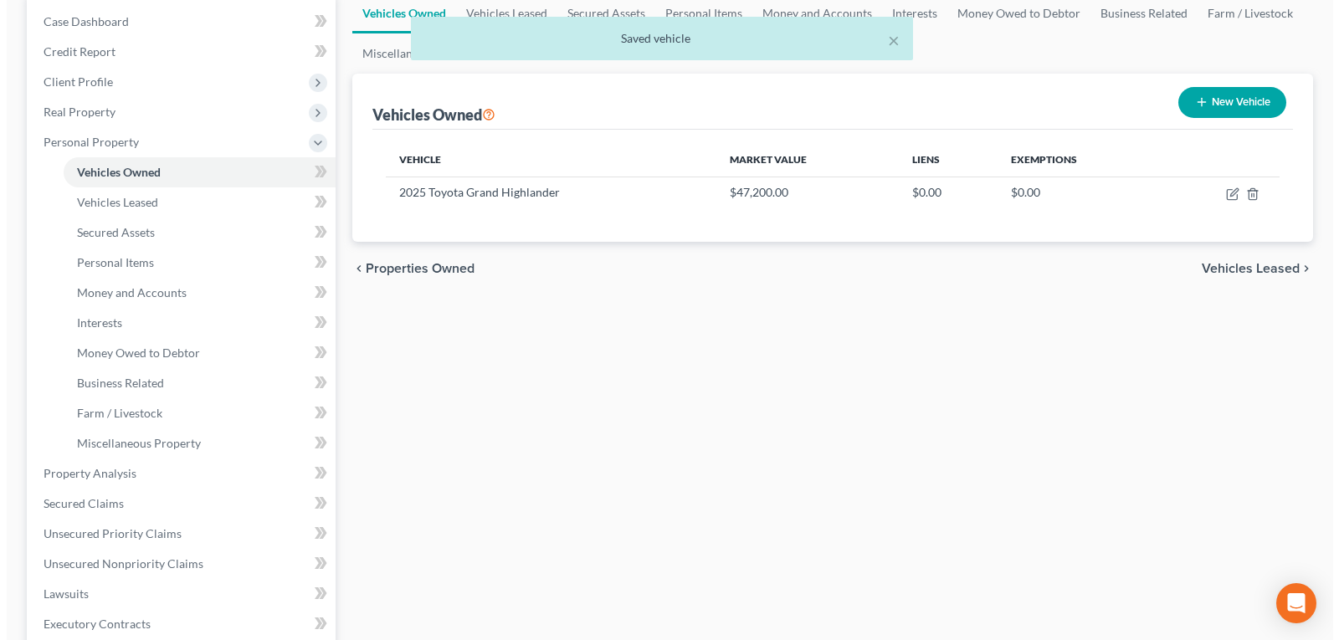
scroll to position [251, 0]
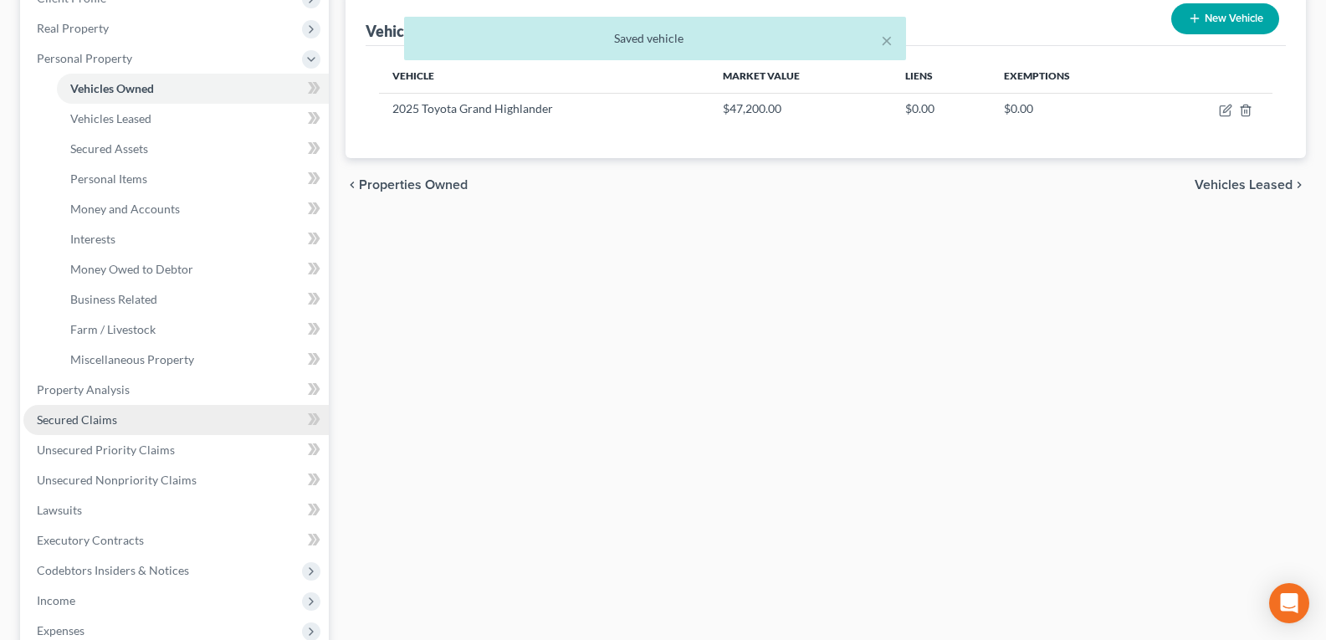
click at [87, 422] on span "Secured Claims" at bounding box center [77, 419] width 80 height 14
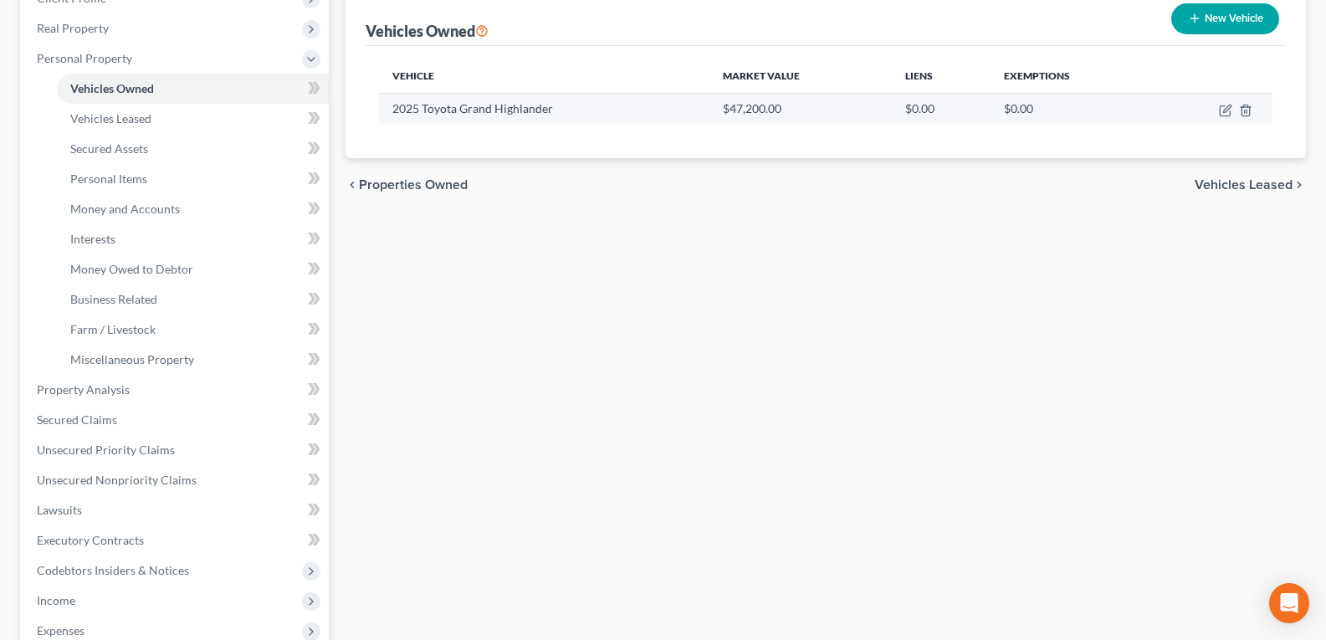
scroll to position [251, 0]
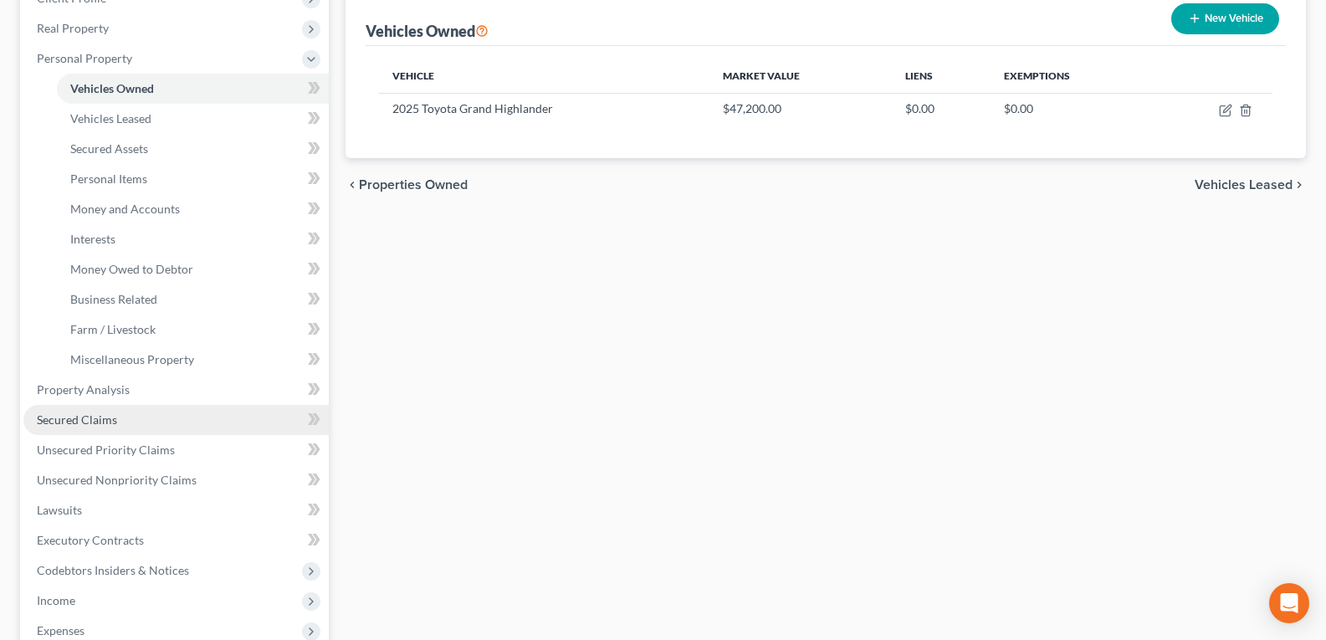
click at [105, 423] on span "Secured Claims" at bounding box center [77, 419] width 80 height 14
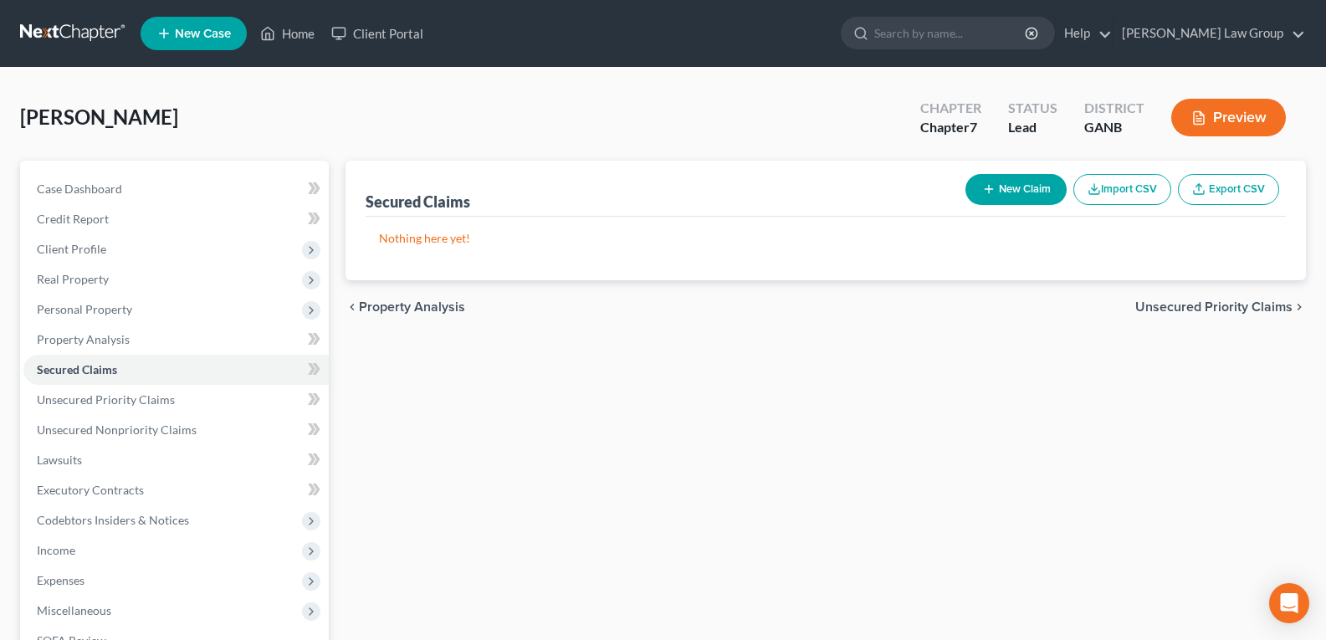
click at [1011, 202] on button "New Claim" at bounding box center [1016, 189] width 101 height 31
select select "0"
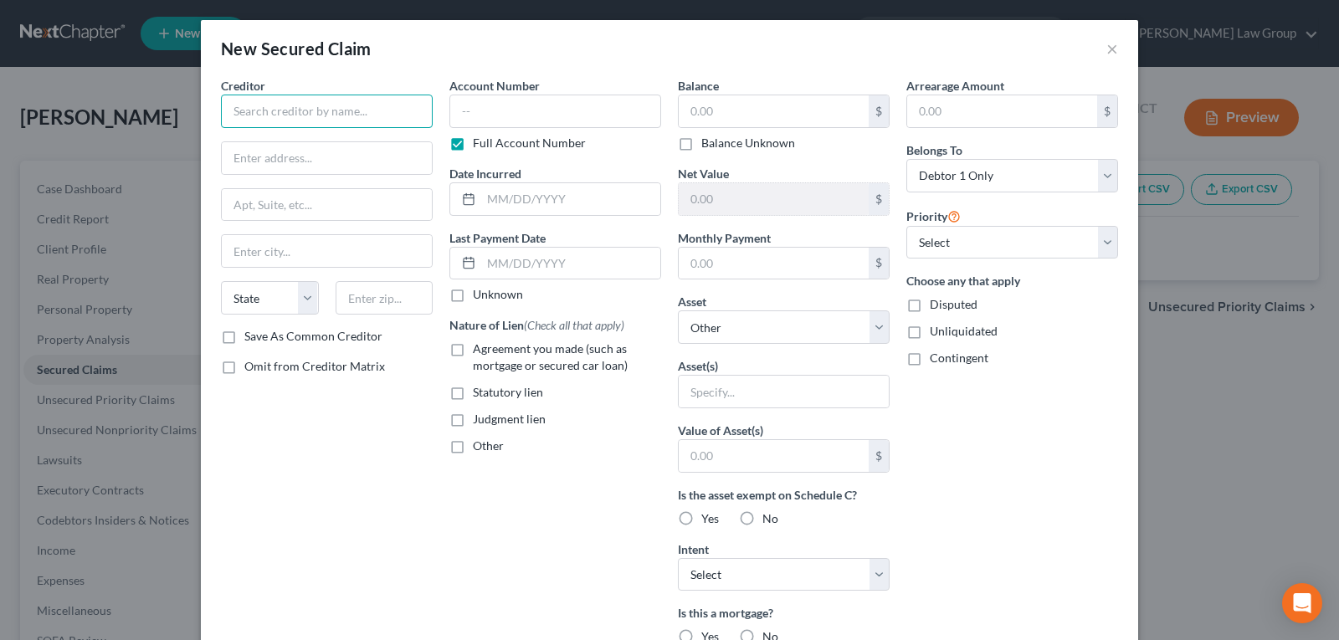
click at [356, 106] on input "text" at bounding box center [327, 111] width 212 height 33
type input "South East Toyota Financial"
click at [305, 152] on input "text" at bounding box center [327, 158] width 210 height 32
paste input "[GEOGRAPHIC_DATA]-0832"
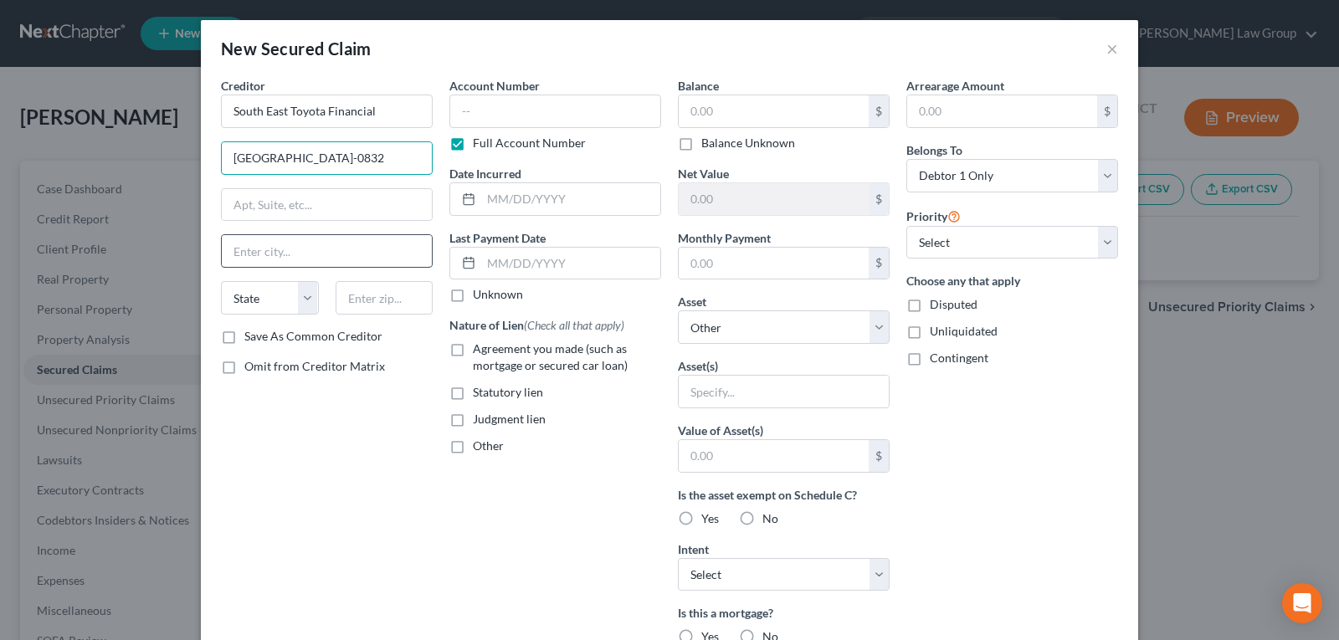
type input "[GEOGRAPHIC_DATA]-0832"
click at [334, 242] on input "text" at bounding box center [327, 251] width 210 height 32
type input "Charlotte"
select select "28"
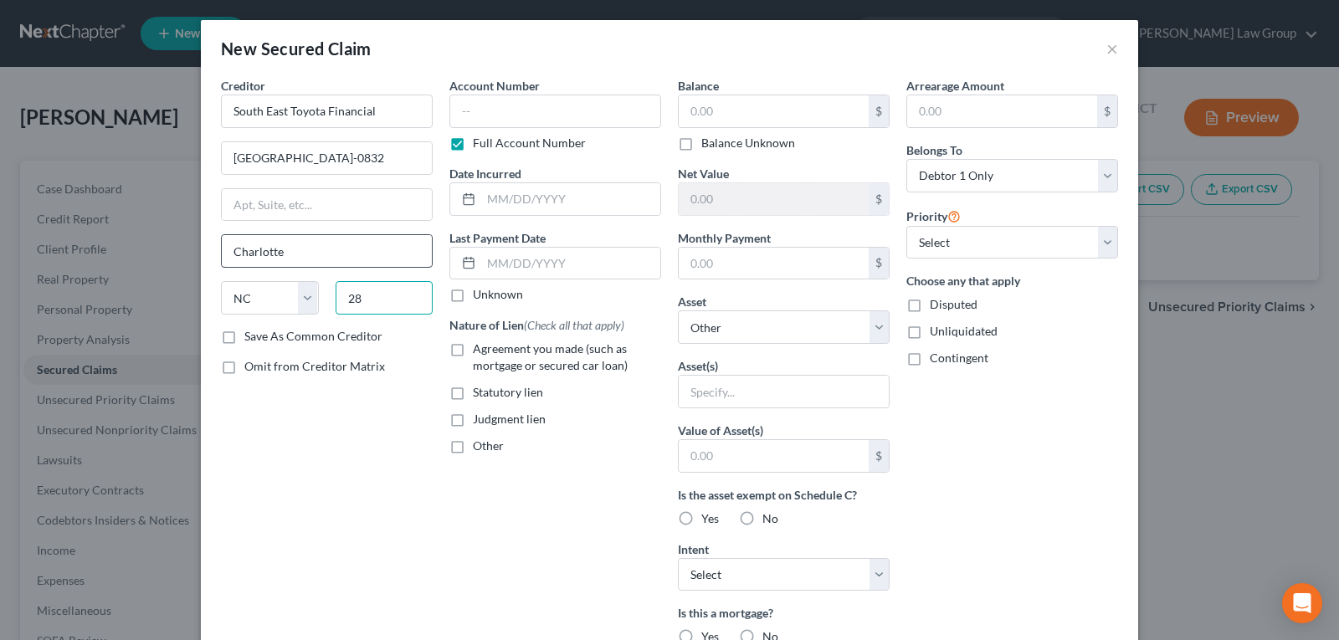
type input "2"
click at [379, 148] on input "[GEOGRAPHIC_DATA]-0832" at bounding box center [327, 158] width 210 height 32
click at [398, 304] on input "28272-" at bounding box center [385, 297] width 98 height 33
type input "28272-0832"
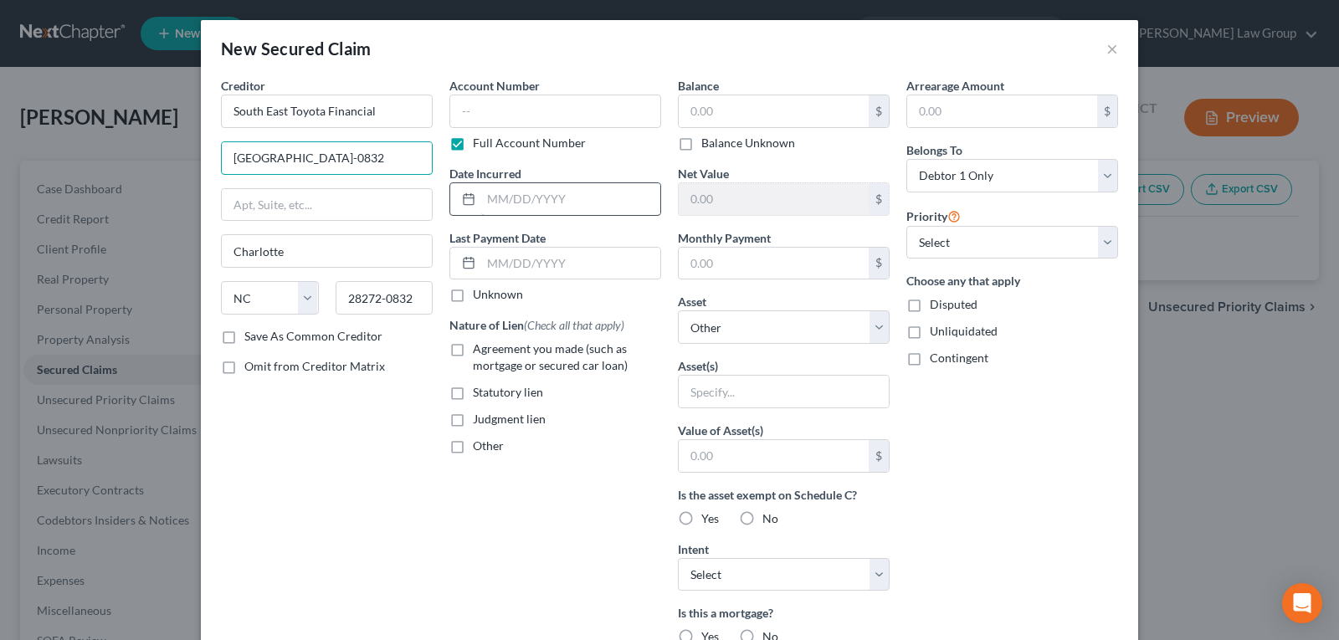
drag, startPoint x: 305, startPoint y: 161, endPoint x: 562, endPoint y: 189, distance: 259.2
click at [562, 189] on div "Creditor * [GEOGRAPHIC_DATA]-0832 [GEOGRAPHIC_DATA][US_STATE] AZ CA CO [GEOGRAP…" at bounding box center [670, 450] width 914 height 746
type input "PO Box 70832"
click at [734, 114] on input "text" at bounding box center [774, 111] width 190 height 32
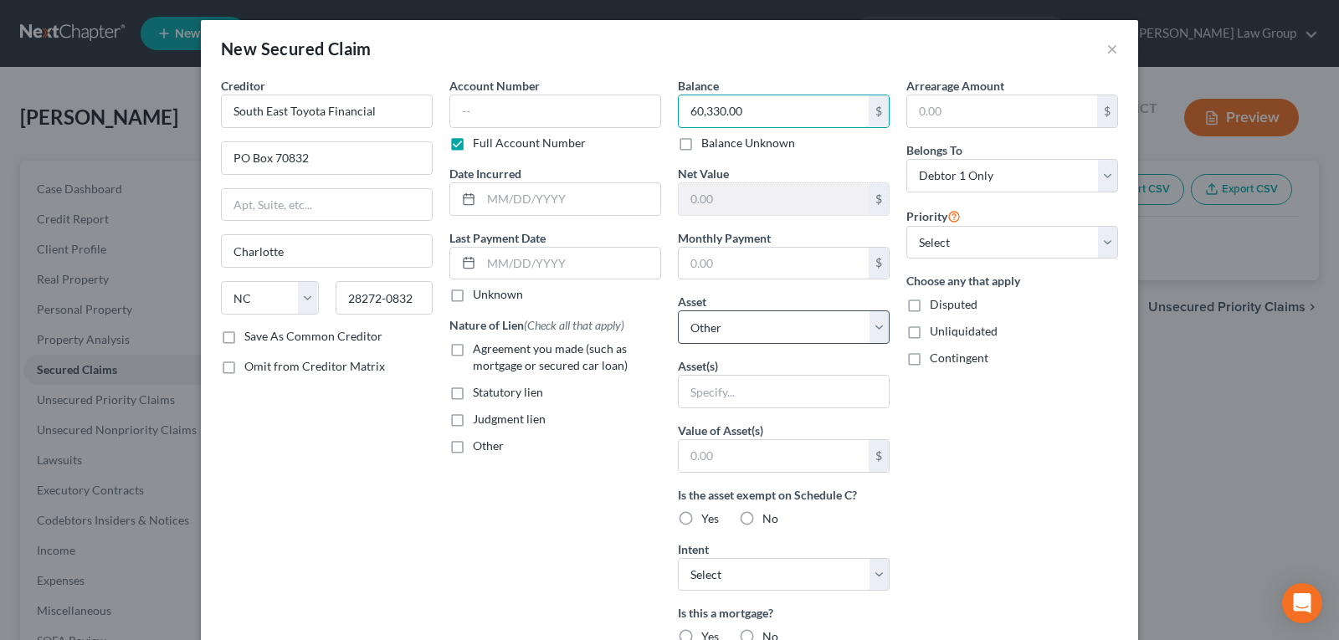
type input "60,330.00"
click at [790, 341] on select "Select Other Multiple Assets Electronics - TV, phone and computer - $400.0 Clot…" at bounding box center [784, 326] width 212 height 33
select select "6"
click at [678, 310] on select "Select Other Multiple Assets Electronics - TV, phone and computer - $400.0 Clot…" at bounding box center [784, 326] width 212 height 33
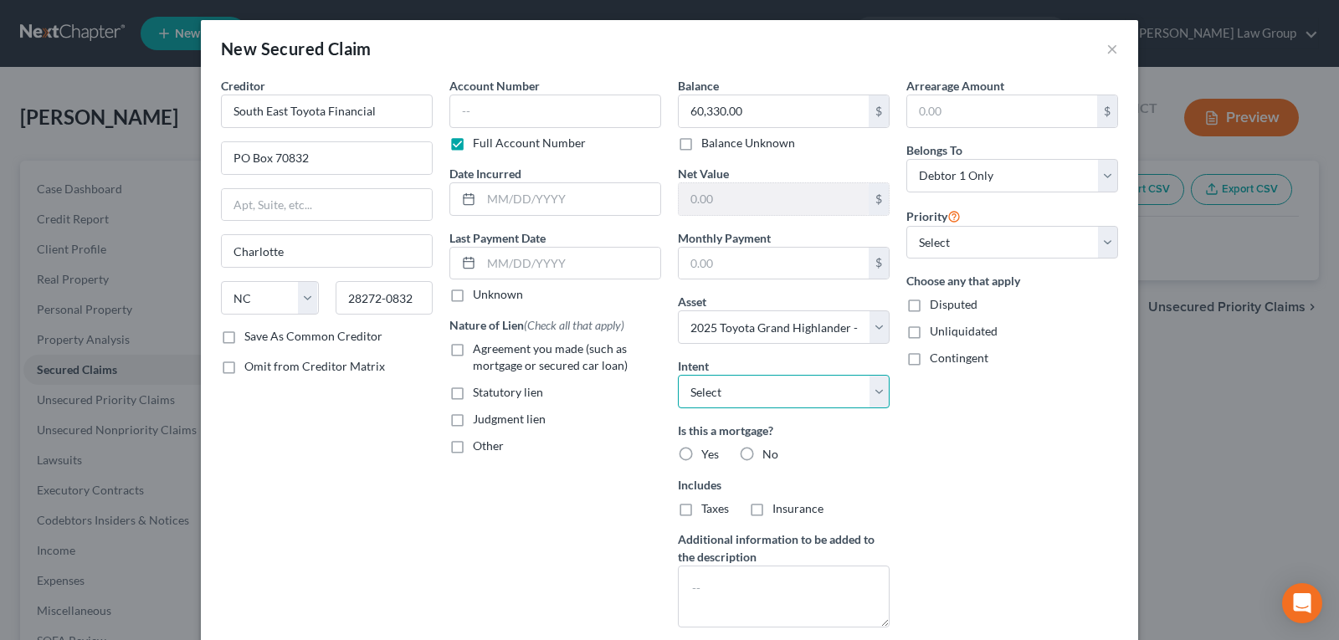
click at [755, 397] on select "Select Surrender Redeem Reaffirm Avoid Other" at bounding box center [784, 391] width 212 height 33
select select "2"
click at [678, 375] on select "Select Surrender Redeem Reaffirm Avoid Other" at bounding box center [784, 391] width 212 height 33
click at [762, 456] on label "No" at bounding box center [770, 454] width 16 height 17
click at [769, 456] on input "No" at bounding box center [774, 451] width 11 height 11
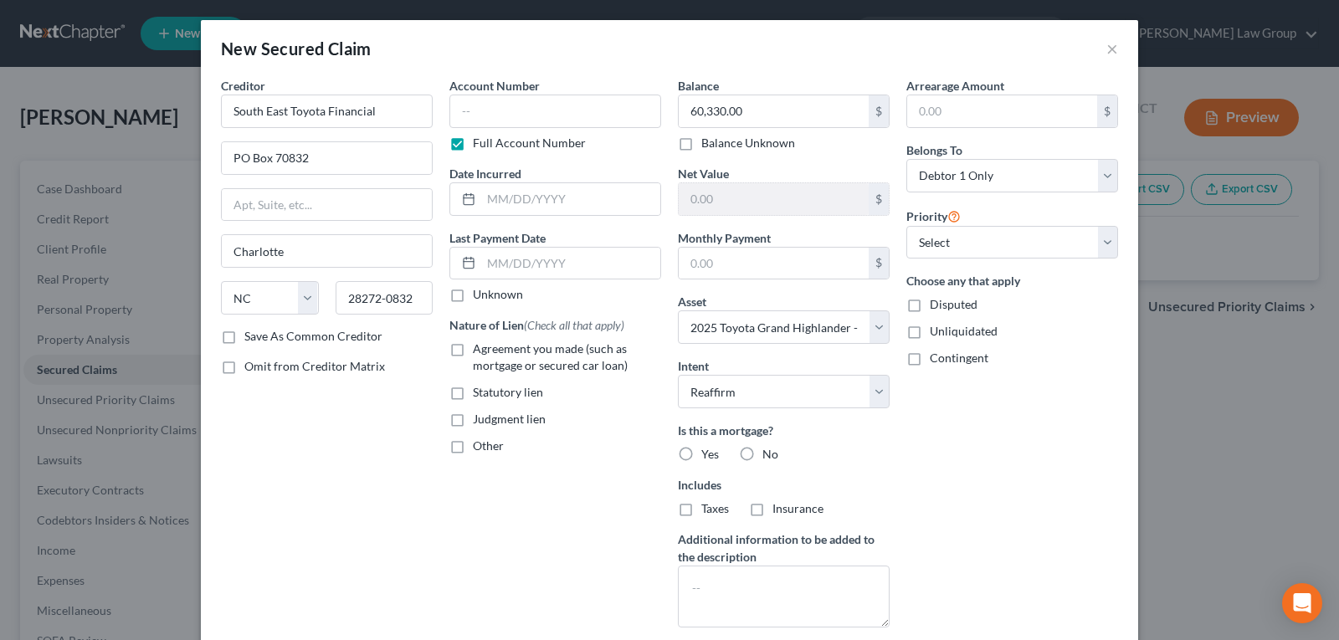
radio input "true"
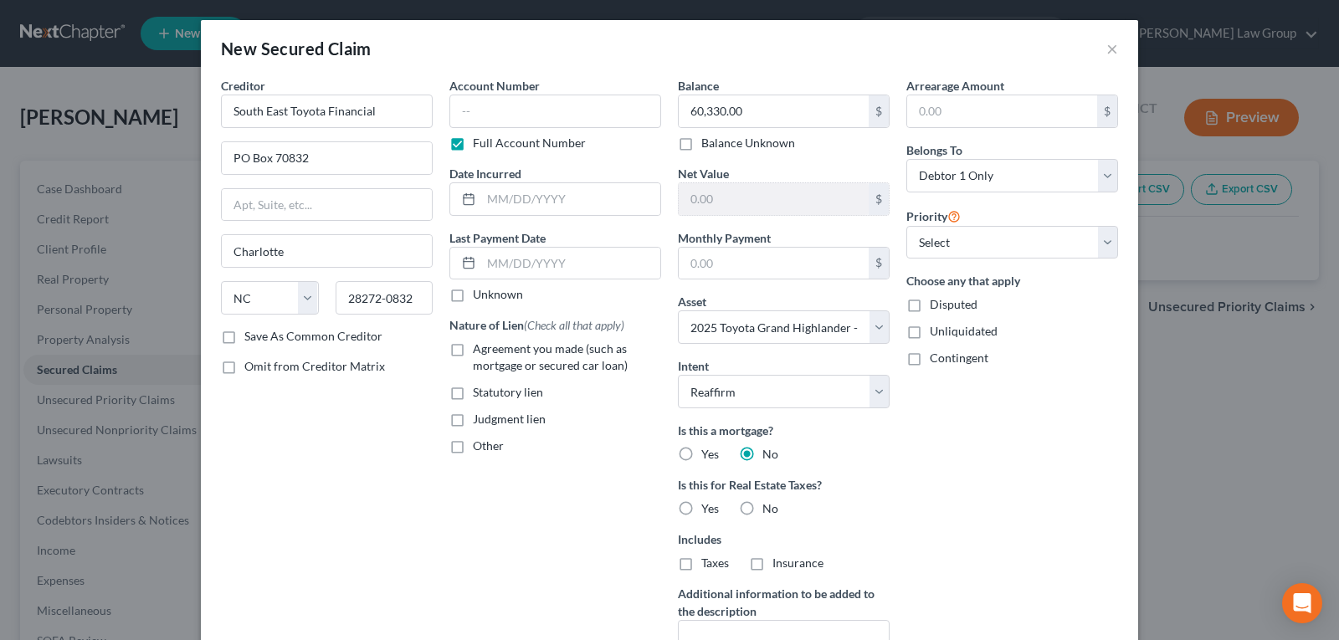
click at [473, 352] on label "Agreement you made (such as mortgage or secured car loan)" at bounding box center [567, 357] width 188 height 33
click at [479, 351] on input "Agreement you made (such as mortgage or secured car loan)" at bounding box center [484, 346] width 11 height 11
checkbox input "true"
click at [1004, 227] on select "Select 1st 2nd 3rd 4th 5th 6th 7th 8th 9th 10th 11th 12th 13th 14th 15th 16th 1…" at bounding box center [1012, 242] width 212 height 33
click at [1004, 228] on select "Select 1st 2nd 3rd 4th 5th 6th 7th 8th 9th 10th 11th 12th 13th 14th 15th 16th 1…" at bounding box center [1012, 242] width 212 height 33
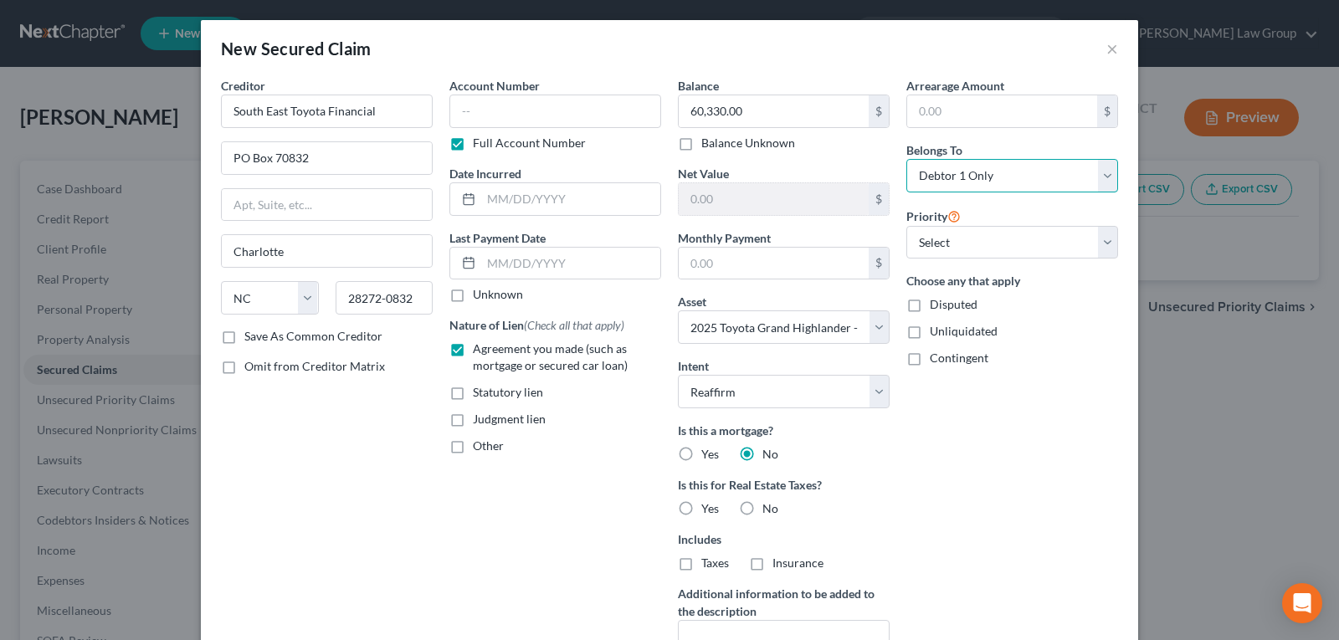
click at [985, 174] on select "Select Debtor 1 Only Debtor 2 Only Debtor 1 And Debtor 2 Only At Least One Of T…" at bounding box center [1012, 175] width 212 height 33
select select "3"
click at [906, 159] on select "Select Debtor 1 Only Debtor 2 Only Debtor 1 And Debtor 2 Only At Least One Of T…" at bounding box center [1012, 175] width 212 height 33
click at [961, 437] on div "Arrearage Amount $ Belongs To * Select Debtor 1 Only Debtor 2 Only Debtor 1 And…" at bounding box center [1012, 386] width 228 height 618
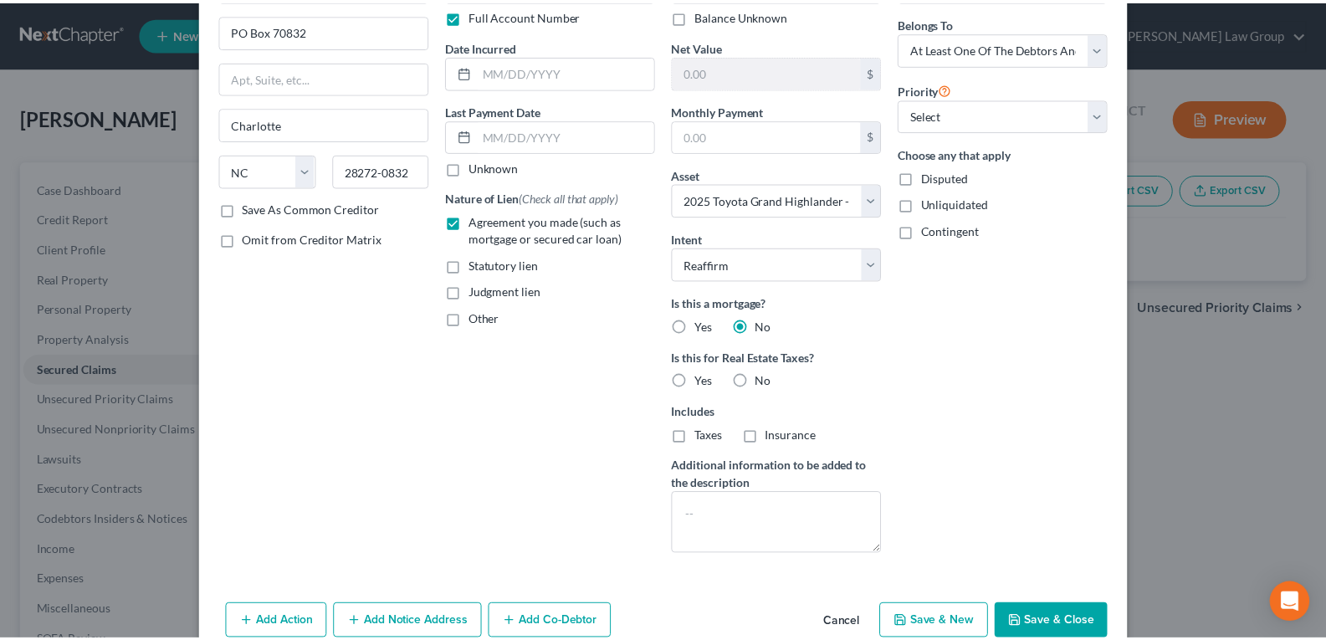
scroll to position [161, 0]
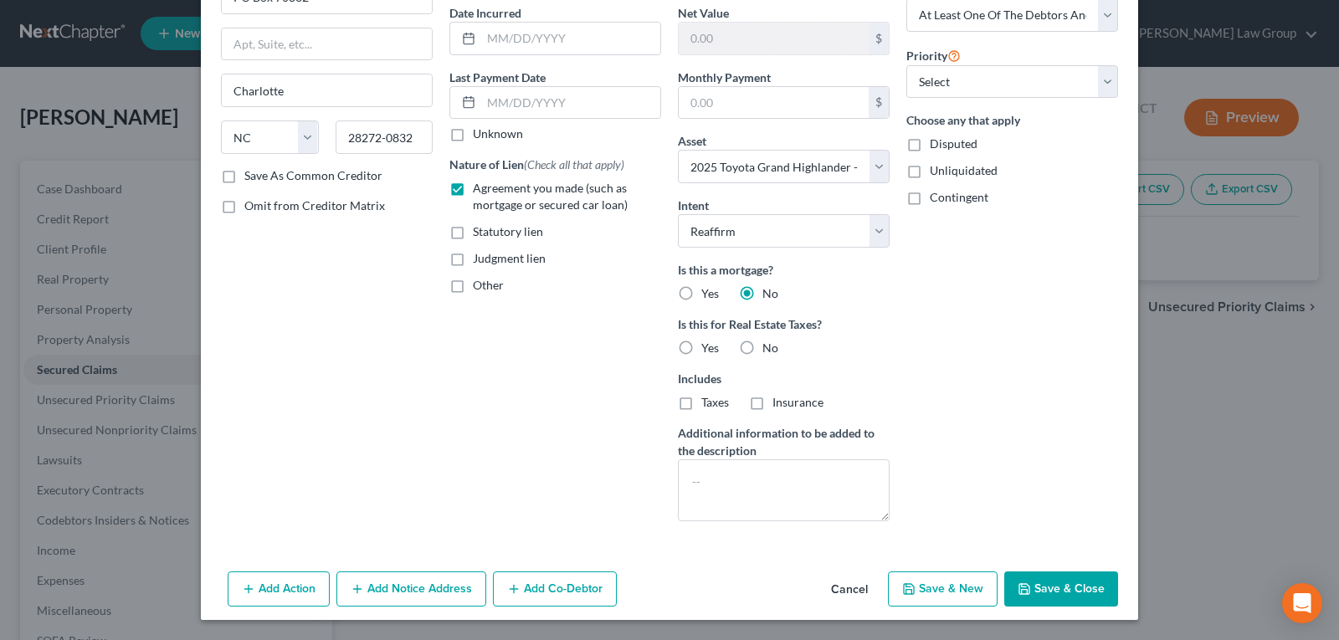
click at [1038, 577] on button "Save & Close" at bounding box center [1061, 588] width 114 height 35
select select
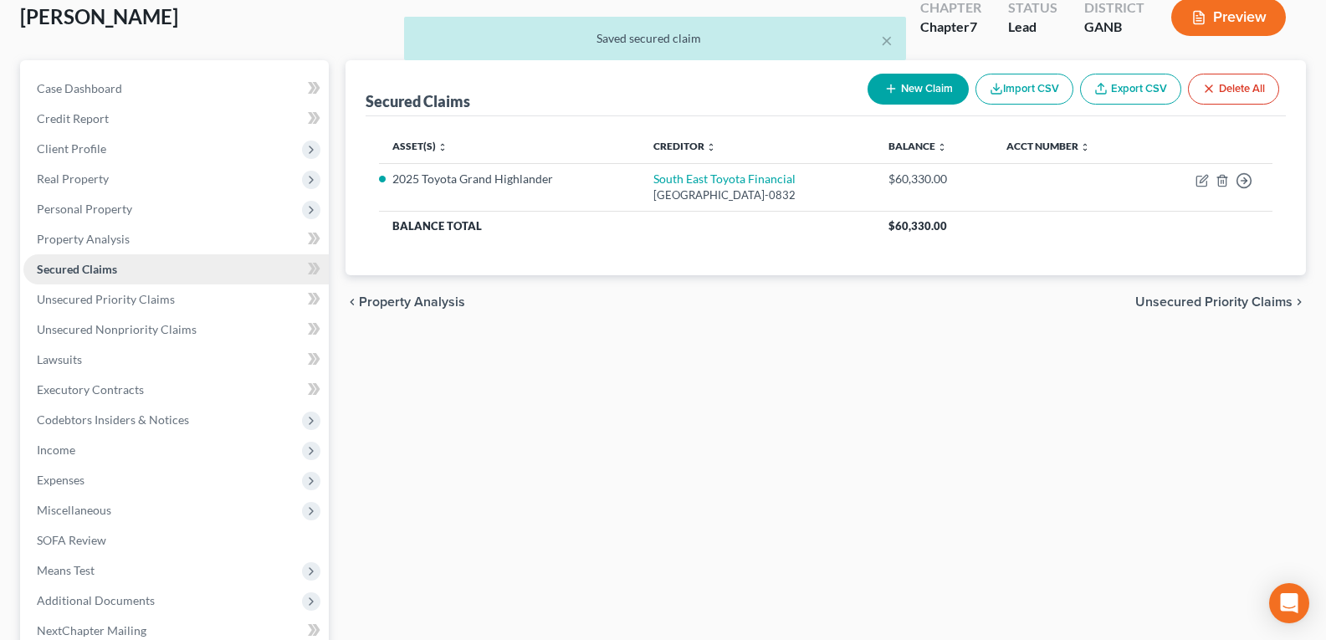
scroll to position [167, 0]
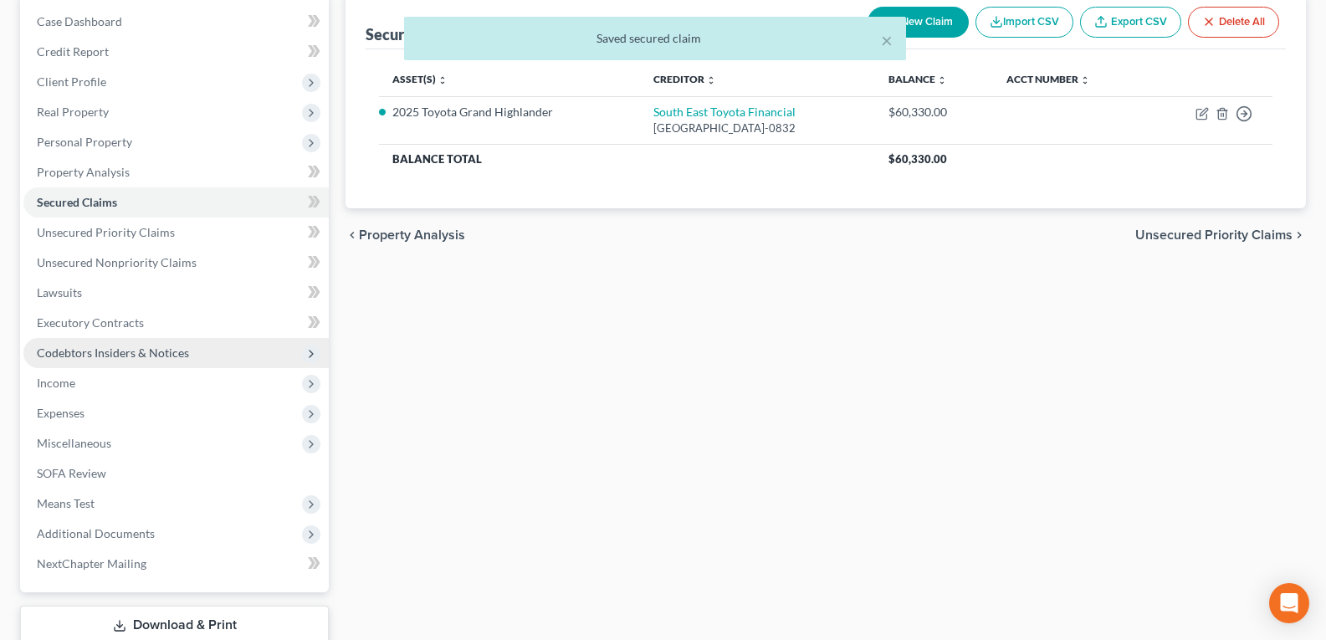
drag, startPoint x: 73, startPoint y: 351, endPoint x: 88, endPoint y: 359, distance: 17.2
click at [73, 351] on span "Codebtors Insiders & Notices" at bounding box center [113, 353] width 152 height 14
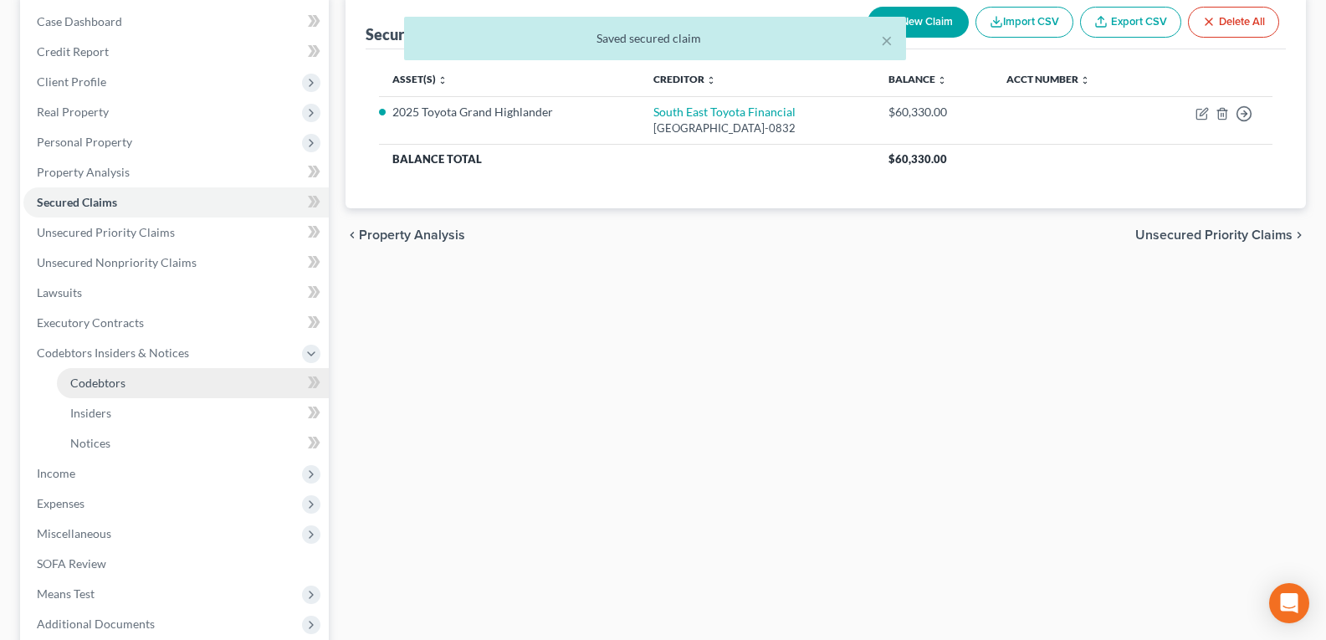
click at [189, 383] on link "Codebtors" at bounding box center [193, 383] width 272 height 30
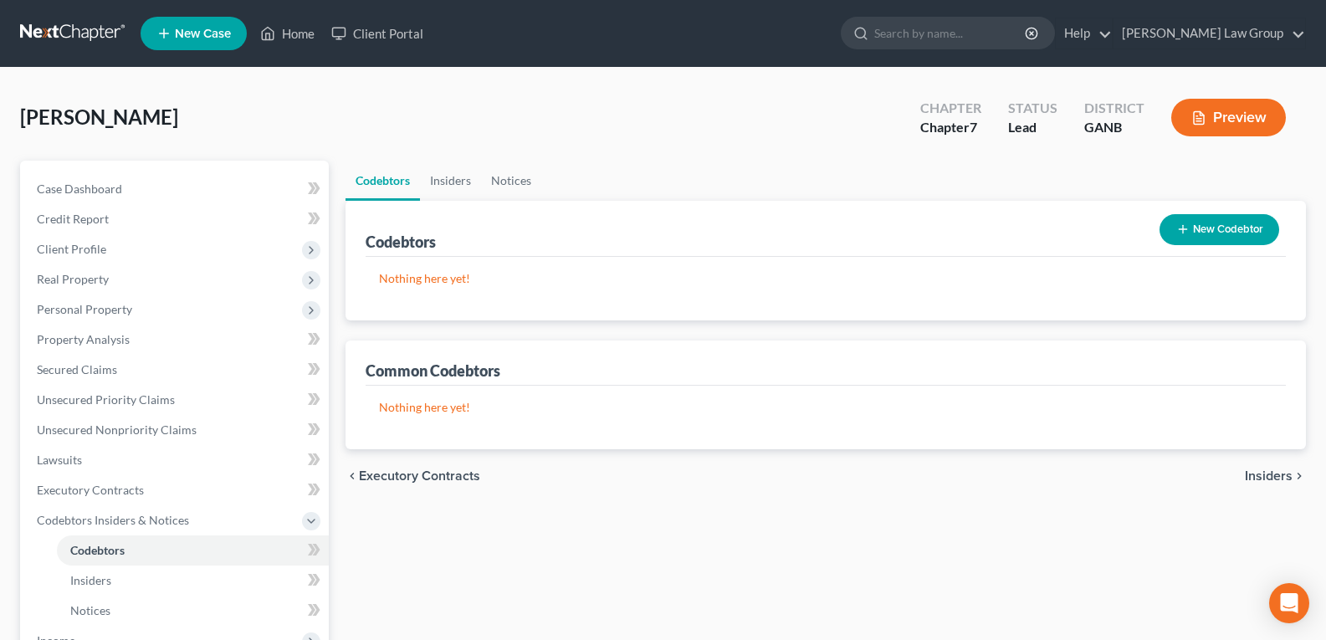
click at [1187, 235] on icon "button" at bounding box center [1182, 229] width 13 height 13
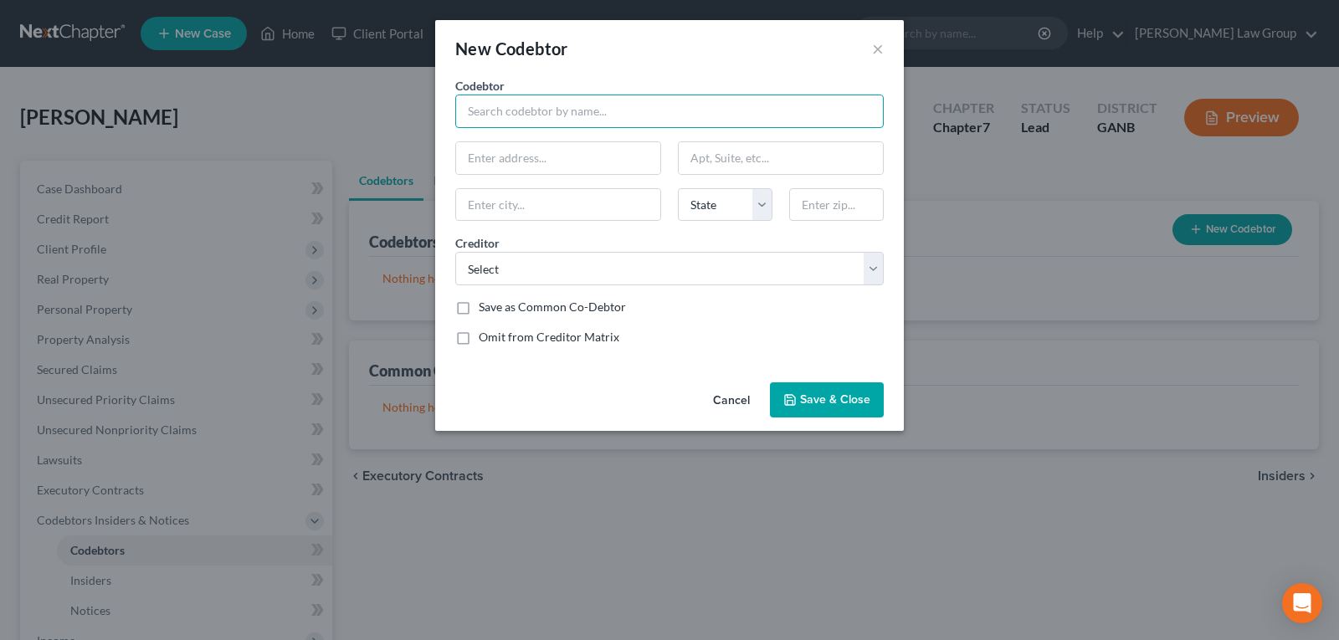
click at [545, 109] on input "text" at bounding box center [669, 111] width 428 height 33
type input "[PERSON_NAME]"
drag, startPoint x: 513, startPoint y: 168, endPoint x: 523, endPoint y: 163, distance: 11.2
click at [513, 168] on input "text" at bounding box center [558, 158] width 204 height 32
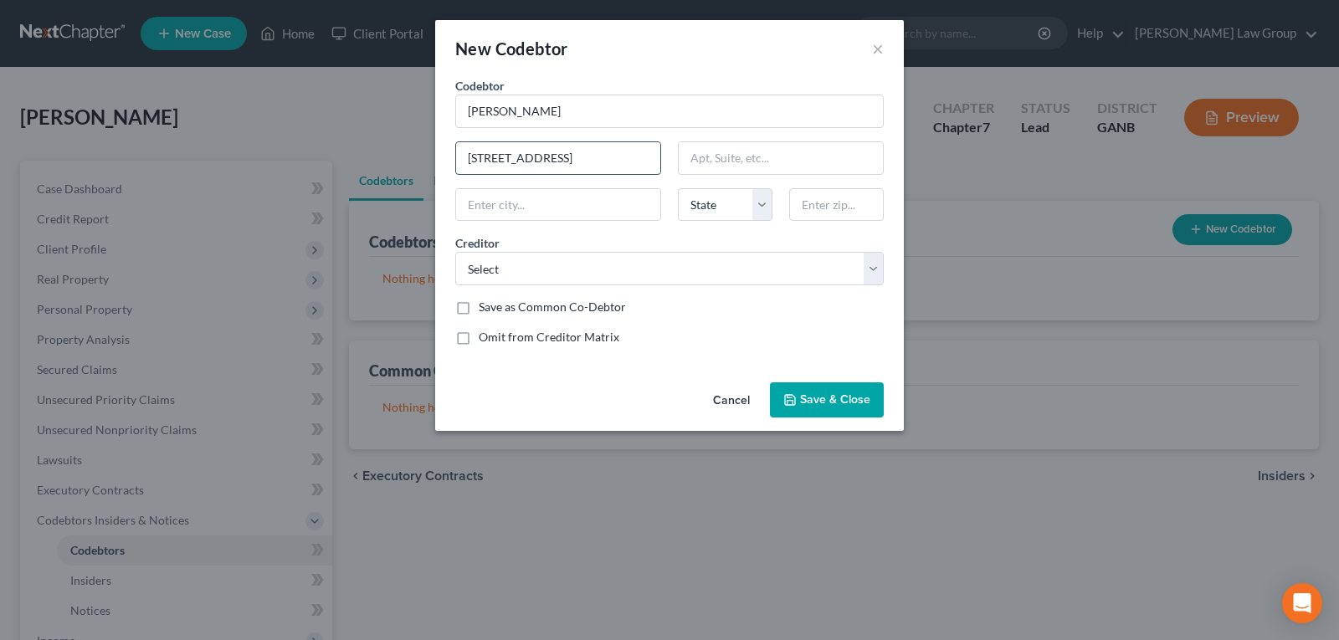
type input "[STREET_ADDRESS]"
type input "[GEOGRAPHIC_DATA]"
select select "10"
type input "30238"
click at [510, 262] on select "Select Santander Consumer U Midland Credit Managem Portfolio Recov Assoc Wfbna …" at bounding box center [669, 268] width 428 height 33
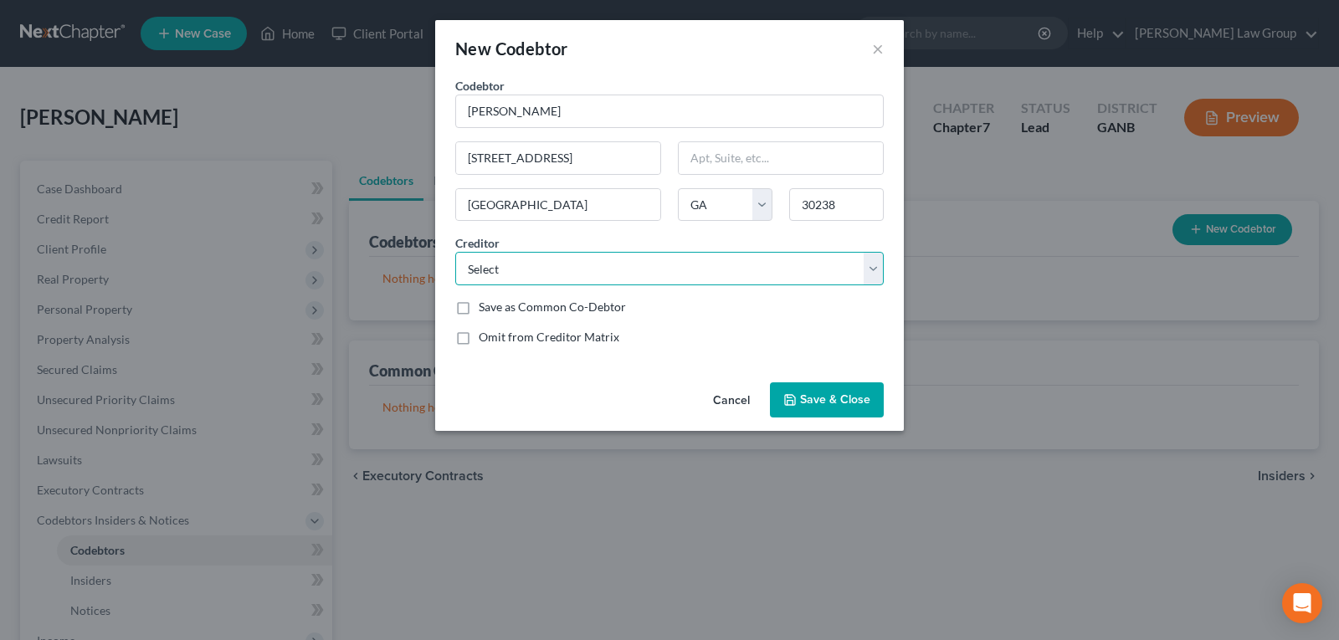
select select "26"
click at [455, 252] on select "Select Santander Consumer U Midland Credit Managem Portfolio Recov Assoc Wfbna …" at bounding box center [669, 268] width 428 height 33
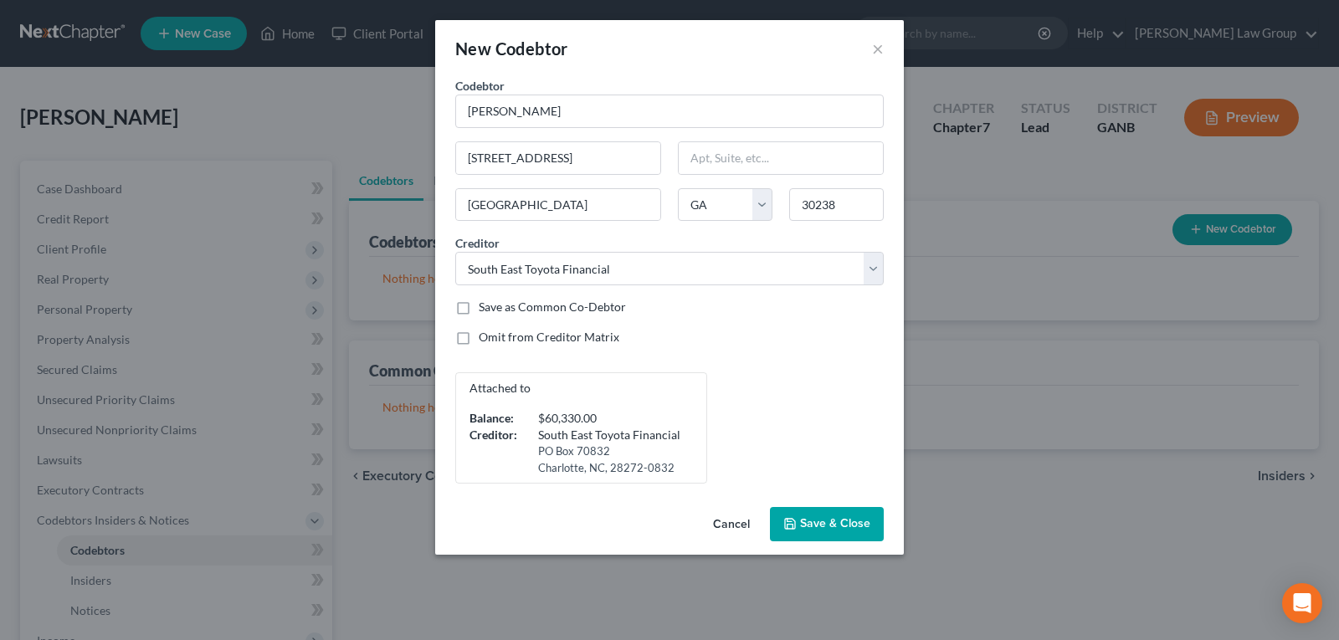
click at [838, 528] on span "Save & Close" at bounding box center [835, 524] width 70 height 14
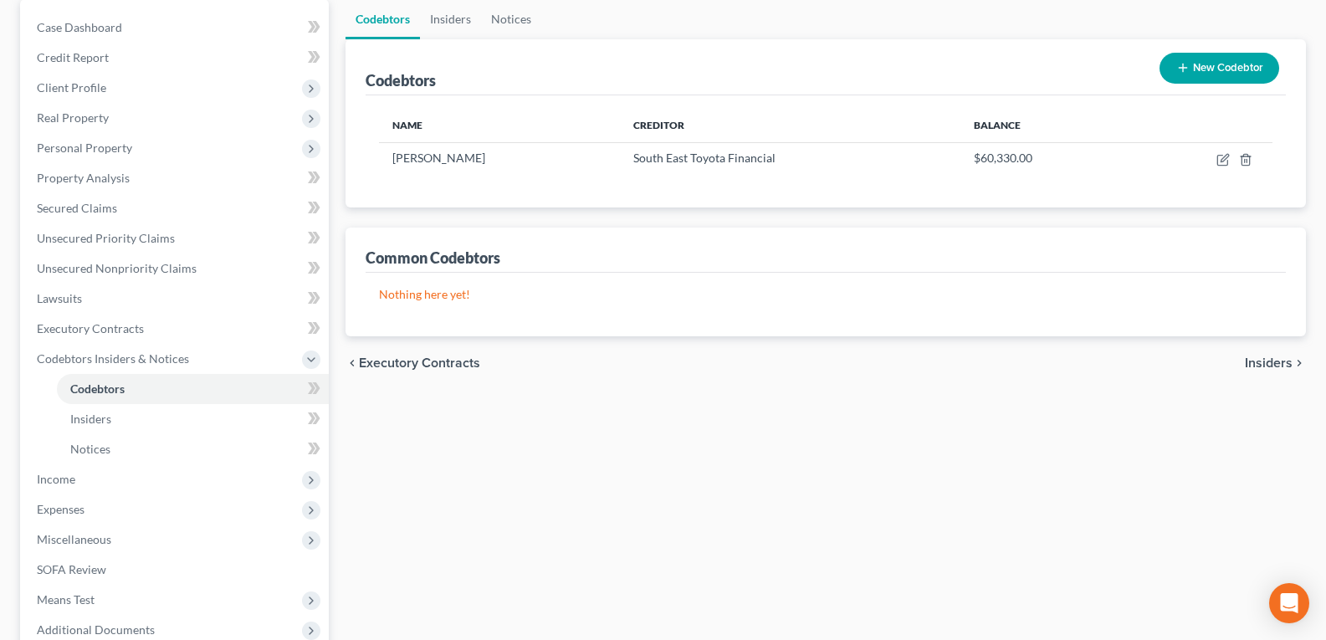
scroll to position [167, 0]
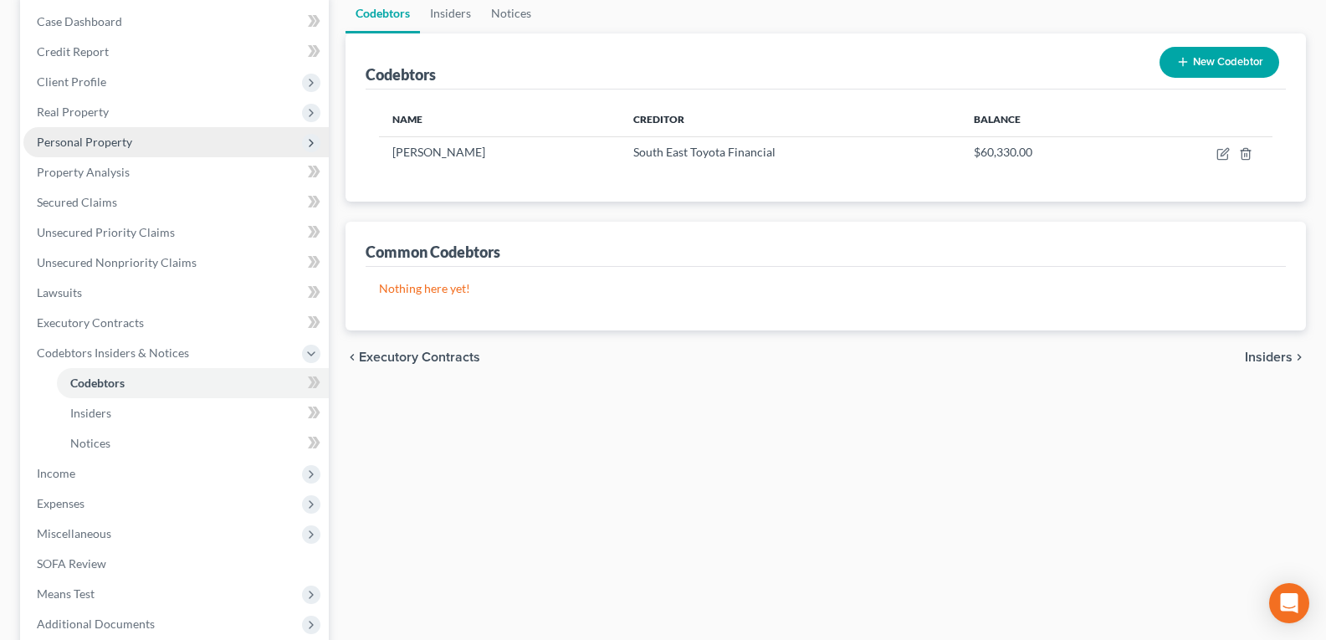
click at [51, 149] on span "Personal Property" at bounding box center [175, 142] width 305 height 30
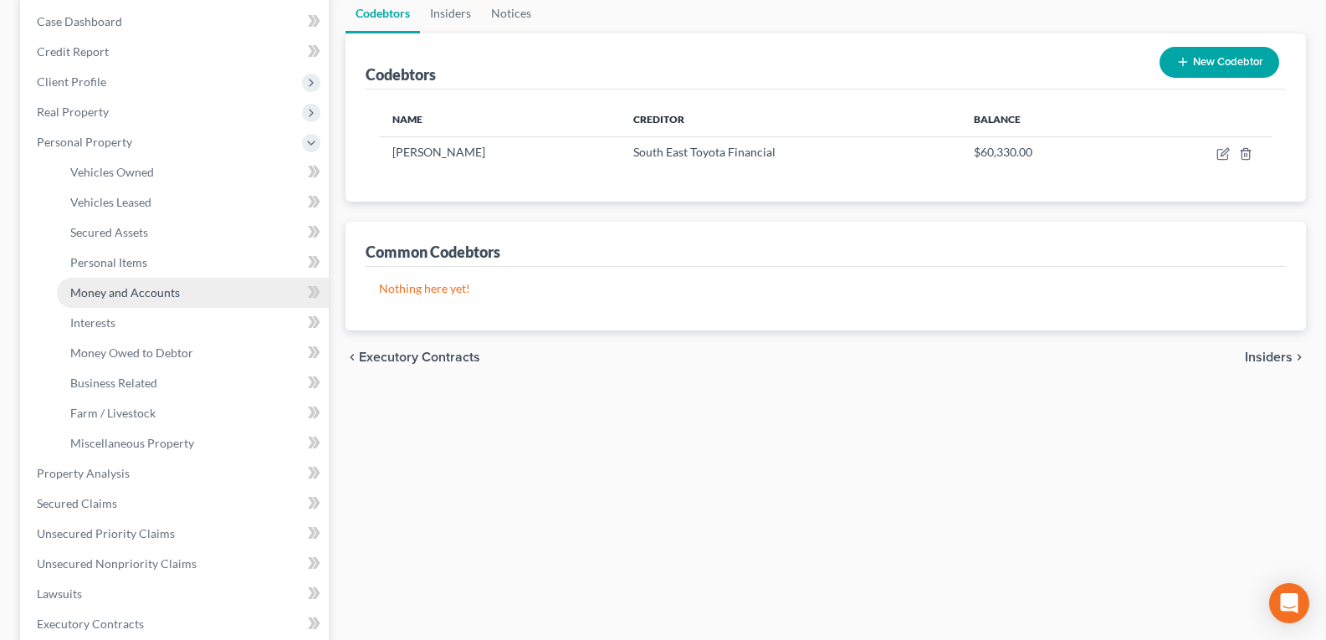
click at [130, 297] on span "Money and Accounts" at bounding box center [125, 292] width 110 height 14
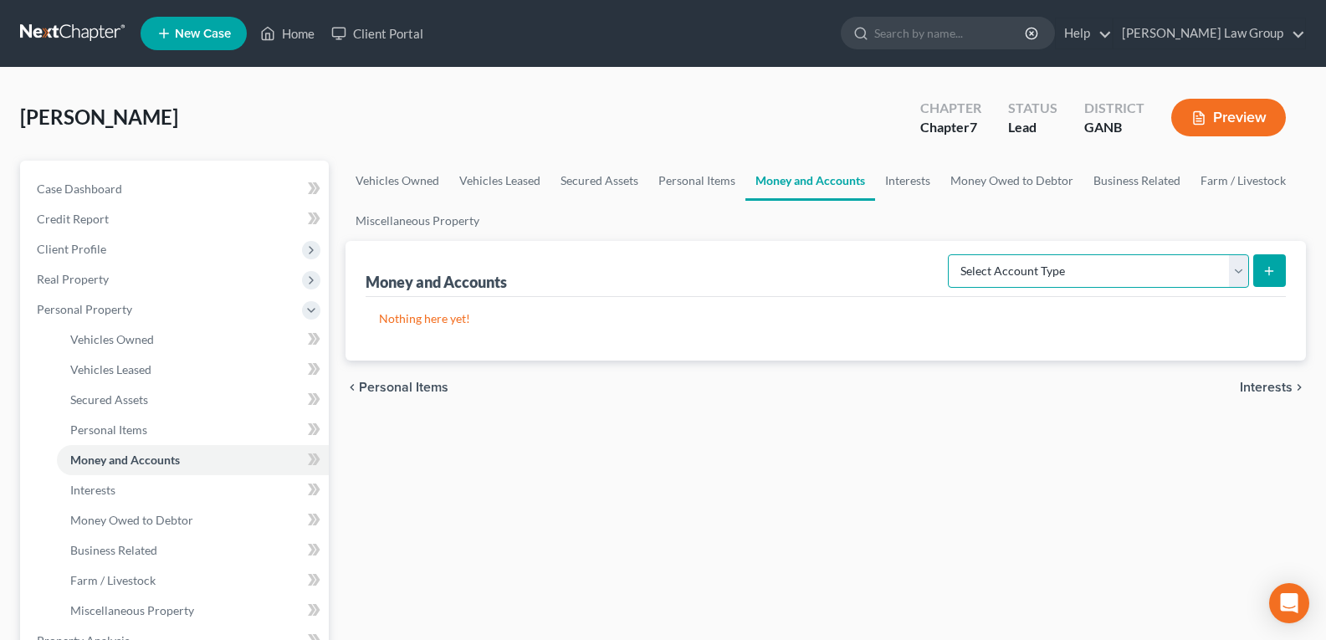
click at [979, 262] on select "Select Account Type Brokerage Cash on Hand Certificates of Deposit Checking Acc…" at bounding box center [1098, 270] width 301 height 33
select select "checking"
click at [951, 254] on select "Select Account Type Brokerage Cash on Hand Certificates of Deposit Checking Acc…" at bounding box center [1098, 270] width 301 height 33
click at [1267, 273] on icon "submit" at bounding box center [1269, 270] width 13 height 13
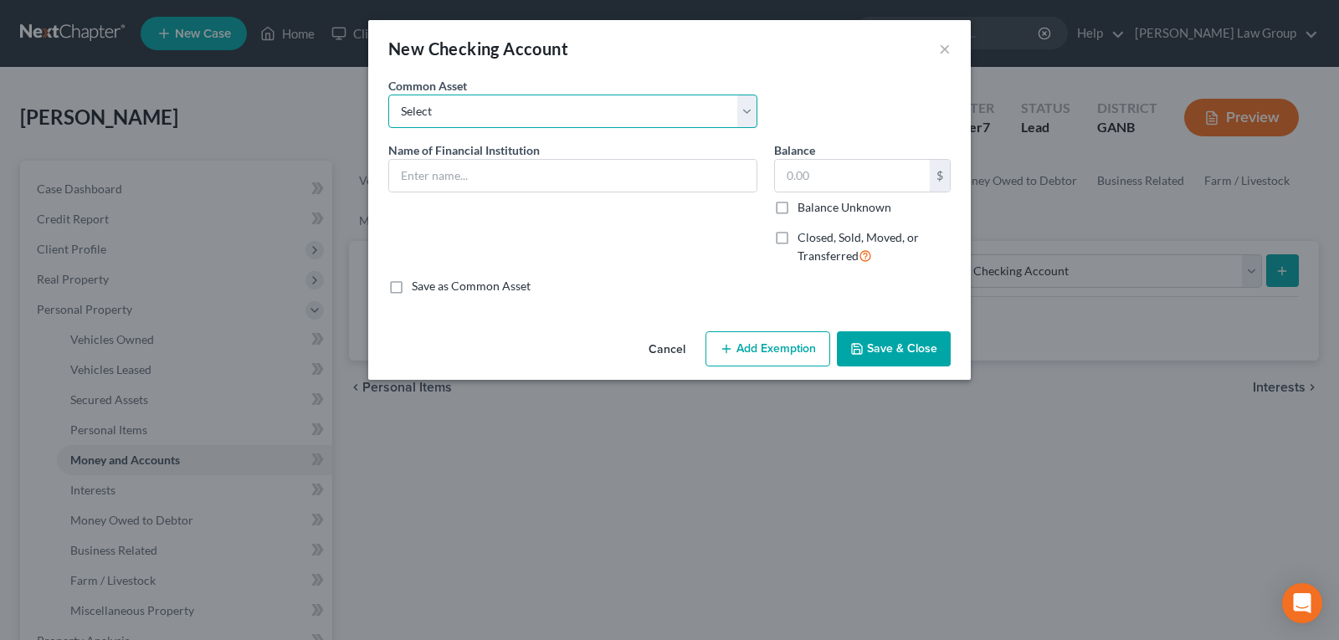
click at [529, 124] on select "Select PLATINUM FEDERAL CREDIT UNION UNITED COMMUNITY BANK Truist PNC Bank Navy…" at bounding box center [572, 111] width 369 height 33
click at [517, 182] on input "text" at bounding box center [572, 176] width 367 height 32
type input "Mission Federal Credit Union"
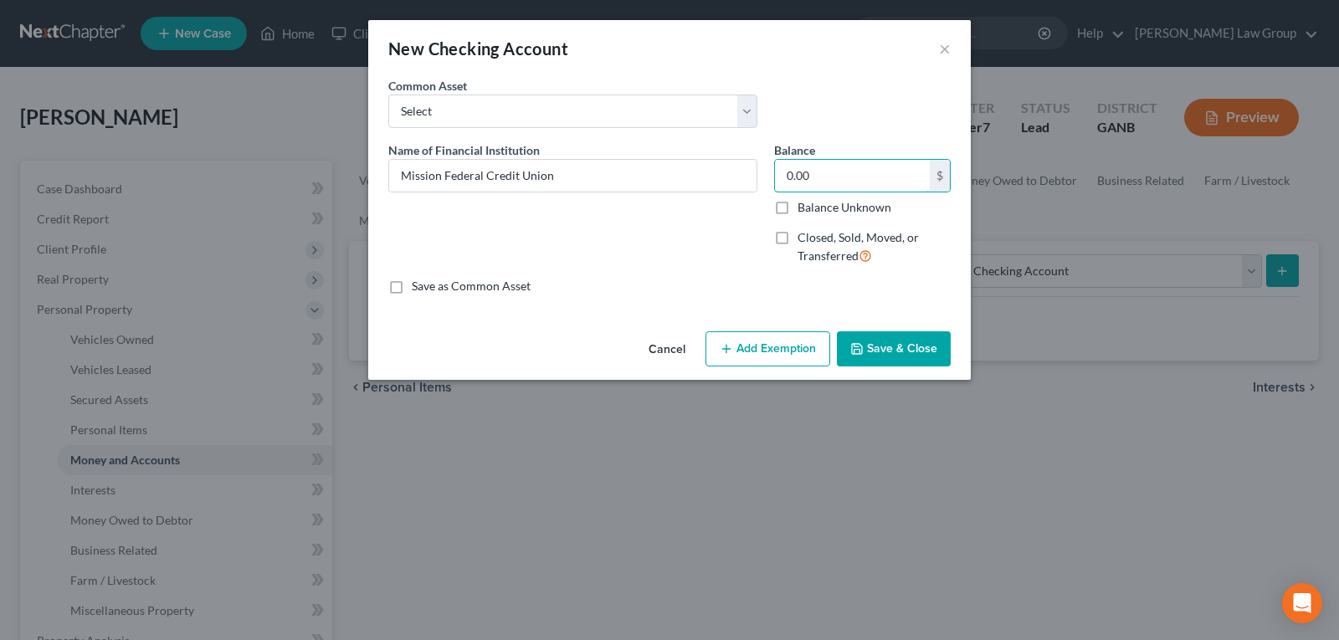
type input "0.00"
click at [905, 344] on button "Save & Close" at bounding box center [894, 348] width 114 height 35
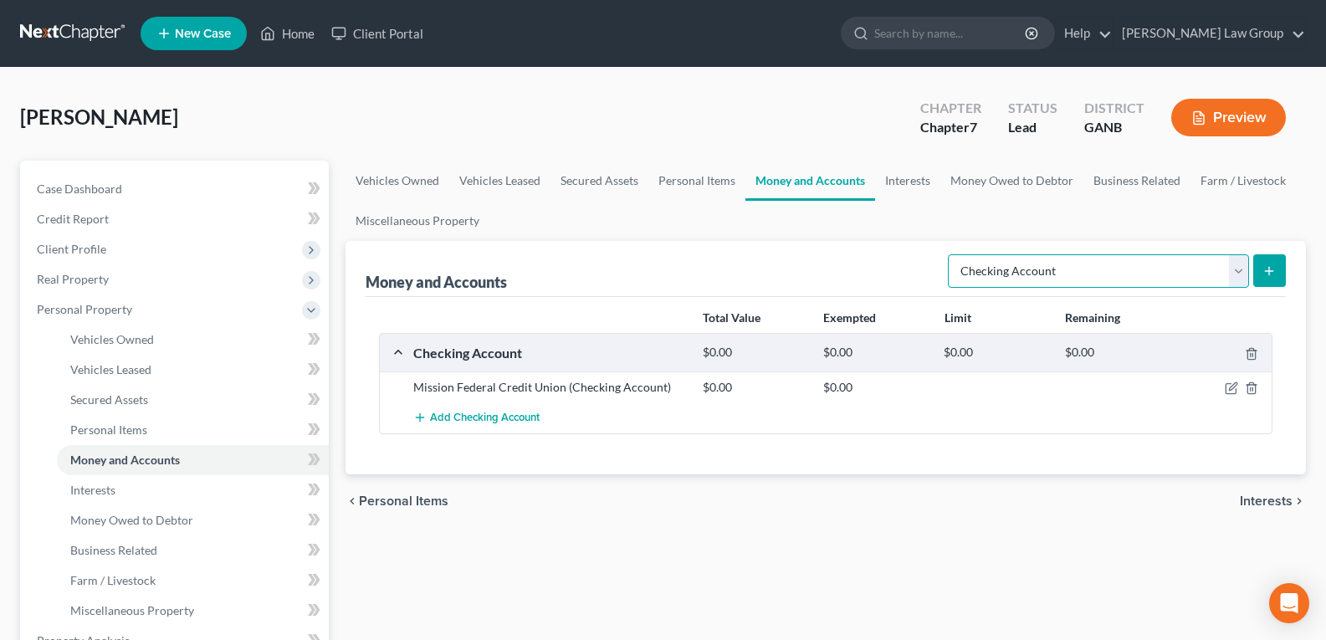
click at [1038, 269] on select "Select Account Type Brokerage Cash on Hand Certificates of Deposit Checking Acc…" at bounding box center [1098, 270] width 301 height 33
select select "savings"
click at [951, 254] on select "Select Account Type Brokerage Cash on Hand Certificates of Deposit Checking Acc…" at bounding box center [1098, 270] width 301 height 33
click at [1263, 268] on icon "submit" at bounding box center [1269, 270] width 13 height 13
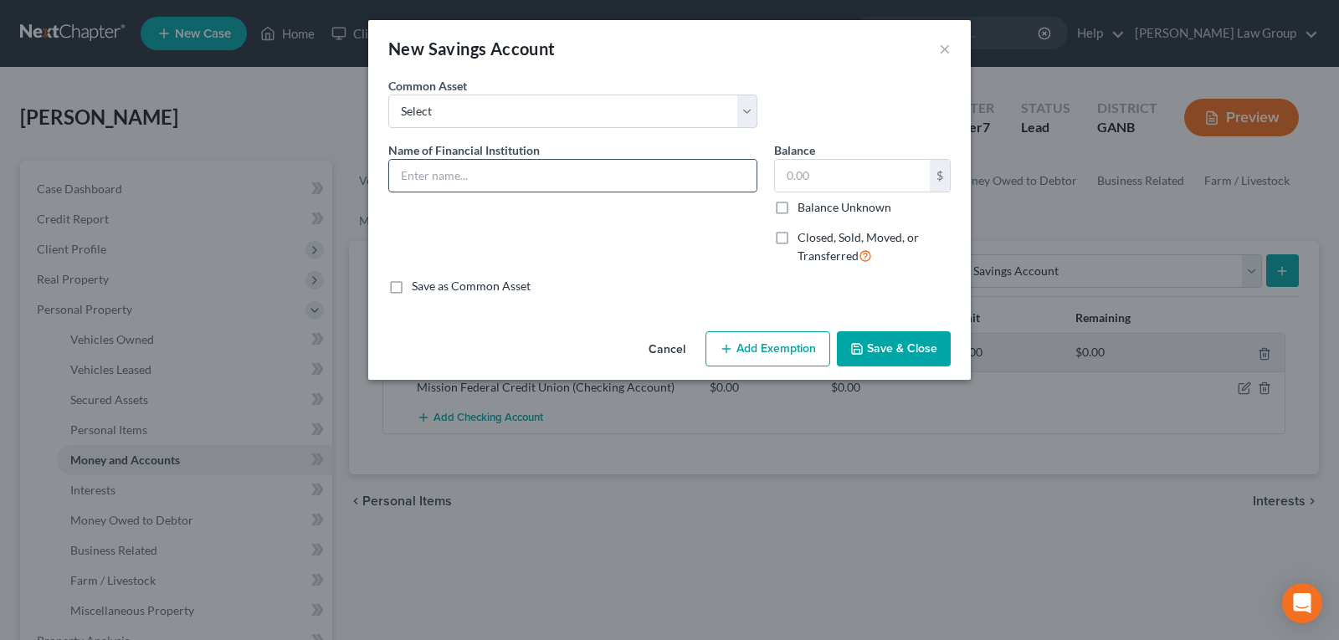
click at [543, 172] on input "text" at bounding box center [572, 176] width 367 height 32
type input "Mission Federal Credit Union"
click at [834, 175] on input "text" at bounding box center [852, 176] width 155 height 32
type input "0.00"
click at [878, 351] on button "Save & Close" at bounding box center [894, 348] width 114 height 35
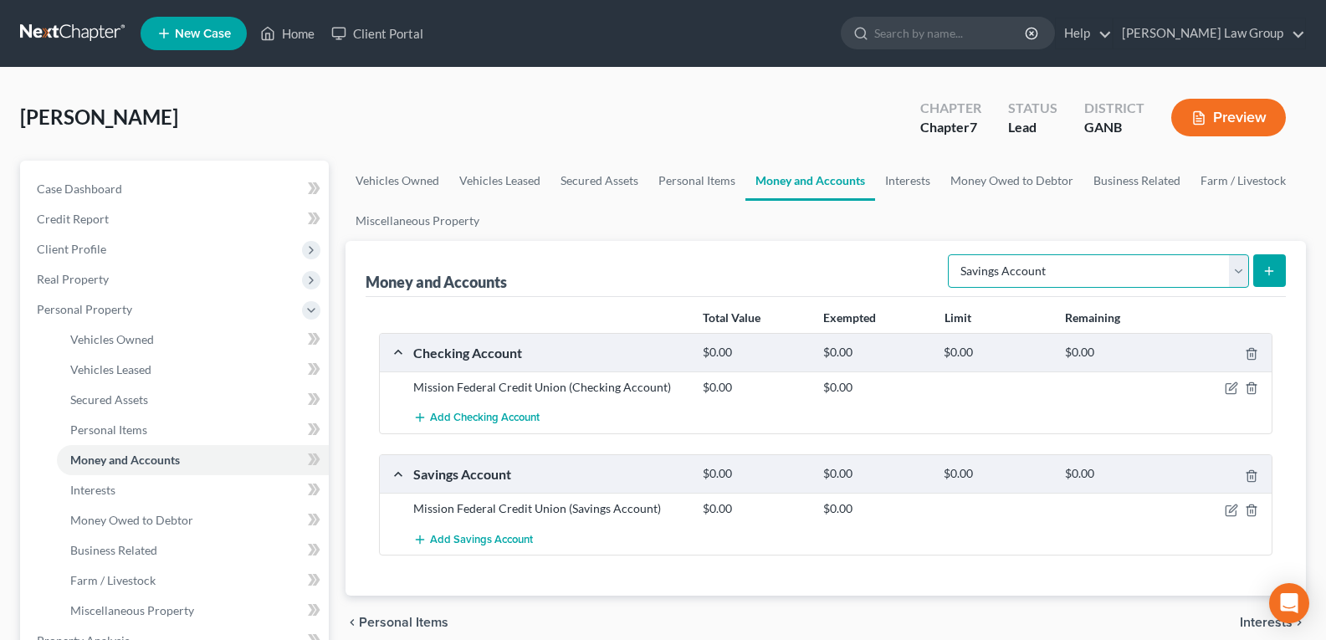
click at [999, 257] on select "Select Account Type Brokerage Cash on Hand Certificates of Deposit Checking Acc…" at bounding box center [1098, 270] width 301 height 33
select select "checking"
click at [951, 254] on select "Select Account Type Brokerage Cash on Hand Certificates of Deposit Checking Acc…" at bounding box center [1098, 270] width 301 height 33
click at [1271, 273] on button "submit" at bounding box center [1269, 270] width 33 height 33
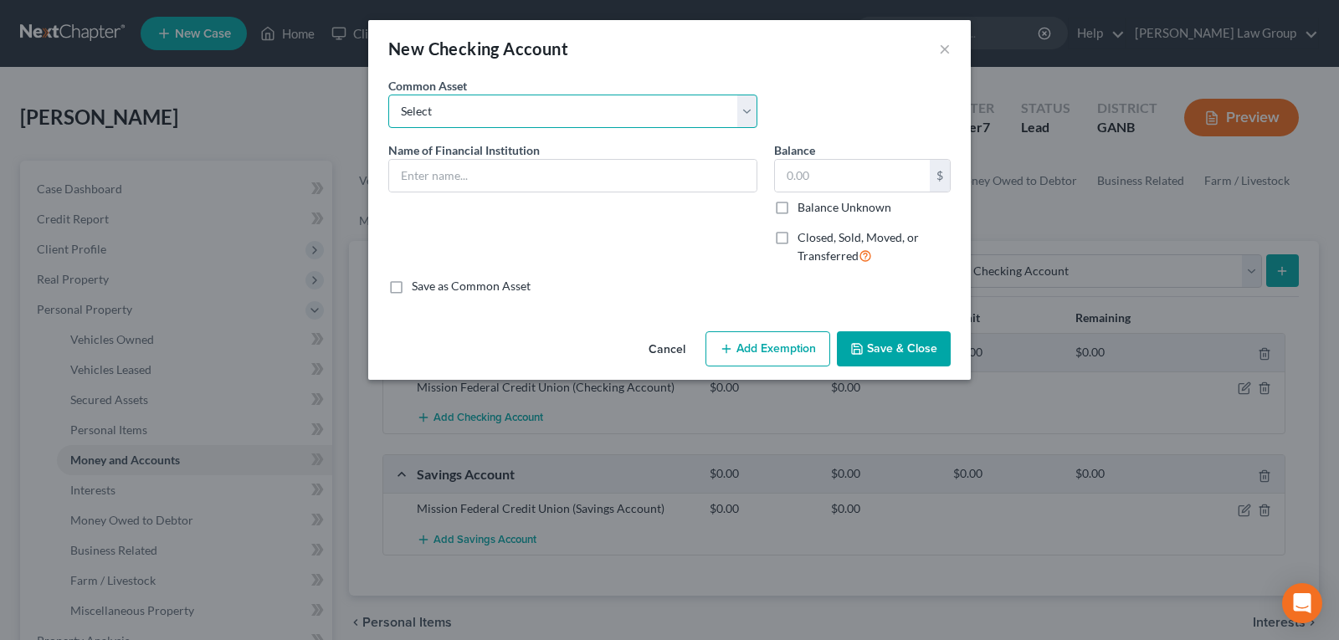
click at [559, 115] on select "Select PLATINUM FEDERAL CREDIT UNION UNITED COMMUNITY BANK Truist PNC Bank Navy…" at bounding box center [572, 111] width 369 height 33
select select "16"
click at [388, 95] on select "Select PLATINUM FEDERAL CREDIT UNION UNITED COMMUNITY BANK Truist PNC Bank Navy…" at bounding box center [572, 111] width 369 height 33
type input "Capital One Bank"
click at [822, 171] on input "10.13" at bounding box center [852, 176] width 155 height 32
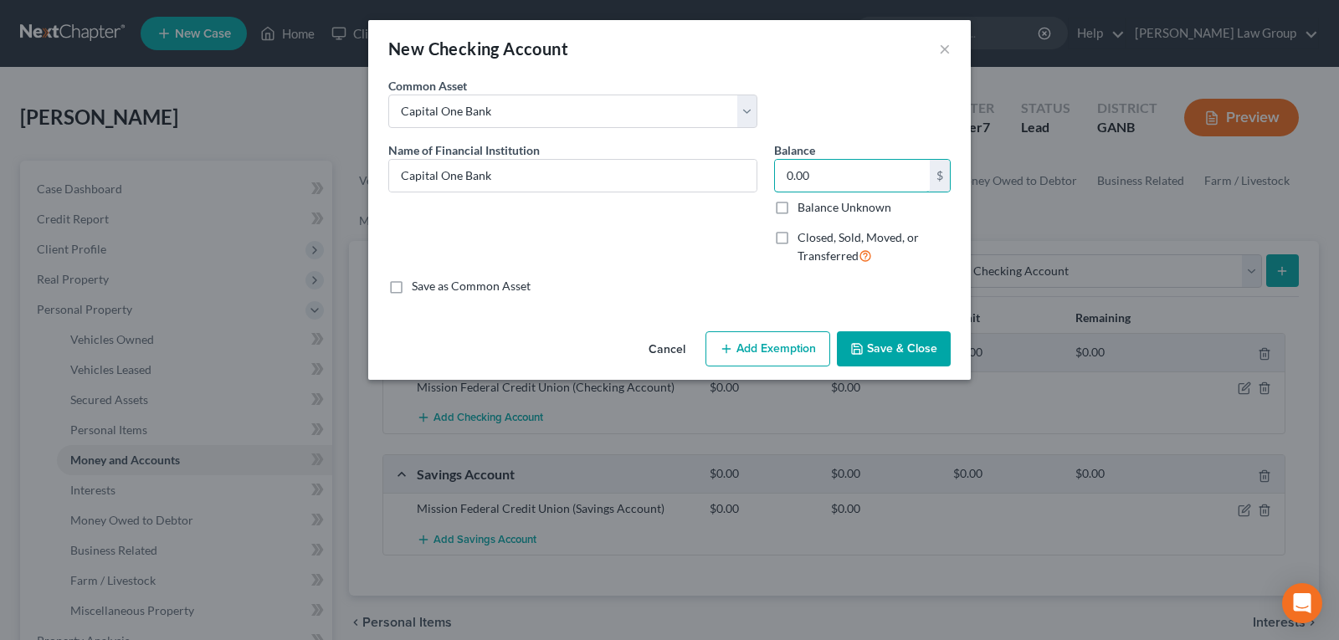
type input "0.00"
click at [891, 356] on button "Save & Close" at bounding box center [894, 348] width 114 height 35
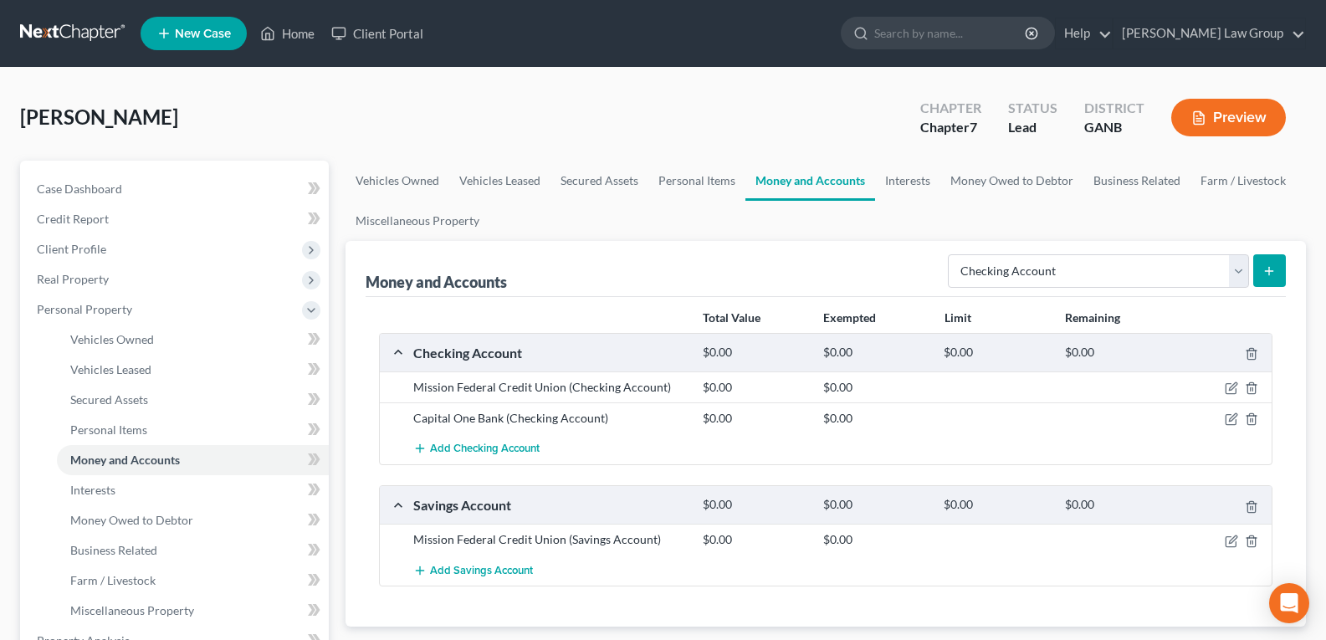
click at [1269, 269] on line "submit" at bounding box center [1269, 271] width 0 height 8
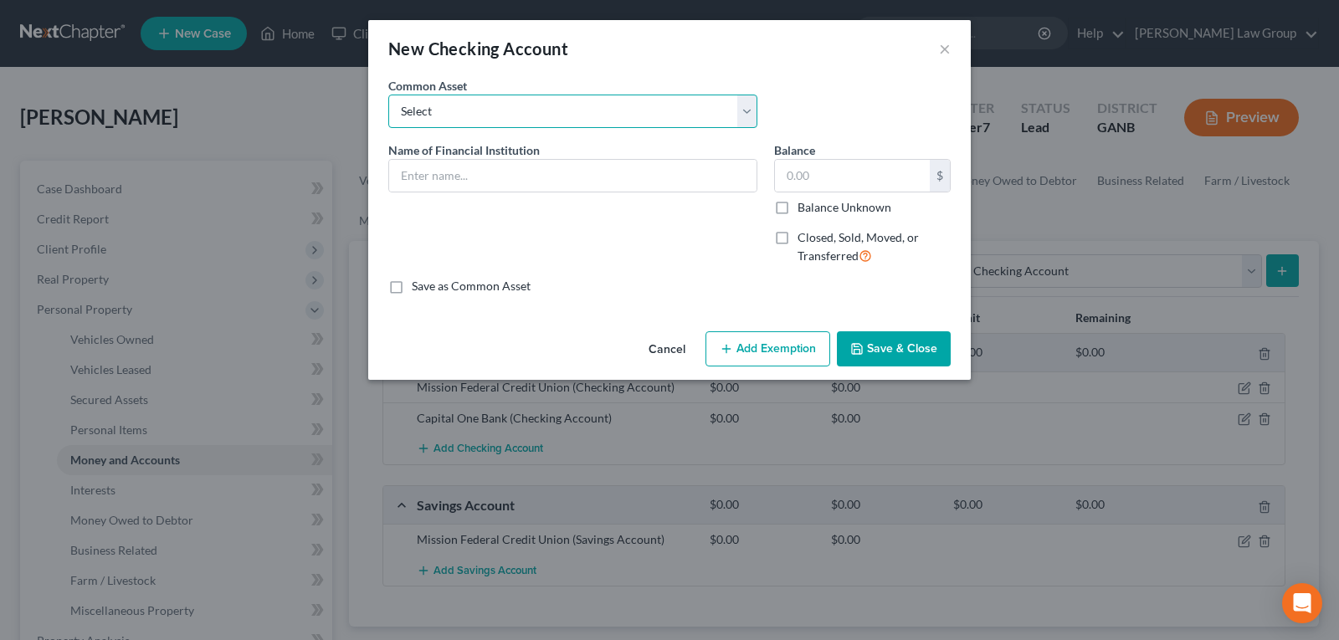
click at [508, 120] on select "Select PLATINUM FEDERAL CREDIT UNION UNITED COMMUNITY BANK Truist PNC Bank Navy…" at bounding box center [572, 111] width 369 height 33
click at [858, 292] on div "Save as Common Asset" at bounding box center [669, 286] width 562 height 17
click at [484, 172] on input "text" at bounding box center [572, 176] width 367 height 32
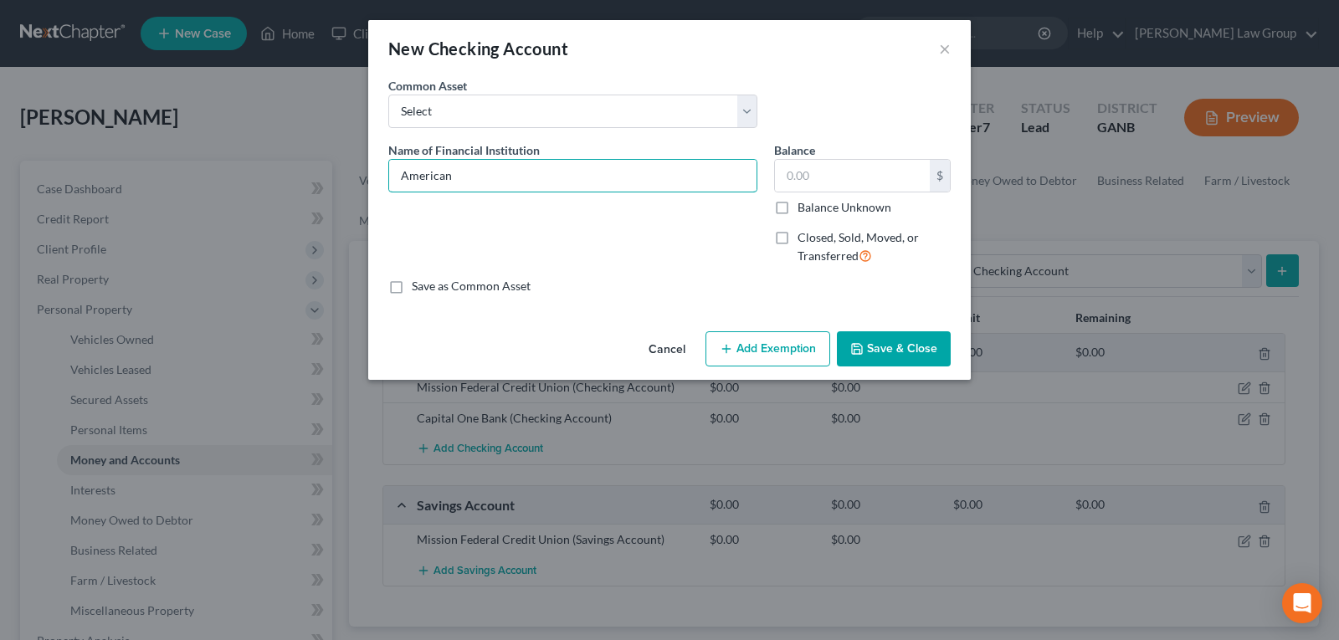
type input "American Express"
click at [829, 172] on input "text" at bounding box center [852, 176] width 155 height 32
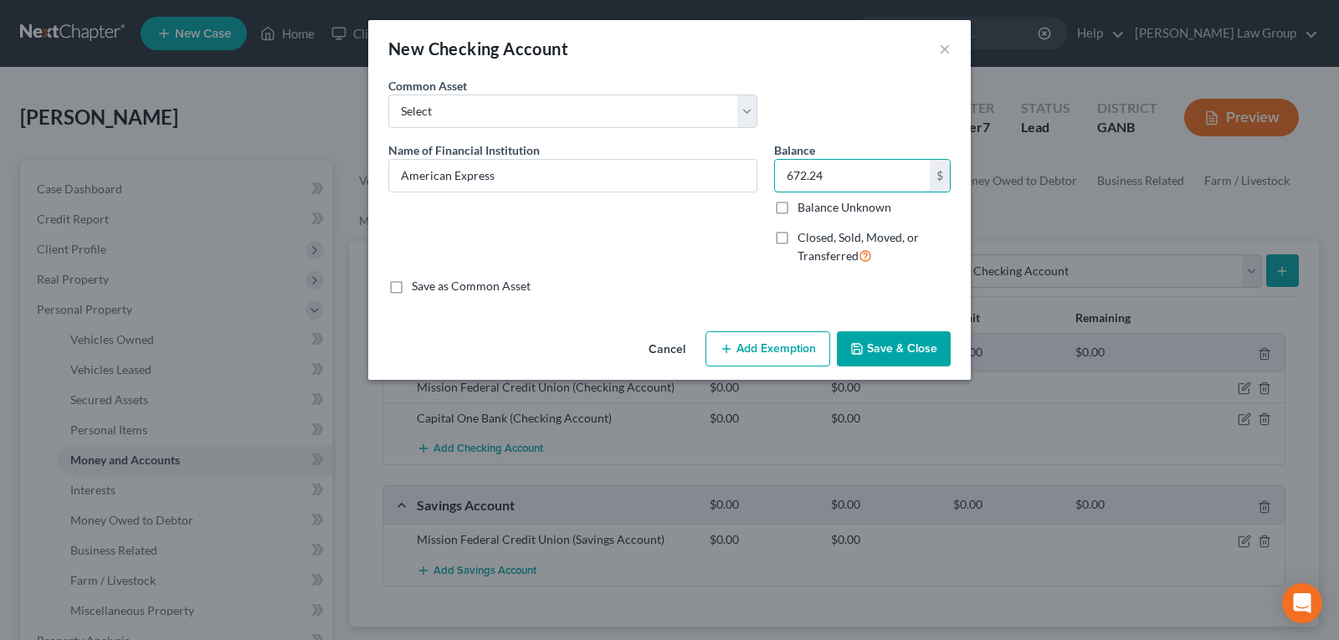
type input "672.24"
click at [868, 351] on button "Save & Close" at bounding box center [894, 348] width 114 height 35
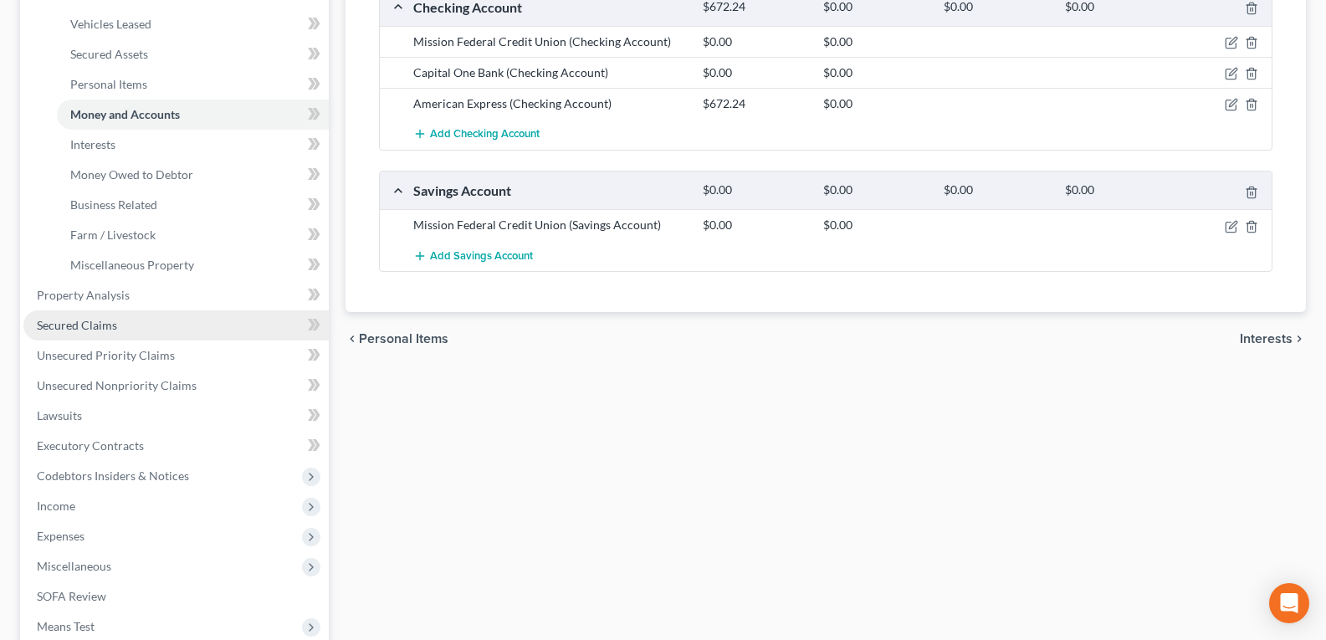
scroll to position [418, 0]
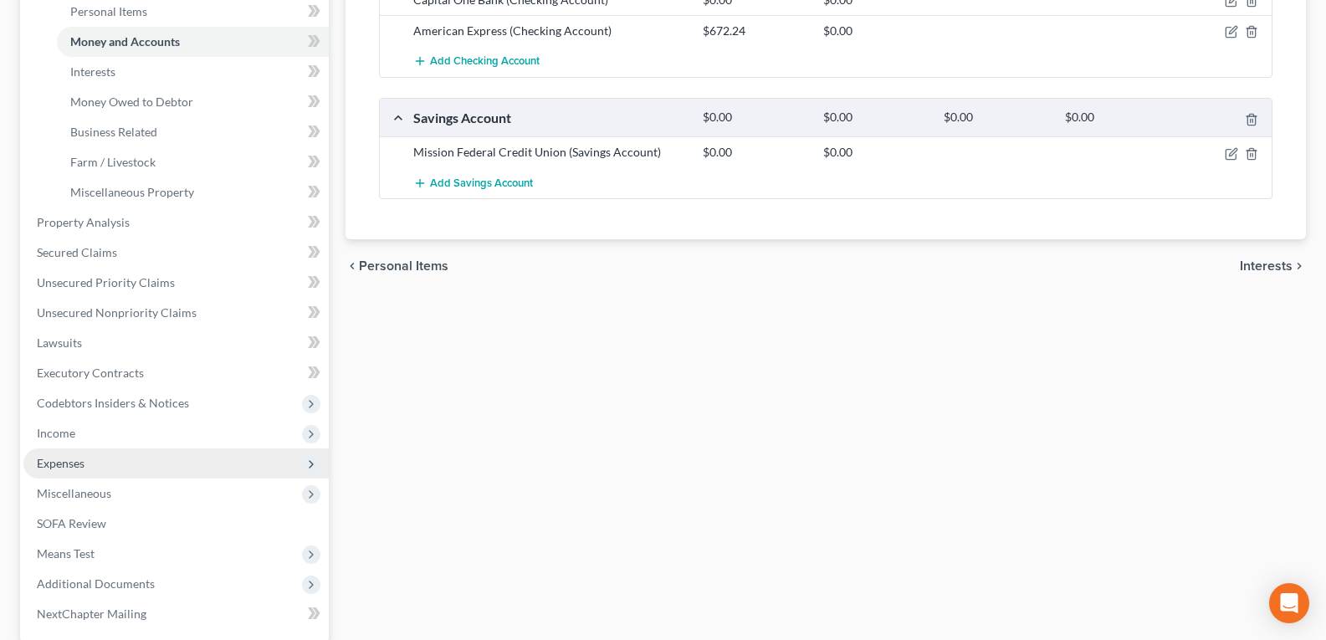
click at [72, 469] on span "Expenses" at bounding box center [61, 463] width 48 height 14
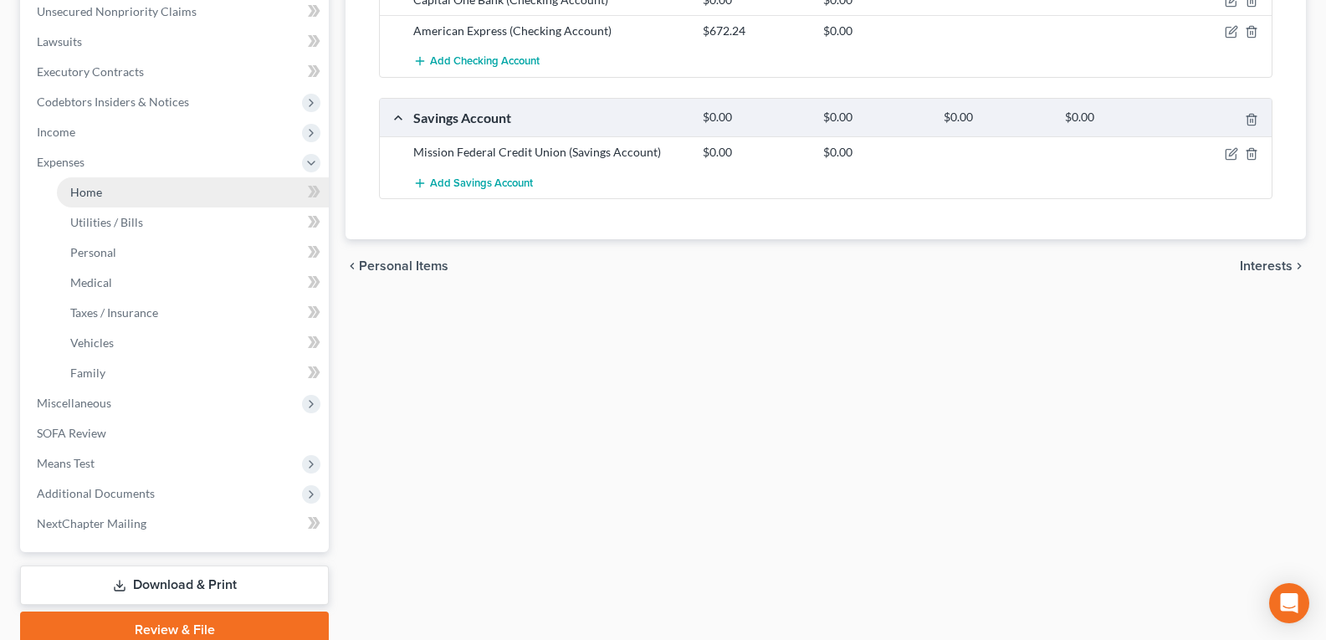
click at [107, 197] on link "Home" at bounding box center [193, 192] width 272 height 30
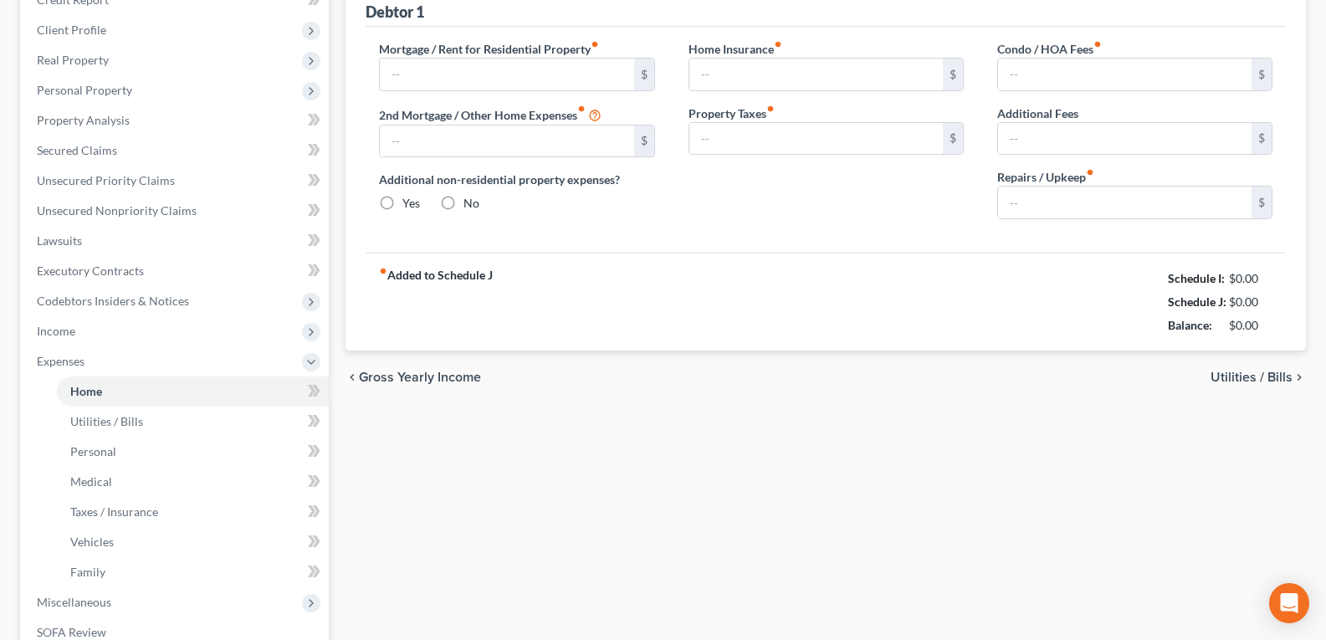
type input "0.00"
radio input "true"
type input "0.00"
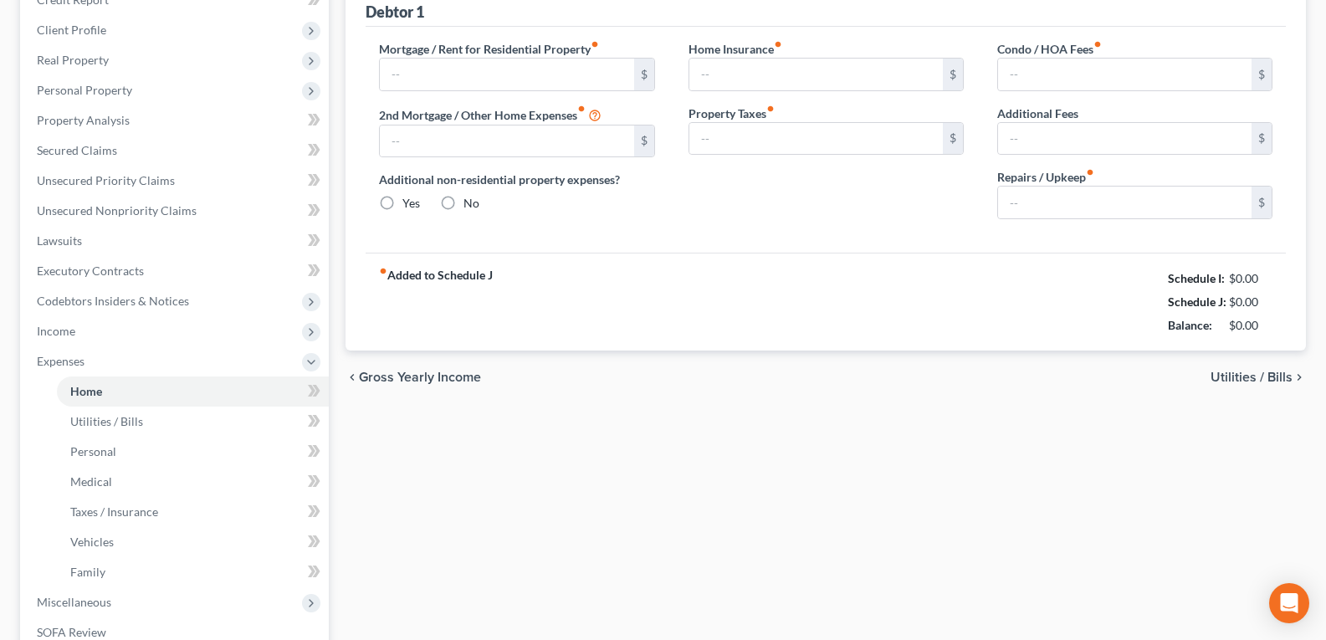
type input "0.00"
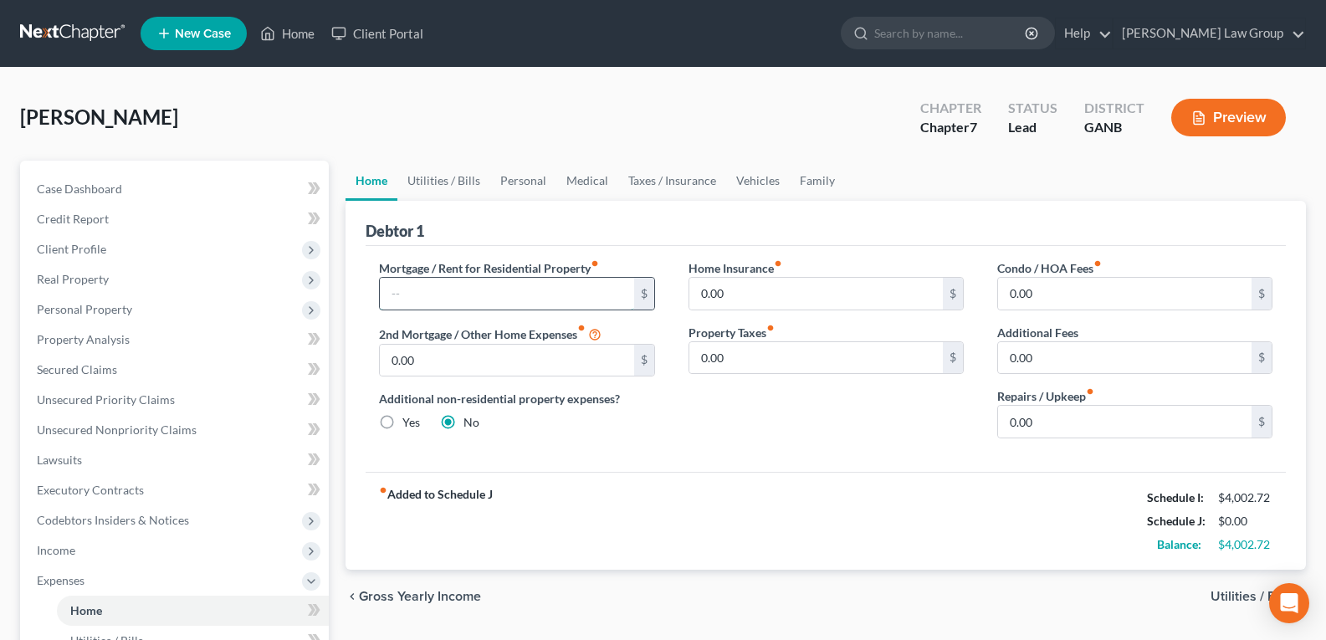
click at [455, 286] on input "text" at bounding box center [507, 294] width 254 height 32
type input "800.00"
click at [457, 173] on link "Utilities / Bills" at bounding box center [443, 181] width 93 height 40
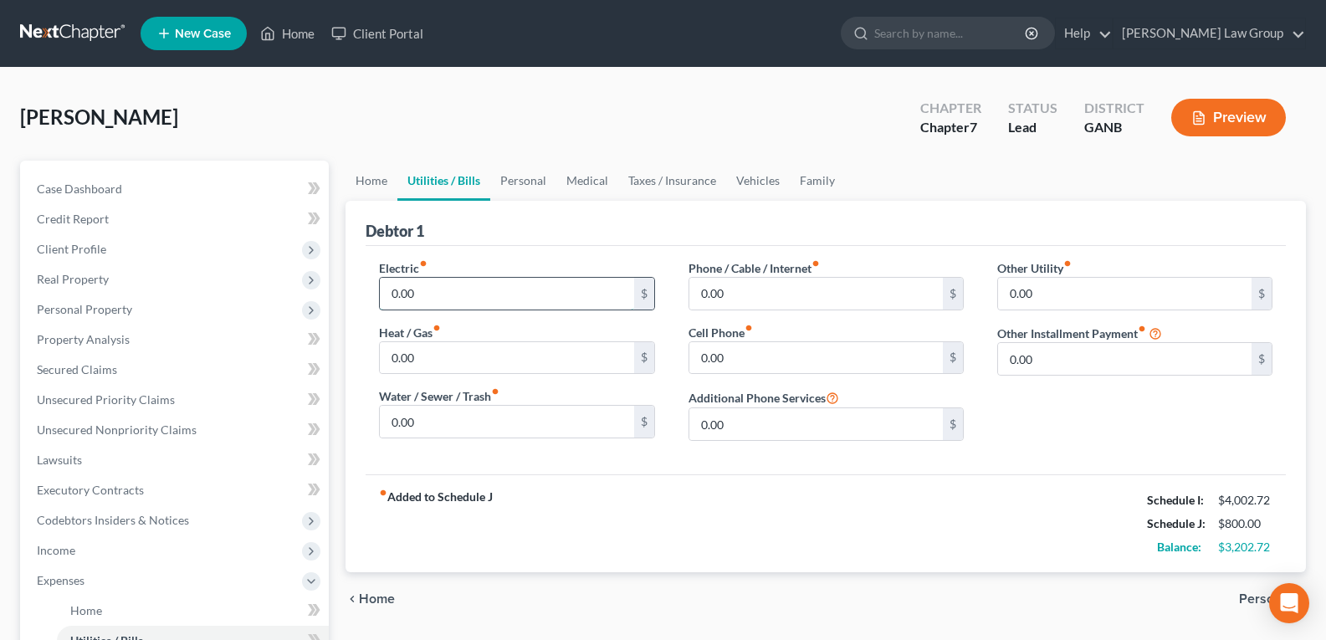
click at [441, 289] on input "0.00" at bounding box center [507, 294] width 254 height 32
type input "100.00"
click at [456, 423] on input "0.00" at bounding box center [507, 422] width 254 height 32
type input "100.00"
click at [750, 295] on input "0.00" at bounding box center [816, 294] width 254 height 32
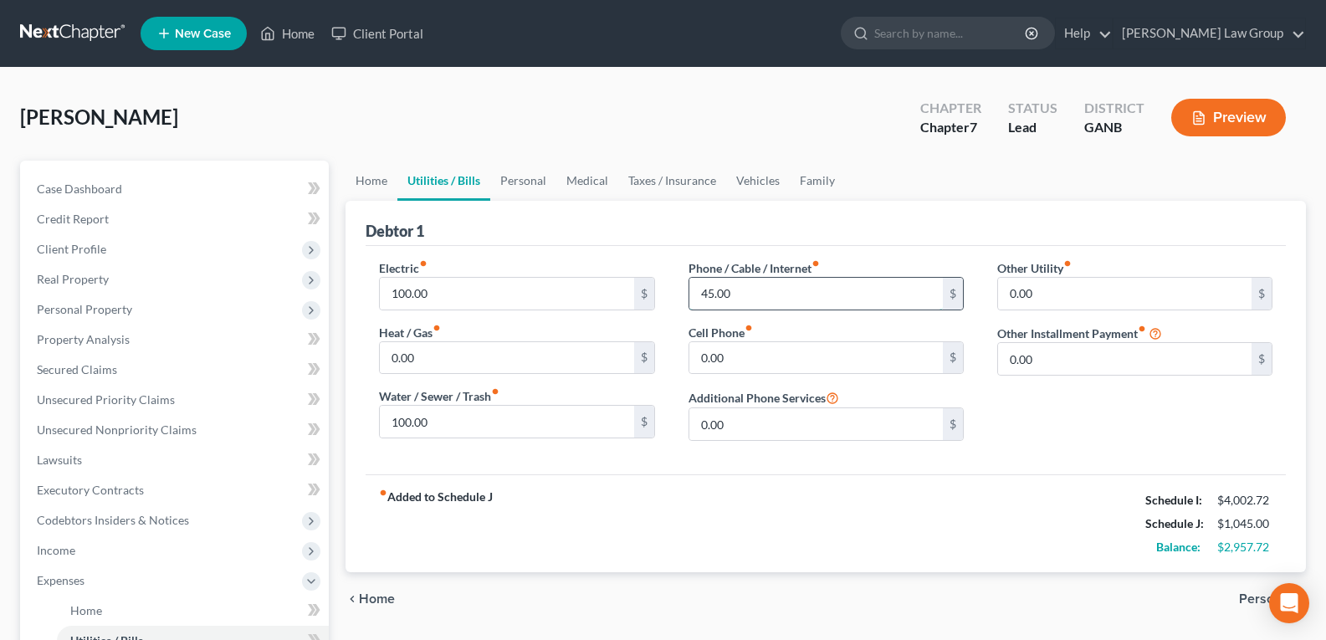
click at [750, 295] on input "45.00" at bounding box center [816, 294] width 254 height 32
type input "45.00"
click at [773, 353] on input "0.00" at bounding box center [816, 358] width 254 height 32
type input "98.00"
click at [511, 172] on link "Personal" at bounding box center [523, 181] width 66 height 40
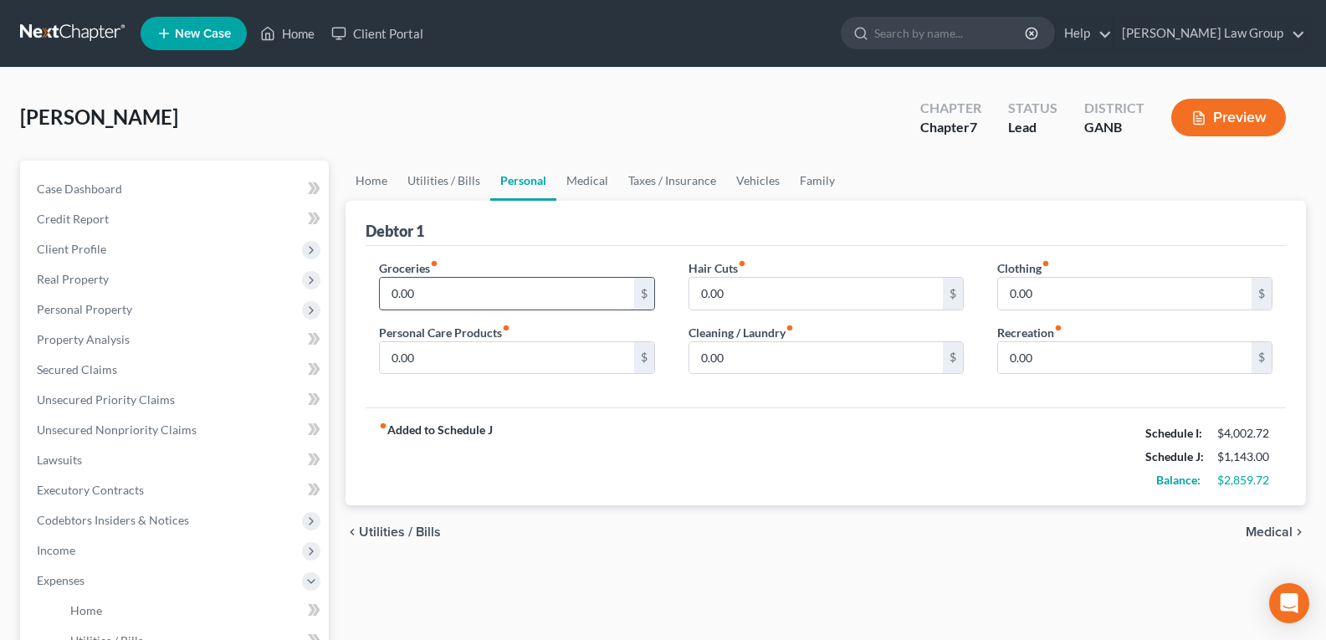
click at [453, 300] on input "0.00" at bounding box center [507, 294] width 254 height 32
type input "500.00"
click at [1099, 299] on input "0.00" at bounding box center [1125, 294] width 254 height 32
type input "100.00"
click at [477, 345] on input "0.00" at bounding box center [507, 358] width 254 height 32
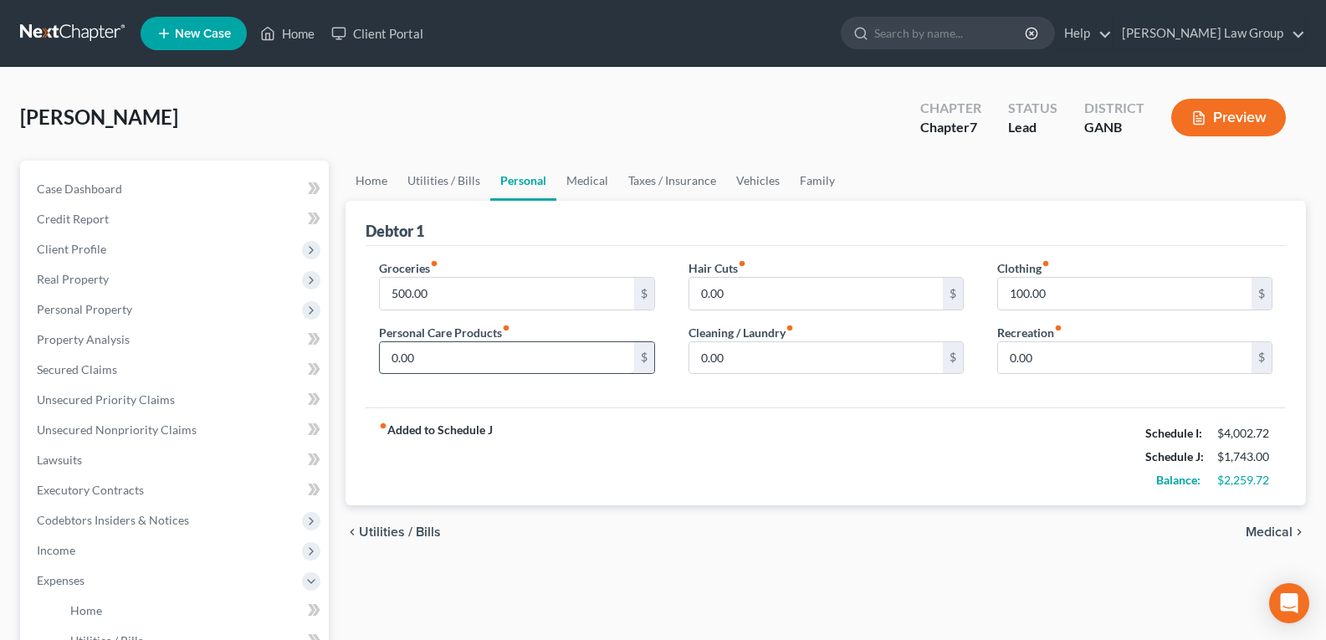
click at [477, 345] on input "0.00" at bounding box center [507, 358] width 254 height 32
type input "0"
type input "100.00"
click at [738, 179] on link "Vehicles" at bounding box center [758, 181] width 64 height 40
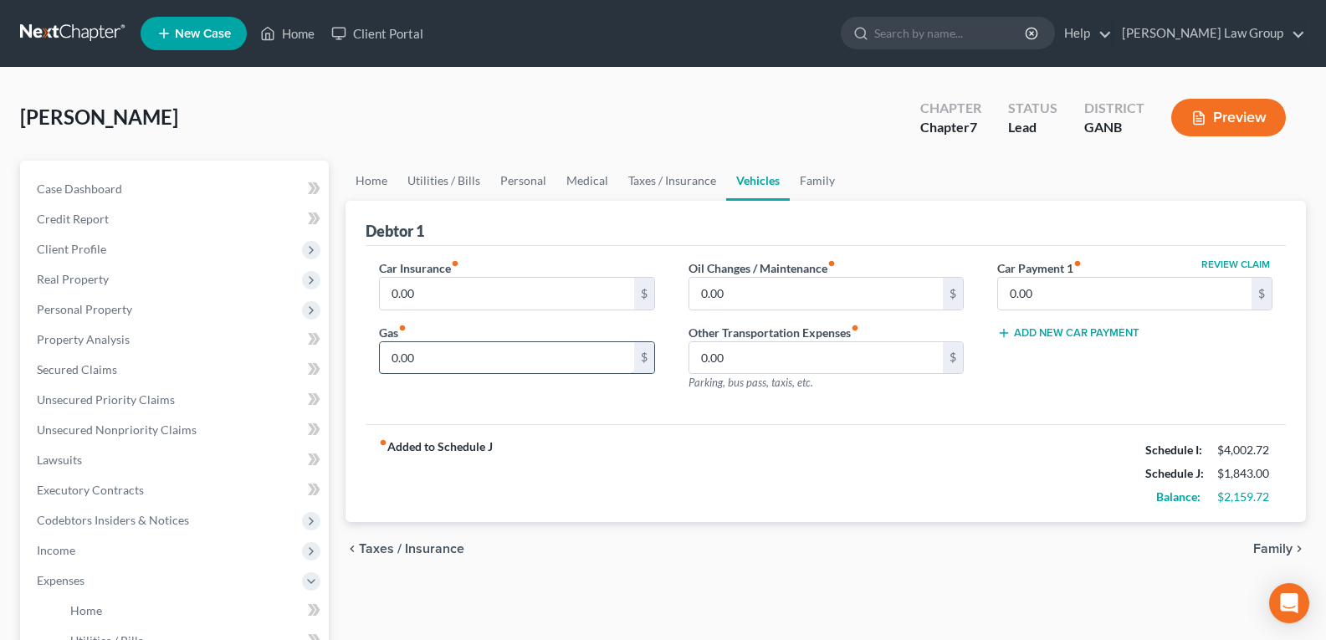
click at [464, 360] on input "0.00" at bounding box center [507, 358] width 254 height 32
type input "100.0"
click at [499, 289] on input "0.00" at bounding box center [507, 294] width 254 height 32
type input "142.00"
click at [821, 182] on link "Family" at bounding box center [817, 181] width 55 height 40
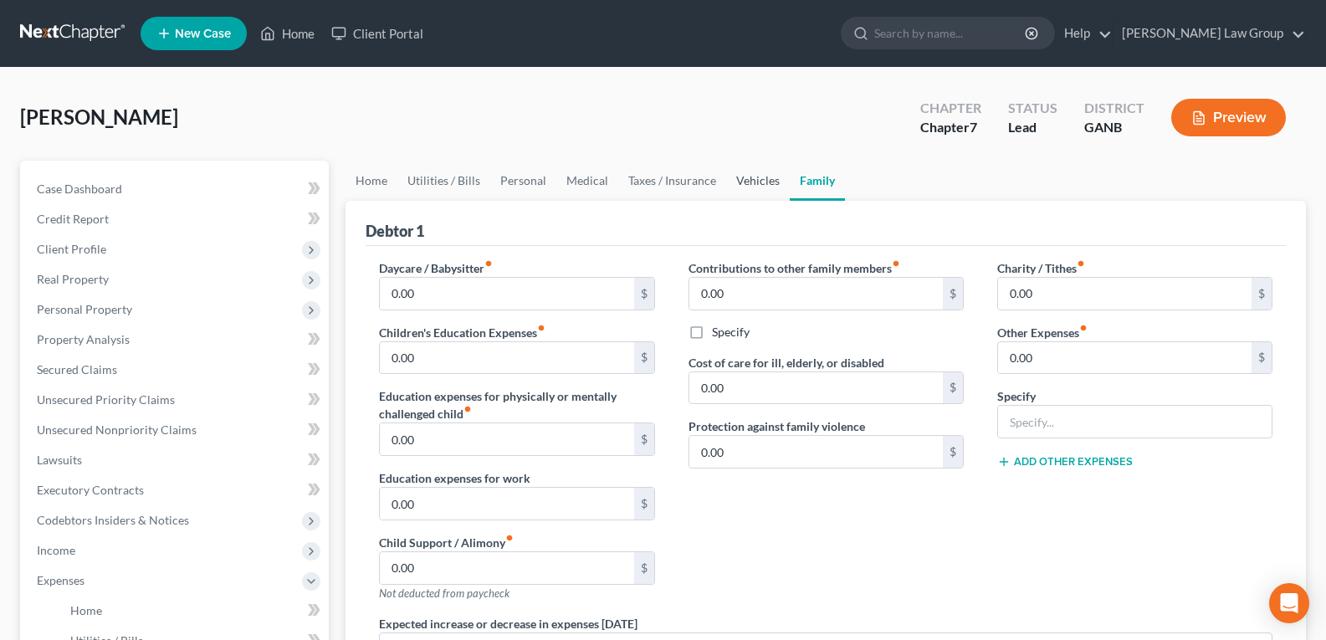
click at [756, 187] on link "Vehicles" at bounding box center [758, 181] width 64 height 40
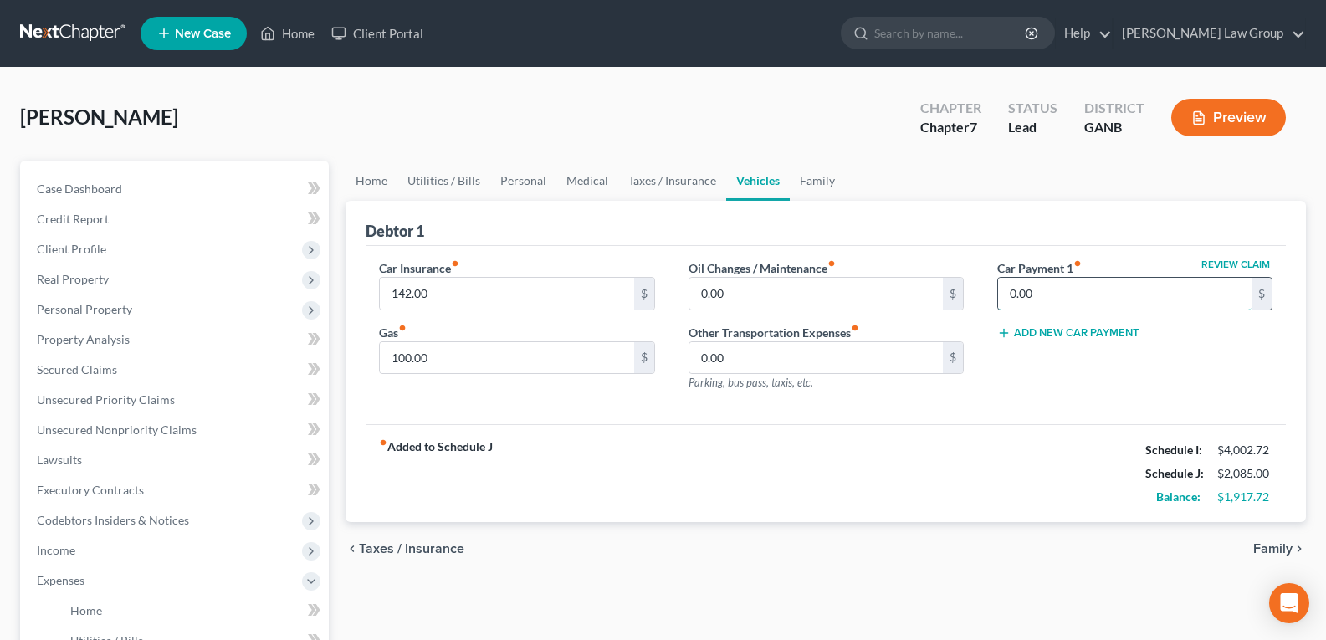
click at [1058, 305] on input "0.00" at bounding box center [1125, 294] width 254 height 32
type input "1,100.00"
click at [87, 426] on span "Unsecured Nonpriority Claims" at bounding box center [117, 430] width 160 height 14
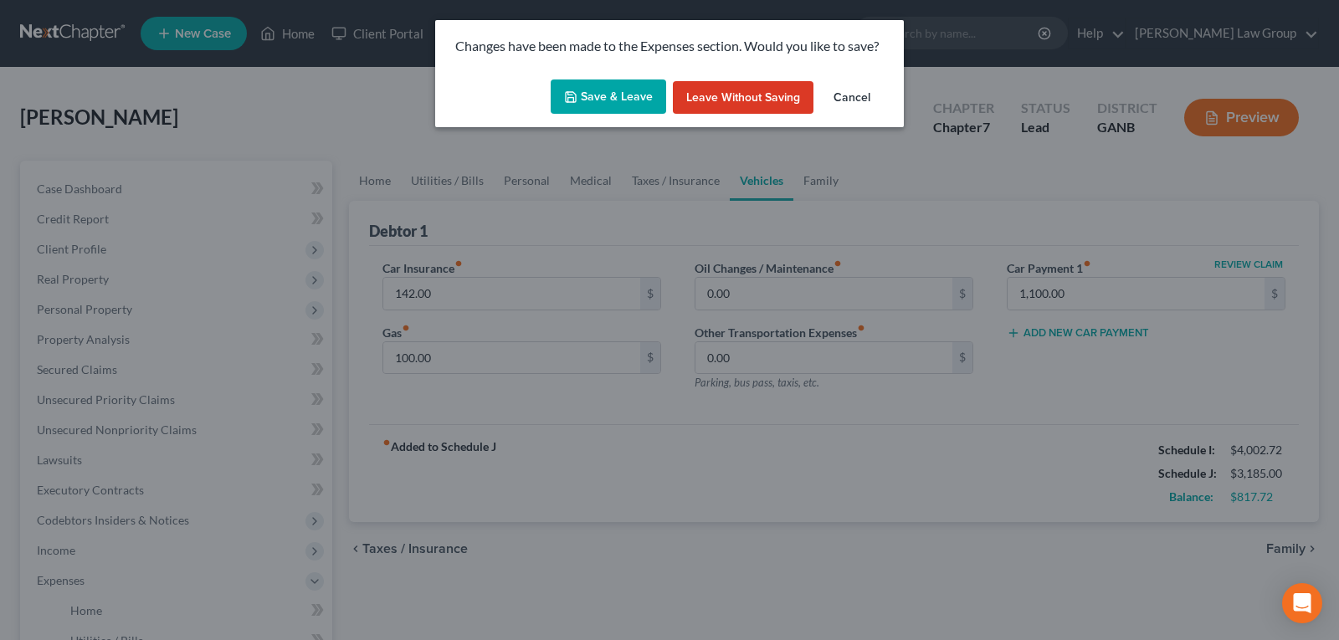
click at [596, 87] on button "Save & Leave" at bounding box center [608, 96] width 115 height 35
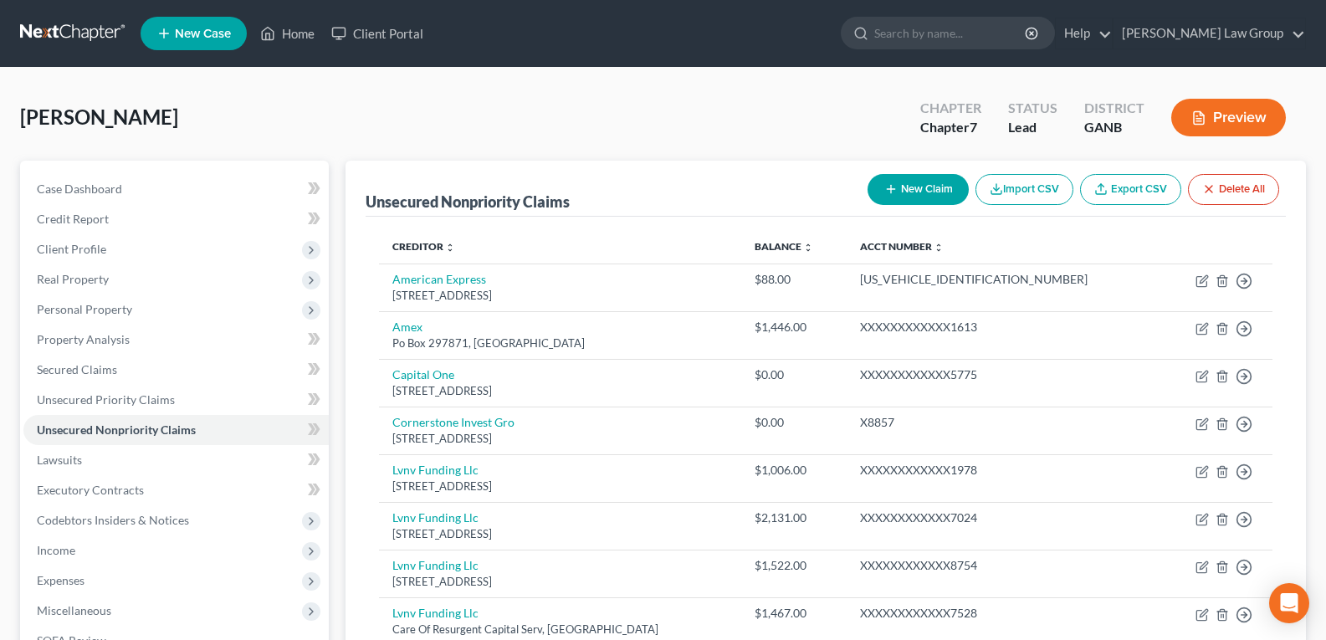
drag, startPoint x: 268, startPoint y: 269, endPoint x: 228, endPoint y: -73, distance: 344.6
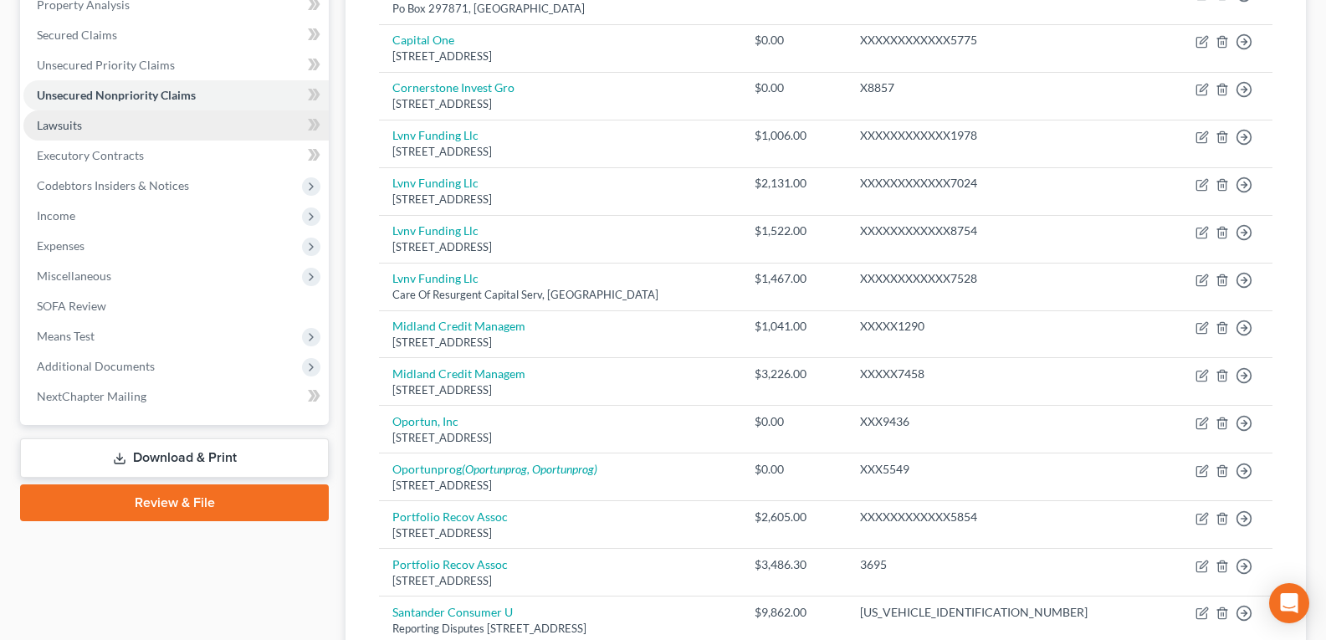
click at [198, 129] on link "Lawsuits" at bounding box center [175, 125] width 305 height 30
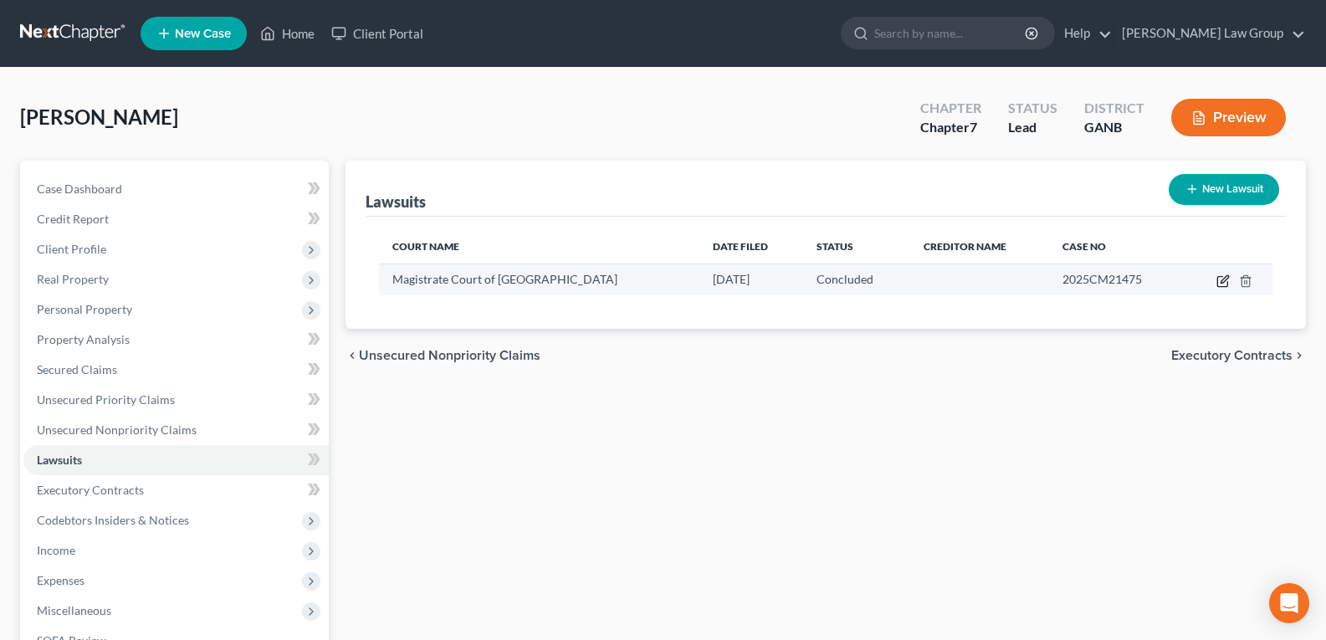
click at [1222, 281] on icon "button" at bounding box center [1223, 280] width 13 height 13
select select "10"
select select "2"
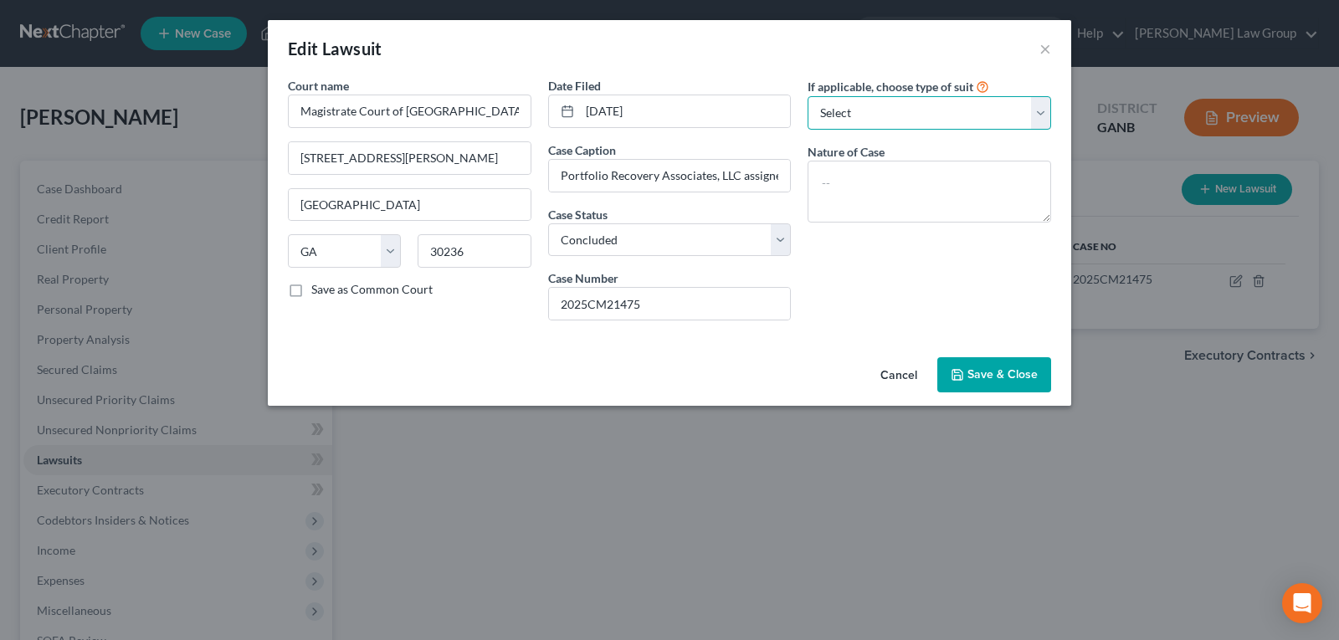
click at [1041, 123] on select "Select Repossession Garnishment Foreclosure Attached, Seized, Or Levied Other" at bounding box center [928, 112] width 243 height 33
select select "4"
click at [807, 96] on select "Select Repossession Garnishment Foreclosure Attached, Seized, Or Levied Other" at bounding box center [928, 112] width 243 height 33
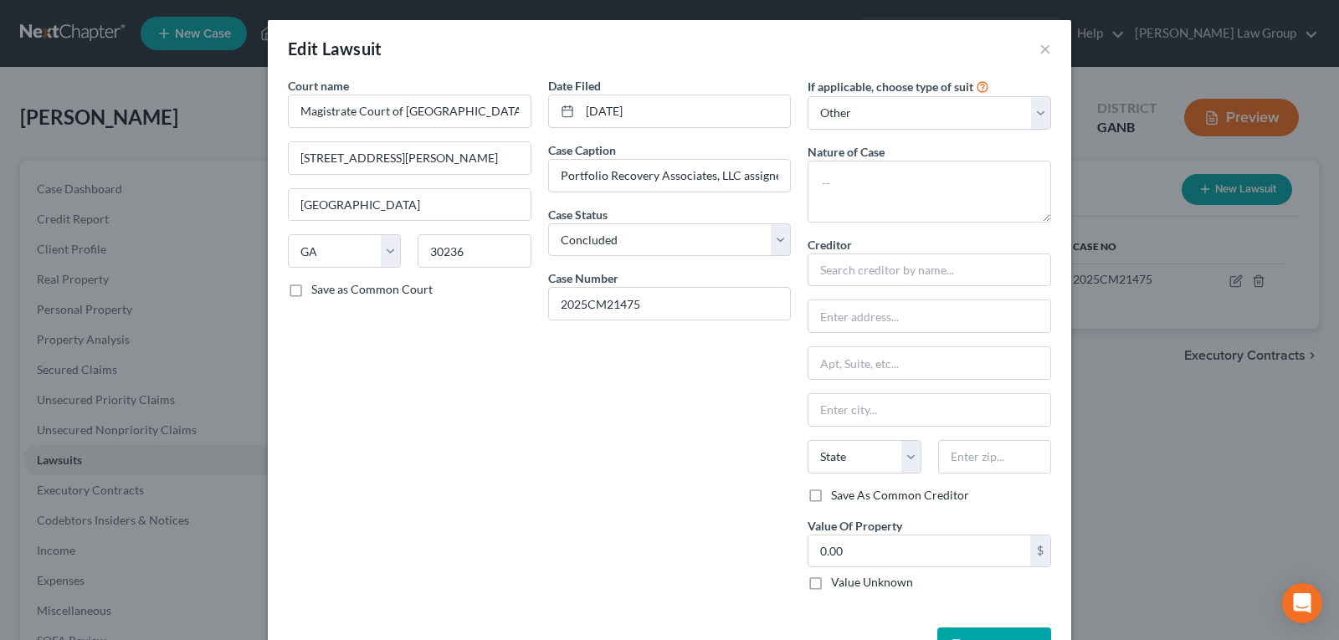
click at [524, 518] on div "Court name * Magistrate Court of [GEOGRAPHIC_DATA] [STREET_ADDRESS][PERSON_NAME…" at bounding box center [409, 340] width 260 height 527
click at [1031, 116] on select "Select Repossession Garnishment Foreclosure Attached, Seized, Or Levied Other" at bounding box center [928, 112] width 243 height 33
click at [1036, 118] on select "Select Repossession Garnishment Foreclosure Attached, Seized, Or Levied Other" at bounding box center [928, 112] width 243 height 33
click at [1038, 123] on select "Select Repossession Garnishment Foreclosure Attached, Seized, Or Levied Other" at bounding box center [928, 112] width 243 height 33
click at [807, 96] on select "Select Repossession Garnishment Foreclosure Attached, Seized, Or Levied Other" at bounding box center [928, 112] width 243 height 33
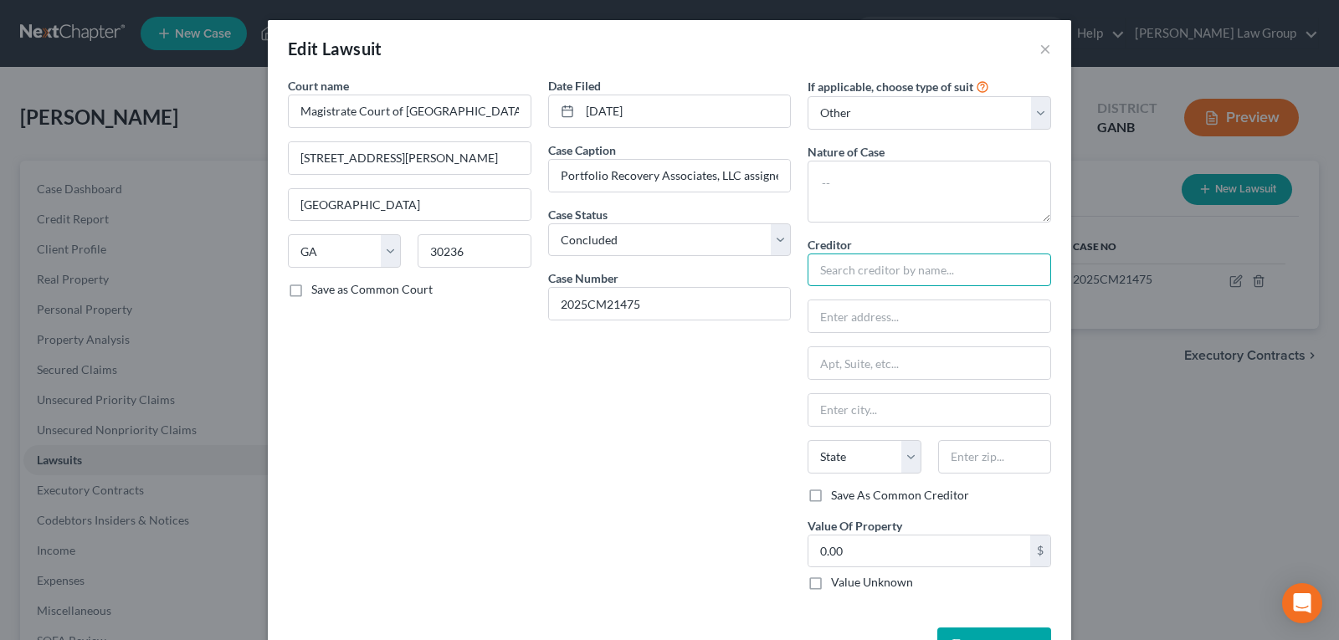
click at [878, 275] on input "text" at bounding box center [928, 270] width 243 height 33
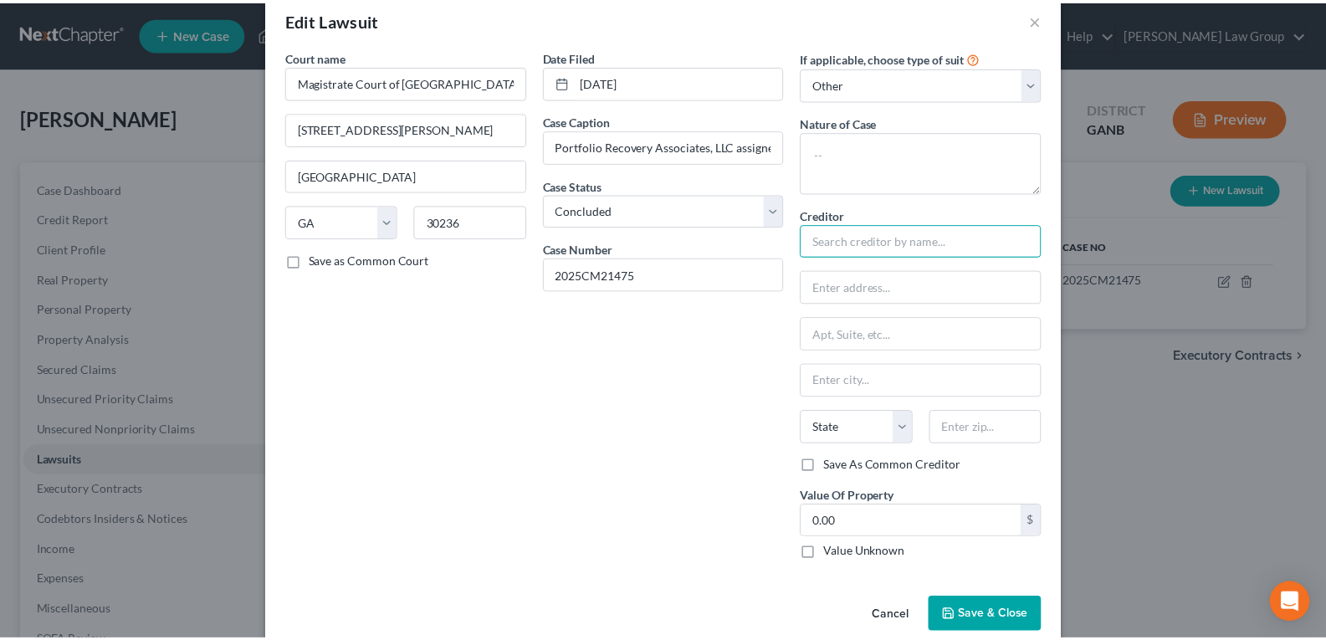
scroll to position [56, 0]
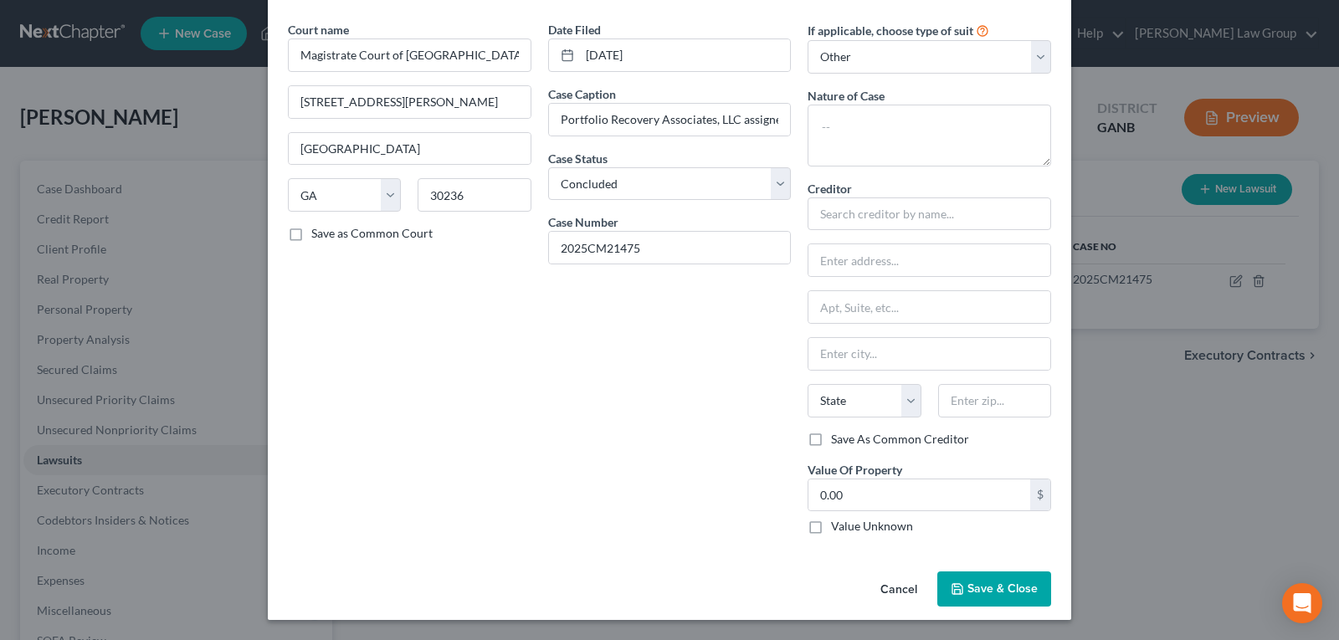
click at [886, 592] on button "Cancel" at bounding box center [899, 589] width 64 height 33
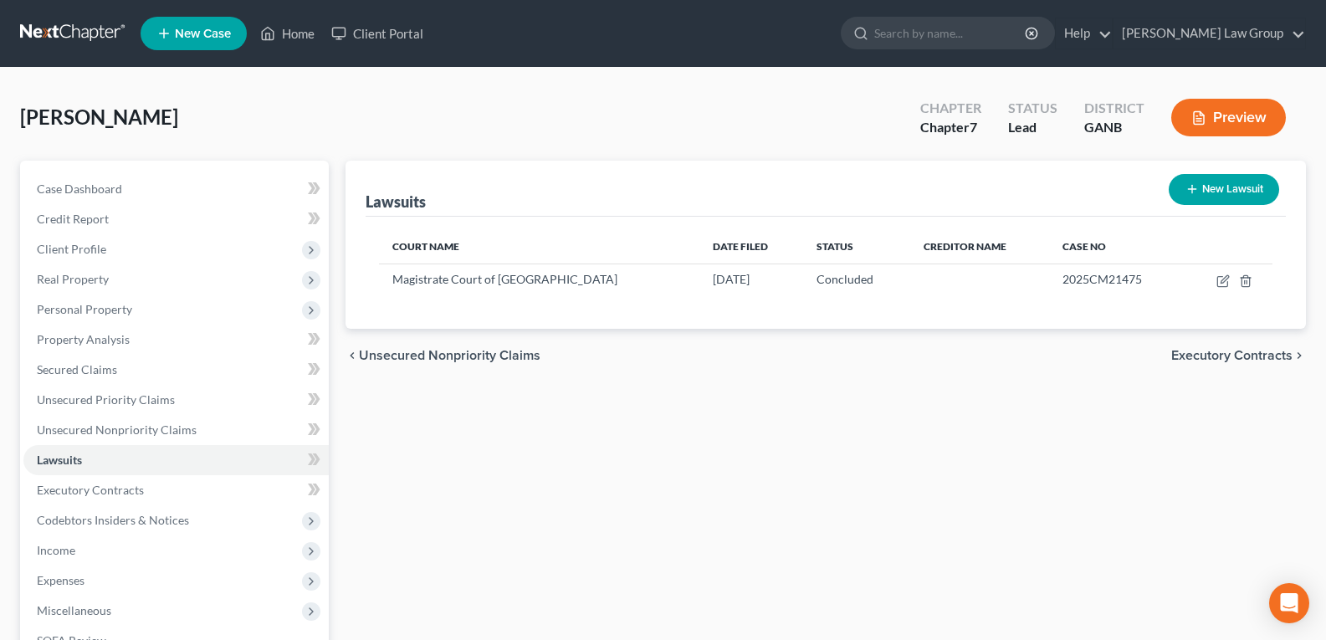
click at [706, 365] on div "chevron_left Unsecured Nonpriority Claims Executory Contracts chevron_right" at bounding box center [826, 356] width 961 height 54
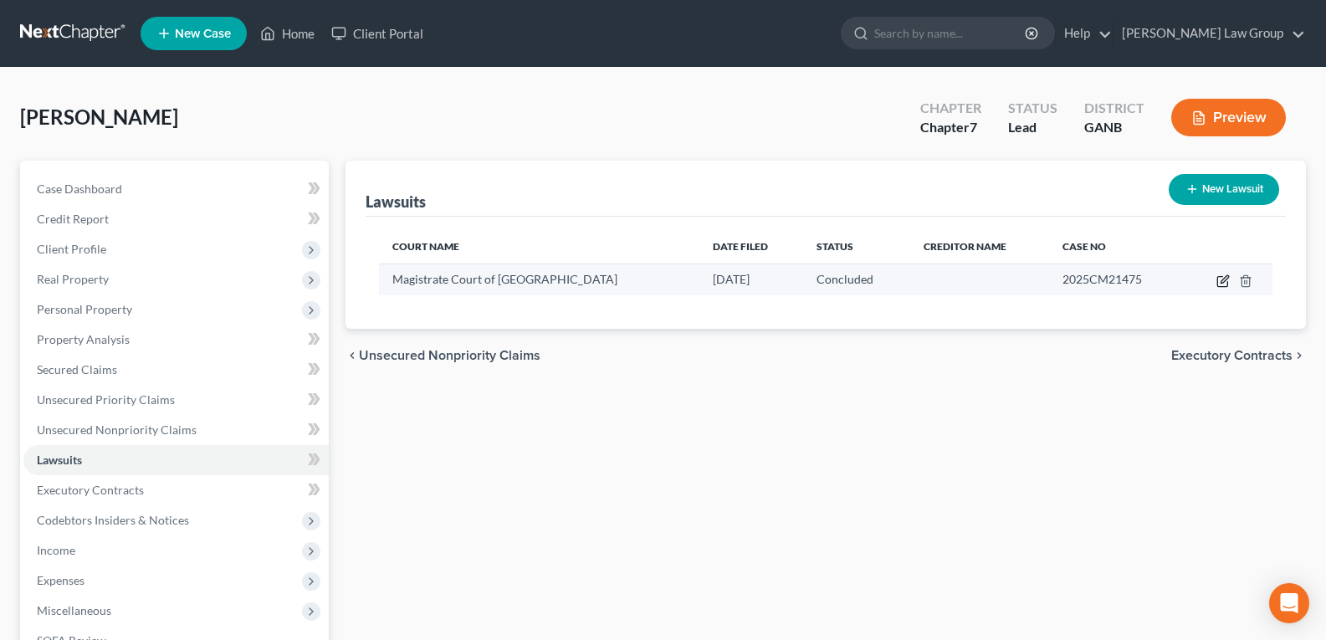
click at [1218, 282] on icon "button" at bounding box center [1222, 282] width 10 height 10
select select "10"
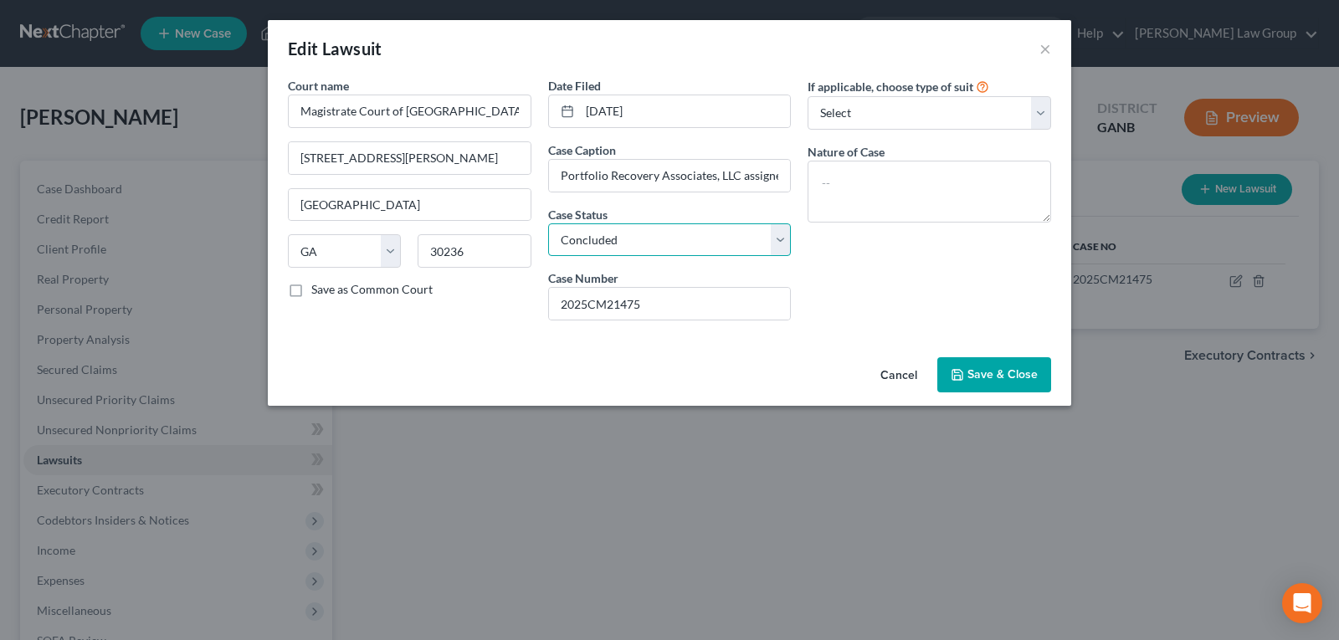
click at [599, 233] on select "Select Pending On Appeal Concluded" at bounding box center [669, 239] width 243 height 33
select select "0"
click at [548, 223] on select "Select Pending On Appeal Concluded" at bounding box center [669, 239] width 243 height 33
click at [595, 358] on div "Cancel Save & Close" at bounding box center [669, 378] width 803 height 55
click at [998, 371] on span "Save & Close" at bounding box center [1002, 374] width 70 height 14
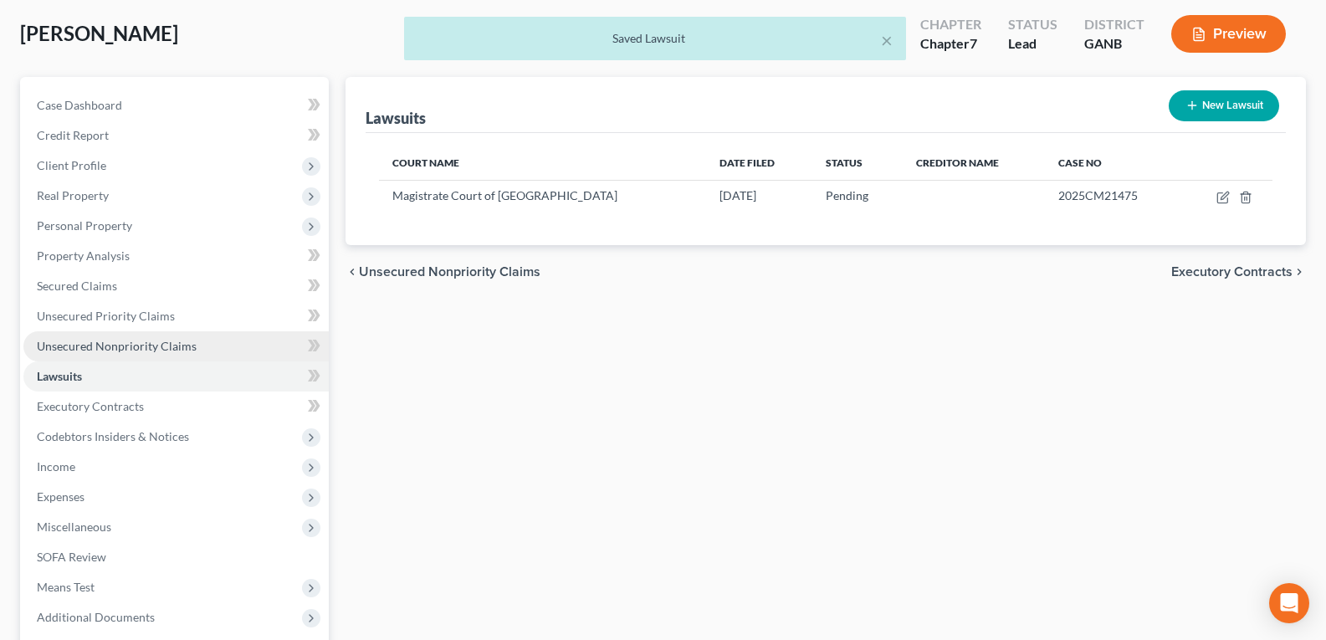
click at [107, 356] on link "Unsecured Nonpriority Claims" at bounding box center [175, 346] width 305 height 30
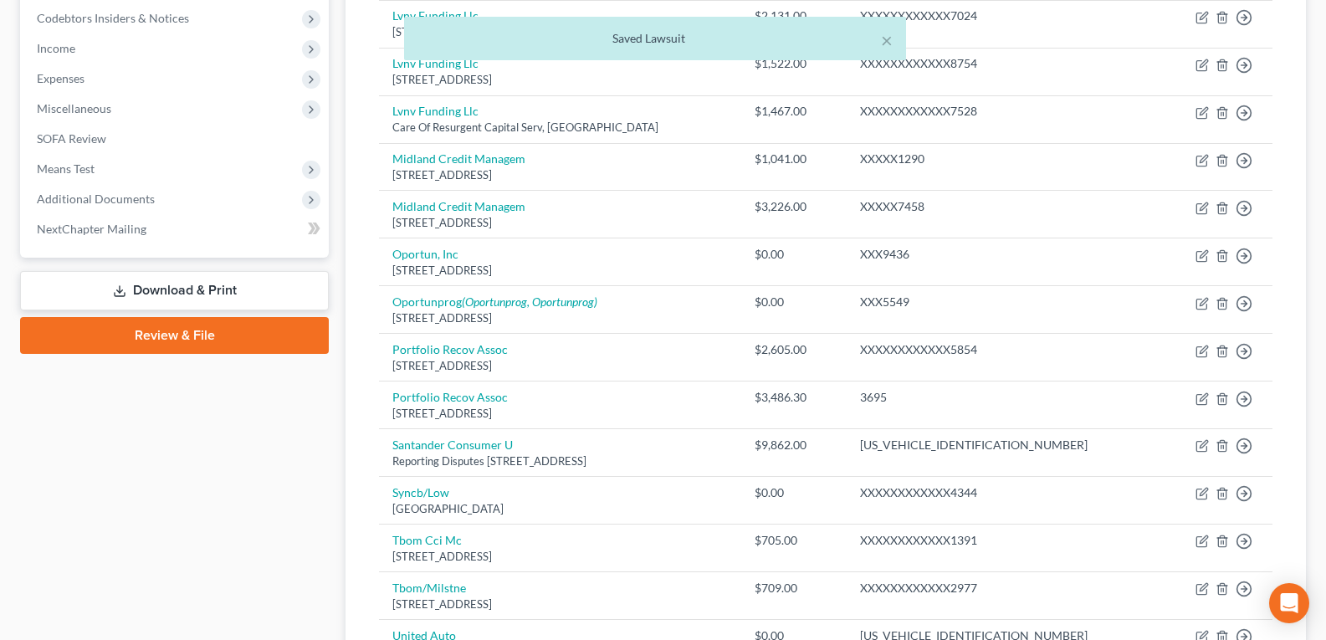
scroll to position [586, 0]
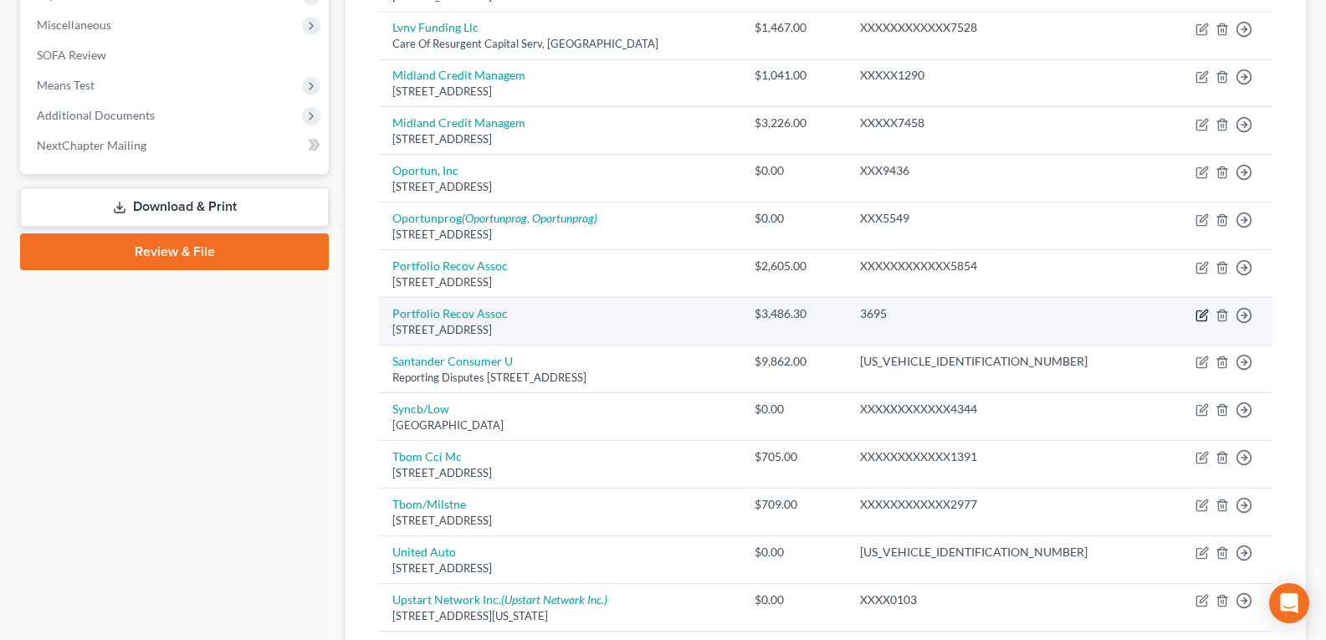
click at [1196, 311] on icon "button" at bounding box center [1201, 315] width 10 height 10
select select "48"
select select "14"
select select "0"
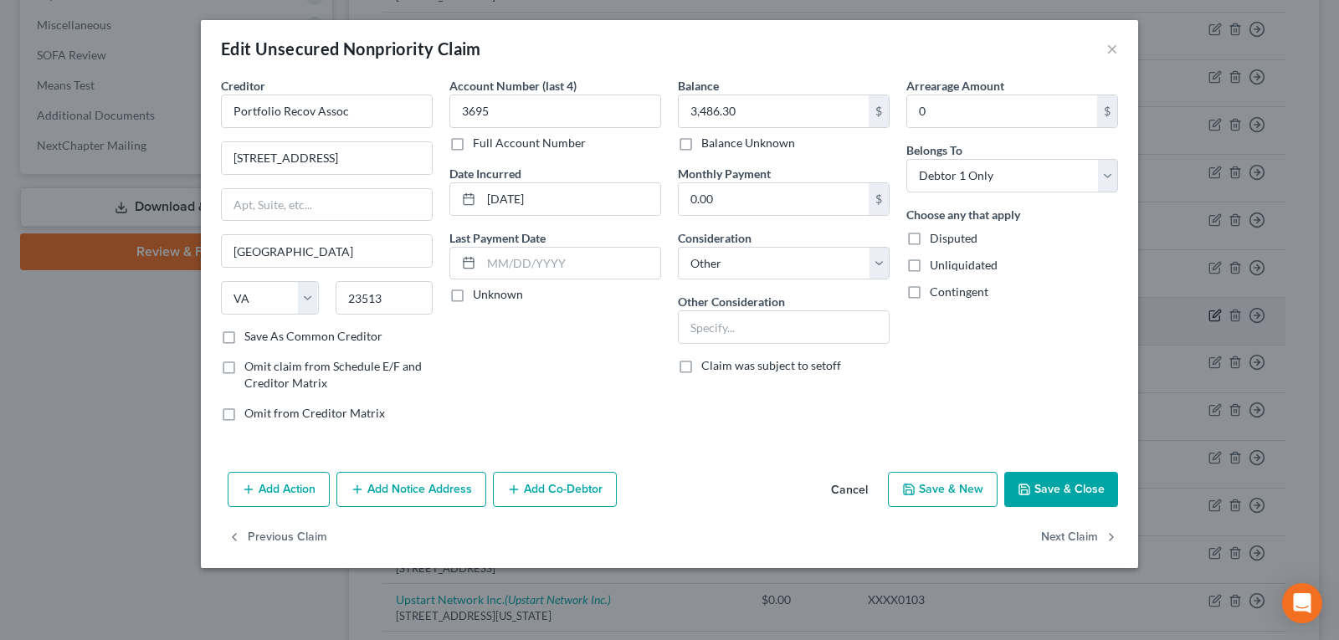
click at [1196, 311] on div "Edit Unsecured Nonpriority Claim × Creditor * Portfolio Recov Assoc [GEOGRAPHIC…" at bounding box center [669, 320] width 1339 height 640
click at [579, 366] on div "Account Number (last 4) 3695 Full Account Number Date Incurred [DATE] Last Paym…" at bounding box center [555, 256] width 228 height 358
click at [850, 493] on button "Cancel" at bounding box center [849, 490] width 64 height 33
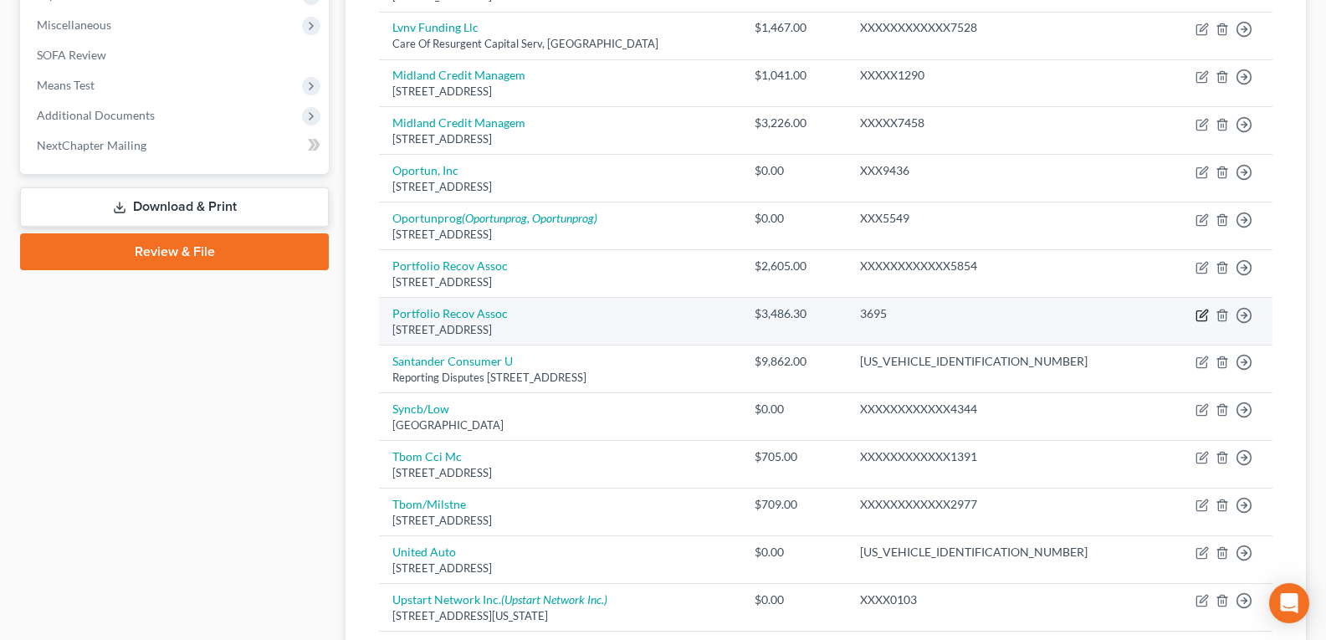
click at [1198, 315] on icon "button" at bounding box center [1202, 315] width 13 height 13
select select "48"
select select "14"
select select "0"
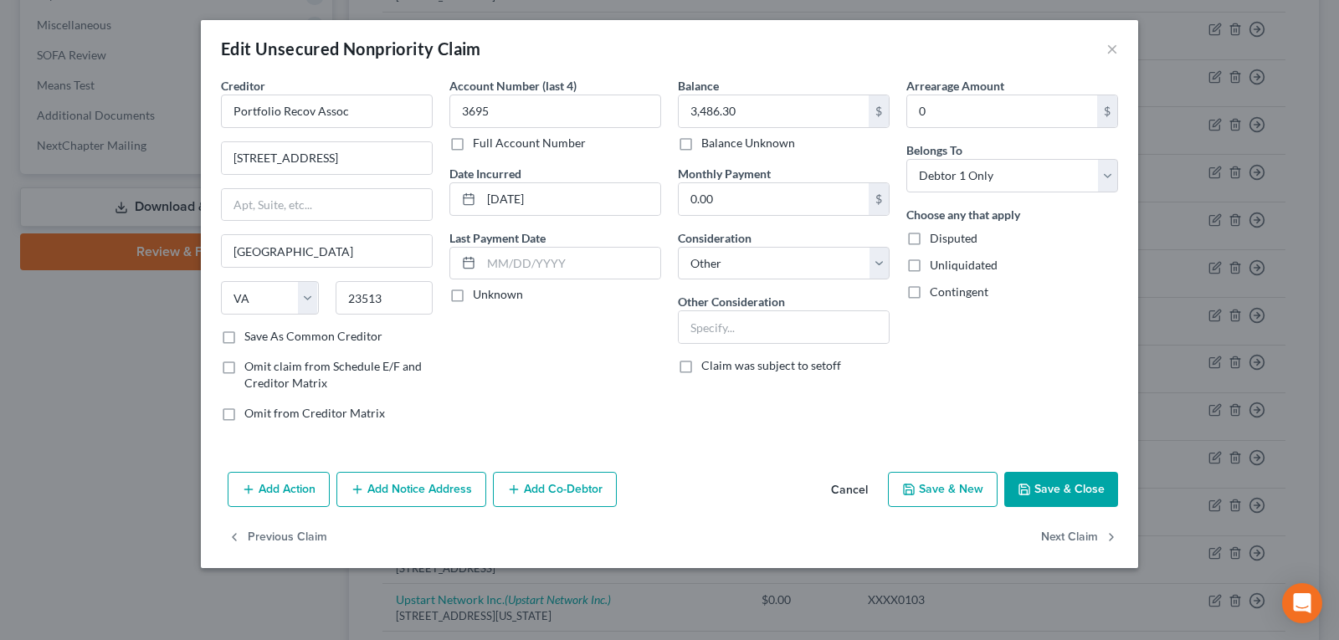
click at [853, 482] on button "Cancel" at bounding box center [849, 490] width 64 height 33
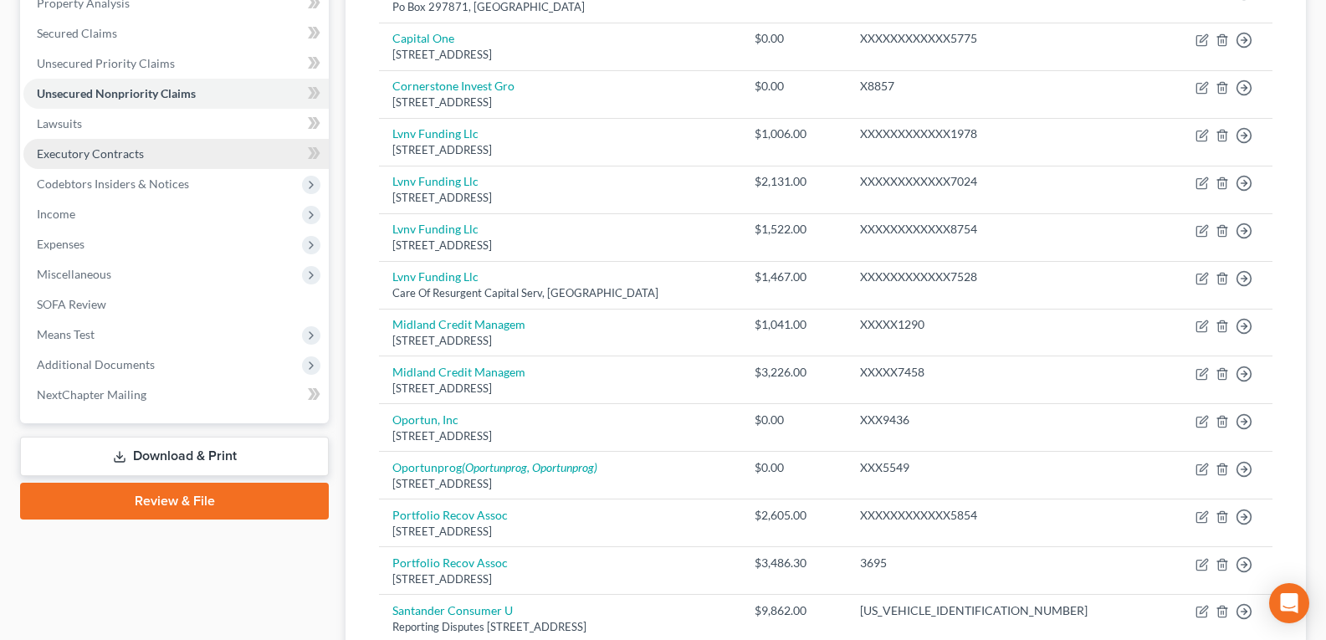
scroll to position [335, 0]
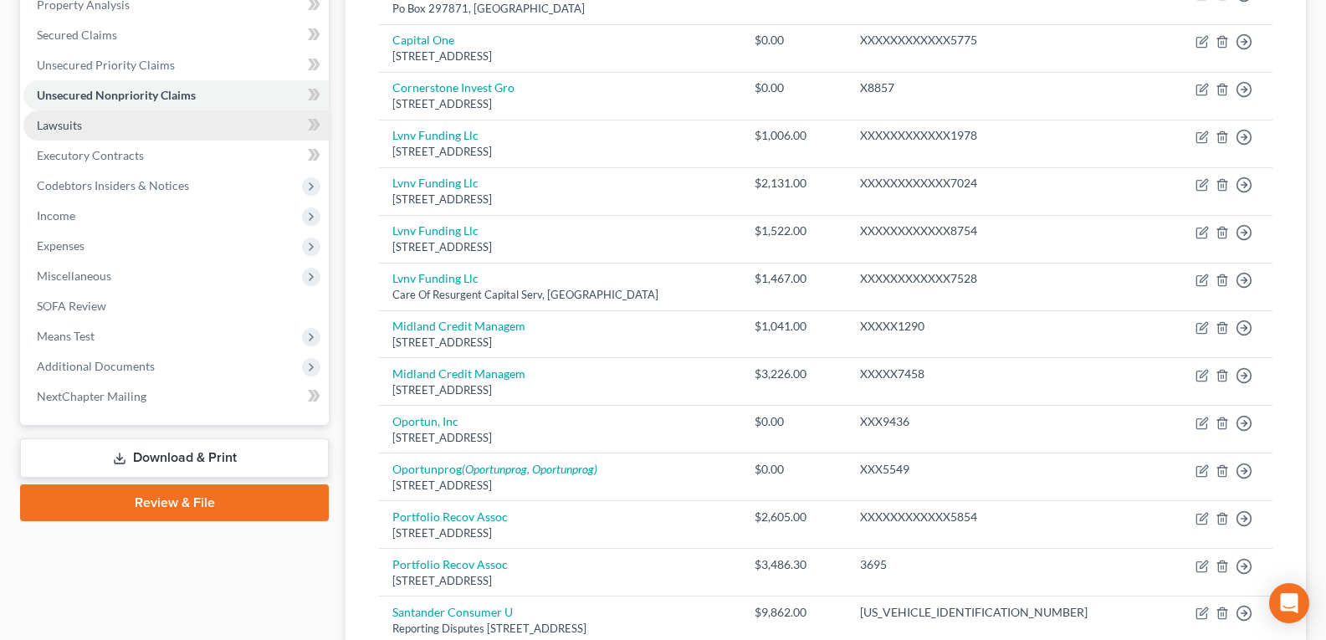
click at [67, 120] on span "Lawsuits" at bounding box center [59, 125] width 45 height 14
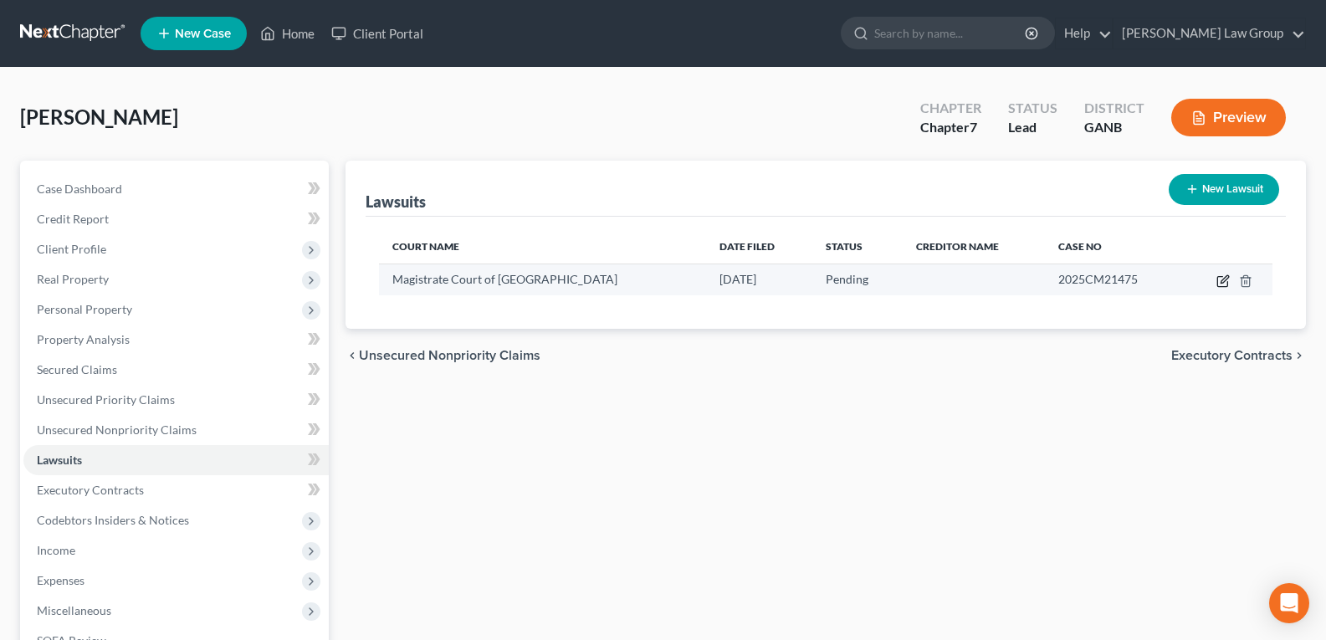
click at [1223, 280] on icon "button" at bounding box center [1225, 279] width 8 height 8
select select "10"
select select "0"
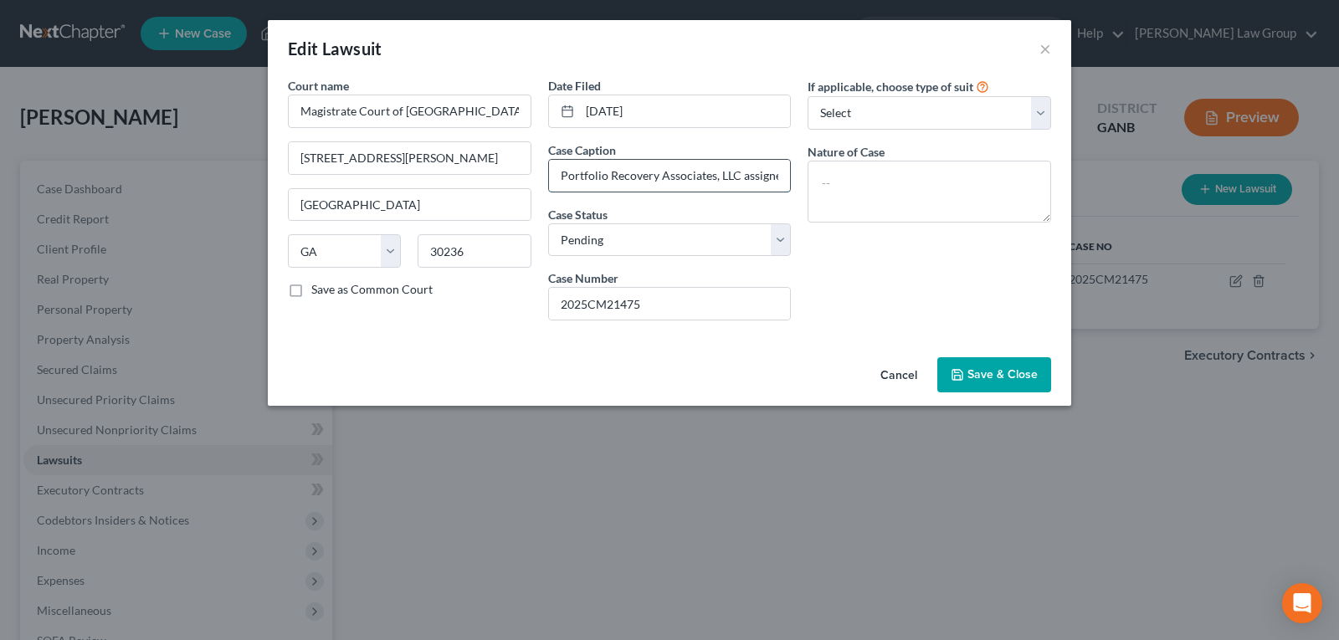
click at [638, 187] on input "Portfolio Recovery Associates, LLC assignee of Citibank, N.A. vs. [PERSON_NAME]" at bounding box center [670, 176] width 242 height 32
click at [907, 377] on button "Cancel" at bounding box center [899, 375] width 64 height 33
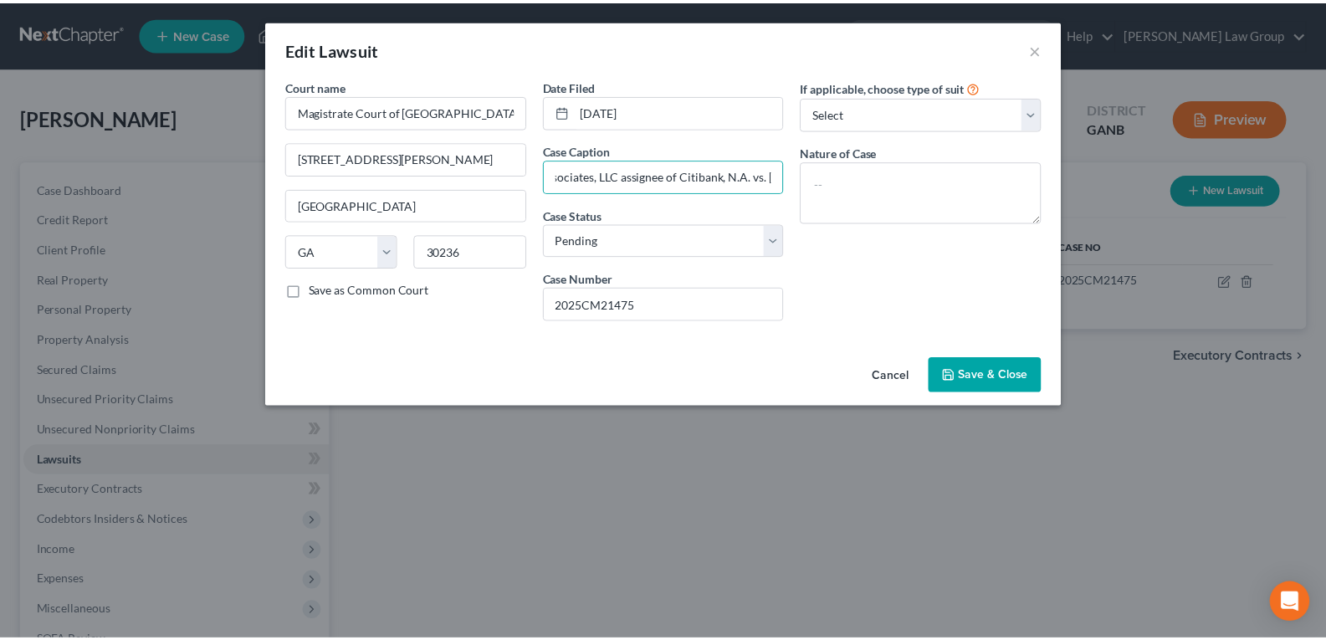
scroll to position [0, 0]
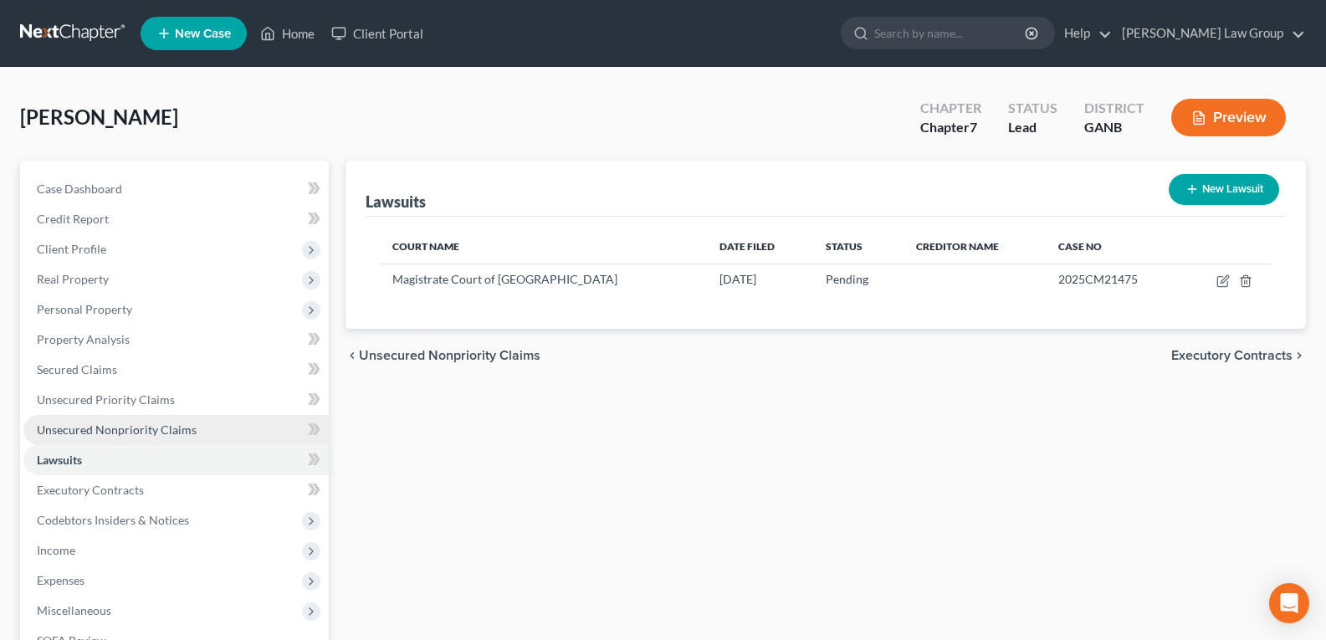
click at [163, 439] on link "Unsecured Nonpriority Claims" at bounding box center [175, 430] width 305 height 30
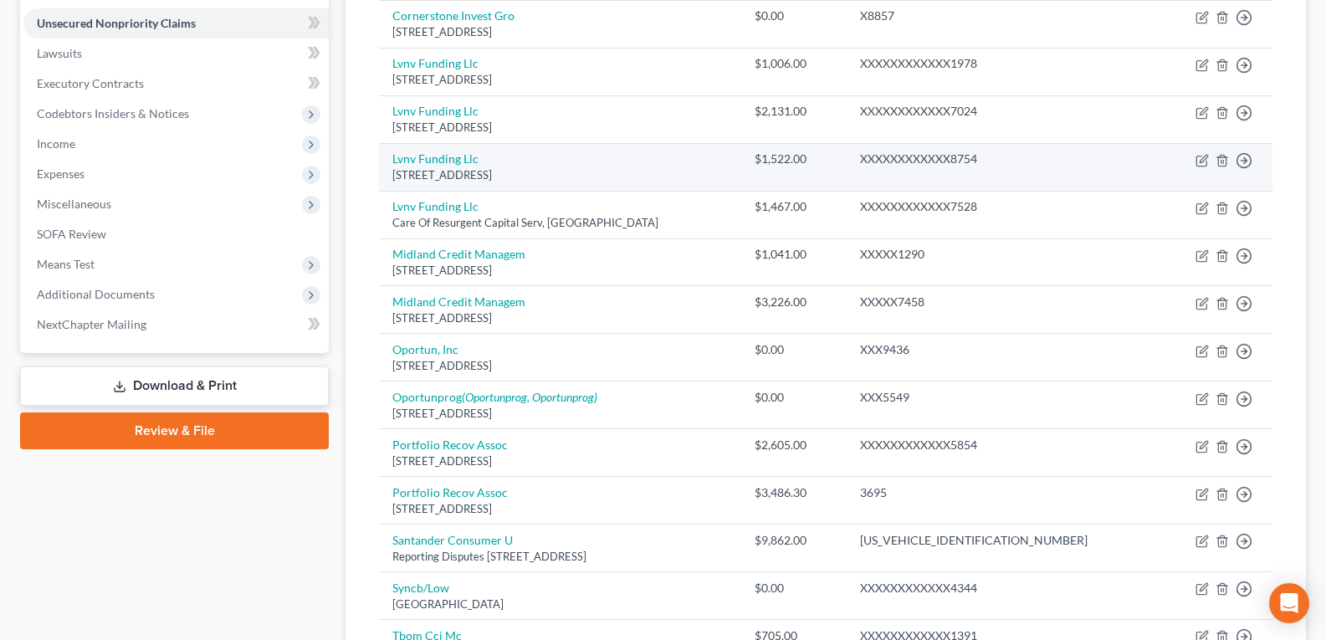
scroll to position [502, 0]
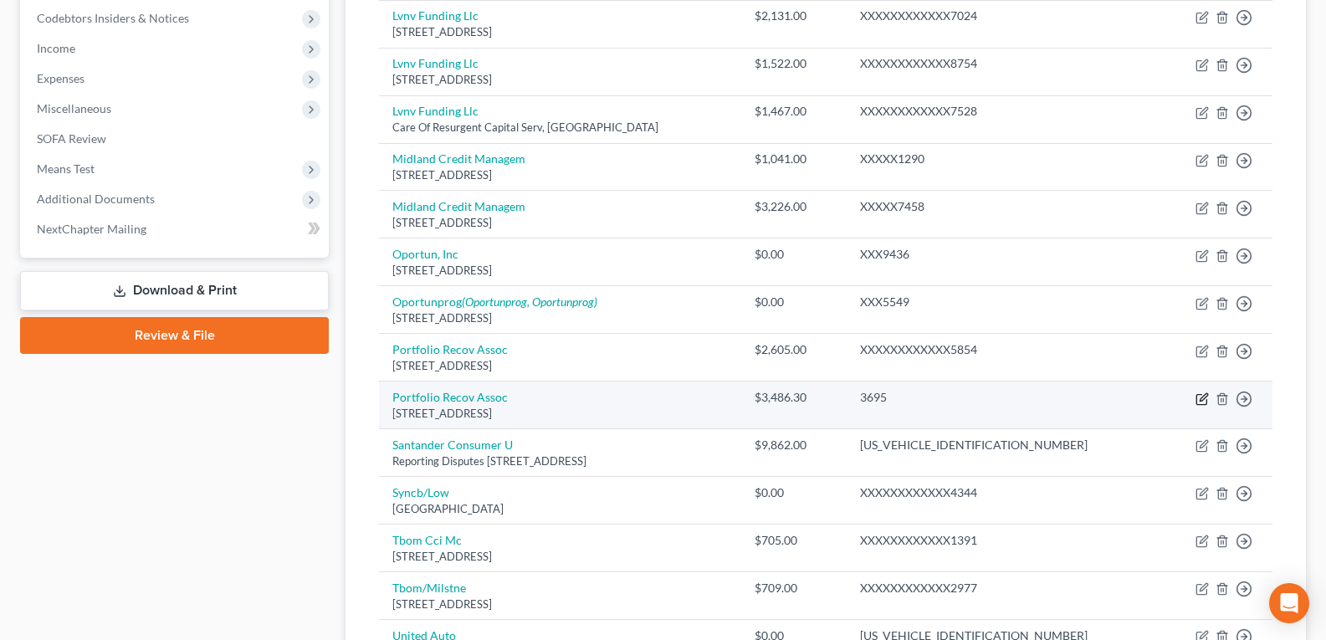
click at [1200, 402] on icon "button" at bounding box center [1202, 398] width 13 height 13
select select "48"
select select "14"
select select "0"
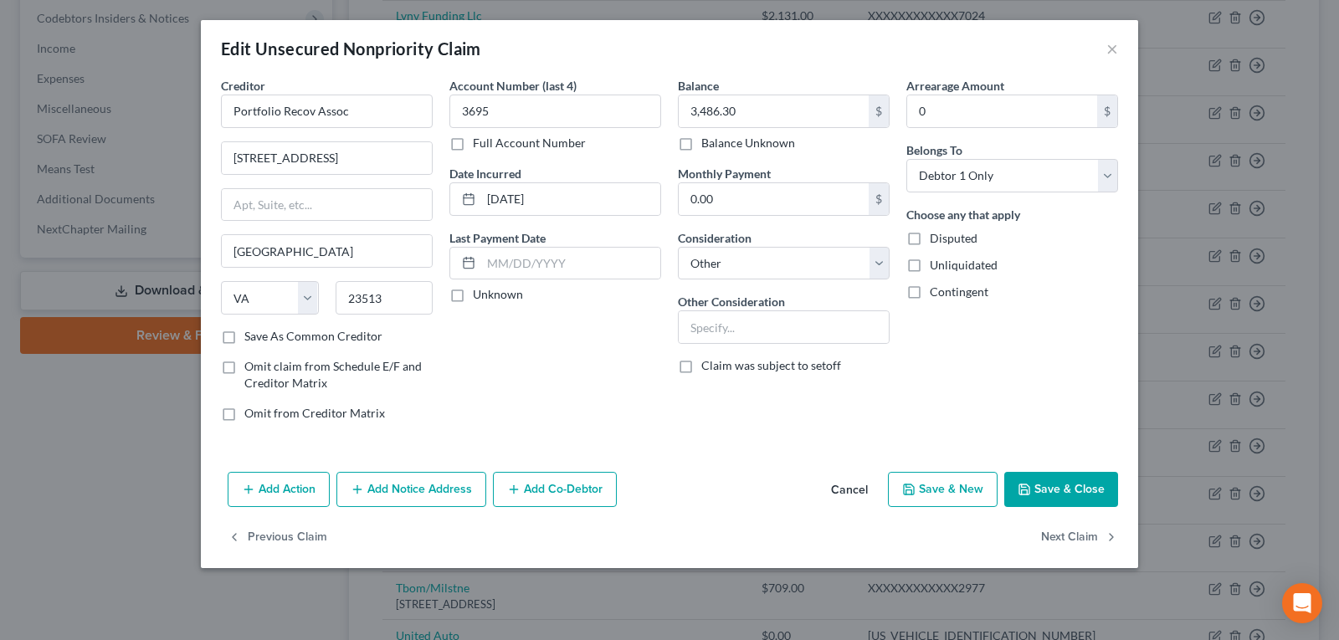
click at [850, 495] on button "Cancel" at bounding box center [849, 490] width 64 height 33
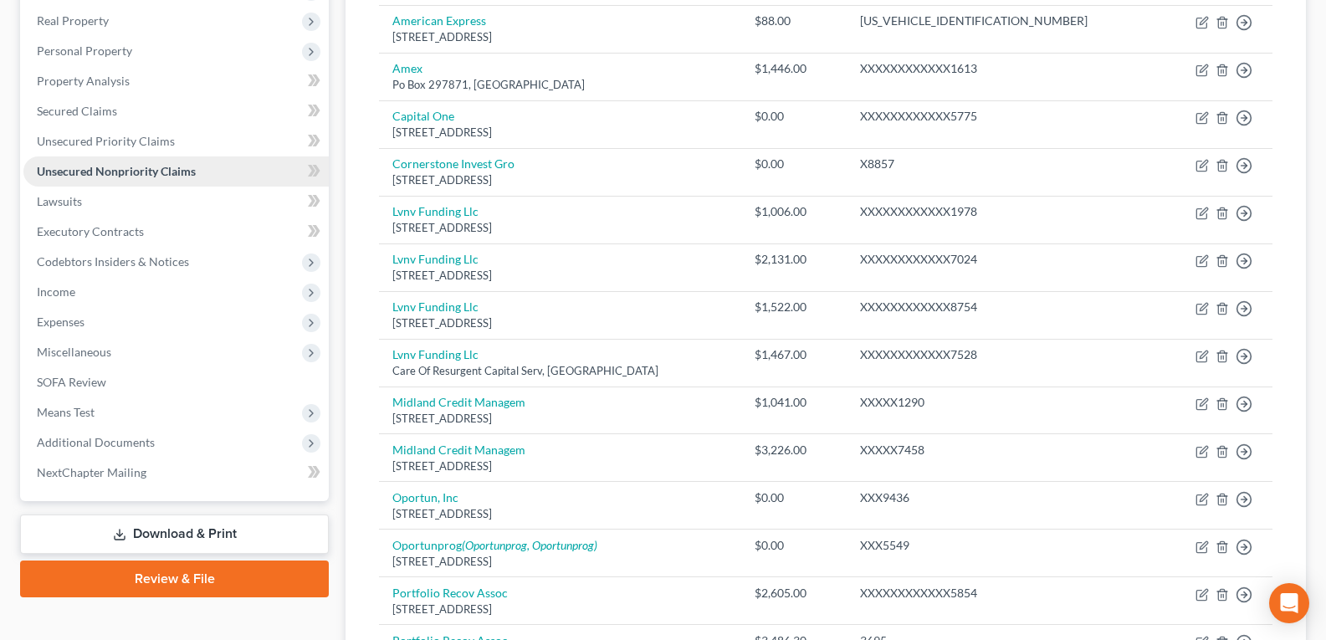
scroll to position [251, 0]
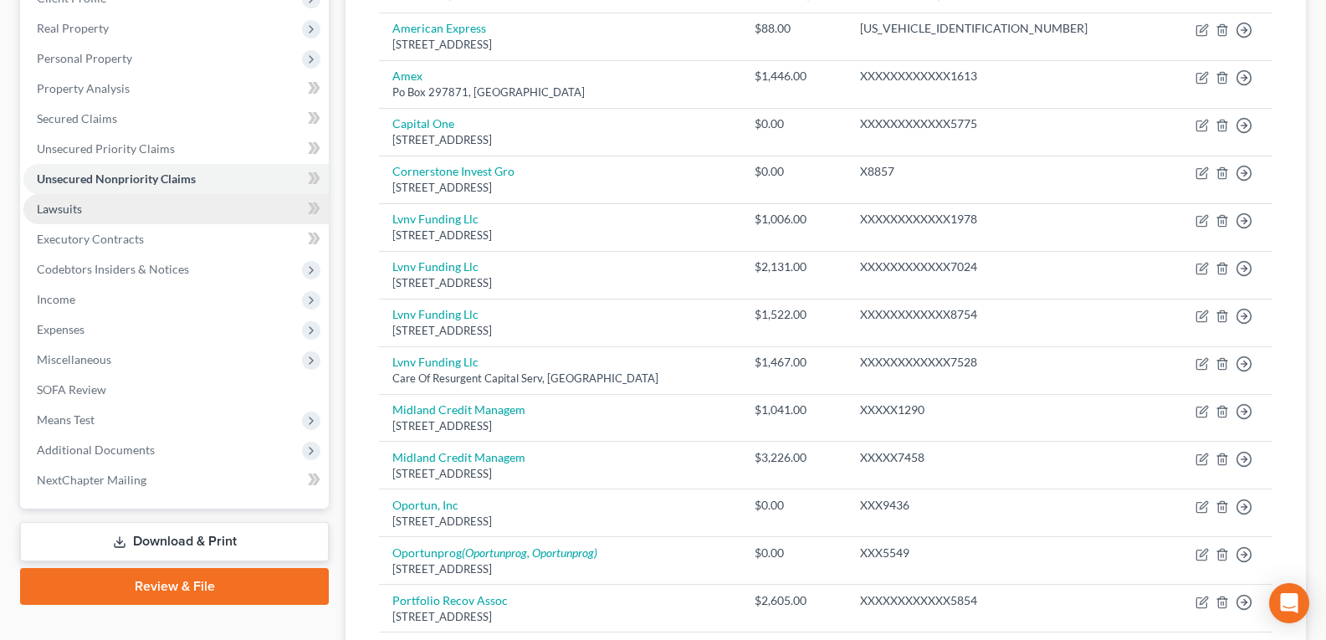
click at [99, 211] on link "Lawsuits" at bounding box center [175, 209] width 305 height 30
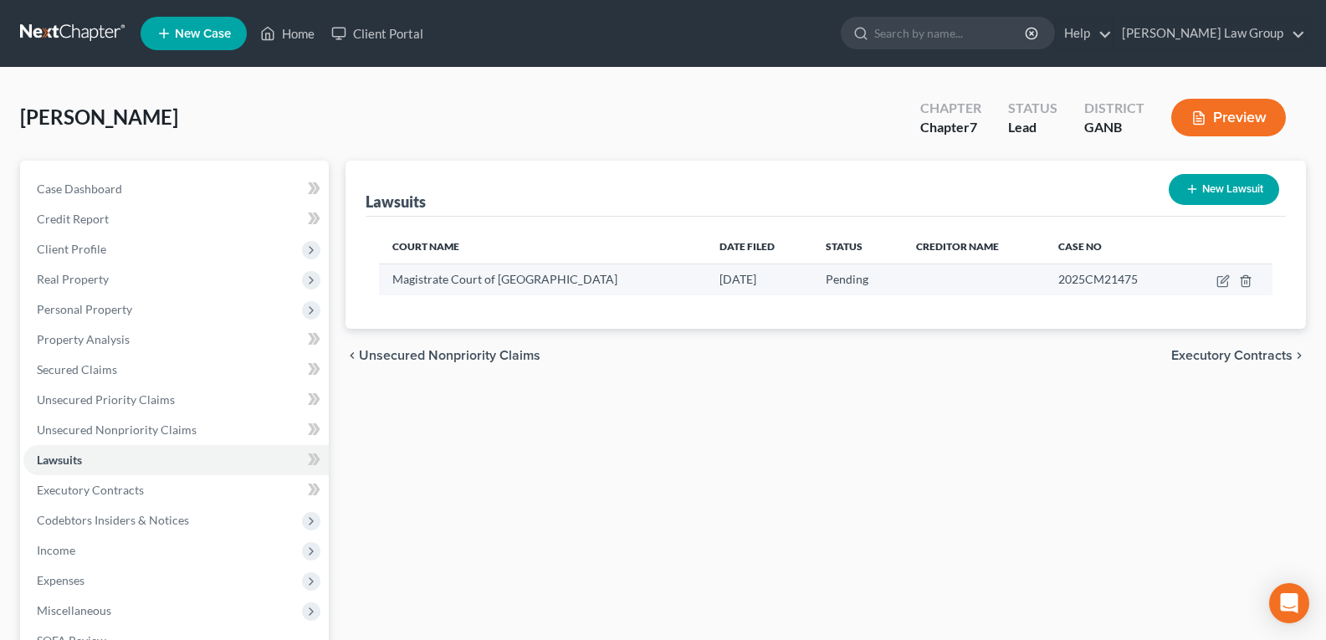
click at [1214, 283] on td at bounding box center [1227, 280] width 90 height 32
click at [1226, 284] on icon "button" at bounding box center [1223, 280] width 13 height 13
select select "10"
select select "0"
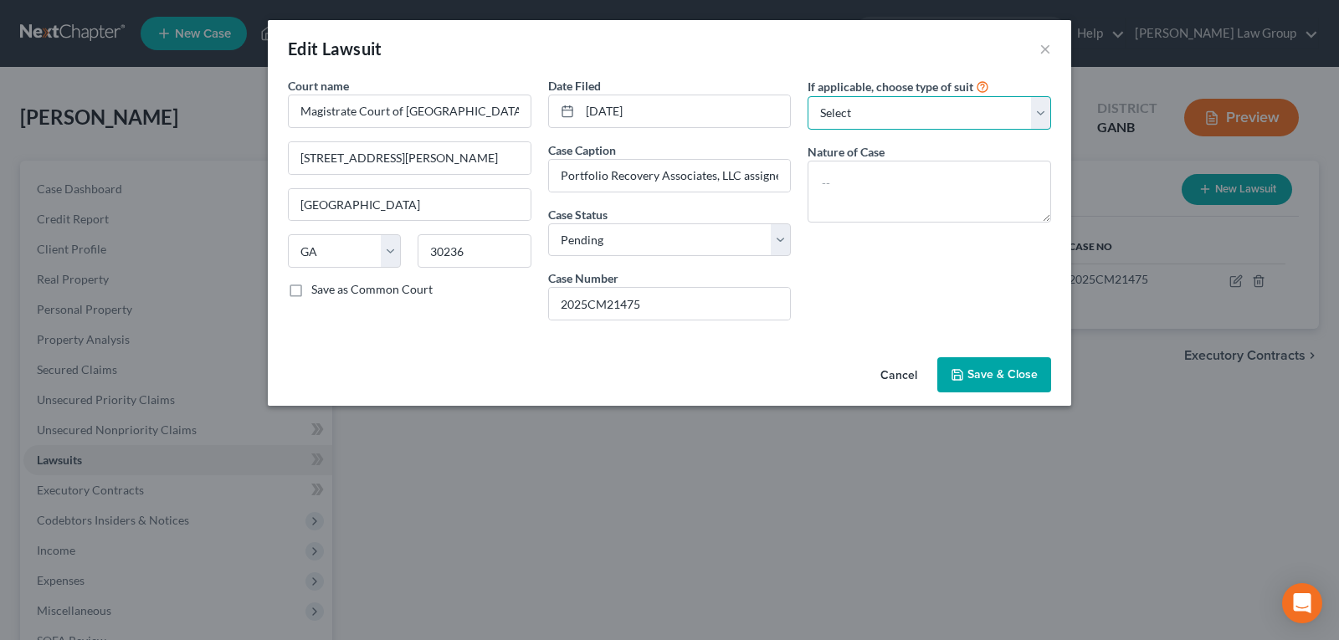
click at [1043, 110] on select "Select Repossession Garnishment Foreclosure Attached, Seized, Or Levied Other" at bounding box center [928, 112] width 243 height 33
select select "4"
click at [807, 96] on select "Select Repossession Garnishment Foreclosure Attached, Seized, Or Levied Other" at bounding box center [928, 112] width 243 height 33
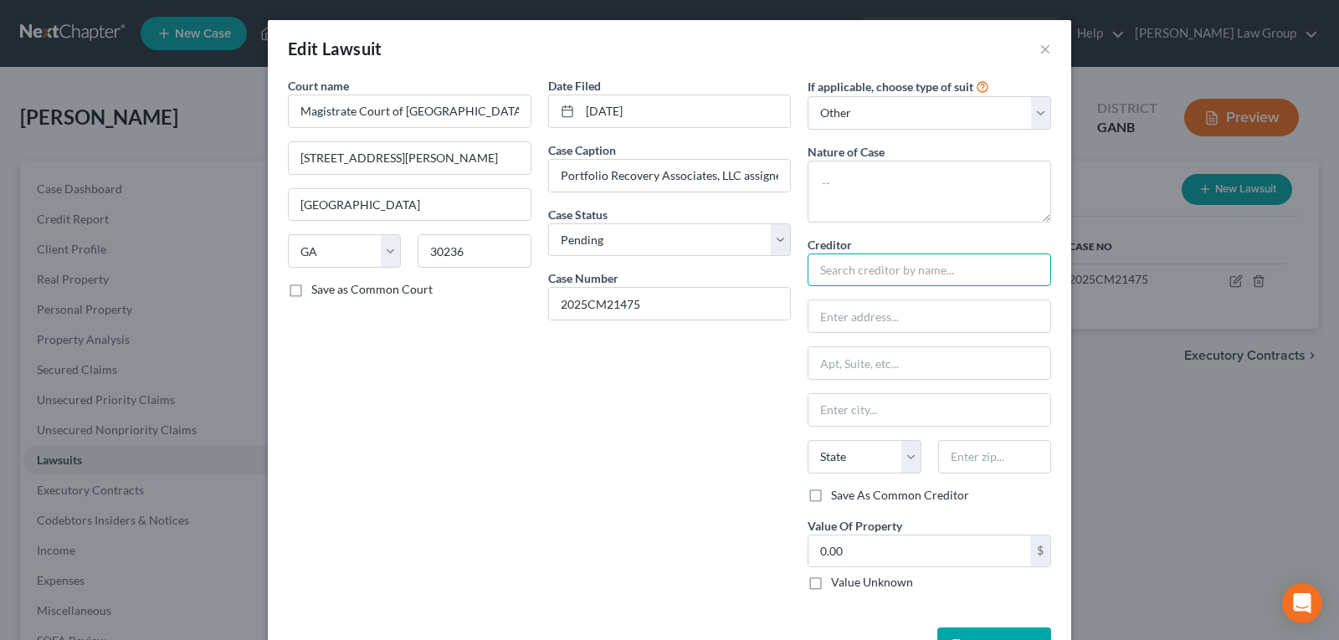
click at [858, 269] on input "text" at bounding box center [928, 270] width 243 height 33
click at [812, 272] on input "Citi Bank, N.A." at bounding box center [928, 270] width 243 height 33
click at [852, 301] on input "text" at bounding box center [929, 316] width 242 height 32
click at [970, 272] on input "Portfolio Recovery Associates/Citi Bank, N.A." at bounding box center [928, 270] width 243 height 33
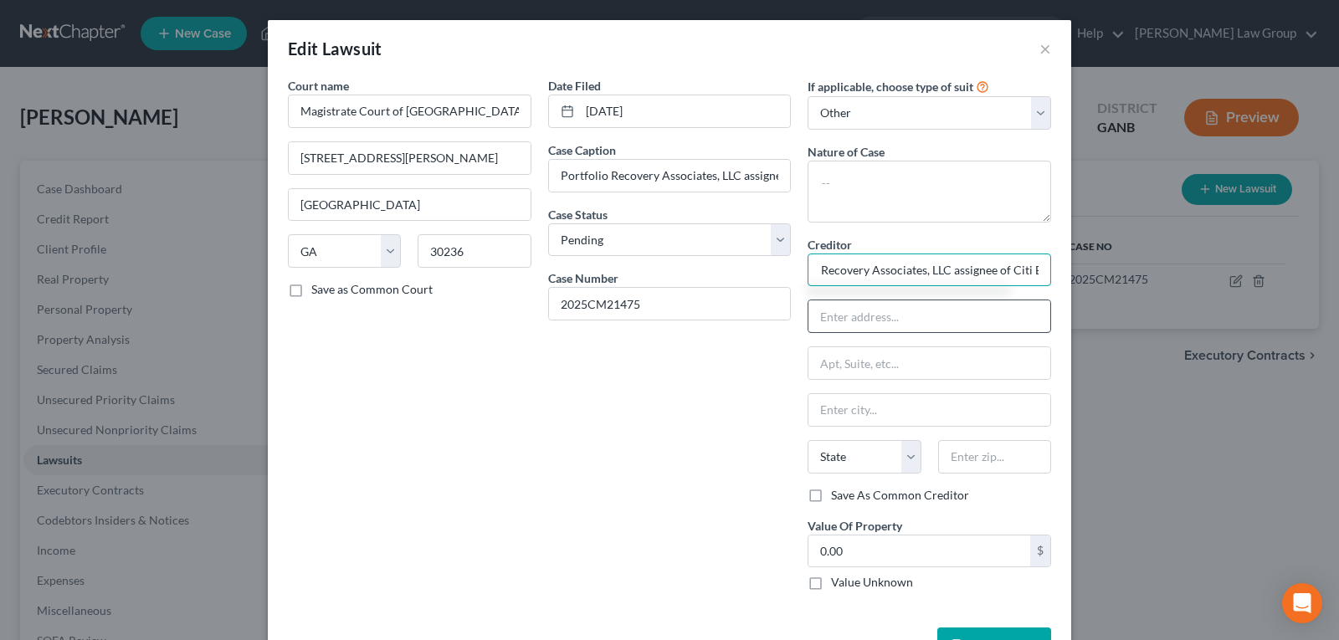
type input "Portfolio Recovery Associates, LLC assignee of Citi Bank, N.A."
click at [950, 315] on input "text" at bounding box center [929, 316] width 242 height 32
type input "[STREET_ADDRESS]"
type input "[GEOGRAPHIC_DATA]"
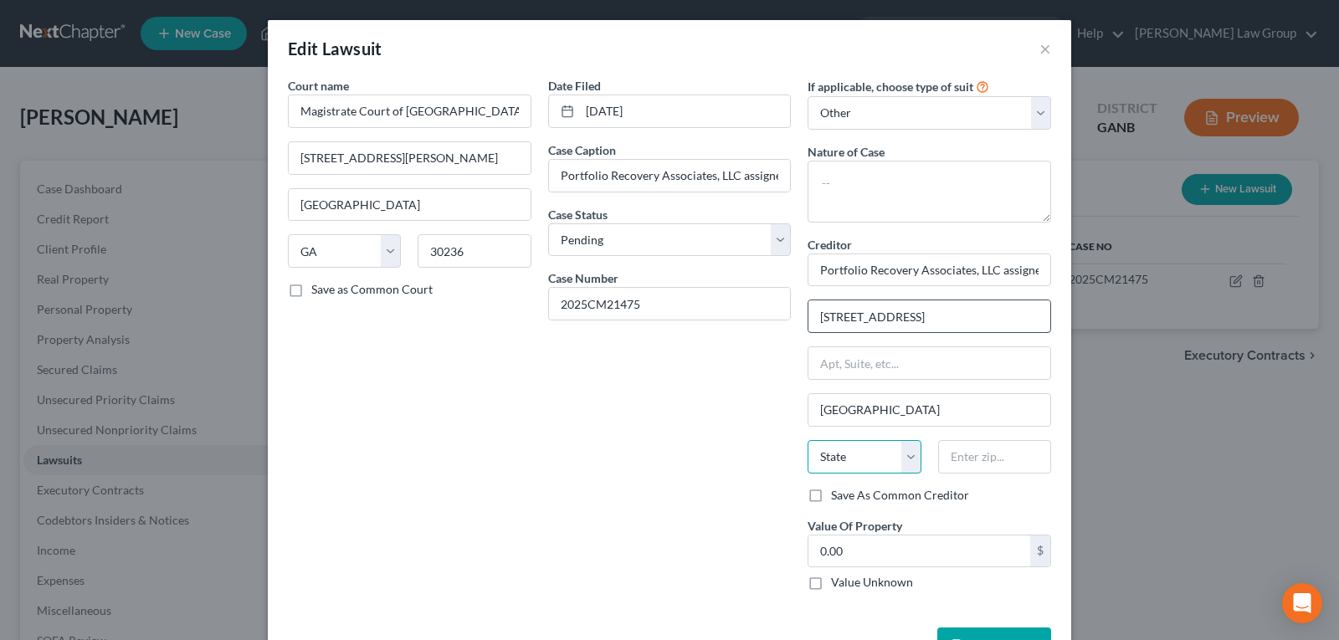
select select "48"
click at [994, 447] on input "23502" at bounding box center [994, 456] width 113 height 33
type input "2"
type input "23513"
drag, startPoint x: 653, startPoint y: 494, endPoint x: 683, endPoint y: 498, distance: 30.4
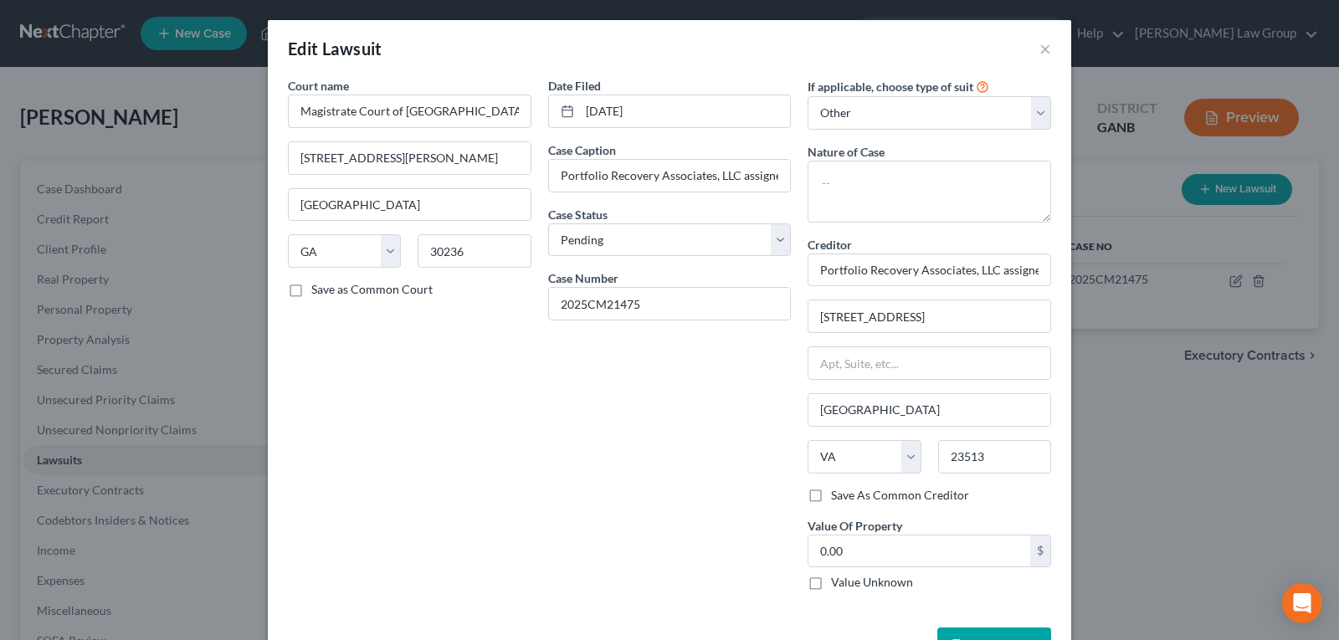
click at [653, 494] on div "Date Filed [DATE] Case Caption Portfolio Recovery Associates, LLC assignee of C…" at bounding box center [670, 340] width 260 height 527
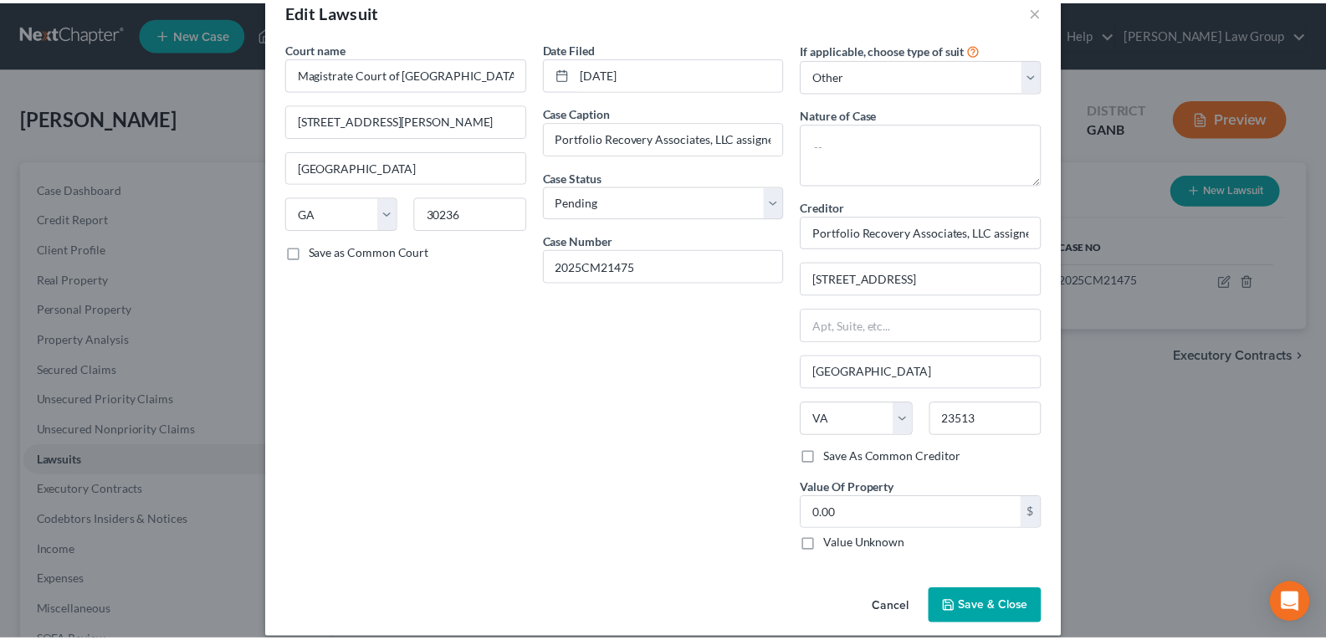
scroll to position [56, 0]
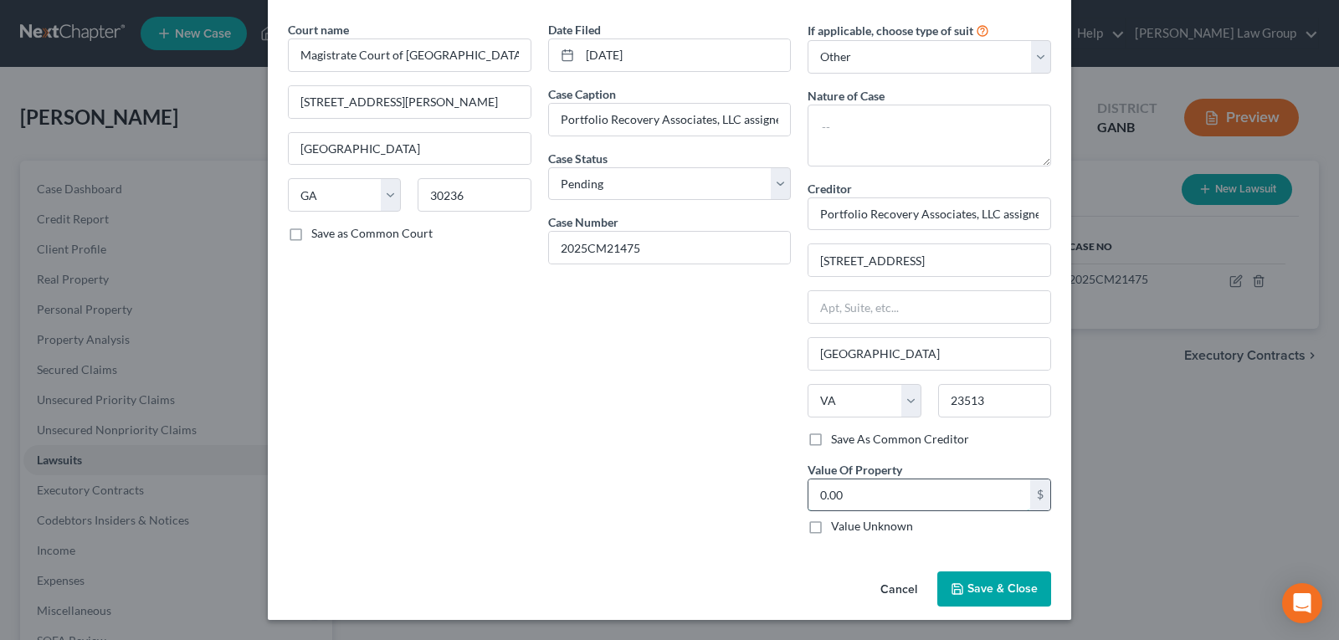
click at [927, 505] on input "0.00" at bounding box center [919, 495] width 222 height 32
click at [958, 587] on icon "button" at bounding box center [956, 588] width 13 height 13
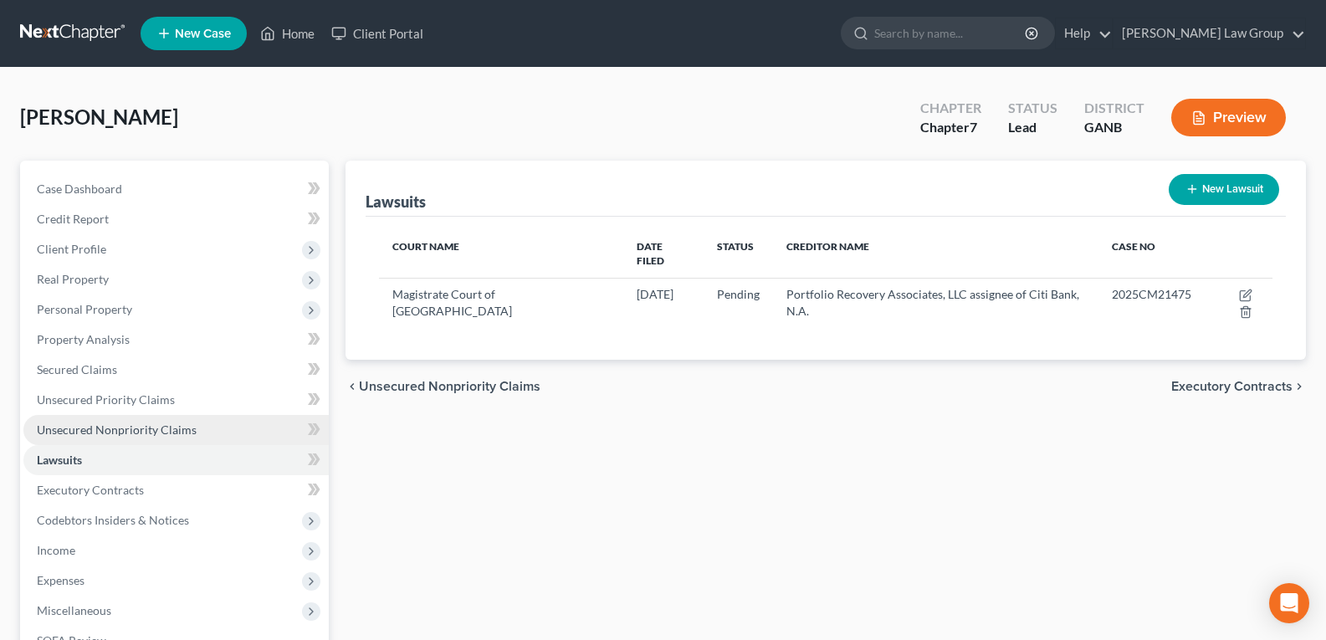
click at [102, 437] on link "Unsecured Nonpriority Claims" at bounding box center [175, 430] width 305 height 30
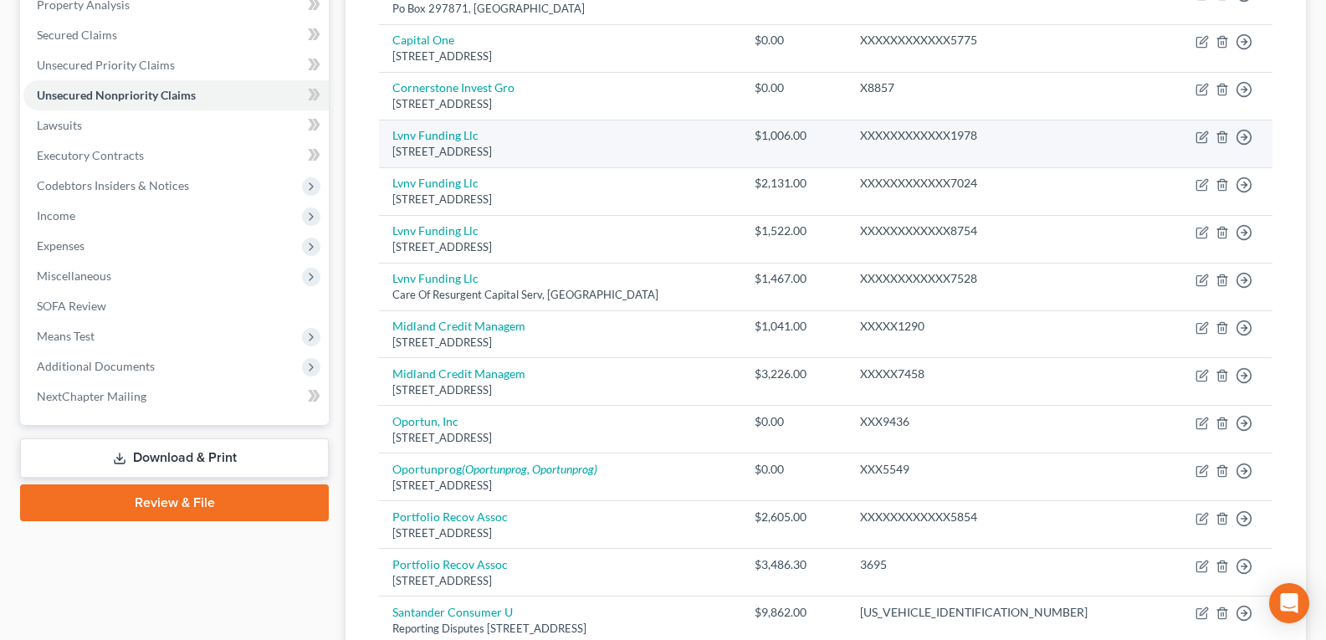
scroll to position [418, 0]
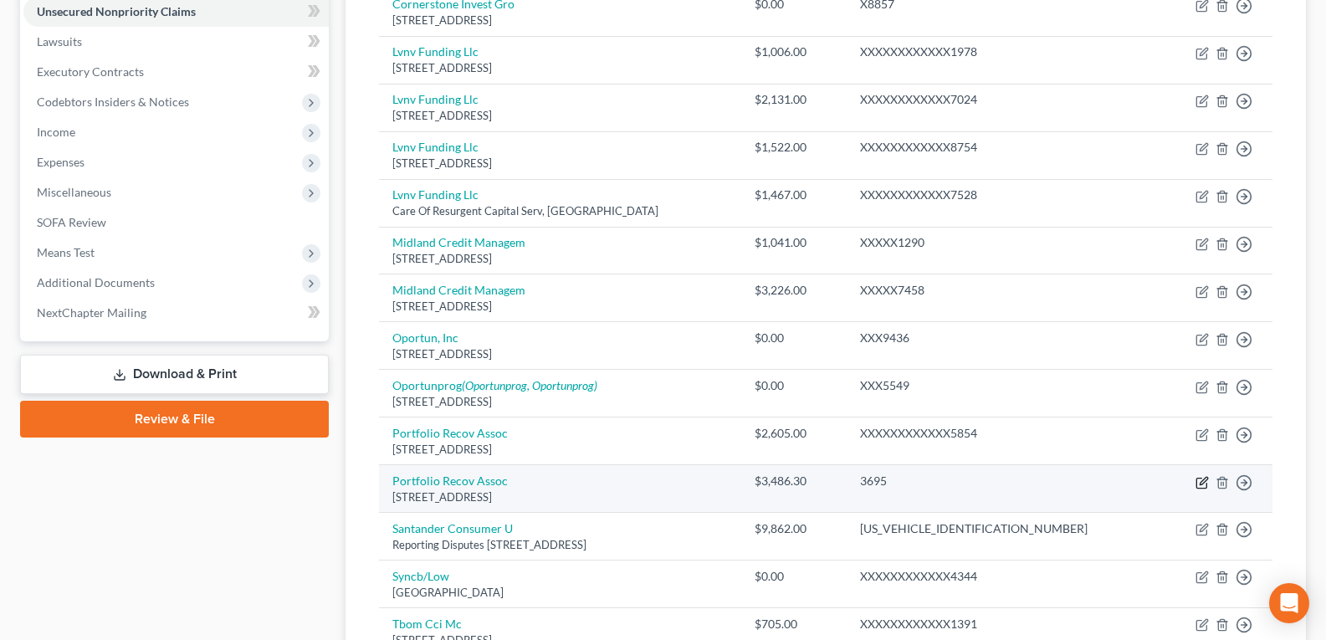
click at [1203, 478] on icon "button" at bounding box center [1202, 482] width 13 height 13
select select "48"
select select "14"
select select "0"
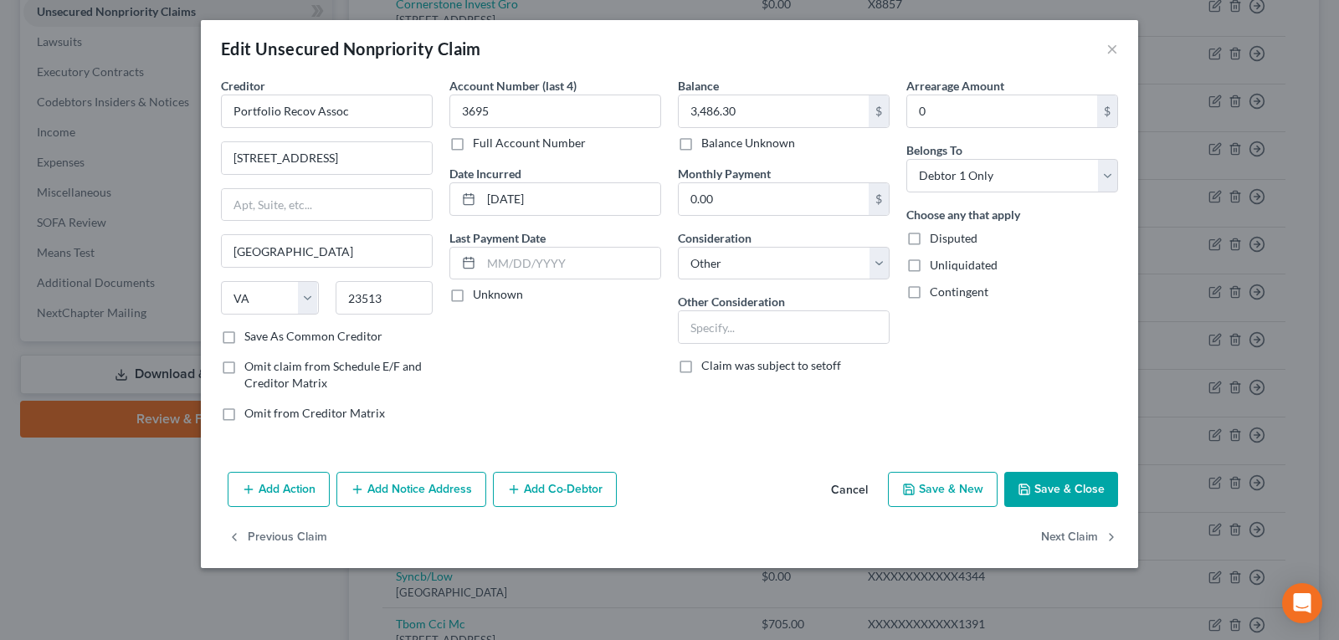
click at [688, 438] on div "Creditor * Portfolio Recov Assoc [GEOGRAPHIC_DATA][US_STATE] [GEOGRAPHIC_DATA] …" at bounding box center [669, 271] width 937 height 388
click at [1087, 496] on button "Save & Close" at bounding box center [1061, 489] width 114 height 35
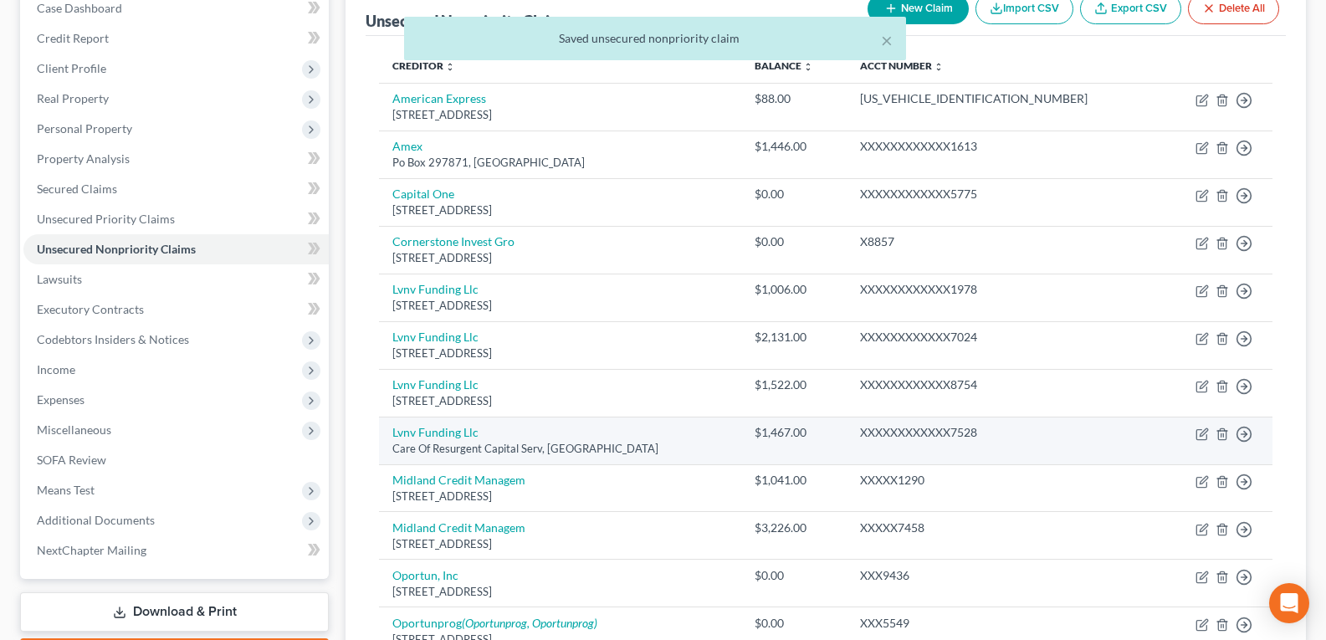
scroll to position [0, 0]
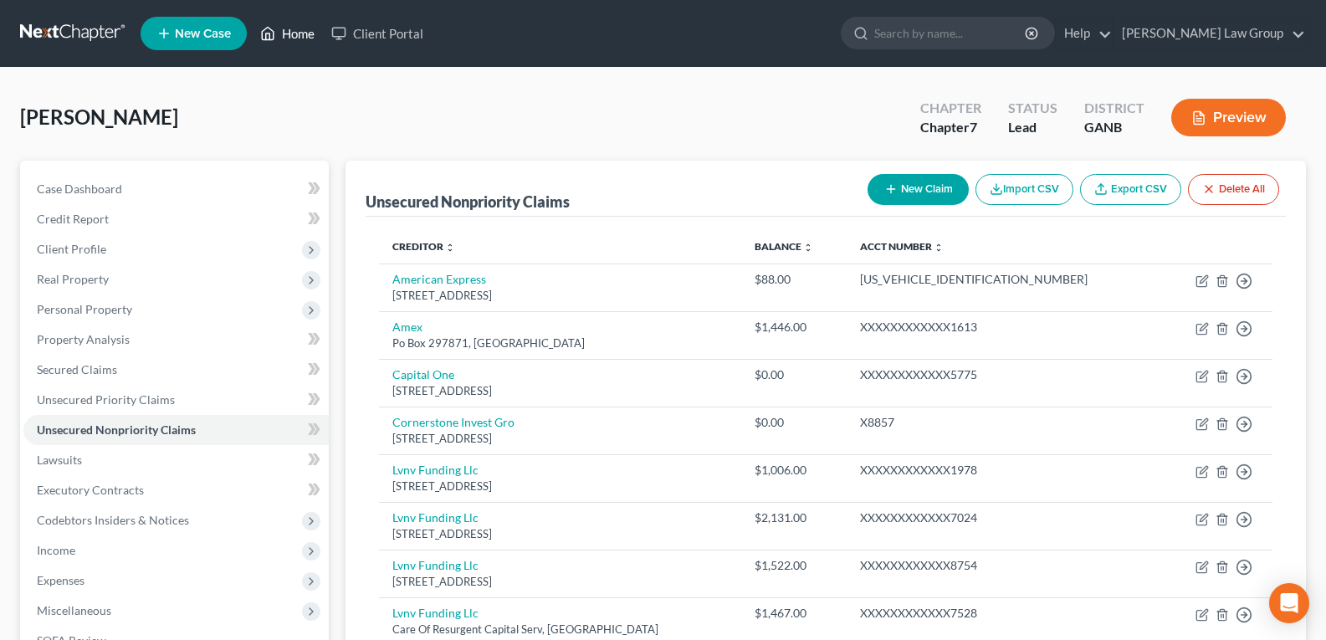
click at [275, 40] on icon at bounding box center [267, 33] width 15 height 20
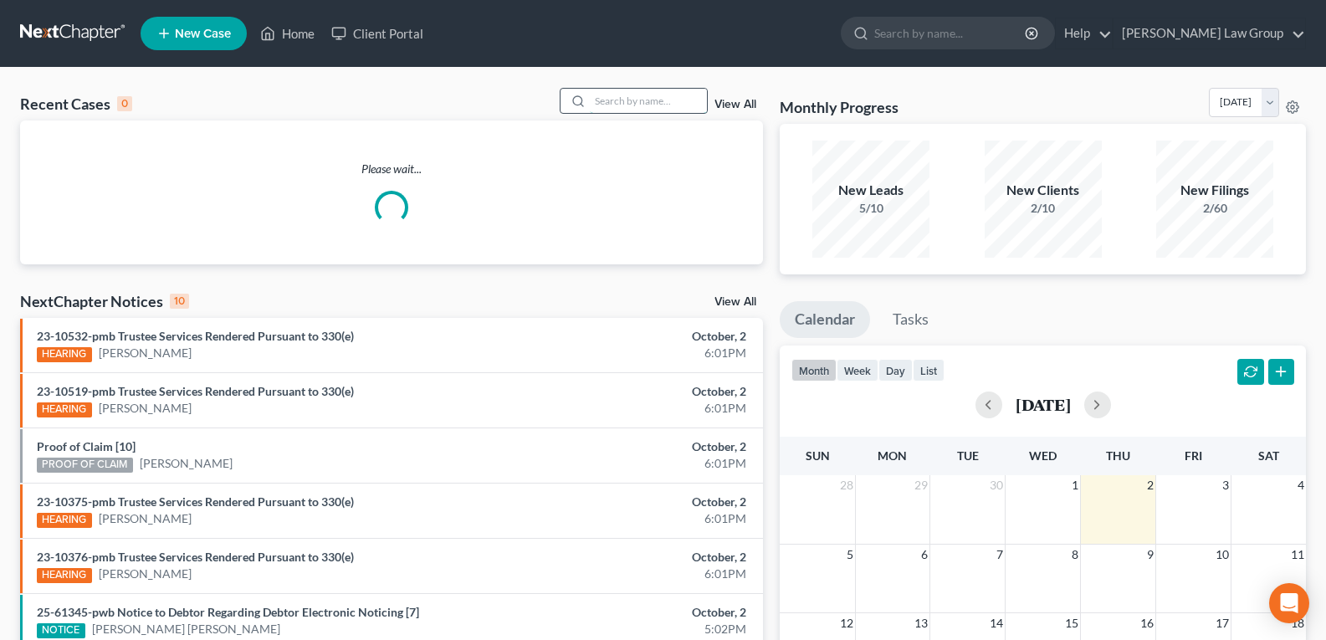
click at [653, 95] on input "search" at bounding box center [648, 101] width 117 height 24
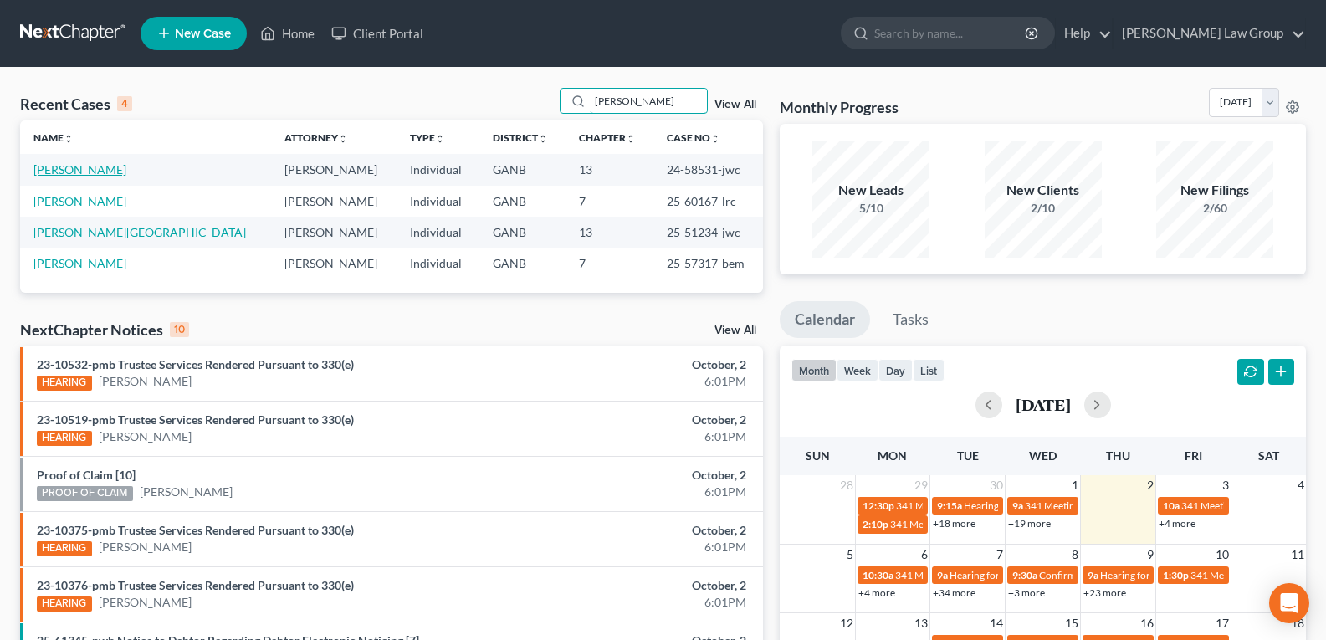
type input "[PERSON_NAME]"
click at [59, 172] on link "[PERSON_NAME]" at bounding box center [79, 169] width 93 height 14
select select "0"
